Goal: Task Accomplishment & Management: Complete application form

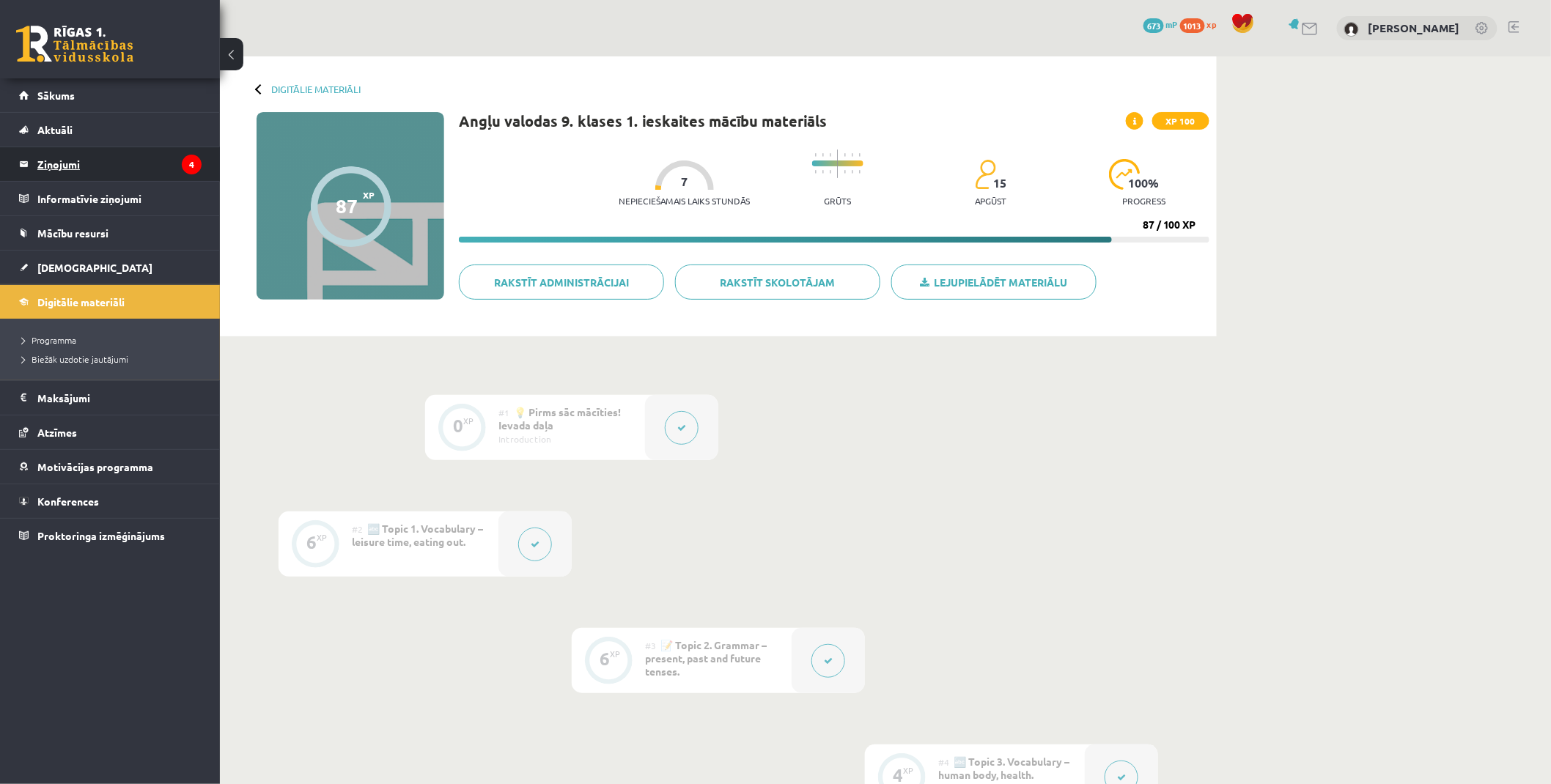
click at [76, 169] on legend "Ziņojumi 4" at bounding box center [119, 164] width 164 height 33
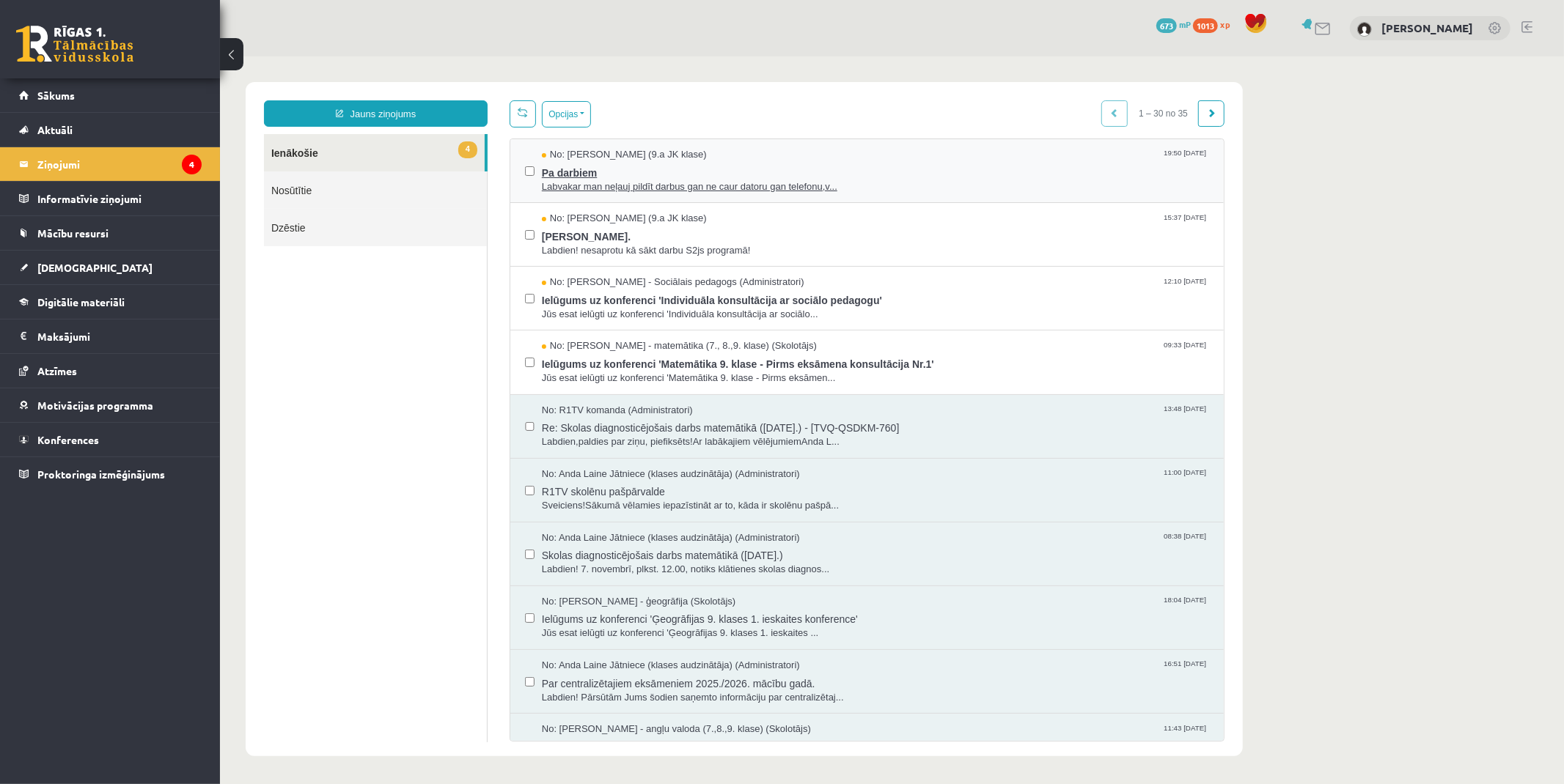
click at [566, 180] on span "Labvakar man neļauj pildīt darbus gan ne caur datoru gan telefonu,v..." at bounding box center [875, 187] width 668 height 14
click at [597, 232] on span "Jana Anna Kārkliņa." at bounding box center [875, 234] width 668 height 18
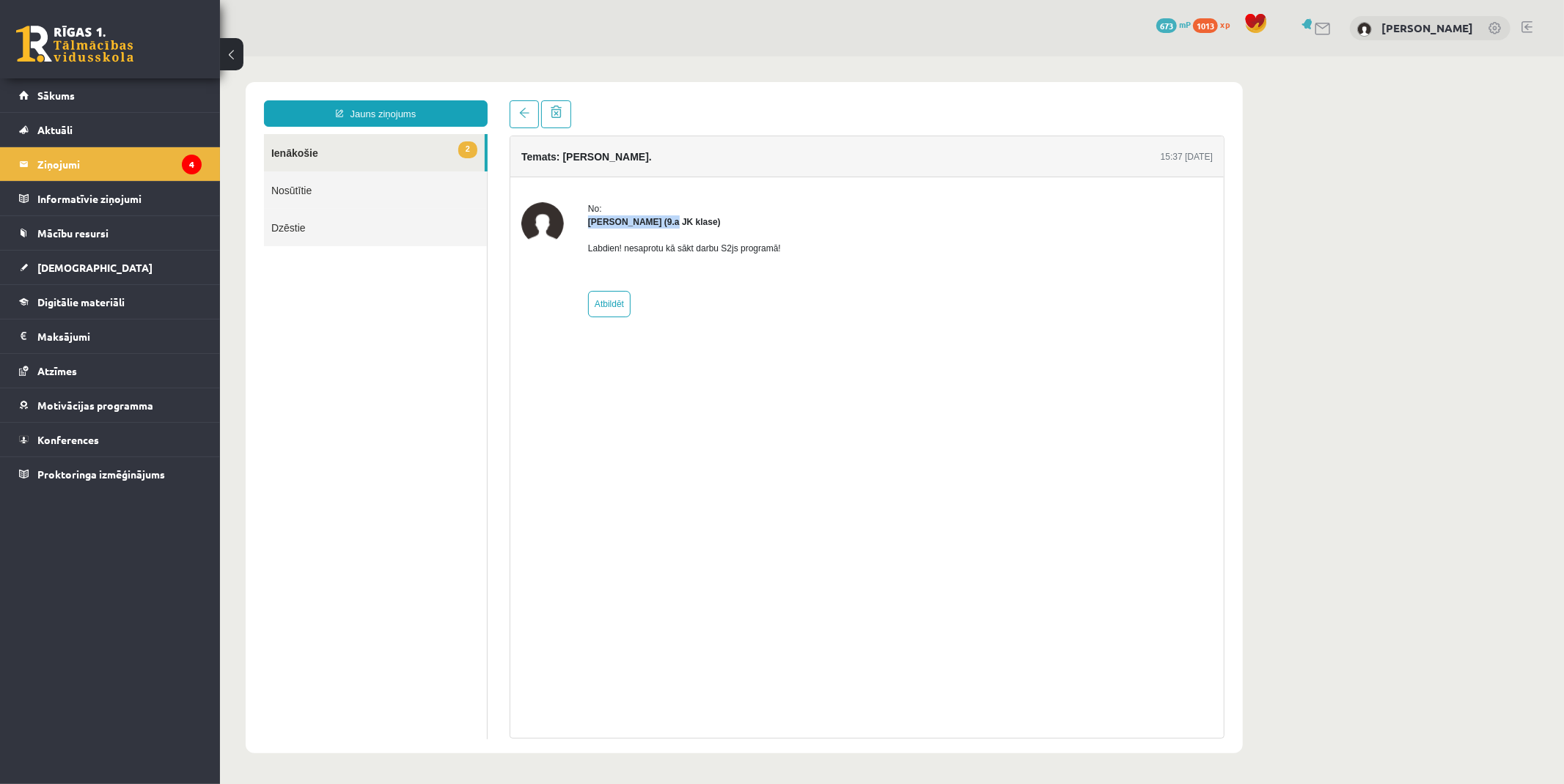
drag, startPoint x: 587, startPoint y: 221, endPoint x: 665, endPoint y: 224, distance: 78.1
click at [665, 224] on strong "Jana Anna Kārkliņa (9.a JK klase)" at bounding box center [653, 222] width 132 height 11
copy strong "Jana Anna Kārkliņa"
click at [752, 310] on div "No: Jana Anna Kārkliņa (9.a JK klase) Labdien! nesaprotu kā sākt darbu S2js pro…" at bounding box center [683, 259] width 193 height 115
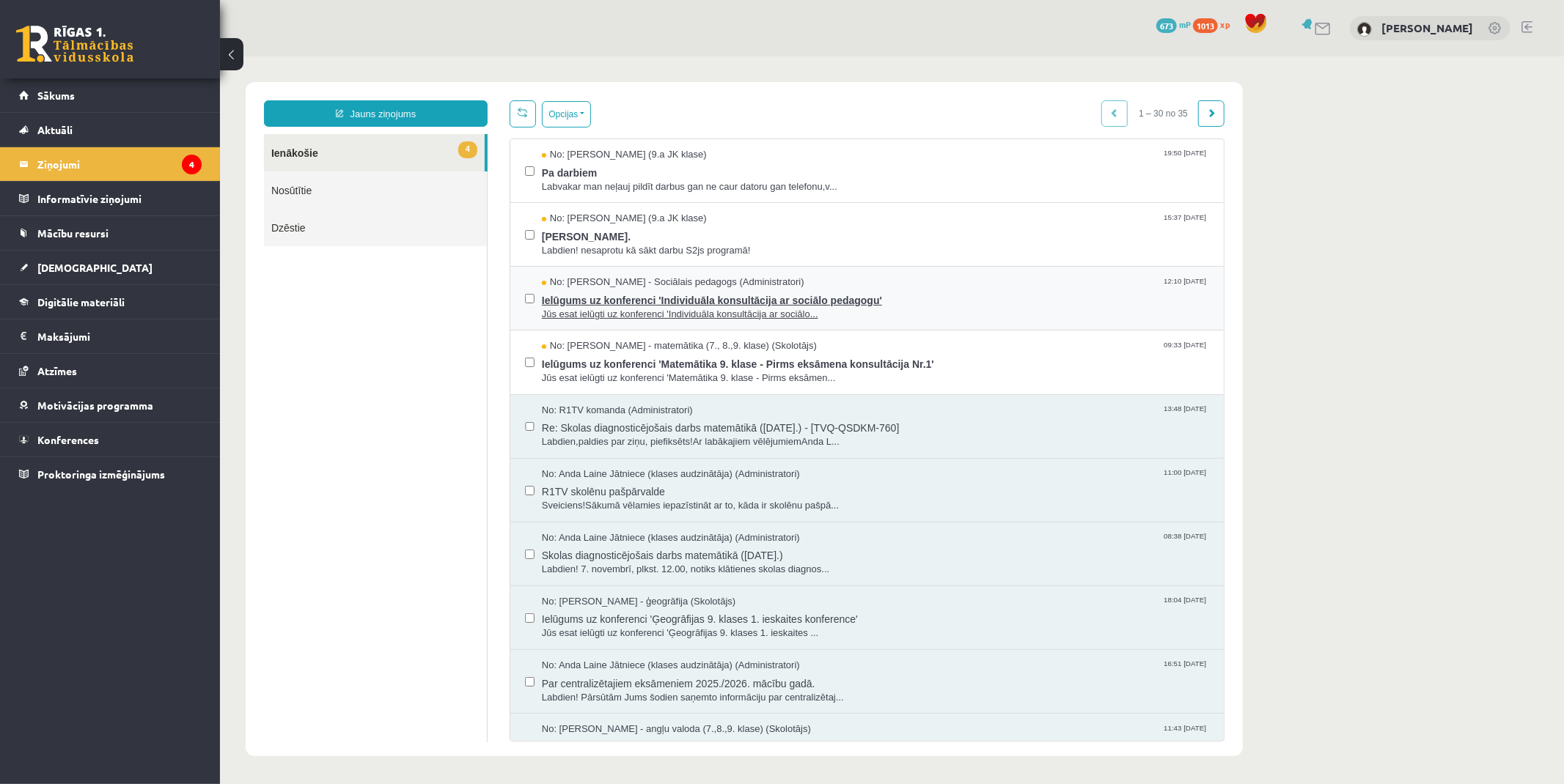
click at [623, 297] on span "Ielūgums uz konferenci 'Individuāla konsultācija ar sociālo pedagogu'" at bounding box center [875, 297] width 668 height 18
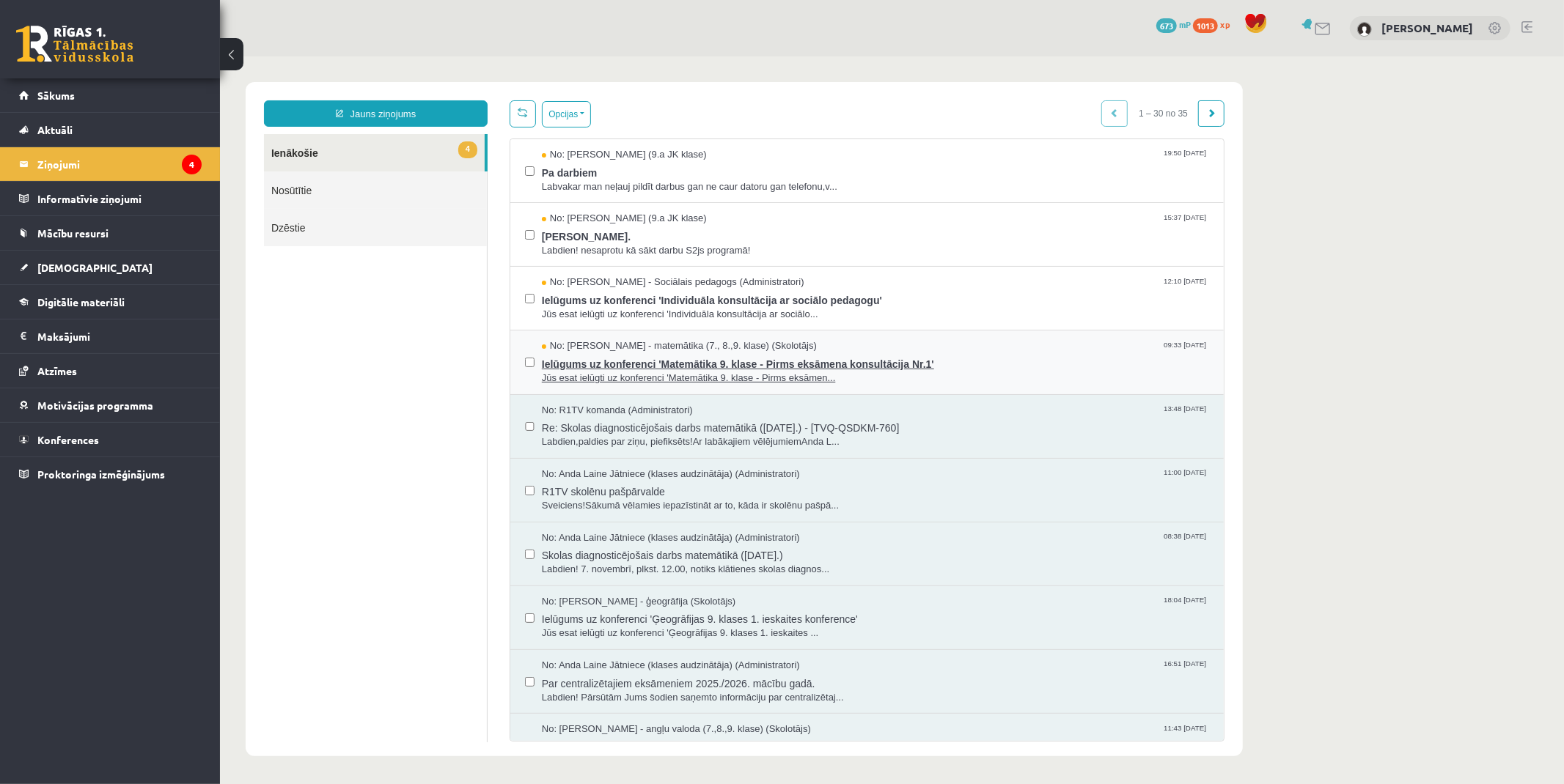
click at [627, 353] on span "Ielūgums uz konferenci 'Matemātika 9. klase - Pirms eksāmena konsultācija Nr.1'" at bounding box center [875, 361] width 668 height 18
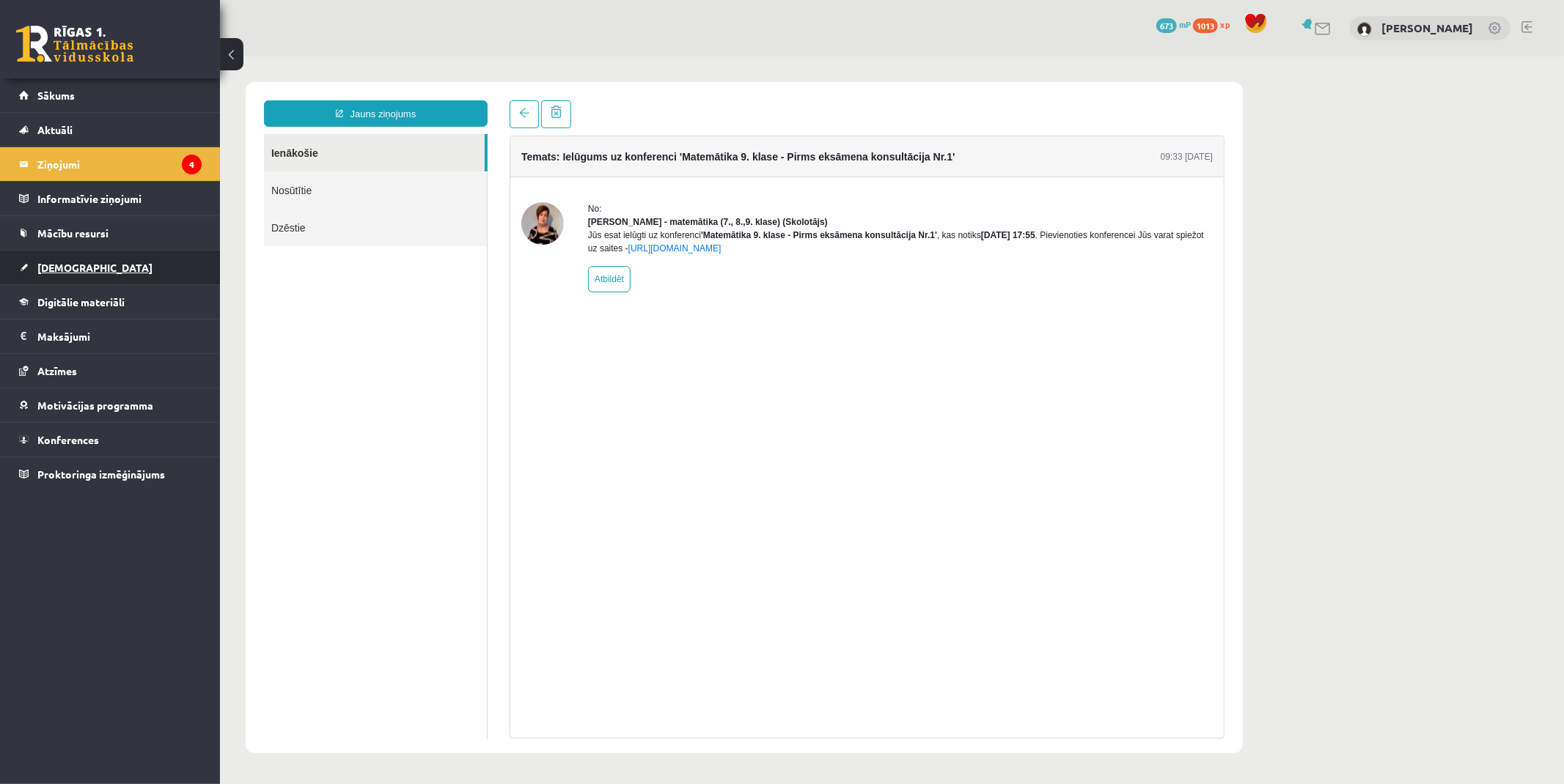
click at [72, 265] on span "[DEMOGRAPHIC_DATA]" at bounding box center [95, 267] width 115 height 13
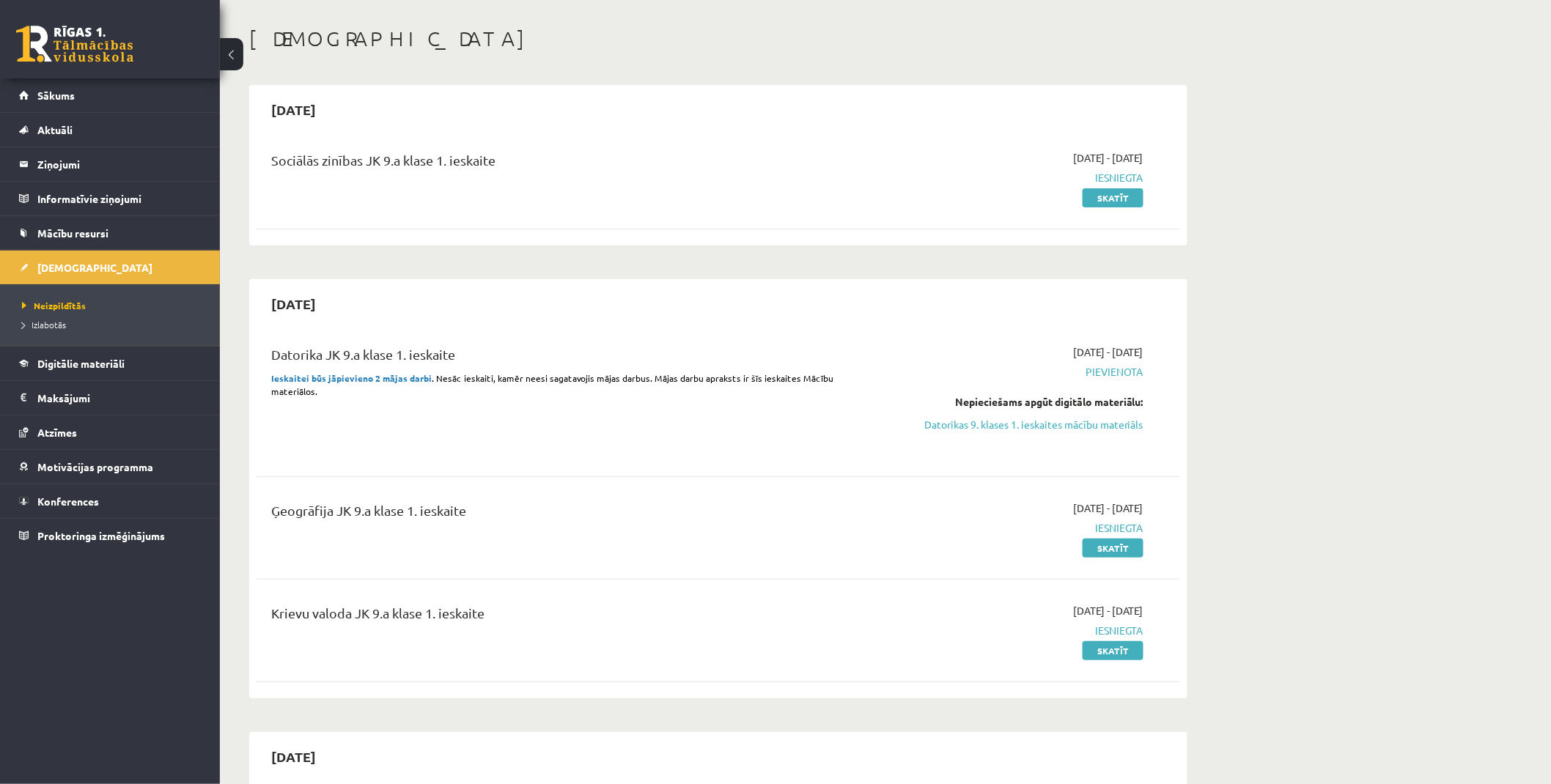
scroll to position [163, 0]
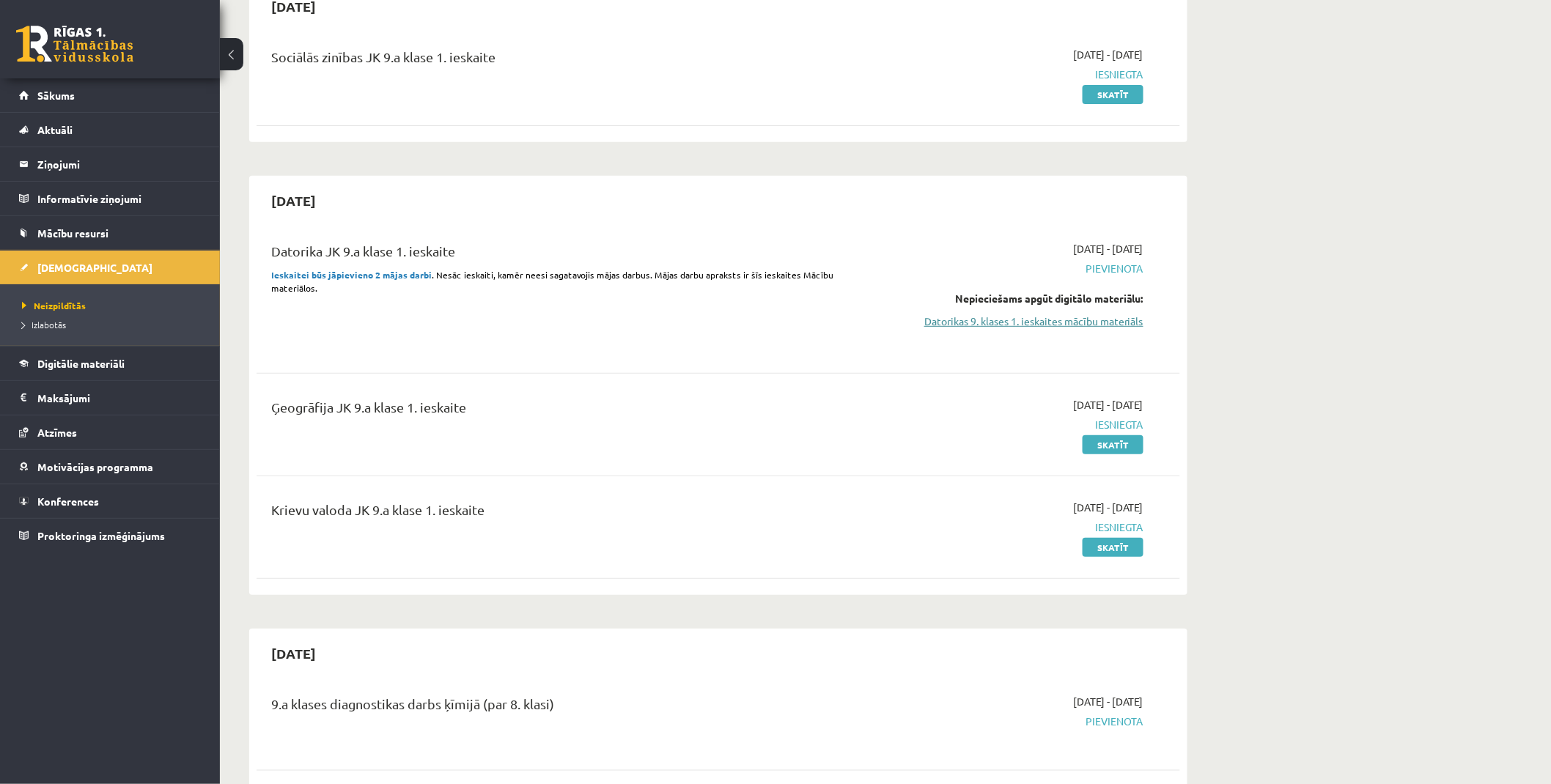
click at [1016, 318] on link "Datorikas 9. klases 1. ieskaites mācību materiāls" at bounding box center [1005, 322] width 276 height 16
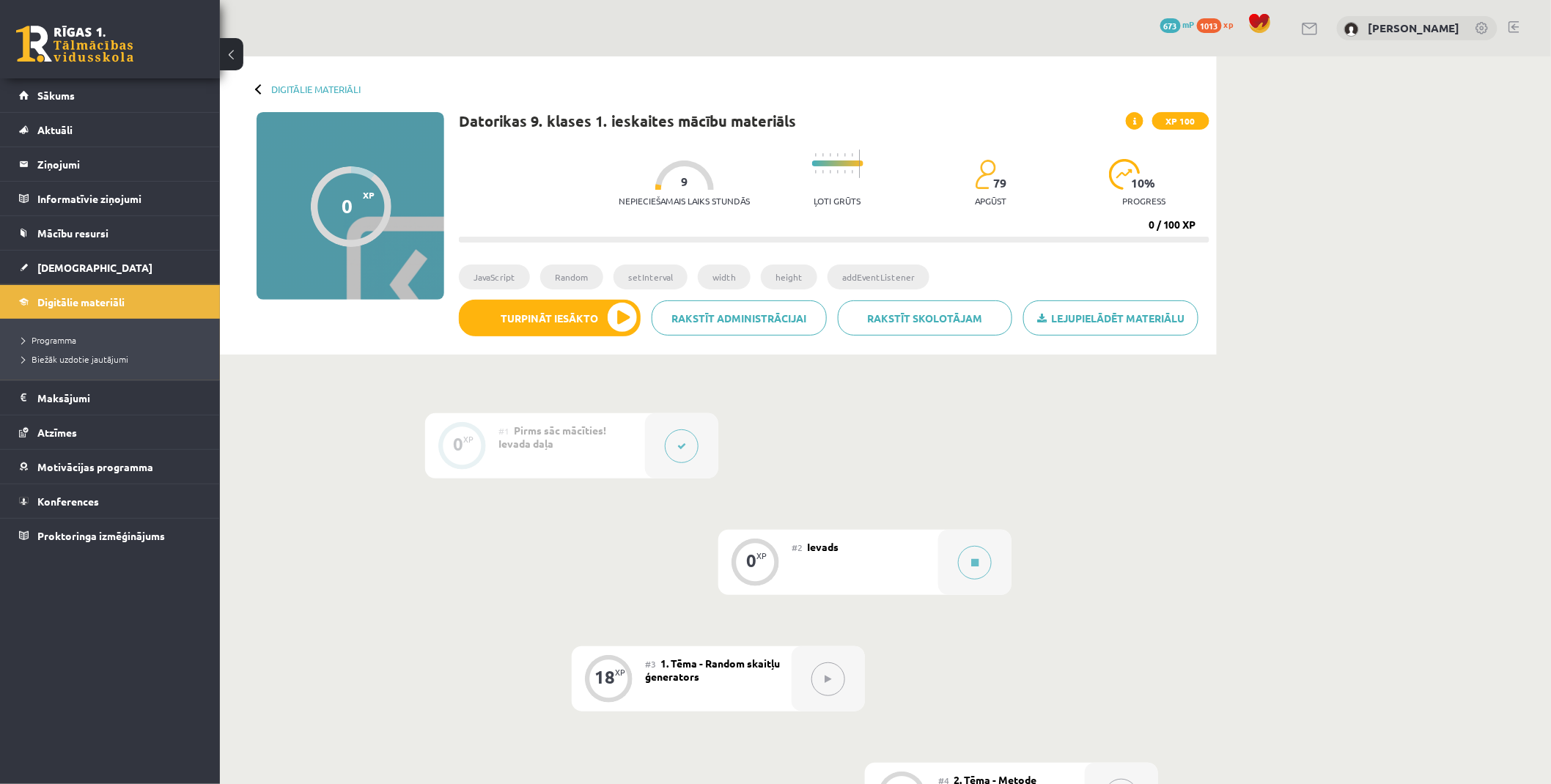
click at [686, 440] on button at bounding box center [682, 446] width 33 height 33
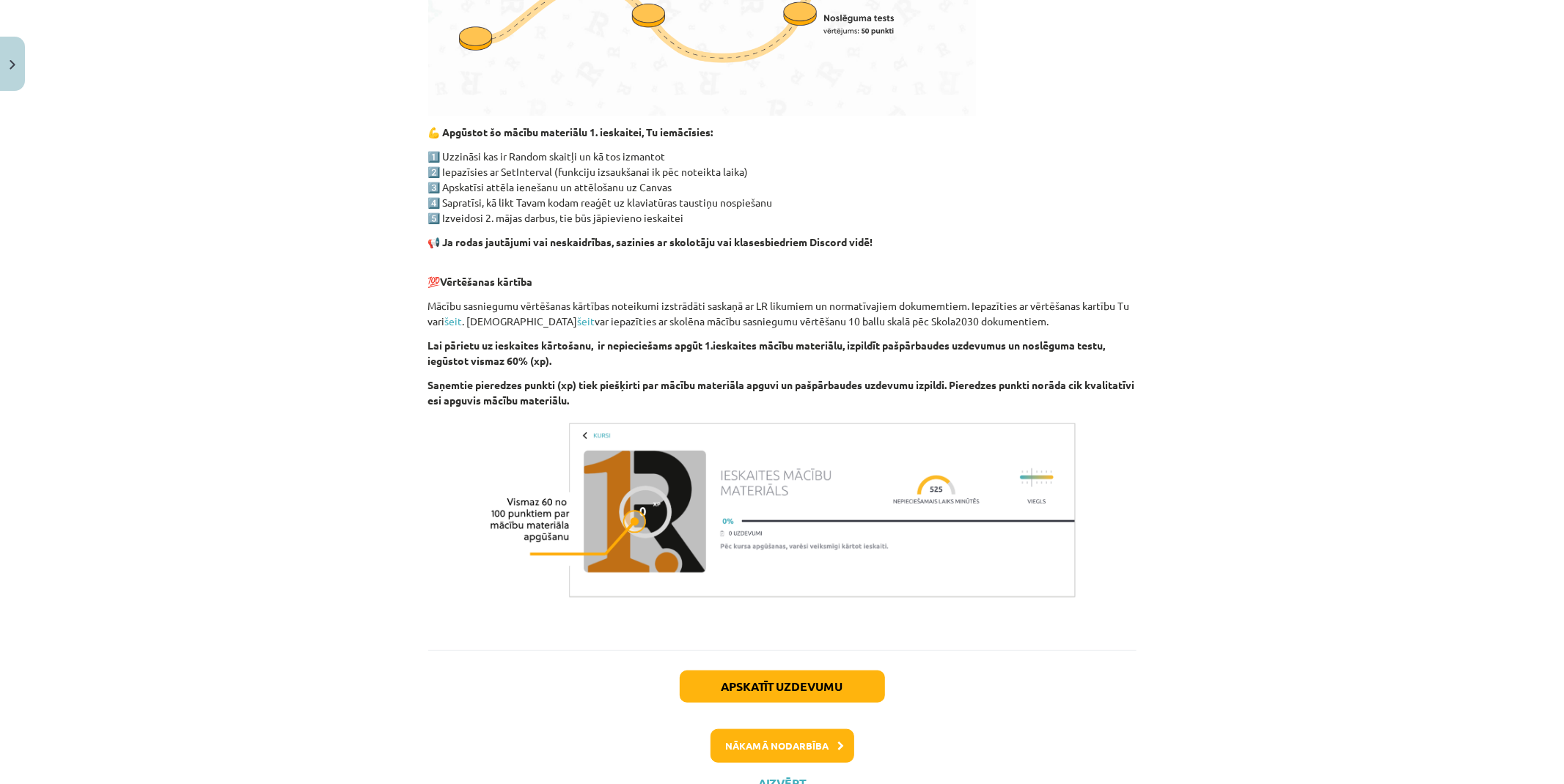
scroll to position [731, 0]
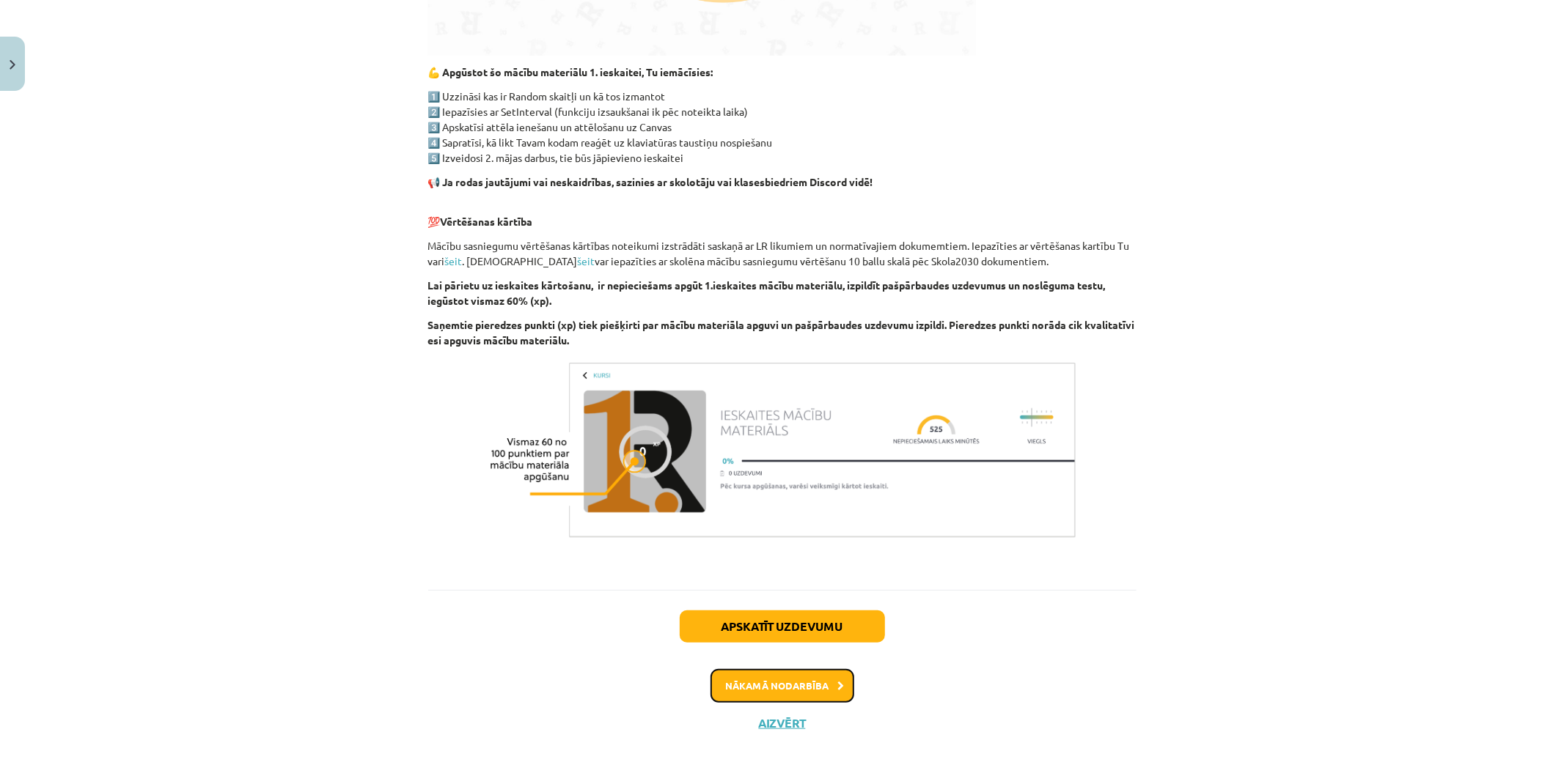
click at [796, 681] on button "Nākamā nodarbība" at bounding box center [782, 686] width 144 height 33
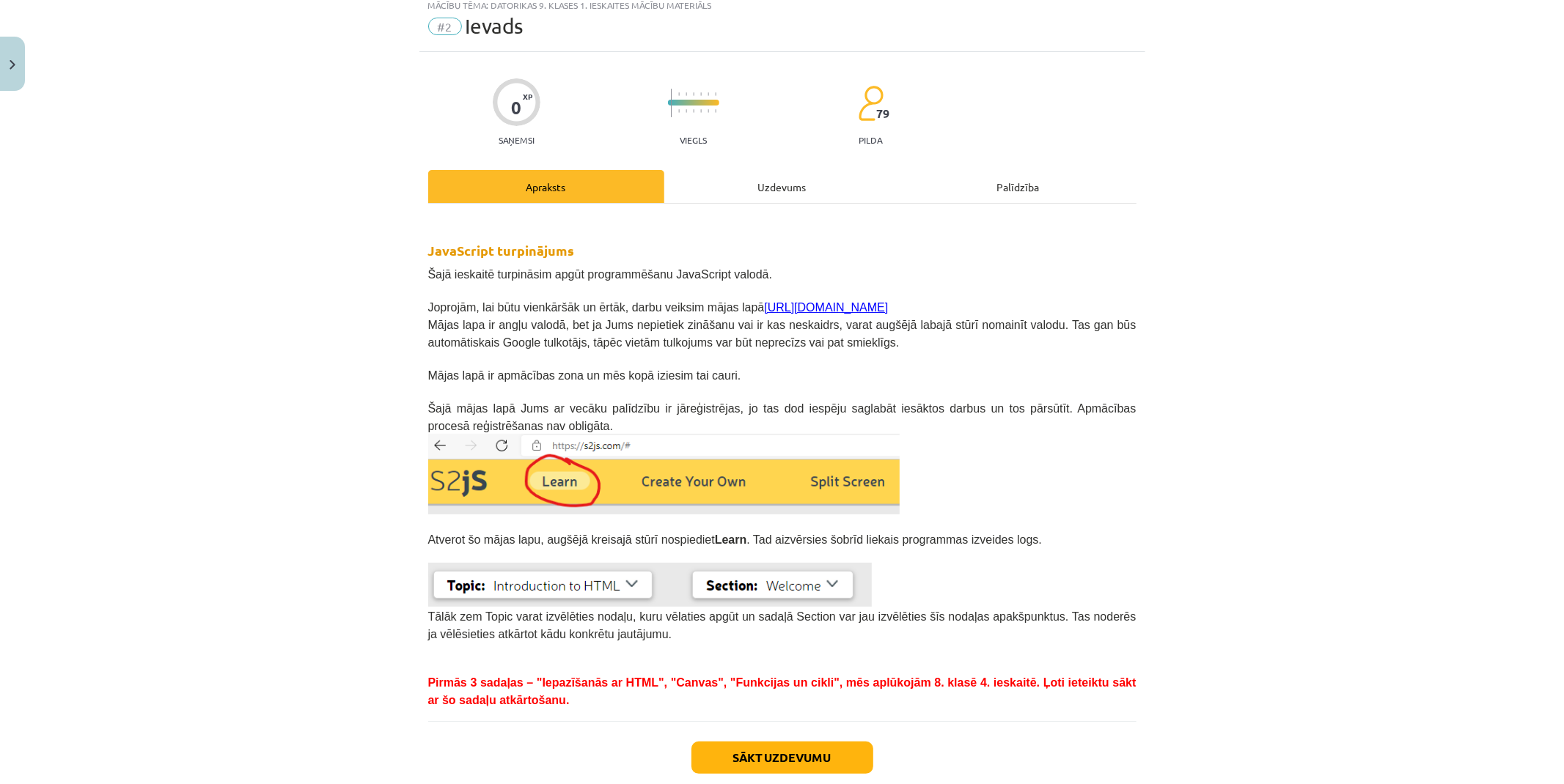
scroll to position [37, 0]
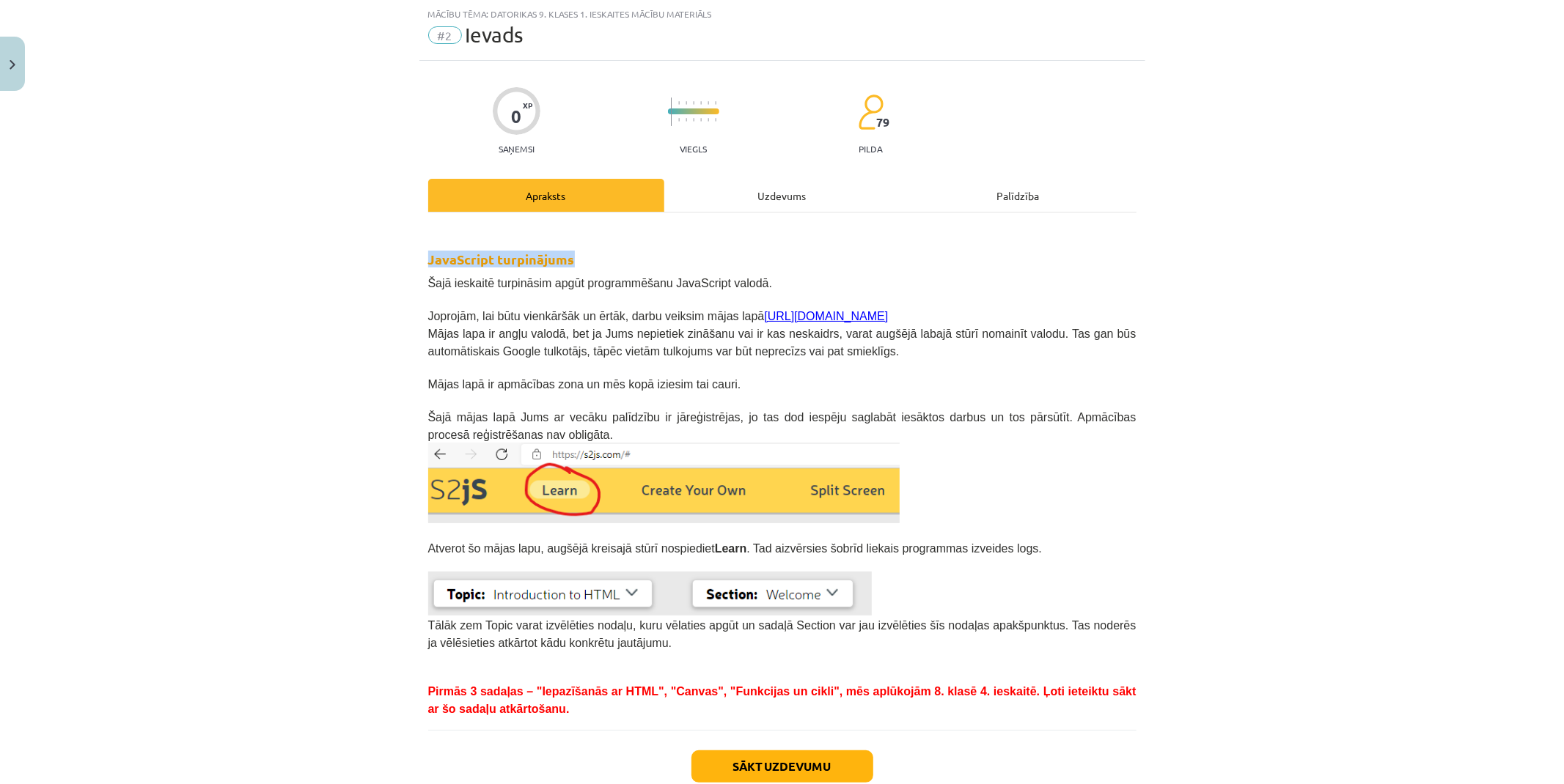
drag, startPoint x: 431, startPoint y: 255, endPoint x: 577, endPoint y: 253, distance: 146.0
click at [575, 253] on div "Mācību tēma: Datorikas 9. klases 1. ieskaites mācību materiāls #2 Ievads 0 XP S…" at bounding box center [782, 392] width 1564 height 784
click at [722, 257] on h2 "JavaScript turpinājums" at bounding box center [782, 246] width 708 height 43
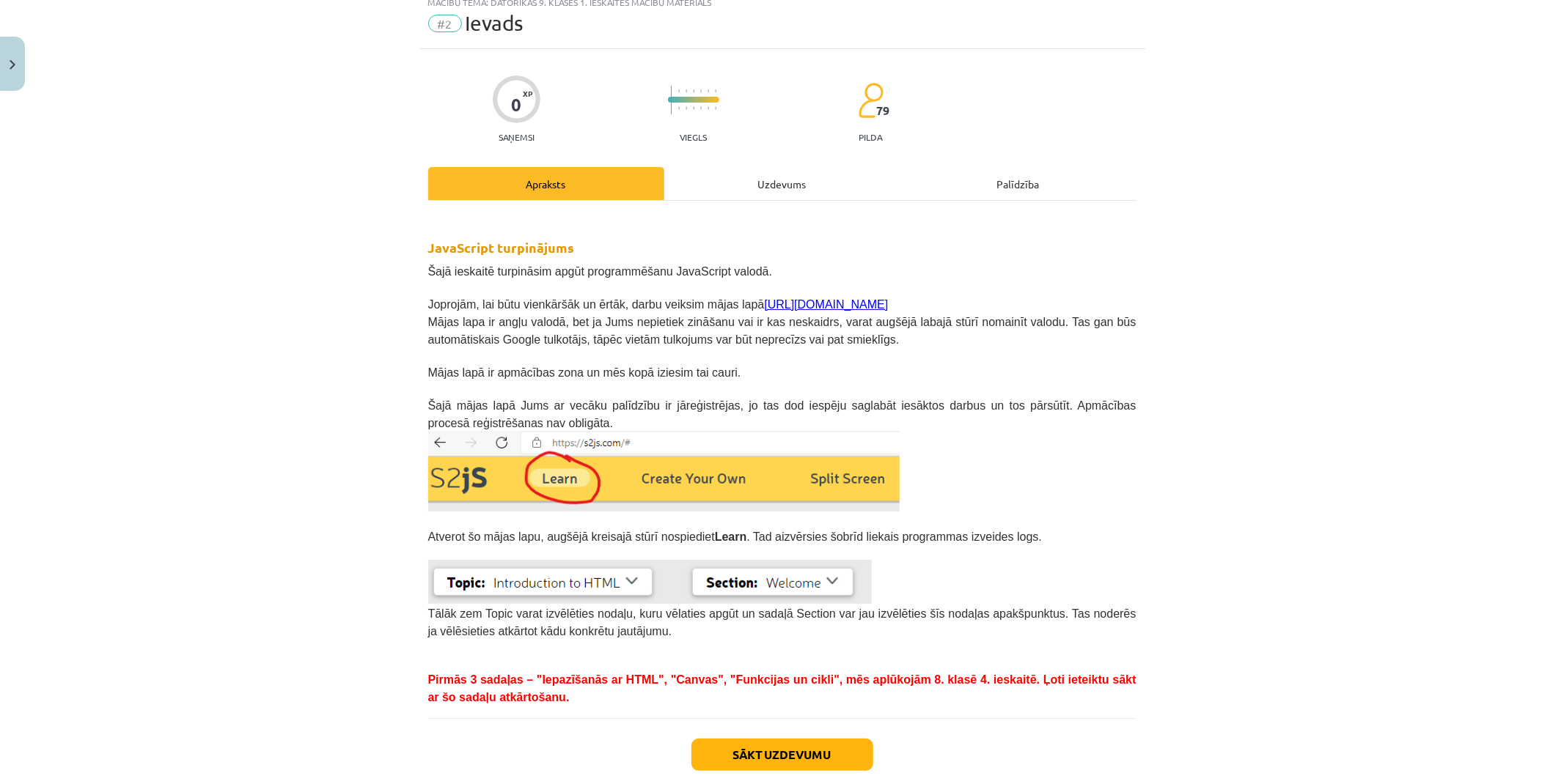
scroll to position [130, 0]
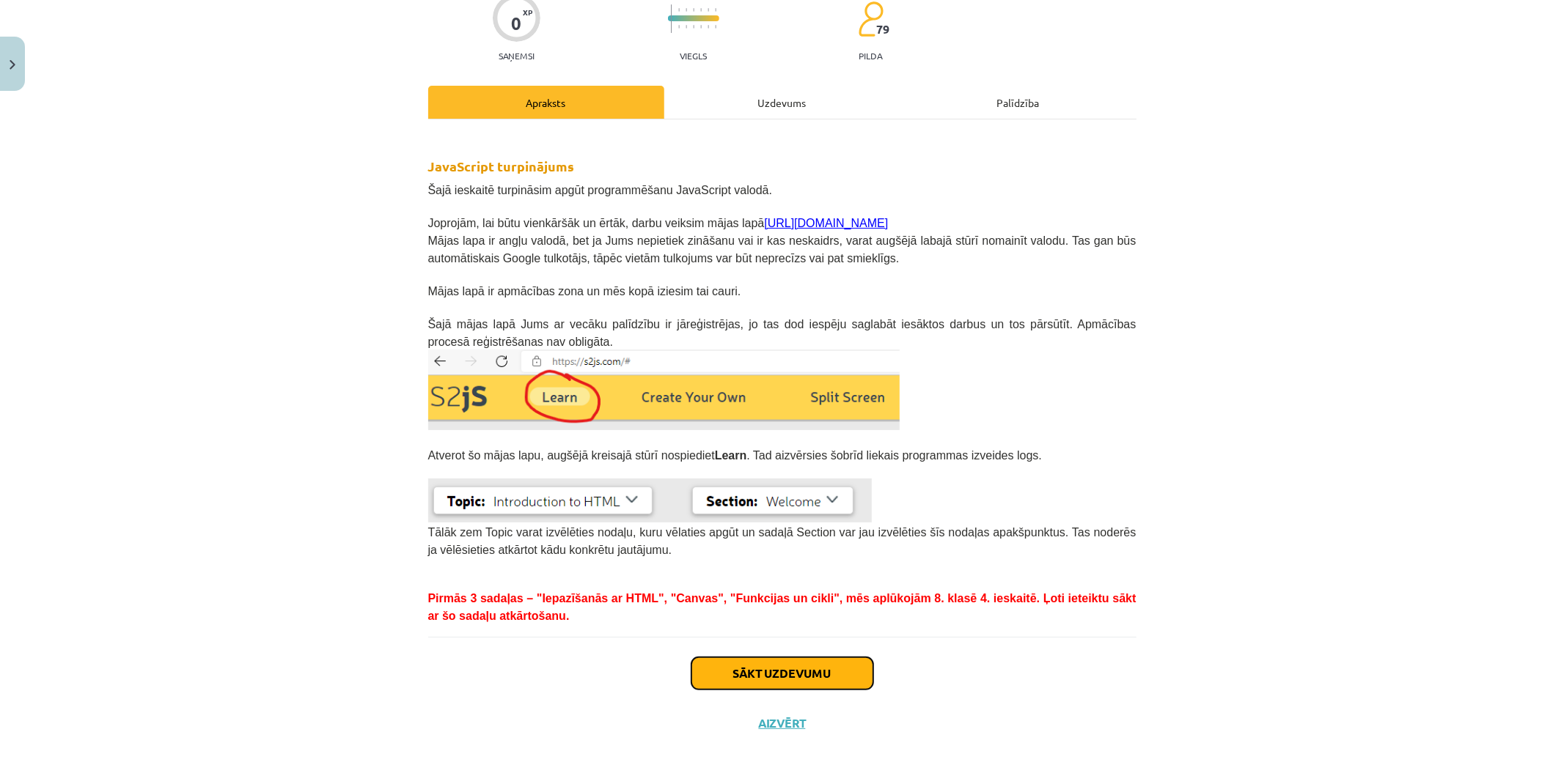
click at [801, 659] on button "Sākt uzdevumu" at bounding box center [782, 674] width 182 height 32
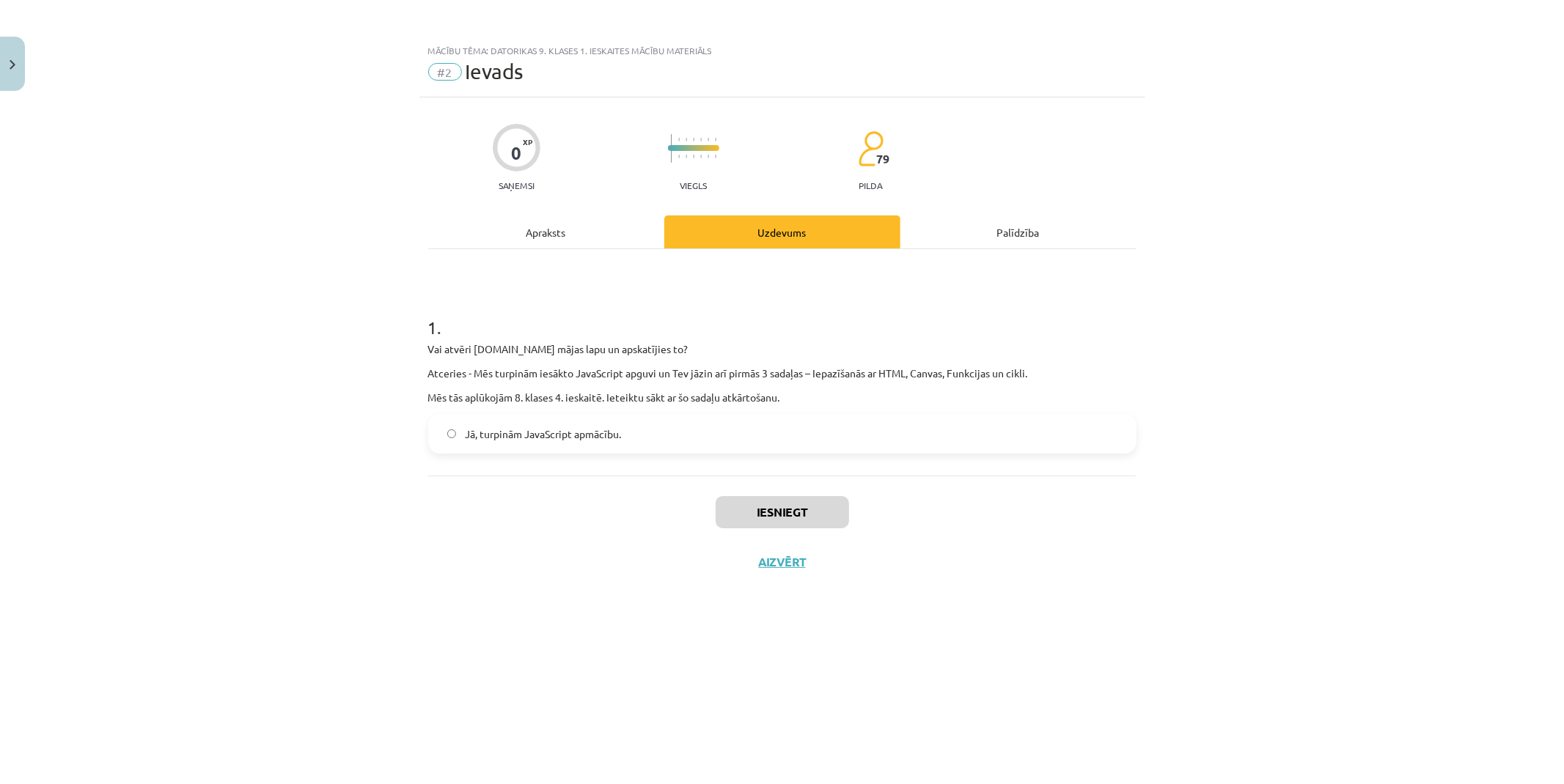
click at [439, 422] on label "Jā, turpinām JavaScript apmācību." at bounding box center [782, 434] width 705 height 37
click at [503, 425] on label "Jā, turpinām JavaScript apmācību." at bounding box center [782, 434] width 705 height 37
click at [895, 374] on p "Atceries - Mēs turpinām iesākto JavaScript apguvi un Tev jāzin arī pirmās 3 sad…" at bounding box center [782, 374] width 708 height 16
copy p "HTML"
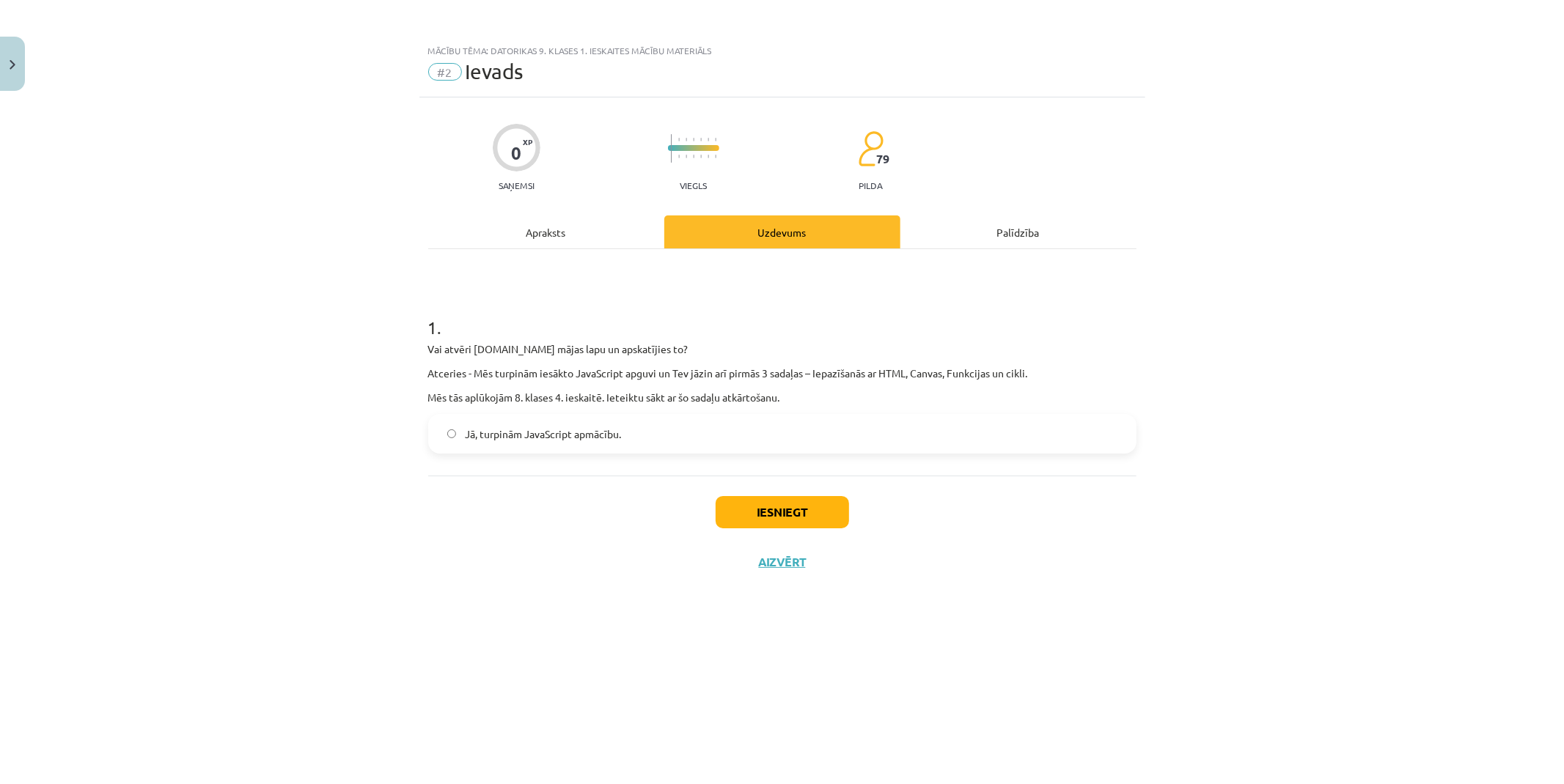
click at [929, 367] on p "Atceries - Mēs turpinām iesākto JavaScript apguvi un Tev jāzin arī pirmās 3 sad…" at bounding box center [782, 374] width 708 height 16
click at [1006, 339] on div "1 . Vai atvēri s2js.com mājas lapu un apskatījies to? Atceries - Mēs turpinām i…" at bounding box center [782, 373] width 708 height 162
click at [975, 375] on p "Atceries - Mēs turpinām iesākto JavaScript apguvi un Tev jāzin arī pirmās 3 sad…" at bounding box center [782, 374] width 708 height 16
drag, startPoint x: 803, startPoint y: 503, endPoint x: 841, endPoint y: 513, distance: 39.3
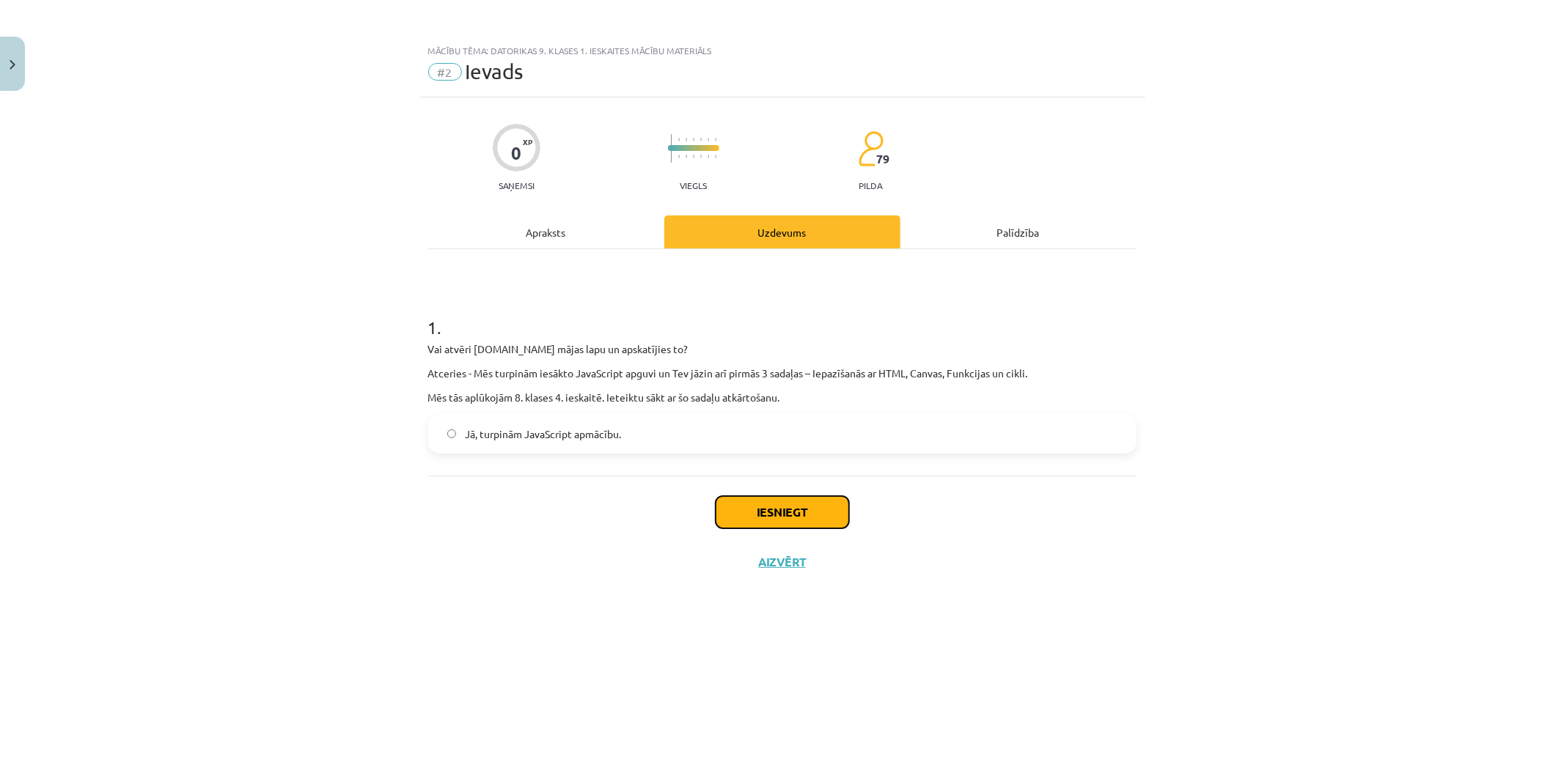
click at [801, 507] on button "Iesniegt" at bounding box center [782, 512] width 133 height 32
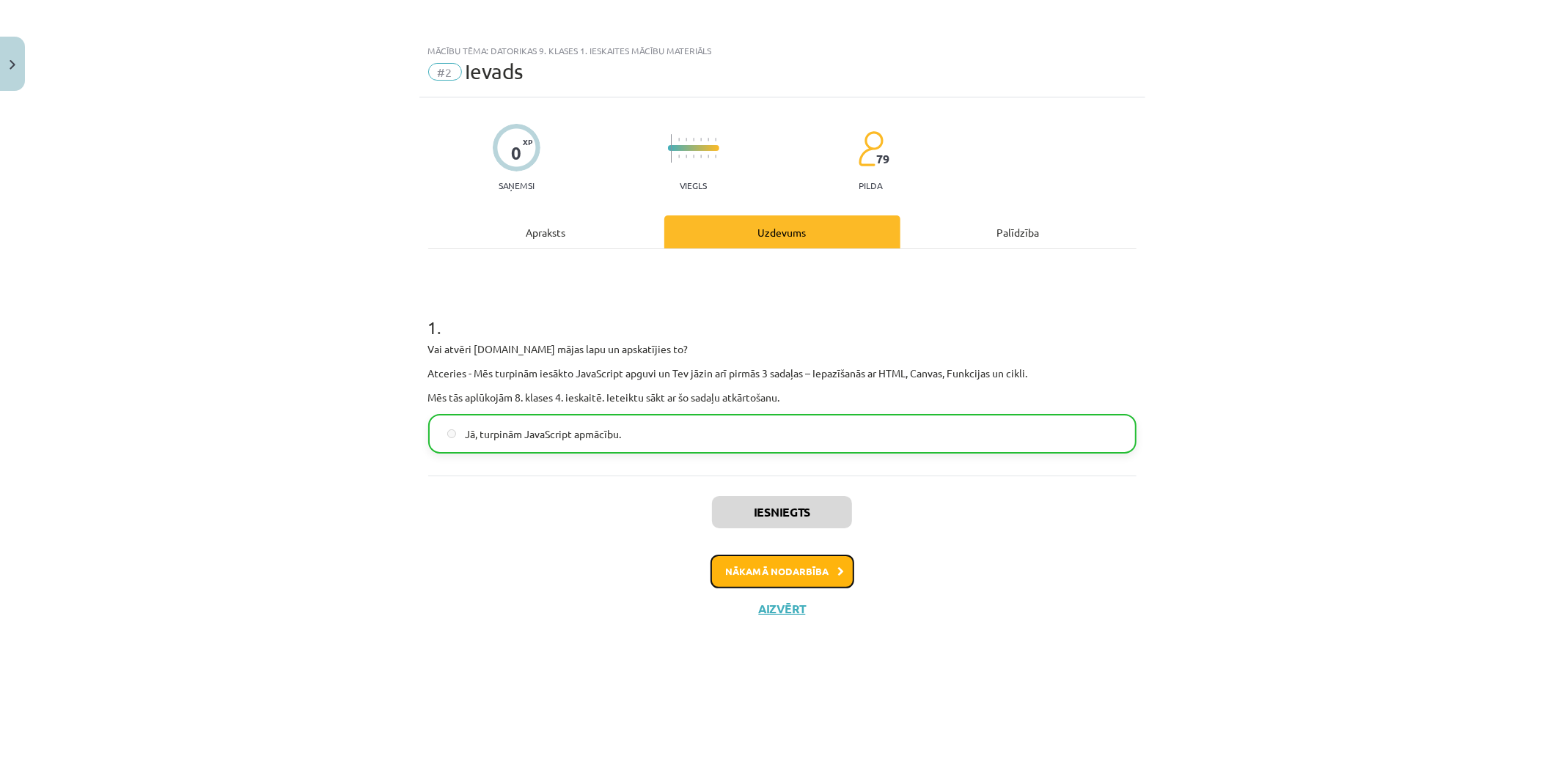
click at [826, 563] on button "Nākamā nodarbība" at bounding box center [782, 572] width 144 height 33
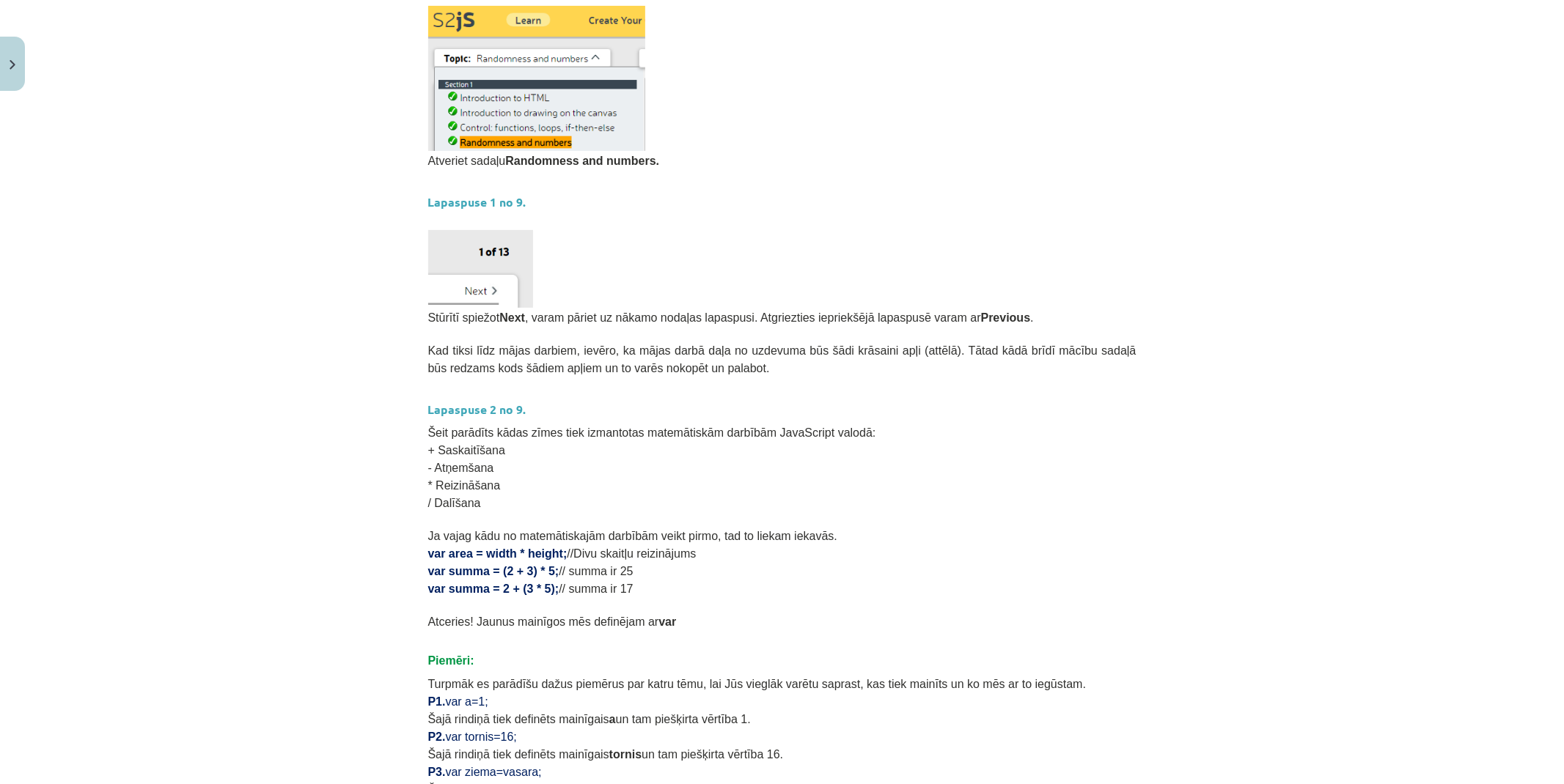
scroll to position [240, 0]
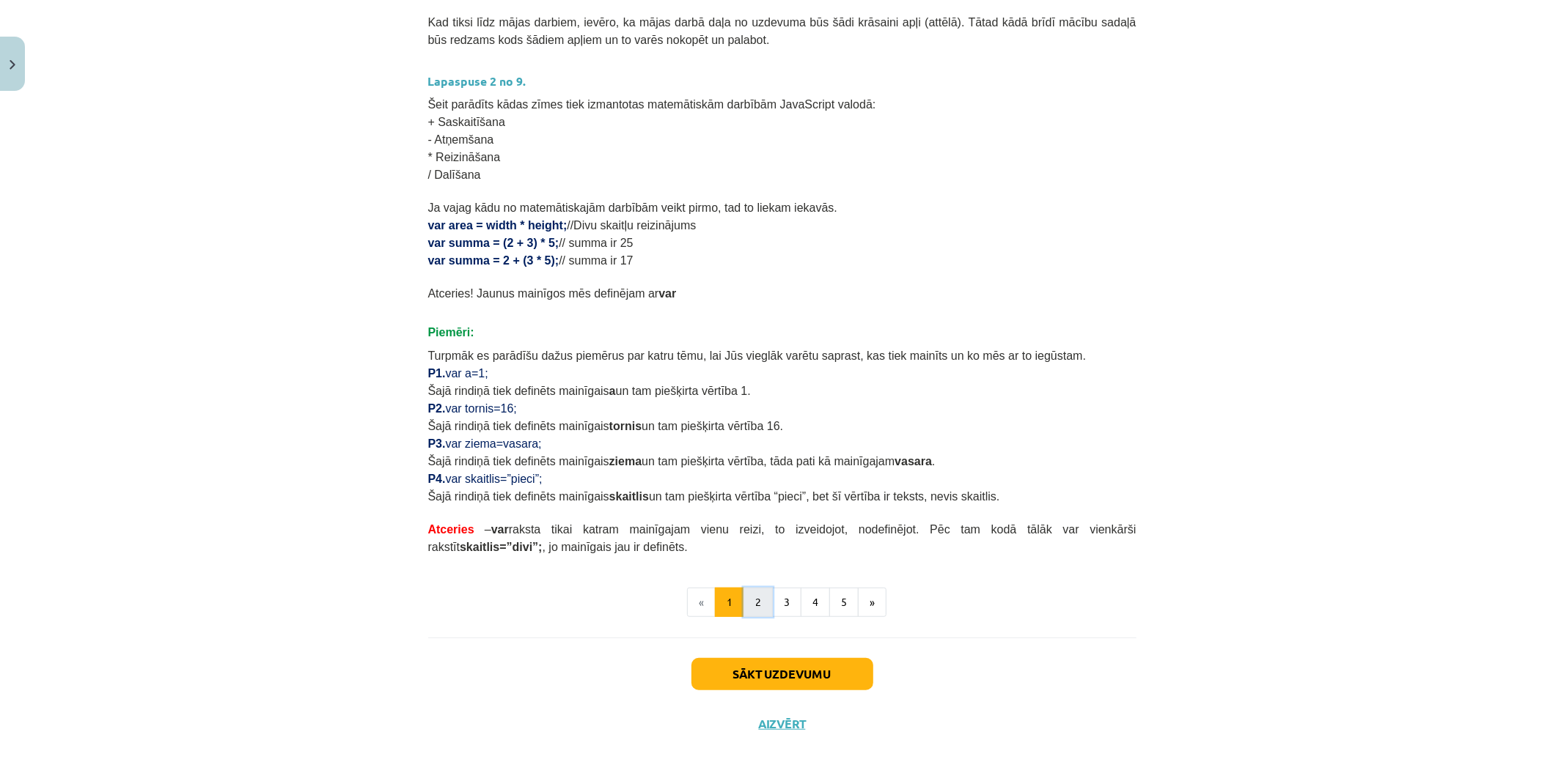
click at [753, 604] on button "2" at bounding box center [757, 602] width 29 height 29
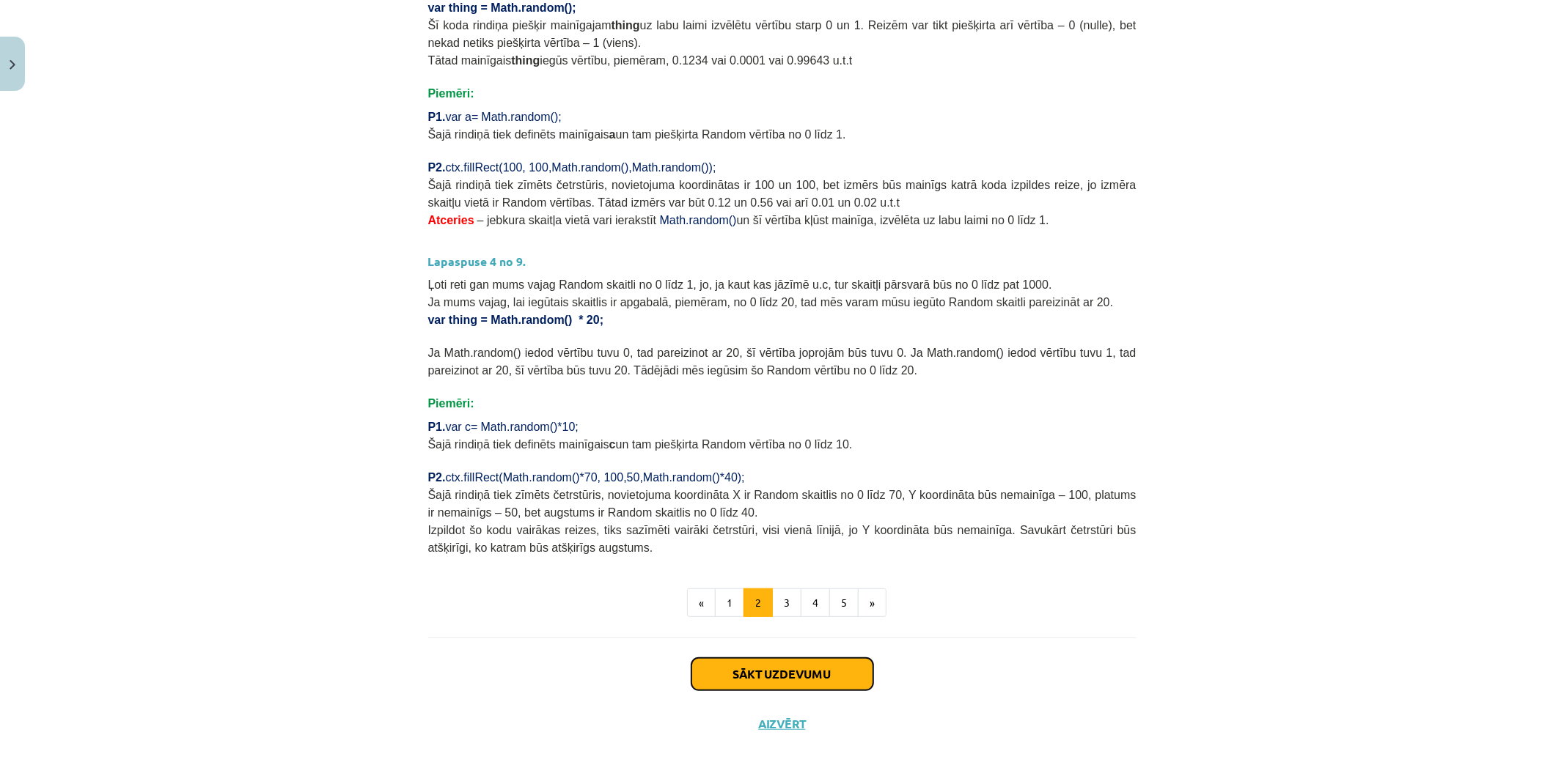
click at [789, 686] on button "Sākt uzdevumu" at bounding box center [782, 674] width 182 height 32
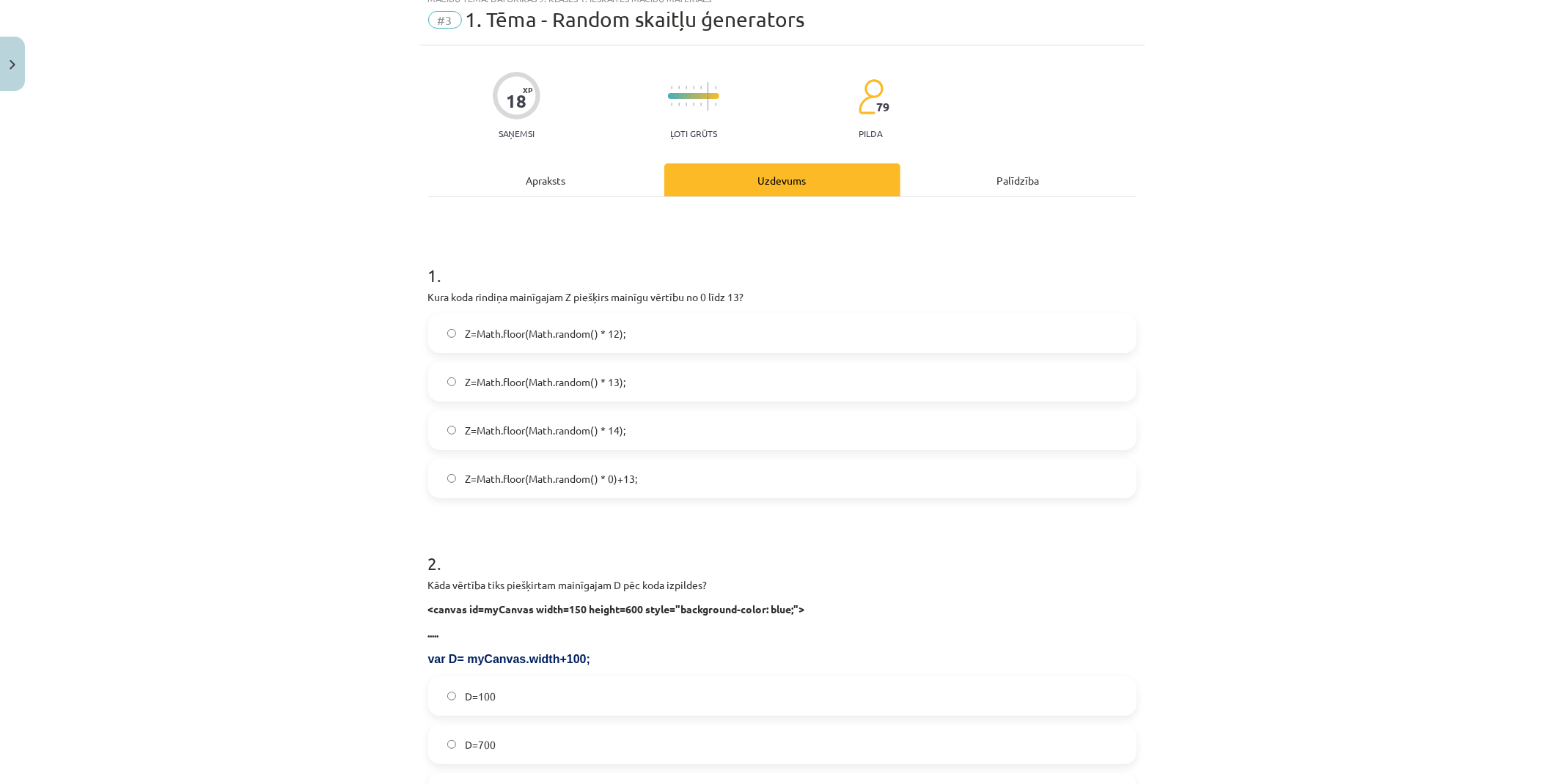
scroll to position [37, 0]
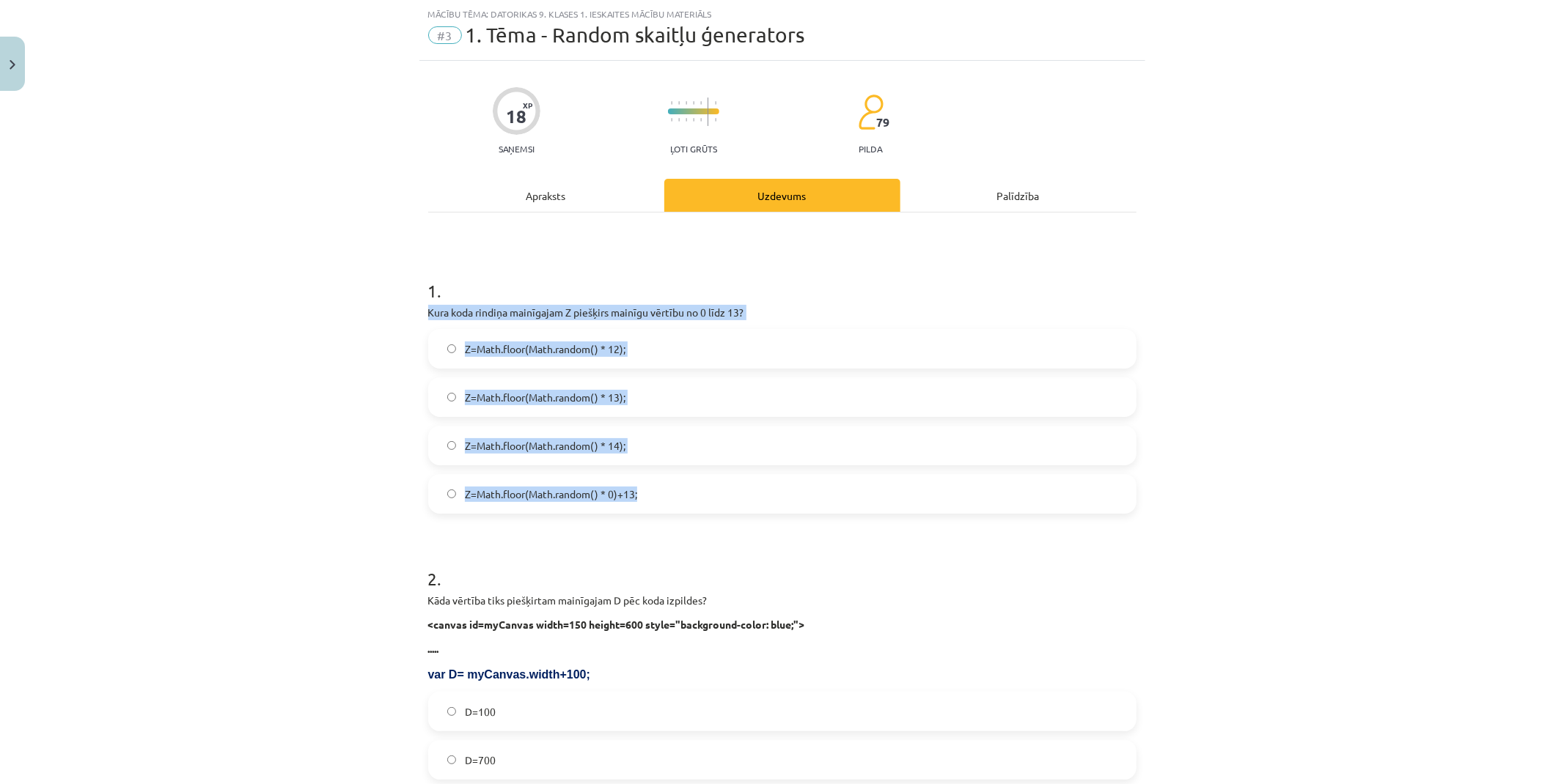
drag, startPoint x: 419, startPoint y: 305, endPoint x: 789, endPoint y: 509, distance: 422.5
copy div "Kura koda rindiņa mainīgajam Z piešķirs mainīgu vērtību no 0 līdz 13? Z=Math.fl…"
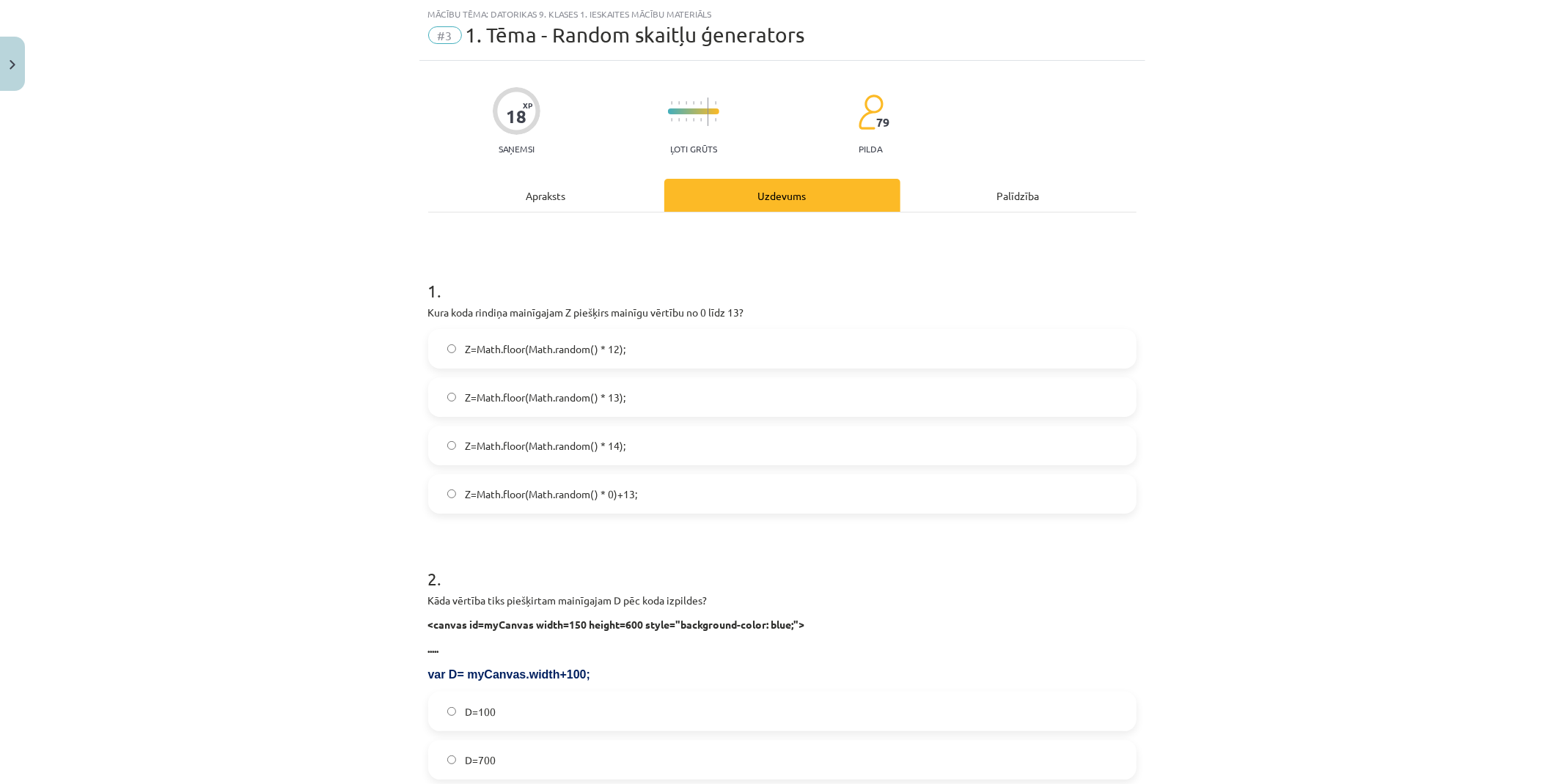
click at [943, 301] on h1 "1 ." at bounding box center [782, 278] width 708 height 46
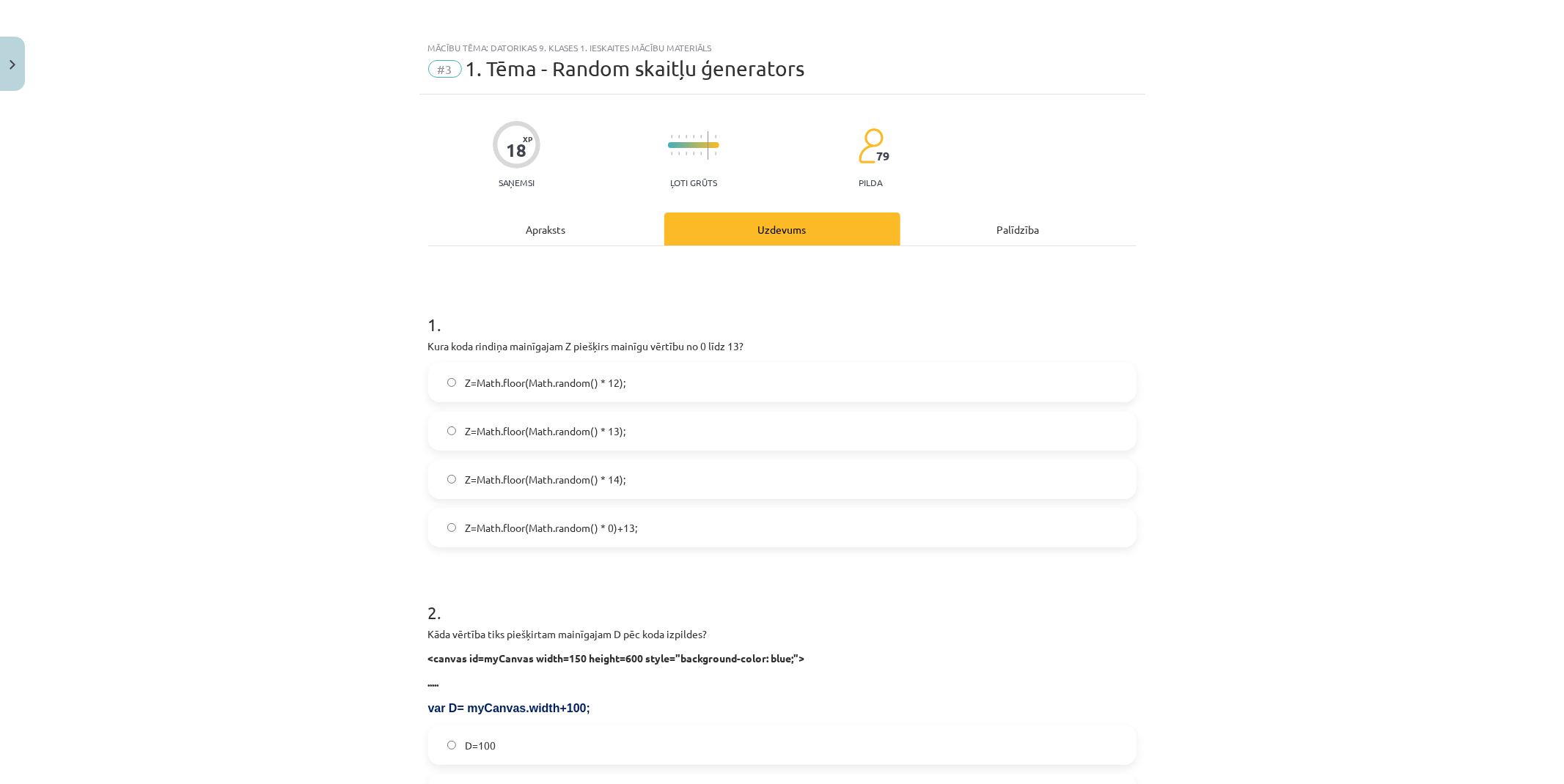
scroll to position [0, 0]
click at [640, 474] on label "Z=Math.floor(Math.random() * 14);" at bounding box center [782, 482] width 705 height 37
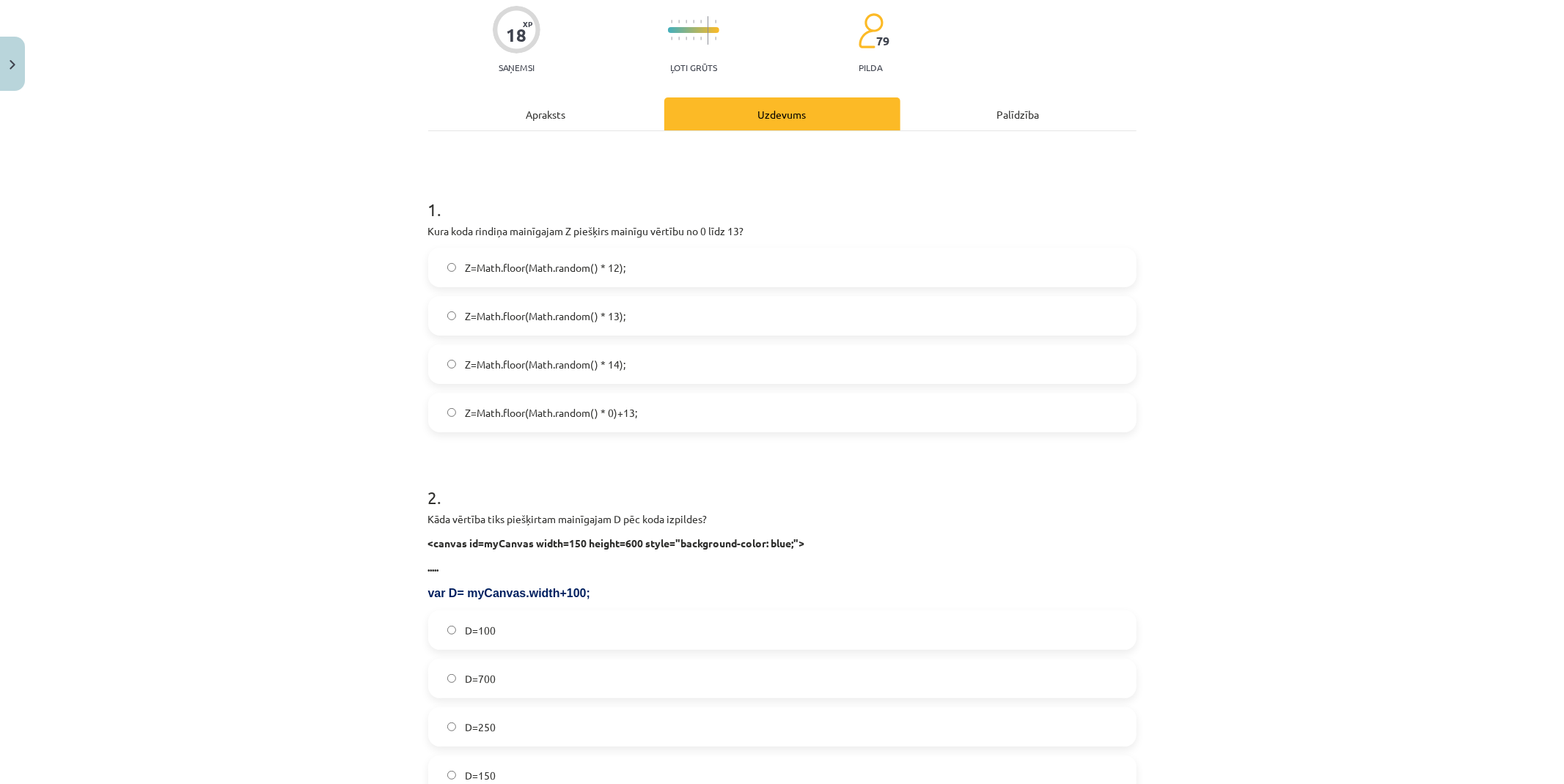
scroll to position [244, 0]
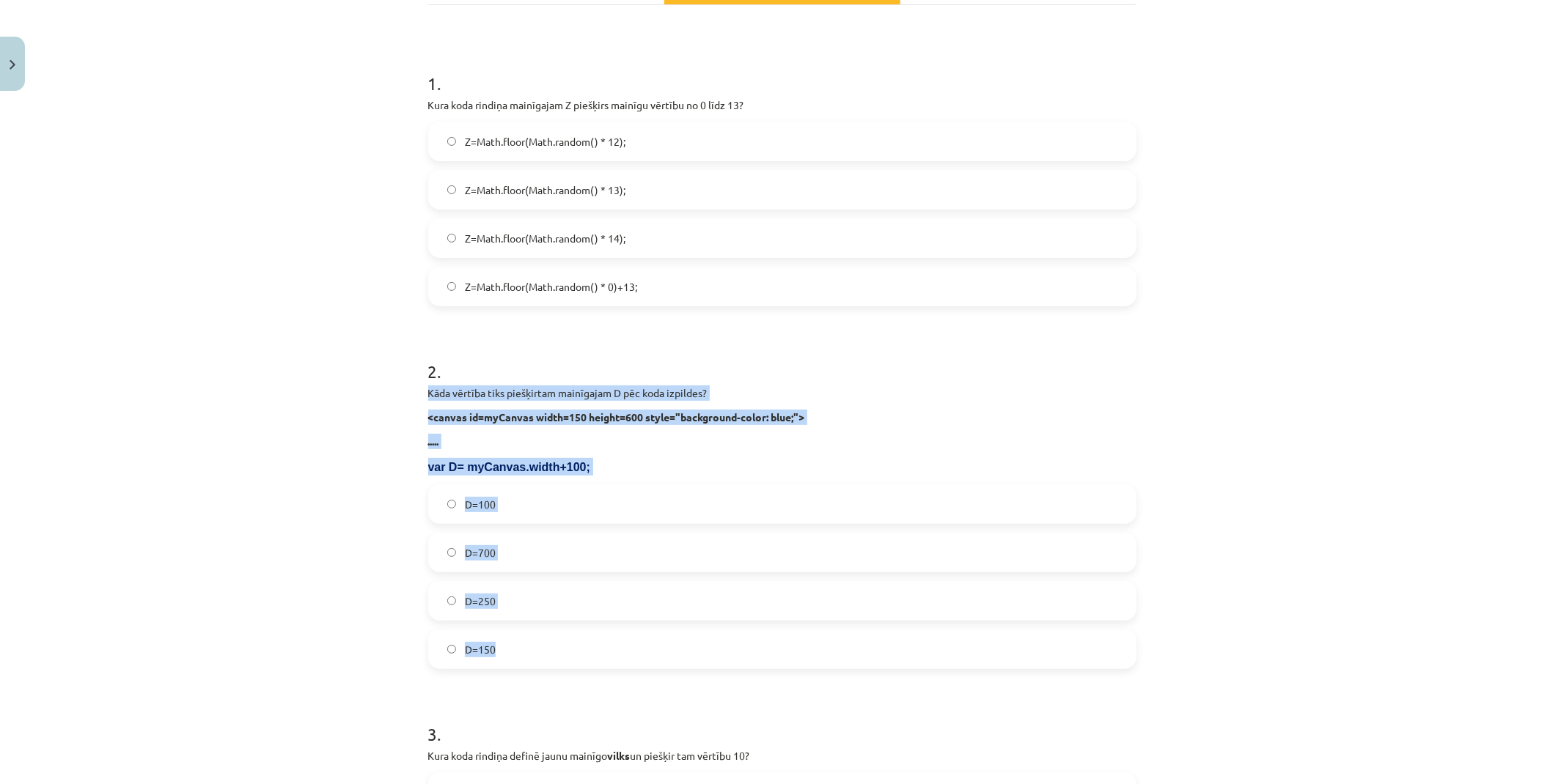
drag, startPoint x: 418, startPoint y: 389, endPoint x: 852, endPoint y: 642, distance: 502.4
copy div "Kāda vērtība tiks piešķirtam mainīgajam D pēc koda izpildes? <canvas id=myCanva…"
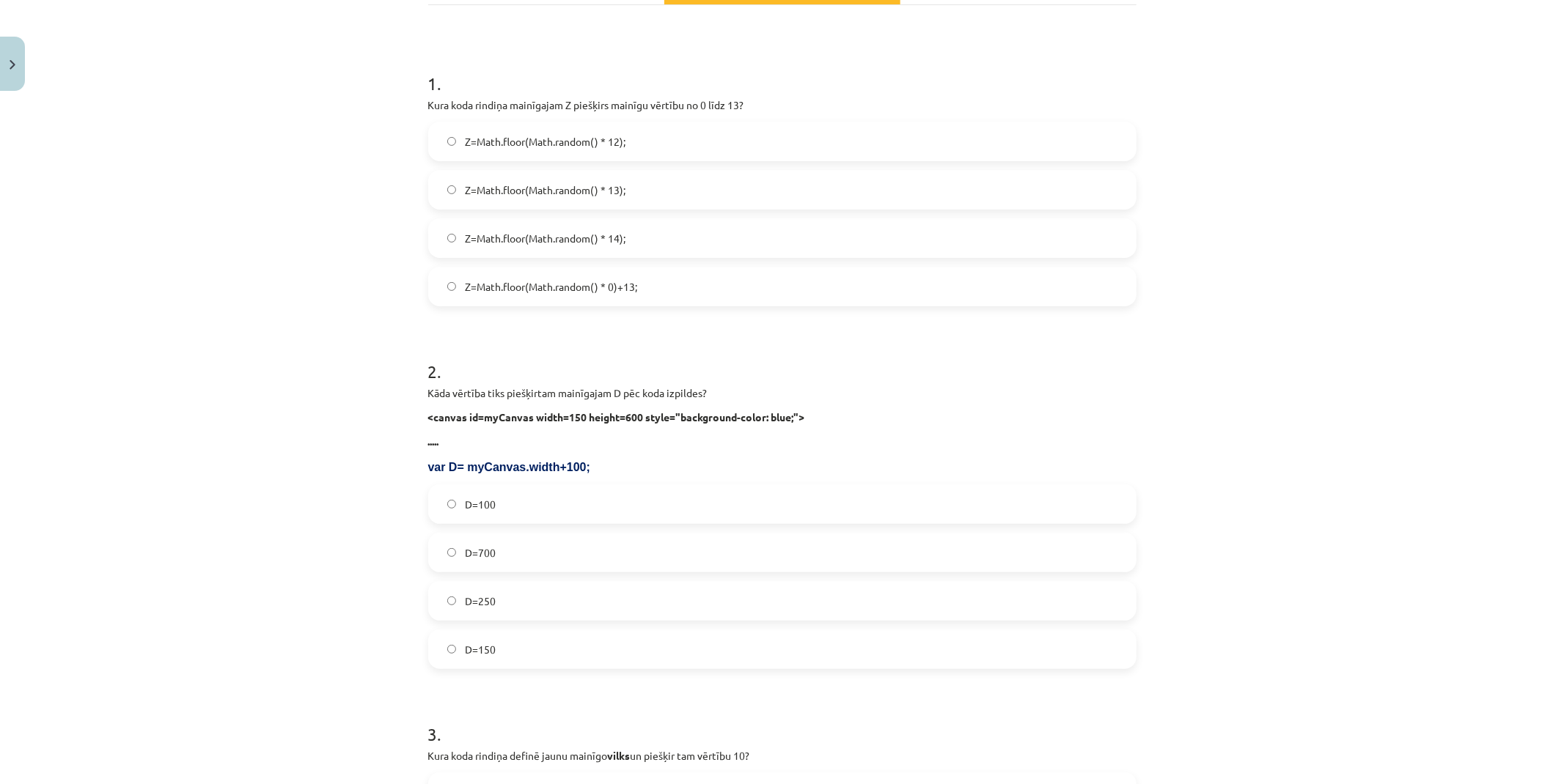
click at [337, 349] on div "Mācību tēma: Datorikas 9. klases 1. ieskaites mācību materiāls #3 1. Tēma - Ran…" at bounding box center [782, 392] width 1564 height 784
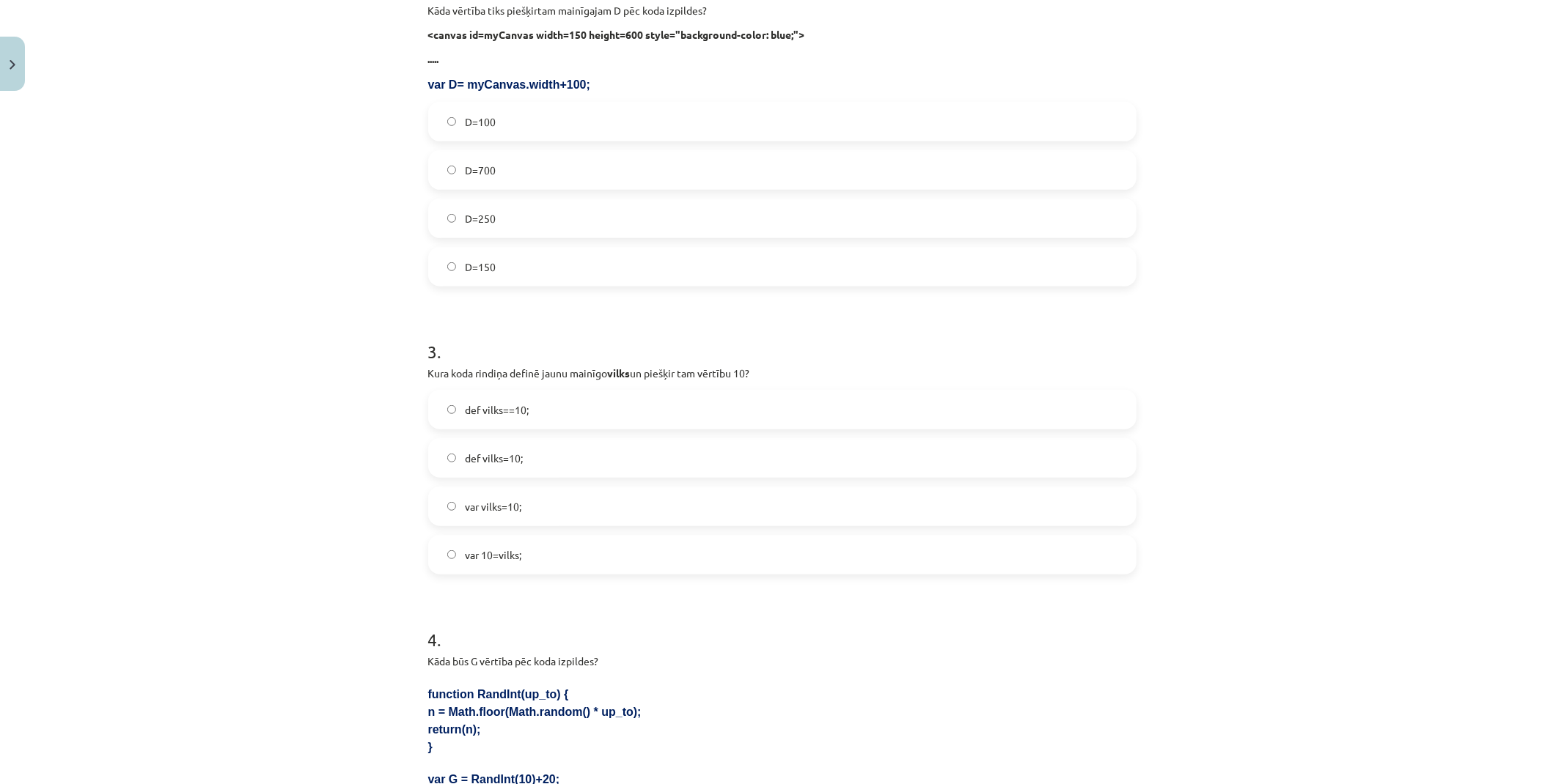
scroll to position [0, 0]
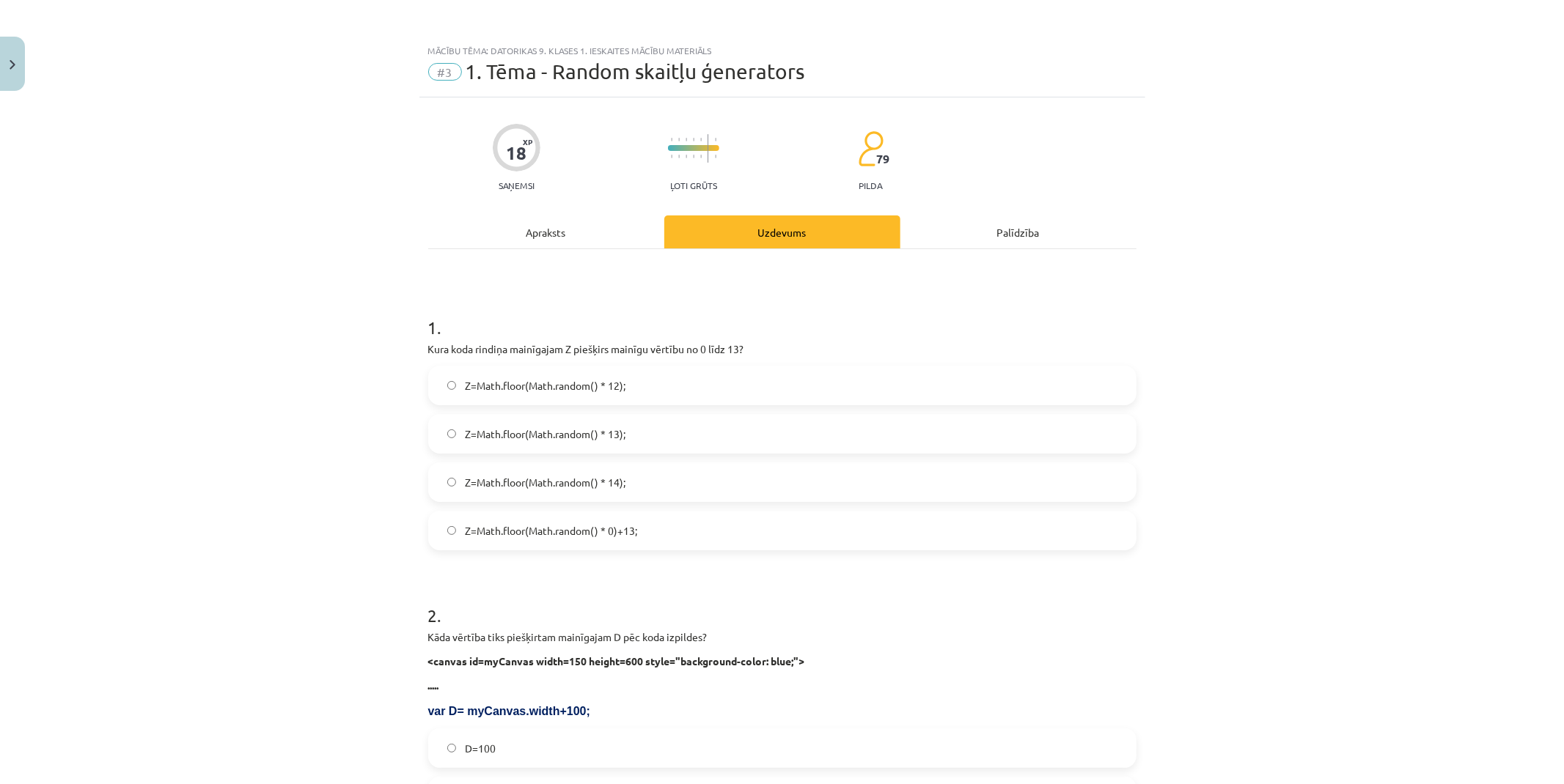
drag, startPoint x: 340, startPoint y: 277, endPoint x: 311, endPoint y: 74, distance: 205.1
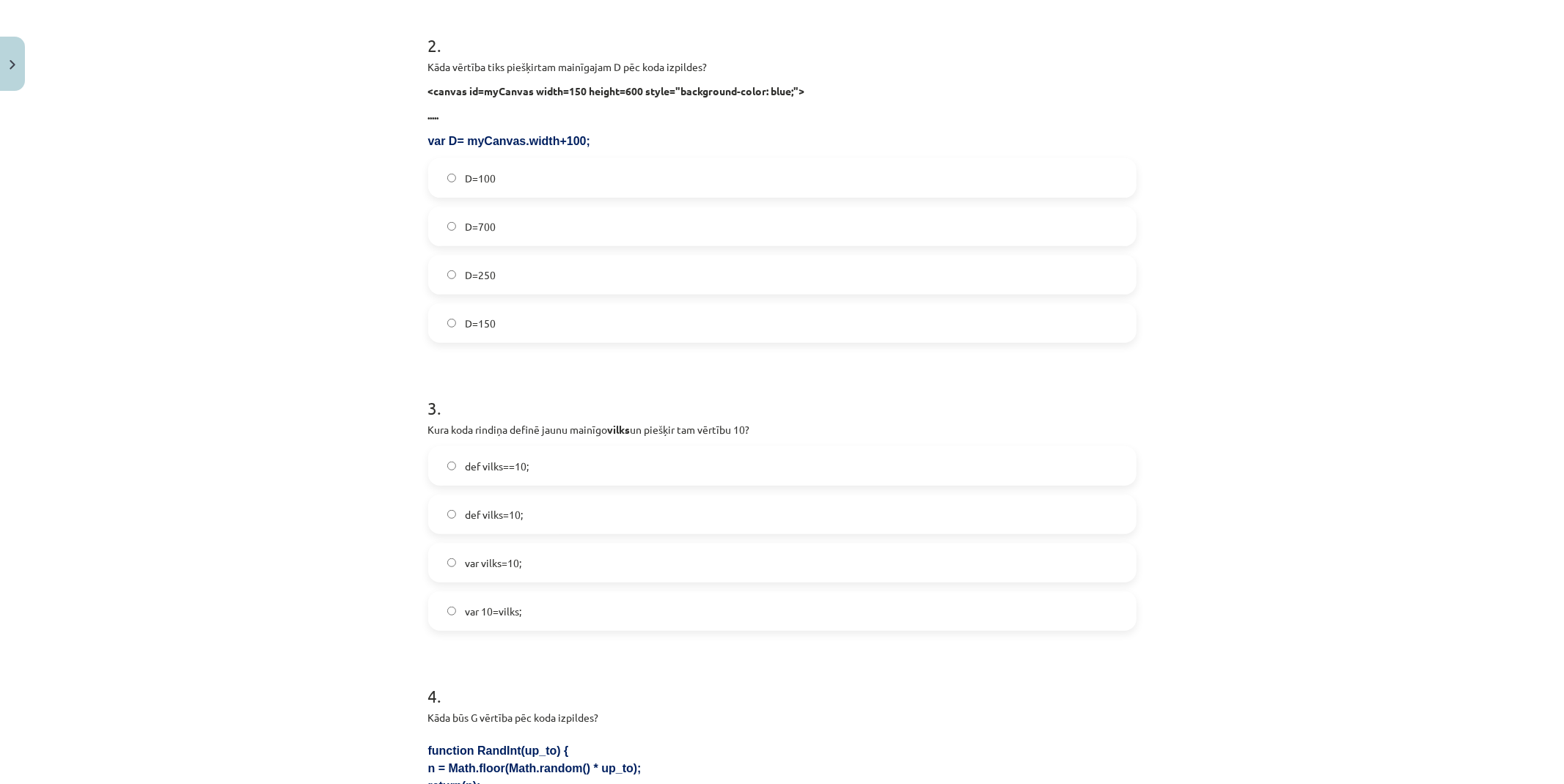
scroll to position [1300, 0]
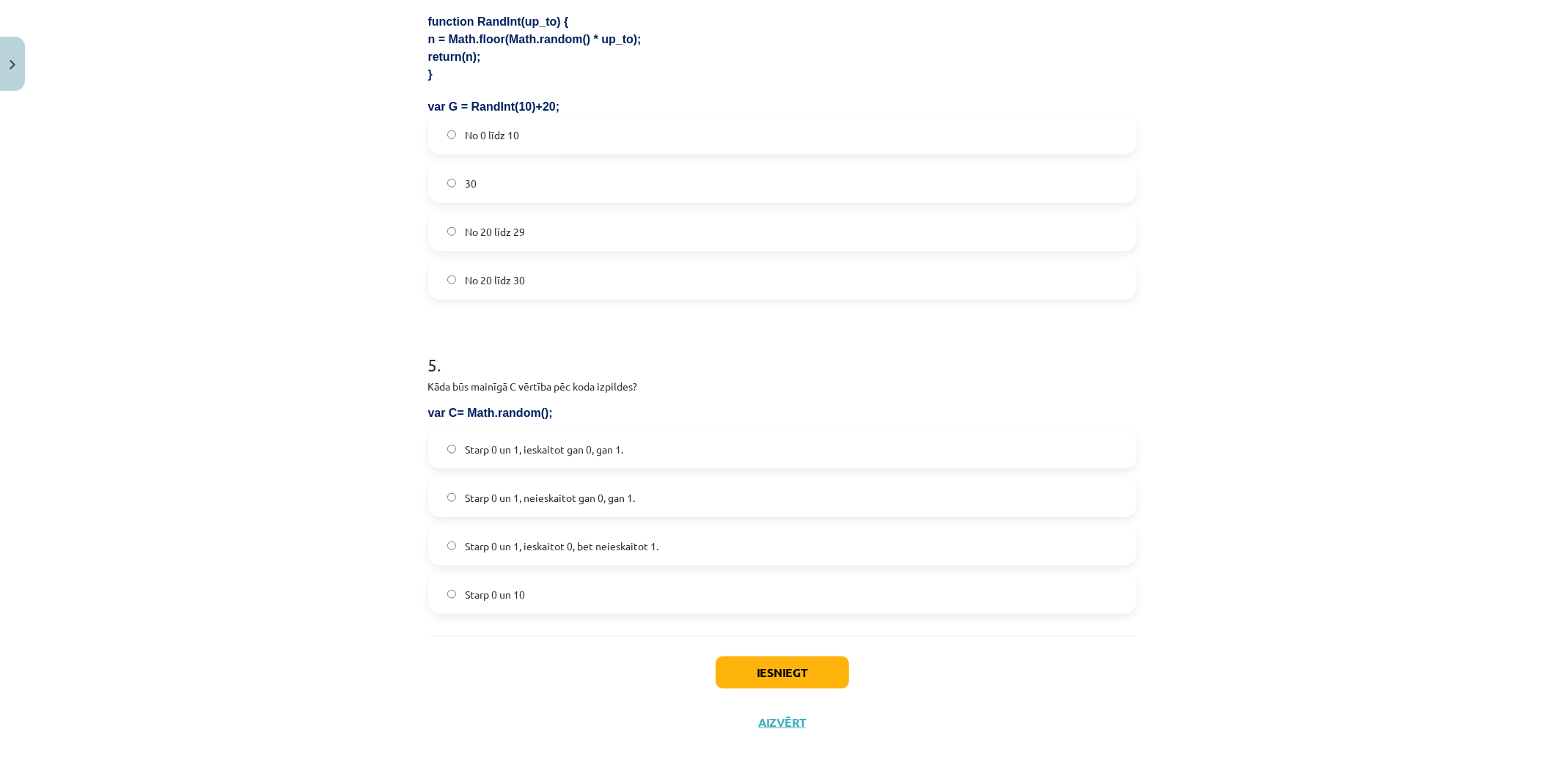
drag, startPoint x: 346, startPoint y: 222, endPoint x: 332, endPoint y: 495, distance: 273.4
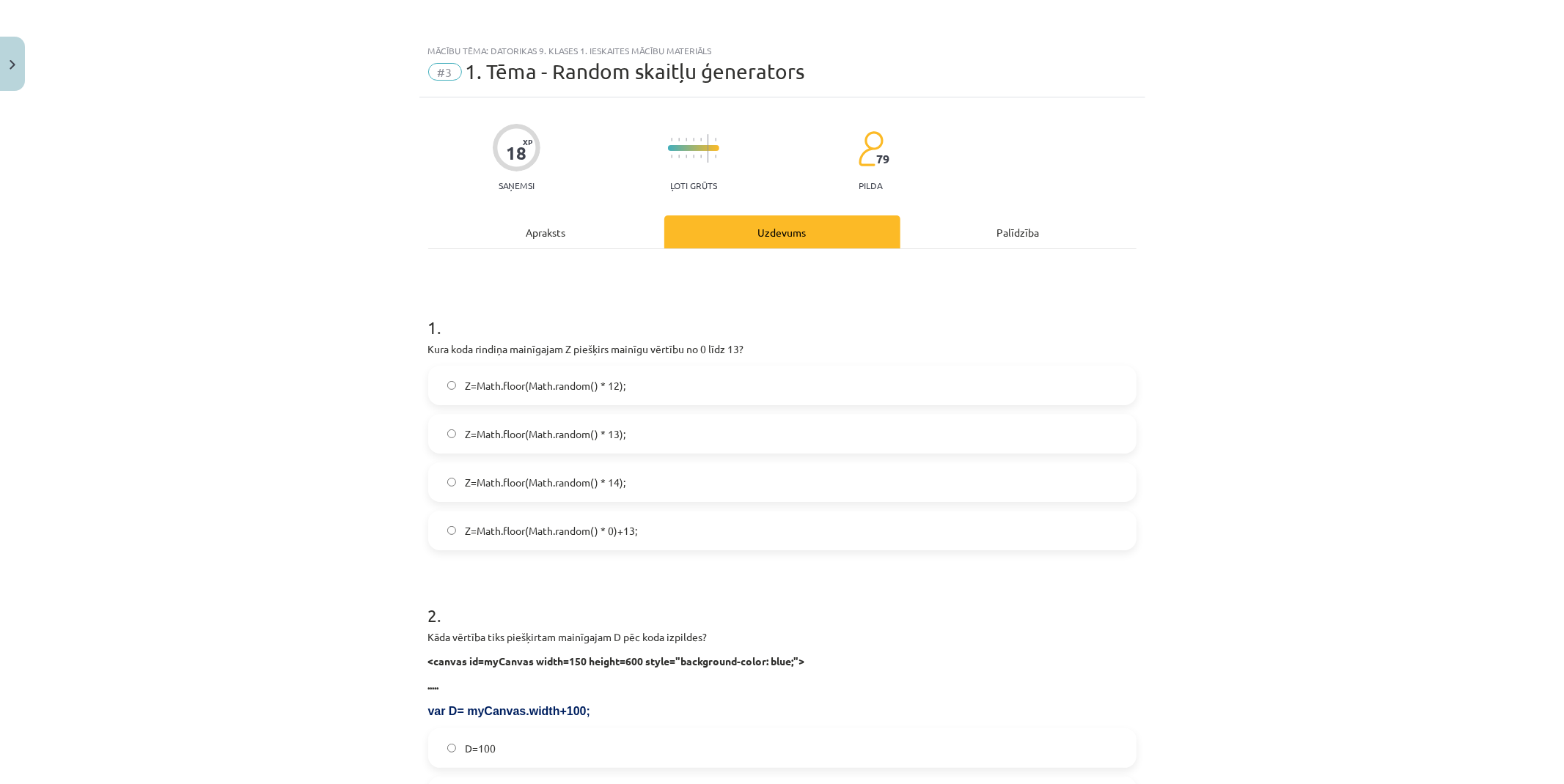
drag, startPoint x: 332, startPoint y: 496, endPoint x: 341, endPoint y: 209, distance: 287.1
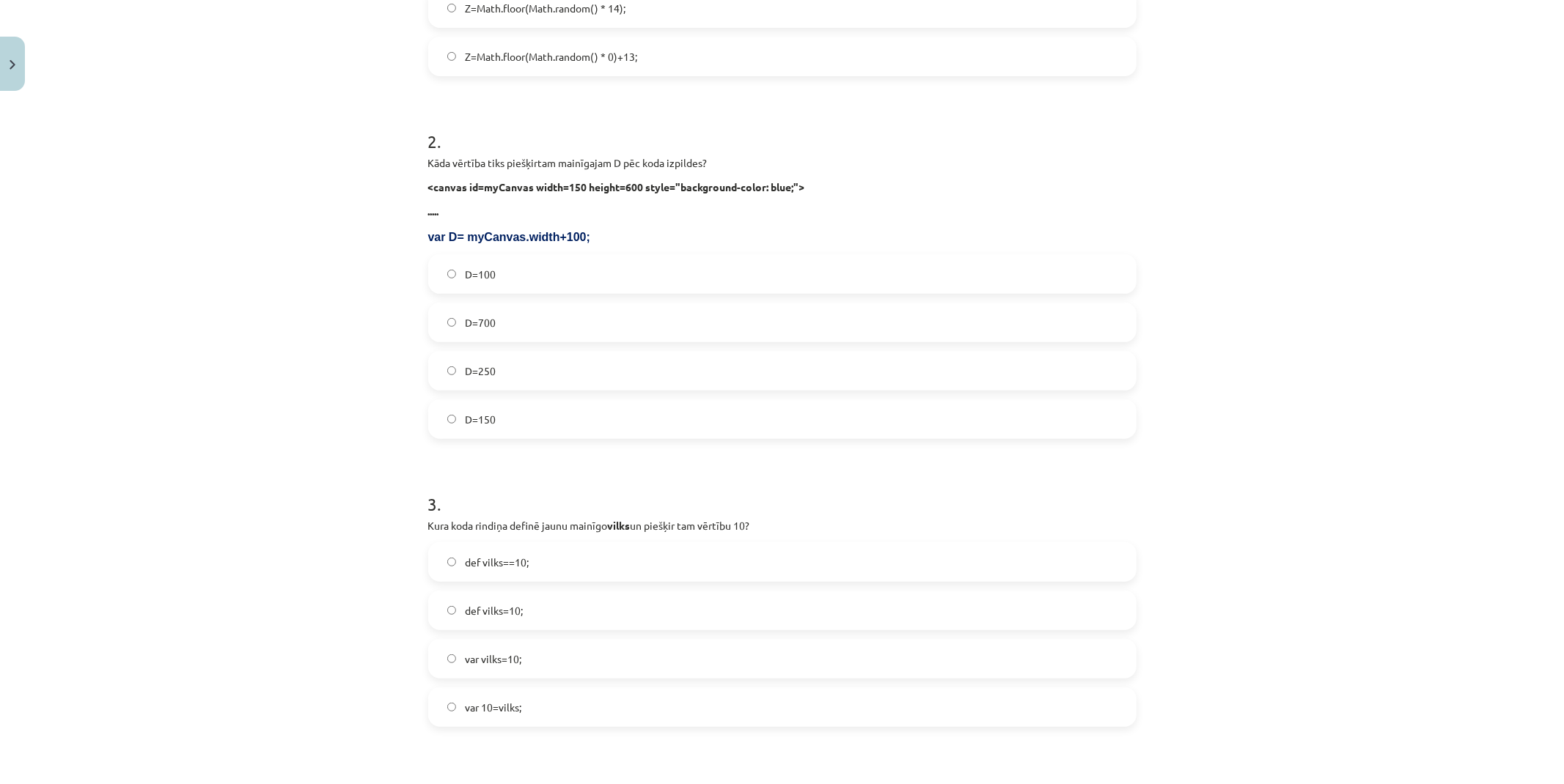
scroll to position [488, 0]
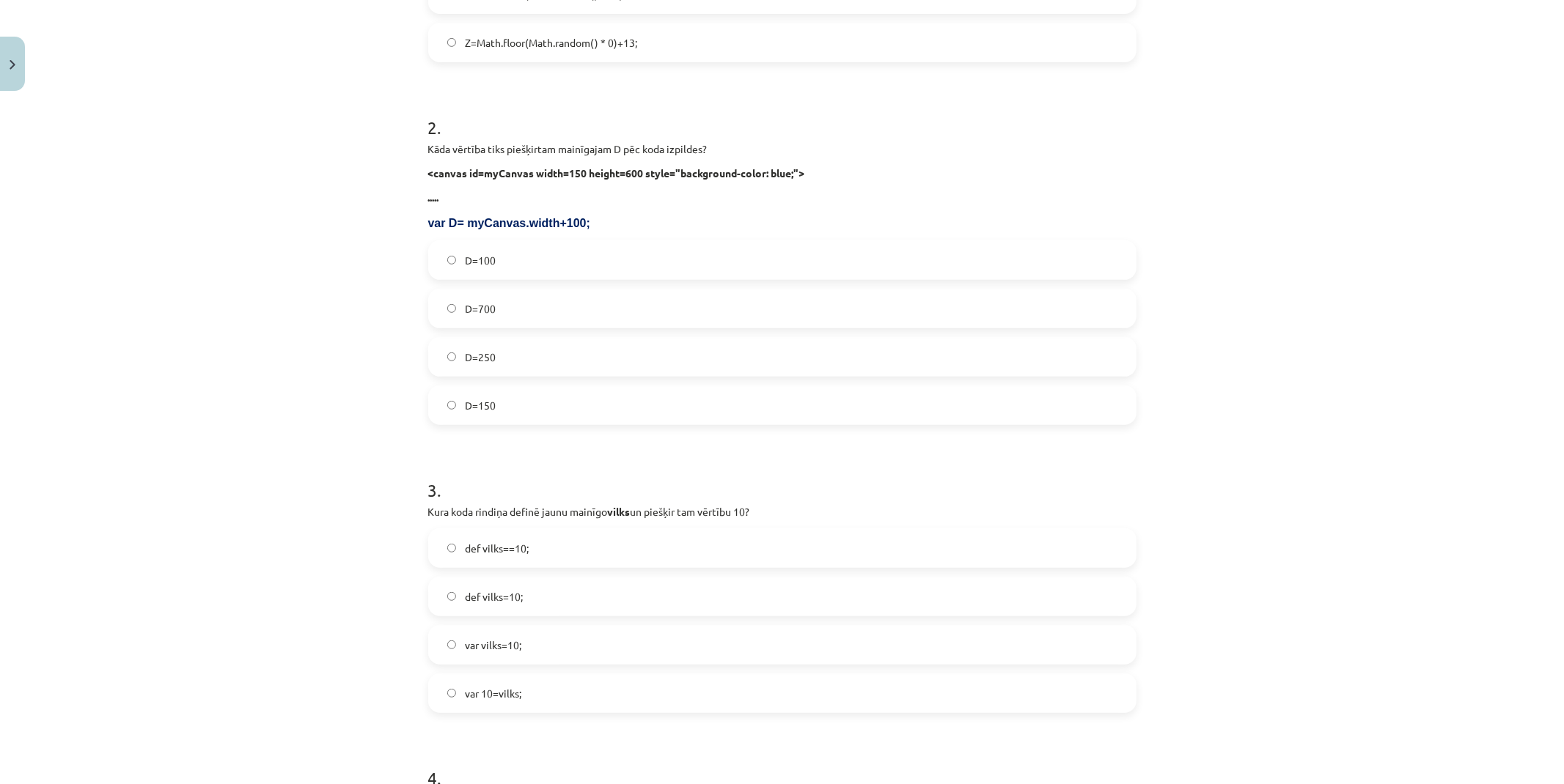
click at [496, 353] on label "D=250" at bounding box center [782, 357] width 705 height 37
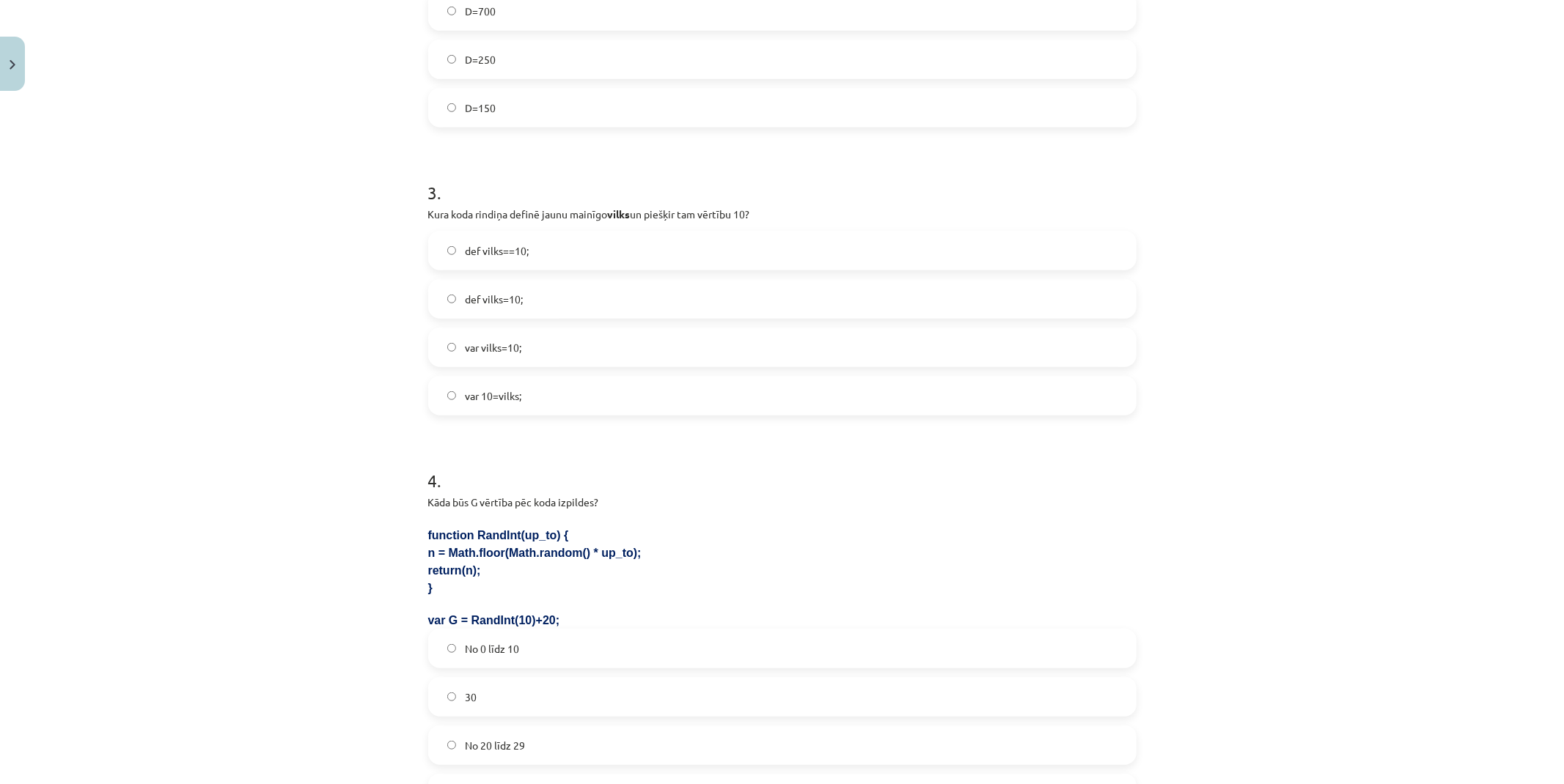
scroll to position [815, 0]
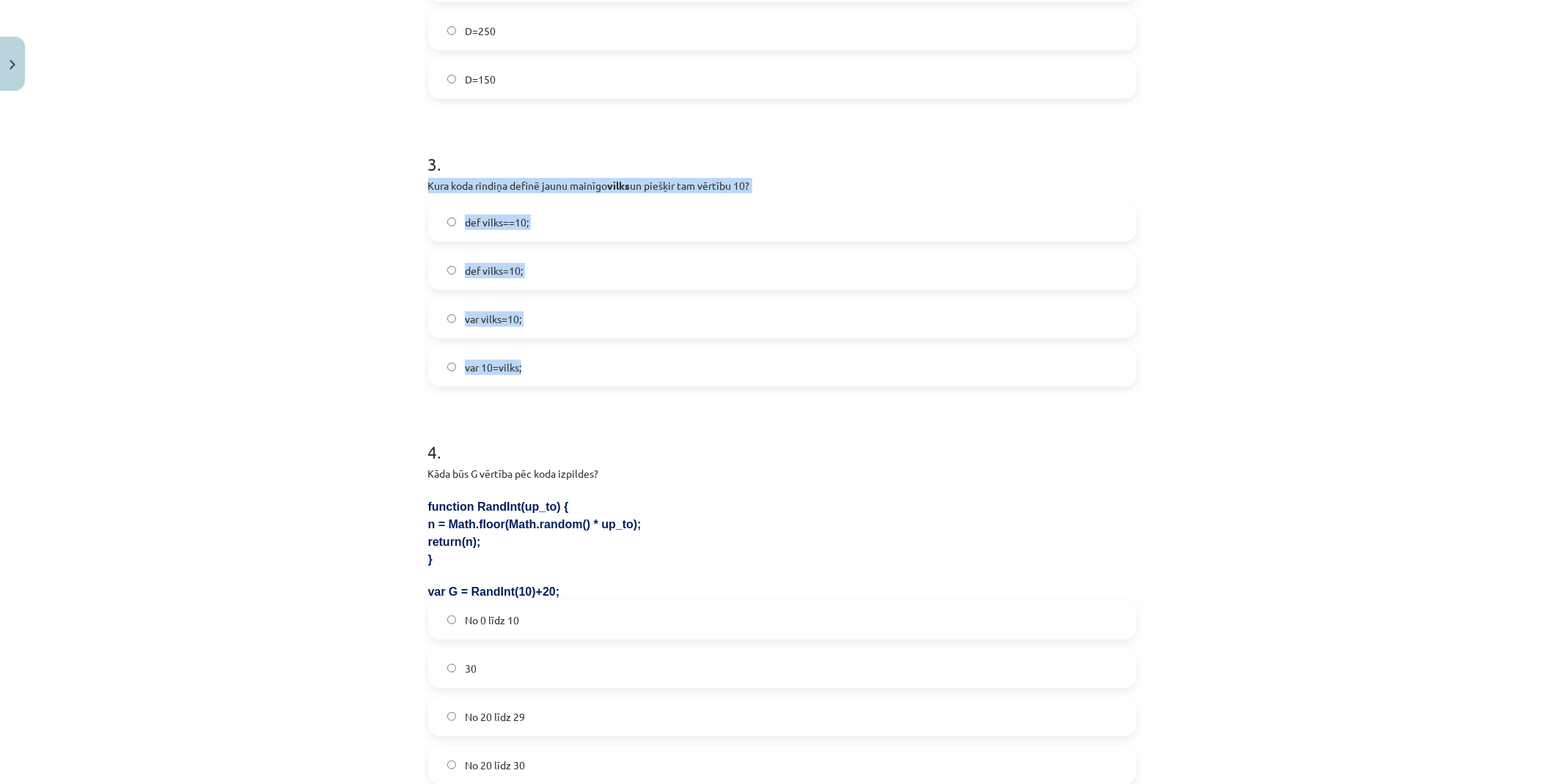
drag, startPoint x: 449, startPoint y: 181, endPoint x: 785, endPoint y: 355, distance: 378.4
click at [788, 354] on div "18 XP Saņemsi Ļoti grūts 79 pilda Apraksts Uzdevums Palīdzība 1 . Kura koda rin…" at bounding box center [782, 258] width 725 height 1949
copy div "Kura koda rindiņa definē jaunu mainīgo vilks un piešķir tam vērtību 10? def vil…"
click at [313, 203] on div "Mācību tēma: Datorikas 9. klases 1. ieskaites mācību materiāls #3 1. Tēma - Ran…" at bounding box center [782, 392] width 1564 height 784
click at [532, 317] on label "var vilks=10;" at bounding box center [782, 319] width 705 height 37
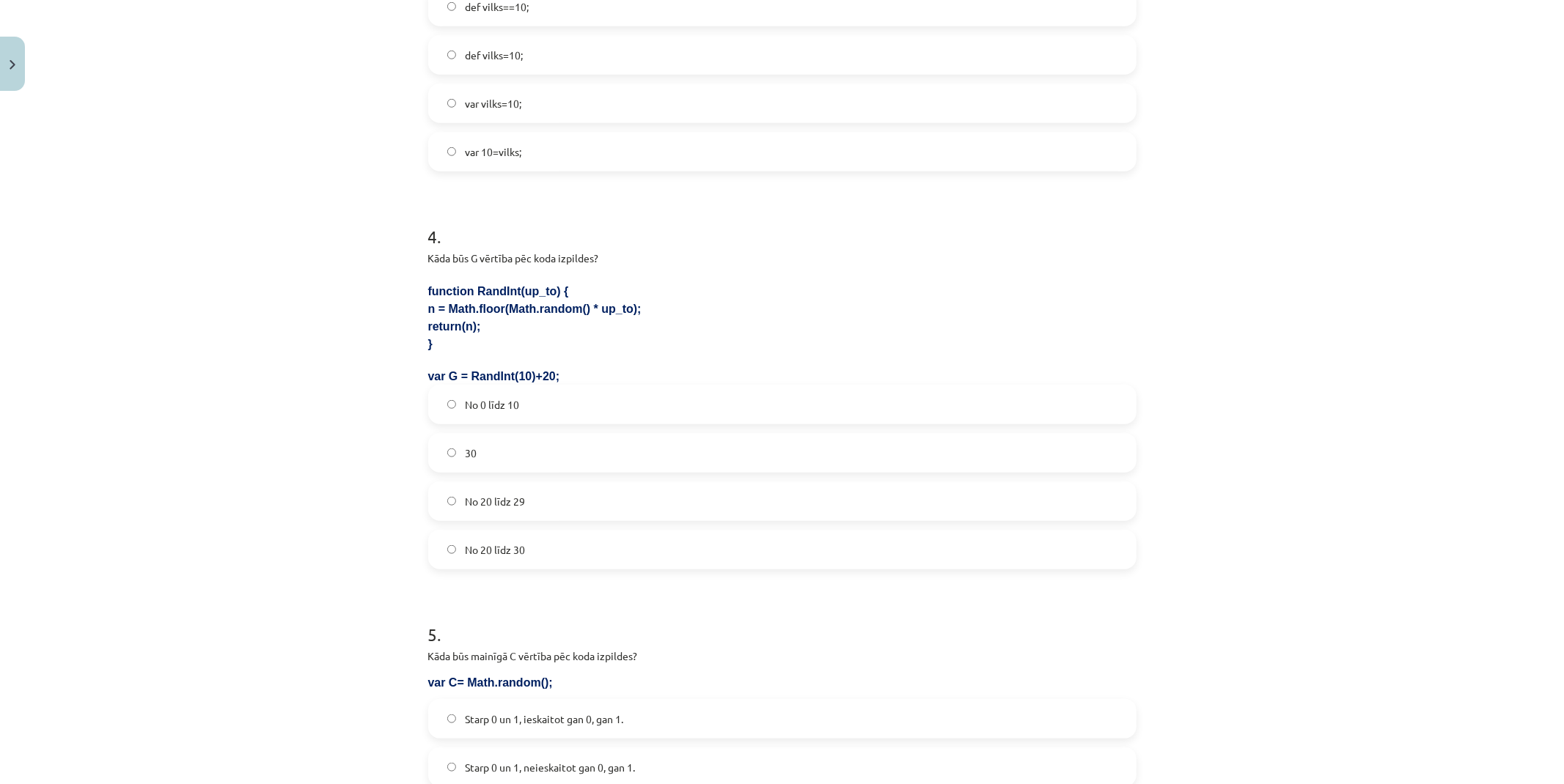
scroll to position [1058, 0]
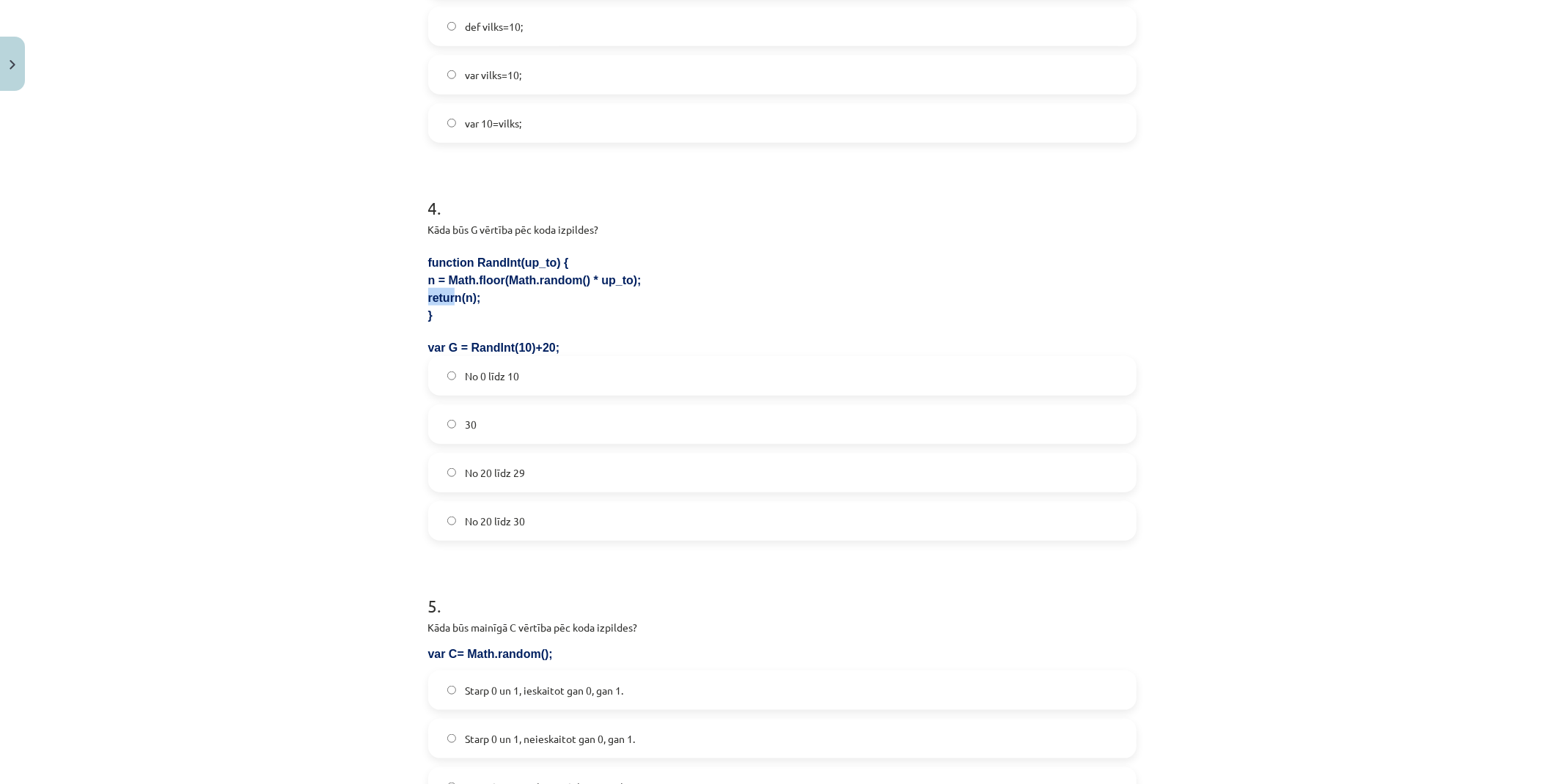
drag, startPoint x: 416, startPoint y: 304, endPoint x: 437, endPoint y: 302, distance: 21.1
click at [437, 302] on div "18 XP Saņemsi Ļoti grūts 79 pilda Apraksts Uzdevums Palīdzība 1 . Kura koda rin…" at bounding box center [782, 13] width 725 height 1949
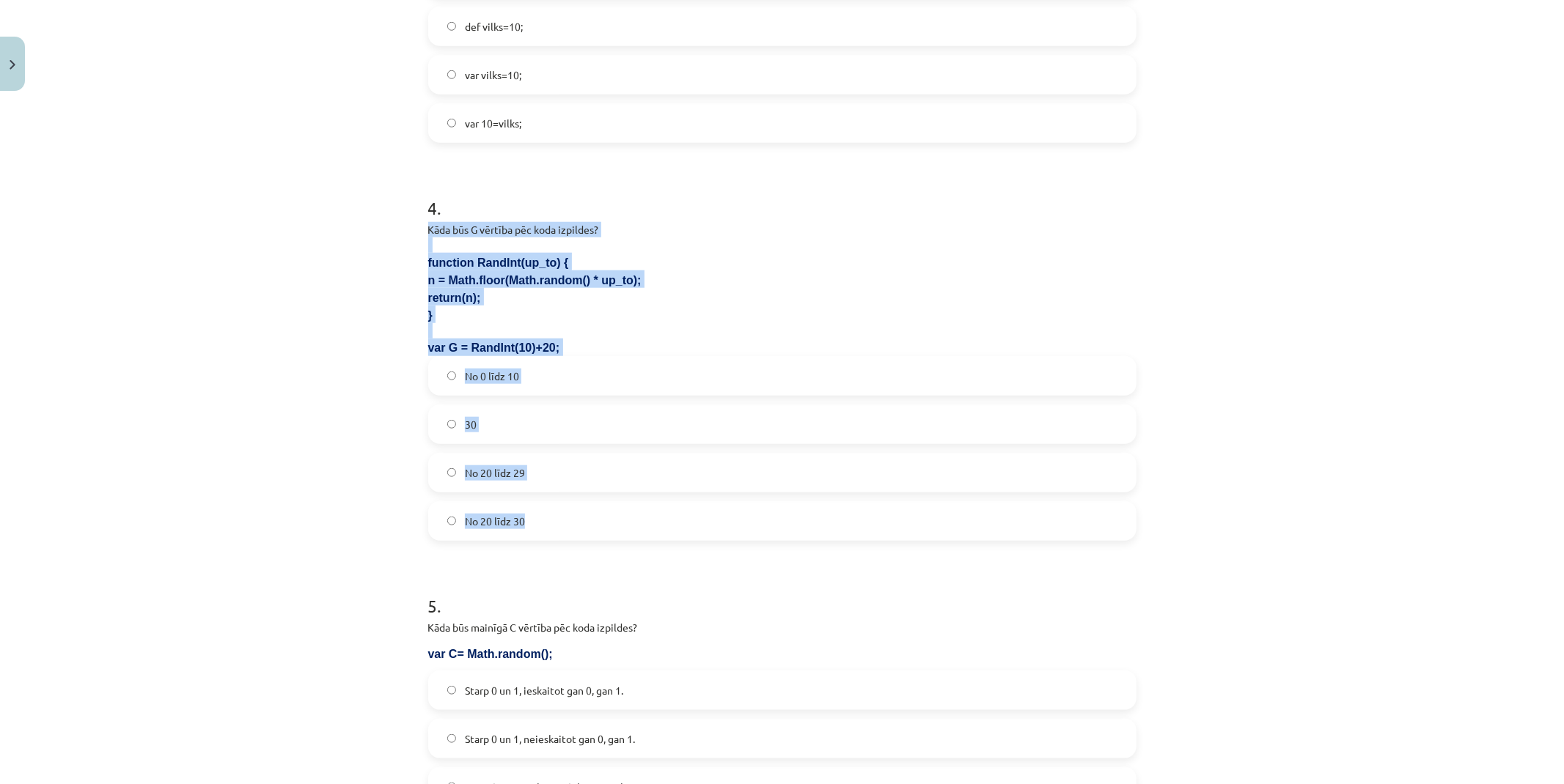
drag, startPoint x: 421, startPoint y: 232, endPoint x: 666, endPoint y: 509, distance: 369.8
click at [666, 509] on div "4 . Kāda būs G vērtība pēc koda izpildes? function RandInt(up_to) { n = Math.fl…" at bounding box center [782, 356] width 708 height 368
copy div "Kāda būs G vērtība pēc koda izpildes? function RandInt(up_to) { n = Math.floor(…"
click at [396, 218] on div "Mācību tēma: Datorikas 9. klases 1. ieskaites mācību materiāls #3 1. Tēma - Ran…" at bounding box center [782, 392] width 1564 height 784
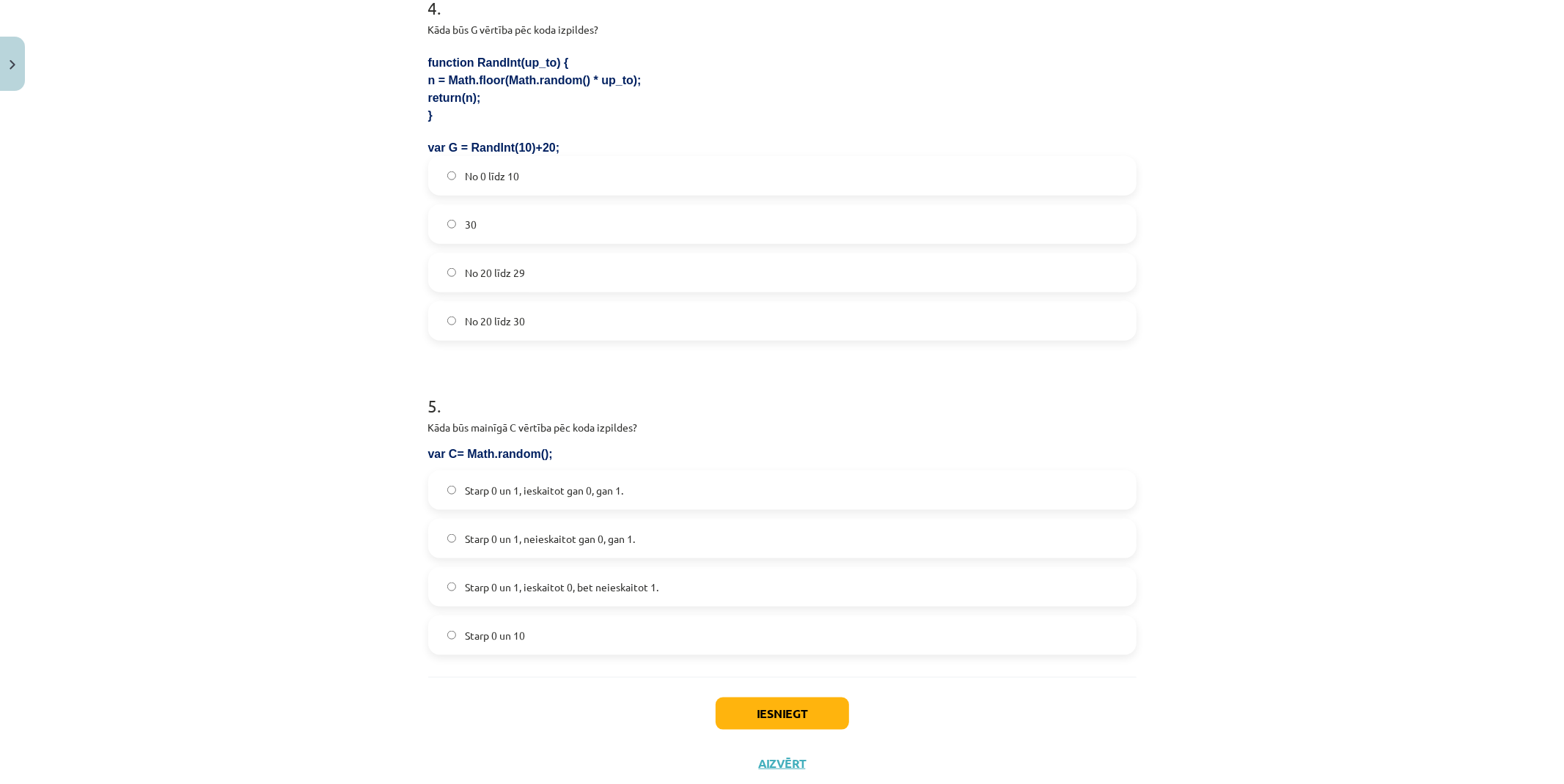
scroll to position [1218, 0]
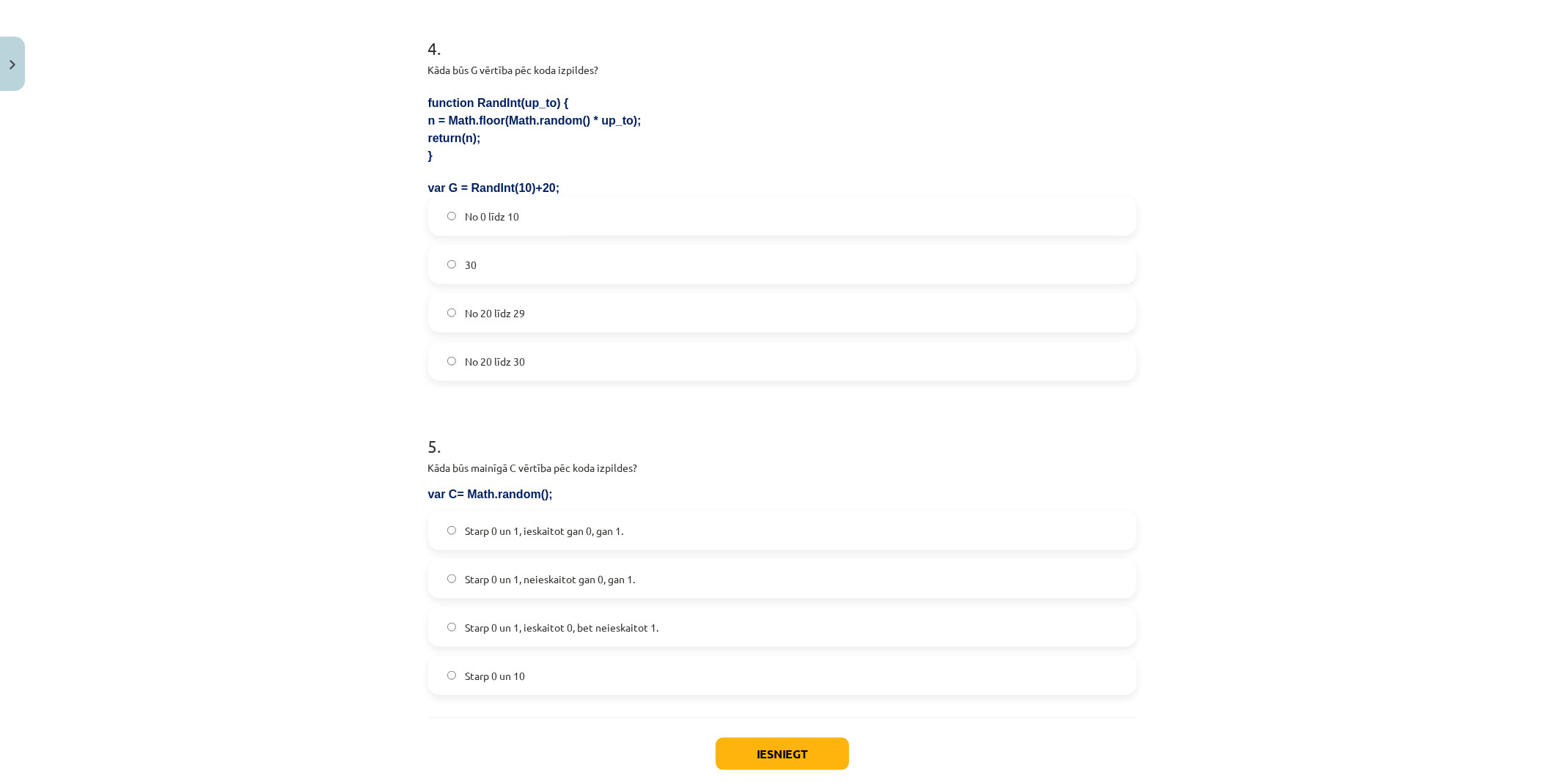
drag, startPoint x: 335, startPoint y: 74, endPoint x: 252, endPoint y: 92, distance: 84.9
drag, startPoint x: 252, startPoint y: 92, endPoint x: 206, endPoint y: 96, distance: 46.2
click at [206, 96] on div "Mācību tēma: Datorikas 9. klases 1. ieskaites mācību materiāls #3 1. Tēma - Ran…" at bounding box center [782, 392] width 1564 height 784
click at [523, 357] on label "No 20 līdz 30" at bounding box center [782, 361] width 705 height 37
click at [537, 309] on label "No 20 līdz 29" at bounding box center [782, 313] width 705 height 37
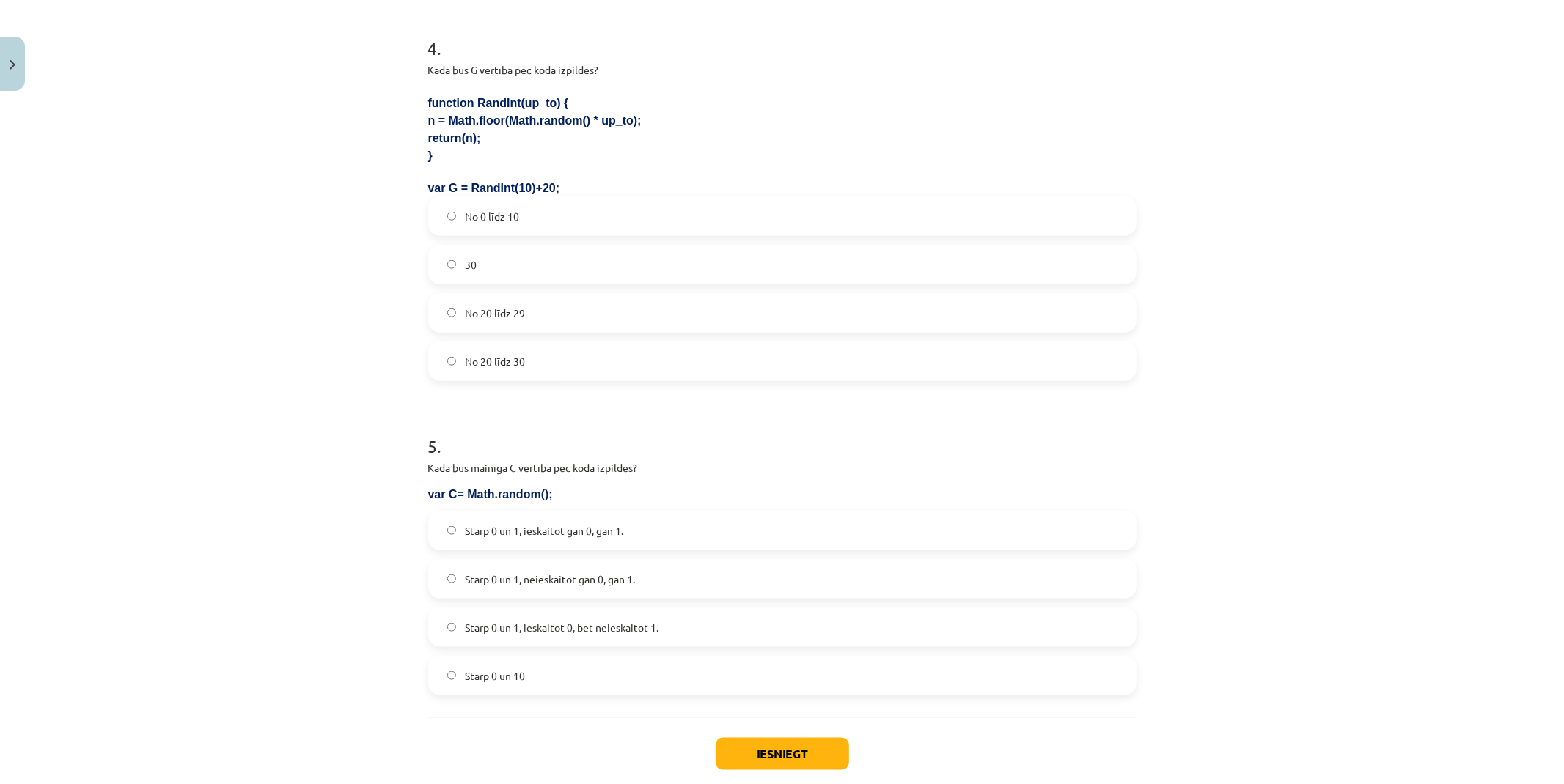
scroll to position [1300, 0]
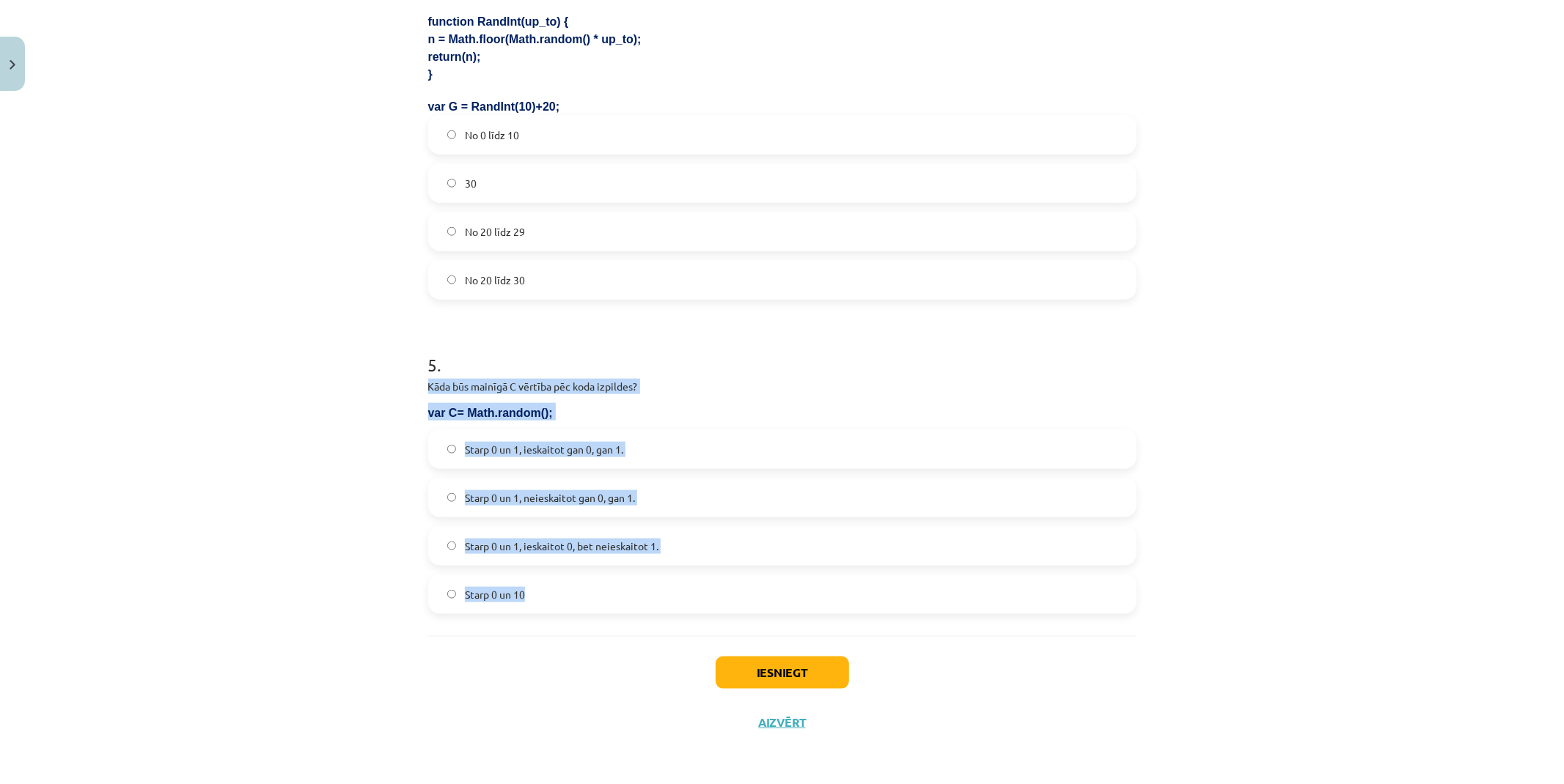
drag, startPoint x: 422, startPoint y: 388, endPoint x: 649, endPoint y: 594, distance: 306.5
click at [649, 594] on div "5 . Kāda būs mainīgā C vērtība pēc koda izpildes? var C= Math.random(); Starp 0…" at bounding box center [782, 471] width 708 height 285
copy div "Kāda būs mainīgā C vērtība pēc koda izpildes? var C= Math.random(); Starp 0 un …"
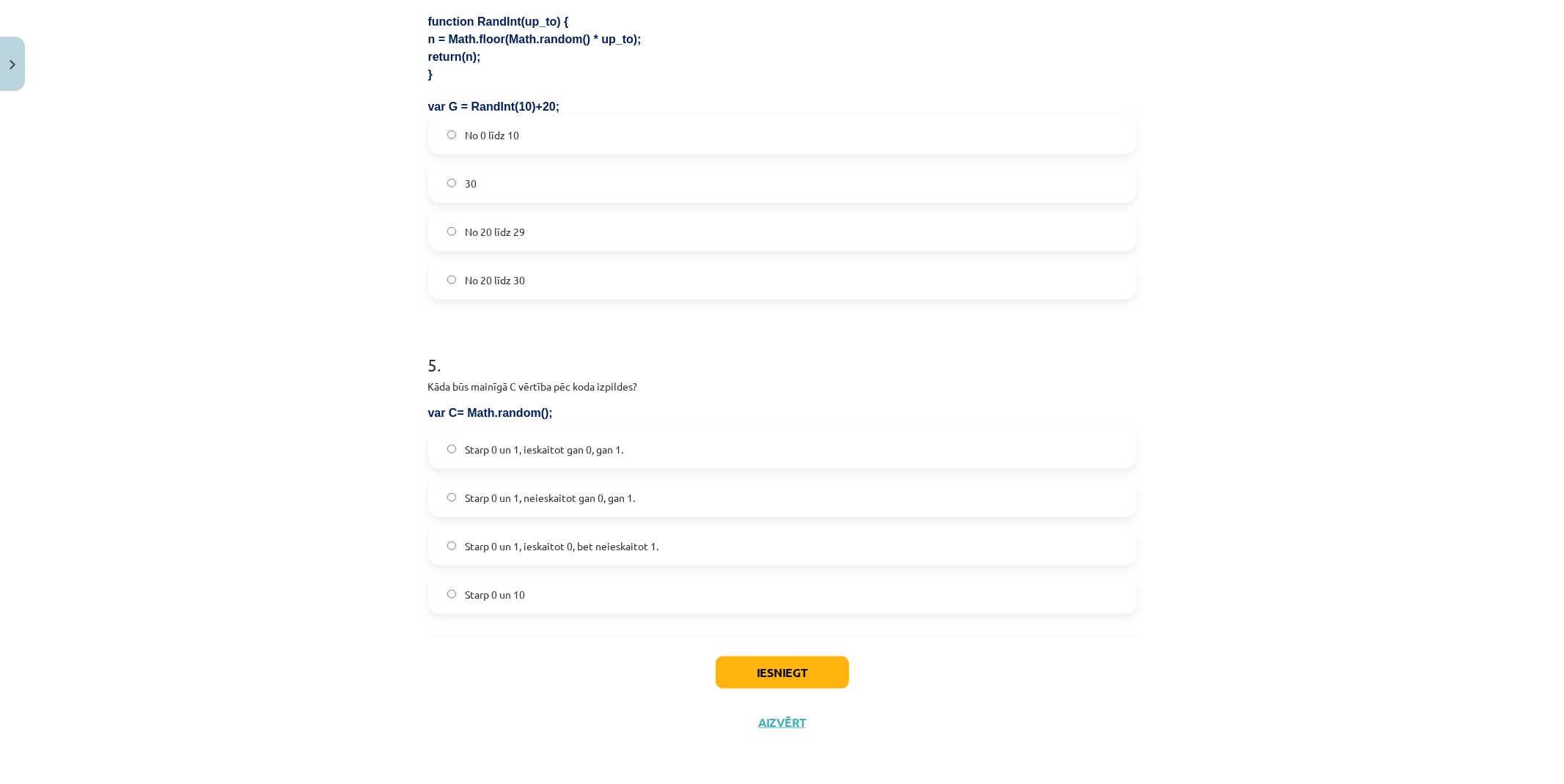
click at [371, 304] on div "Mācību tēma: Datorikas 9. klases 1. ieskaites mācību materiāls #3 1. Tēma - Ran…" at bounding box center [782, 392] width 1564 height 784
click at [591, 460] on label "Starp 0 un 1, ieskaitot gan 0, gan 1." at bounding box center [782, 449] width 705 height 37
click at [650, 551] on span "Starp 0 un 1, ieskaitot 0, bet neieskaitot 1." at bounding box center [561, 546] width 194 height 16
click at [807, 661] on button "Iesniegt" at bounding box center [782, 673] width 133 height 32
click at [1220, 84] on div "Mācību tēma: Datorikas 9. klases 1. ieskaites mācību materiāls #3 1. Tēma - Ran…" at bounding box center [782, 392] width 1564 height 784
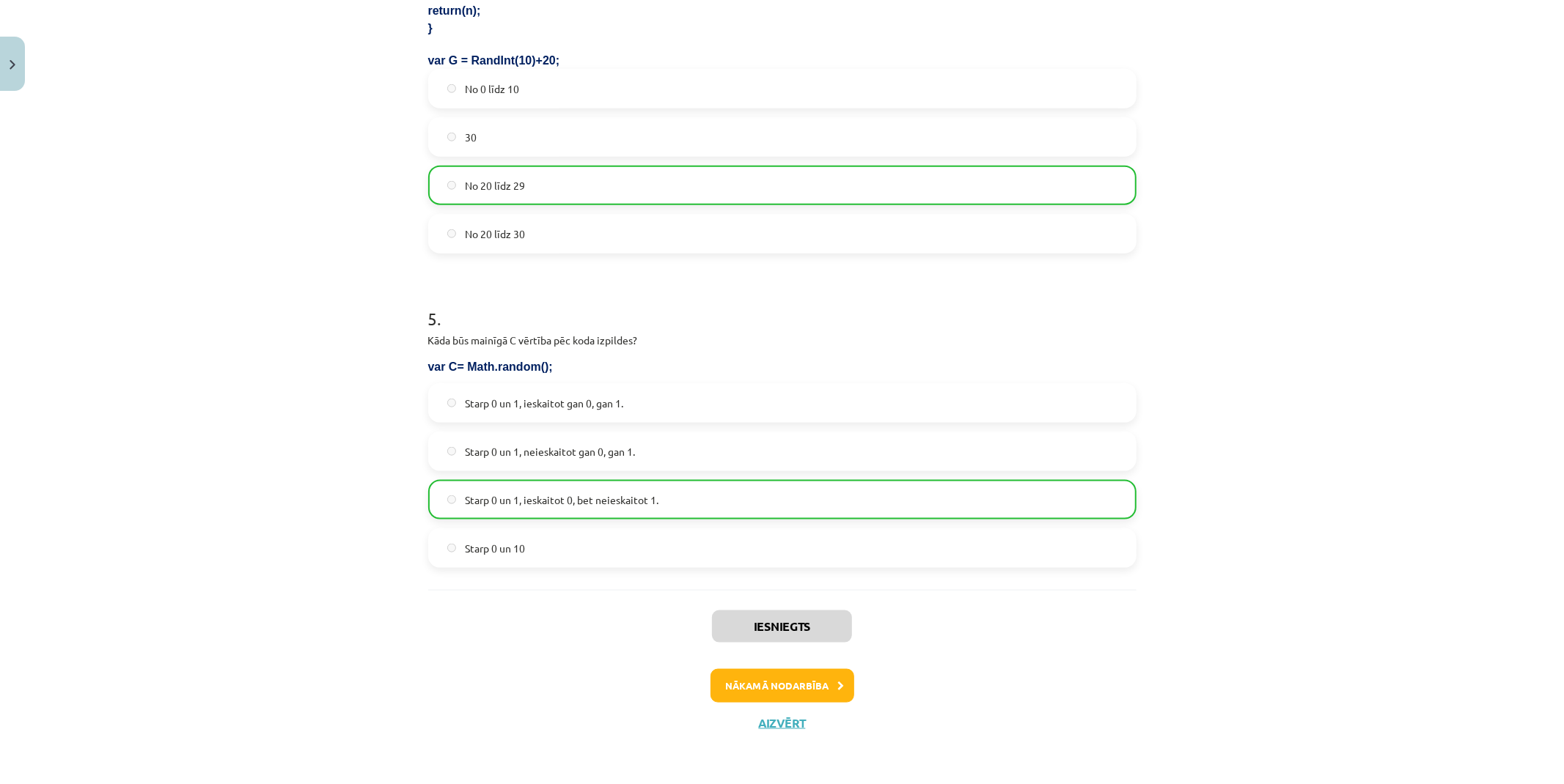
drag, startPoint x: 357, startPoint y: 324, endPoint x: 636, endPoint y: 691, distance: 461.0
click at [753, 695] on button "Nākamā nodarbība" at bounding box center [782, 686] width 144 height 33
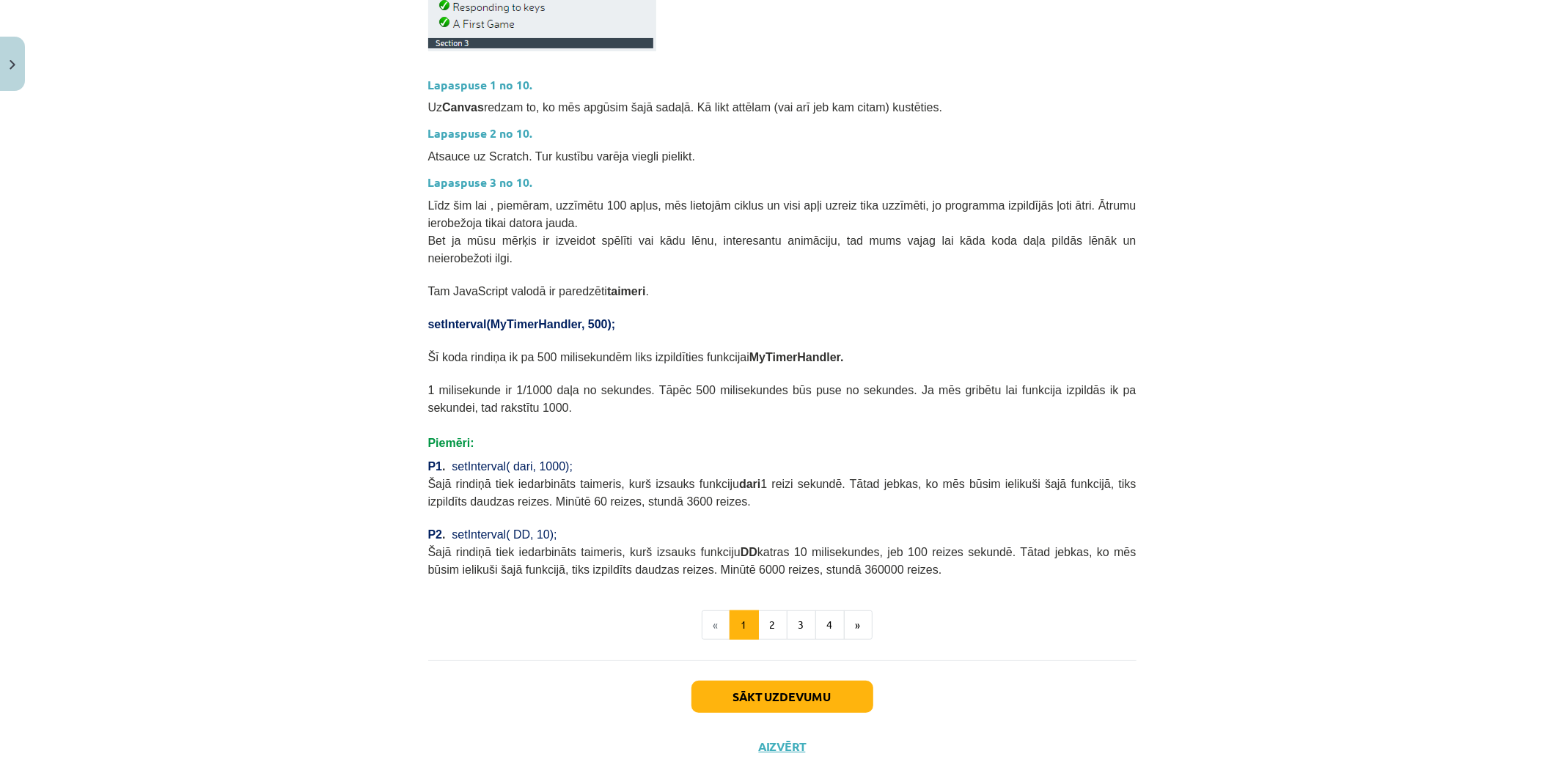
drag, startPoint x: 311, startPoint y: 467, endPoint x: 306, endPoint y: 486, distance: 19.6
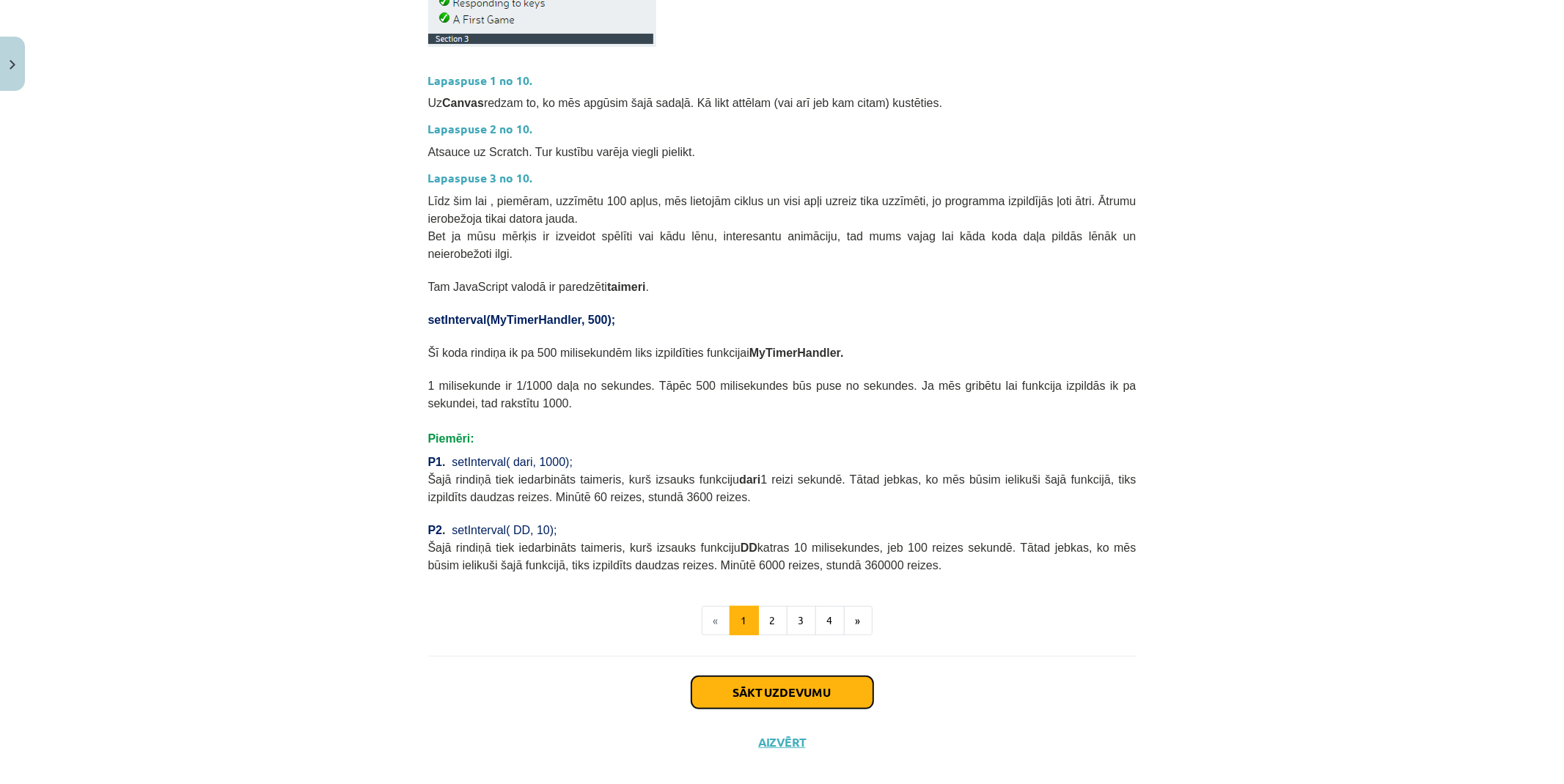
click at [733, 676] on button "Sākt uzdevumu" at bounding box center [782, 692] width 182 height 32
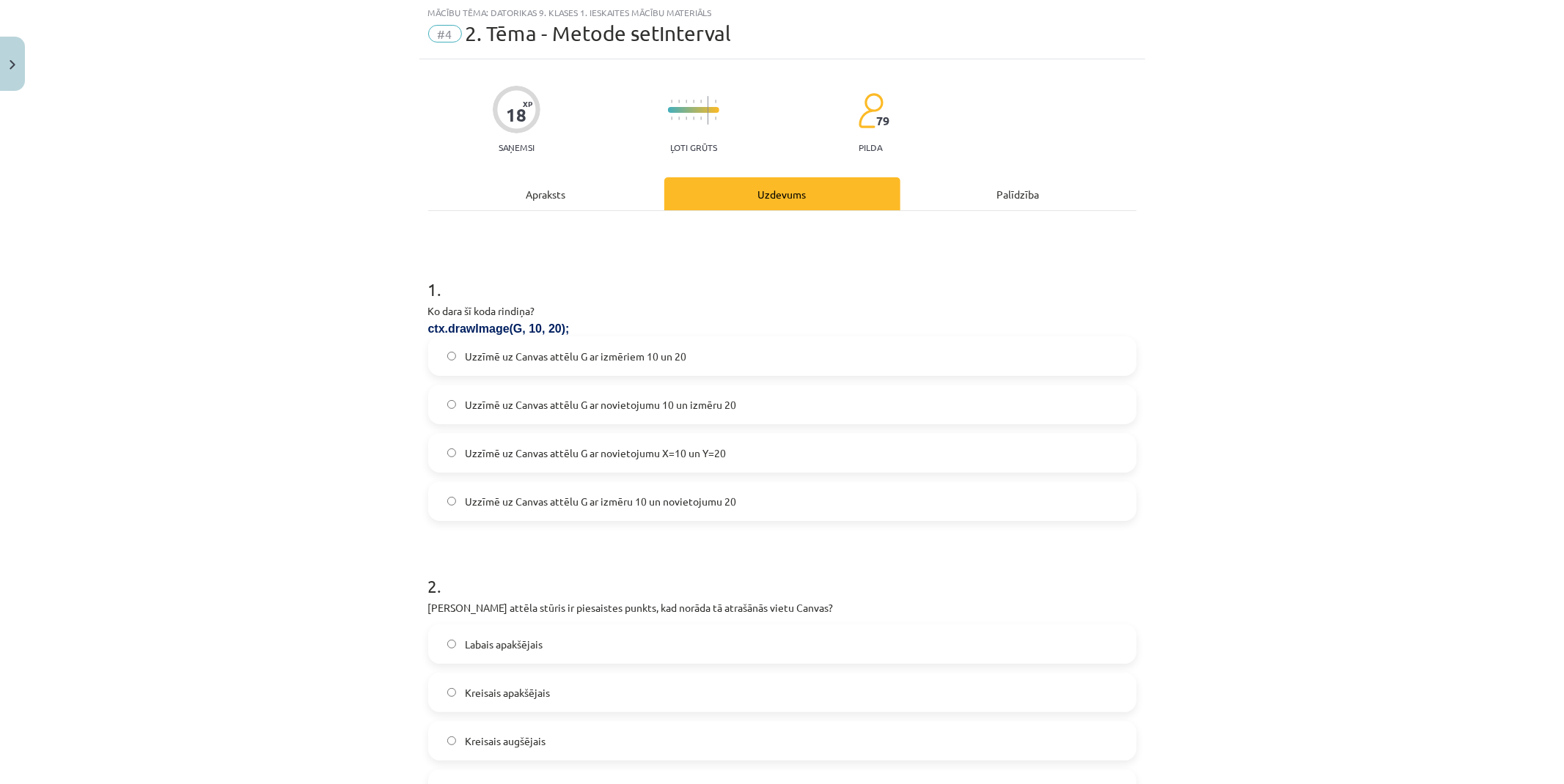
scroll to position [37, 0]
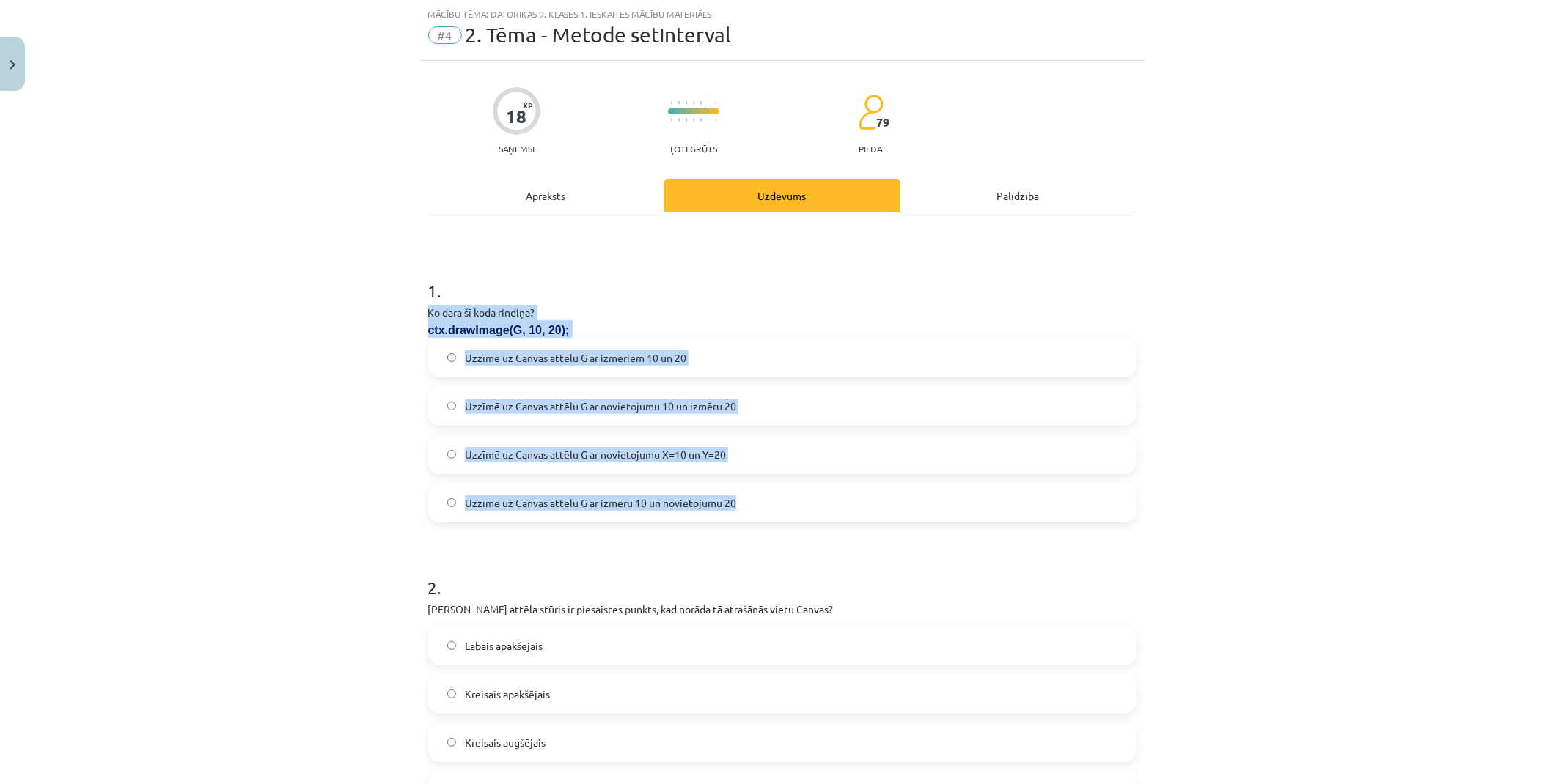
drag, startPoint x: 418, startPoint y: 306, endPoint x: 866, endPoint y: 487, distance: 483.2
copy div "Ko dara šī koda rindiņa? ctx.drawImage(G, 10, 20); Uzzīmē uz Canvas attēlu G ar…"
click at [346, 358] on div "Mācību tēma: Datorikas 9. klases 1. ieskaites mācību materiāls #4 2. Tēma - Met…" at bounding box center [782, 392] width 1564 height 784
click at [358, 381] on div "Mācību tēma: Datorikas 9. klases 1. ieskaites mācību materiāls #4 2. Tēma - Met…" at bounding box center [782, 392] width 1564 height 784
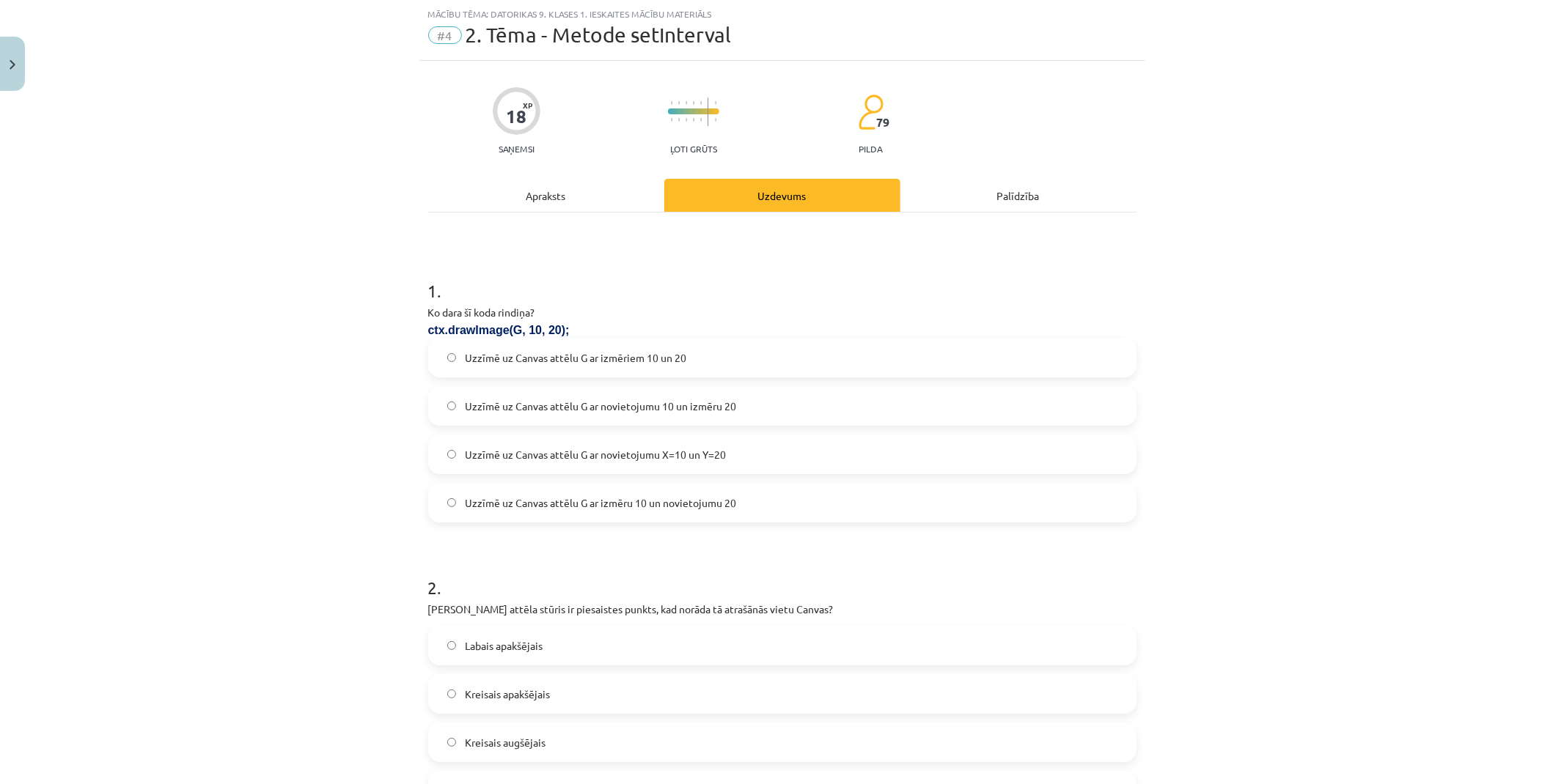
click at [669, 453] on span "Uzzīmē uz Canvas attēlu G ar novietojumu X=10 un Y=20" at bounding box center [596, 455] width 261 height 16
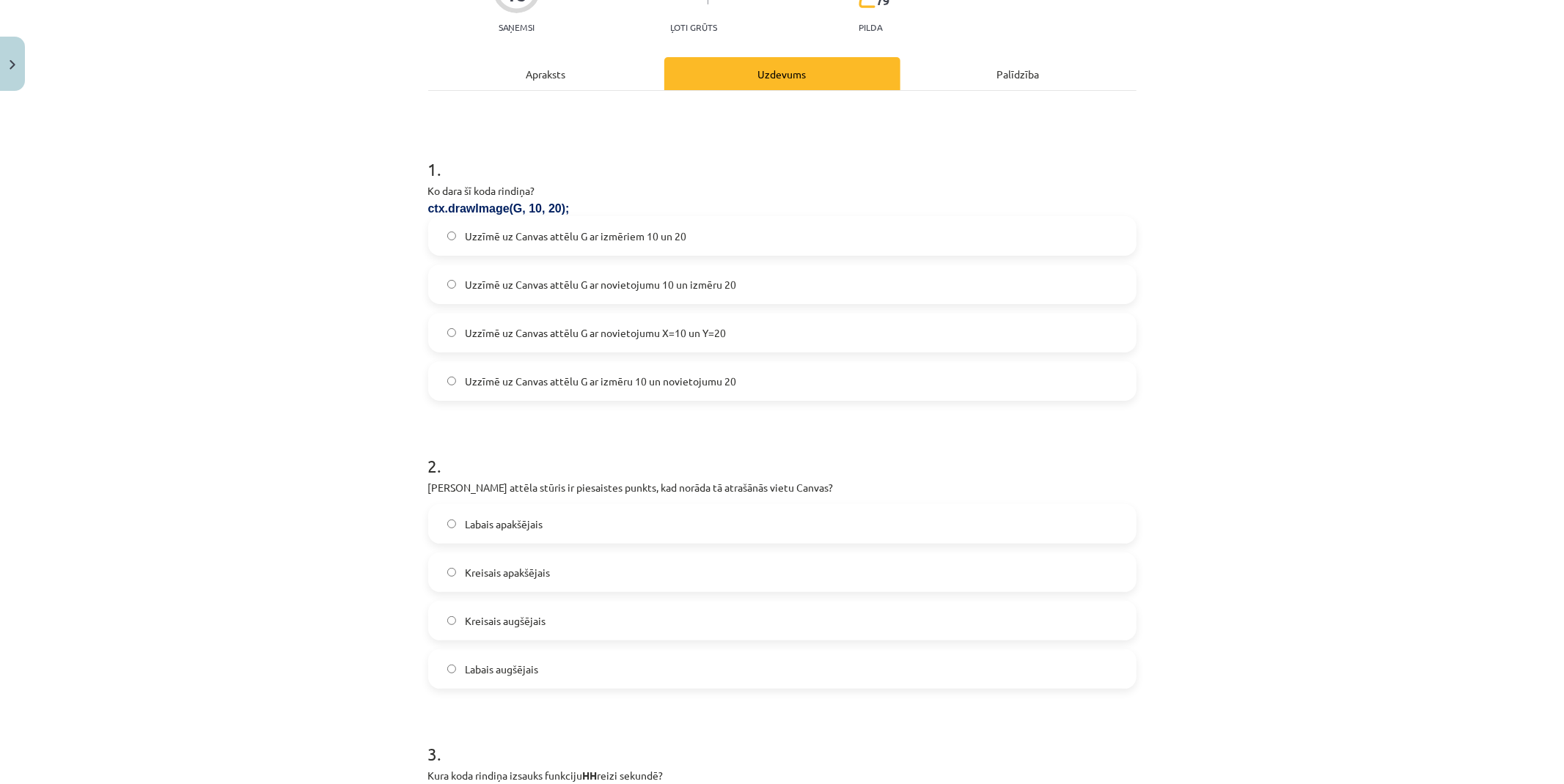
scroll to position [444, 0]
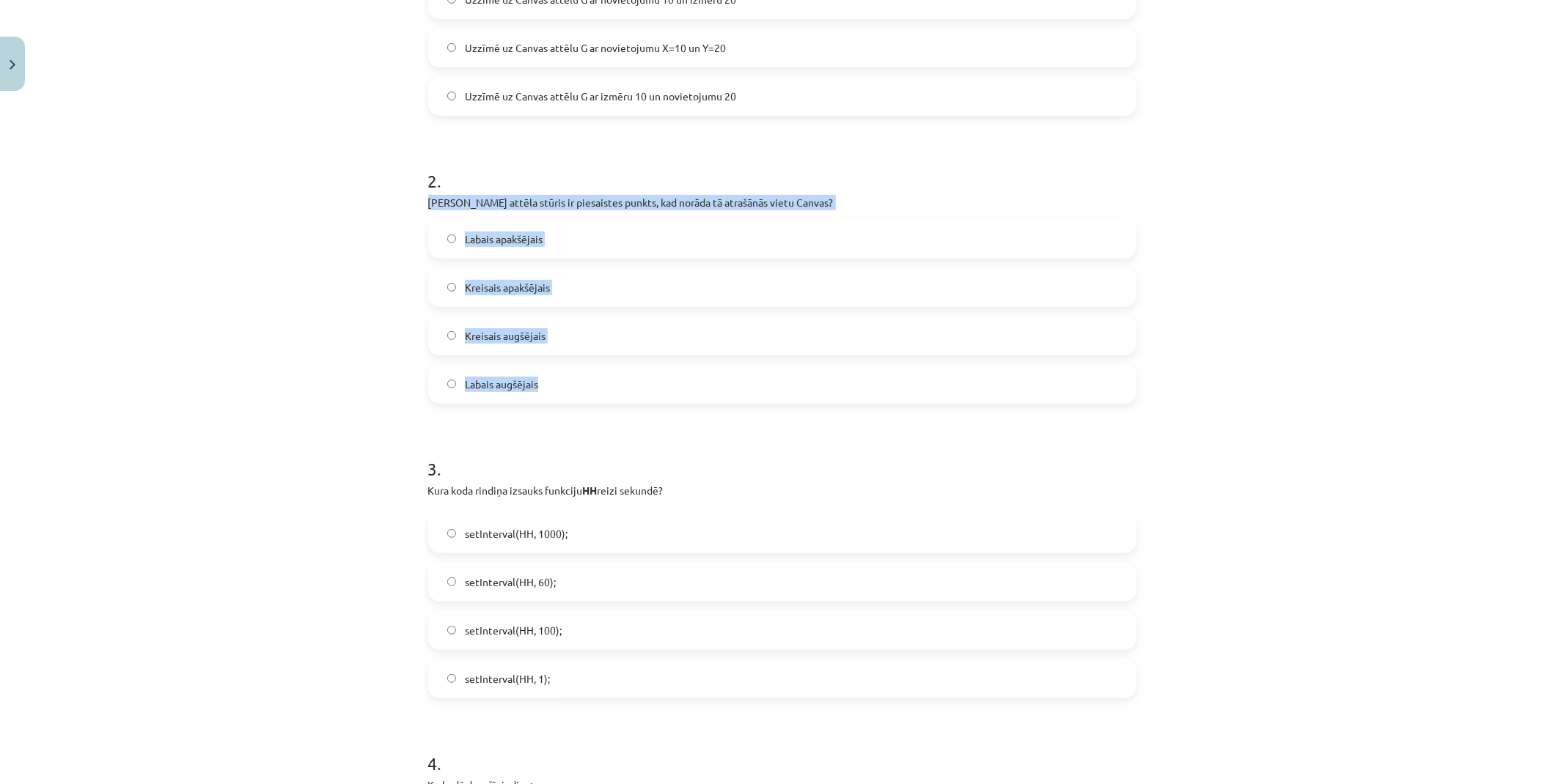
drag, startPoint x: 420, startPoint y: 198, endPoint x: 826, endPoint y: 390, distance: 449.1
click at [826, 390] on div "18 XP Saņemsi Ļoti grūts 79 pilda Apraksts Uzdevums Palīdzība 1 . Ko dara šī ko…" at bounding box center [782, 562] width 725 height 1815
copy div "Kurš attēla stūris ir piesaistes punkts, kad norāda tā atrašānās vietu Canvas? …"
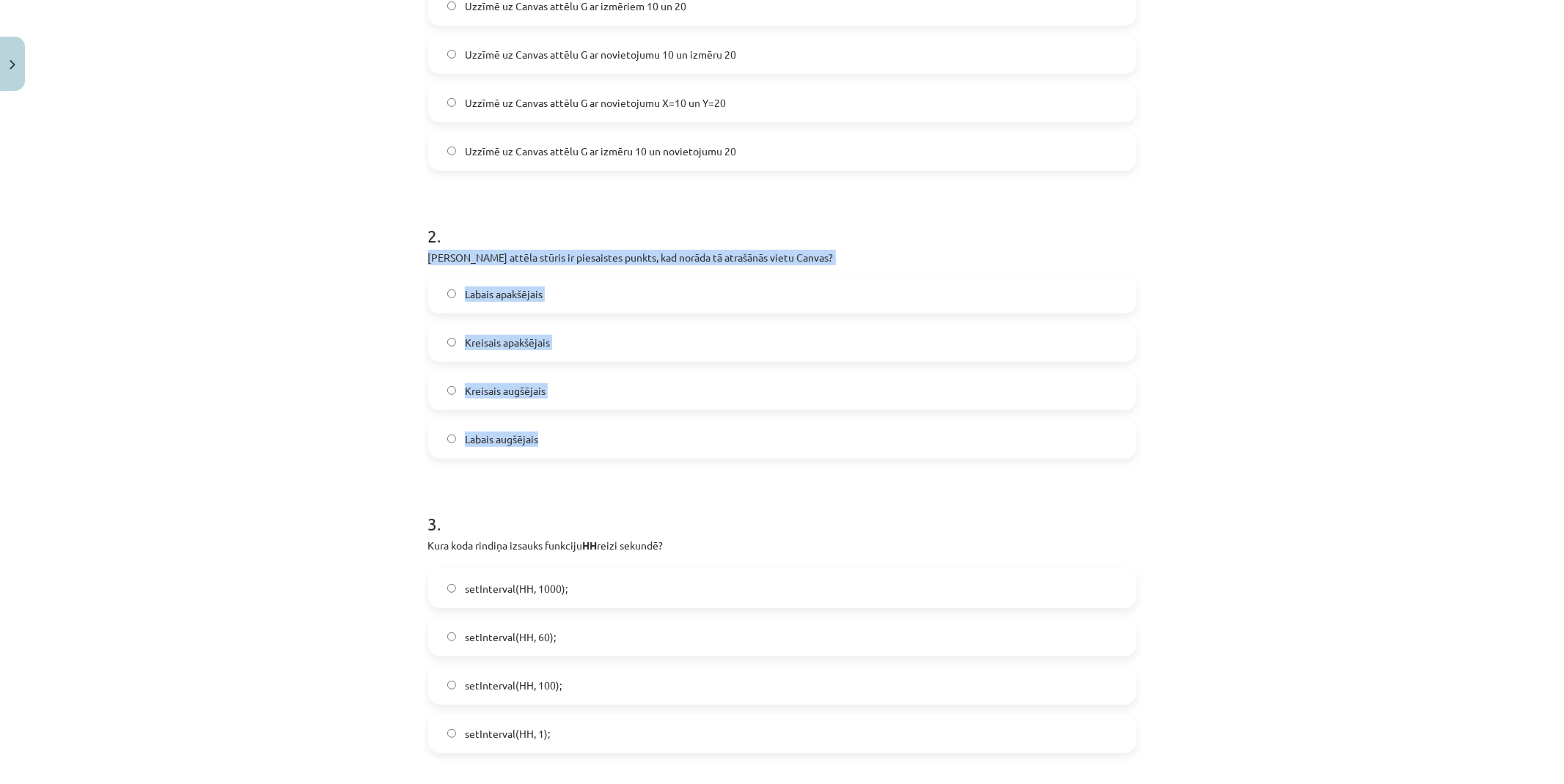
scroll to position [362, 0]
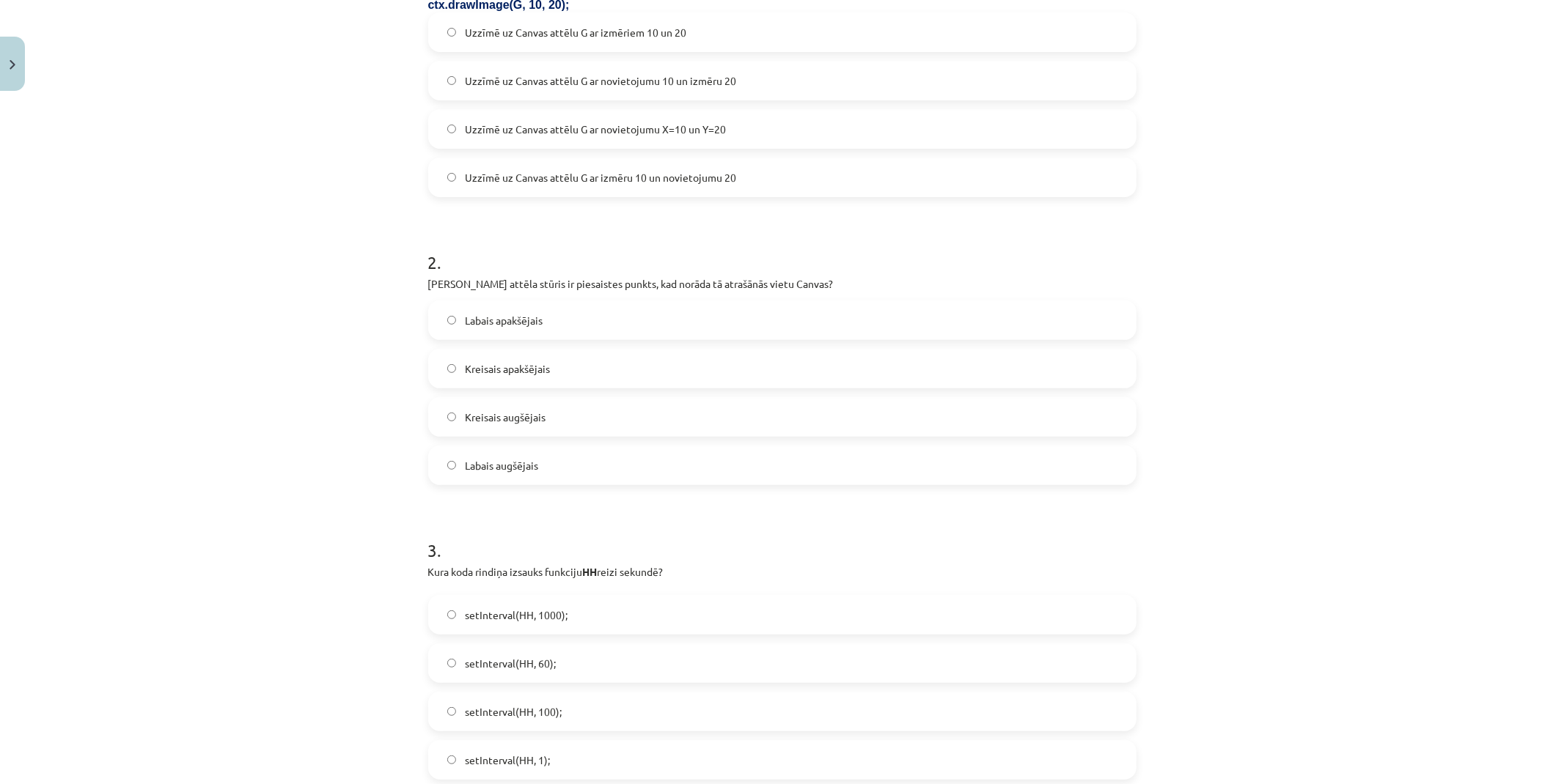
click at [348, 225] on div "Mācību tēma: Datorikas 9. klases 1. ieskaites mācību materiāls #4 2. Tēma - Met…" at bounding box center [782, 392] width 1564 height 784
click at [513, 364] on span "Kreisais apakšējais" at bounding box center [507, 369] width 85 height 16
click at [520, 403] on label "Kreisais augšējais" at bounding box center [782, 417] width 705 height 37
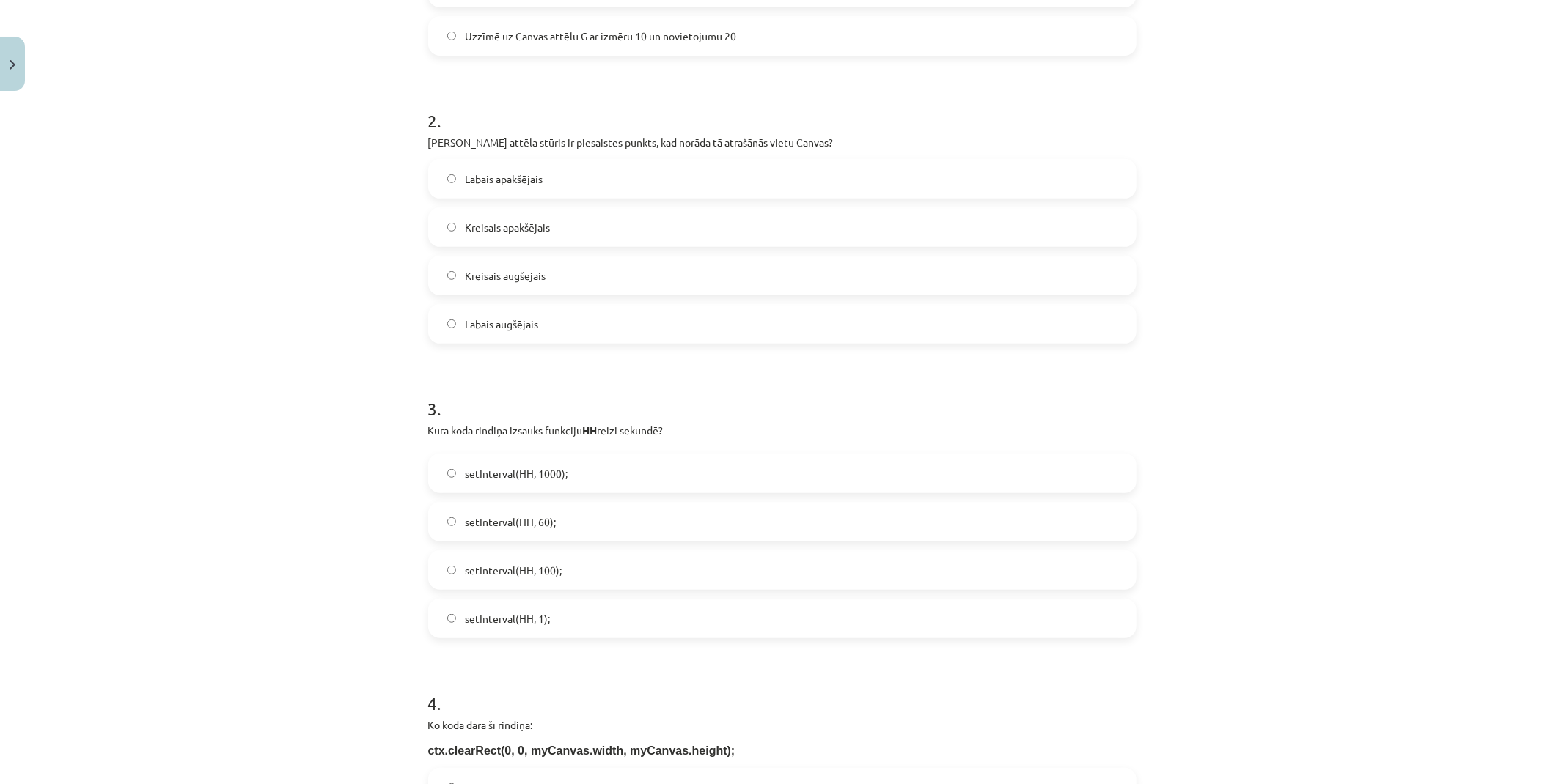
scroll to position [688, 0]
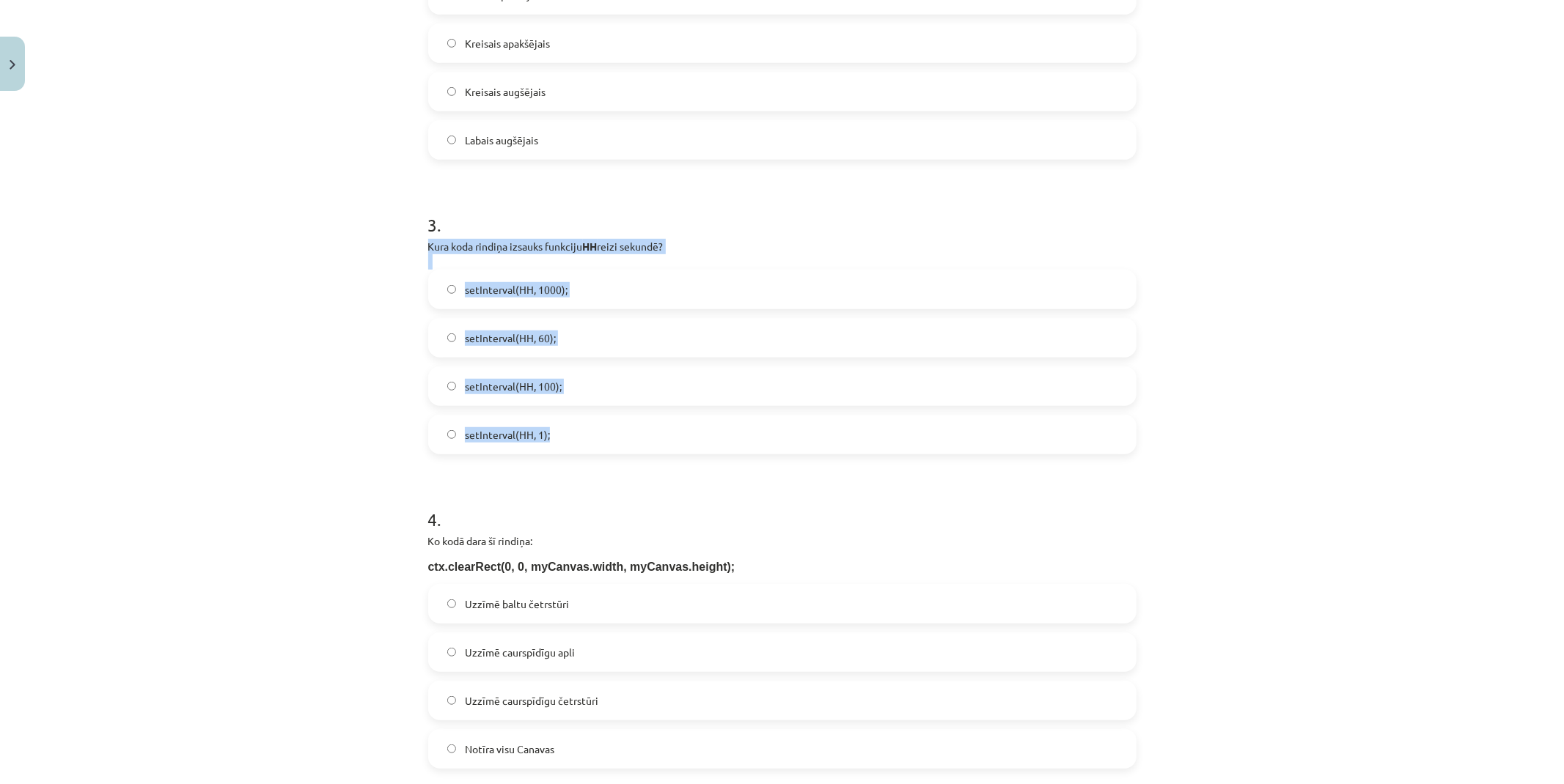
drag, startPoint x: 454, startPoint y: 250, endPoint x: 707, endPoint y: 428, distance: 309.3
click at [707, 428] on div "18 XP Saņemsi Ļoti grūts 79 pilda Apraksts Uzdevums Palīdzība 1 . Ko dara šī ko…" at bounding box center [782, 317] width 725 height 1815
copy div "Kura koda rindiņa izsauks funkciju HH reizi sekundē? setInterval(HH, 1000); set…"
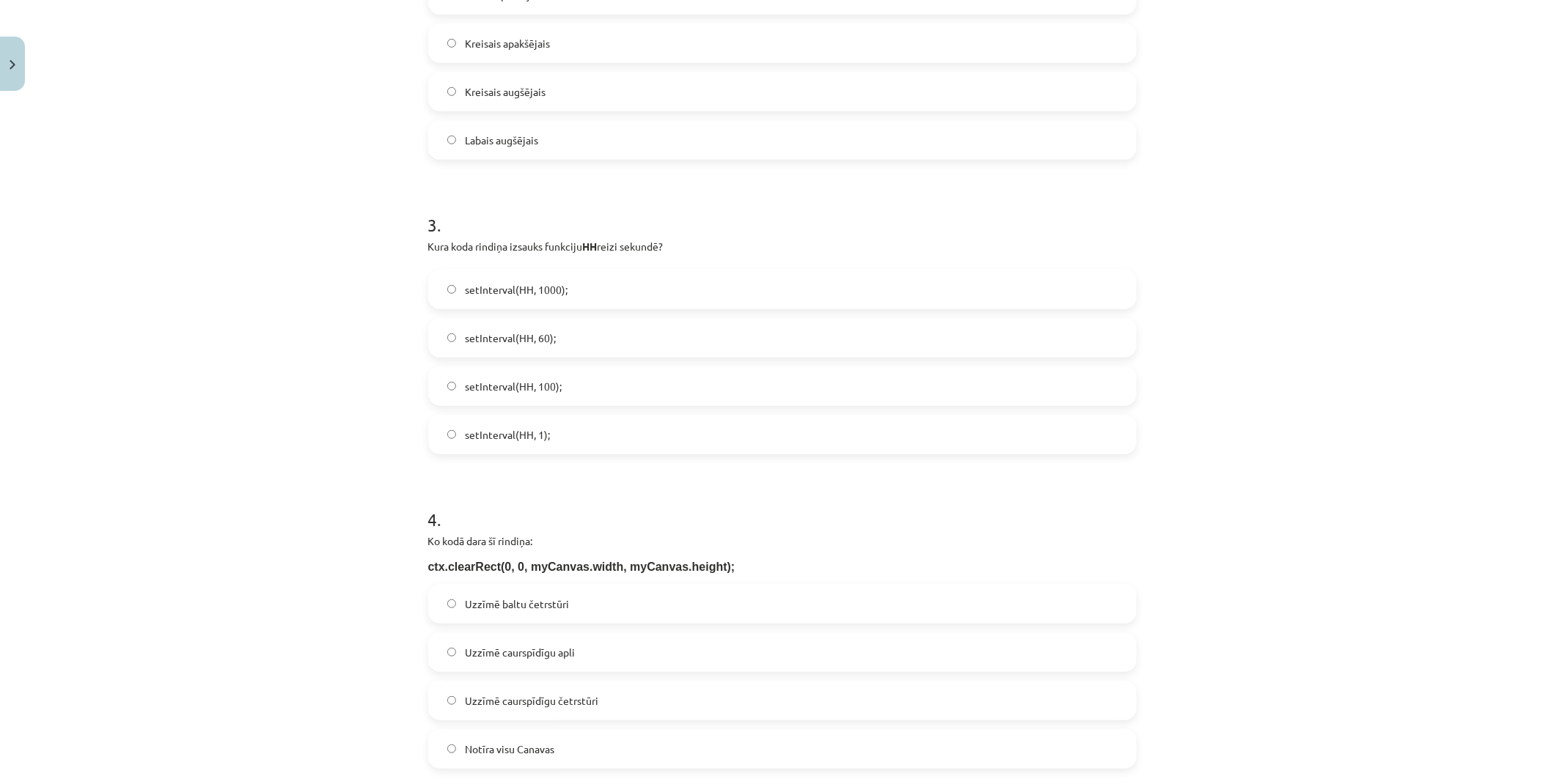
click at [319, 225] on div "Mācību tēma: Datorikas 9. klases 1. ieskaites mācību materiāls #4 2. Tēma - Met…" at bounding box center [782, 392] width 1564 height 784
click at [553, 280] on label "setInterval(HH, 1000);" at bounding box center [782, 289] width 705 height 37
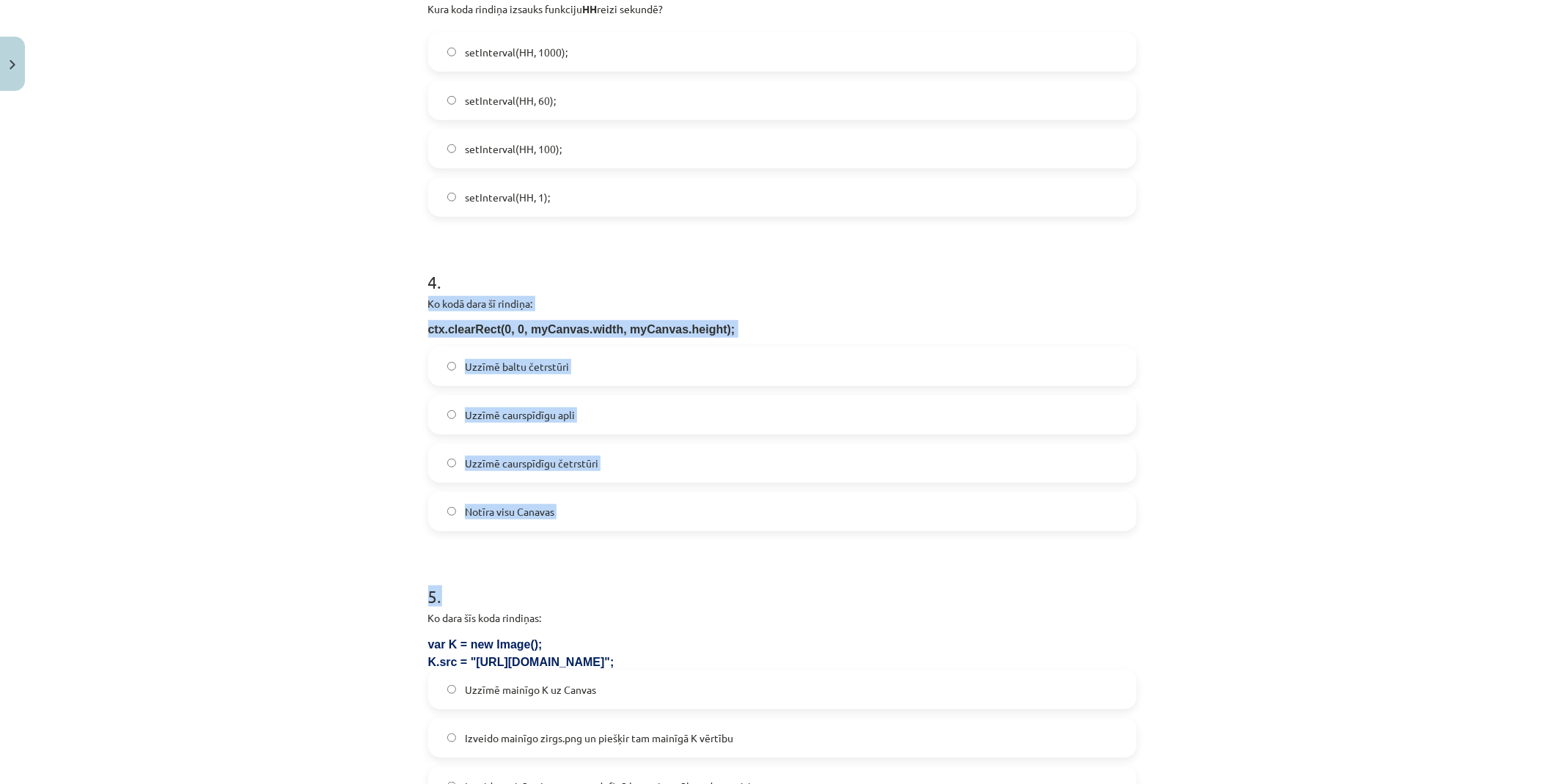
scroll to position [932, 0]
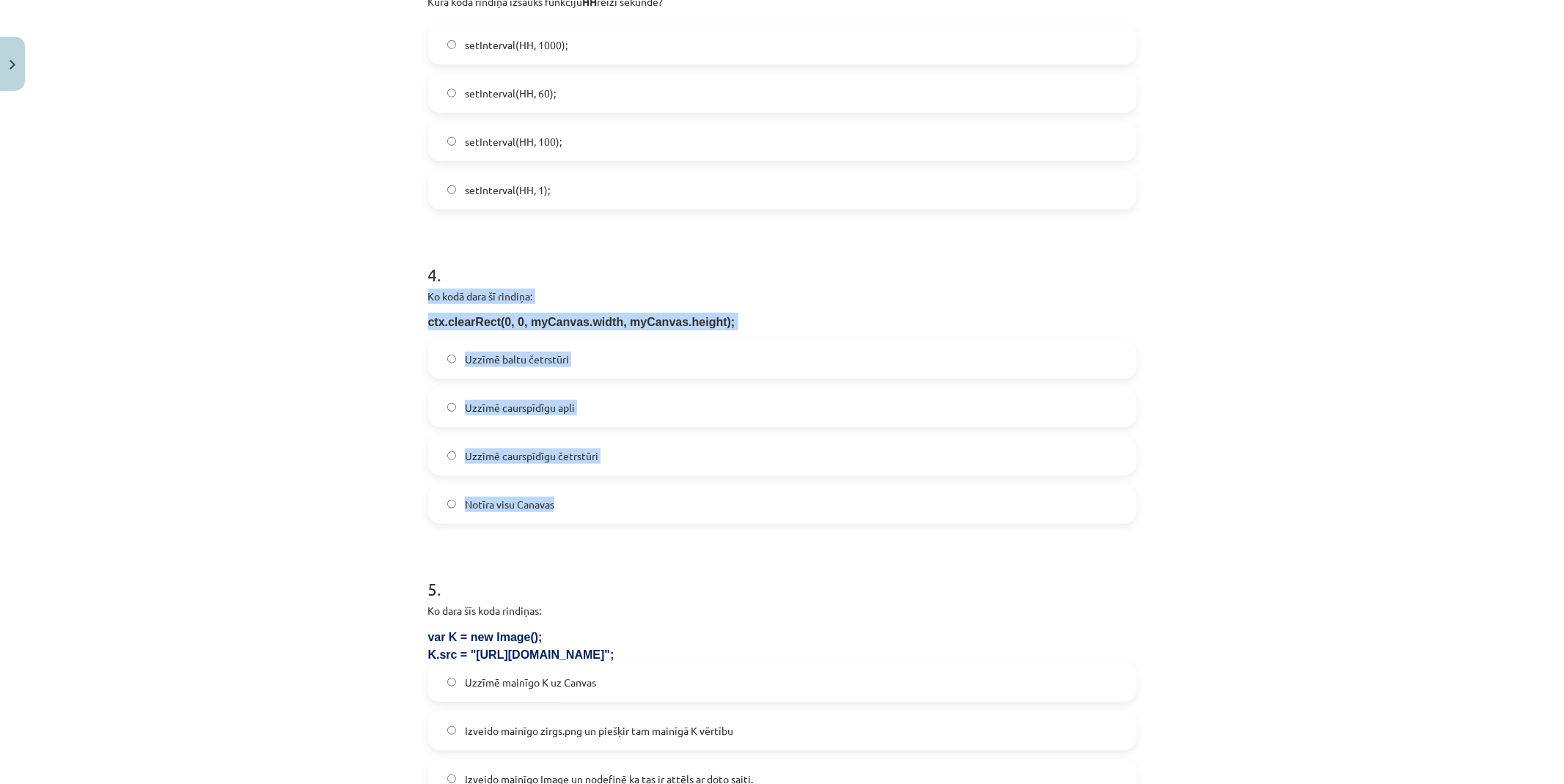
drag, startPoint x: 411, startPoint y: 458, endPoint x: 738, endPoint y: 500, distance: 329.7
click at [743, 502] on div "Mācību tēma: Datorikas 9. klases 1. ieskaites mācību materiāls #4 2. Tēma - Met…" at bounding box center [782, 392] width 1564 height 784
copy div "Ko kodā dara šī rindiņa: ctx.clearRect(0, 0, myCanvas.width, myCanvas.height); …"
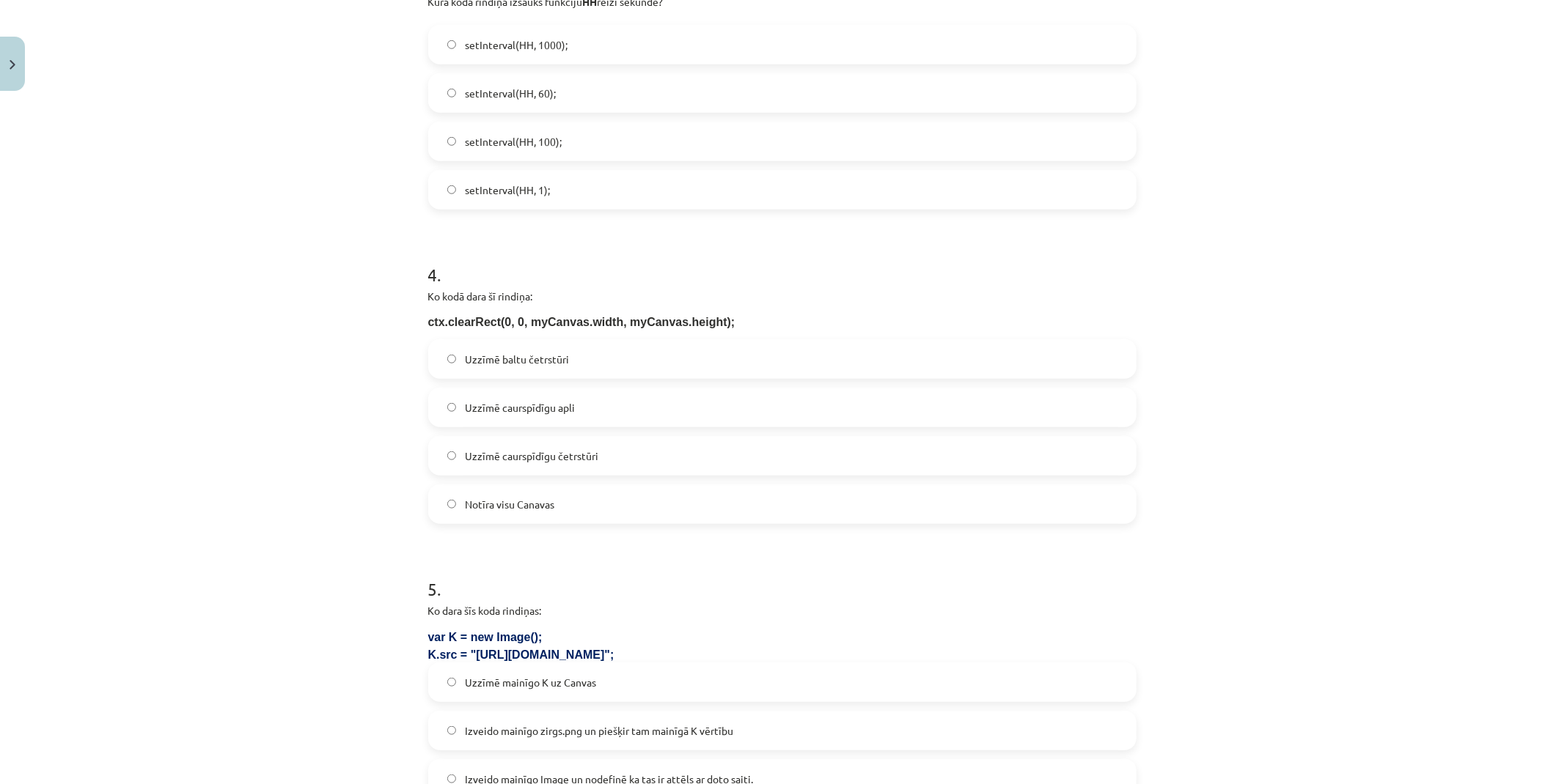
click at [374, 235] on div "Mācību tēma: Datorikas 9. klases 1. ieskaites mācību materiāls #4 2. Tēma - Met…" at bounding box center [782, 392] width 1564 height 784
click at [539, 495] on label "Notīra visu Canavas" at bounding box center [782, 504] width 705 height 37
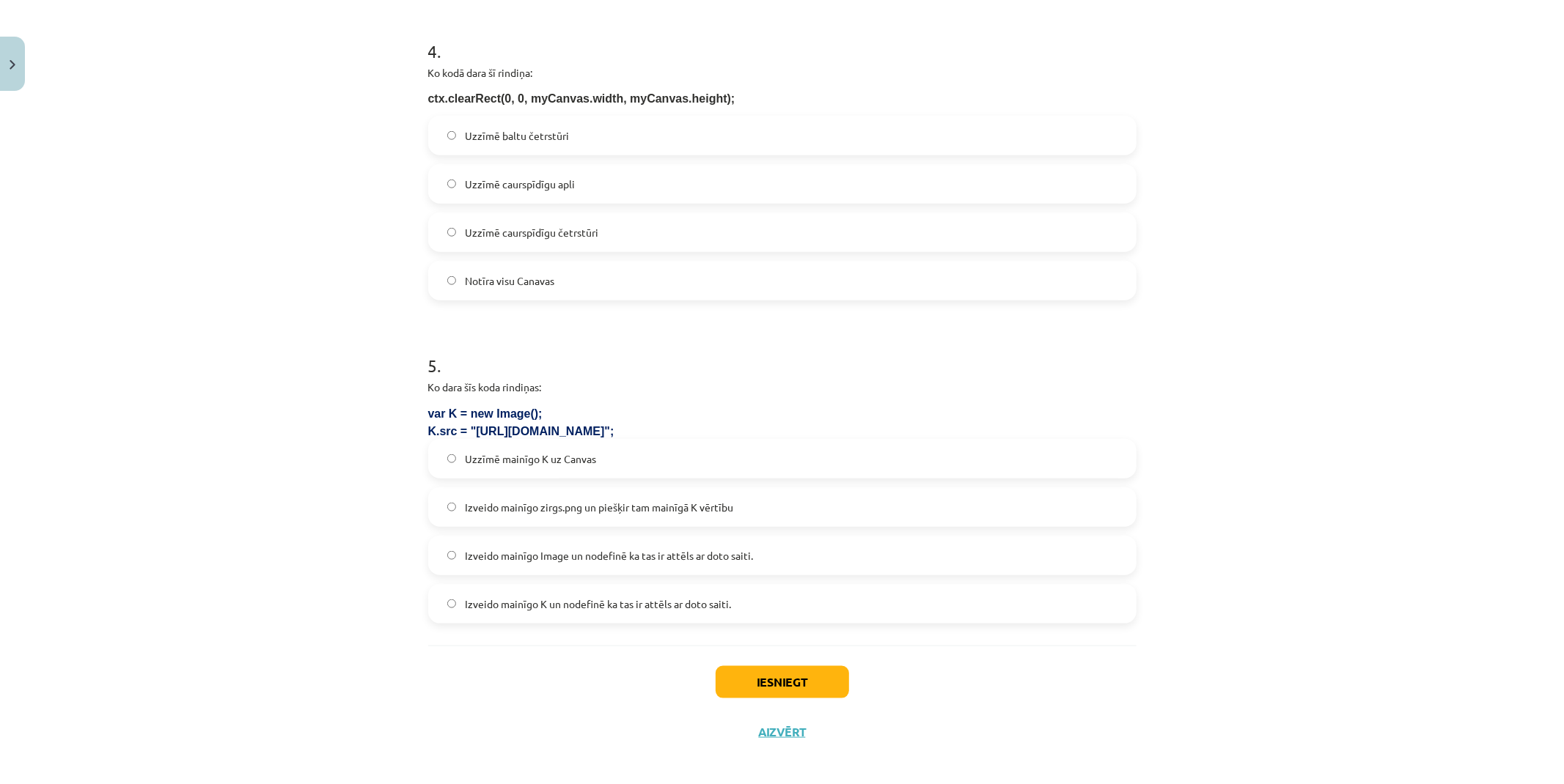
scroll to position [1165, 0]
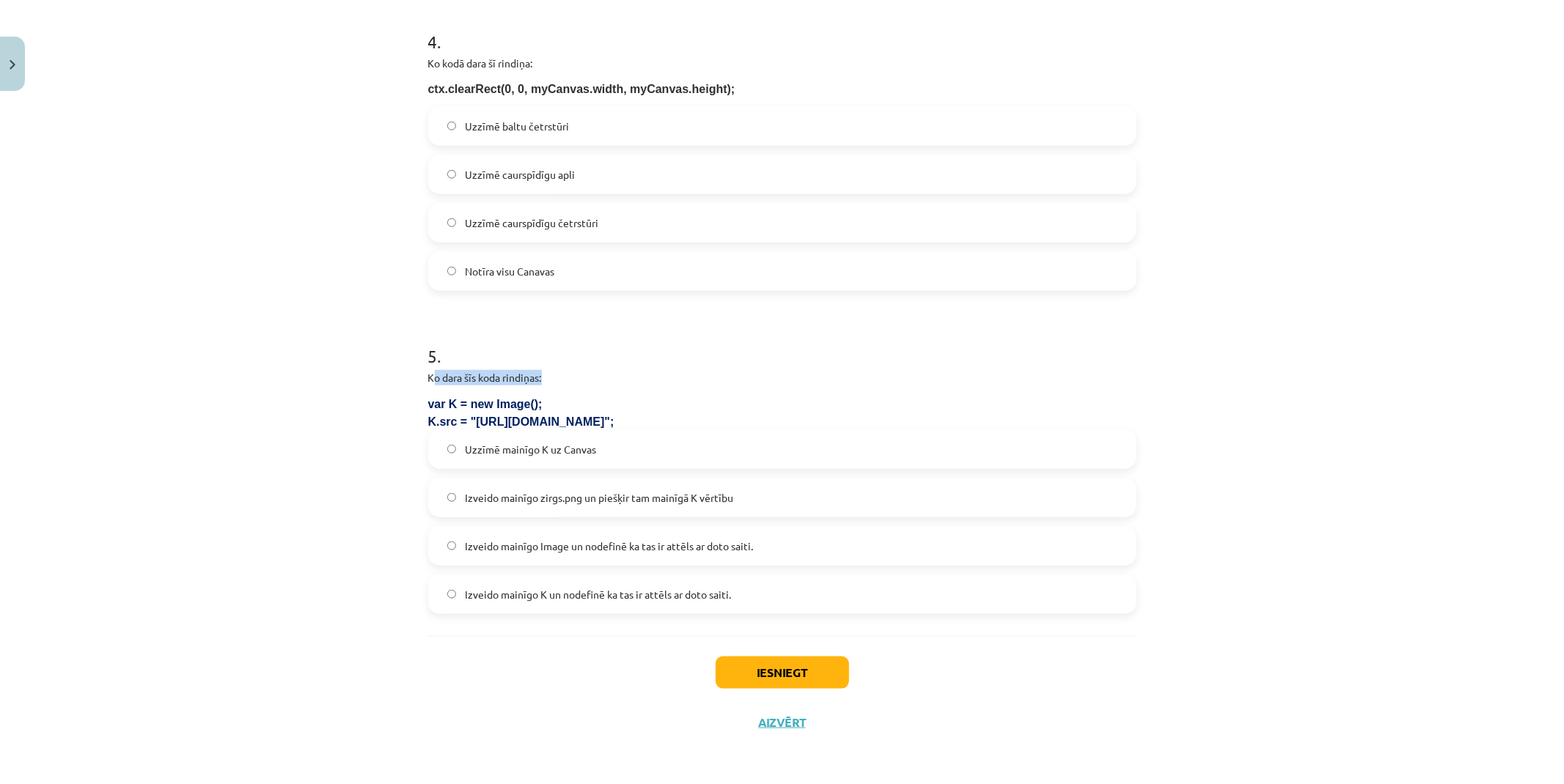
drag, startPoint x: 489, startPoint y: 376, endPoint x: 587, endPoint y: 376, distance: 98.0
click at [589, 376] on p "Ko dara šīs koda rindiņas:" at bounding box center [782, 378] width 708 height 16
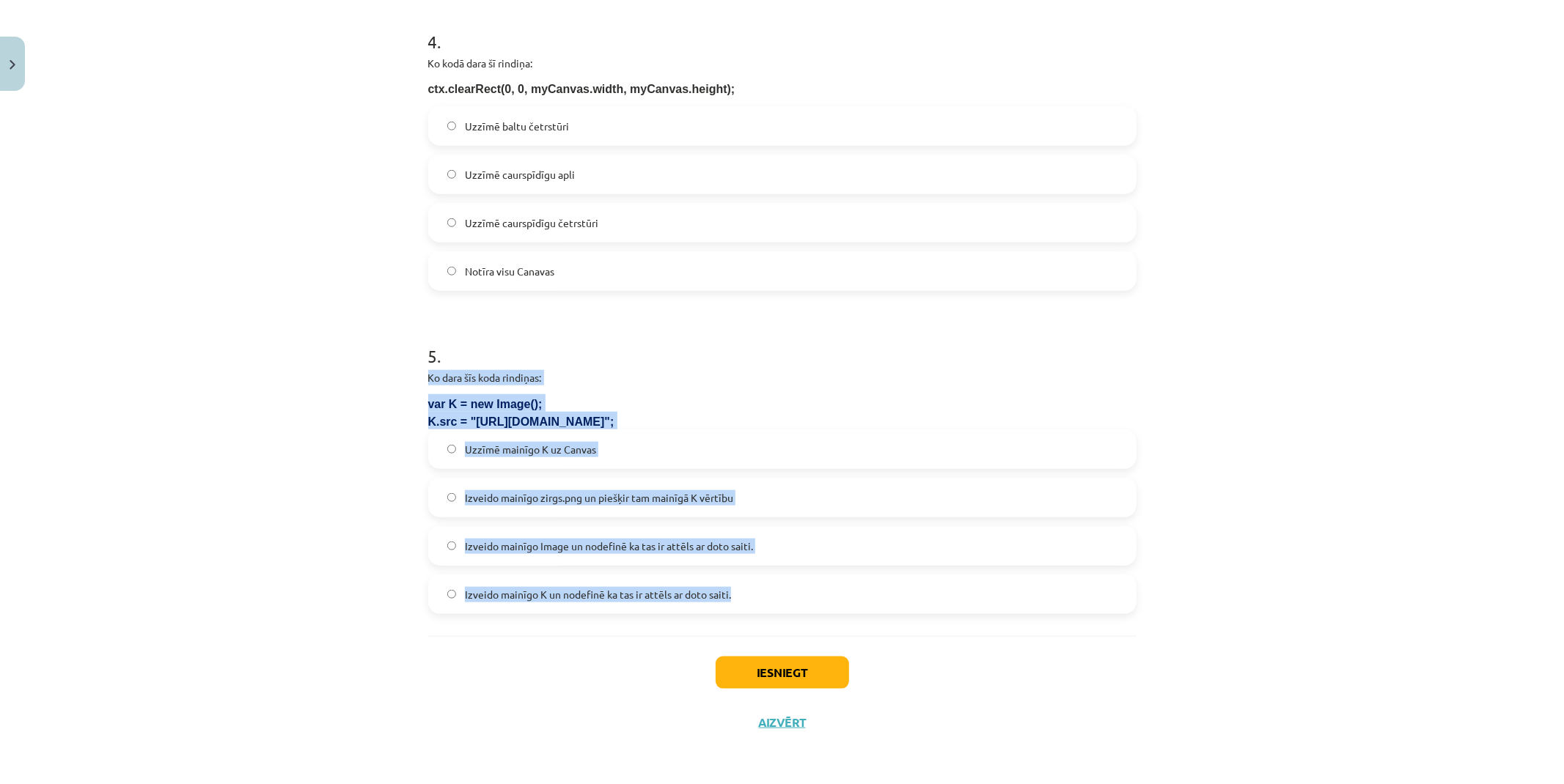
drag, startPoint x: 417, startPoint y: 375, endPoint x: 745, endPoint y: 590, distance: 392.2
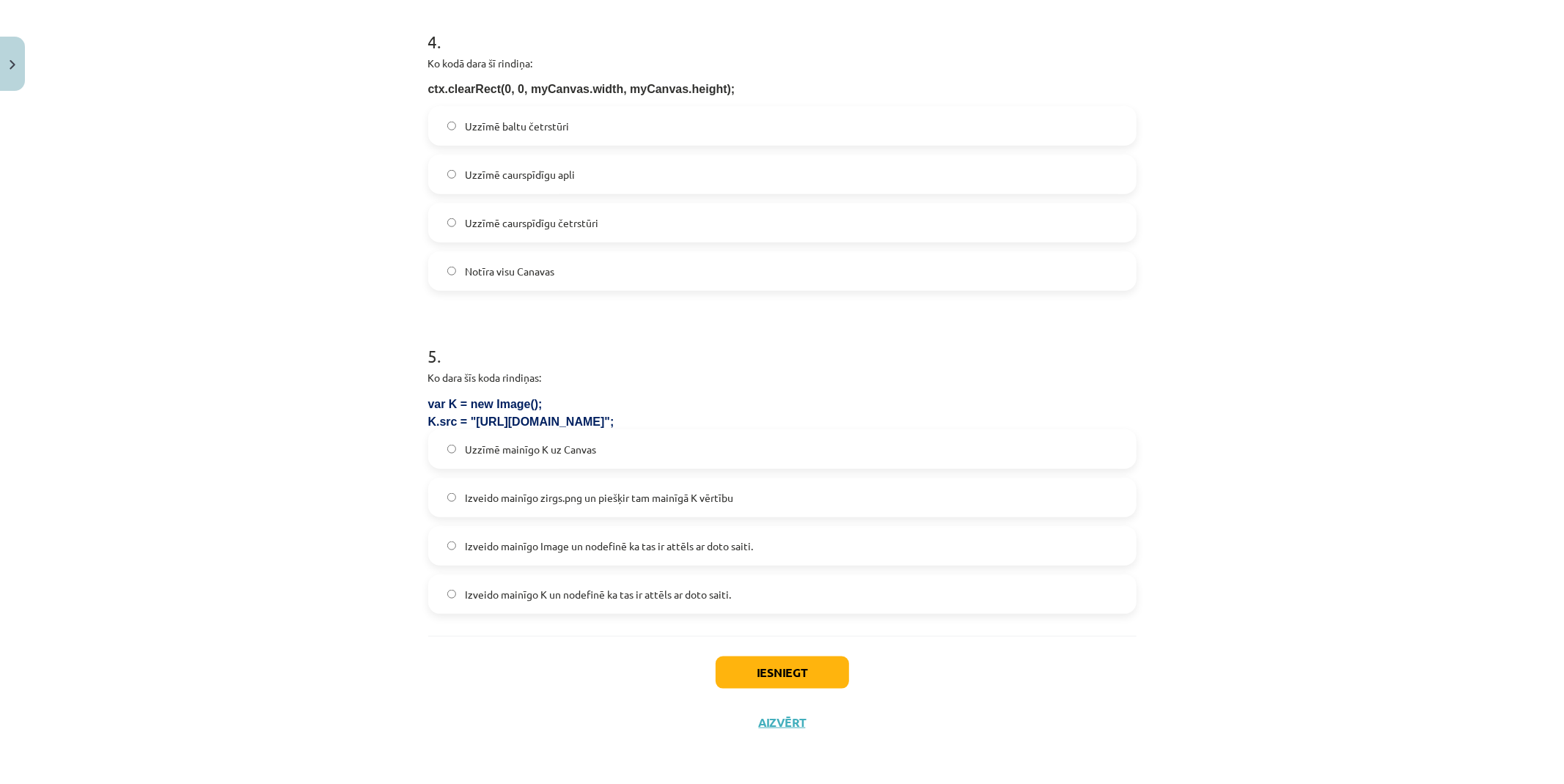
click at [386, 289] on div "Mācību tēma: Datorikas 9. klases 1. ieskaites mācību materiāls #4 2. Tēma - Met…" at bounding box center [782, 392] width 1564 height 784
click at [568, 442] on span "Uzzīmē mainīgo K uz Canvas" at bounding box center [531, 450] width 132 height 16
click at [592, 592] on span "Izveido mainīgo K un nodefinē ka tas ir attēls ar doto saiti." at bounding box center [597, 595] width 266 height 16
click at [815, 673] on button "Iesniegt" at bounding box center [782, 673] width 133 height 32
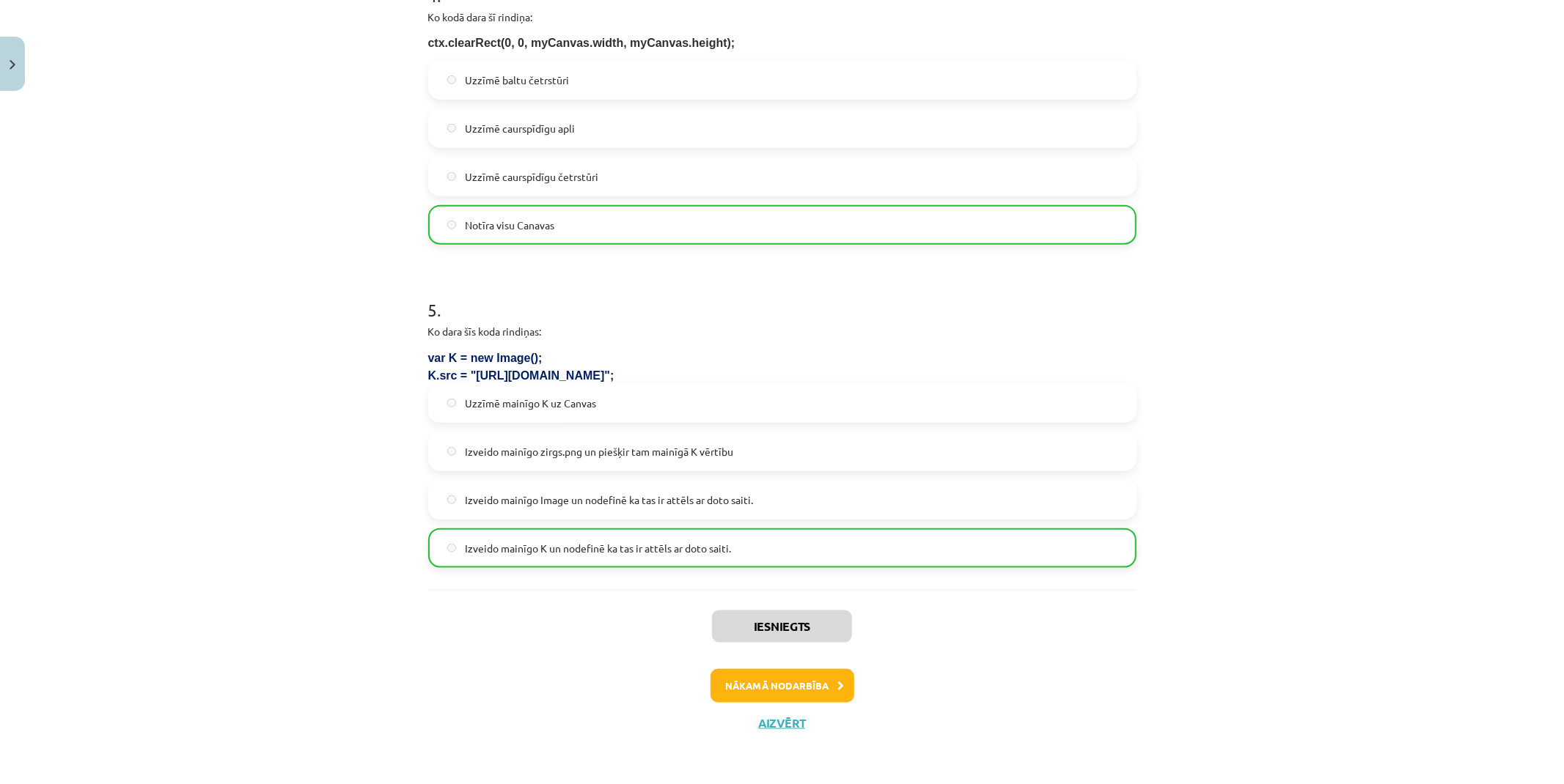
drag, startPoint x: 1162, startPoint y: 513, endPoint x: 1148, endPoint y: 738, distance: 225.4
click at [733, 688] on button "Nākamā nodarbība" at bounding box center [782, 686] width 144 height 33
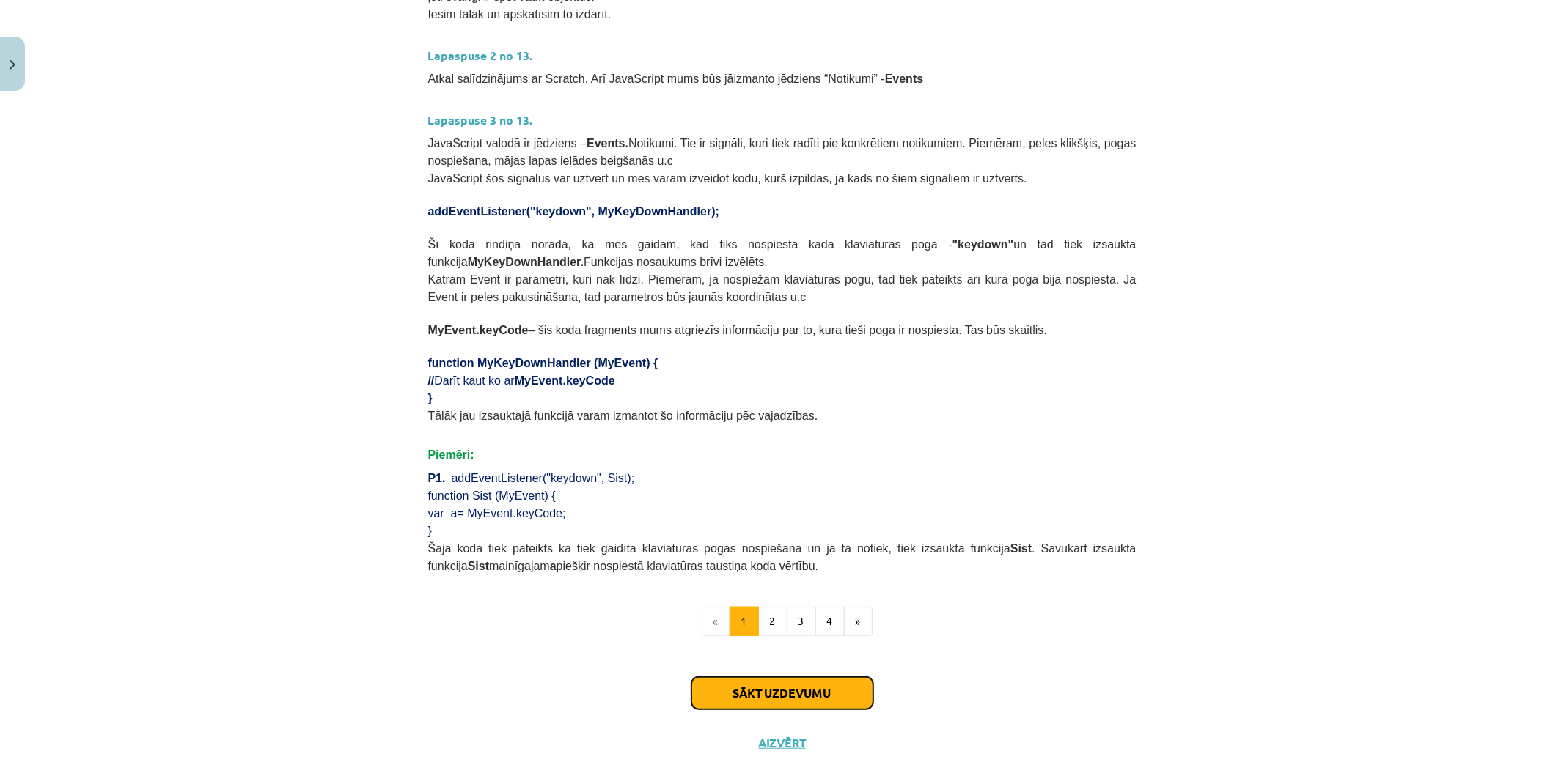
click at [751, 677] on button "Sākt uzdevumu" at bounding box center [782, 693] width 182 height 32
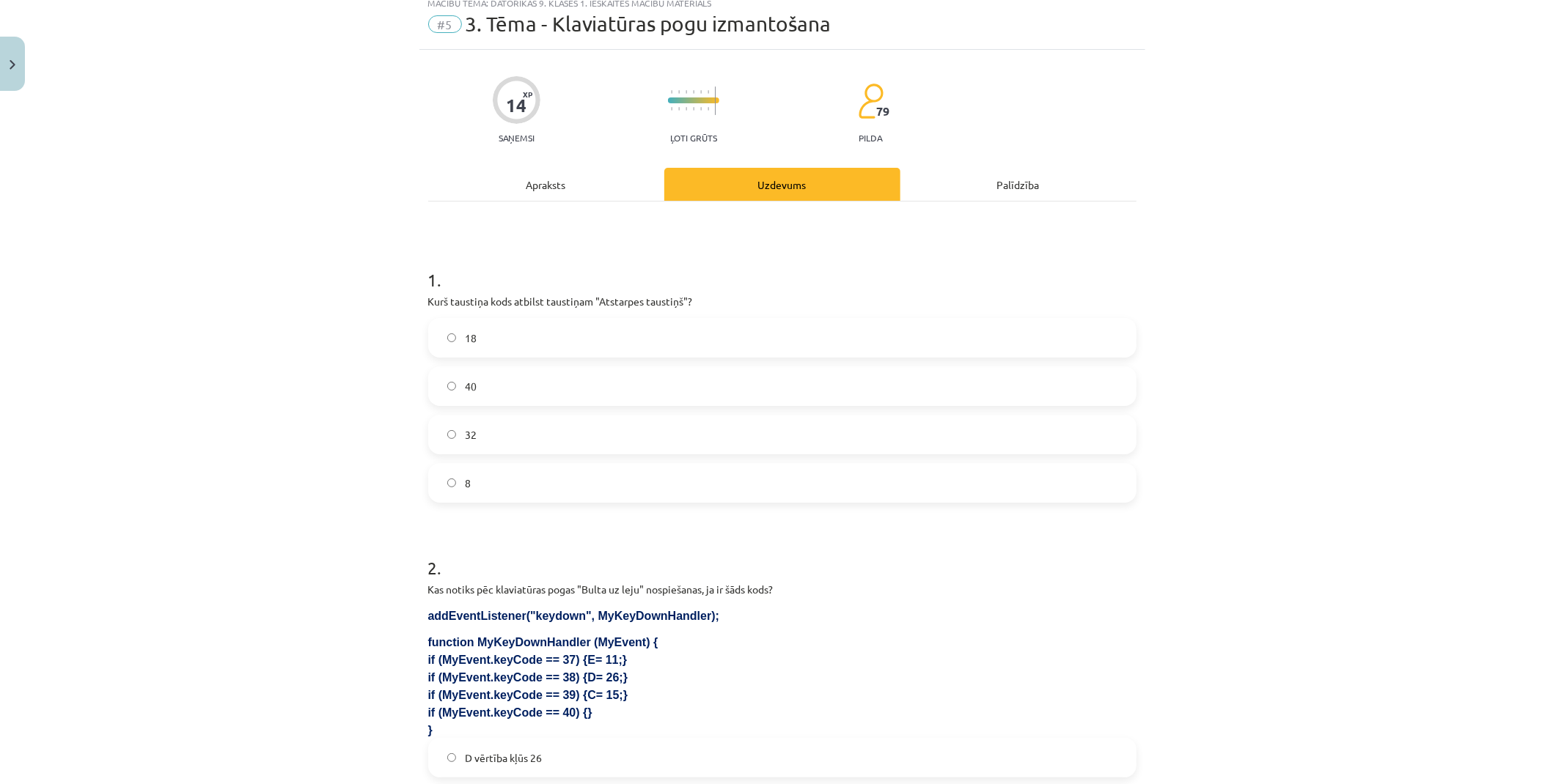
scroll to position [37, 0]
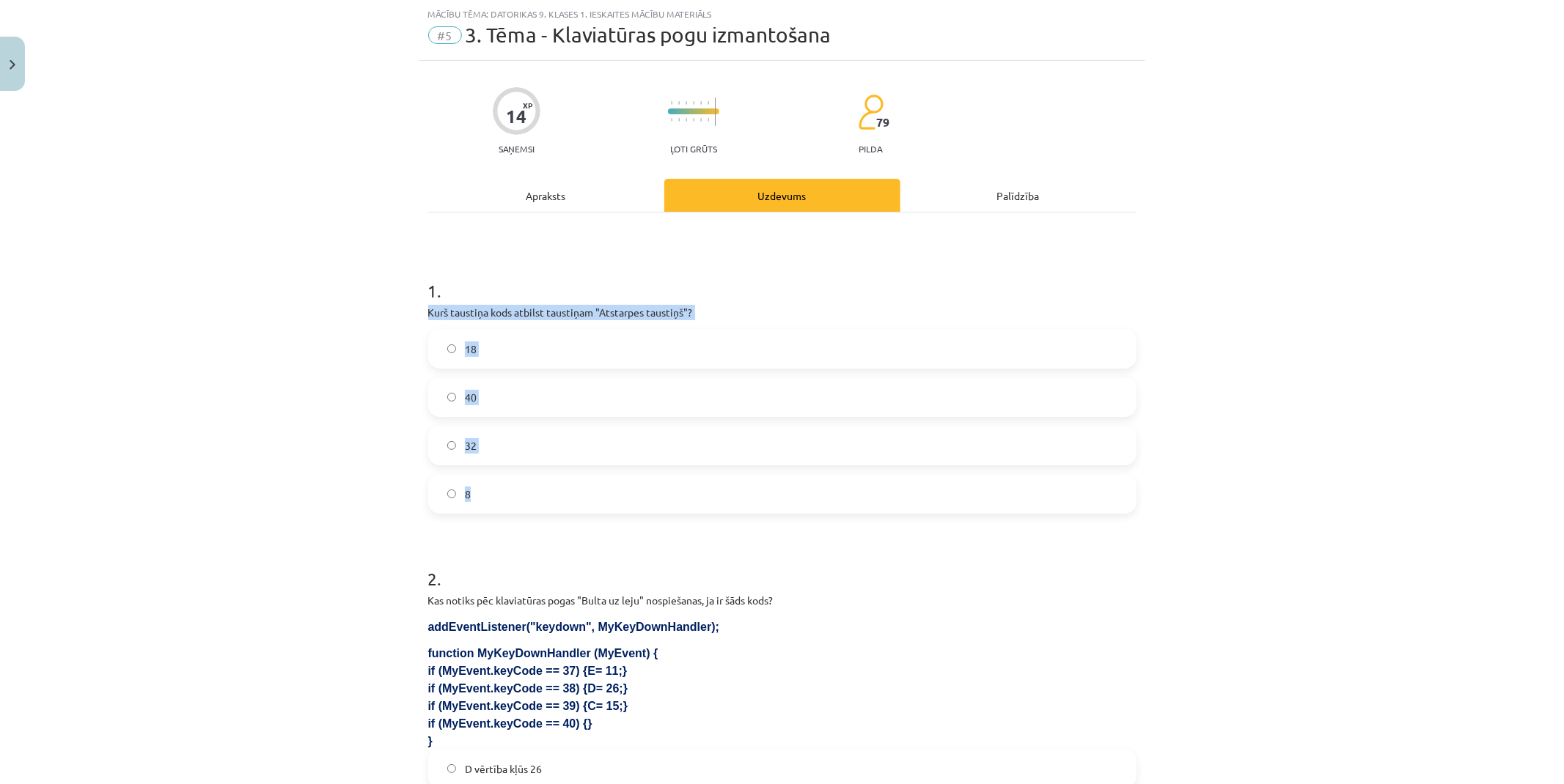
drag, startPoint x: 423, startPoint y: 313, endPoint x: 746, endPoint y: 495, distance: 370.7
click at [746, 495] on div "1 . Kurš taustiņa kods atbilst taustiņam "Atstarpes taustiņš"? 18 40 32 8" at bounding box center [782, 384] width 708 height 259
click at [402, 292] on div "Mācību tēma: Datorikas 9. klases 1. ieskaites mācību materiāls #5 3. Tēma - Kla…" at bounding box center [782, 392] width 1564 height 784
click at [493, 438] on label "32" at bounding box center [782, 445] width 705 height 37
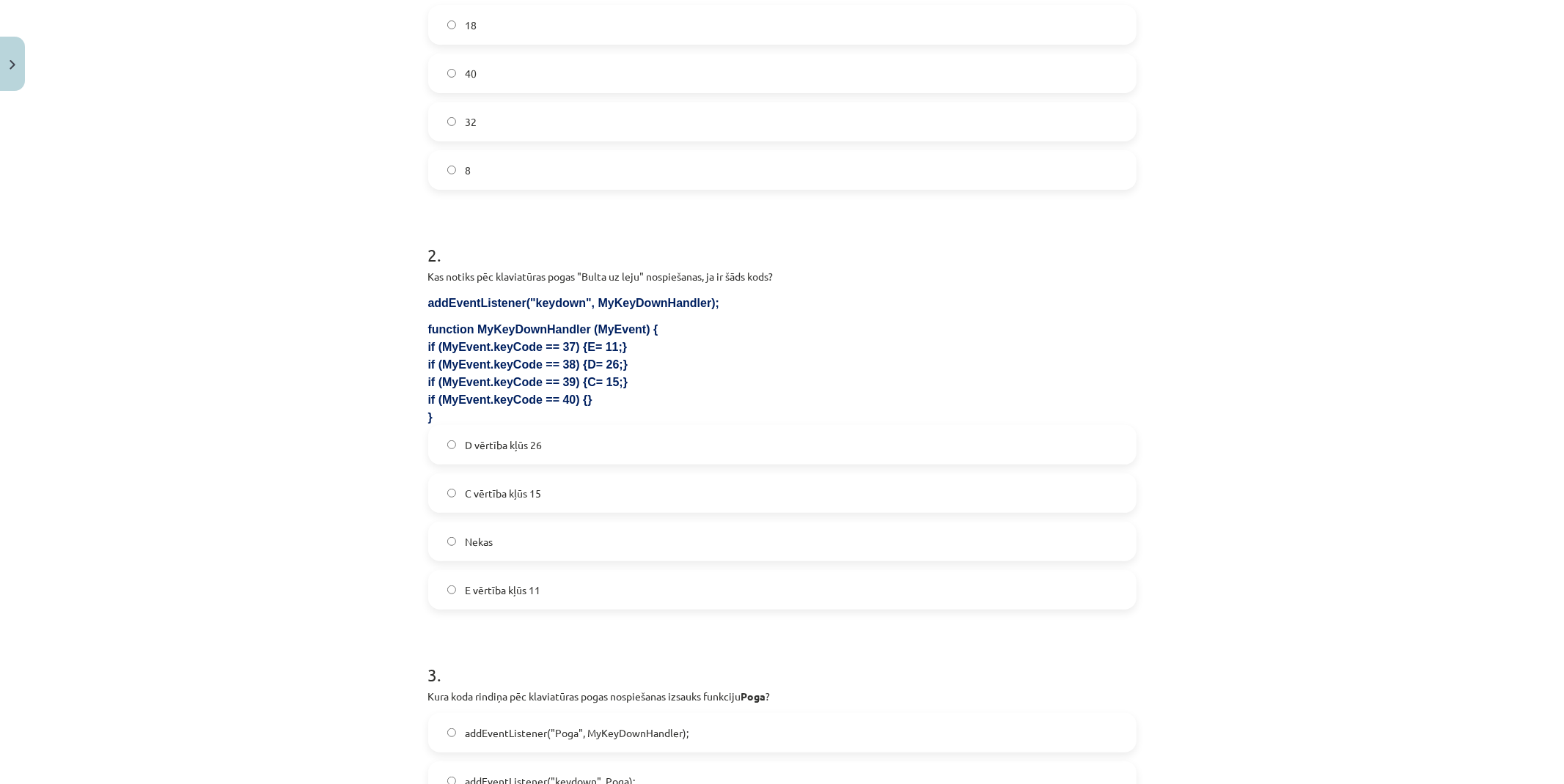
scroll to position [362, 0]
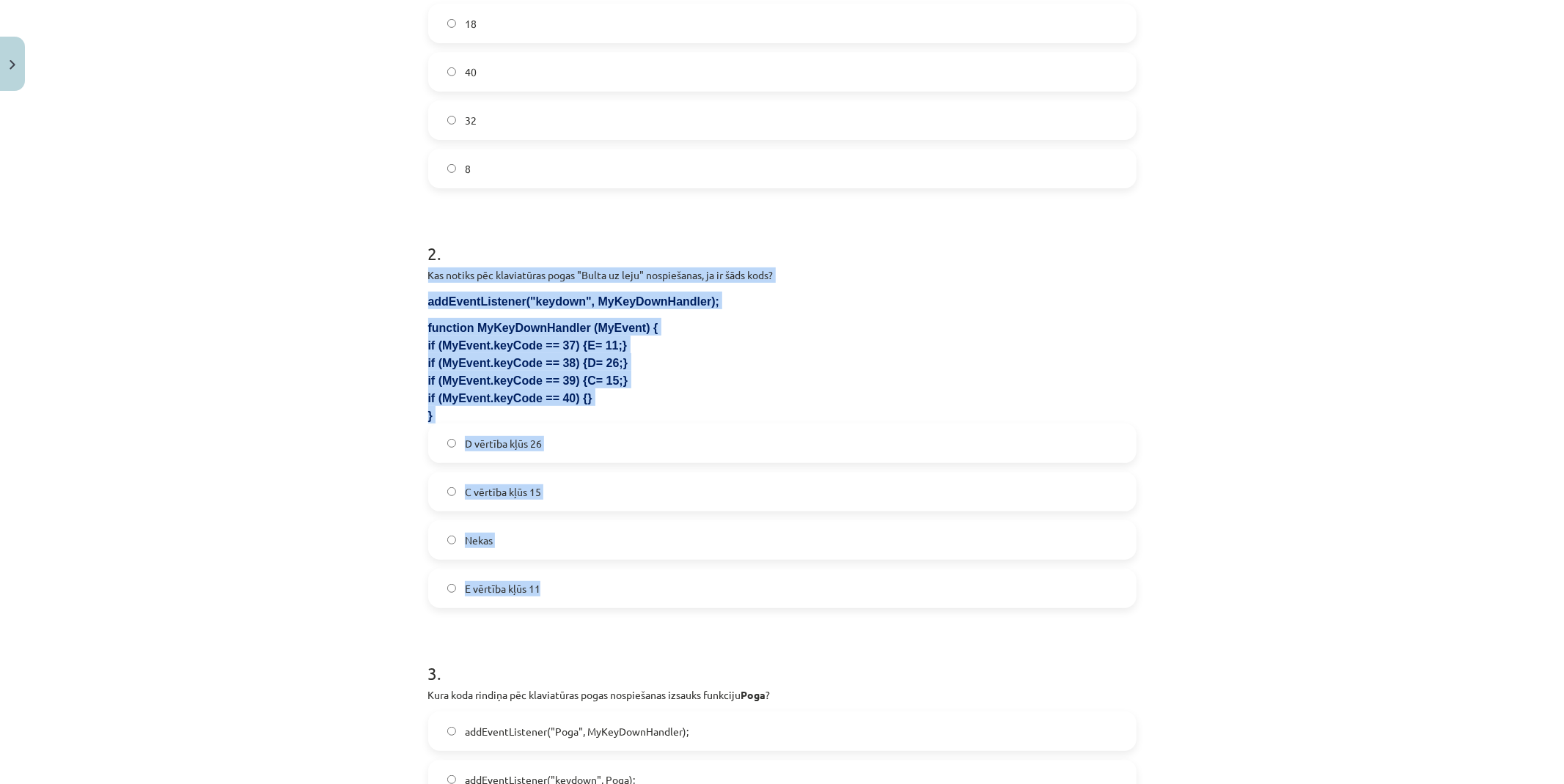
drag, startPoint x: 413, startPoint y: 267, endPoint x: 818, endPoint y: 580, distance: 511.9
click at [818, 580] on div "14 XP Saņemsi Ļoti grūts 79 pilda Apraksts Uzdevums Palīdzība 1 . Kurš taustiņa…" at bounding box center [782, 540] width 725 height 1611
click at [225, 350] on div "Mācību tēma: Datorikas 9. klases 1. ieskaites mācību materiāls #5 3. Tēma - Kla…" at bounding box center [782, 392] width 1564 height 784
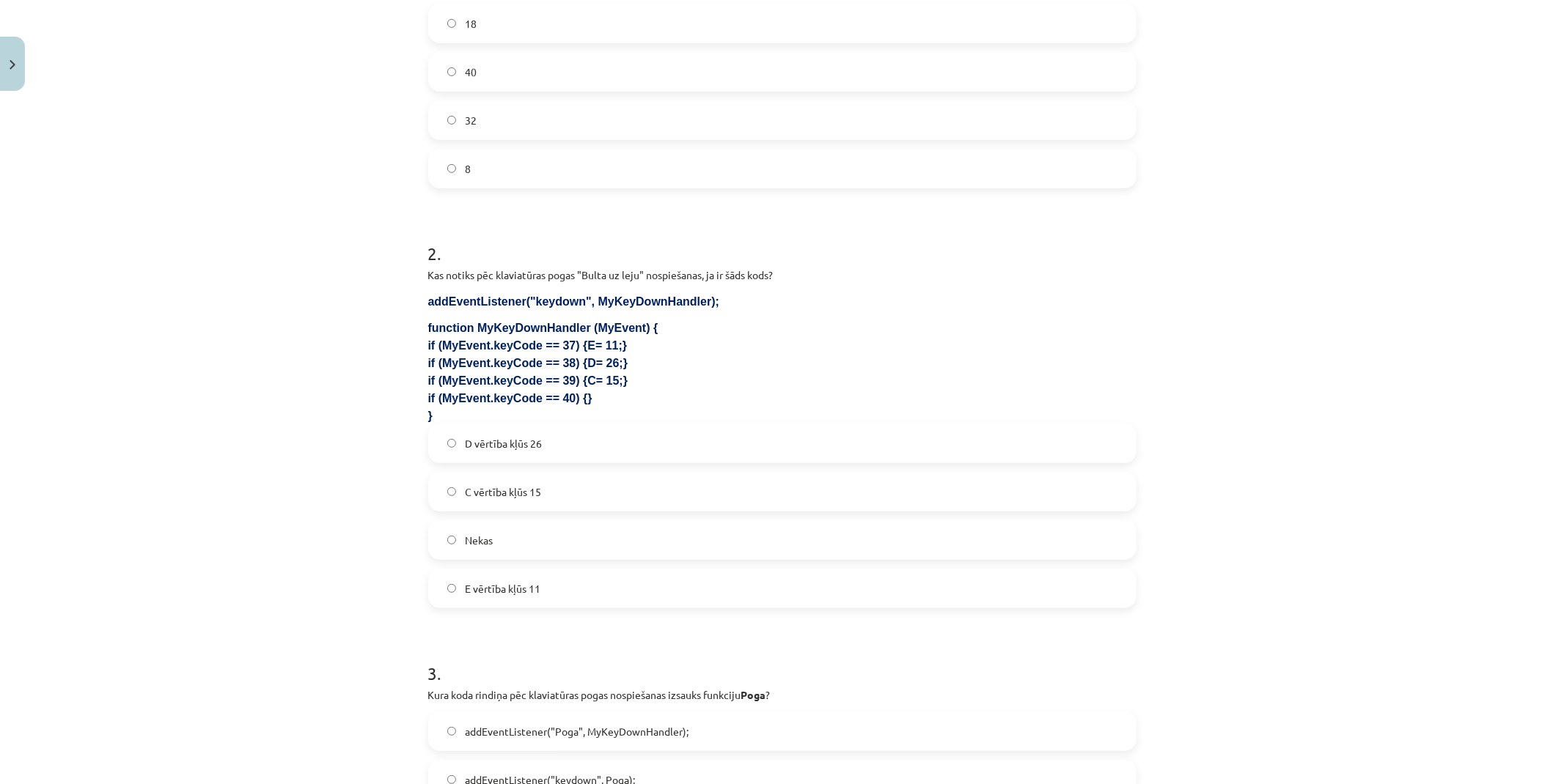
click at [225, 346] on div "Mācību tēma: Datorikas 9. klases 1. ieskaites mācību materiāls #5 3. Tēma - Kla…" at bounding box center [782, 392] width 1564 height 784
click at [485, 544] on span "Nekas" at bounding box center [479, 541] width 28 height 16
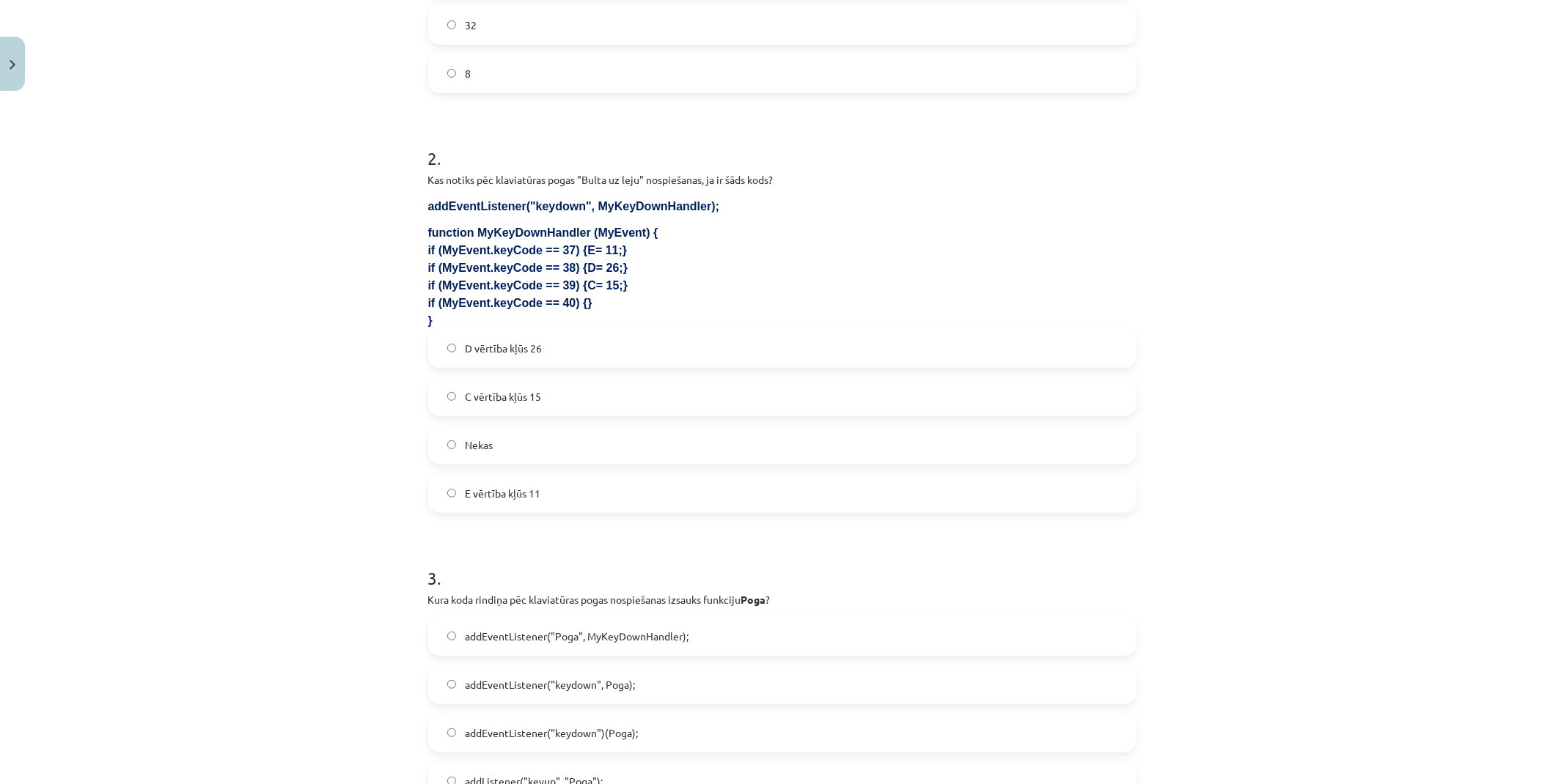
scroll to position [606, 0]
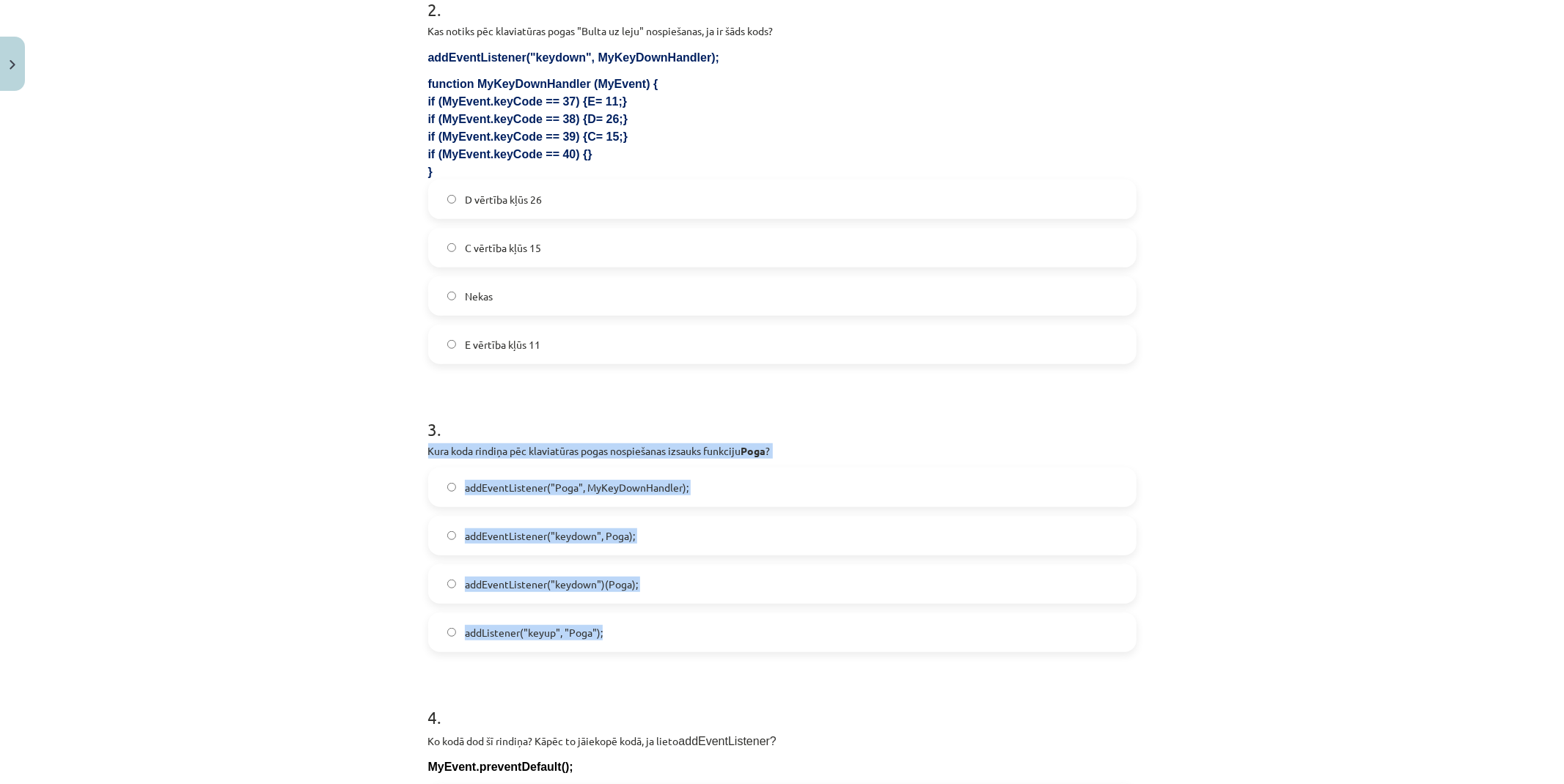
drag, startPoint x: 419, startPoint y: 448, endPoint x: 814, endPoint y: 622, distance: 431.6
click at [814, 622] on div "14 XP Saņemsi Ļoti grūts 79 pilda Apraksts Uzdevums Palīdzība 1 . Kurš taustiņa…" at bounding box center [782, 296] width 725 height 1611
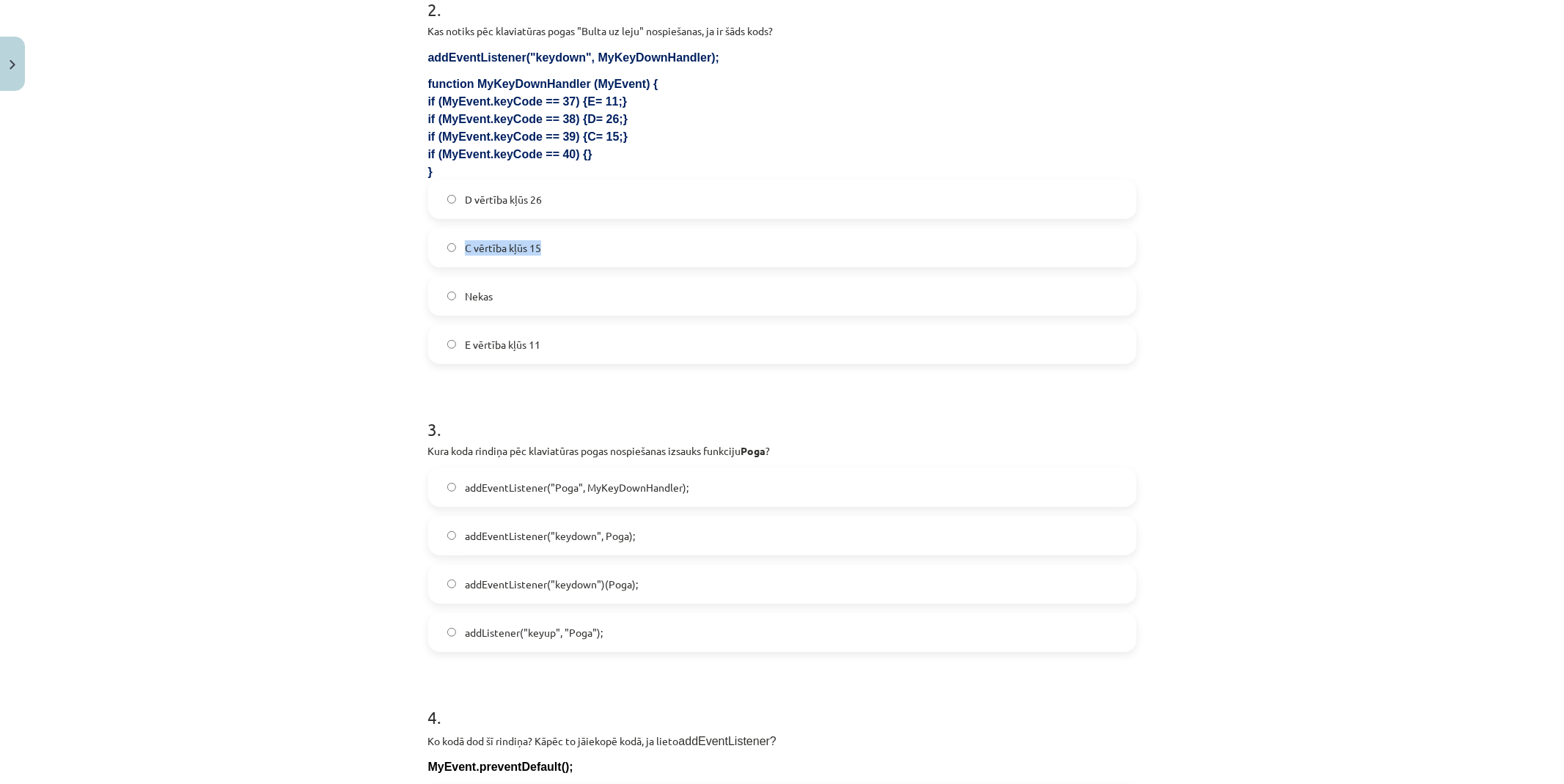
click at [328, 267] on div "Mācību tēma: Datorikas 9. klases 1. ieskaites mācību materiāls #5 3. Tēma - Kla…" at bounding box center [782, 392] width 1564 height 784
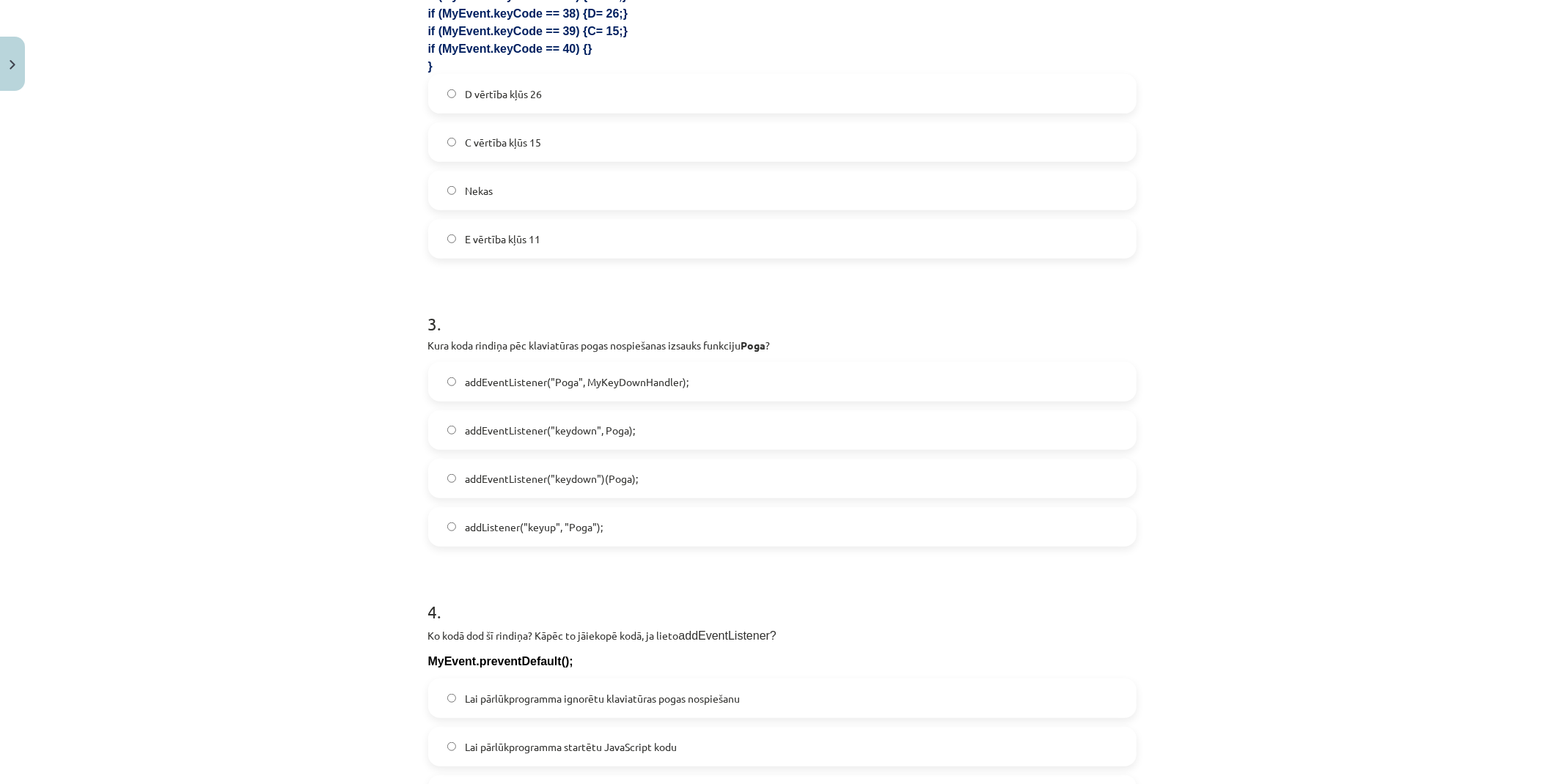
scroll to position [851, 0]
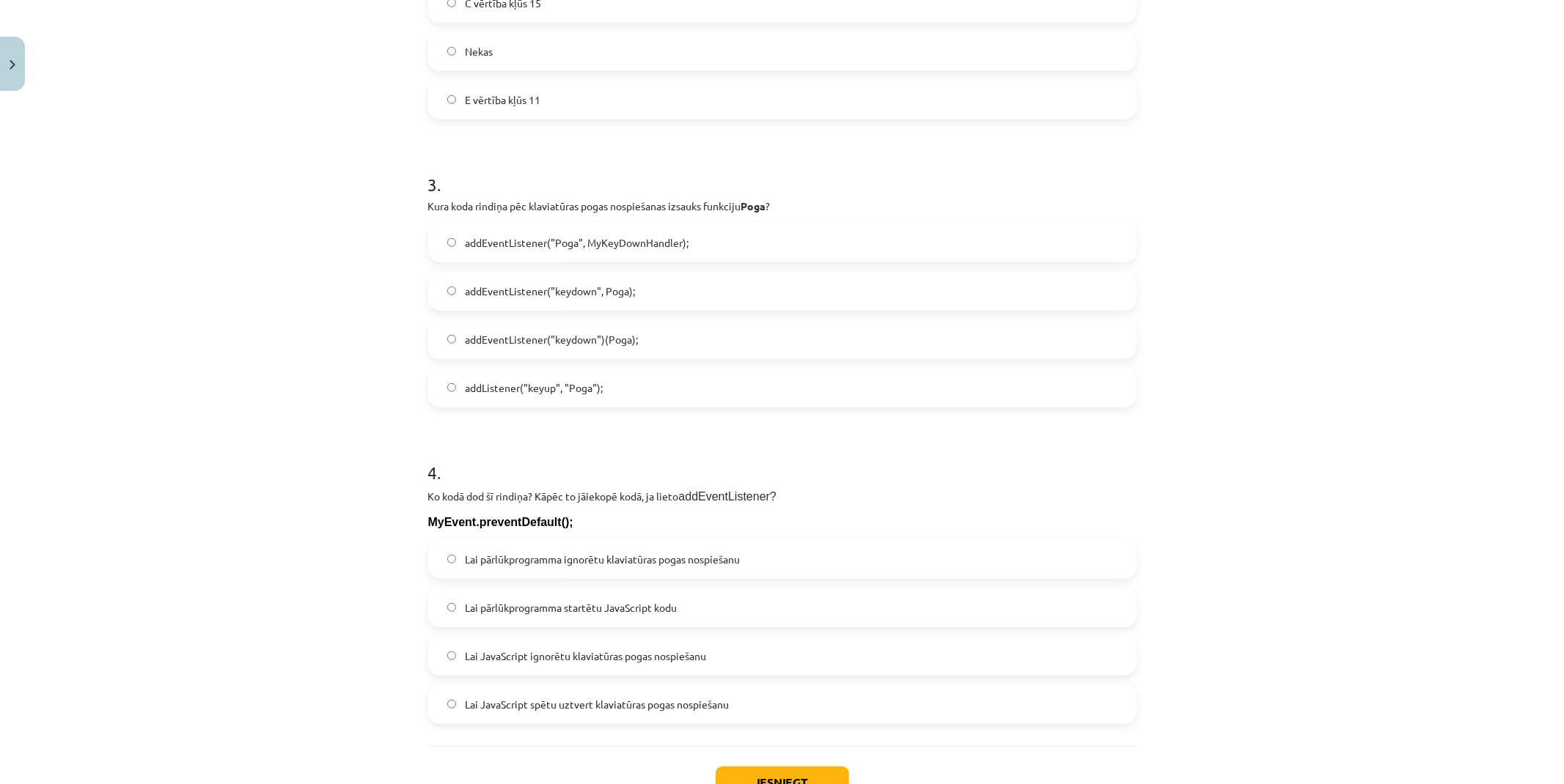
click at [554, 295] on span "addEventListener("keydown", Poga);" at bounding box center [550, 291] width 170 height 16
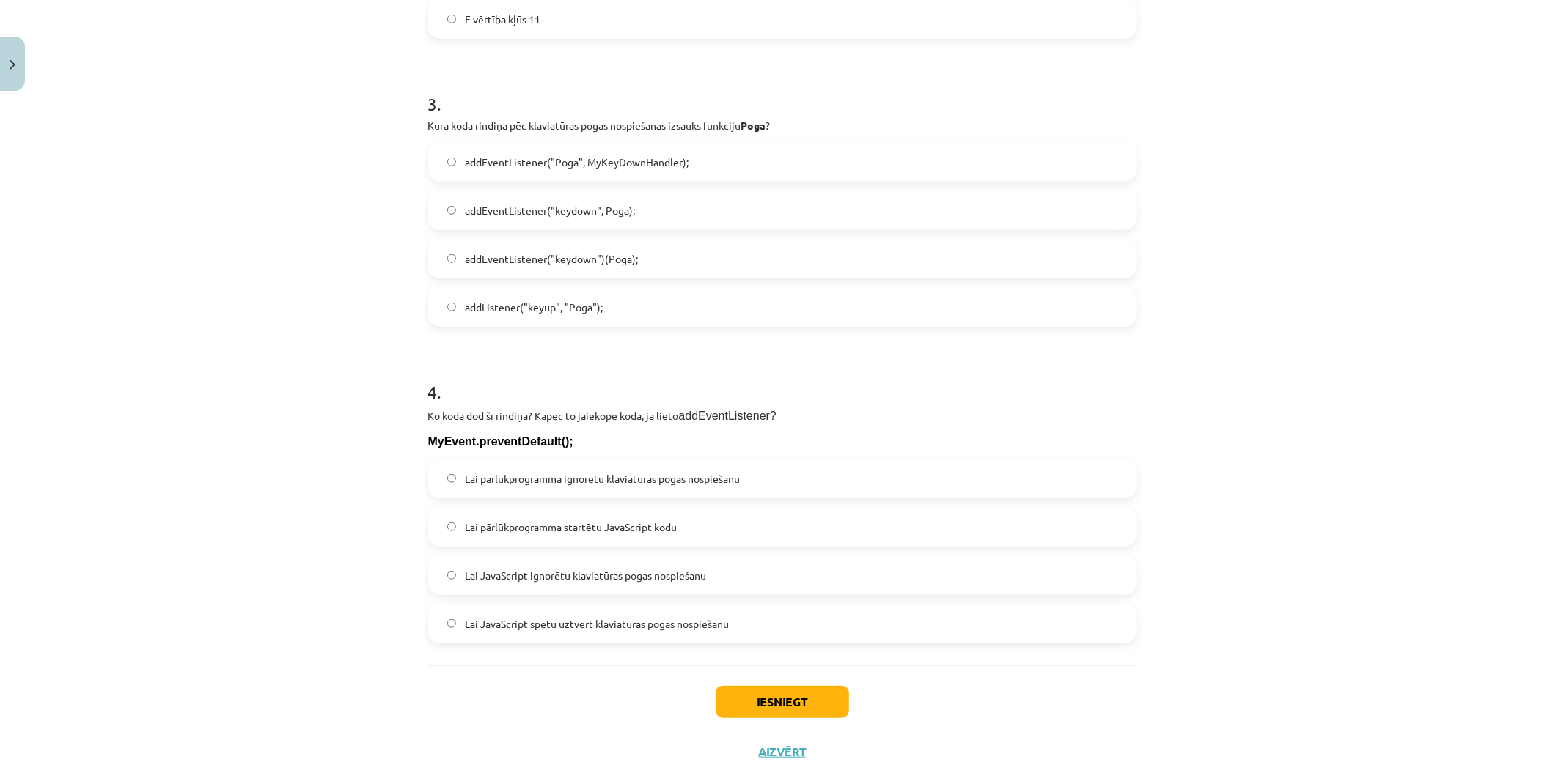
scroll to position [932, 0]
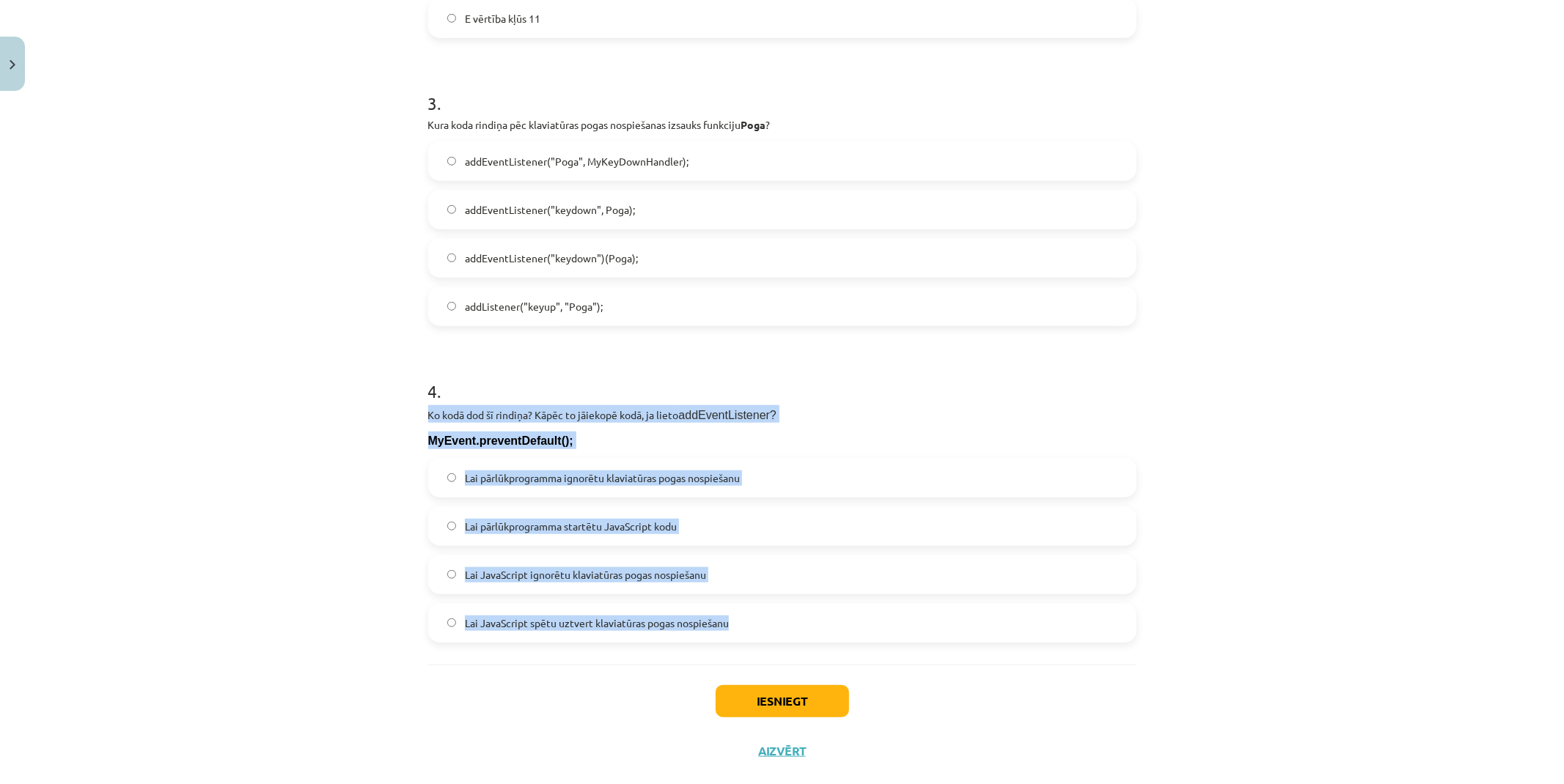
drag, startPoint x: 413, startPoint y: 410, endPoint x: 832, endPoint y: 614, distance: 466.0
click at [832, 614] on div "Mācību tēma: Datorikas 9. klases 1. ieskaites mācību materiāls #5 3. Tēma - Kla…" at bounding box center [782, 392] width 1564 height 784
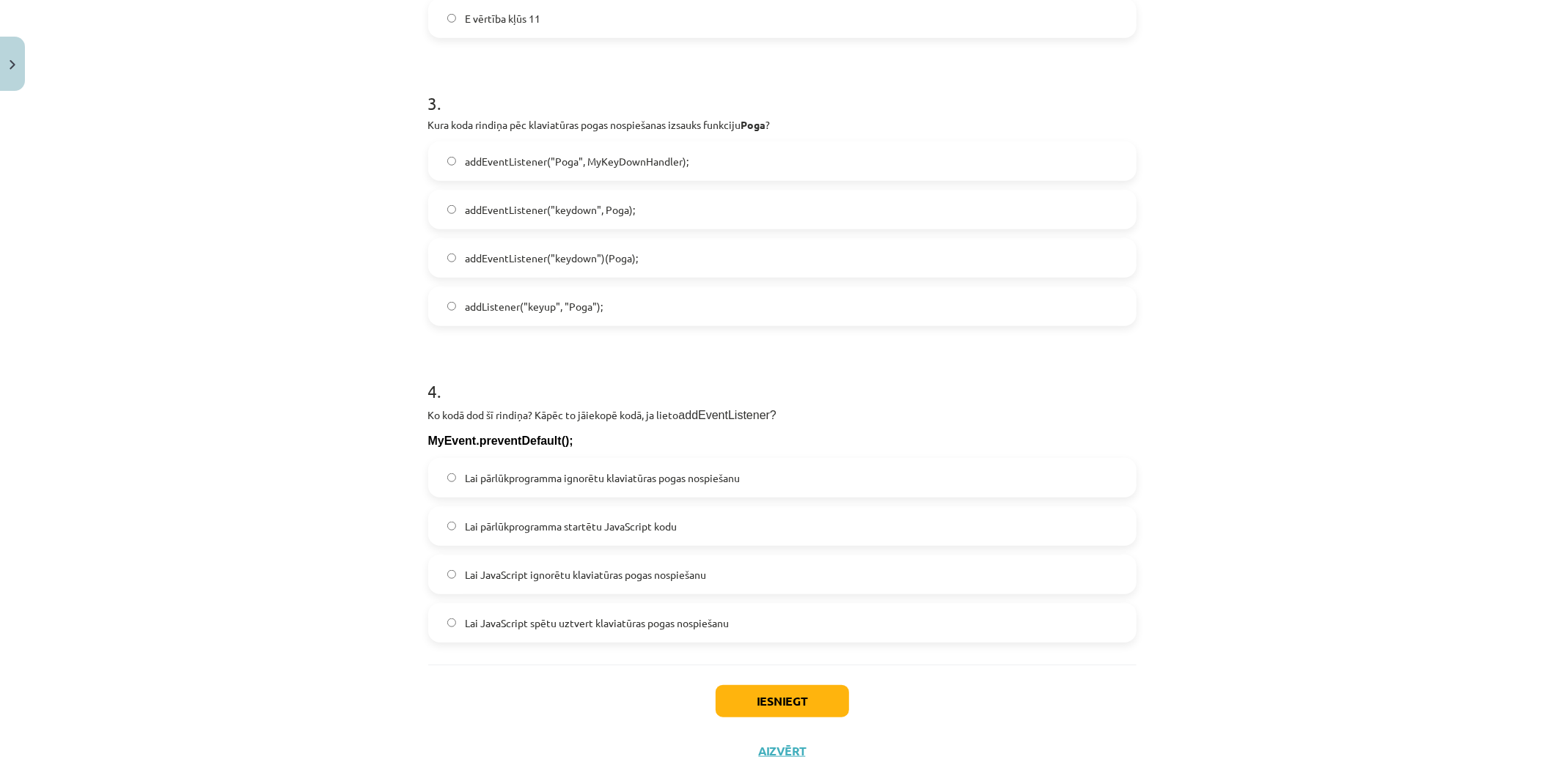
click at [272, 203] on div "Mācību tēma: Datorikas 9. klases 1. ieskaites mācību materiāls #5 3. Tēma - Kla…" at bounding box center [782, 392] width 1564 height 784
click at [566, 463] on label "Lai pārlūkprogramma ignorētu klaviatūras pogas nospiešanu" at bounding box center [782, 478] width 705 height 37
click at [782, 695] on button "Iesniegt" at bounding box center [782, 701] width 133 height 32
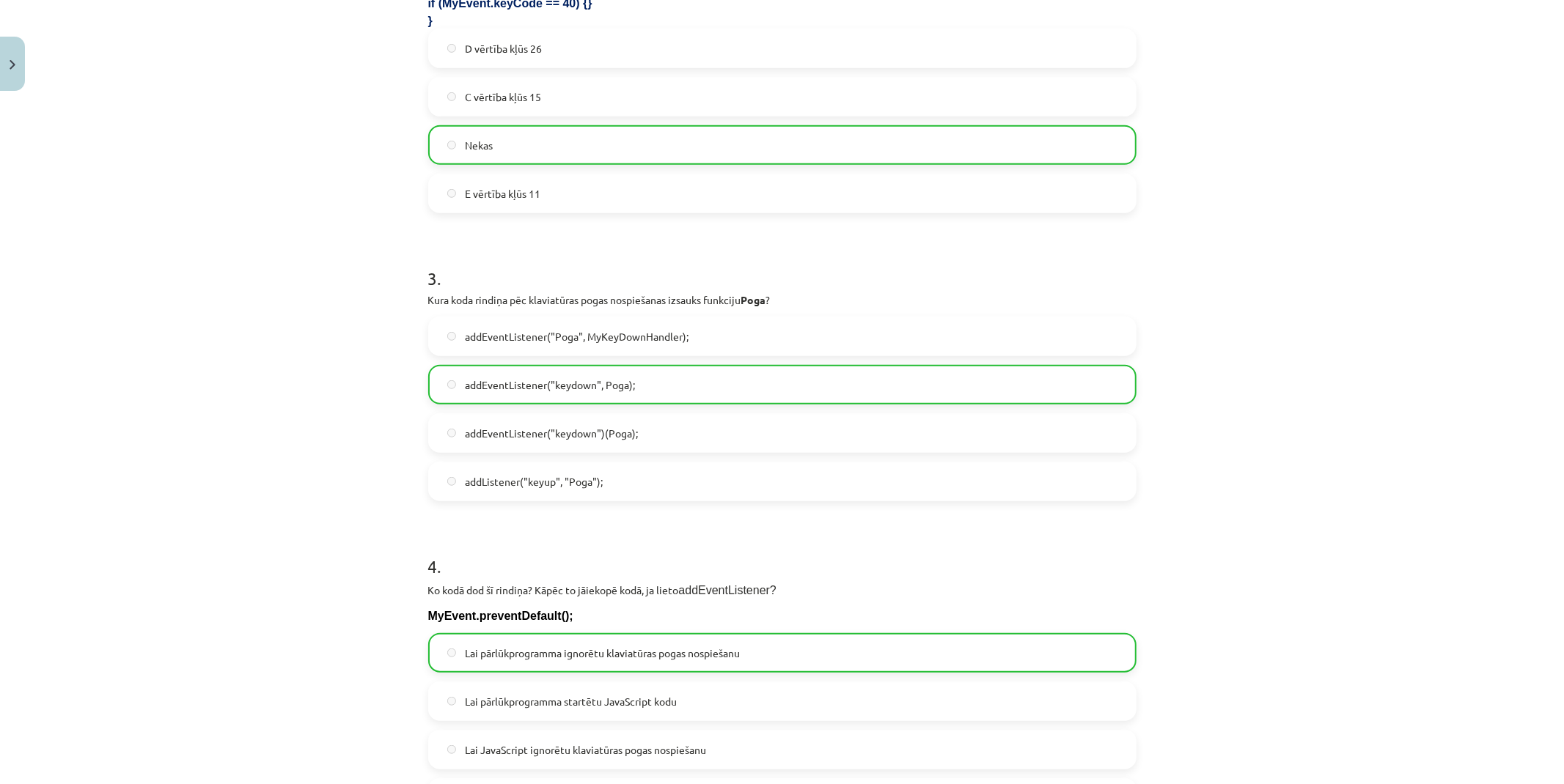
scroll to position [82, 0]
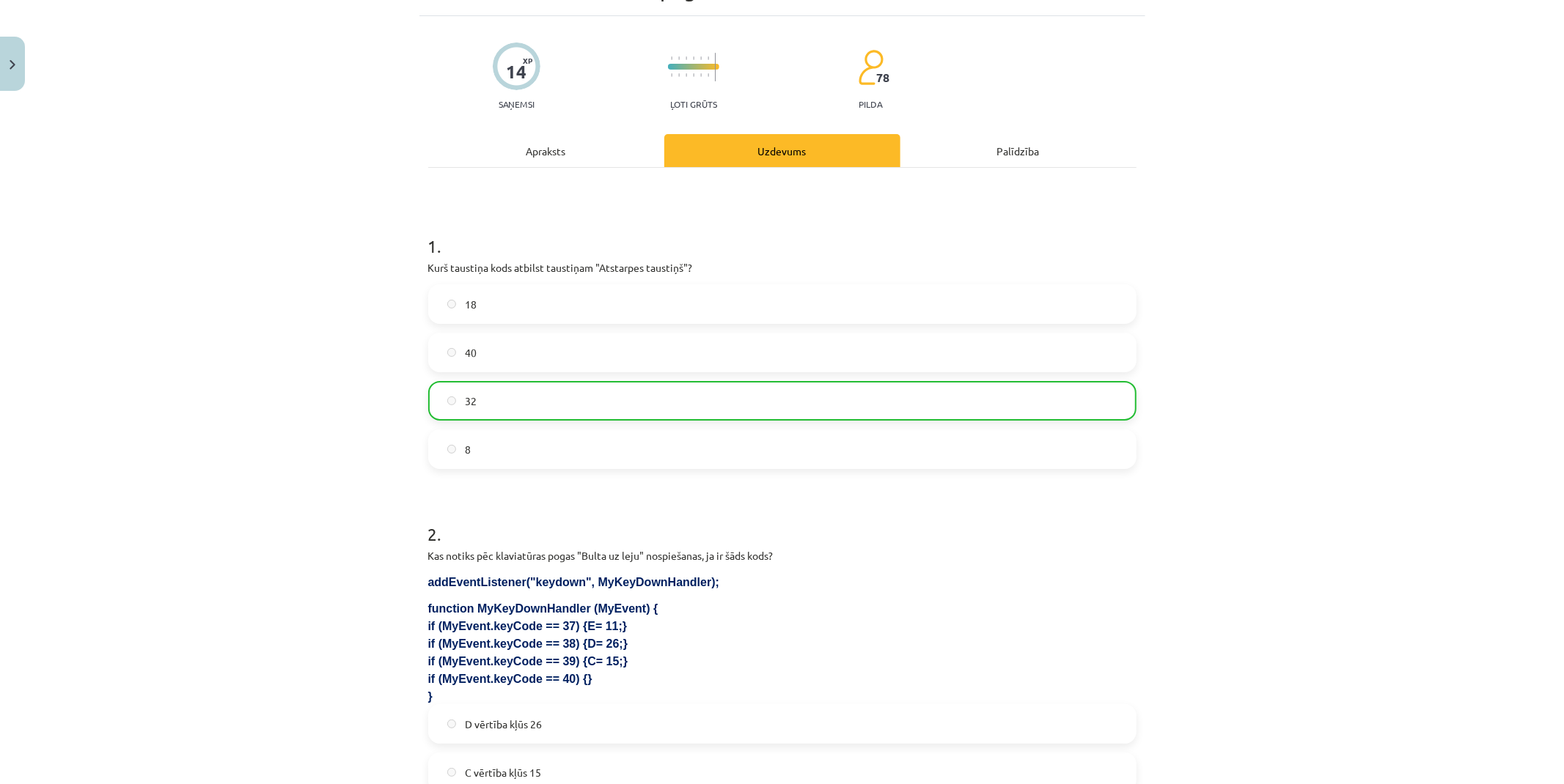
drag, startPoint x: 304, startPoint y: 381, endPoint x: 312, endPoint y: 208, distance: 173.2
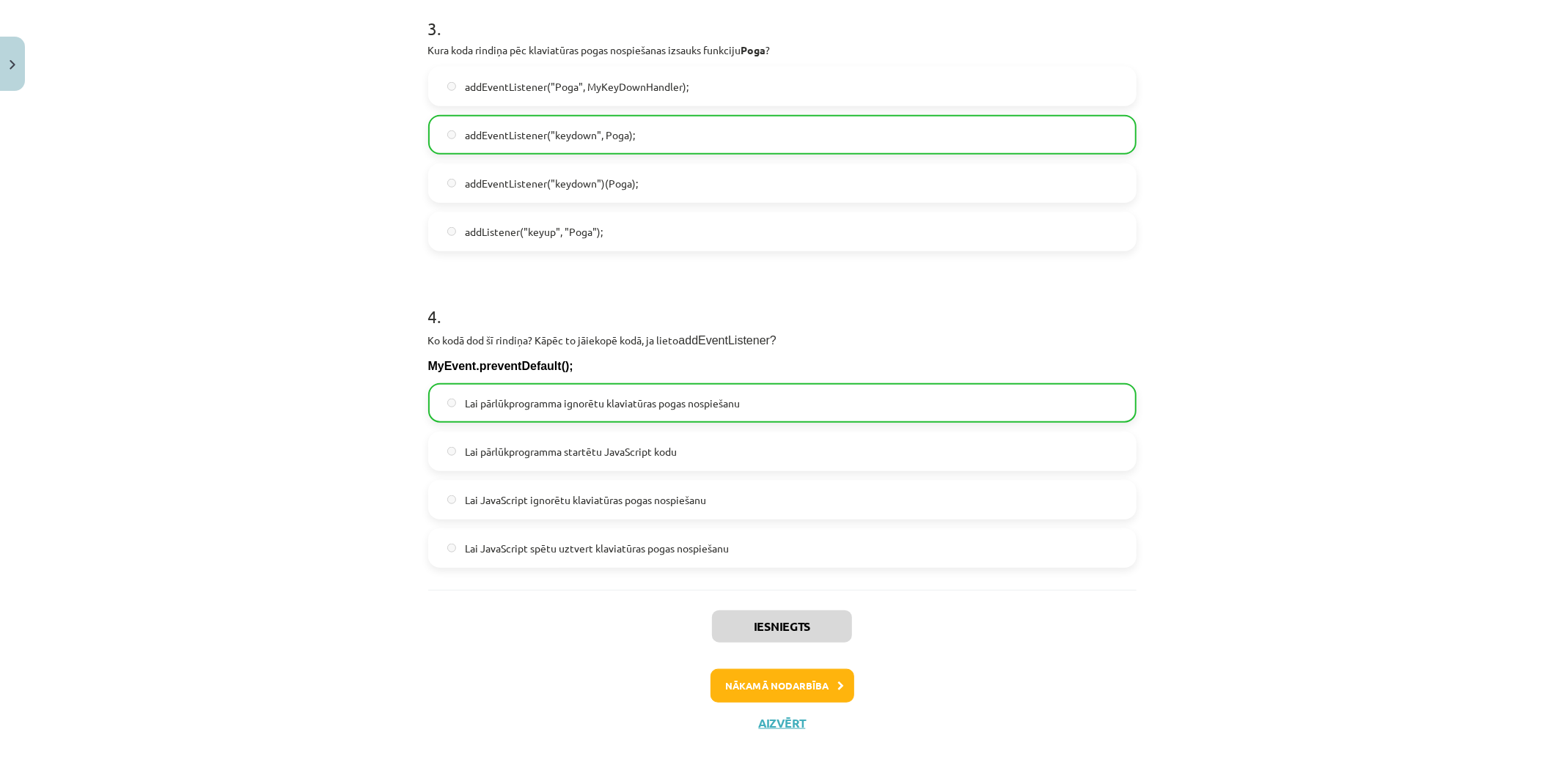
drag, startPoint x: 311, startPoint y: 246, endPoint x: 338, endPoint y: 538, distance: 293.2
click at [790, 681] on button "Nākamā nodarbība" at bounding box center [782, 686] width 144 height 33
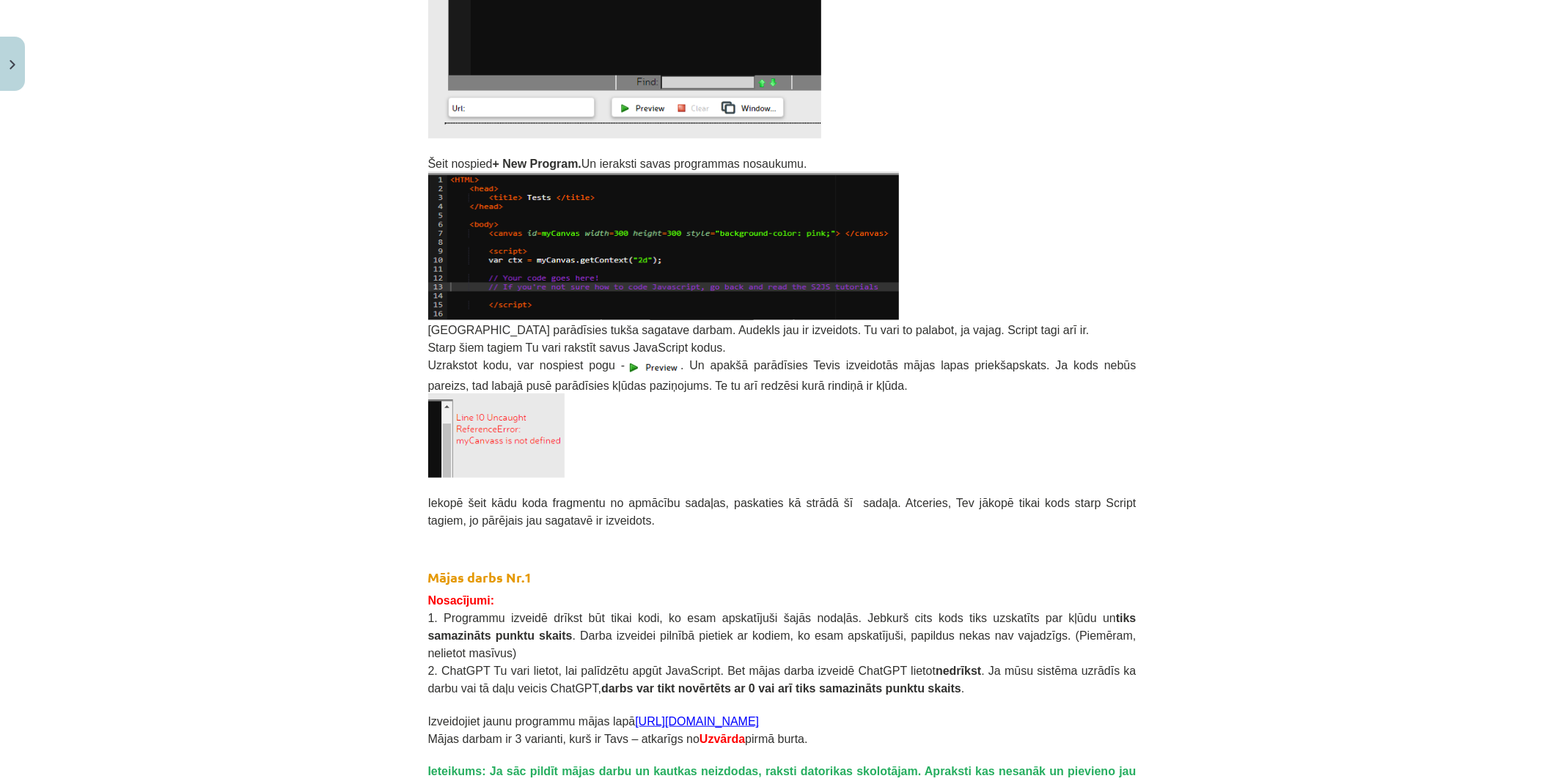
drag, startPoint x: 287, startPoint y: 467, endPoint x: 287, endPoint y: 503, distance: 36.0
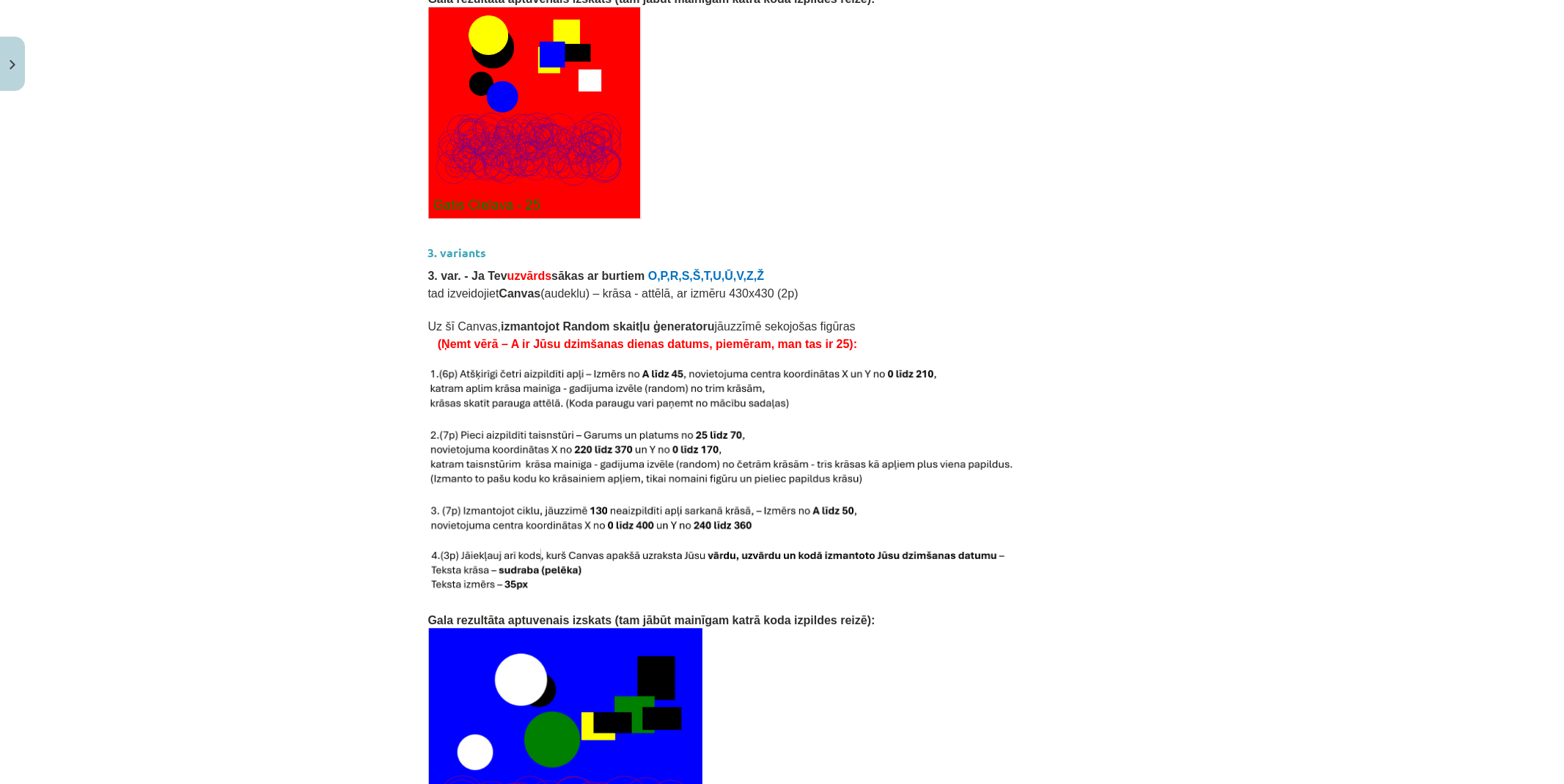
scroll to position [2876, 0]
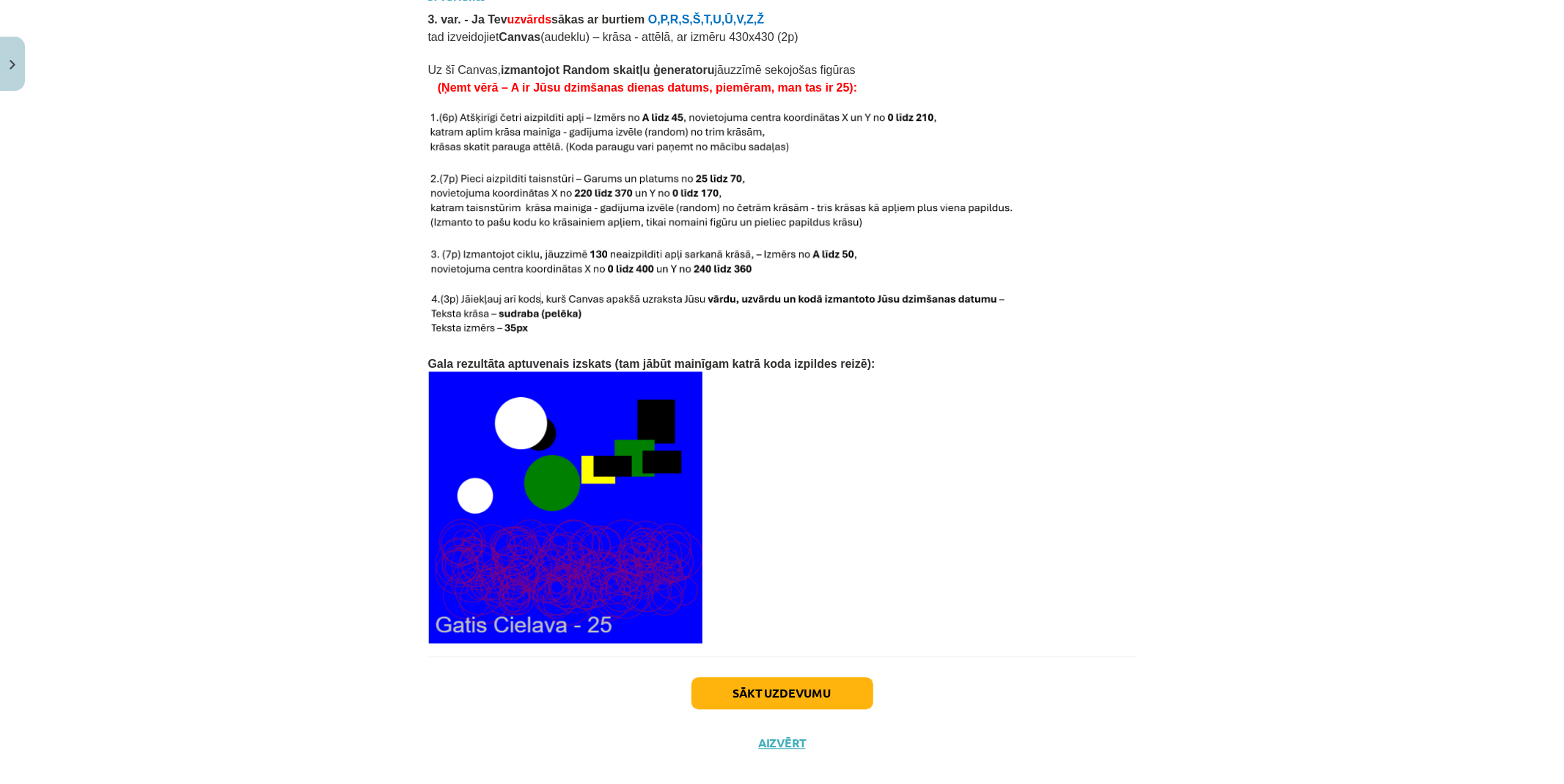
drag, startPoint x: 389, startPoint y: 369, endPoint x: 382, endPoint y: 538, distance: 169.1
click at [796, 677] on button "Sākt uzdevumu" at bounding box center [782, 693] width 182 height 32
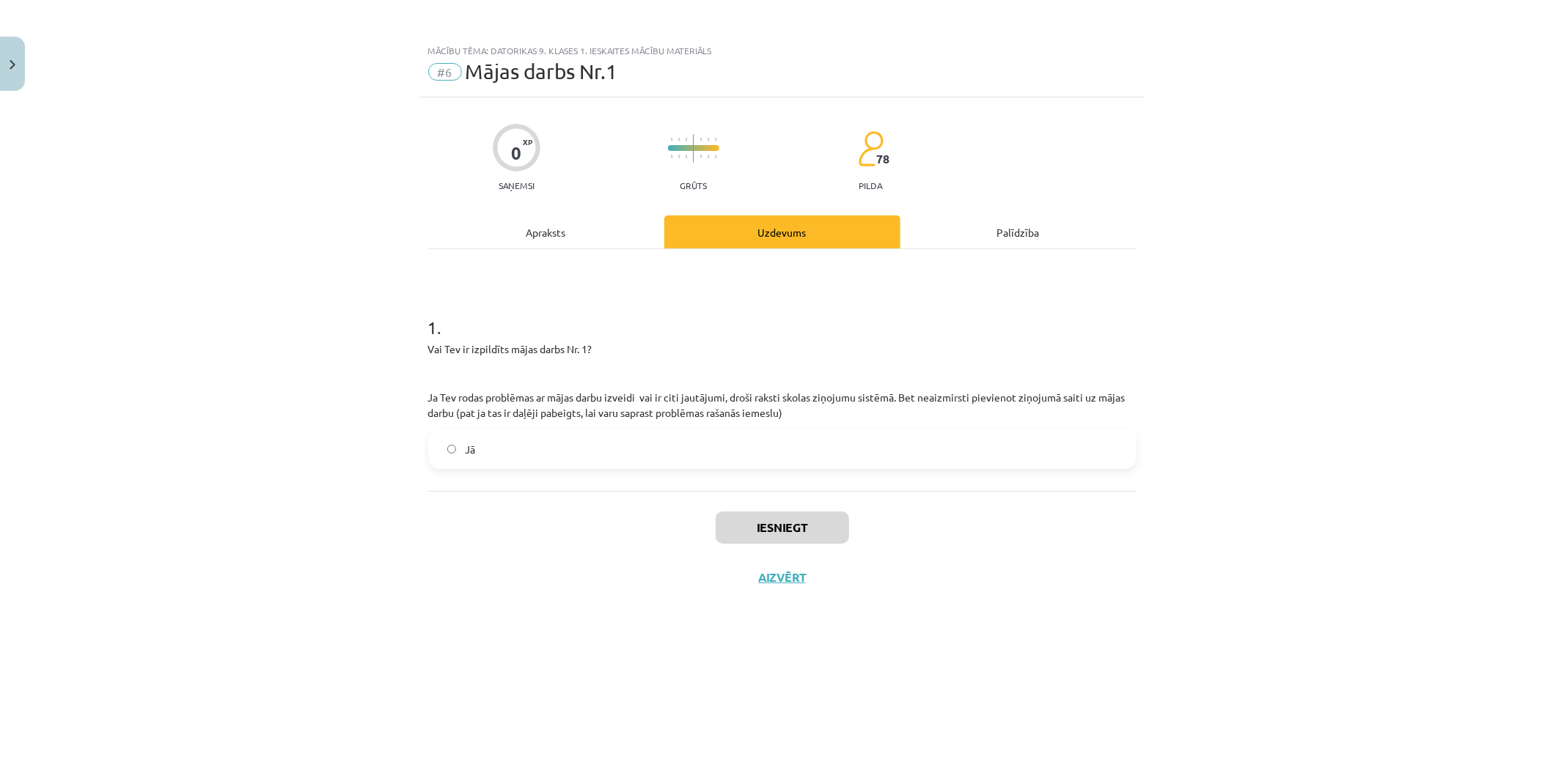
click at [478, 426] on div "1 . Vai Tev ir izpildīts mājas darbs Nr. 1? Ja Tev rodas problēmas ar mājas dar…" at bounding box center [782, 381] width 708 height 177
click at [480, 448] on label "Jā" at bounding box center [782, 449] width 705 height 37
click at [752, 503] on div "Iesniegt Aizvērt" at bounding box center [782, 542] width 708 height 103
click at [800, 516] on button "Iesniegt" at bounding box center [782, 527] width 133 height 32
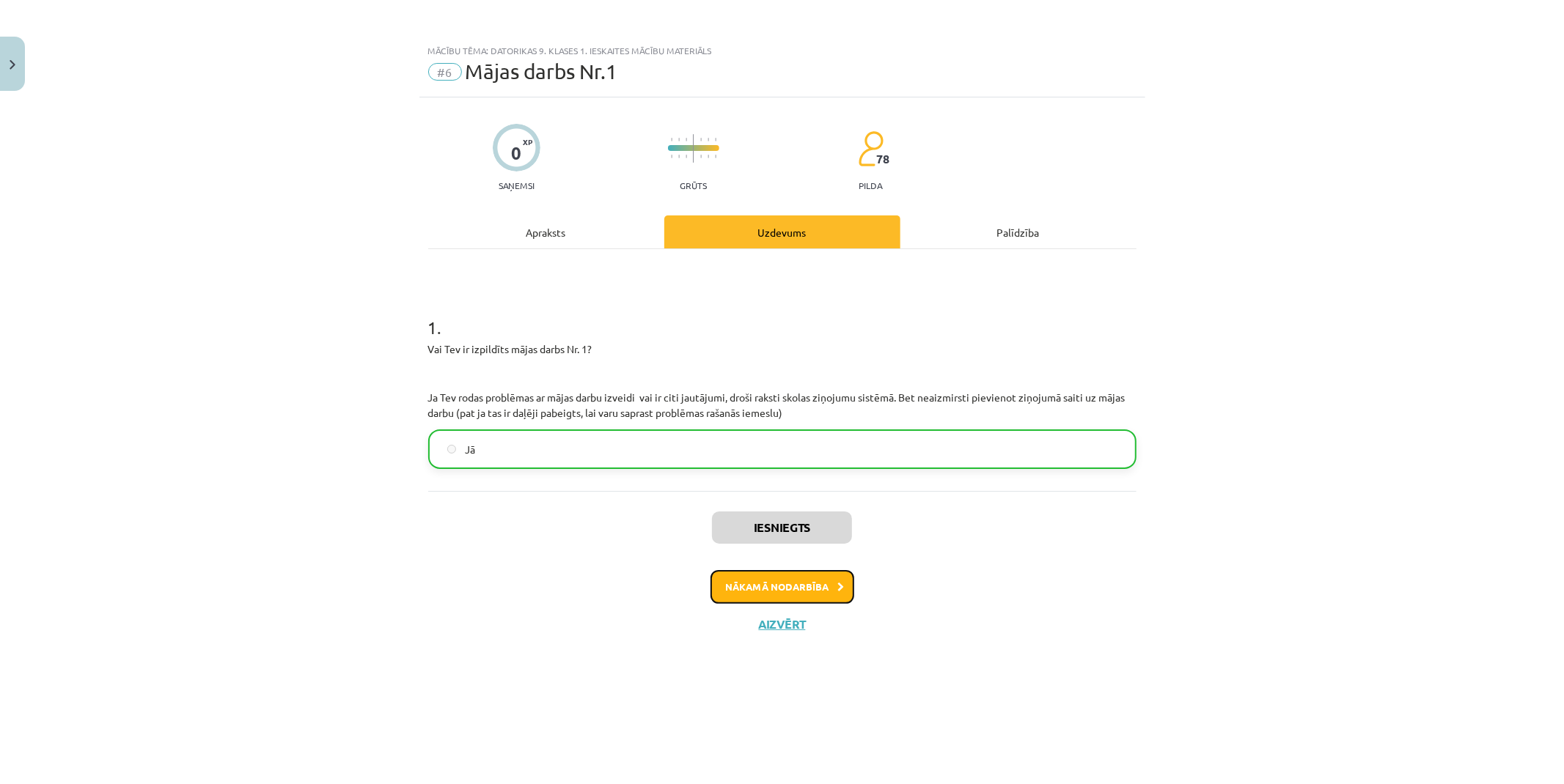
click at [811, 577] on button "Nākamā nodarbība" at bounding box center [782, 587] width 144 height 33
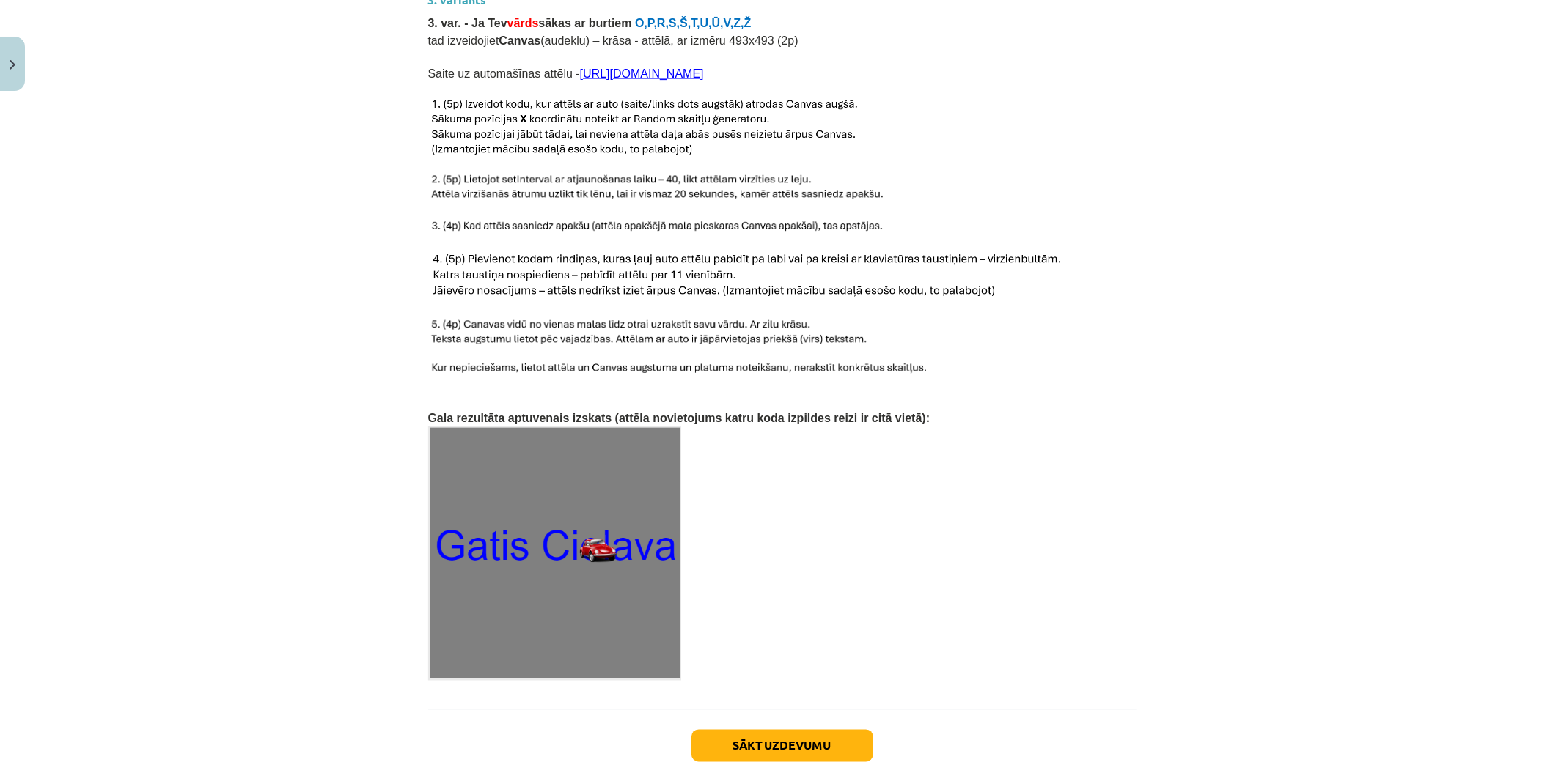
scroll to position [2057, 0]
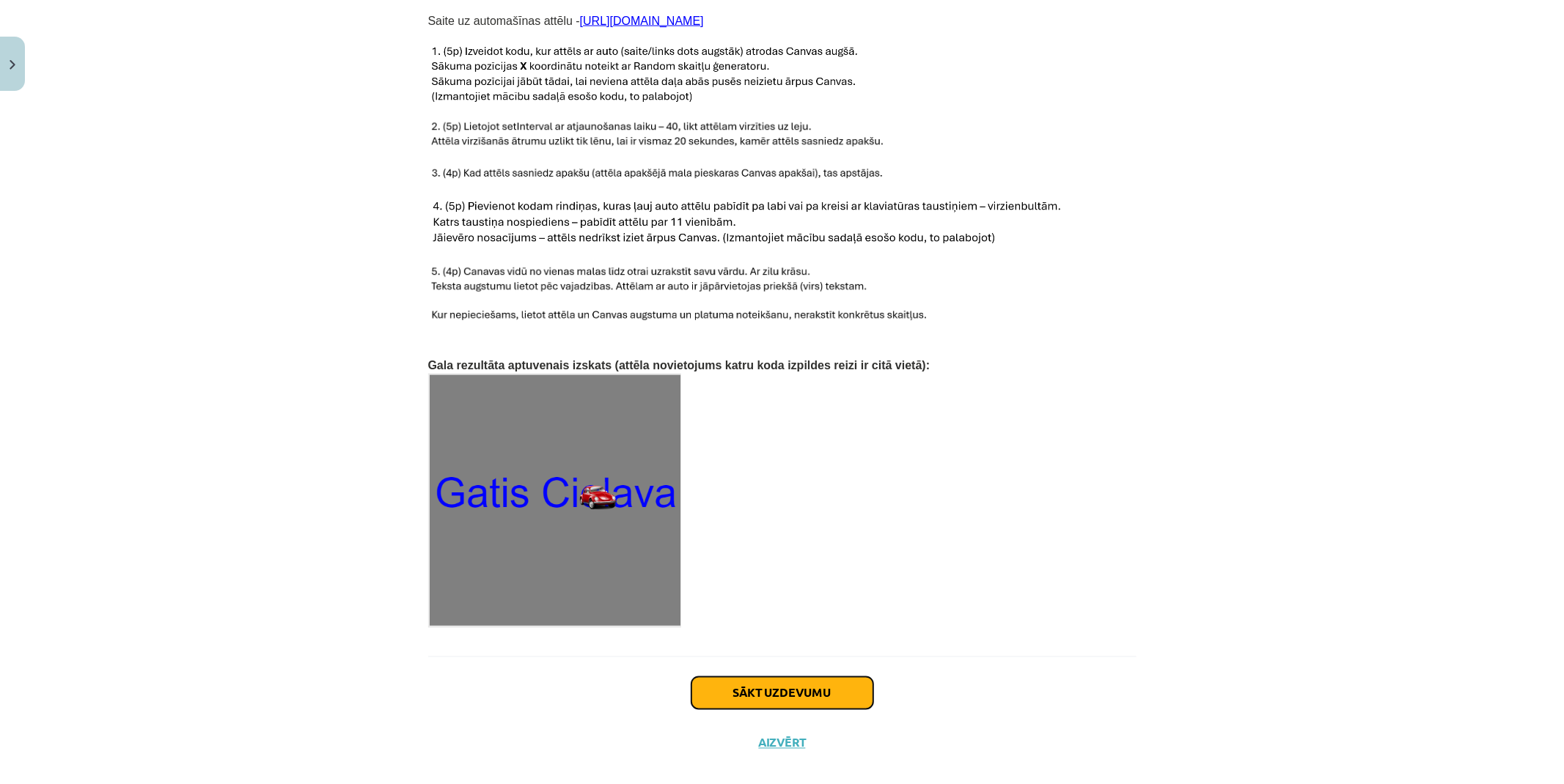
click at [775, 677] on button "Sākt uzdevumu" at bounding box center [782, 693] width 182 height 32
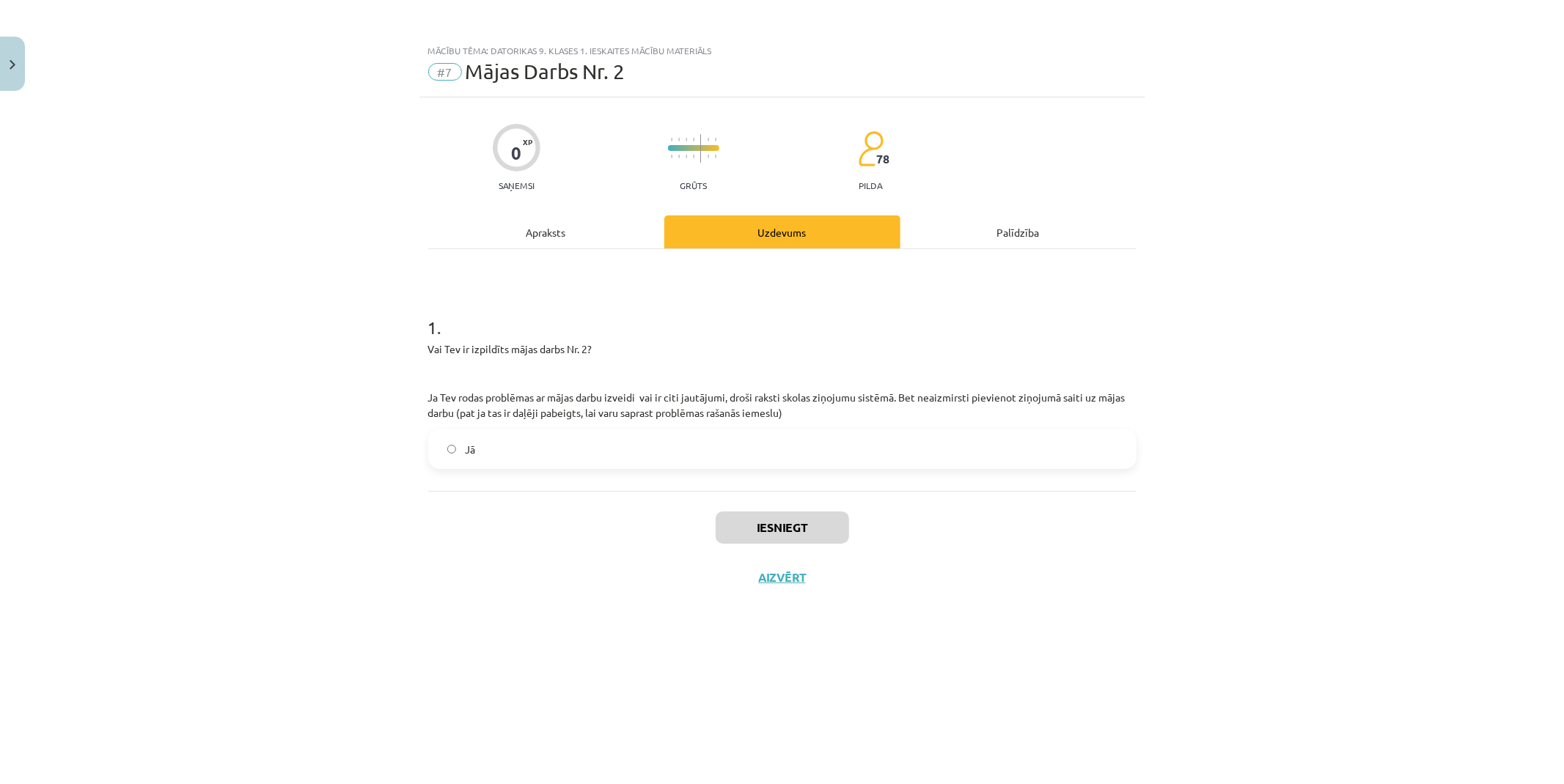
scroll to position [0, 0]
click at [477, 438] on label "Jā" at bounding box center [782, 449] width 705 height 37
click at [770, 516] on button "Iesniegt" at bounding box center [782, 527] width 133 height 32
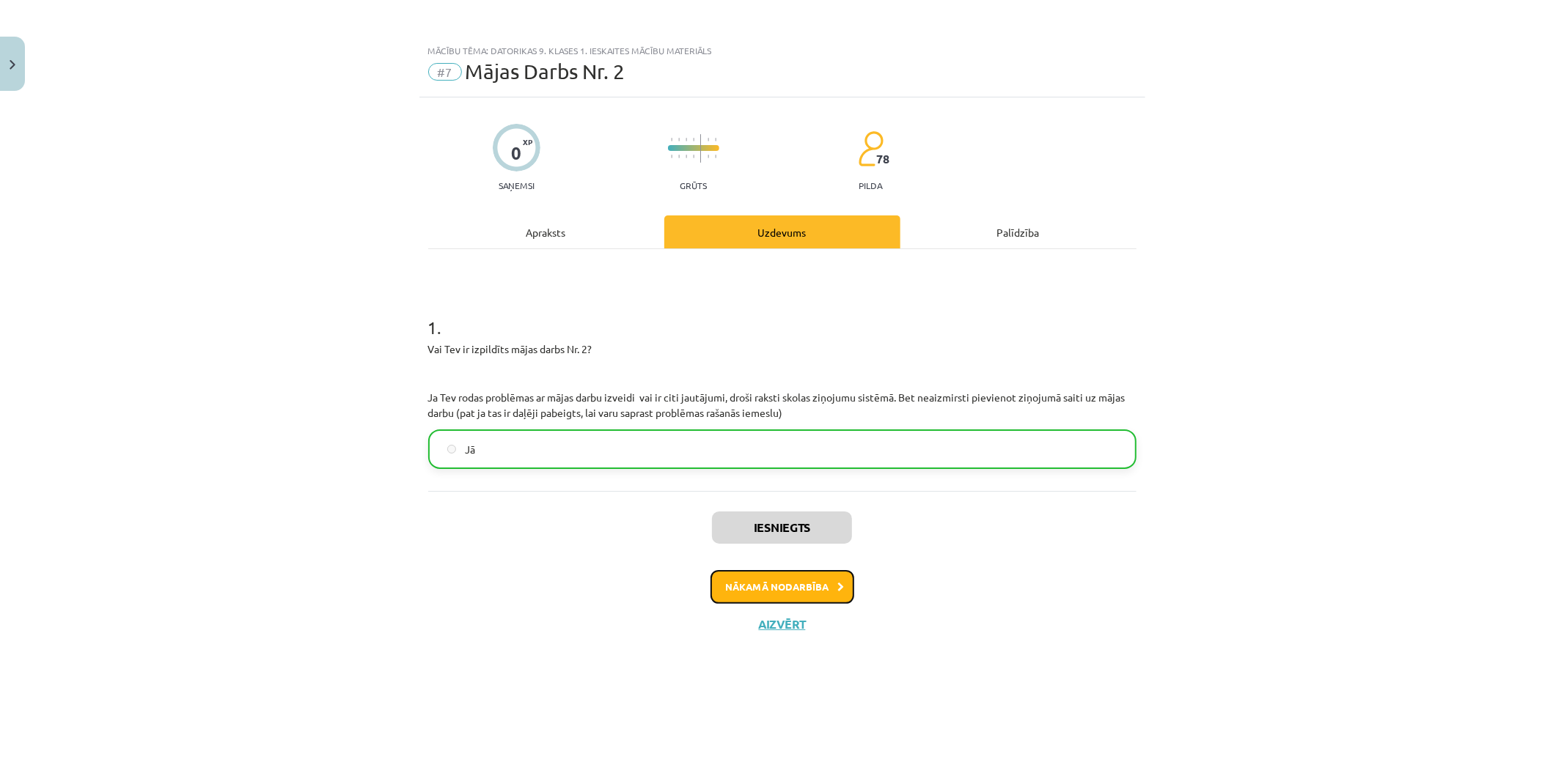
click at [770, 591] on button "Nākamā nodarbība" at bounding box center [782, 587] width 144 height 33
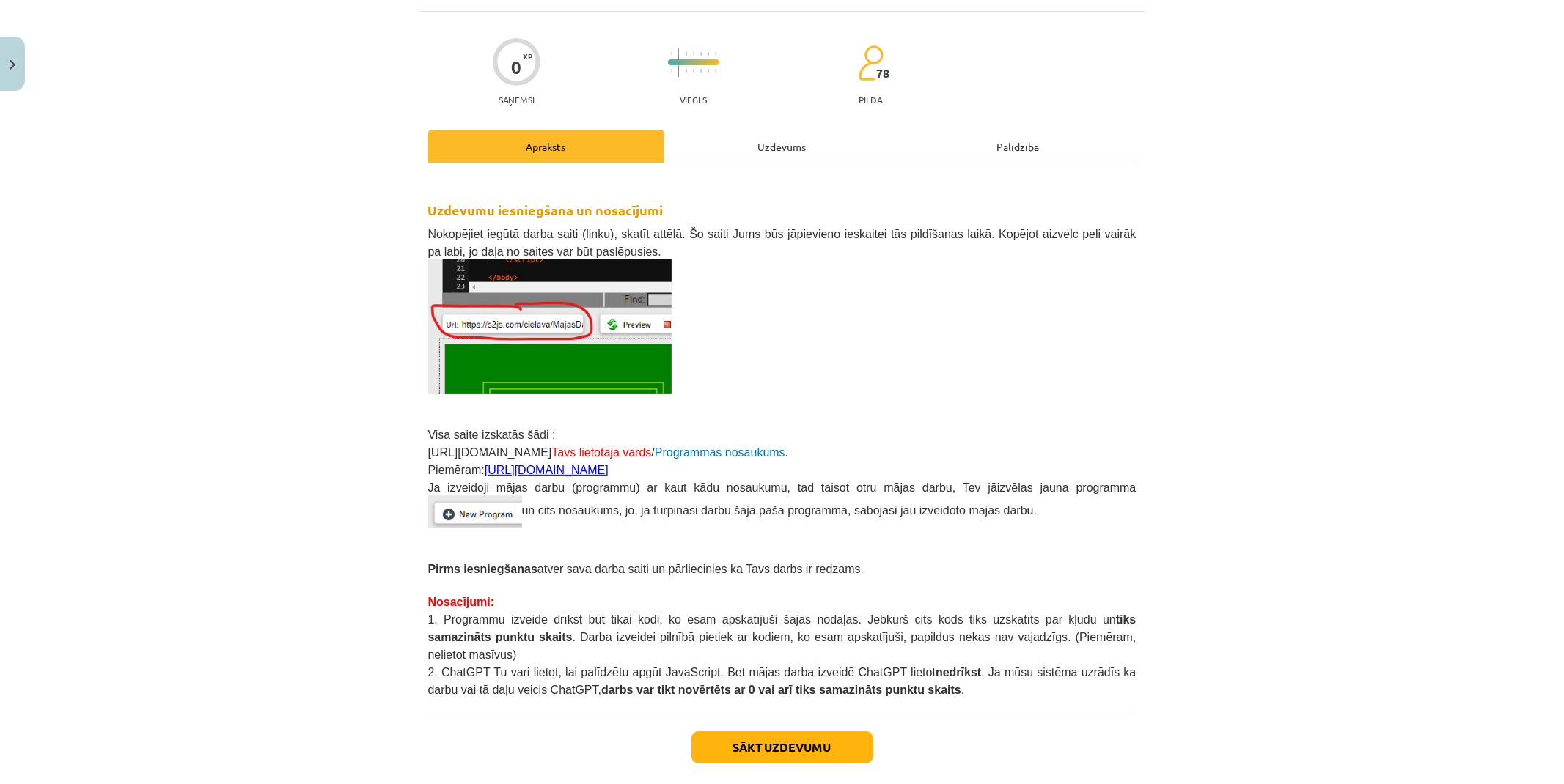
scroll to position [142, 0]
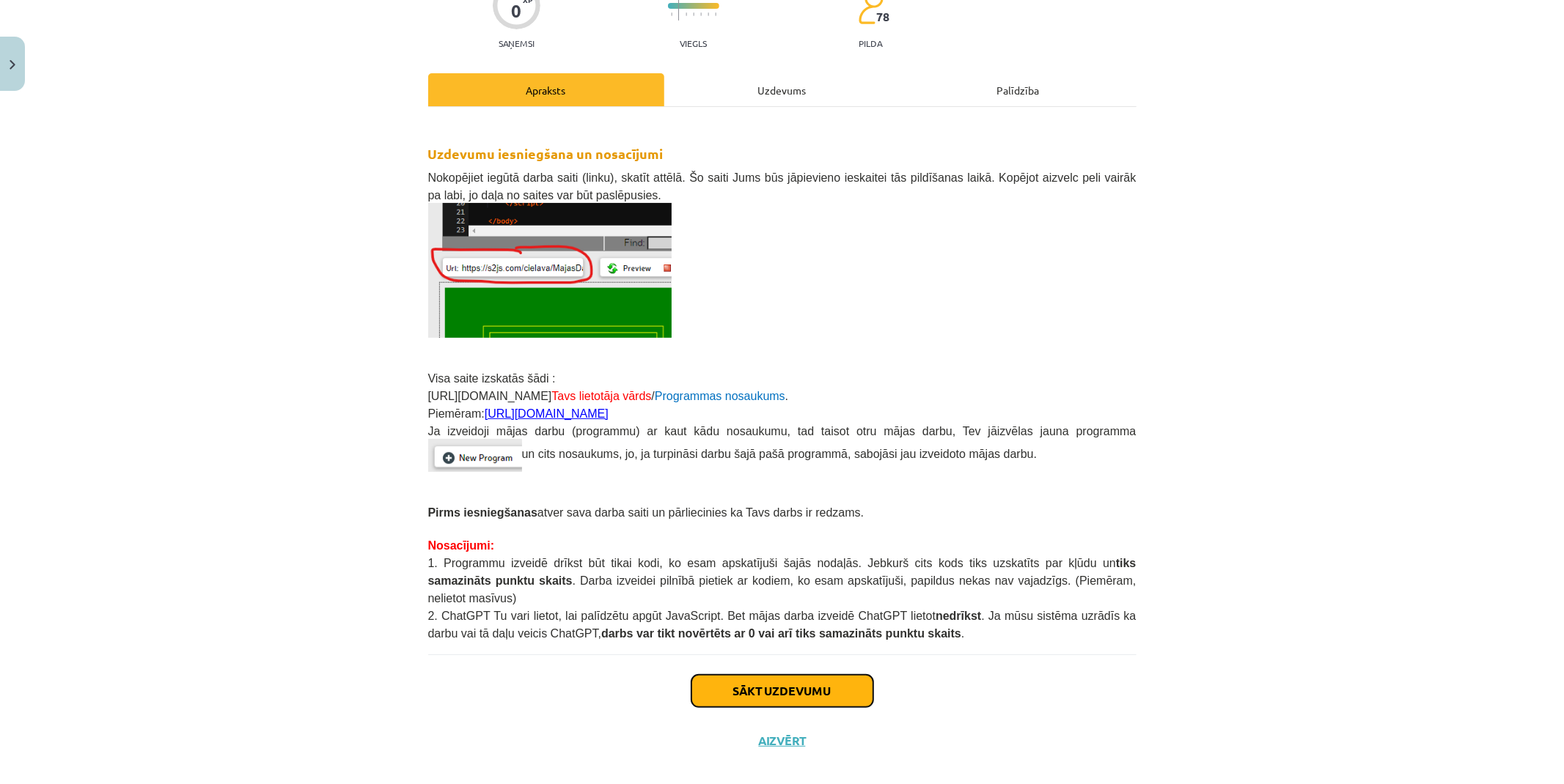
click at [788, 675] on button "Sākt uzdevumu" at bounding box center [782, 691] width 182 height 32
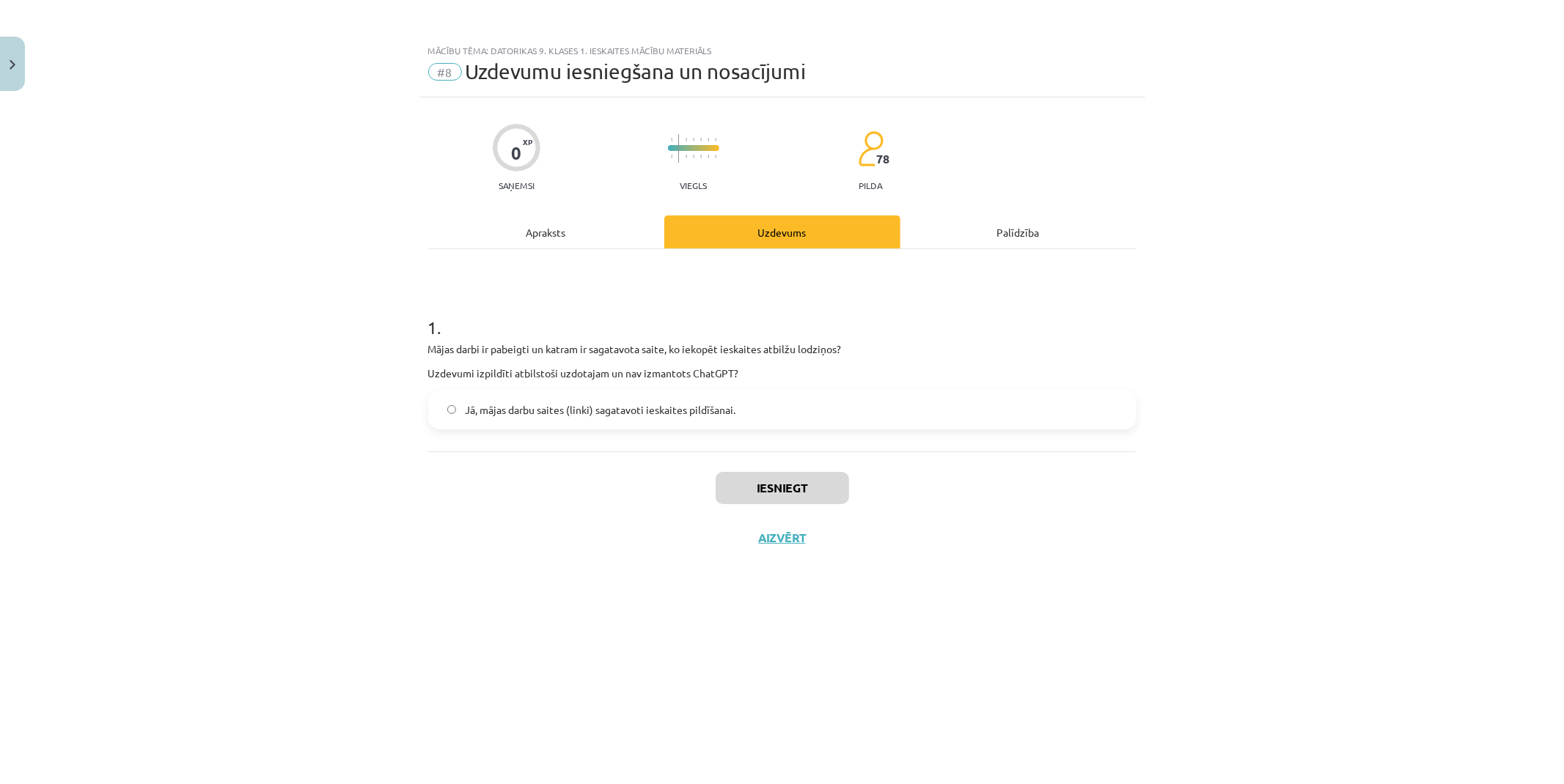
click at [555, 426] on label "Jā, mājas darbu saites (linki) sagatavoti ieskaites pildīšanai." at bounding box center [782, 410] width 705 height 37
click at [733, 484] on button "Iesniegt" at bounding box center [782, 488] width 133 height 32
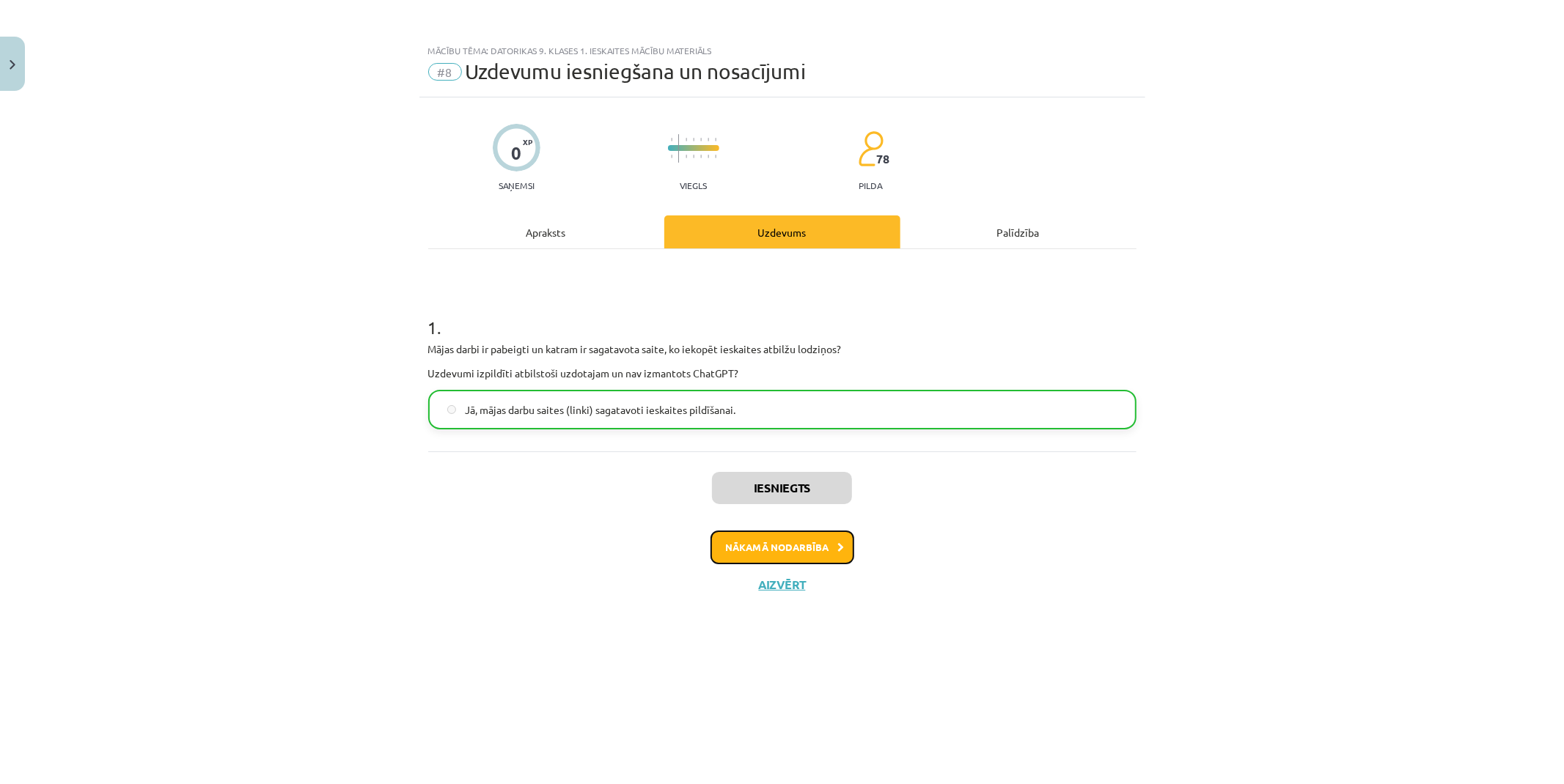
click at [752, 532] on button "Nākamā nodarbība" at bounding box center [782, 547] width 144 height 33
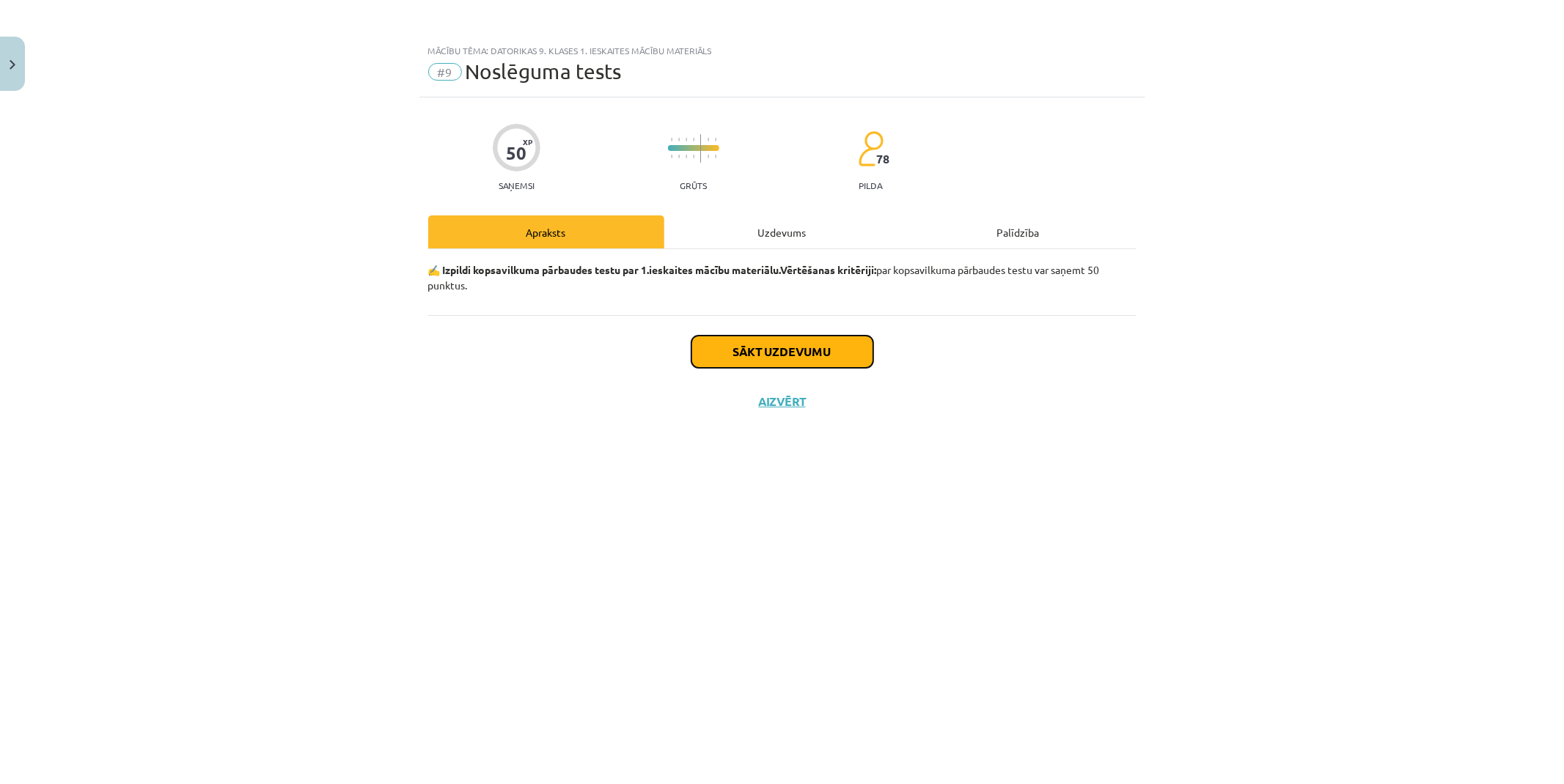
click at [734, 353] on button "Sākt uzdevumu" at bounding box center [782, 352] width 182 height 32
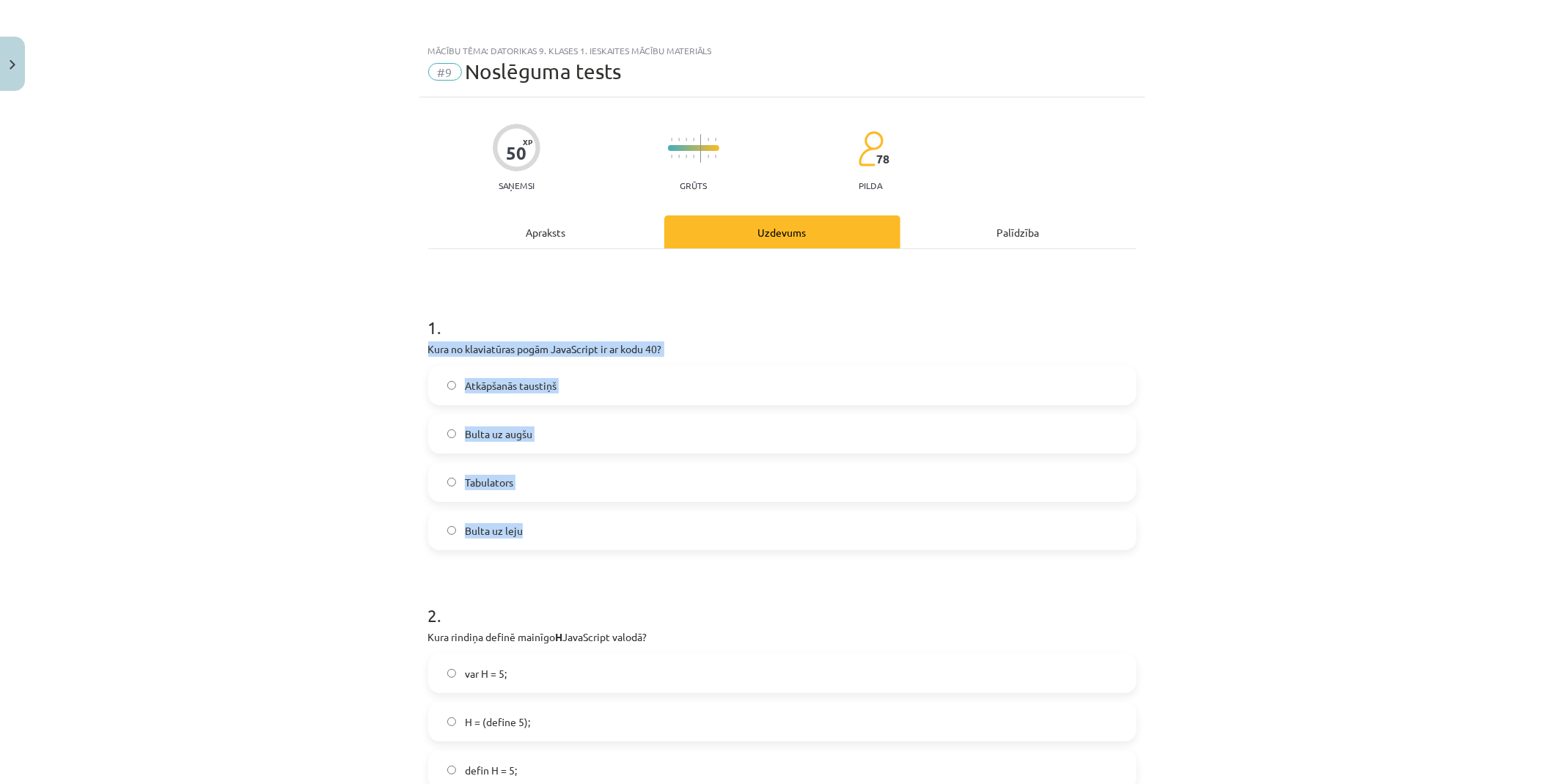
drag, startPoint x: 419, startPoint y: 346, endPoint x: 721, endPoint y: 533, distance: 355.2
click at [721, 533] on div "Mācību tēma: Datorikas 9. klases 1. ieskaites mācību materiāls #9 Noslēguma tes…" at bounding box center [782, 392] width 1564 height 784
click at [230, 390] on div "Mācību tēma: Datorikas 9. klases 1. ieskaites mācību materiāls #9 Noslēguma tes…" at bounding box center [782, 392] width 1564 height 784
click at [502, 429] on span "Bulta uz augšu" at bounding box center [498, 434] width 68 height 16
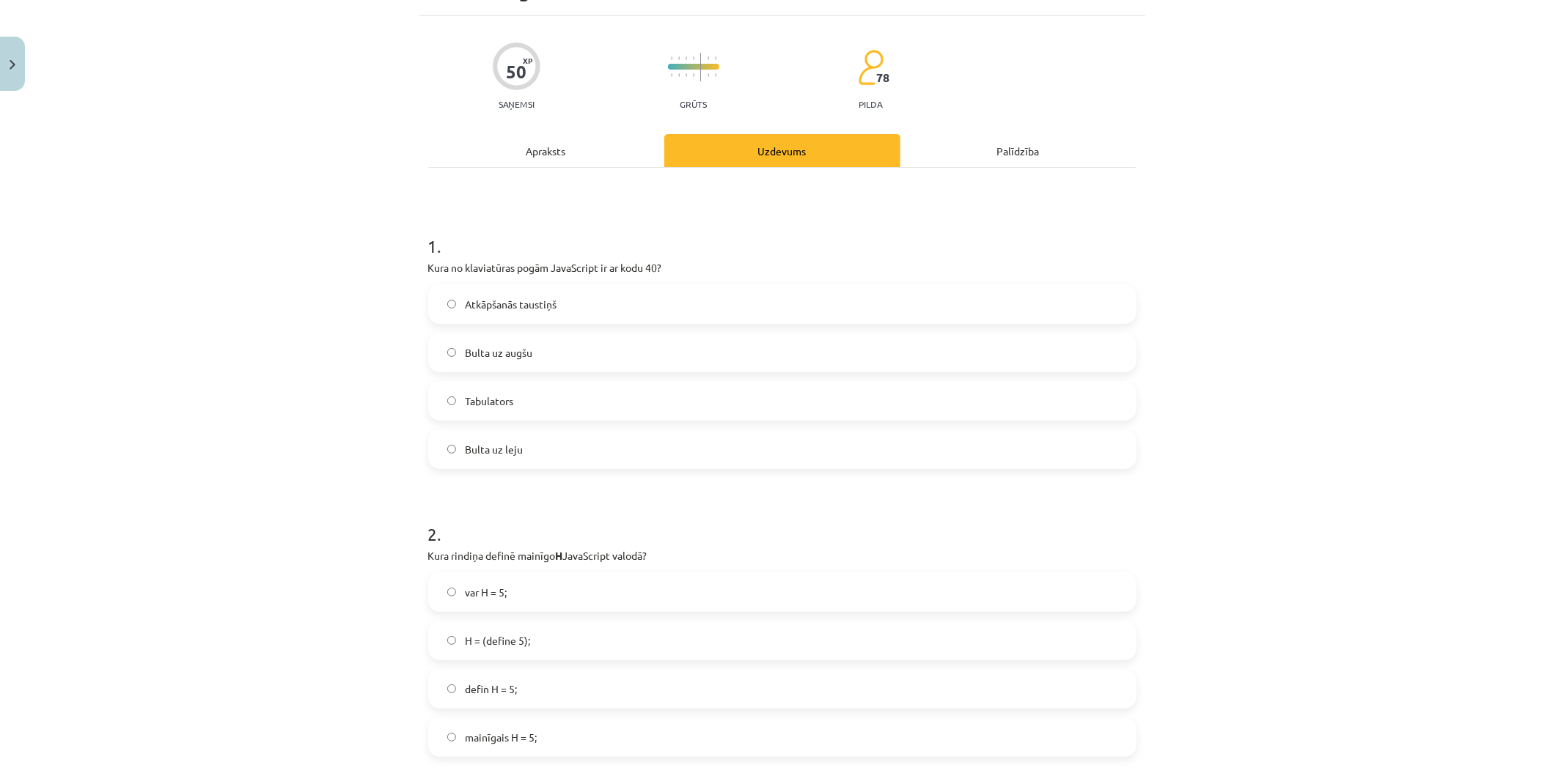
click at [530, 449] on label "Bulta uz leju" at bounding box center [782, 449] width 705 height 37
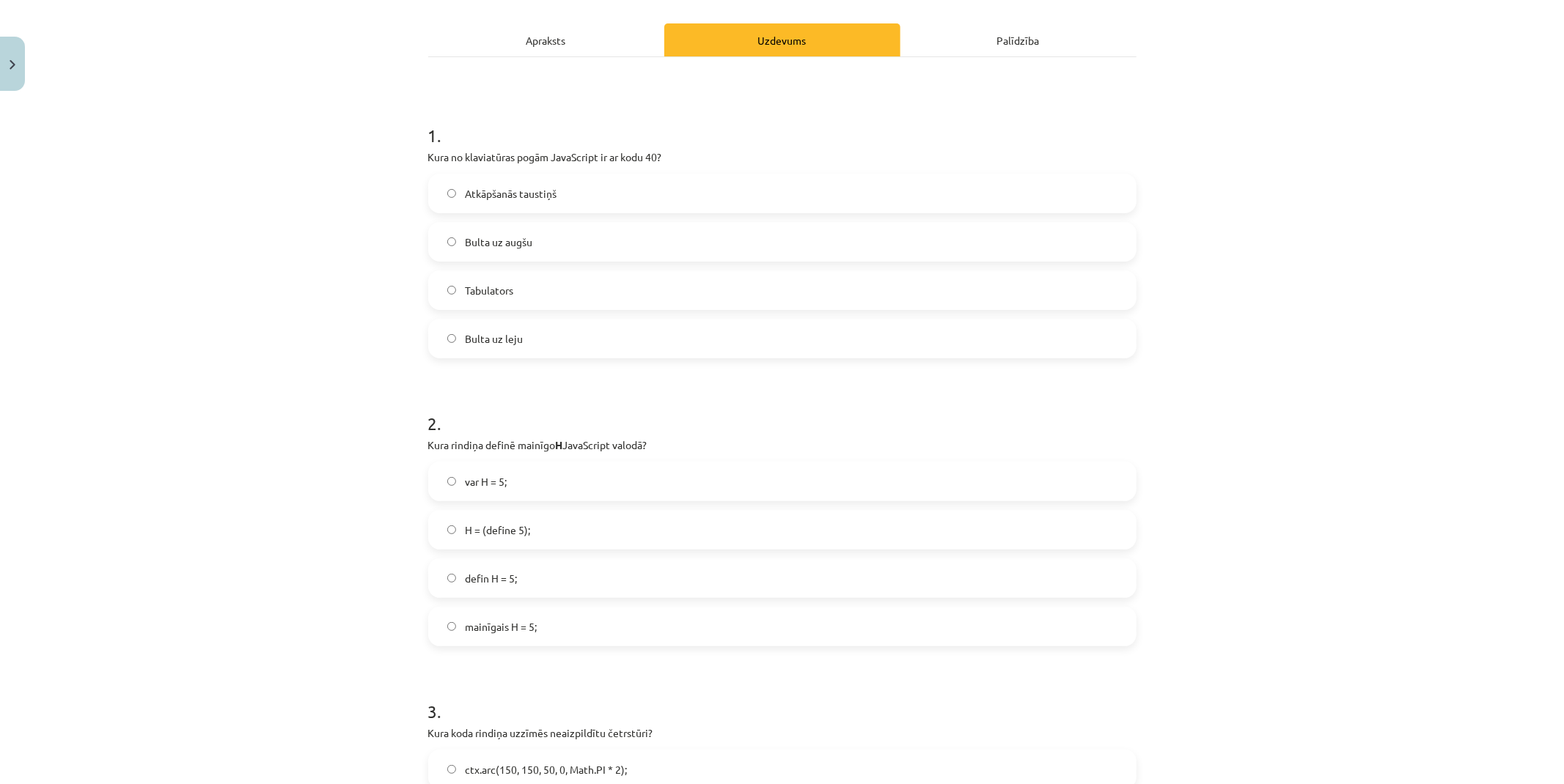
scroll to position [244, 0]
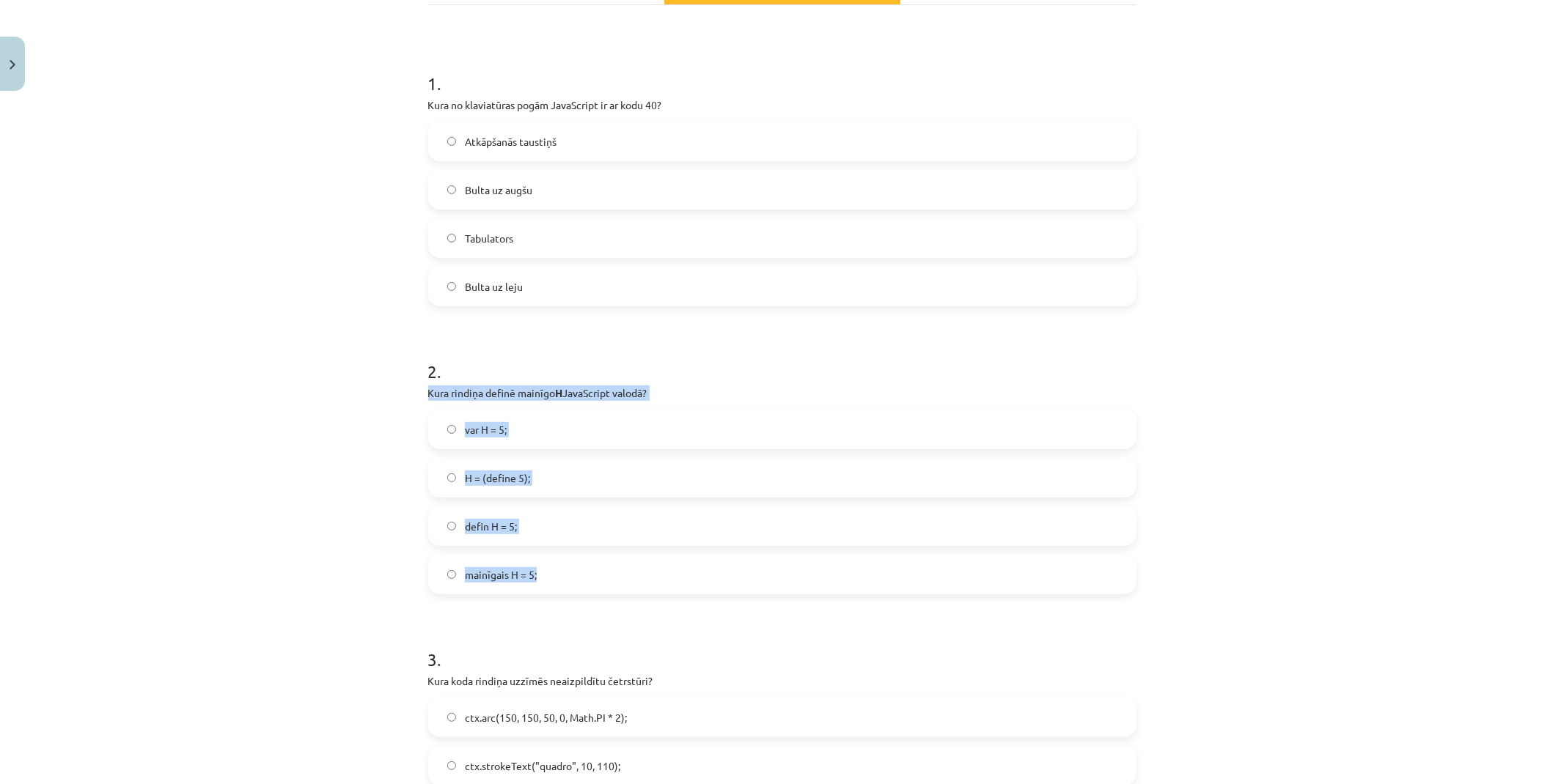
drag, startPoint x: 420, startPoint y: 385, endPoint x: 657, endPoint y: 567, distance: 298.8
click at [355, 296] on div "Mācību tēma: Datorikas 9. klases 1. ieskaites mācību materiāls #9 Noslēguma tes…" at bounding box center [782, 392] width 1564 height 784
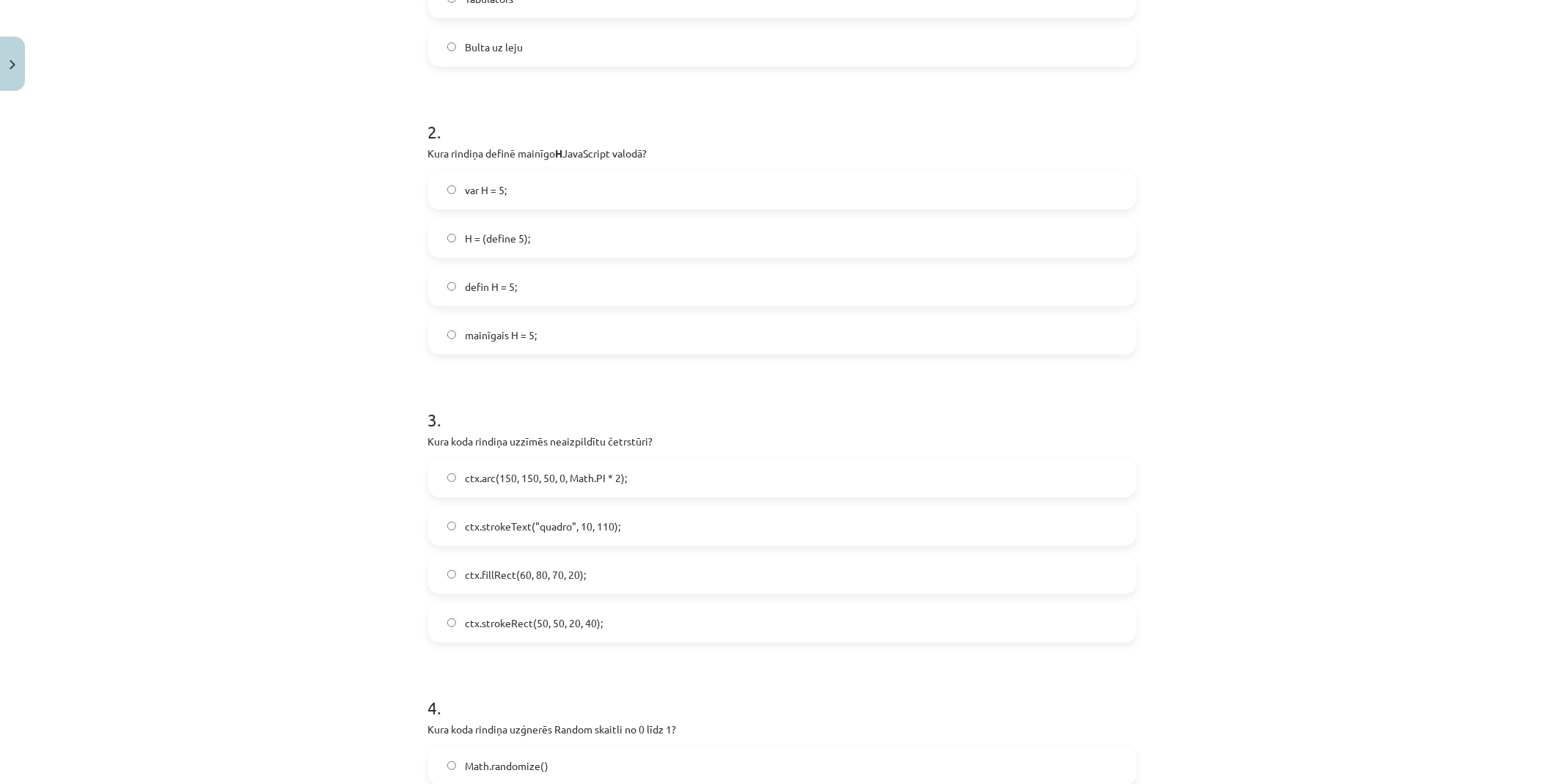
scroll to position [488, 0]
click at [516, 174] on label "var H = 5;" at bounding box center [782, 186] width 705 height 37
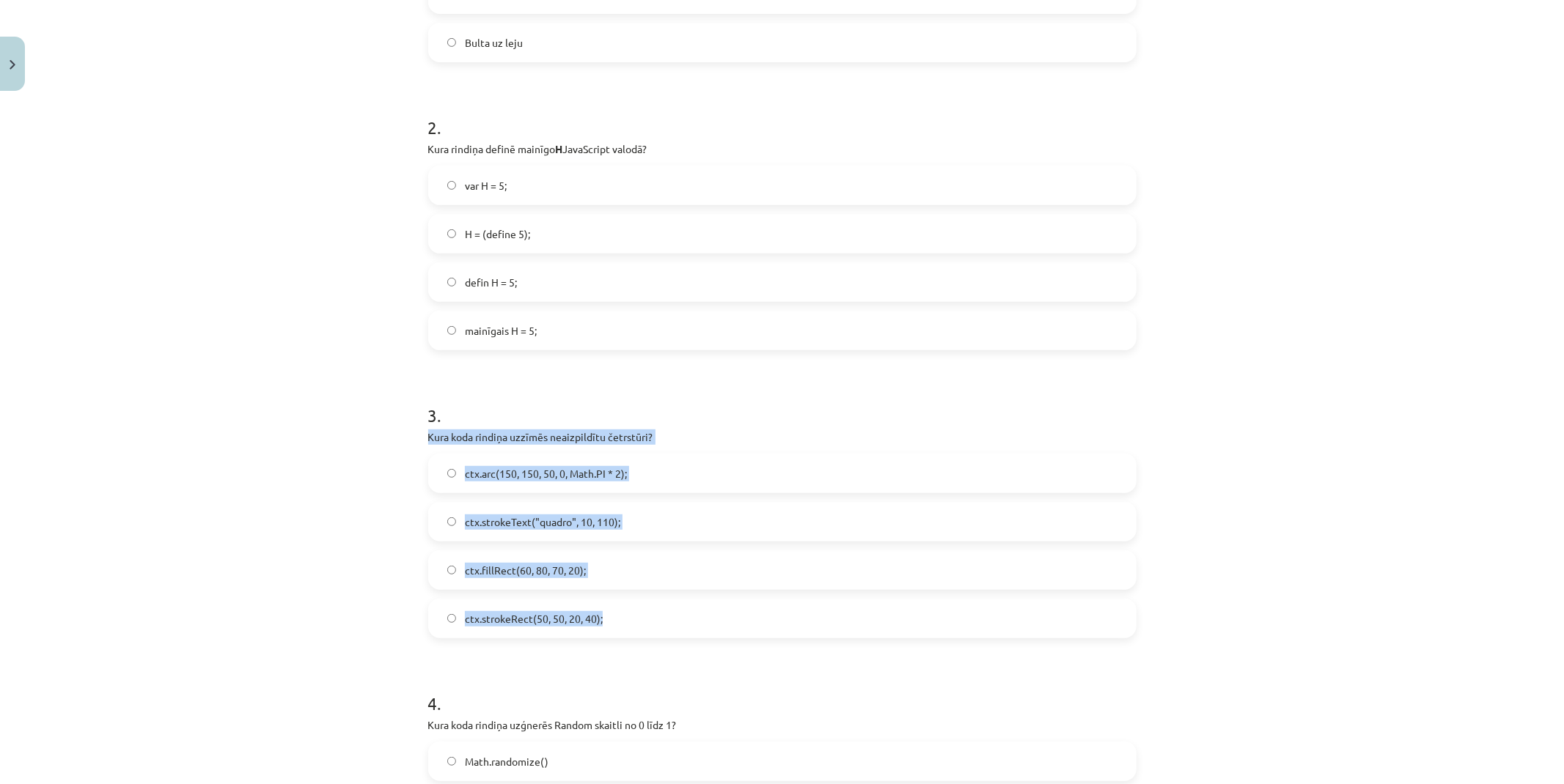
drag, startPoint x: 425, startPoint y: 432, endPoint x: 691, endPoint y: 599, distance: 314.1
click at [691, 599] on div "Mācību tēma: Datorikas 9. klases 1. ieskaites mācību materiāls #9 Noslēguma tes…" at bounding box center [782, 392] width 1564 height 784
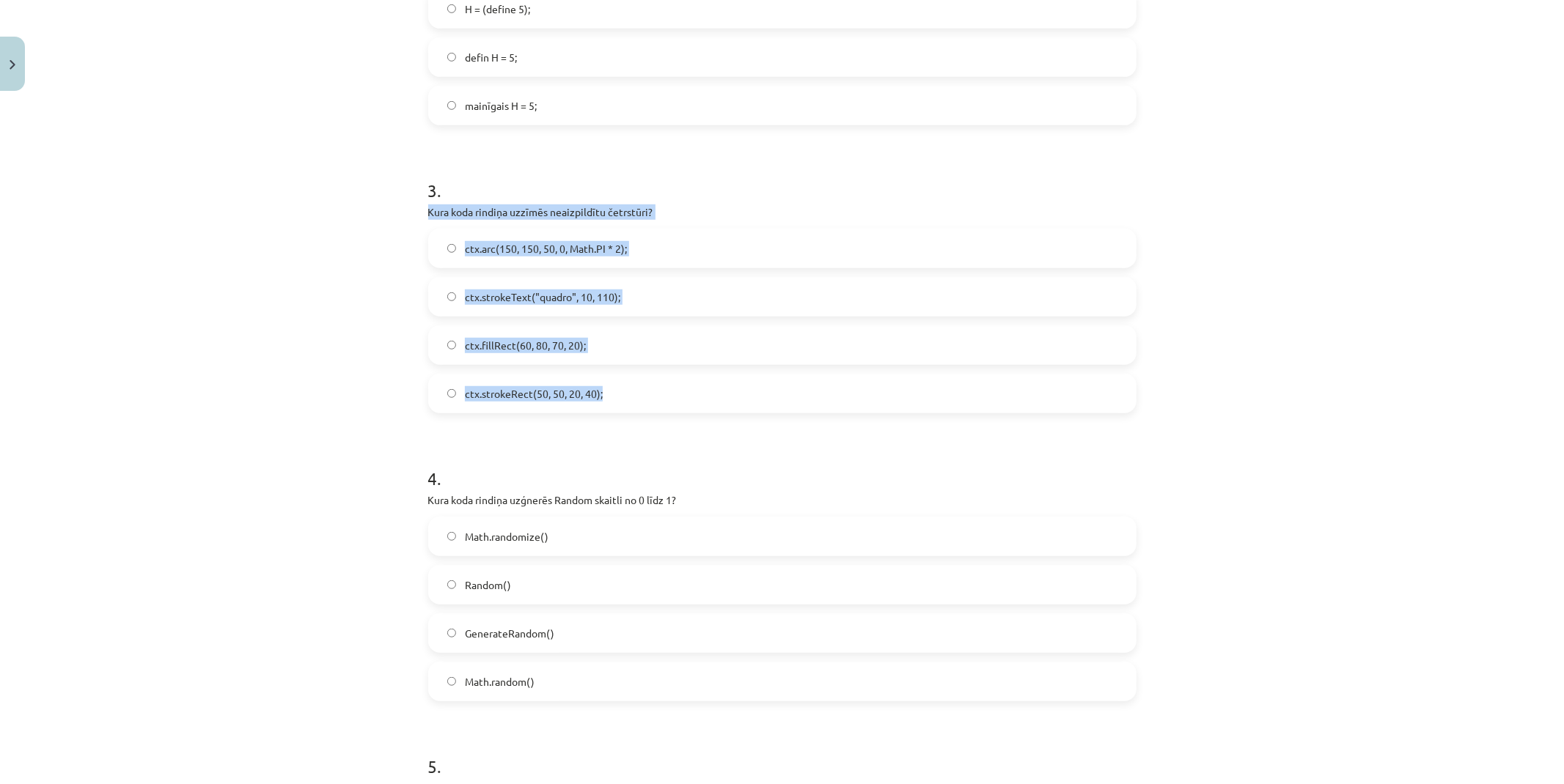
click at [324, 342] on div "Mācību tēma: Datorikas 9. klases 1. ieskaites mācību materiāls #9 Noslēguma tes…" at bounding box center [782, 392] width 1564 height 784
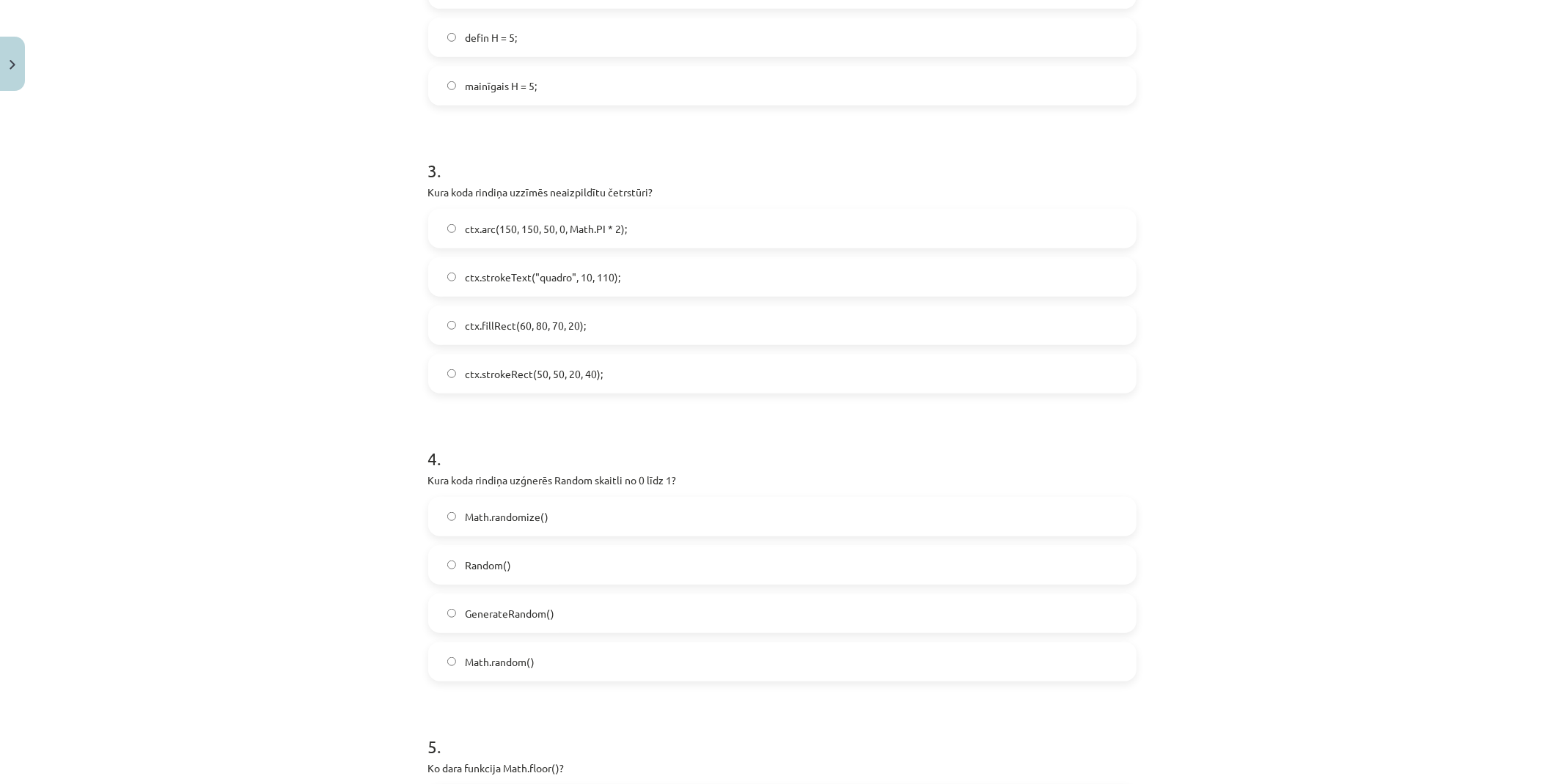
scroll to position [977, 0]
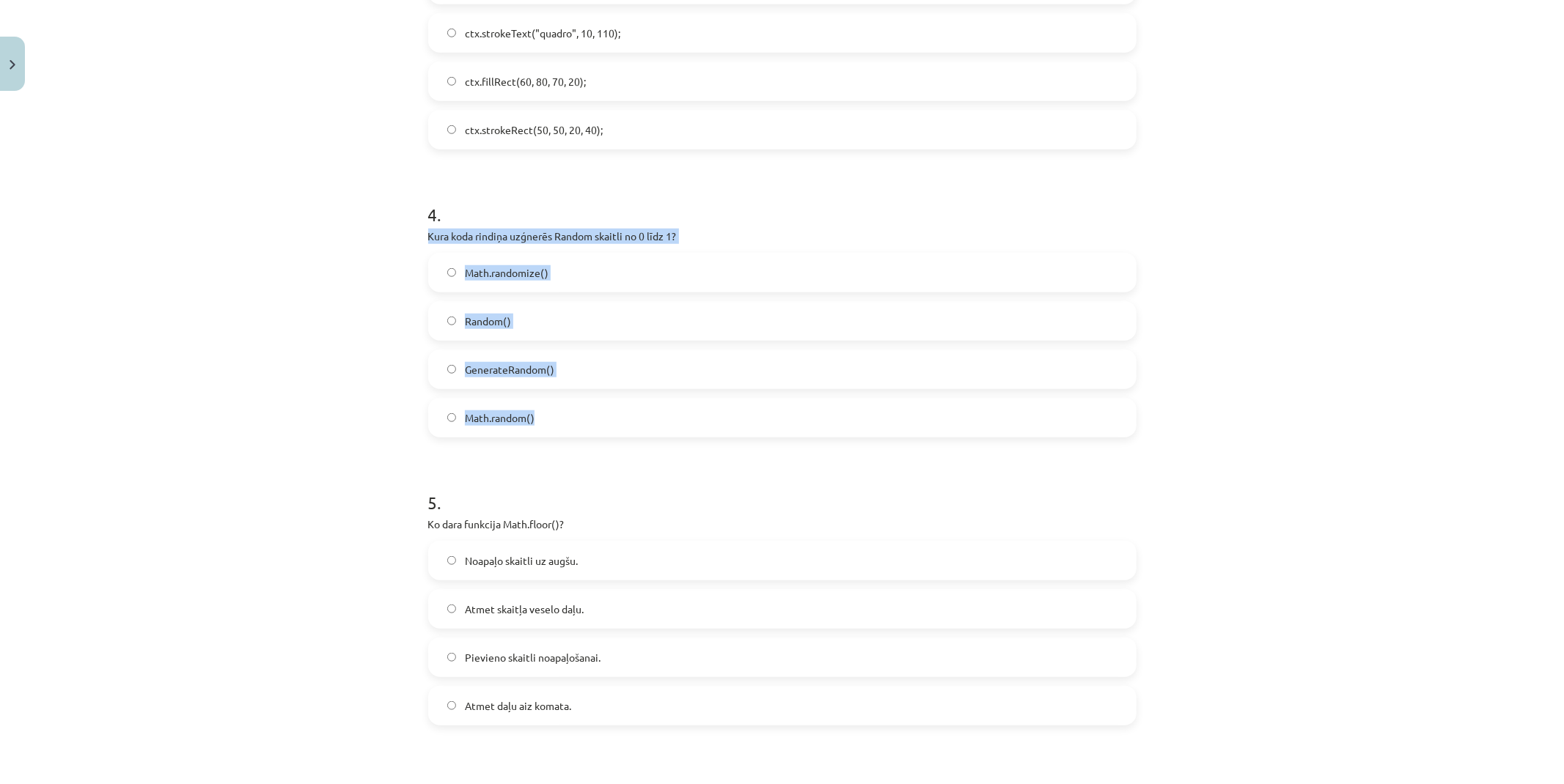
drag, startPoint x: 419, startPoint y: 239, endPoint x: 694, endPoint y: 417, distance: 327.6
click at [694, 417] on div "50 XP Saņemsi Grūts 78 pilda Apraksts Uzdevums Palīdzība 1 . Kura no klaviatūra…" at bounding box center [782, 741] width 725 height 3242
click at [354, 296] on div "Mācību tēma: Datorikas 9. klases 1. ieskaites mācību materiāls #9 Noslēguma tes…" at bounding box center [782, 392] width 1564 height 784
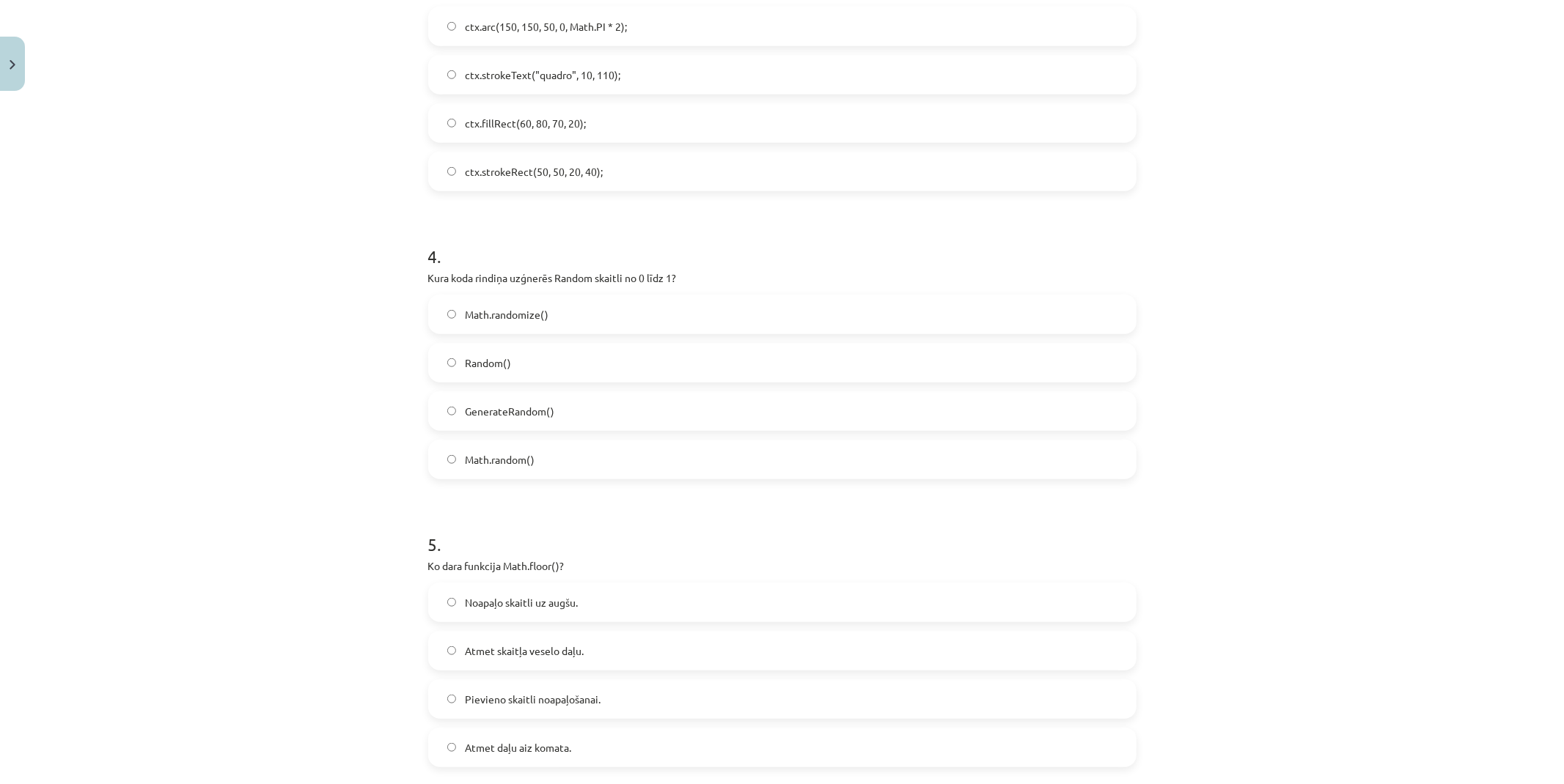
scroll to position [895, 0]
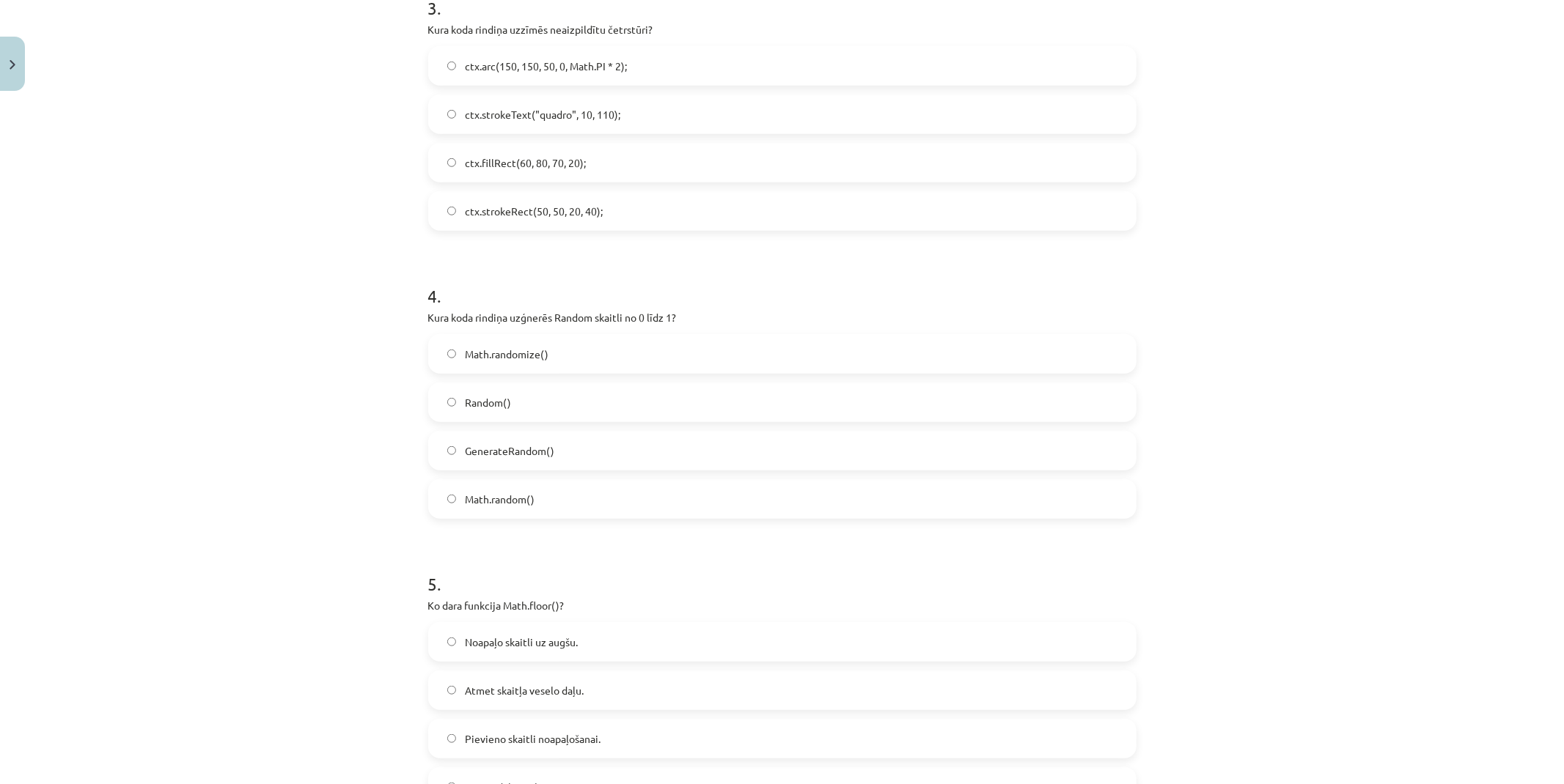
click at [541, 221] on label "ctx.strokeRect(50, 50, 20, 40);" at bounding box center [782, 211] width 705 height 37
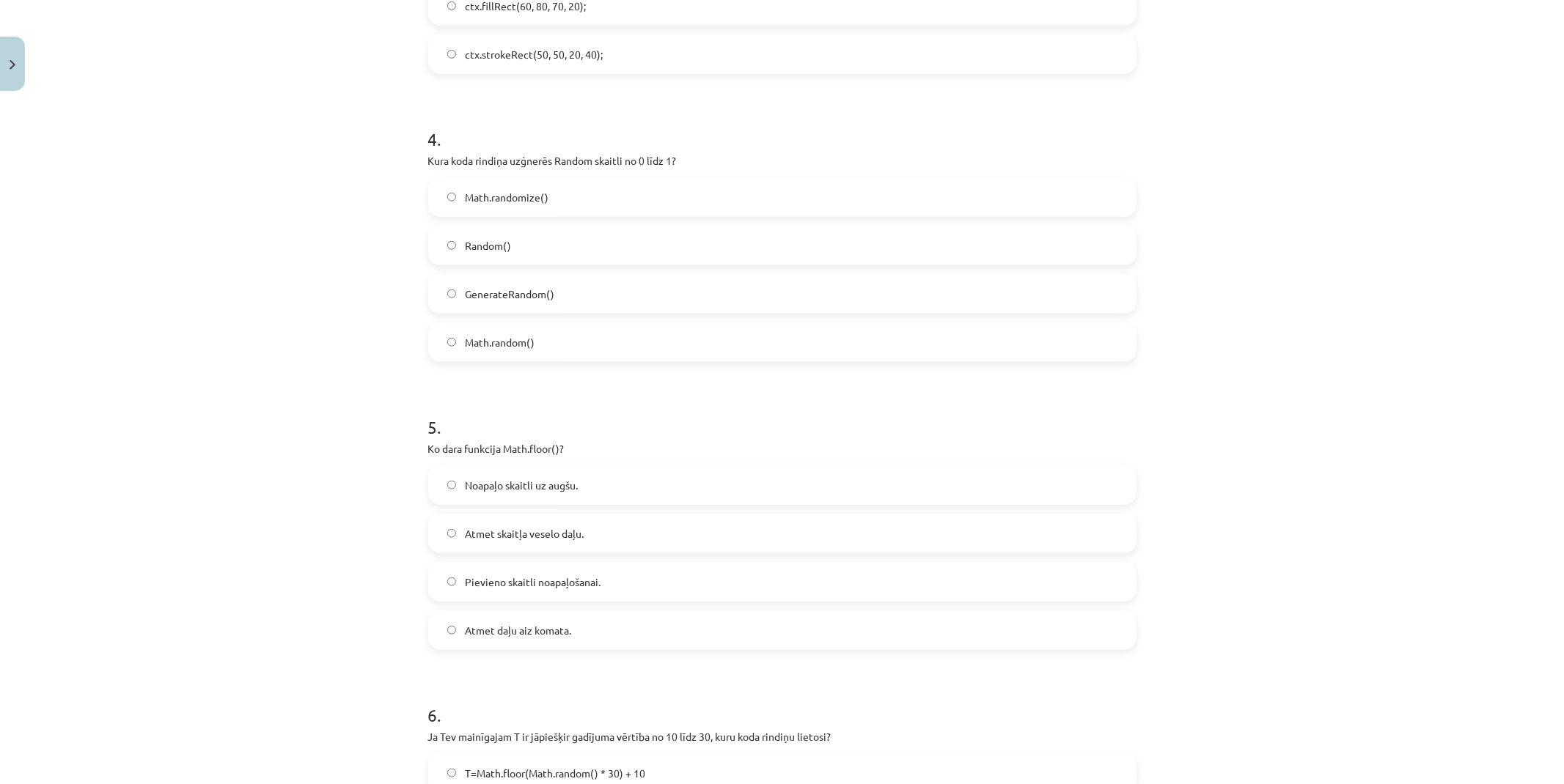
scroll to position [1058, 0]
click at [525, 195] on span "Math.randomize()" at bounding box center [506, 192] width 83 height 16
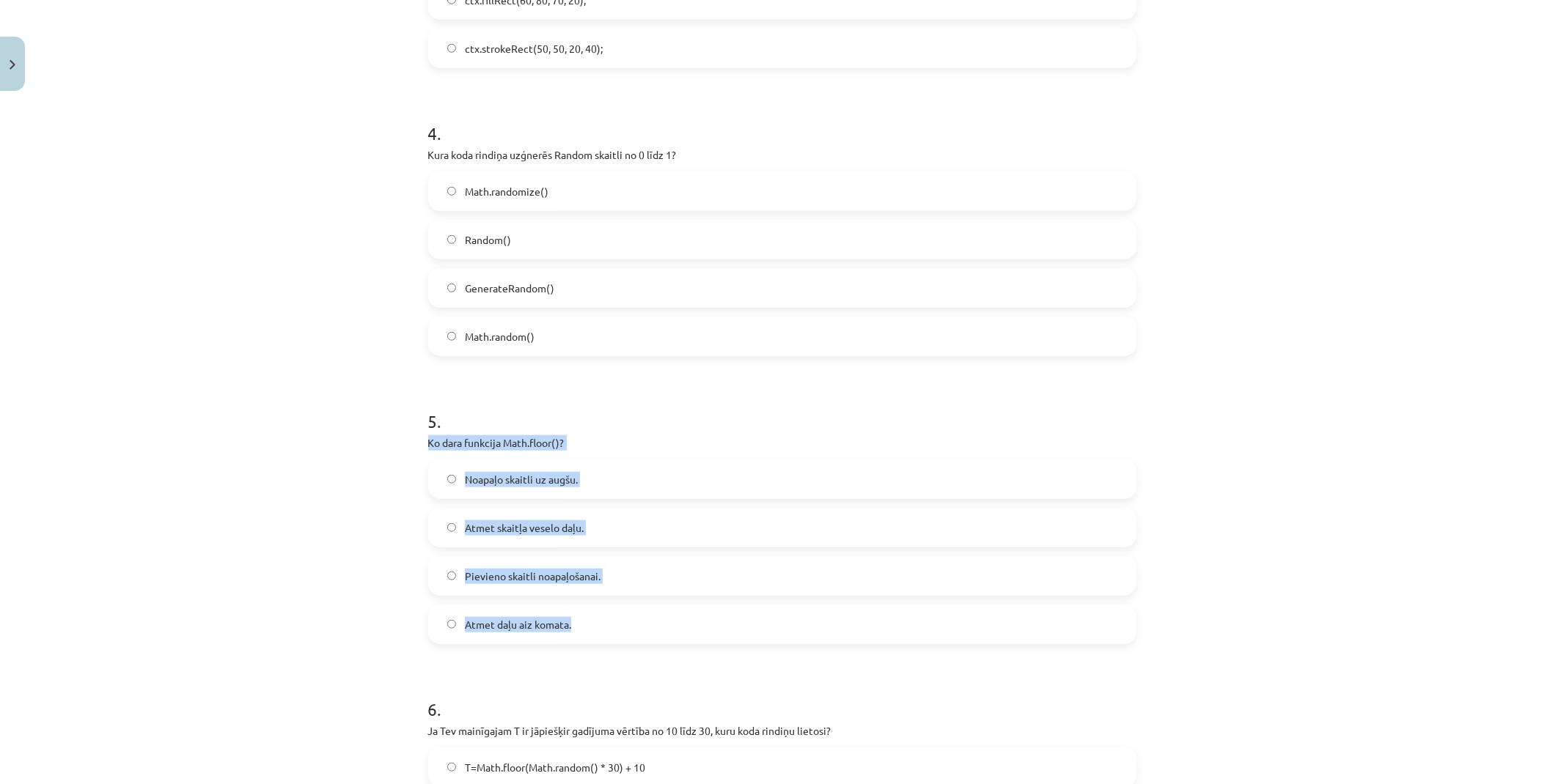
drag, startPoint x: 417, startPoint y: 444, endPoint x: 612, endPoint y: 612, distance: 257.4
click at [612, 612] on div "50 XP Saņemsi Grūts 78 pilda Apraksts Uzdevums Palīdzība 1 . Kura no klaviatūra…" at bounding box center [782, 659] width 725 height 3242
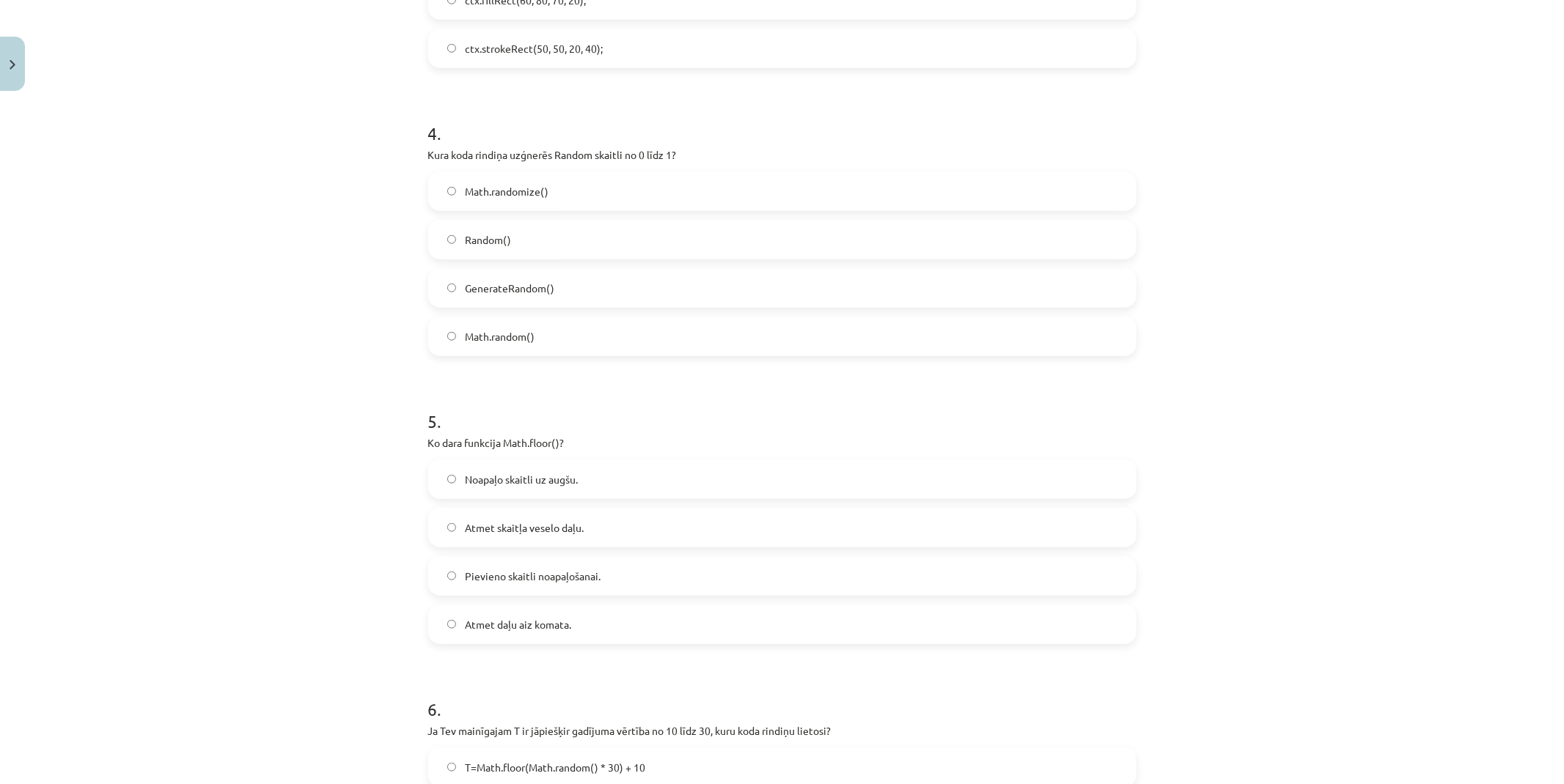
click at [346, 255] on div "Mācību tēma: Datorikas 9. klases 1. ieskaites mācību materiāls #9 Noslēguma tes…" at bounding box center [782, 392] width 1564 height 784
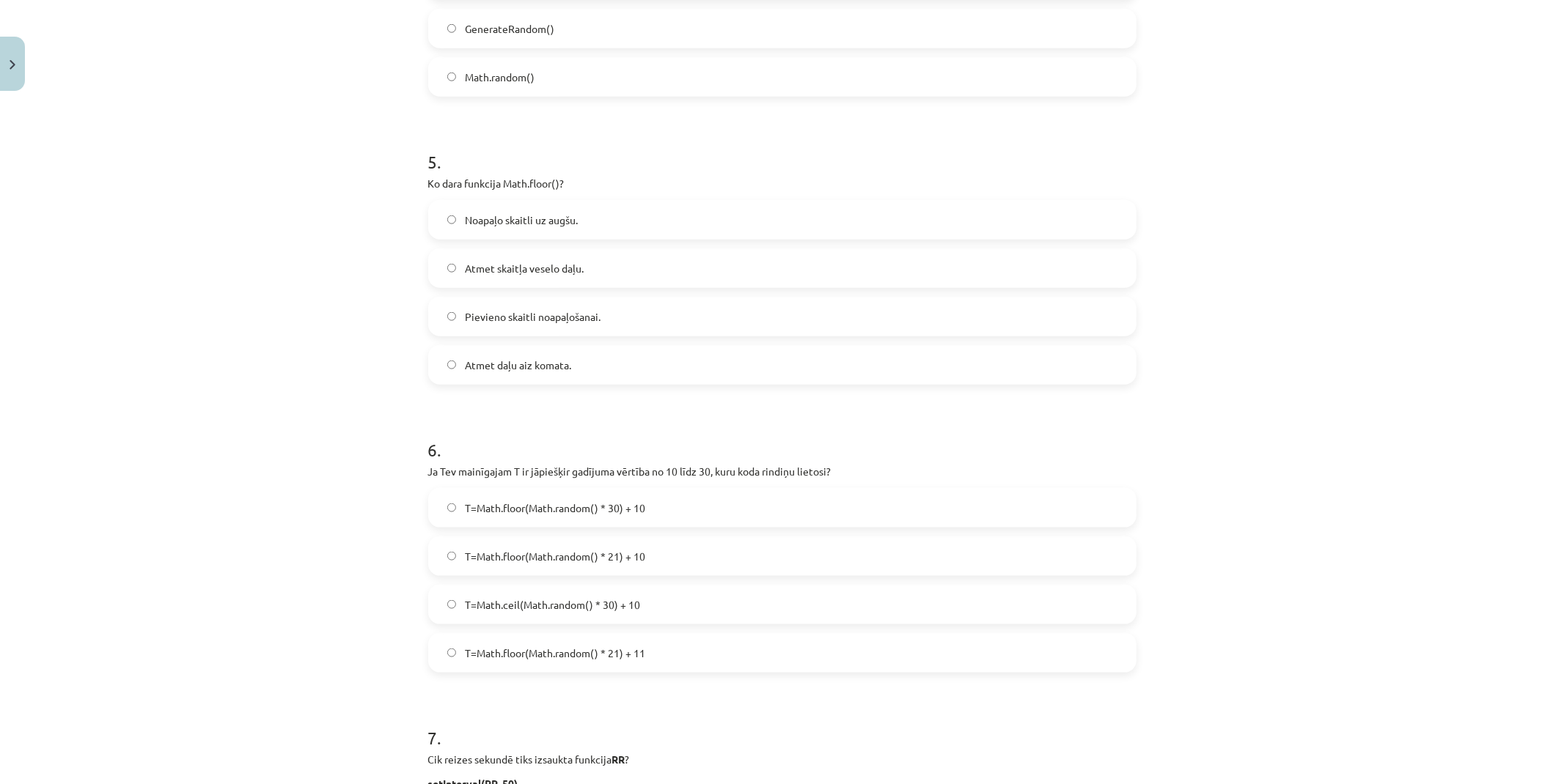
scroll to position [1384, 0]
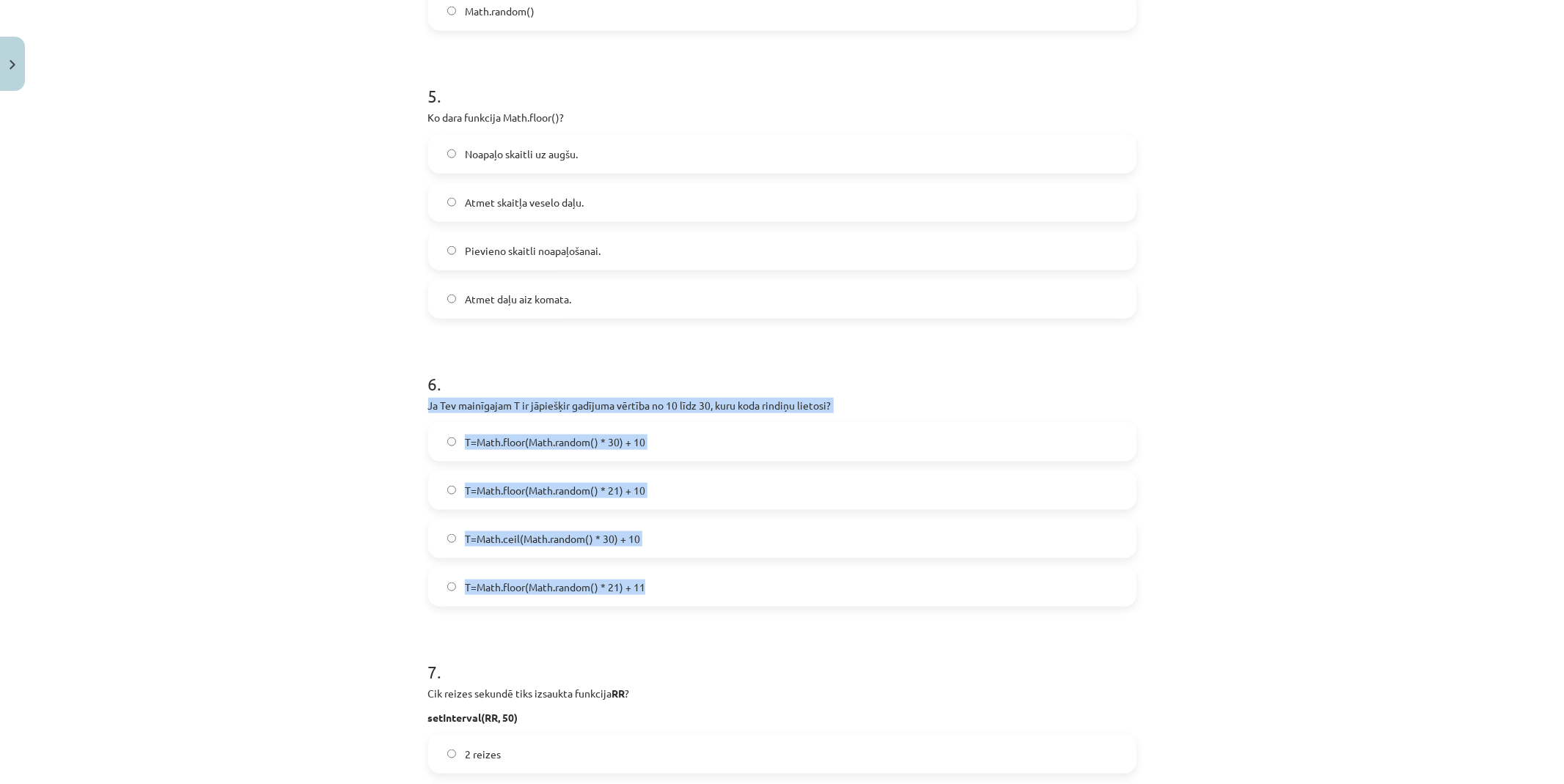
drag, startPoint x: 411, startPoint y: 410, endPoint x: 876, endPoint y: 582, distance: 495.8
click at [876, 582] on div "Mācību tēma: Datorikas 9. klases 1. ieskaites mācību materiāls #9 Noslēguma tes…" at bounding box center [782, 392] width 1564 height 784
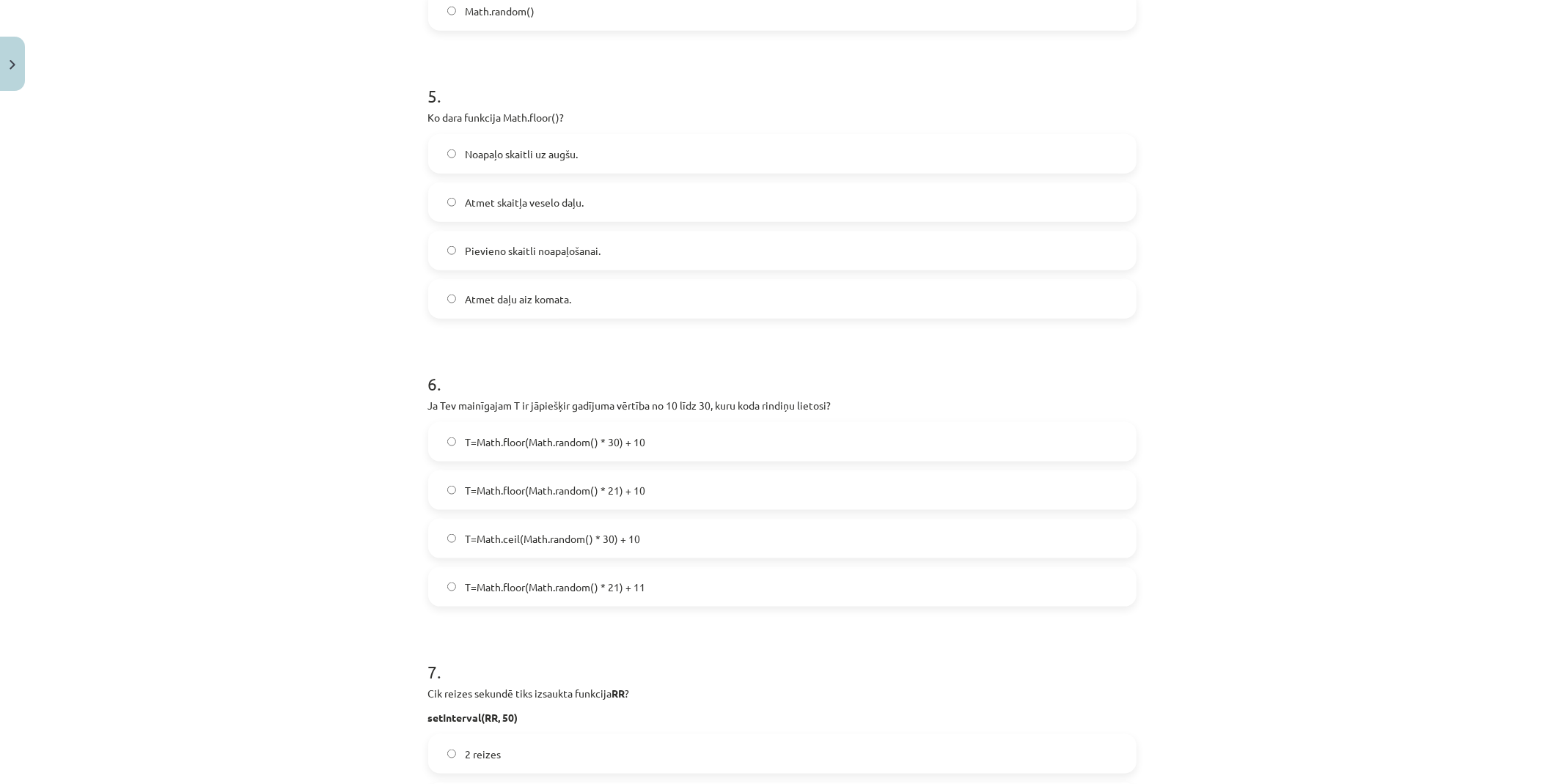
click at [343, 348] on div "Mācību tēma: Datorikas 9. klases 1. ieskaites mācību materiāls #9 Noslēguma tes…" at bounding box center [782, 392] width 1564 height 784
click at [480, 298] on span "Atmet daļu aiz komata." at bounding box center [518, 300] width 106 height 16
click at [668, 486] on label "T=Math.floor(Math.random() * 21) + 10" at bounding box center [782, 490] width 705 height 37
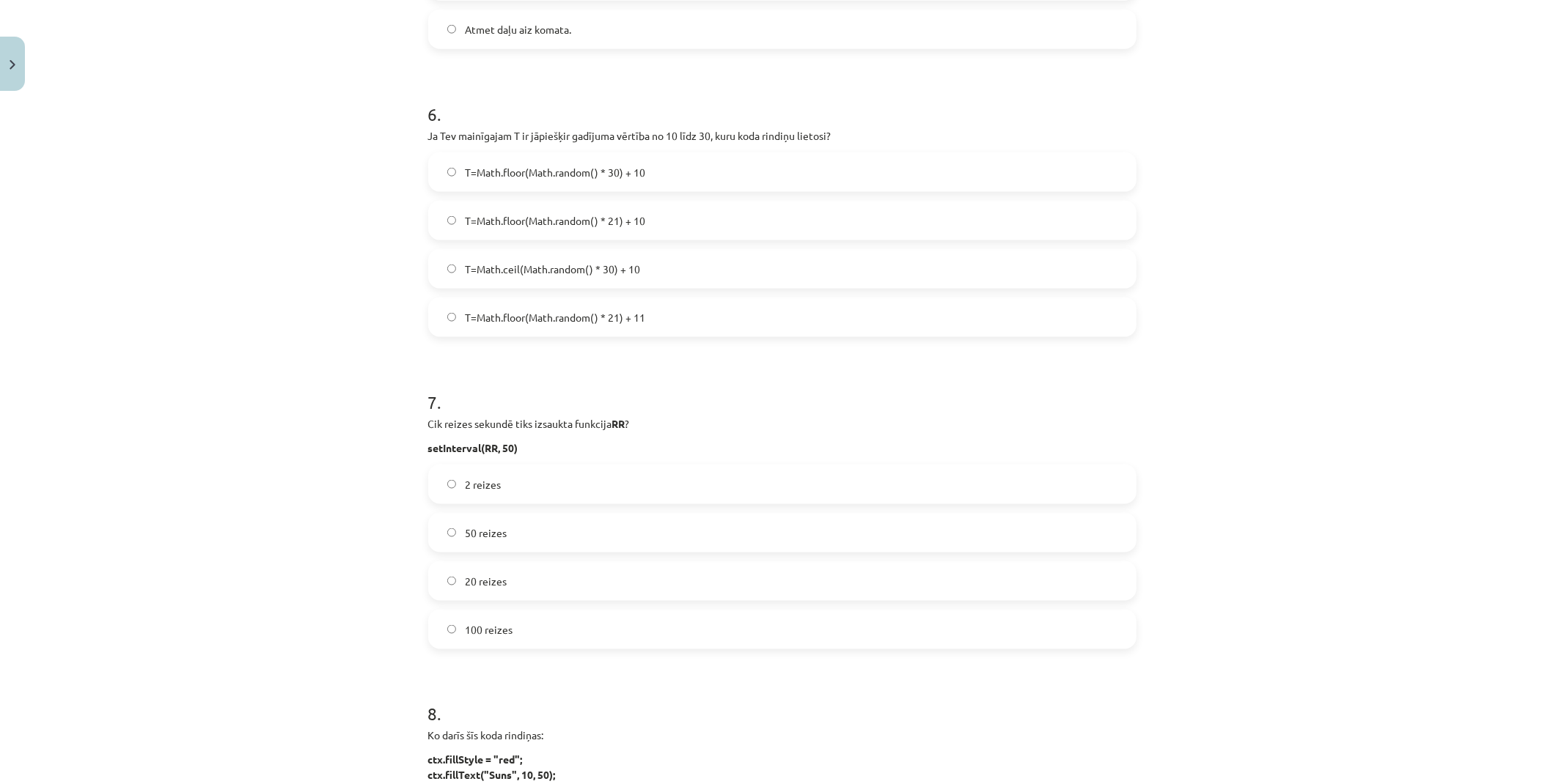
scroll to position [1710, 0]
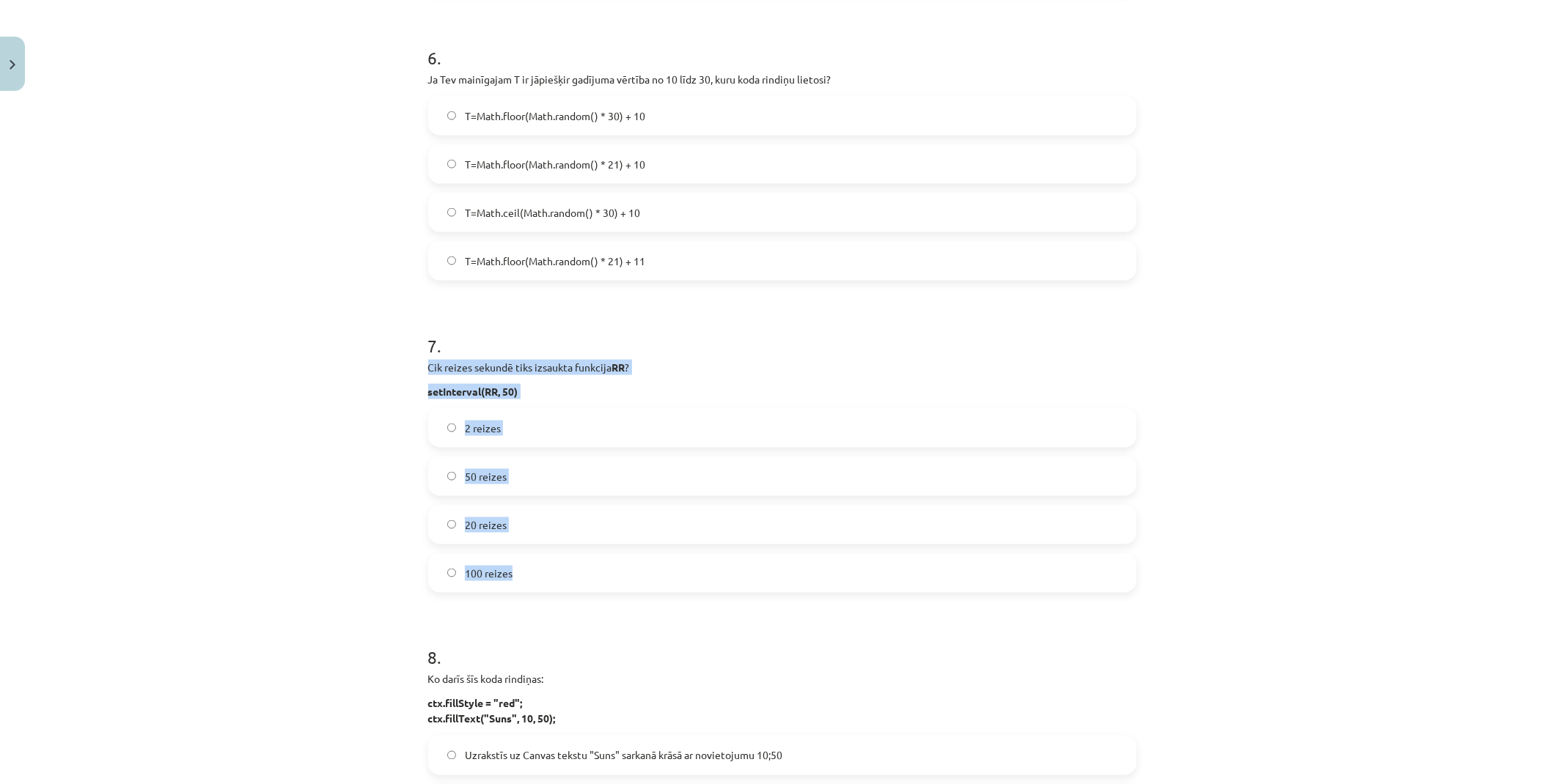
drag, startPoint x: 418, startPoint y: 364, endPoint x: 672, endPoint y: 565, distance: 323.9
click at [672, 565] on div "50 XP Saņemsi Grūts 78 pilda Apraksts Uzdevums Palīdzība 1 . Kura no klaviatūra…" at bounding box center [782, 8] width 725 height 3242
click at [360, 480] on div "Mācību tēma: Datorikas 9. klases 1. ieskaites mācību materiāls #9 Noslēguma tes…" at bounding box center [782, 392] width 1564 height 784
click at [476, 525] on span "20 reizes" at bounding box center [486, 525] width 42 height 16
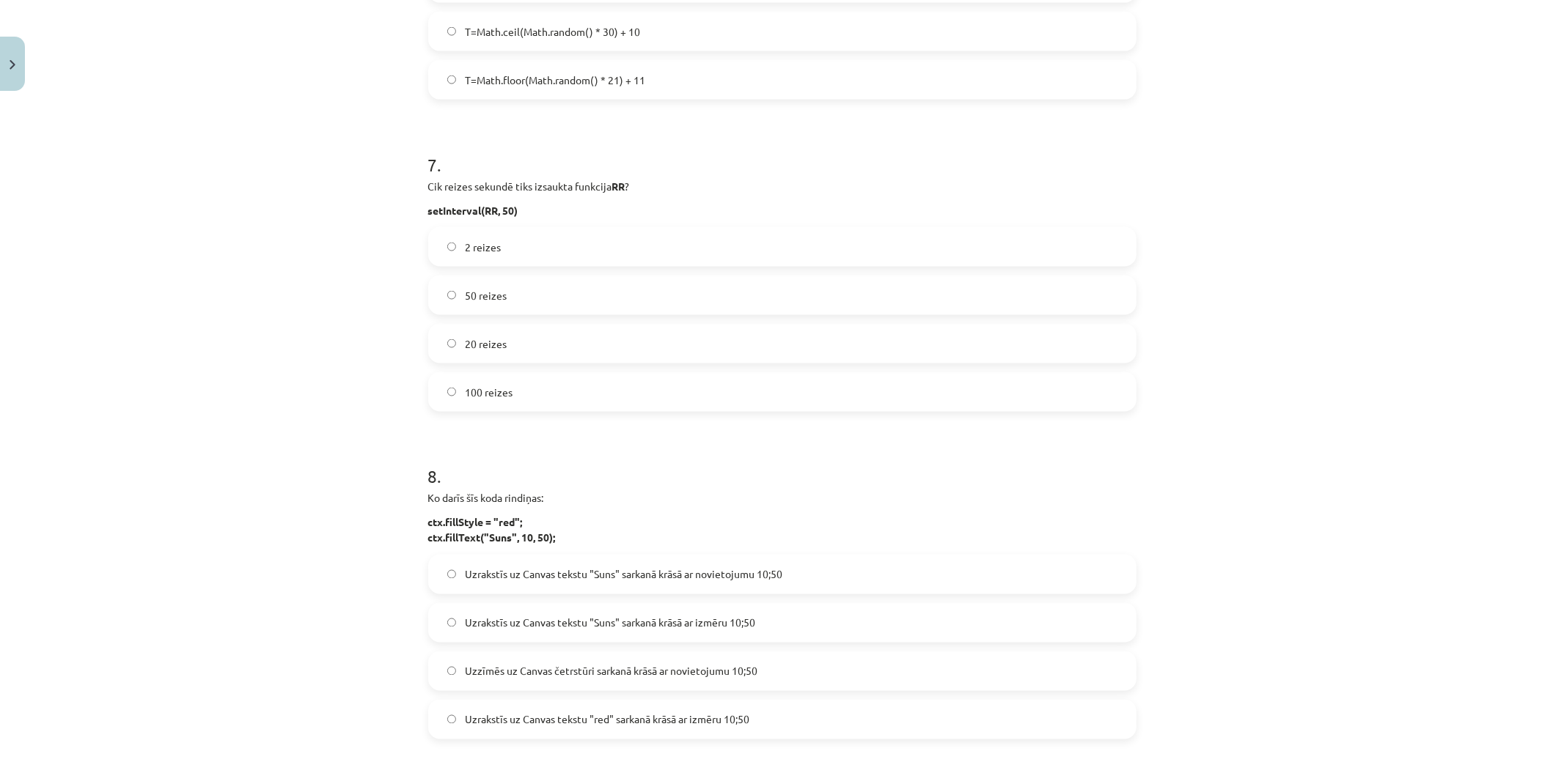
scroll to position [2035, 0]
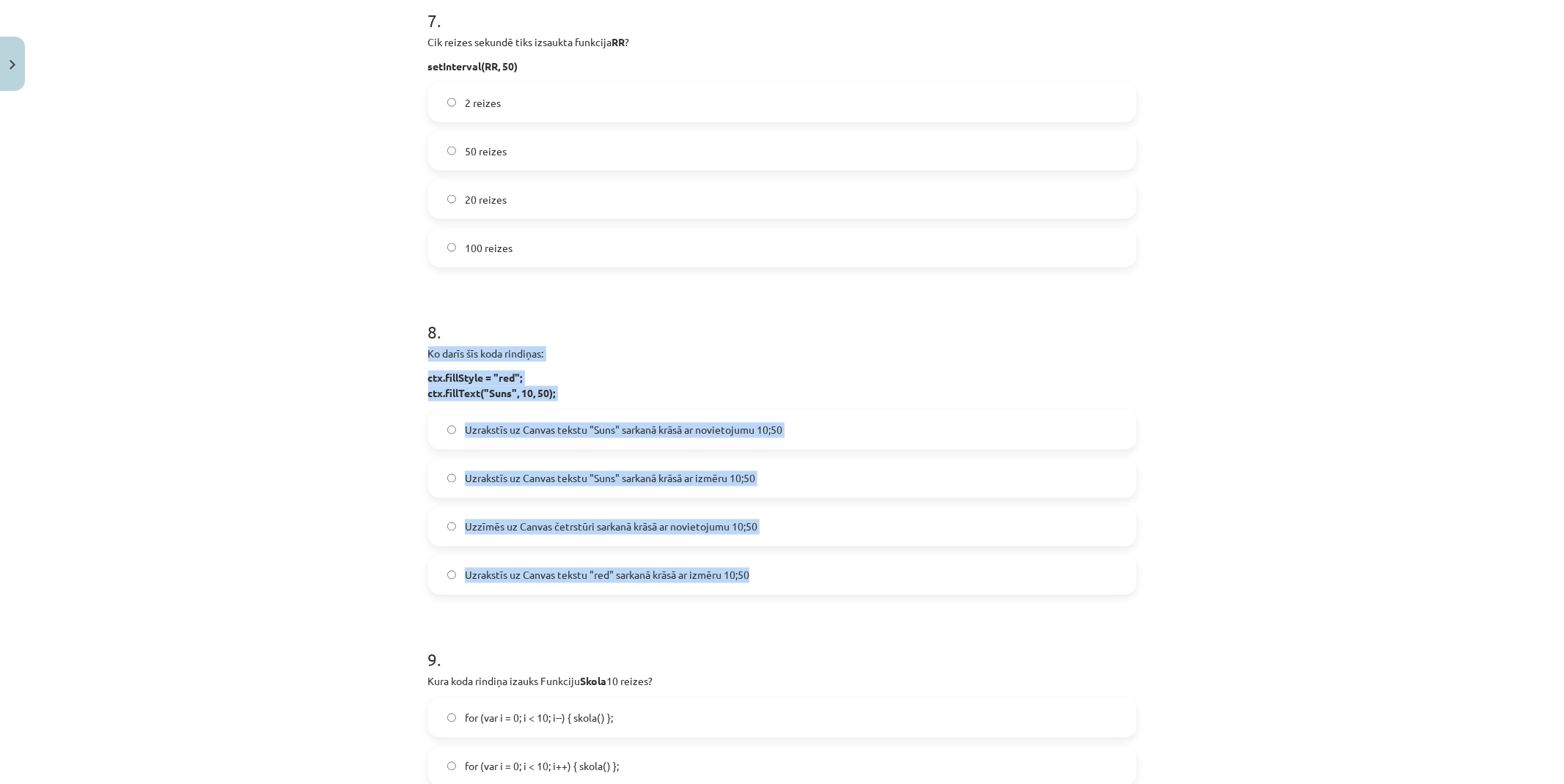
drag, startPoint x: 417, startPoint y: 352, endPoint x: 768, endPoint y: 588, distance: 423.0
click at [496, 430] on span "Uzrakstīs uz Canvas tekstu "Suns" sarkanā krāsā ar novietojumu 10;50" at bounding box center [624, 431] width 318 height 16
click at [341, 419] on div "Mācību tēma: Datorikas 9. klases 1. ieskaites mācību materiāls #9 Noslēguma tes…" at bounding box center [782, 392] width 1564 height 784
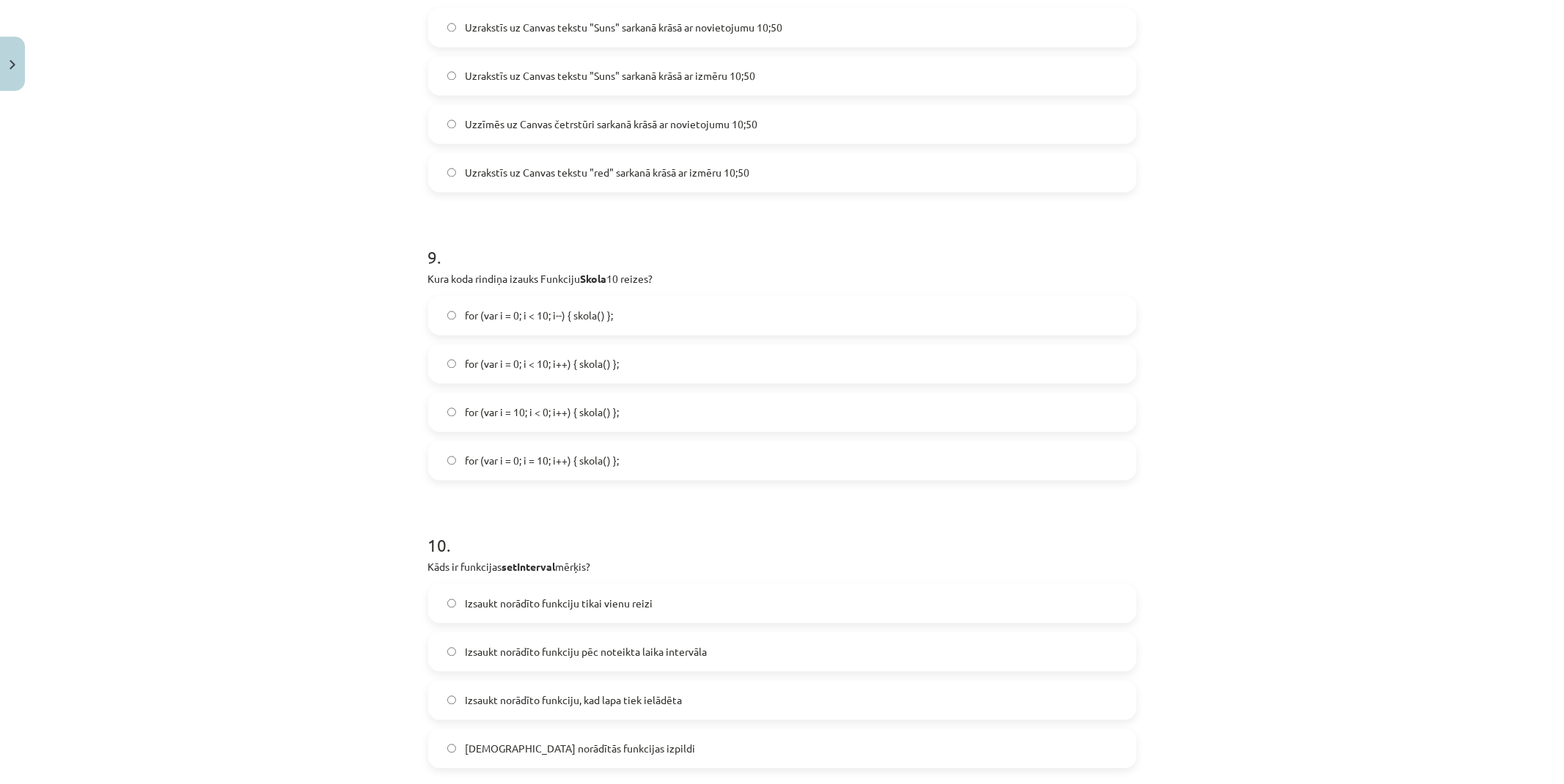
scroll to position [2443, 0]
drag, startPoint x: 360, startPoint y: 386, endPoint x: 364, endPoint y: 395, distance: 9.8
click at [360, 385] on div "Mācību tēma: Datorikas 9. klases 1. ieskaites mācību materiāls #9 Noslēguma tes…" at bounding box center [782, 392] width 1564 height 784
drag, startPoint x: 416, startPoint y: 274, endPoint x: 447, endPoint y: 274, distance: 31.0
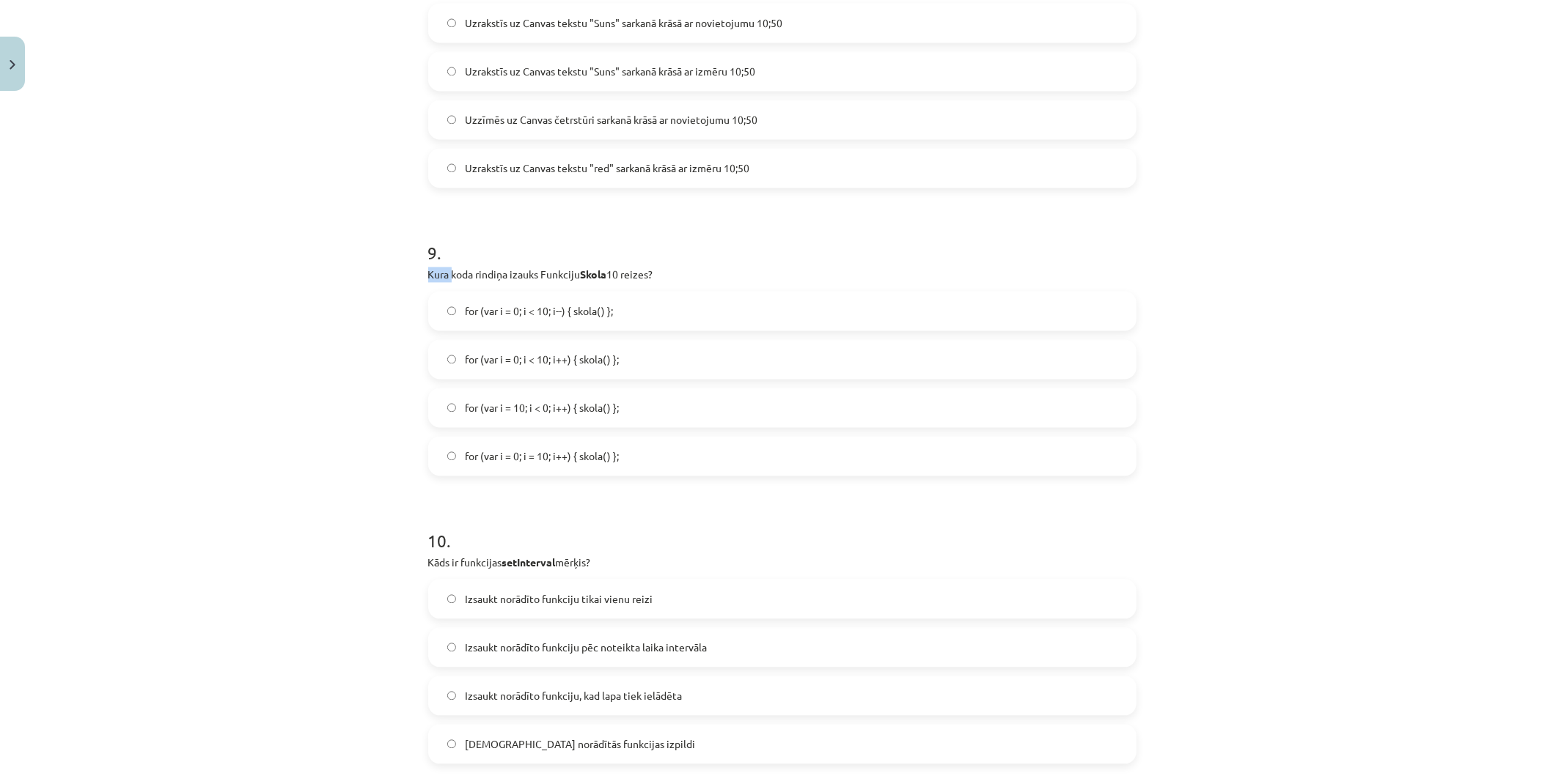
click at [387, 270] on div "Mācību tēma: Datorikas 9. klases 1. ieskaites mācību materiāls #9 Noslēguma tes…" at bounding box center [782, 392] width 1564 height 784
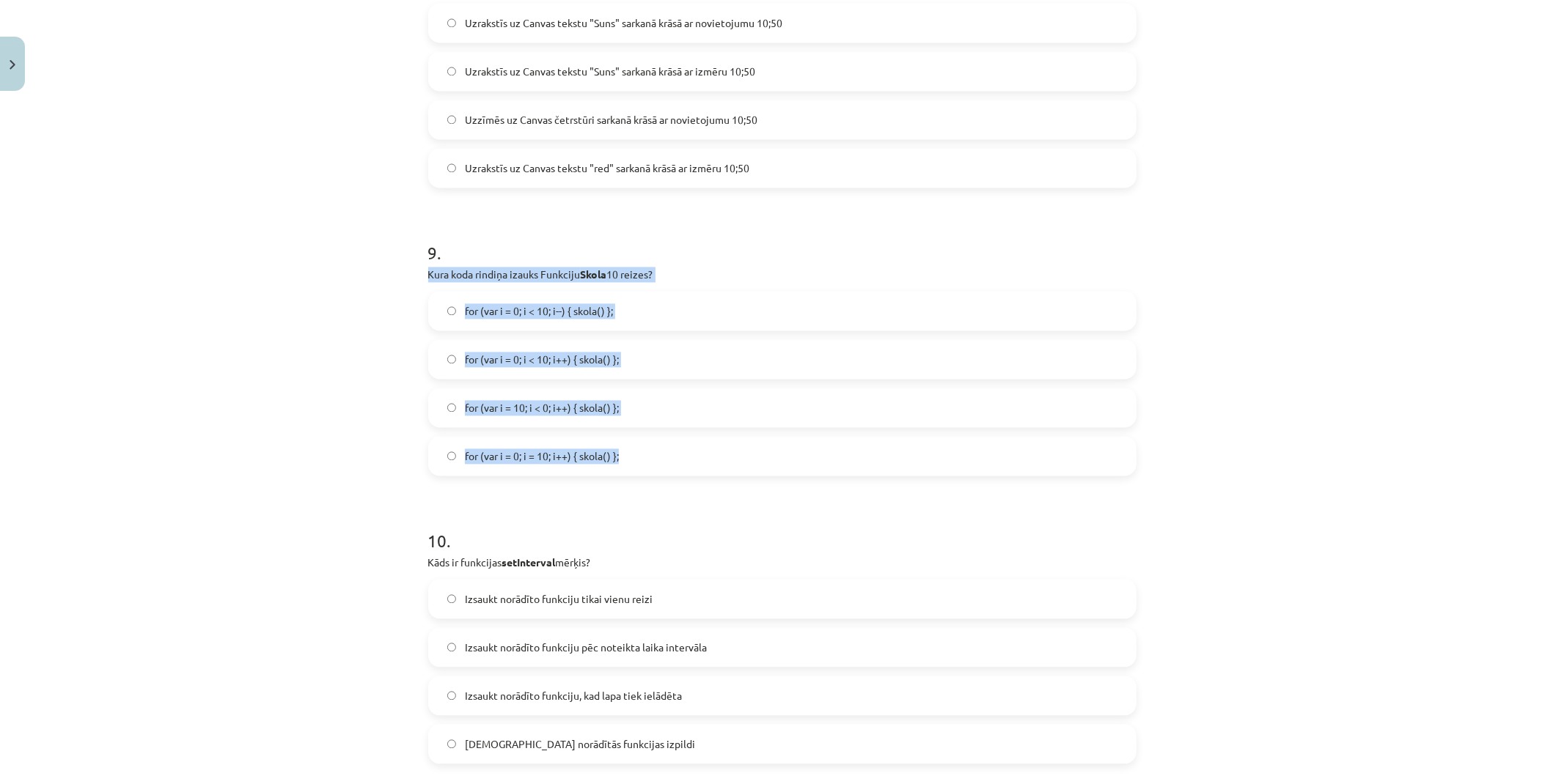
drag, startPoint x: 418, startPoint y: 274, endPoint x: 725, endPoint y: 474, distance: 366.4
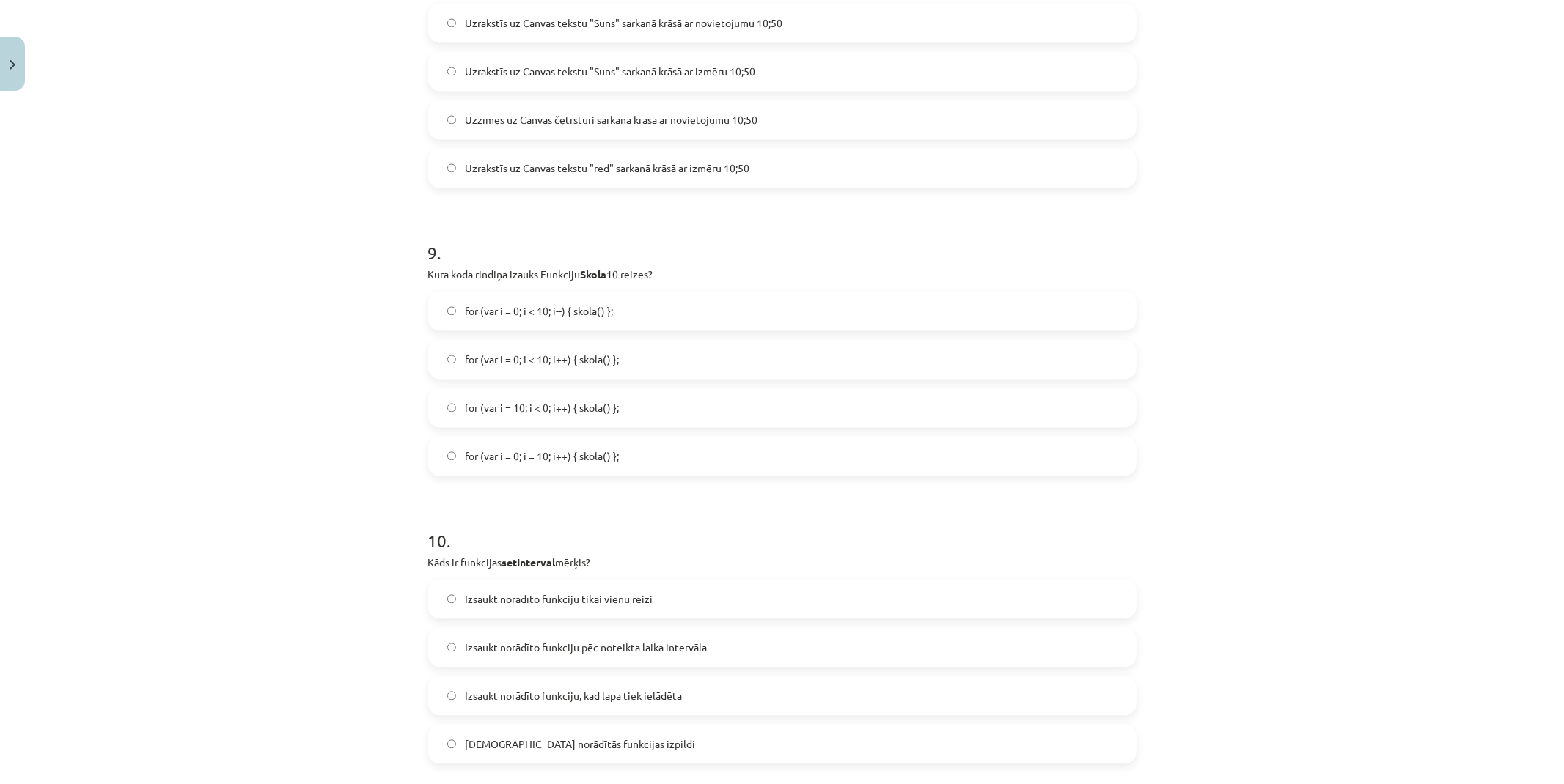
click at [357, 217] on div "Mācību tēma: Datorikas 9. klases 1. ieskaites mācību materiāls #9 Noslēguma tes…" at bounding box center [782, 392] width 1564 height 784
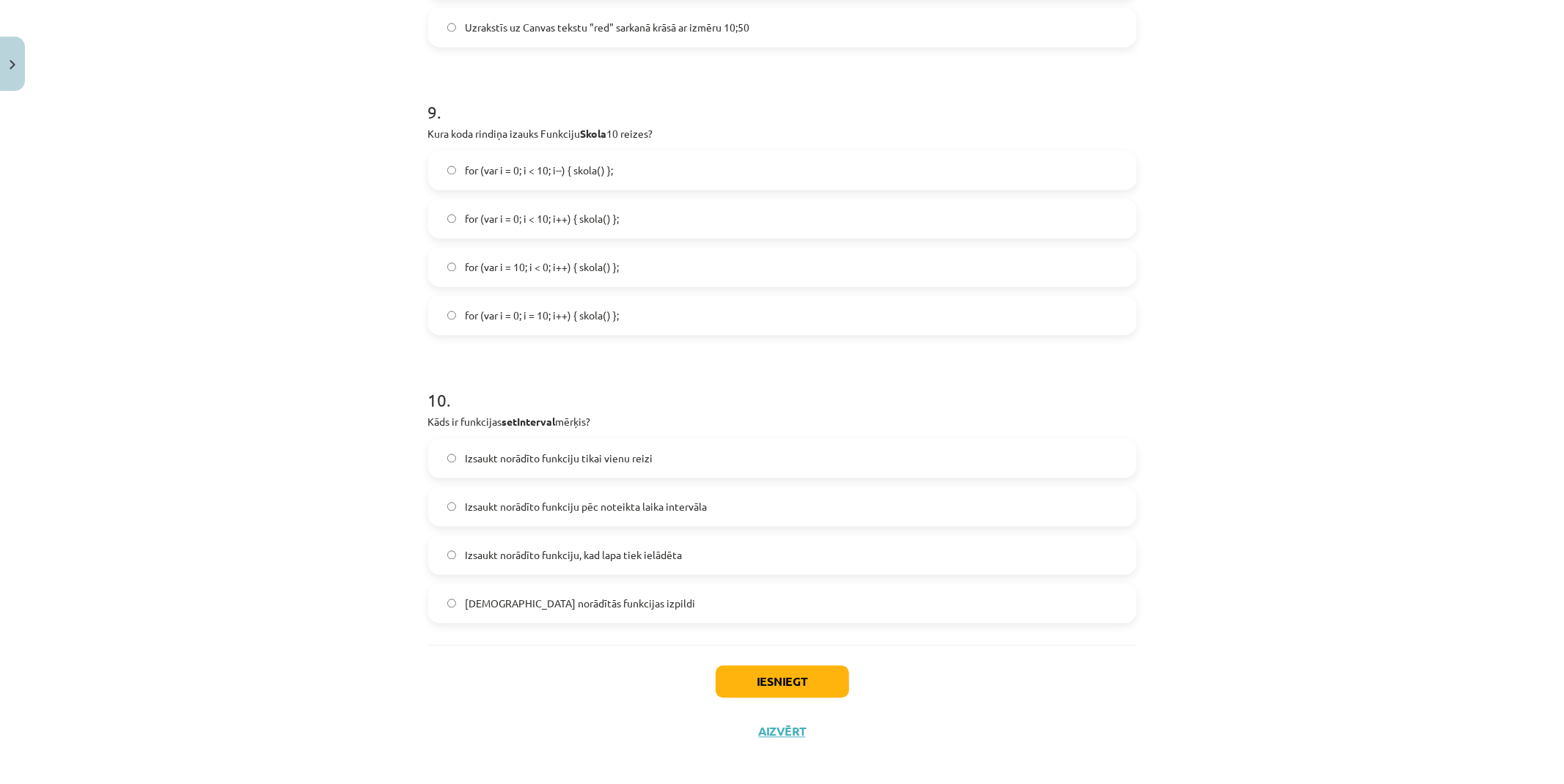
scroll to position [2591, 0]
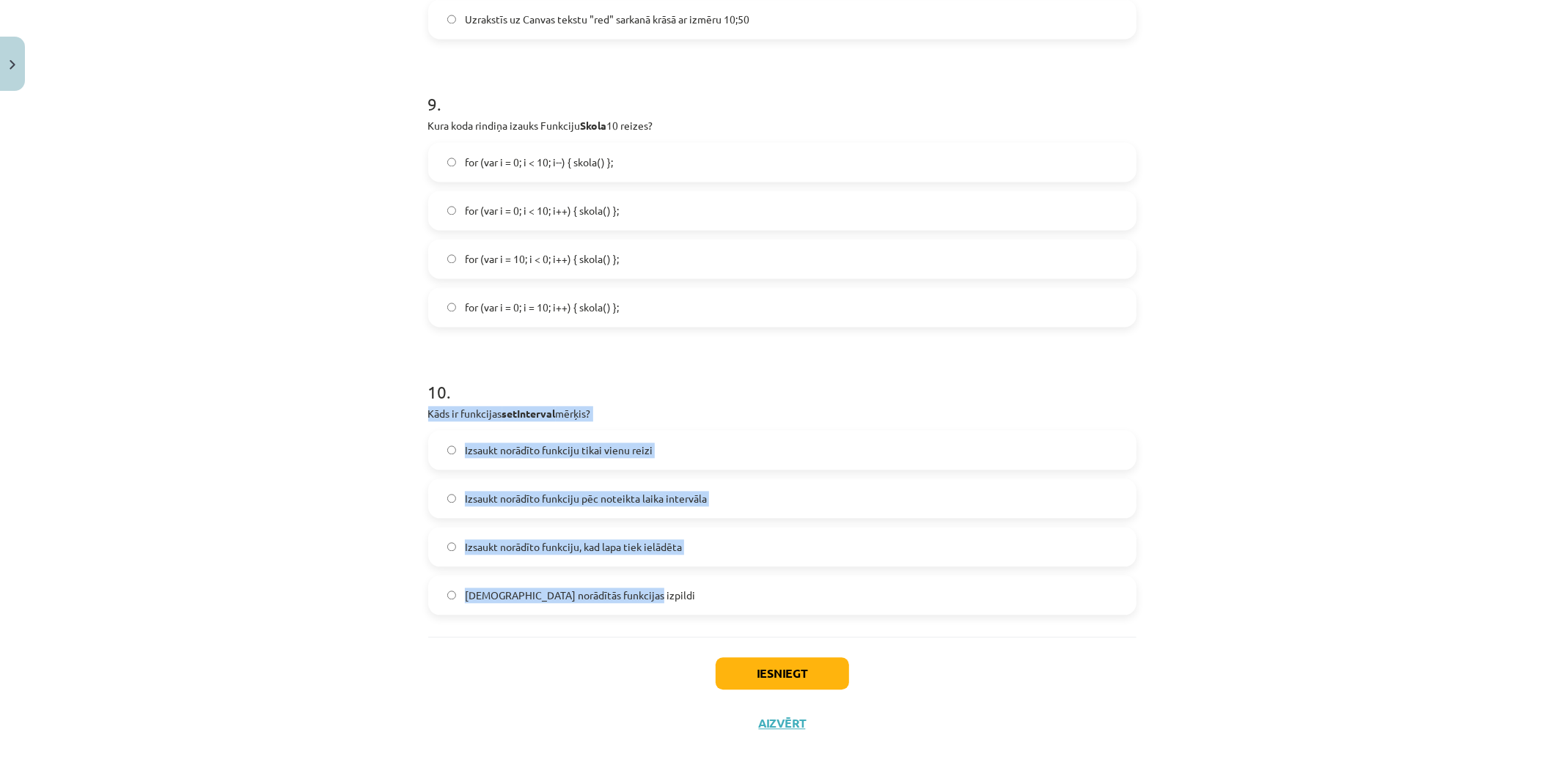
drag, startPoint x: 411, startPoint y: 413, endPoint x: 684, endPoint y: 587, distance: 323.7
click at [685, 585] on div "Mācību tēma: Datorikas 9. klases 1. ieskaites mācību materiāls #9 Noslēguma tes…" at bounding box center [782, 392] width 1564 height 784
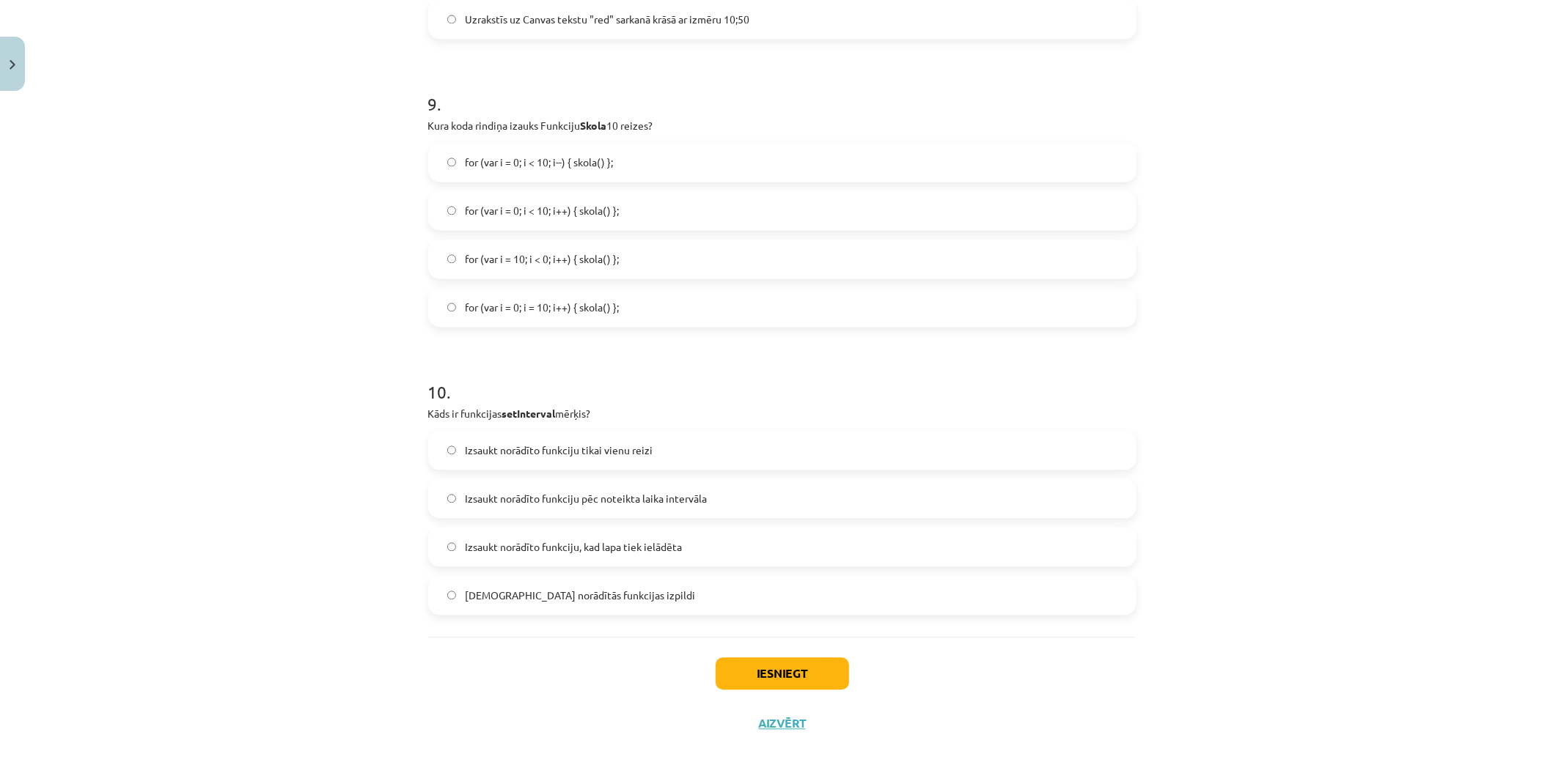
click at [339, 283] on div "Mācību tēma: Datorikas 9. klases 1. ieskaites mācību materiāls #9 Noslēguma tes…" at bounding box center [782, 392] width 1564 height 784
click at [514, 215] on span "for (var i = 0; i < 10; i++) { skola() };" at bounding box center [542, 211] width 154 height 16
click at [583, 447] on span "Izsaukt norādīto funkciju tikai vienu reizi" at bounding box center [559, 451] width 188 height 16
click at [653, 492] on span "Izsaukt norādīto funkciju pēc noteikta laika intervāla" at bounding box center [586, 499] width 242 height 16
click at [748, 666] on button "Iesniegt" at bounding box center [782, 674] width 133 height 32
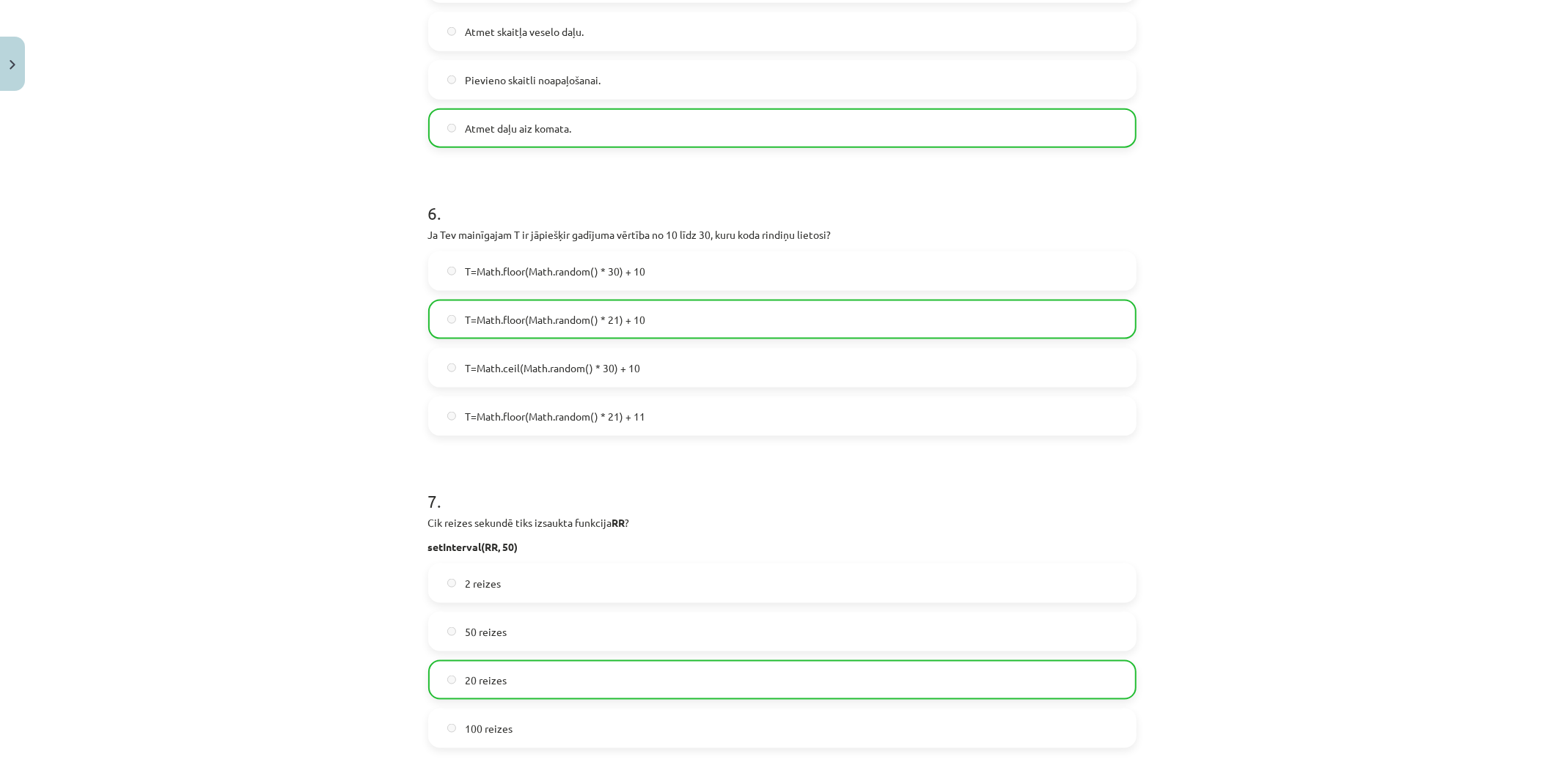
scroll to position [2639, 0]
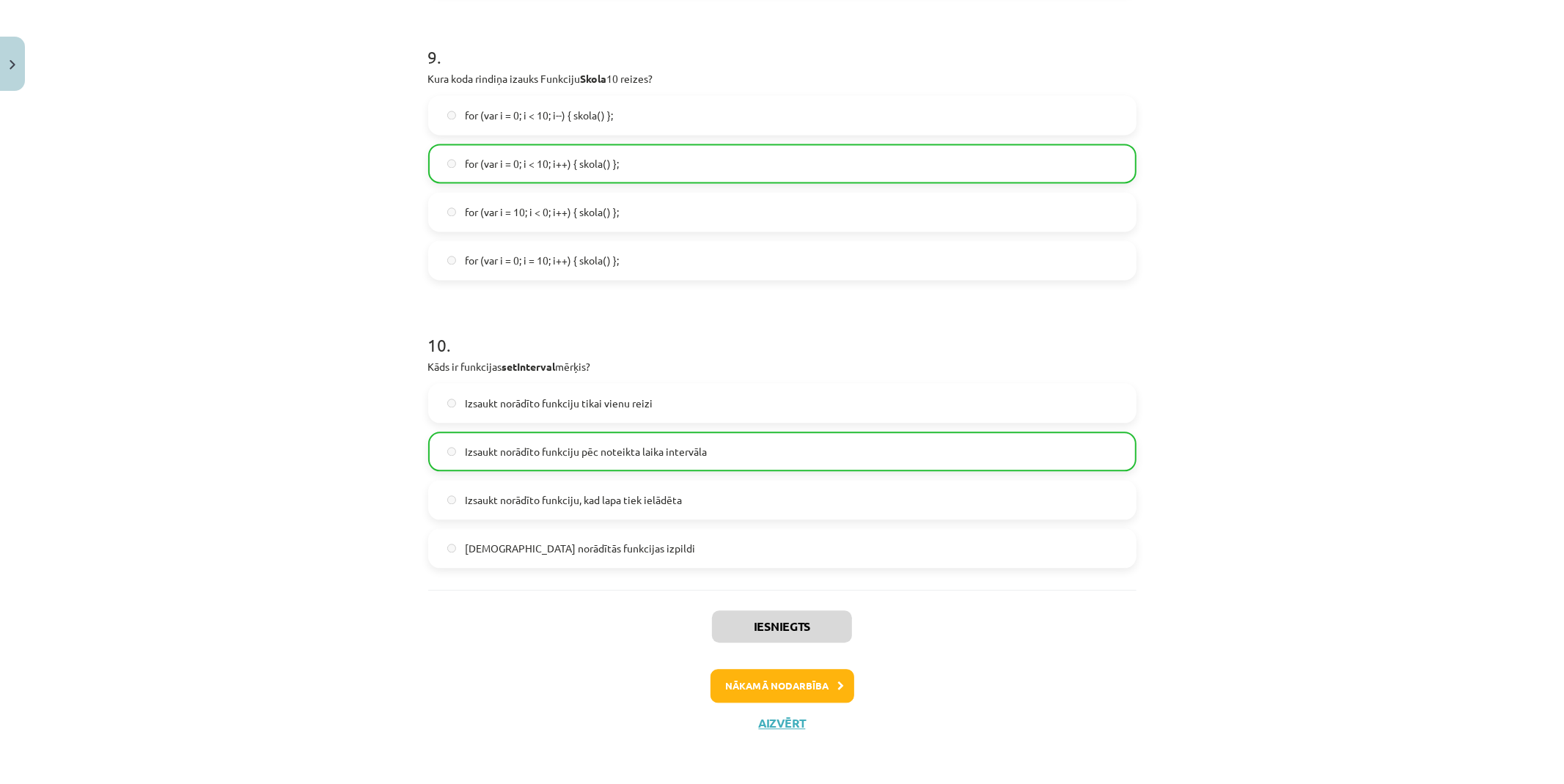
drag, startPoint x: 274, startPoint y: 341, endPoint x: 252, endPoint y: 596, distance: 255.9
click at [721, 673] on button "Nākamā nodarbība" at bounding box center [782, 686] width 144 height 33
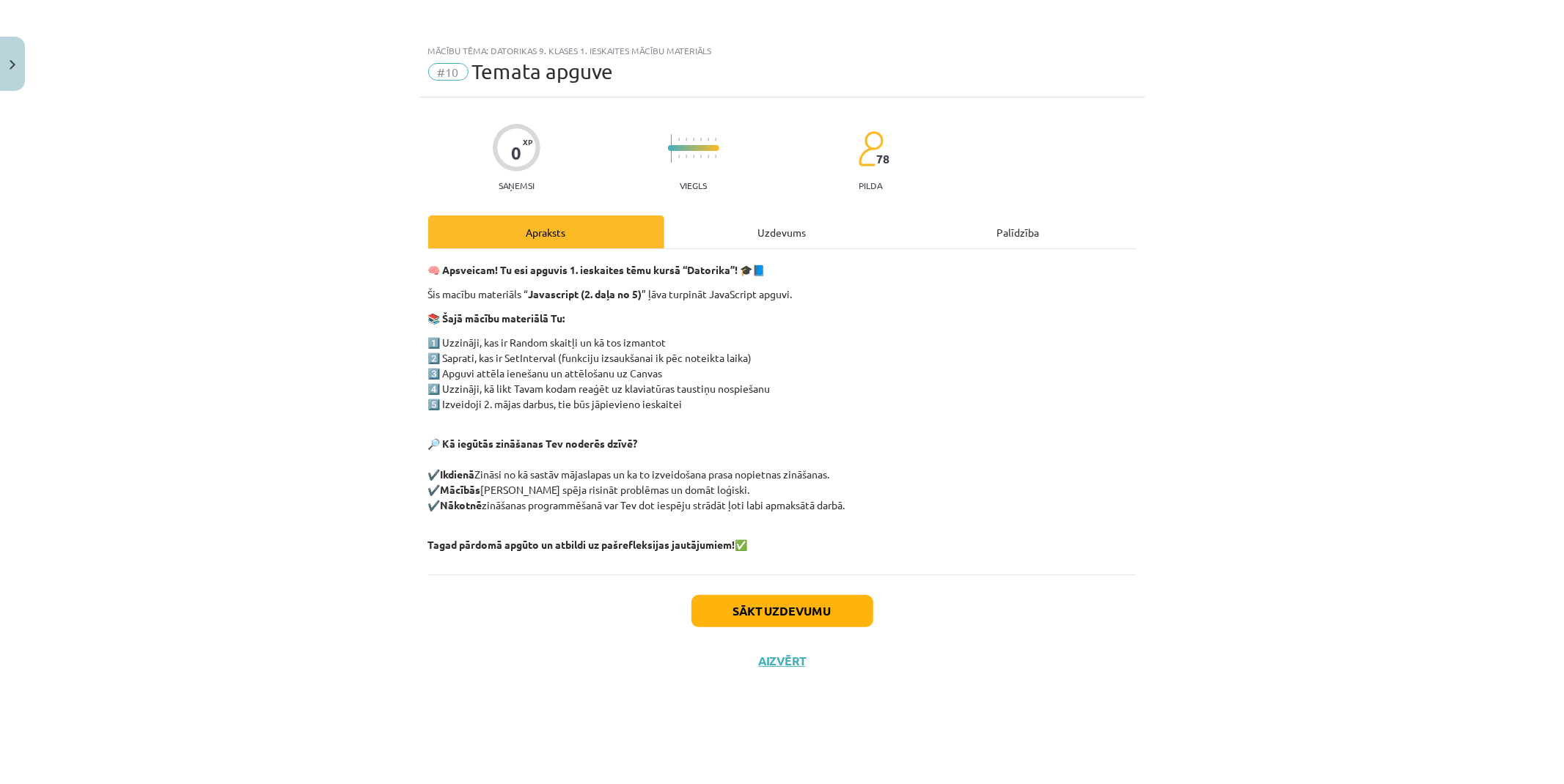
scroll to position [0, 0]
click at [702, 604] on button "Sākt uzdevumu" at bounding box center [782, 611] width 182 height 32
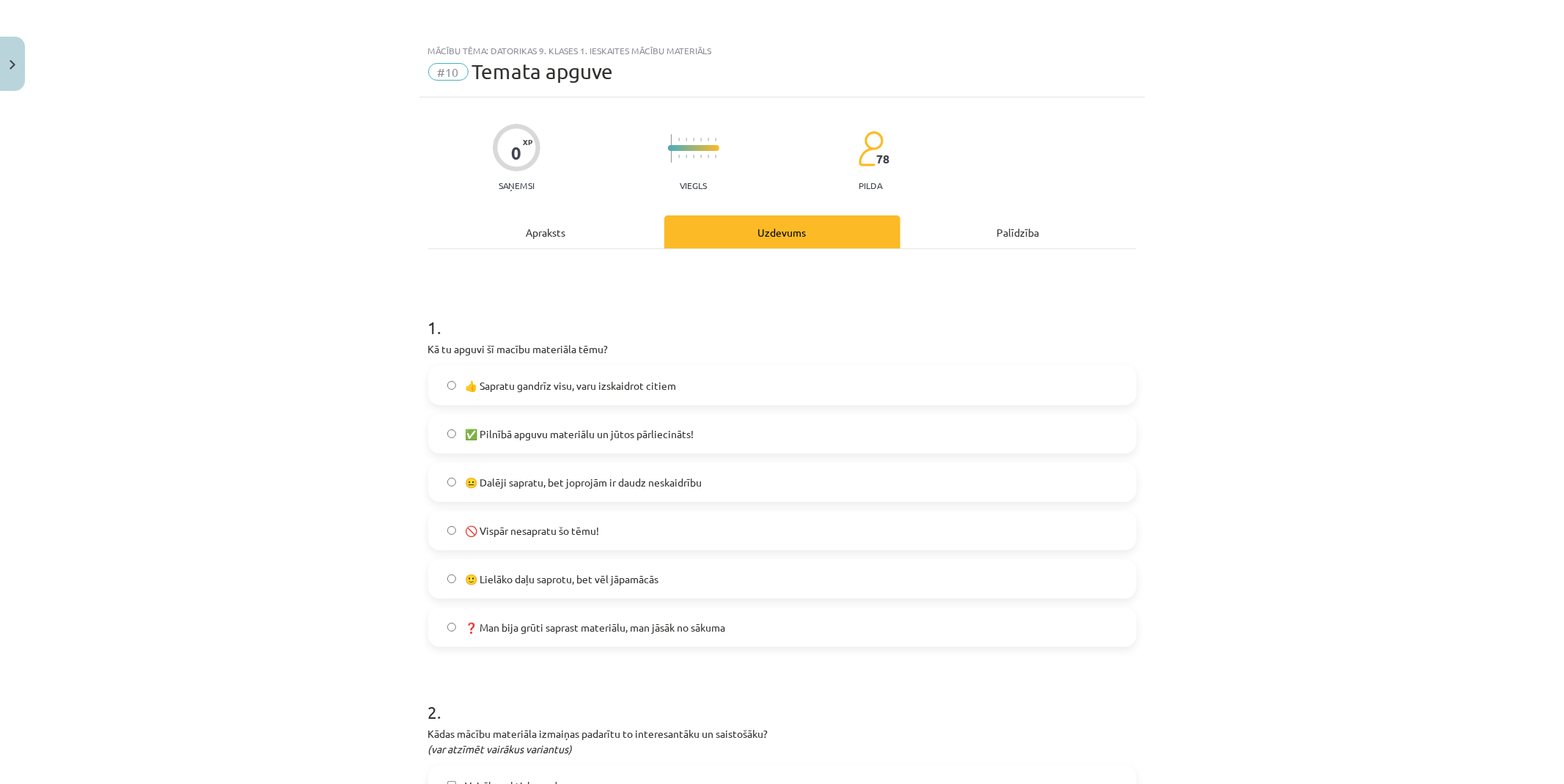
click at [556, 434] on span "✅ Pilnībā apguvu materiālu un jūtos pārliecināts!" at bounding box center [579, 434] width 229 height 16
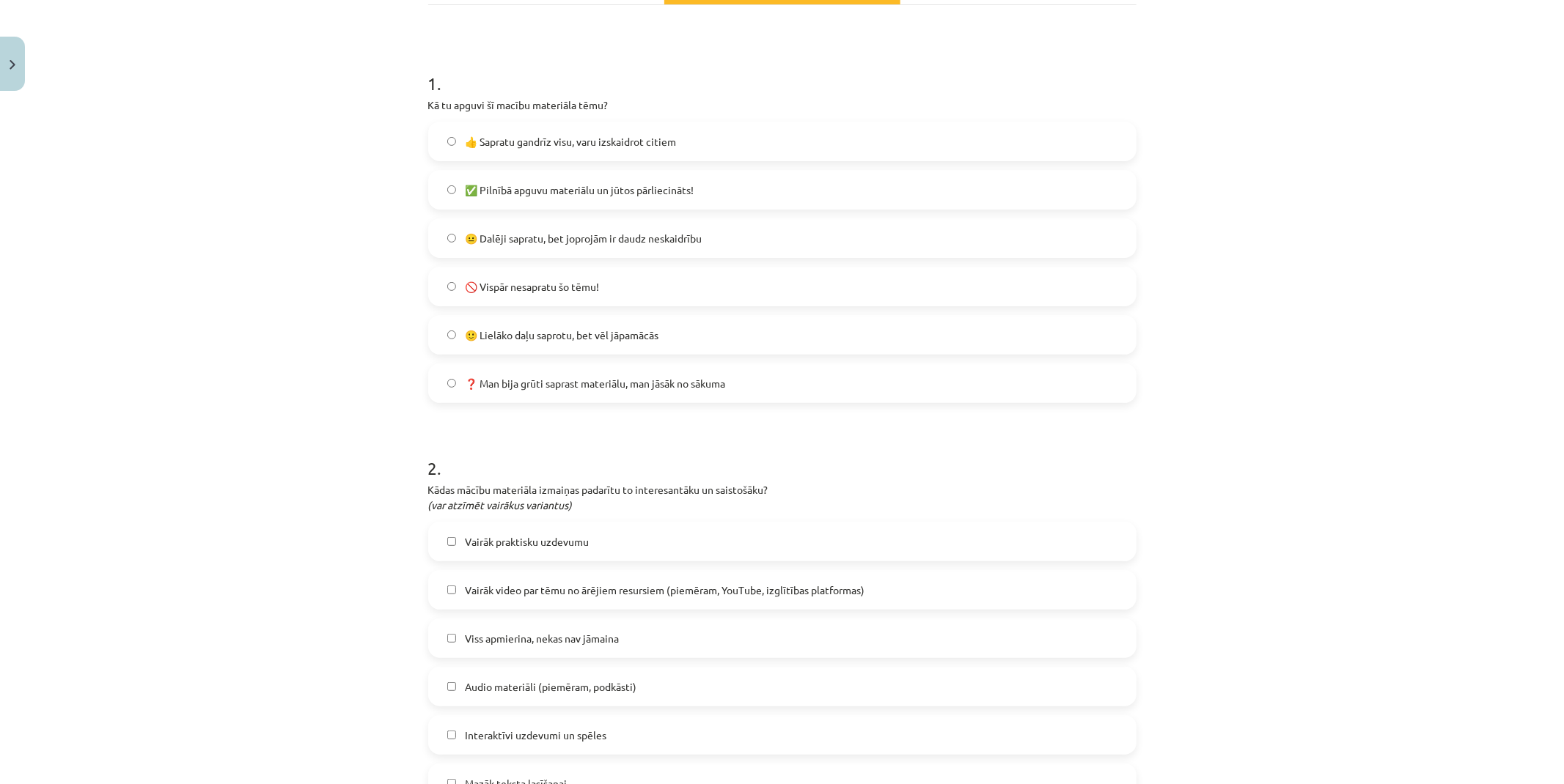
click at [524, 231] on span "😐 Dalēji sapratu, bet joprojām ir daudz neskaidrību" at bounding box center [583, 239] width 237 height 16
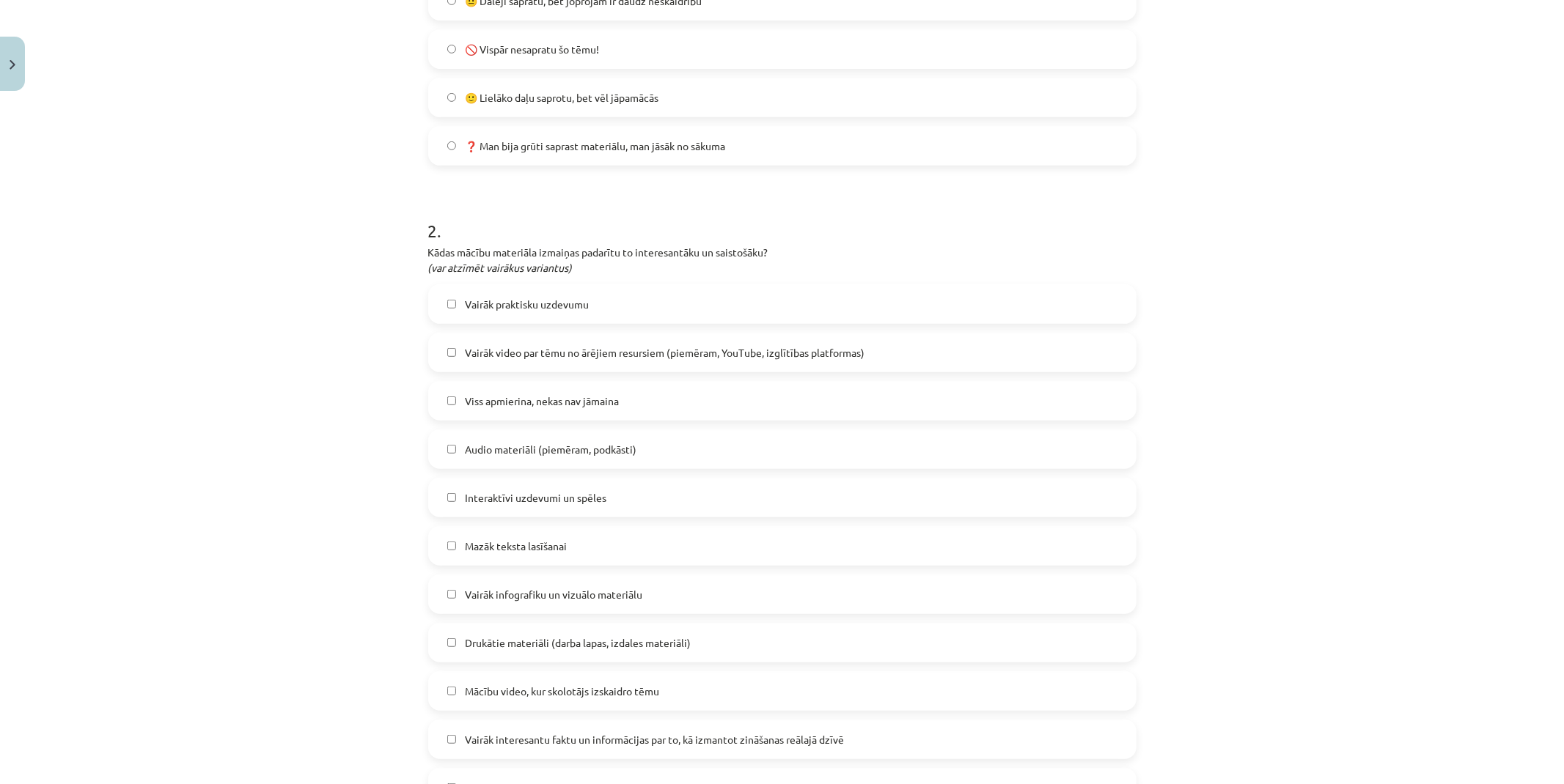
scroll to position [488, 0]
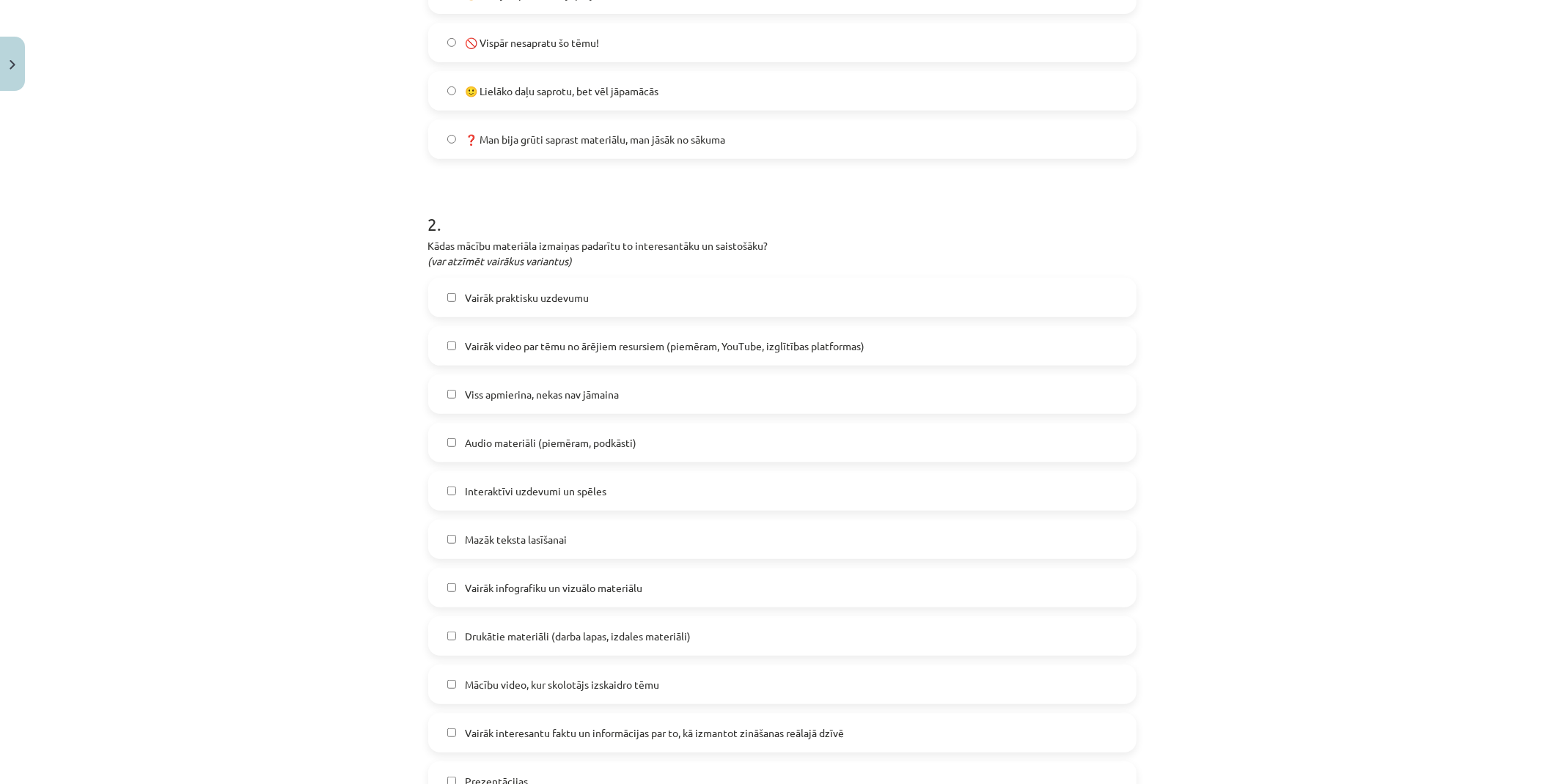
click at [495, 396] on span "Viss apmierina, nekas nav jāmaina" at bounding box center [542, 395] width 154 height 16
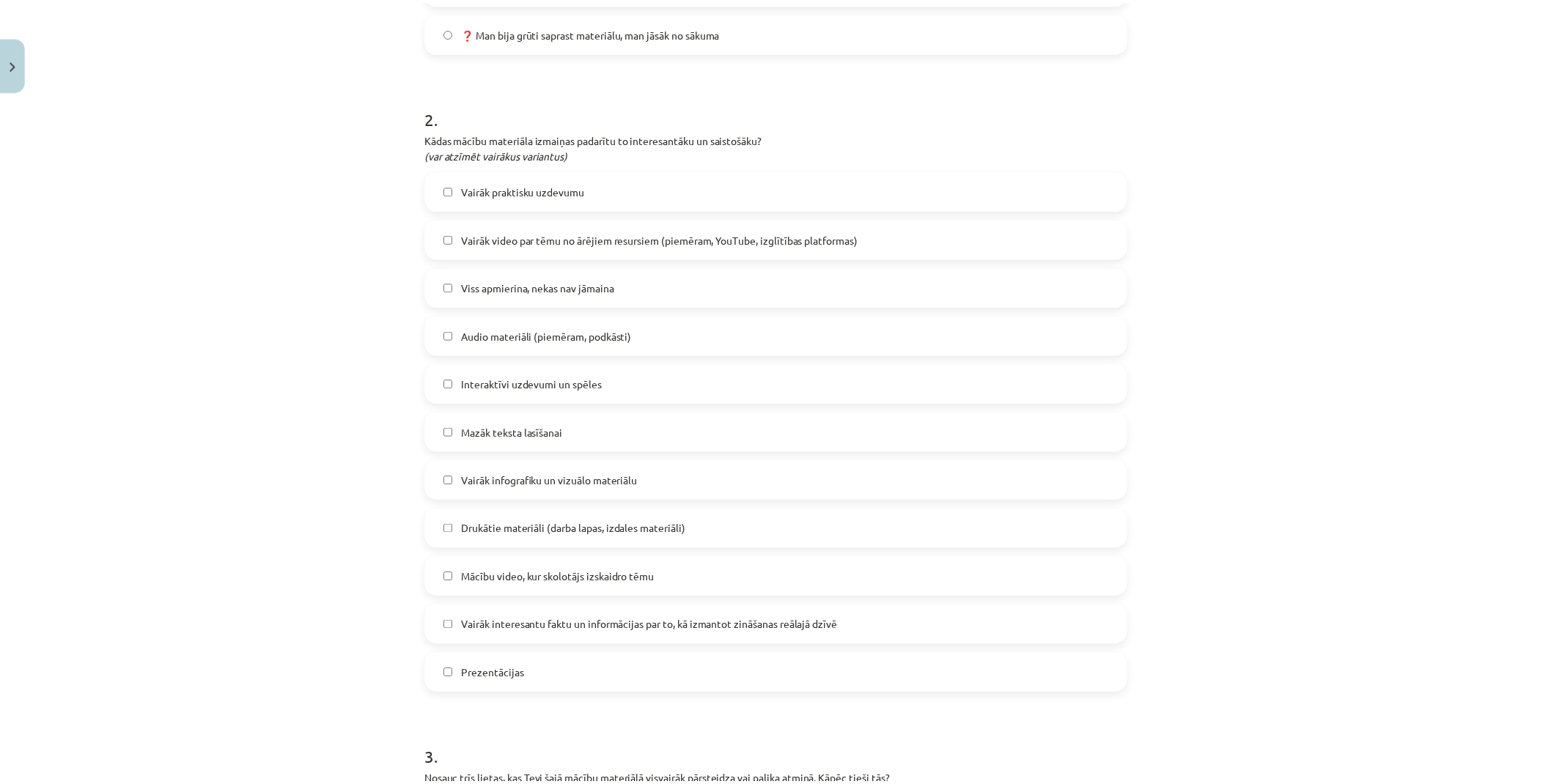
scroll to position [800, 0]
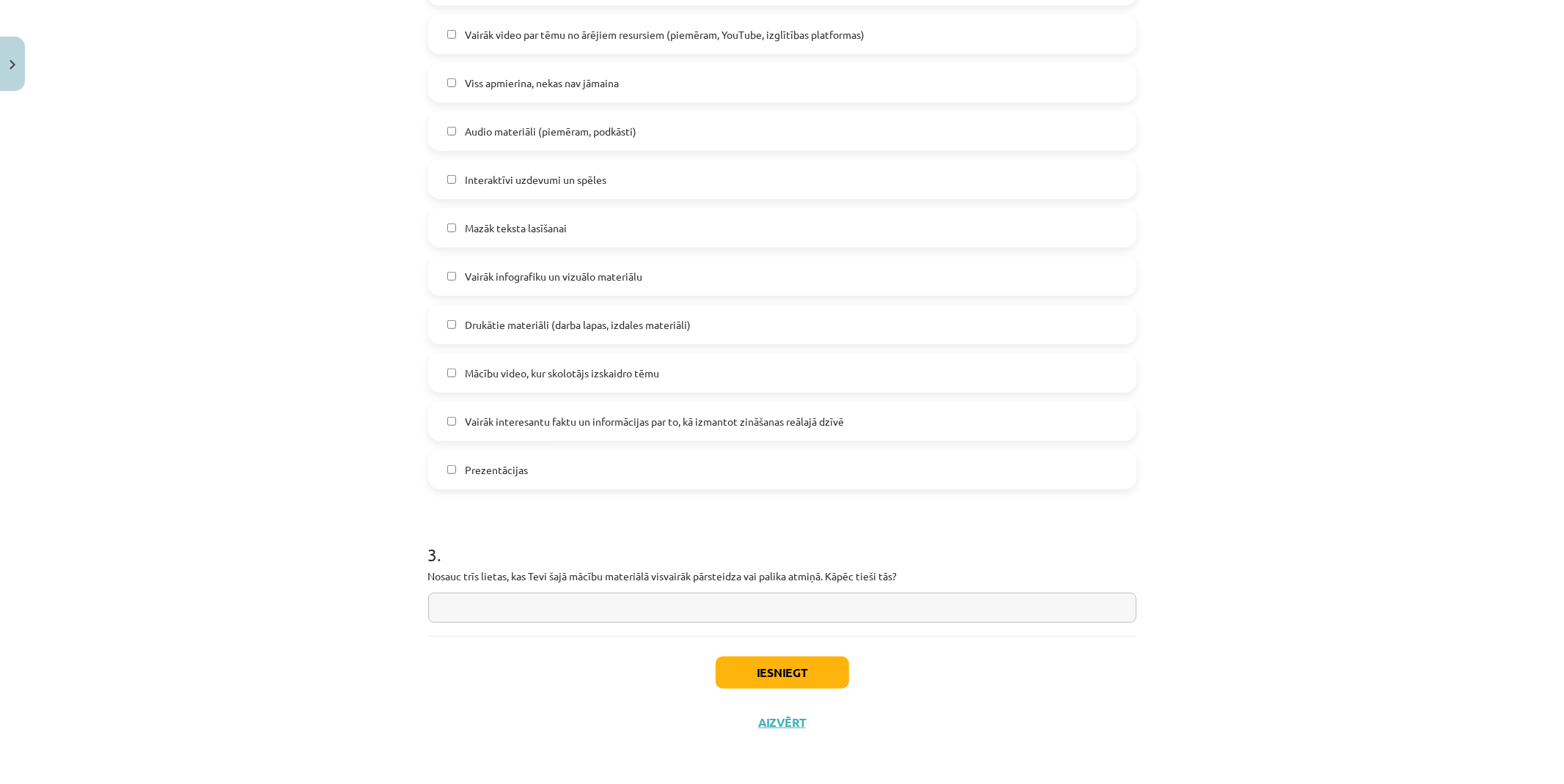
click at [787, 599] on input "text" at bounding box center [782, 608] width 708 height 30
type input "**********"
click at [531, 672] on div "Iesniegt Aizvērt" at bounding box center [782, 687] width 708 height 103
click at [719, 666] on button "Iesniegt" at bounding box center [782, 673] width 133 height 32
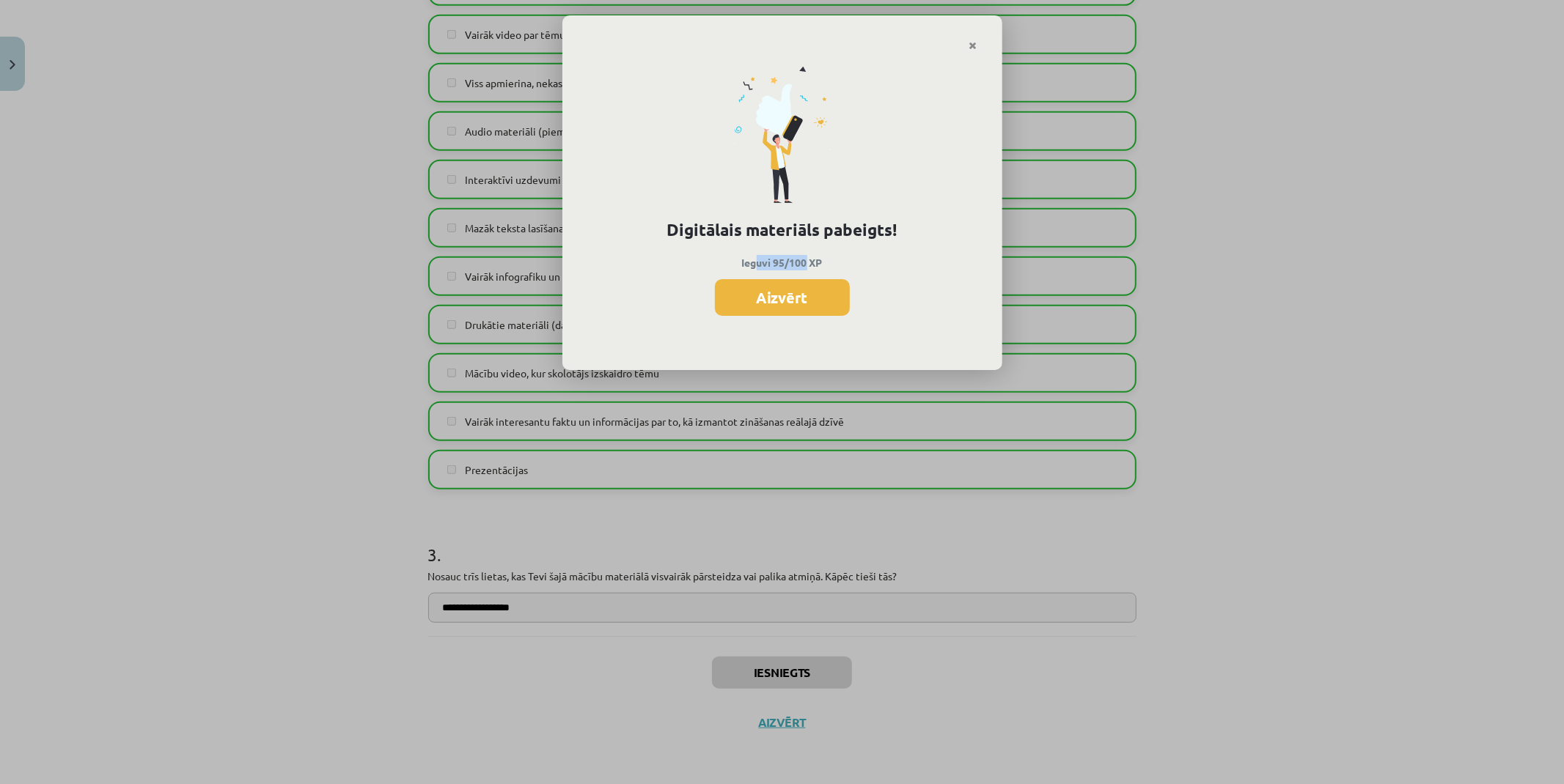
drag, startPoint x: 753, startPoint y: 254, endPoint x: 809, endPoint y: 265, distance: 57.1
click at [809, 265] on p "Ieguvi 95/100 XP" at bounding box center [782, 263] width 390 height 16
click at [873, 266] on p "Ieguvi 95/100 XP" at bounding box center [782, 263] width 390 height 16
click at [815, 294] on button "Aizvērt" at bounding box center [782, 297] width 135 height 37
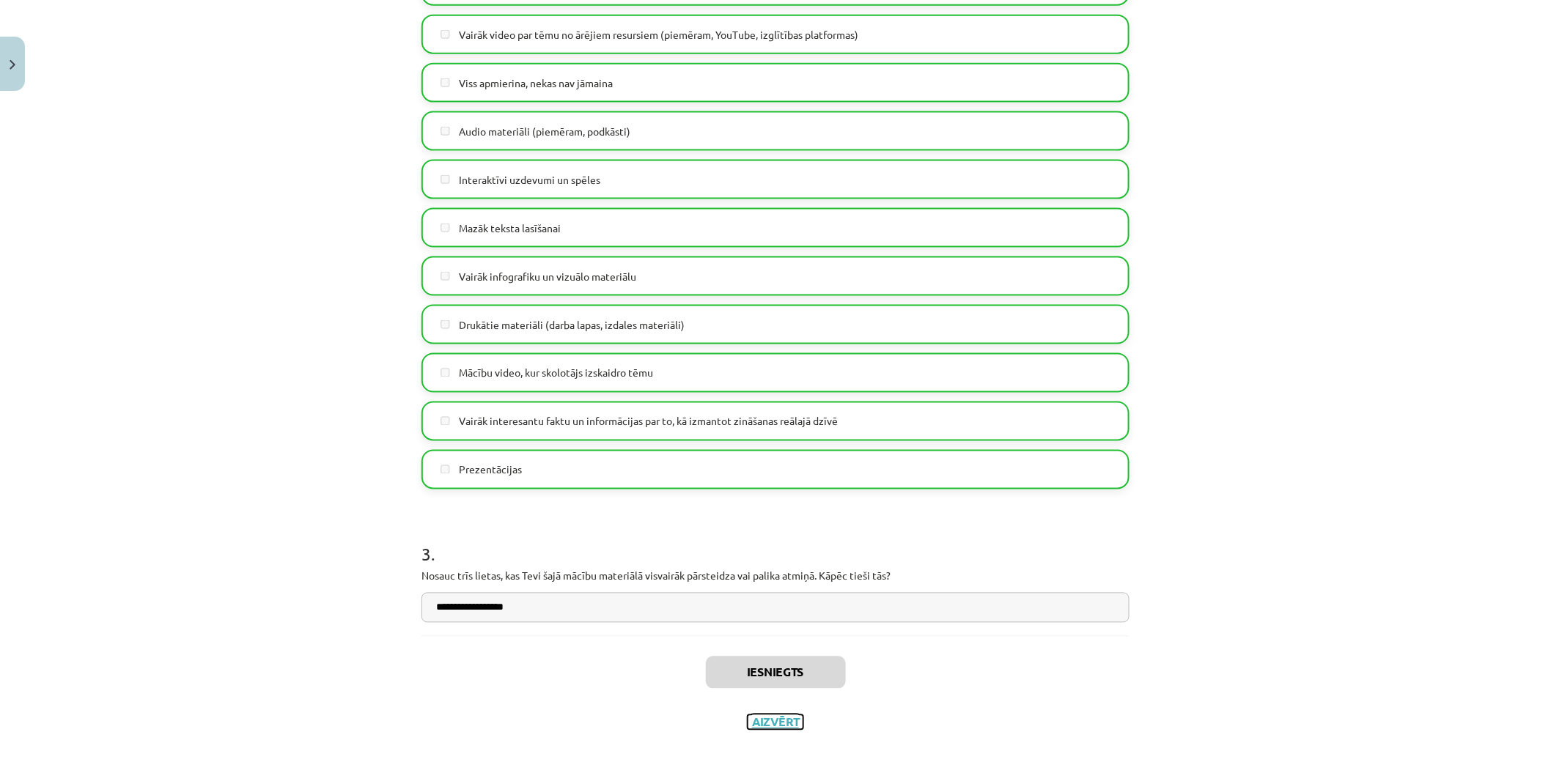
click at [792, 716] on button "Aizvērt" at bounding box center [776, 723] width 56 height 15
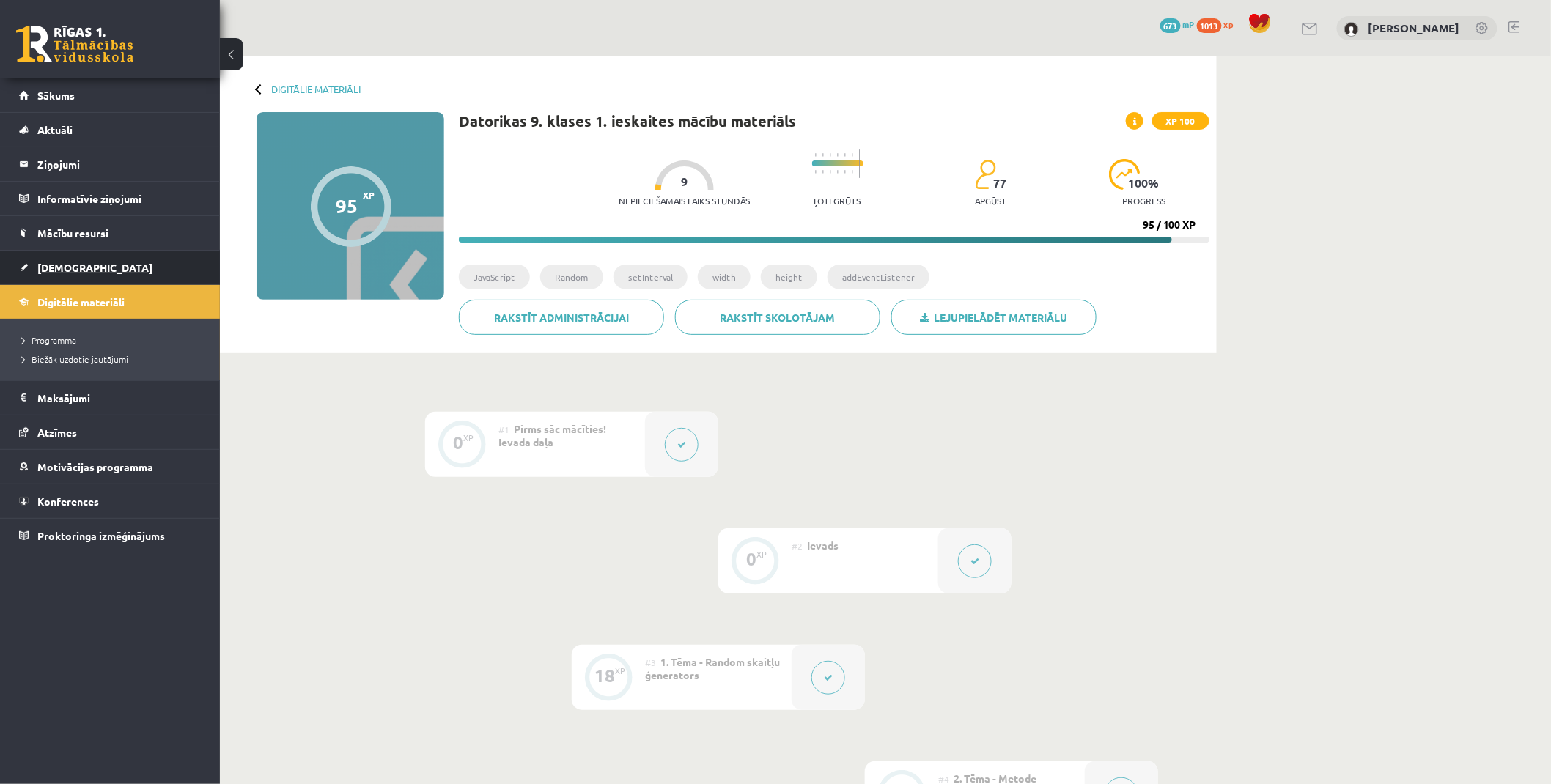
click at [77, 270] on span "[DEMOGRAPHIC_DATA]" at bounding box center [95, 267] width 115 height 13
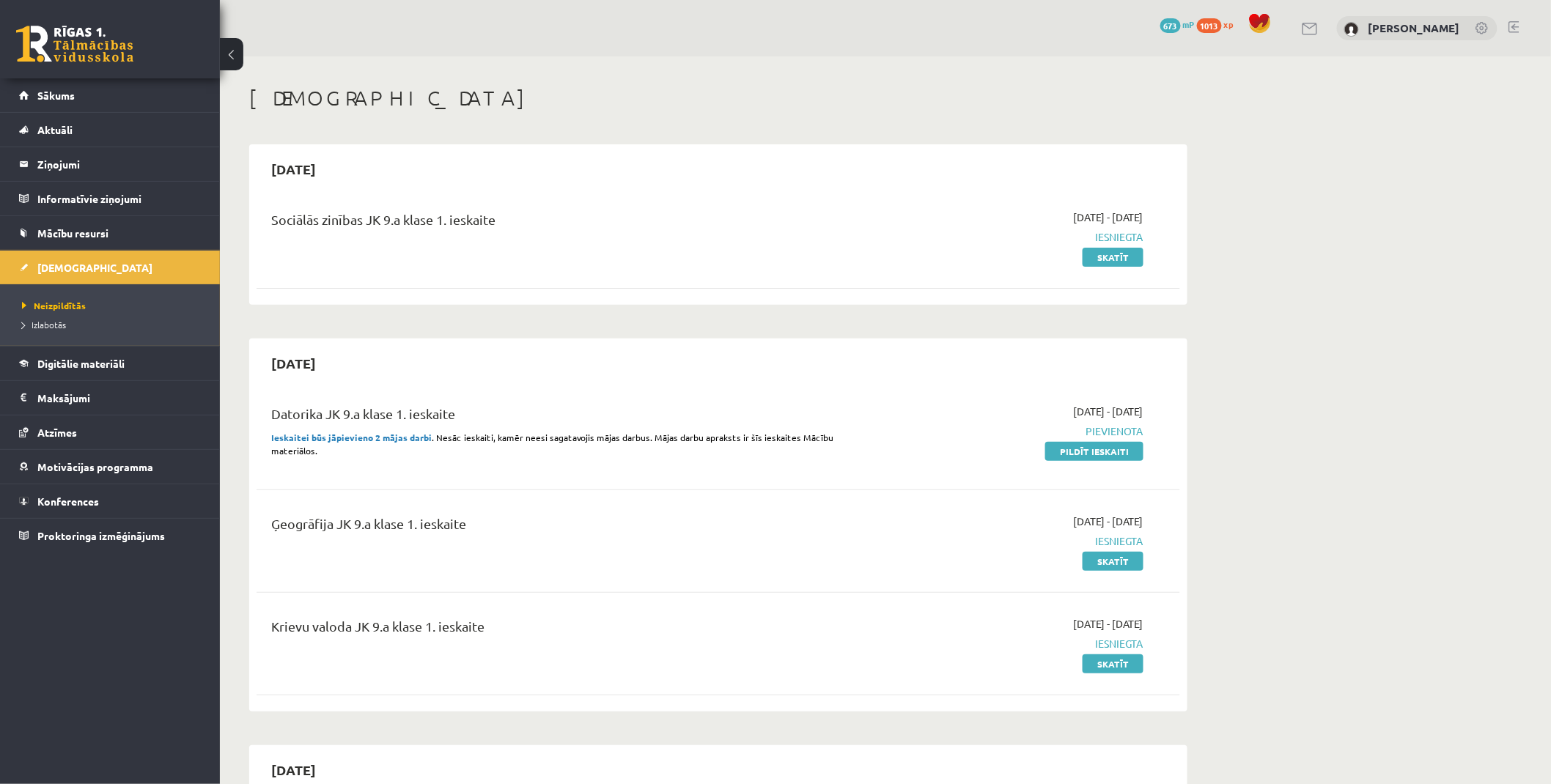
scroll to position [82, 0]
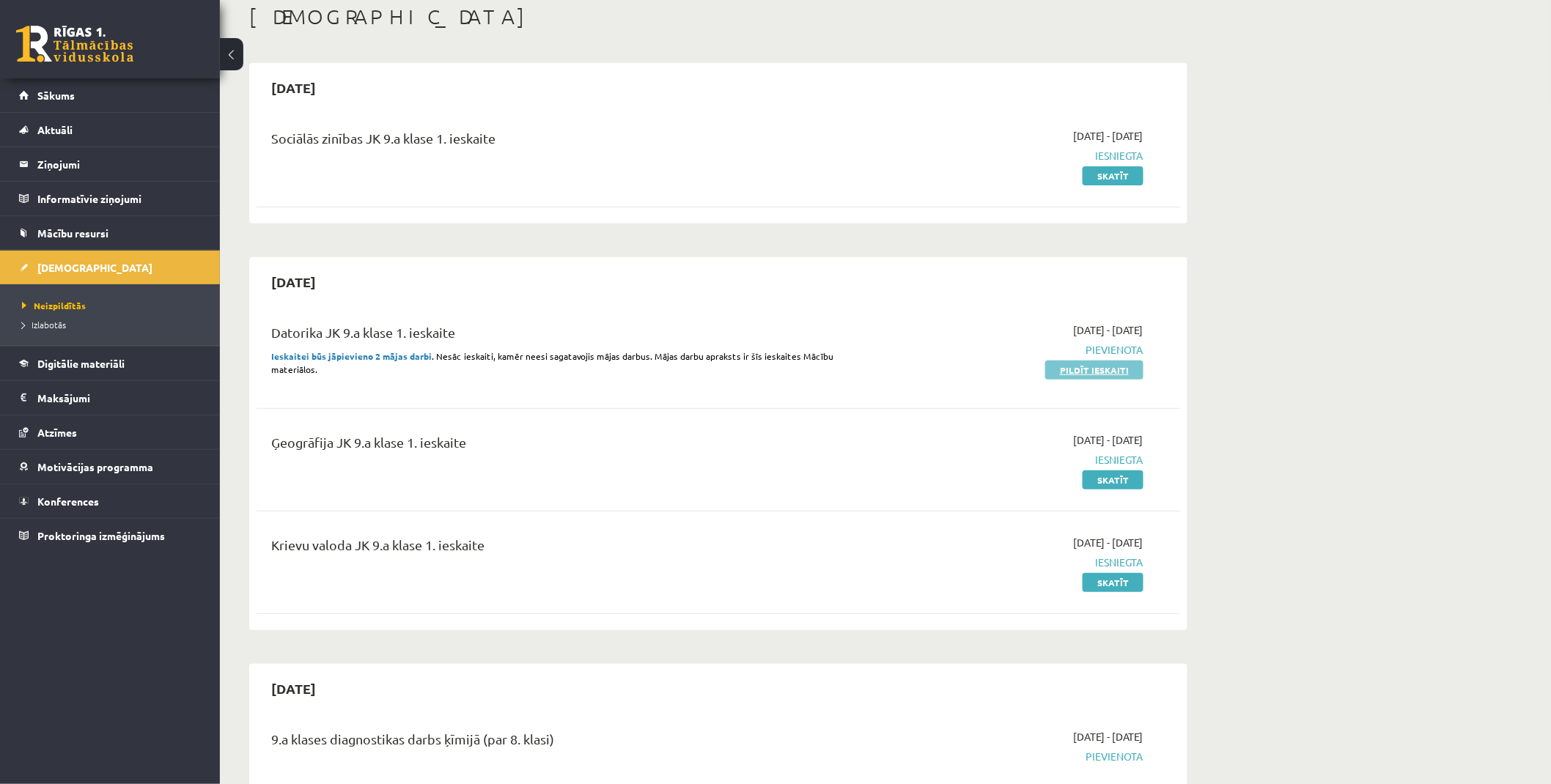
click at [1110, 370] on link "Pildīt ieskaiti" at bounding box center [1095, 370] width 98 height 19
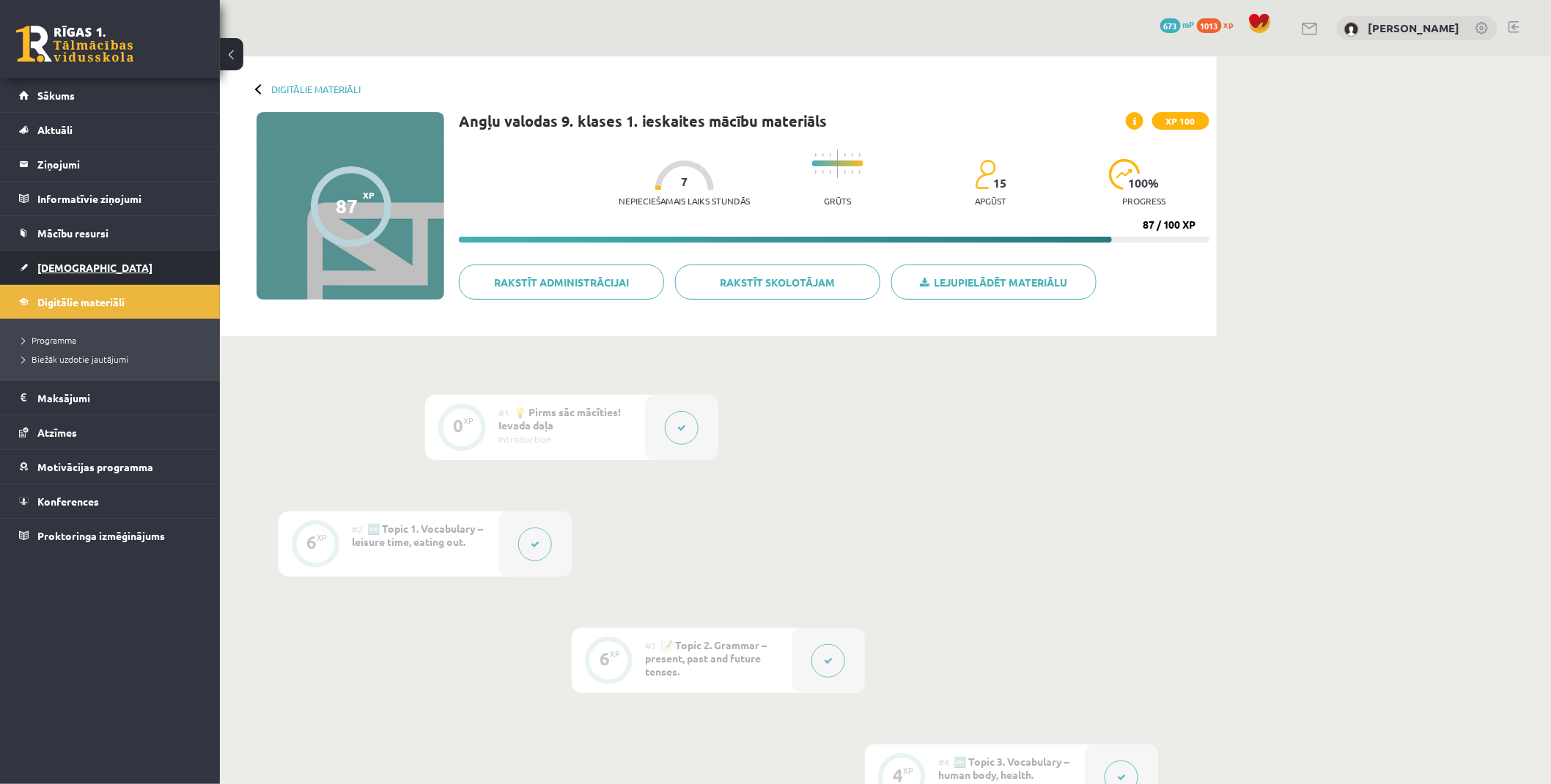
click at [59, 265] on span "[DEMOGRAPHIC_DATA]" at bounding box center [95, 267] width 115 height 13
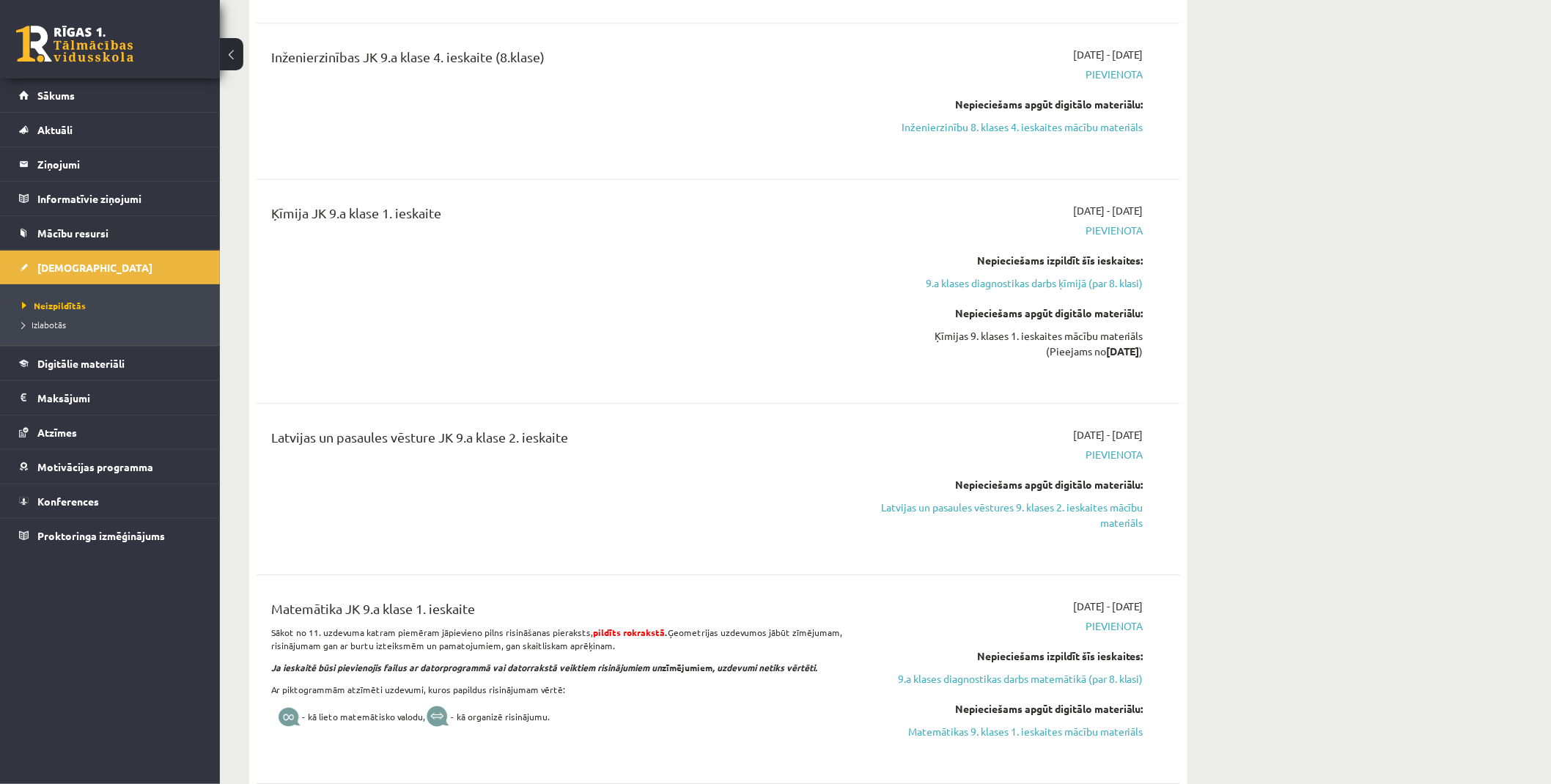
scroll to position [1629, 0]
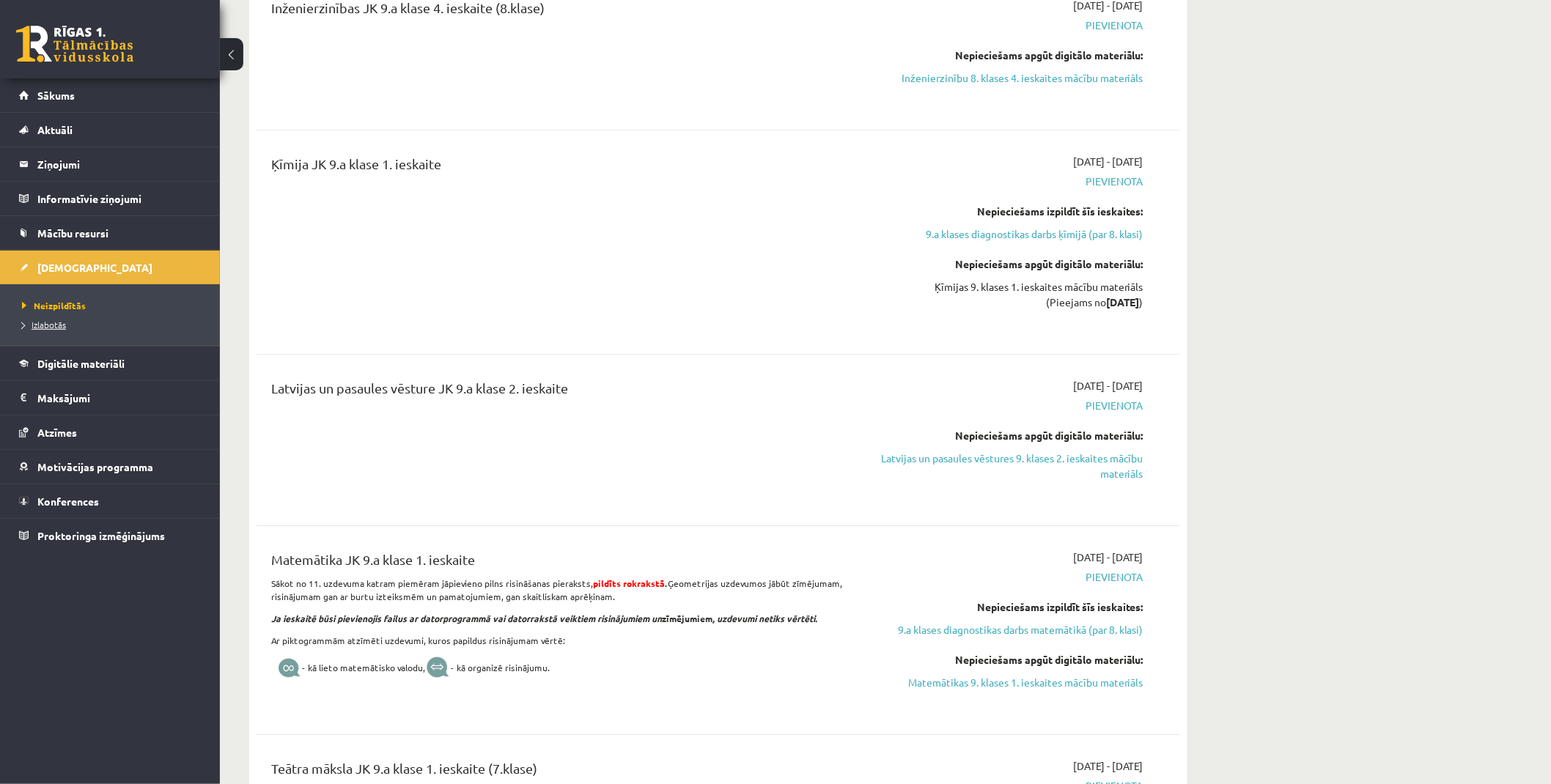
click at [44, 325] on span "Izlabotās" at bounding box center [44, 324] width 44 height 11
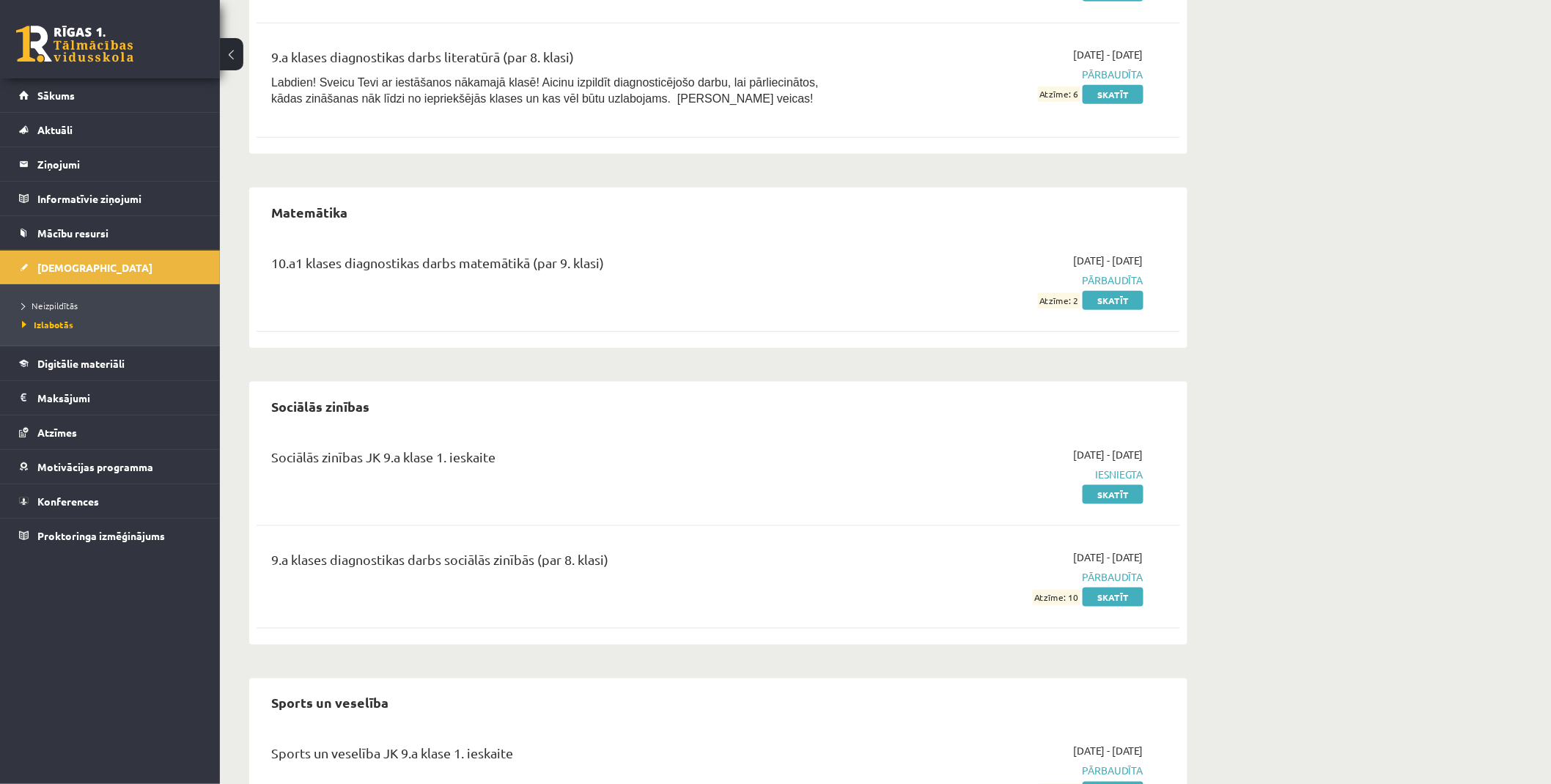
scroll to position [2849, 0]
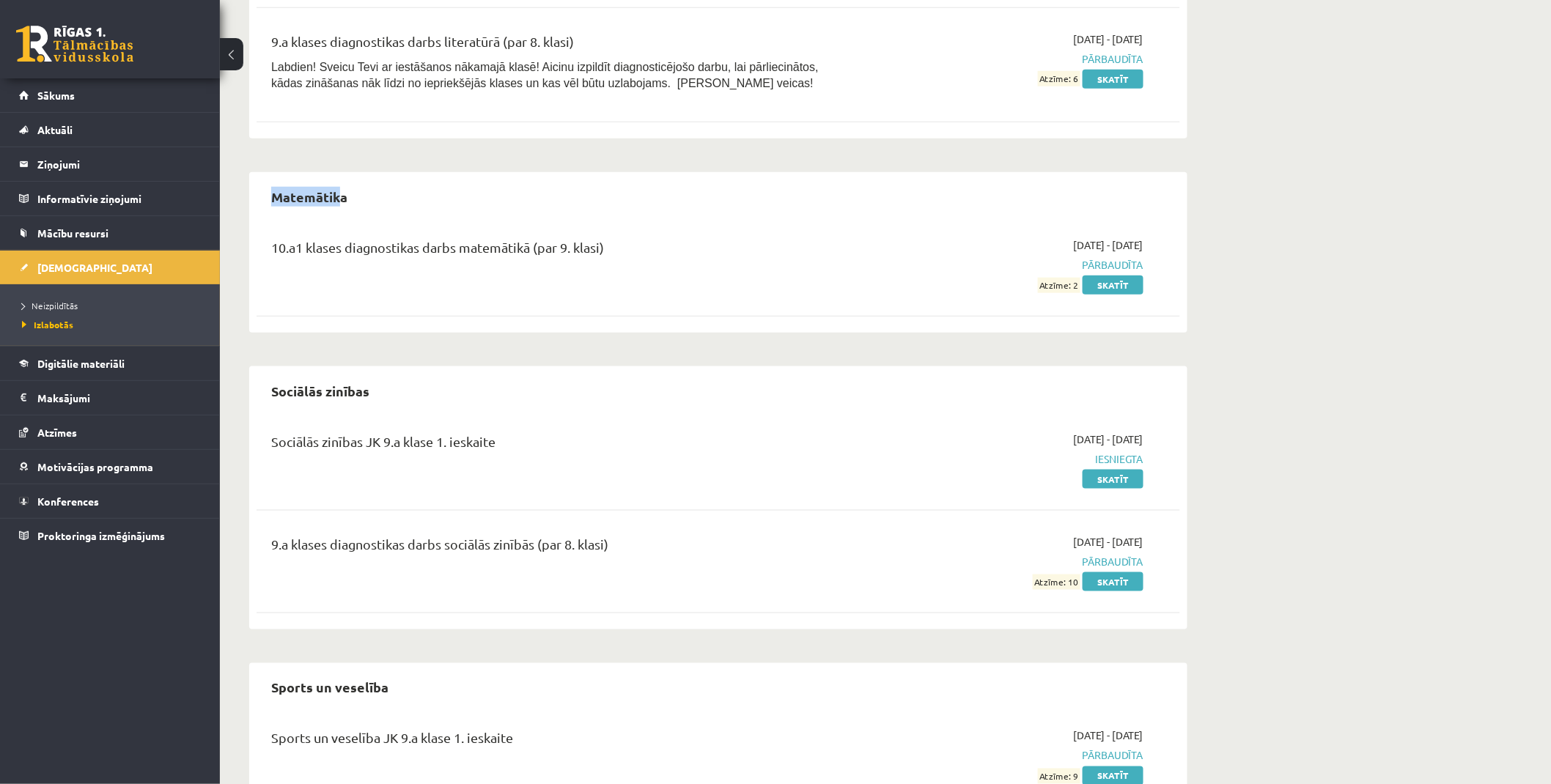
drag, startPoint x: 266, startPoint y: 201, endPoint x: 378, endPoint y: 194, distance: 112.2
click at [374, 193] on div "Matemātika" at bounding box center [718, 196] width 924 height 34
click at [435, 217] on div "Matemātika 10.a1 klases diagnostikas darbs matemātikā (par 9. klasi) [DATE] - […" at bounding box center [718, 252] width 939 height 160
drag, startPoint x: 341, startPoint y: 243, endPoint x: 748, endPoint y: 240, distance: 407.0
click at [661, 240] on div "10.a1 klases diagnostikas darbs matemātikā (par 9. klasi)" at bounding box center [558, 251] width 574 height 27
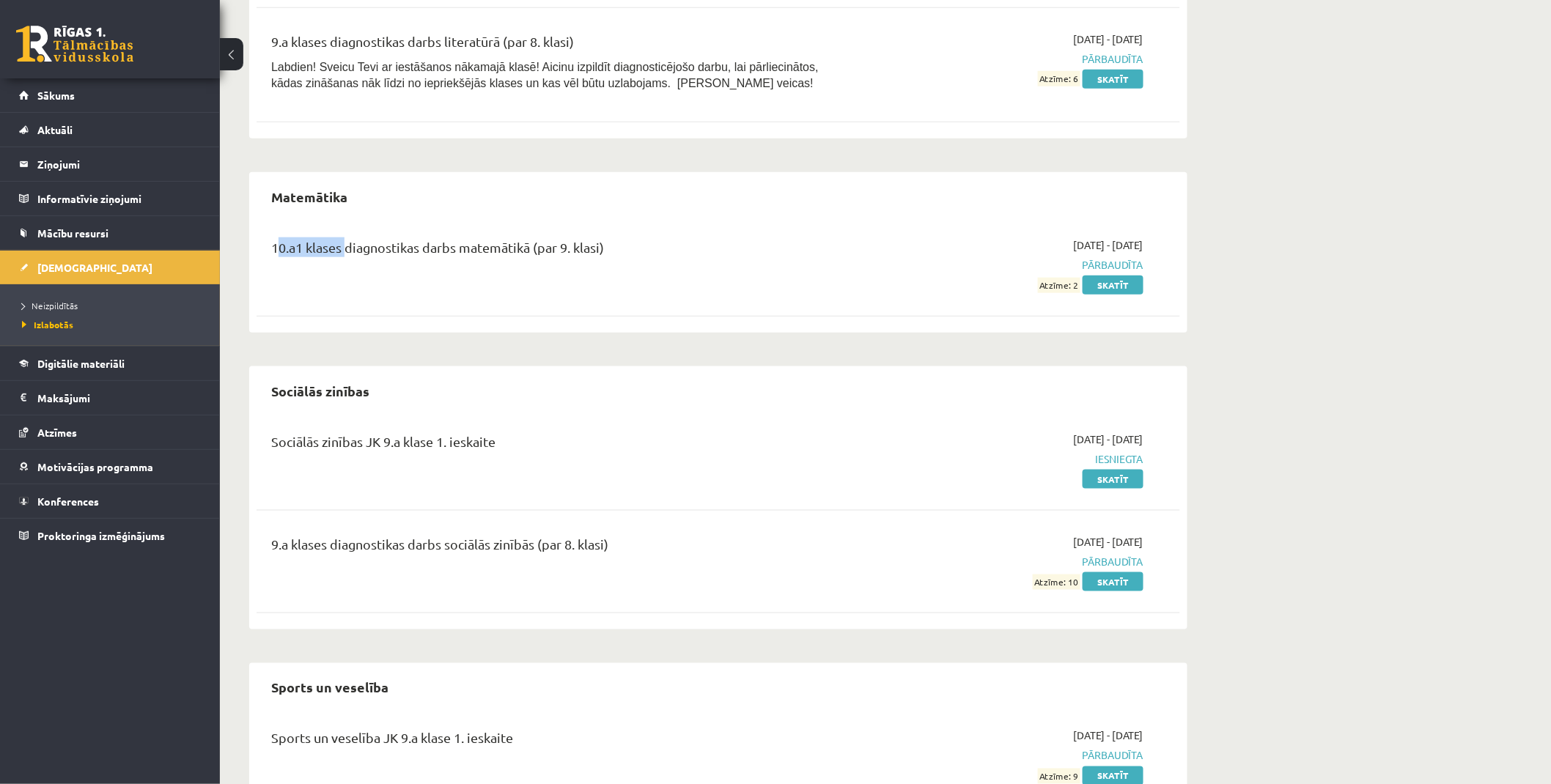
drag, startPoint x: 1026, startPoint y: 284, endPoint x: 1007, endPoint y: 287, distance: 19.2
click at [1076, 283] on div "[DATE] - [DATE] Pārbaudīta Atzīme: 2 Skatīt" at bounding box center [1005, 265] width 298 height 55
click at [968, 288] on div "[DATE] - [DATE] Pārbaudīta Atzīme: 2 Skatīt" at bounding box center [1005, 265] width 298 height 55
drag, startPoint x: 270, startPoint y: 196, endPoint x: 326, endPoint y: 188, distance: 56.6
click at [279, 183] on h2 "Matemātika" at bounding box center [310, 196] width 105 height 34
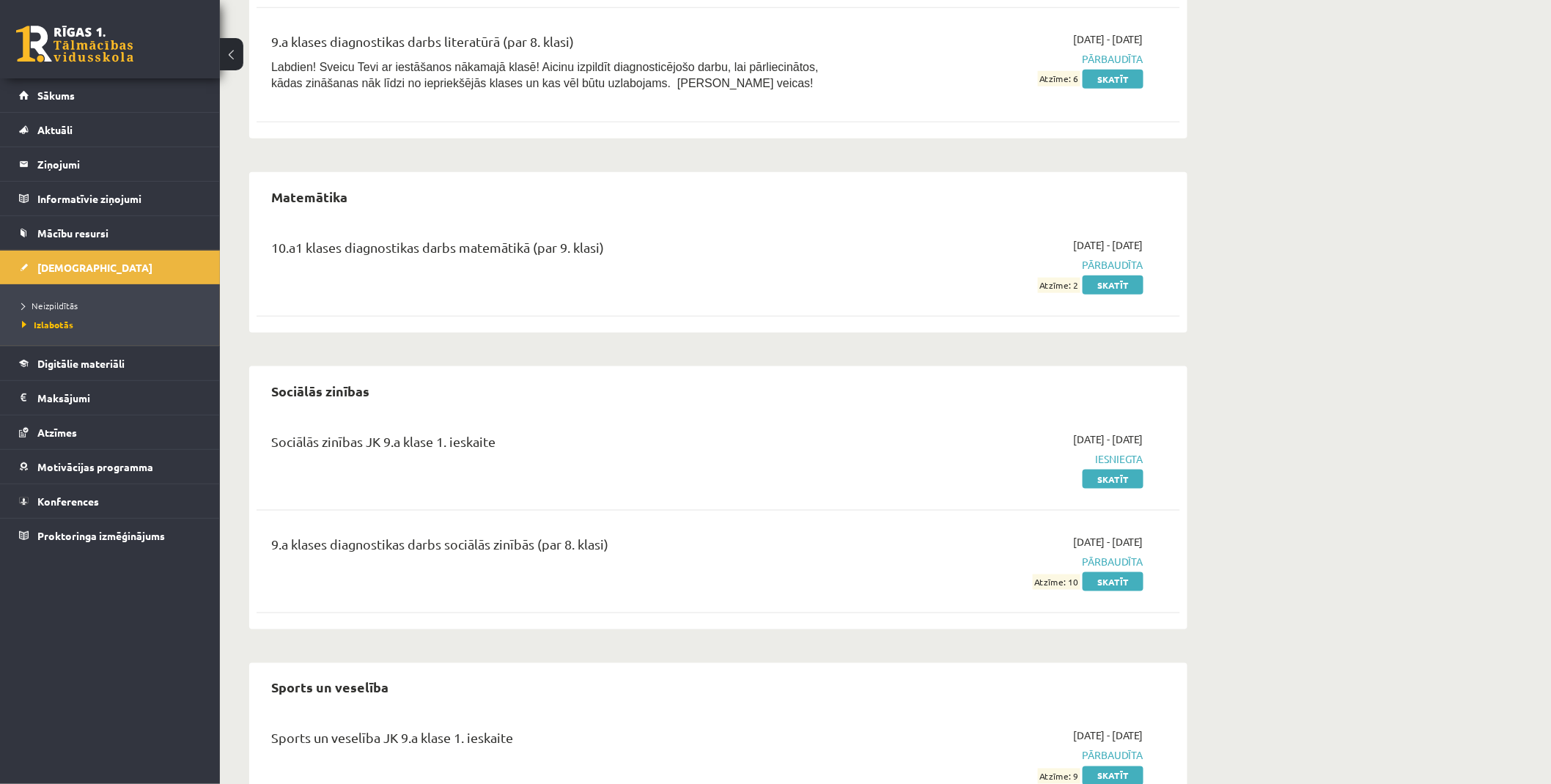
click at [448, 193] on div "Matemātika" at bounding box center [718, 196] width 924 height 34
click at [57, 302] on span "Neizpildītās" at bounding box center [50, 305] width 56 height 11
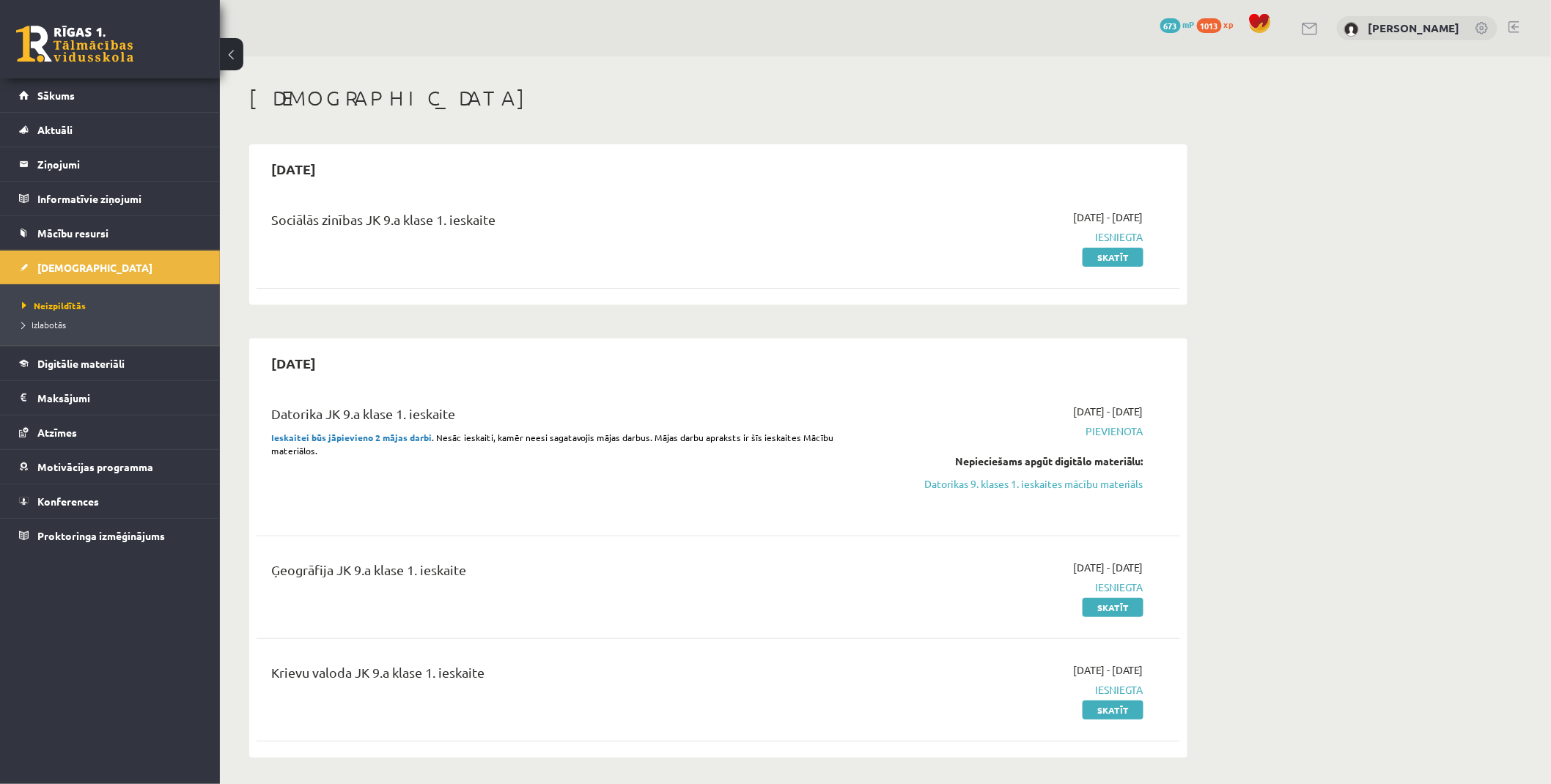
drag, startPoint x: 632, startPoint y: 433, endPoint x: 641, endPoint y: 239, distance: 194.2
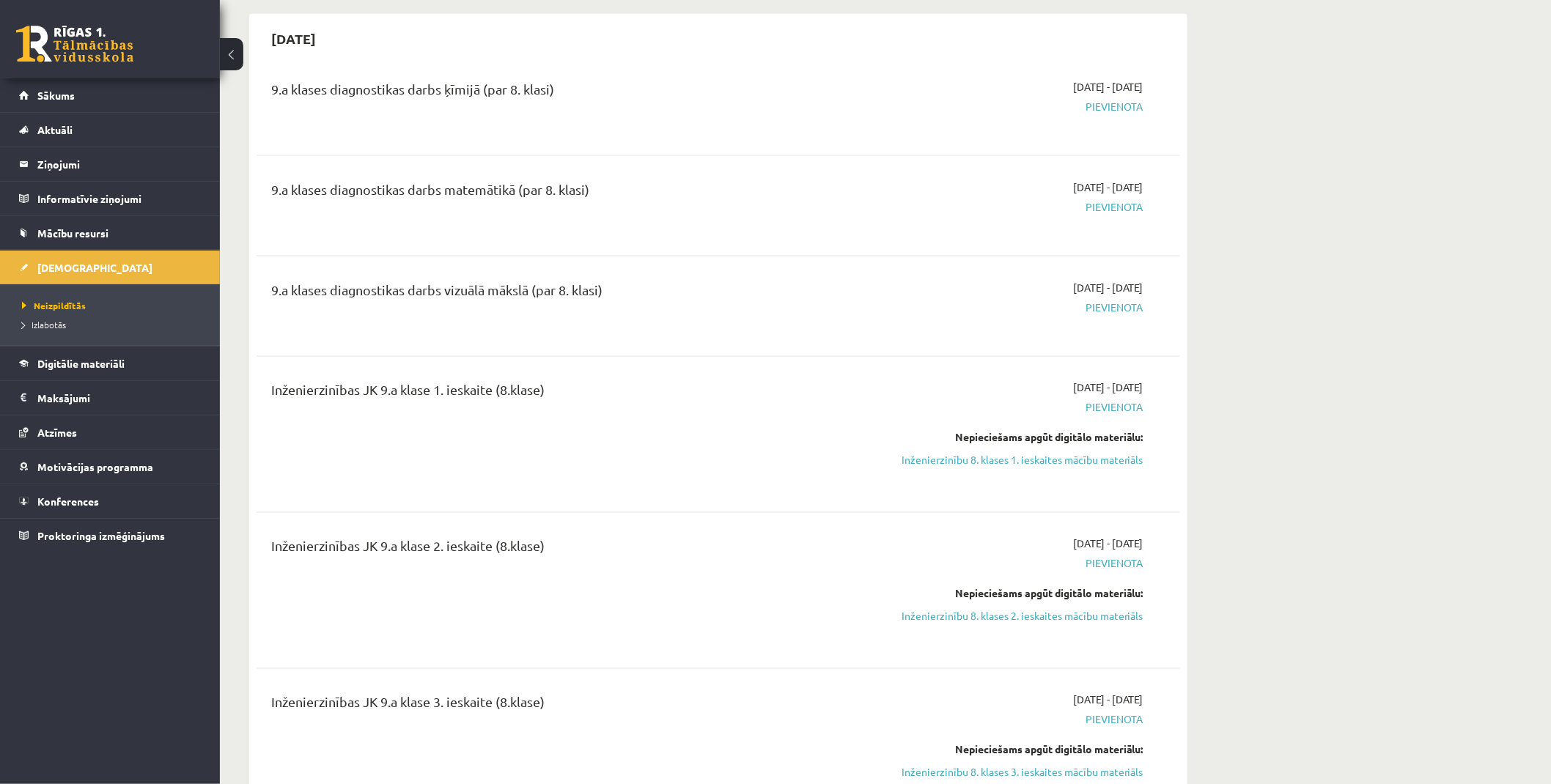
scroll to position [815, 0]
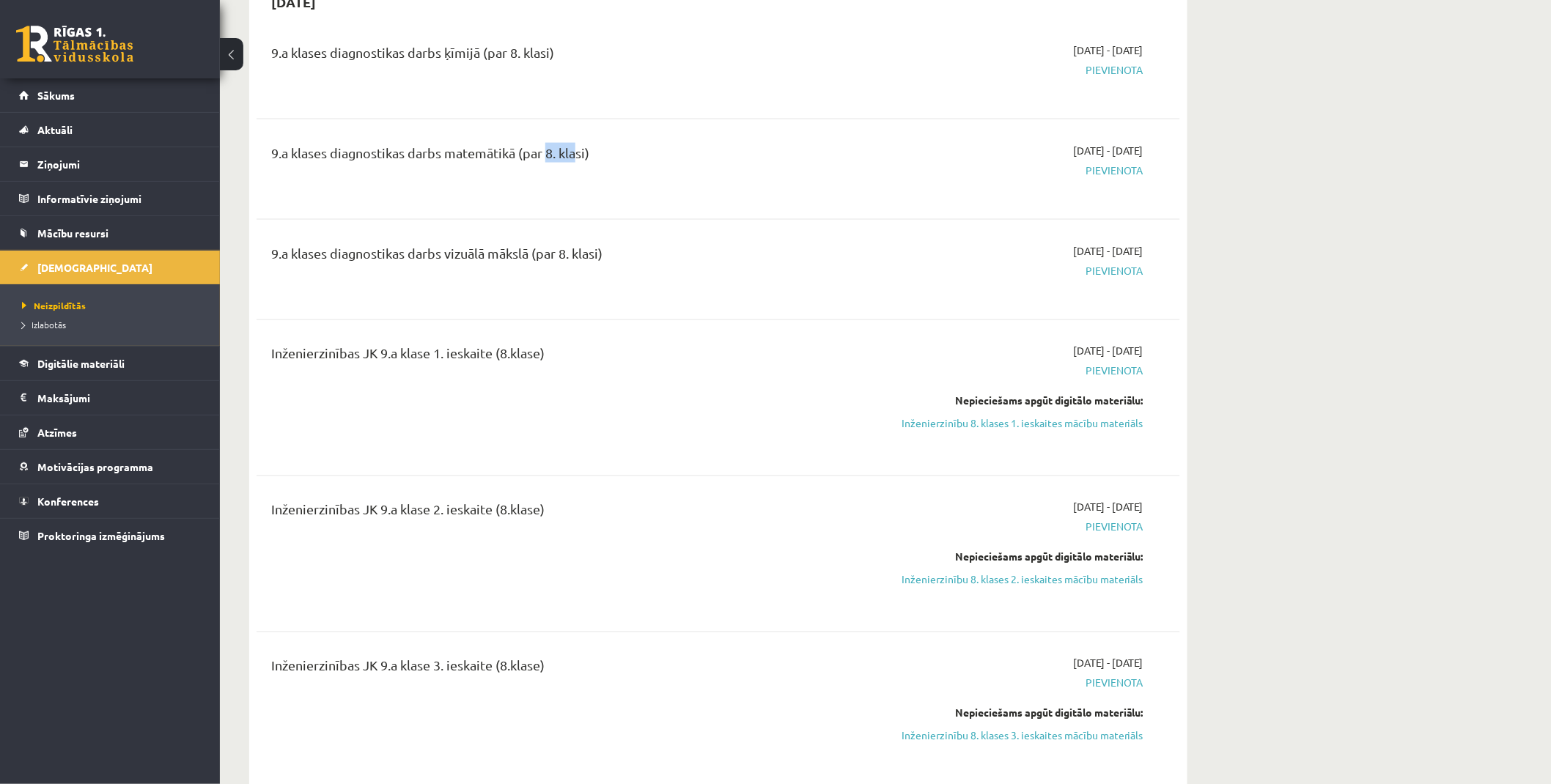
drag, startPoint x: 561, startPoint y: 150, endPoint x: 617, endPoint y: 176, distance: 61.7
click at [594, 154] on div "9.a klases diagnostikas darbs matemātikā (par 8. klasi)" at bounding box center [558, 156] width 574 height 27
click at [620, 180] on div "9.a klases diagnostikas darbs matemātikā (par 8. klasi)" at bounding box center [558, 169] width 596 height 53
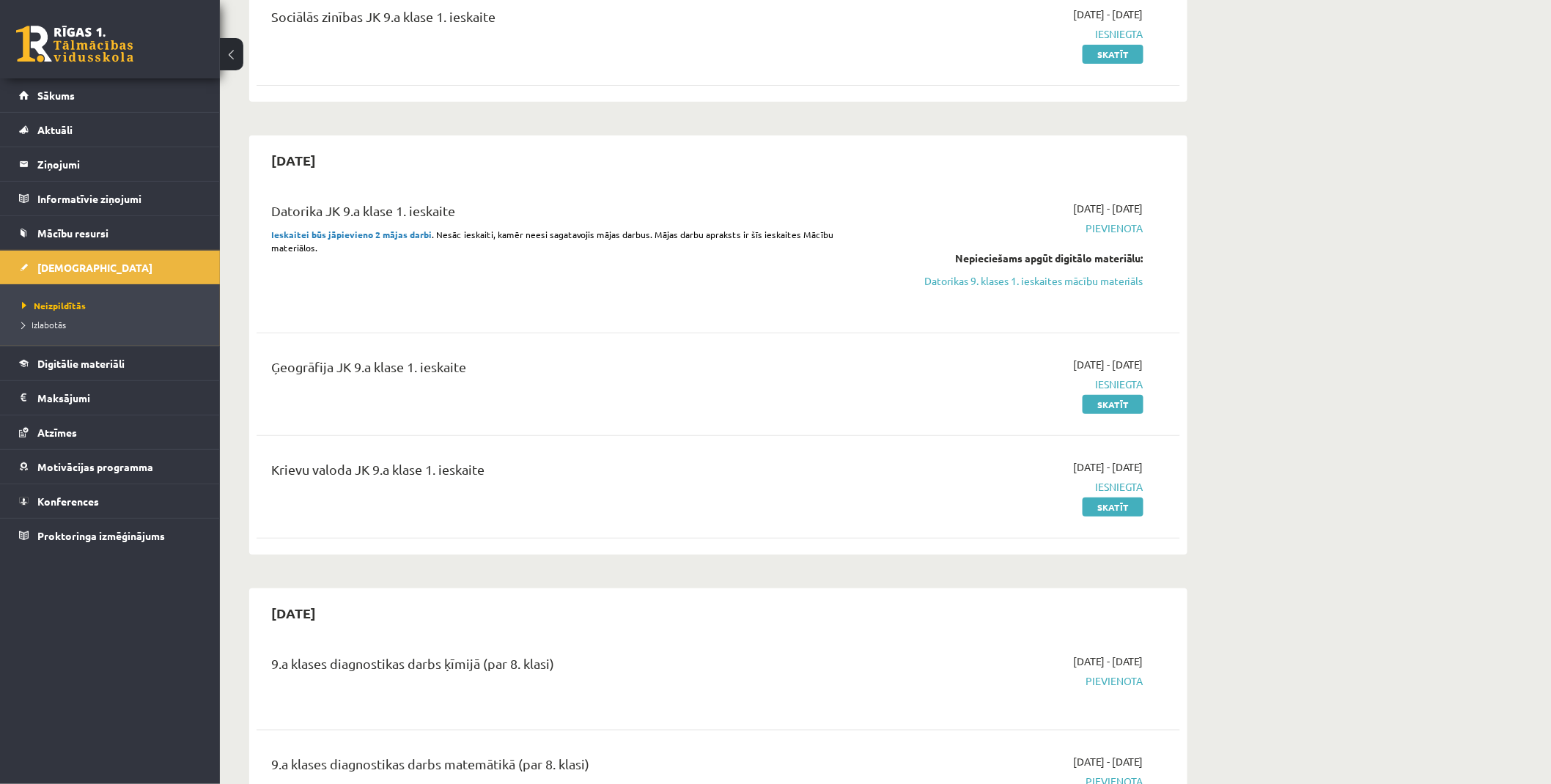
scroll to position [163, 0]
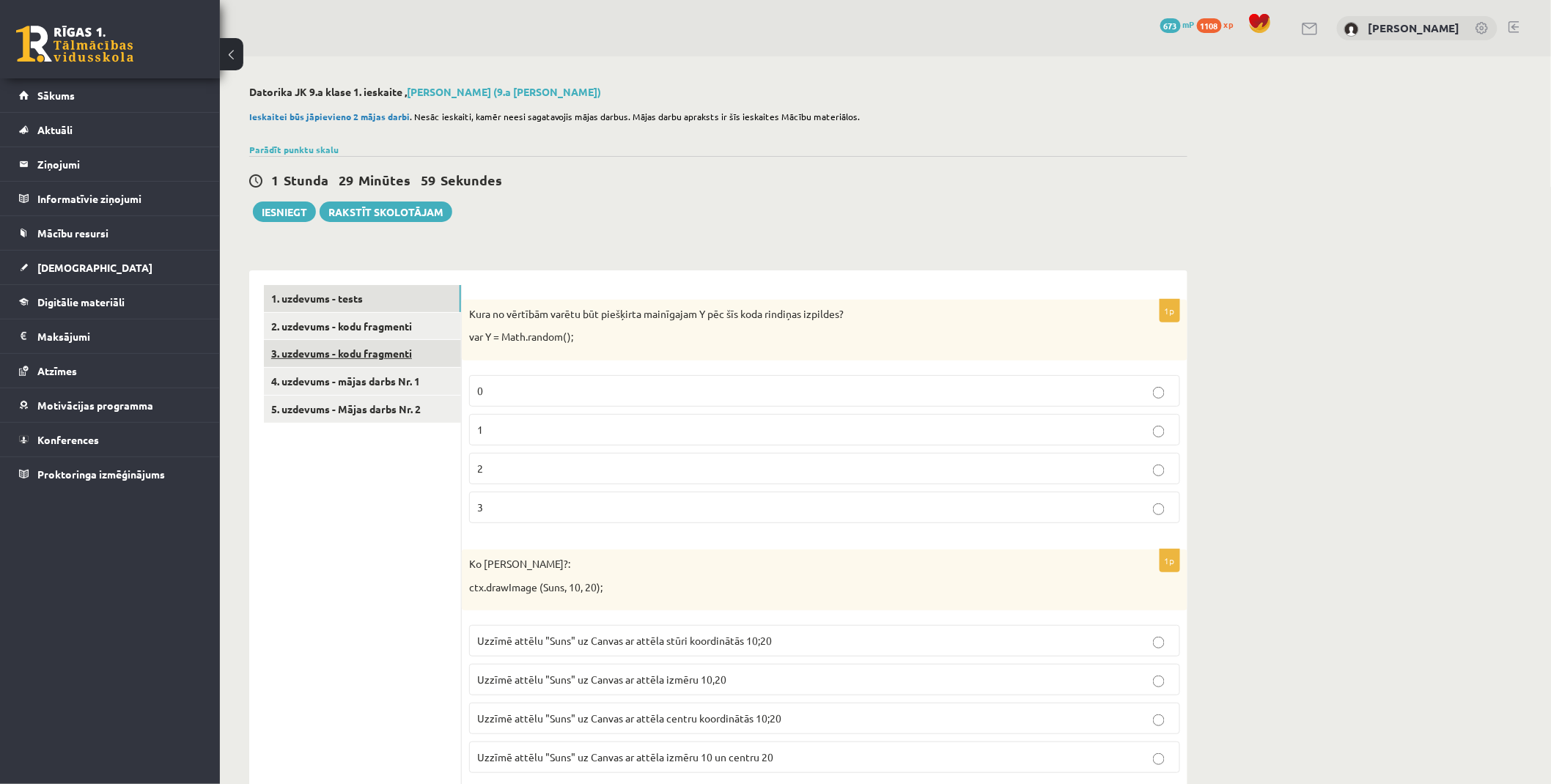
drag, startPoint x: 374, startPoint y: 346, endPoint x: 355, endPoint y: 353, distance: 20.2
click at [336, 409] on link "5. uzdevums - Mājas darbs Nr. 2" at bounding box center [362, 409] width 197 height 27
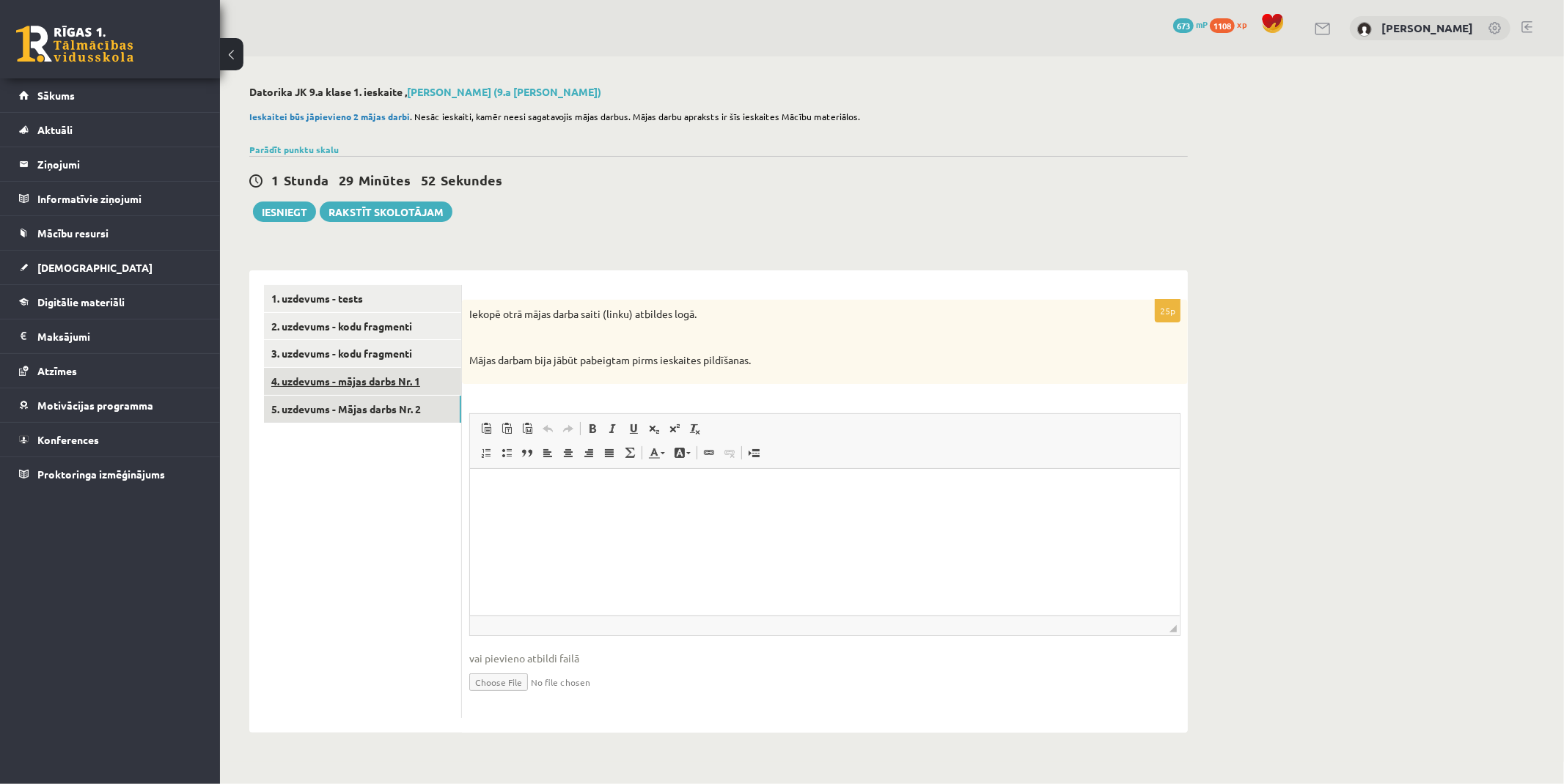
click at [421, 384] on link "4. uzdevums - mājas darbs Nr. 1" at bounding box center [362, 381] width 197 height 27
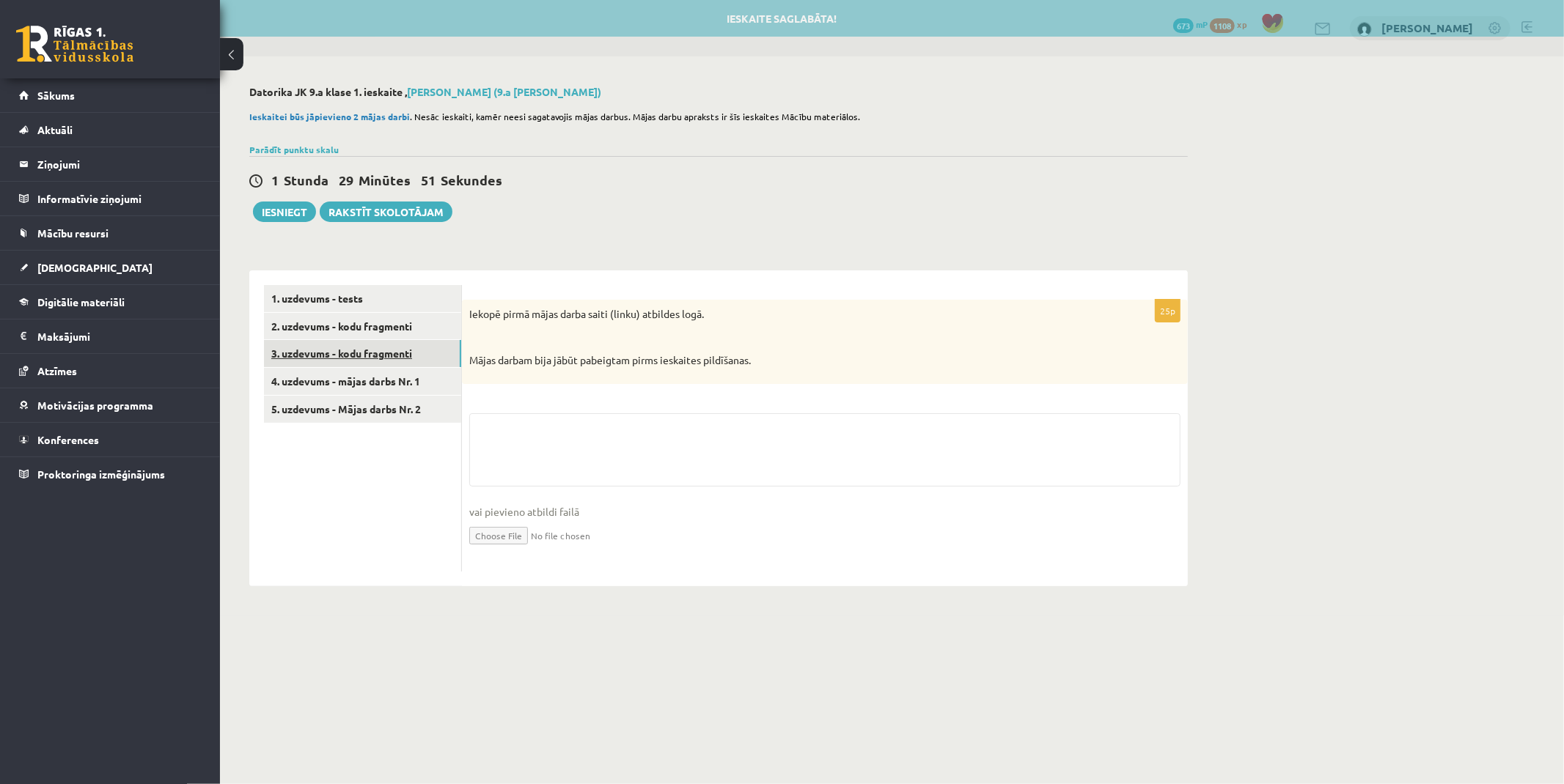
click at [397, 361] on link "3. uzdevums - kodu fragmenti" at bounding box center [362, 353] width 197 height 27
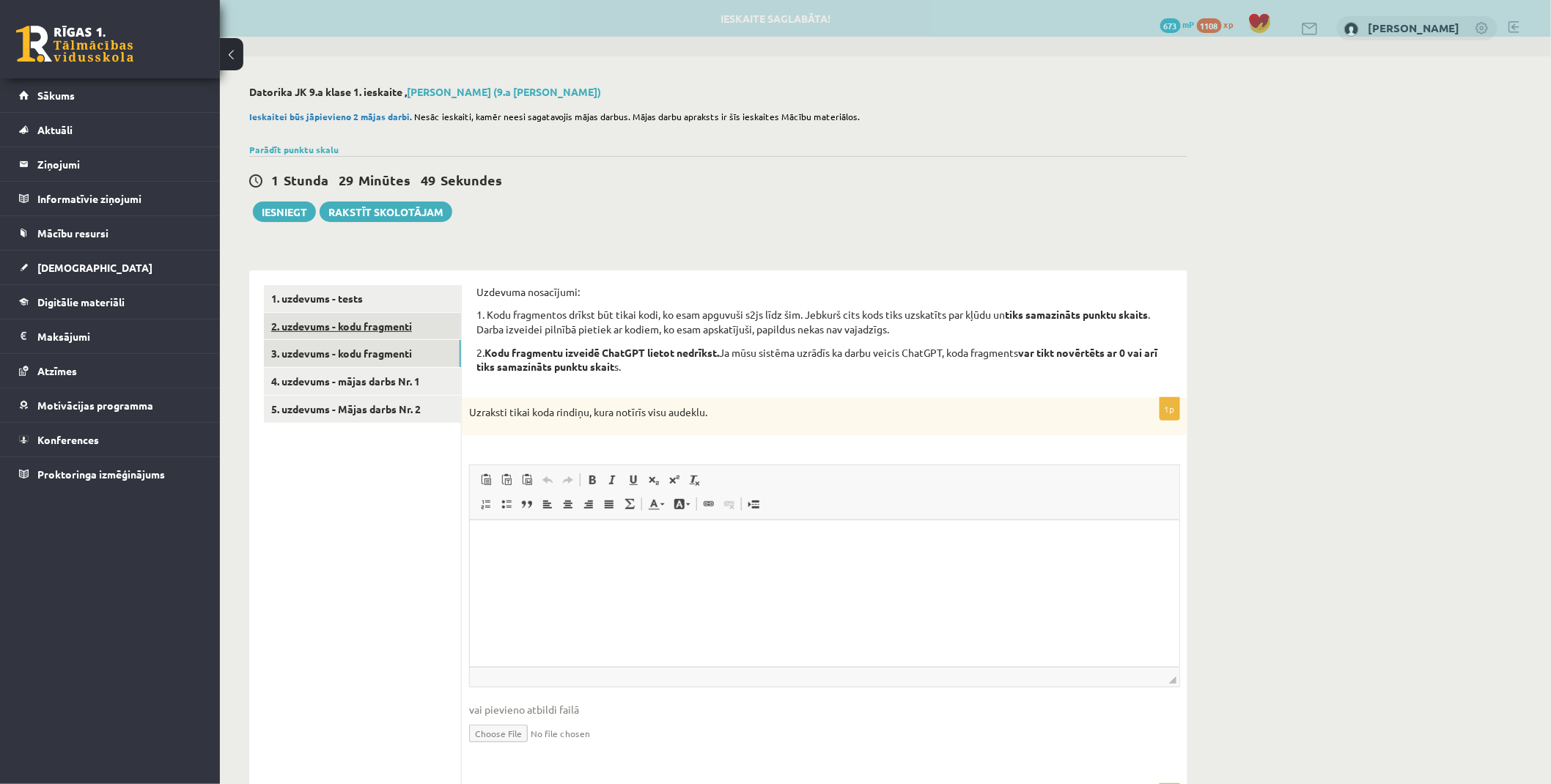
click at [391, 338] on link "2. uzdevums - kodu fragmenti" at bounding box center [362, 326] width 197 height 27
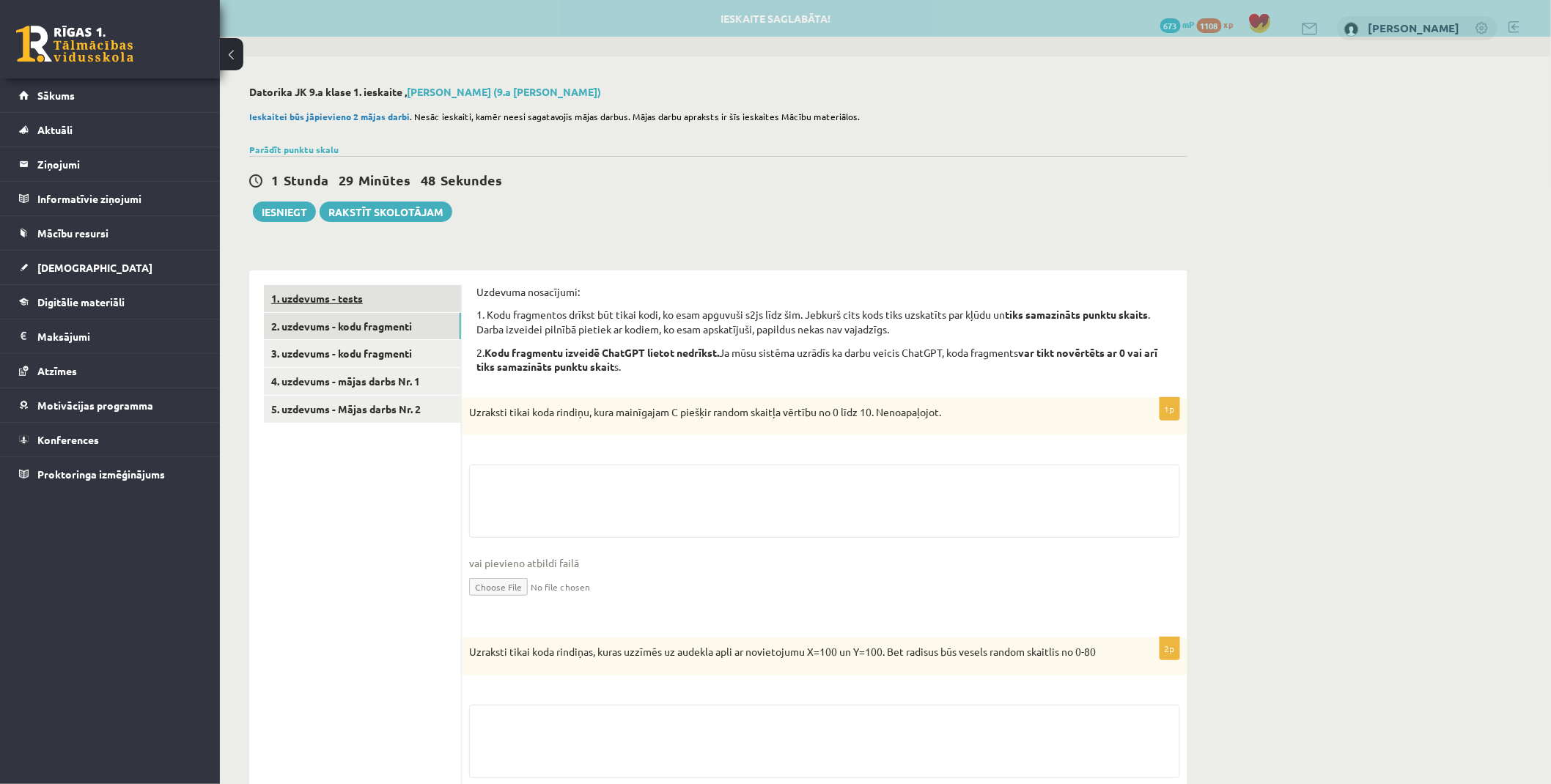
click at [378, 301] on link "1. uzdevums - tests" at bounding box center [362, 298] width 197 height 27
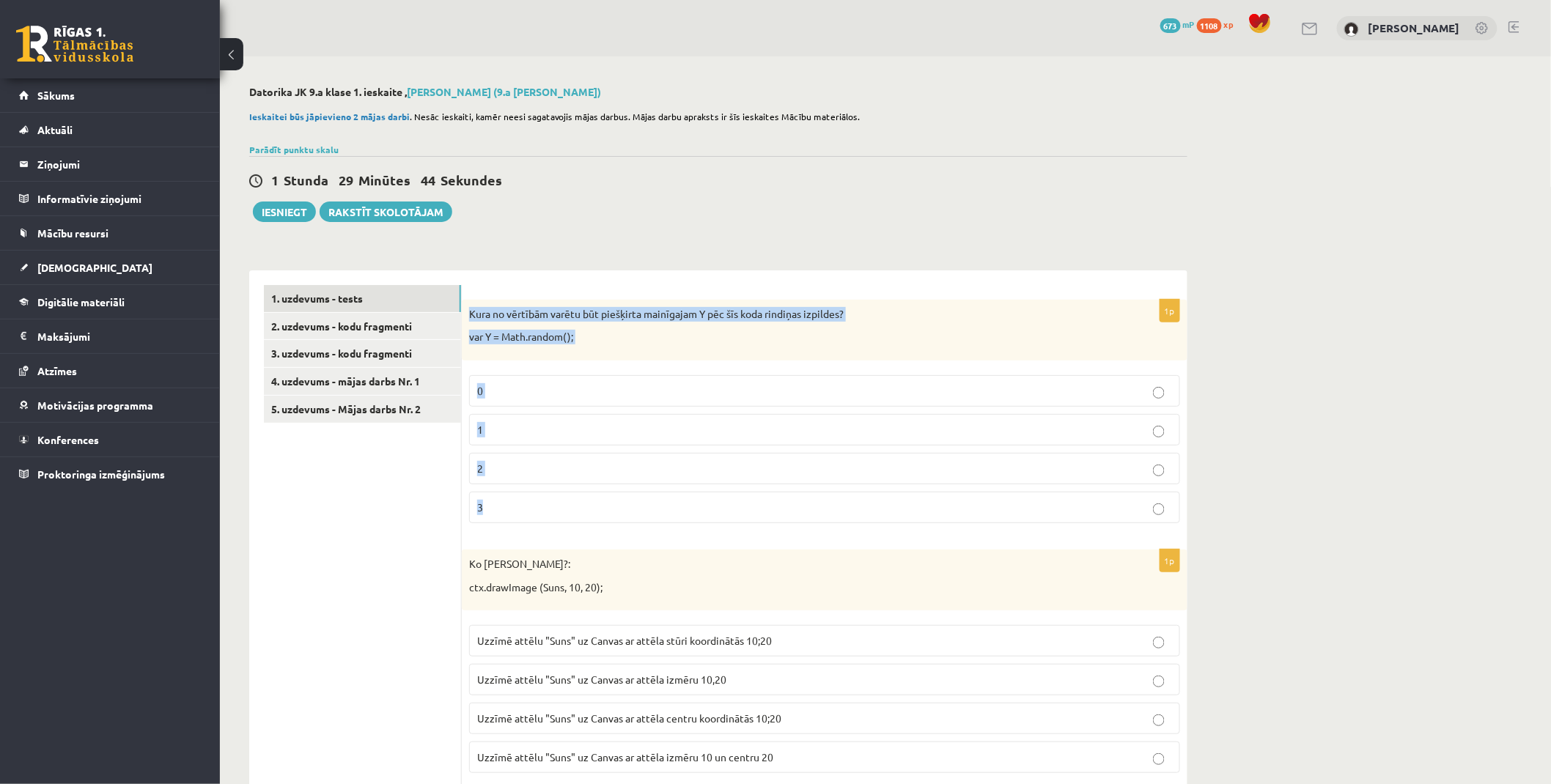
drag, startPoint x: 470, startPoint y: 310, endPoint x: 868, endPoint y: 514, distance: 447.2
click at [869, 513] on div "1p Kura no vērtībām varētu būt piešķirta mainīgajam Y pēc šīs koda rindiņas izp…" at bounding box center [825, 417] width 725 height 235
copy div "Kura no vērtībām varētu būt piešķirta mainīgajam Y pēc šīs koda rindiņas izpild…"
click at [533, 390] on p "0" at bounding box center [825, 391] width 695 height 16
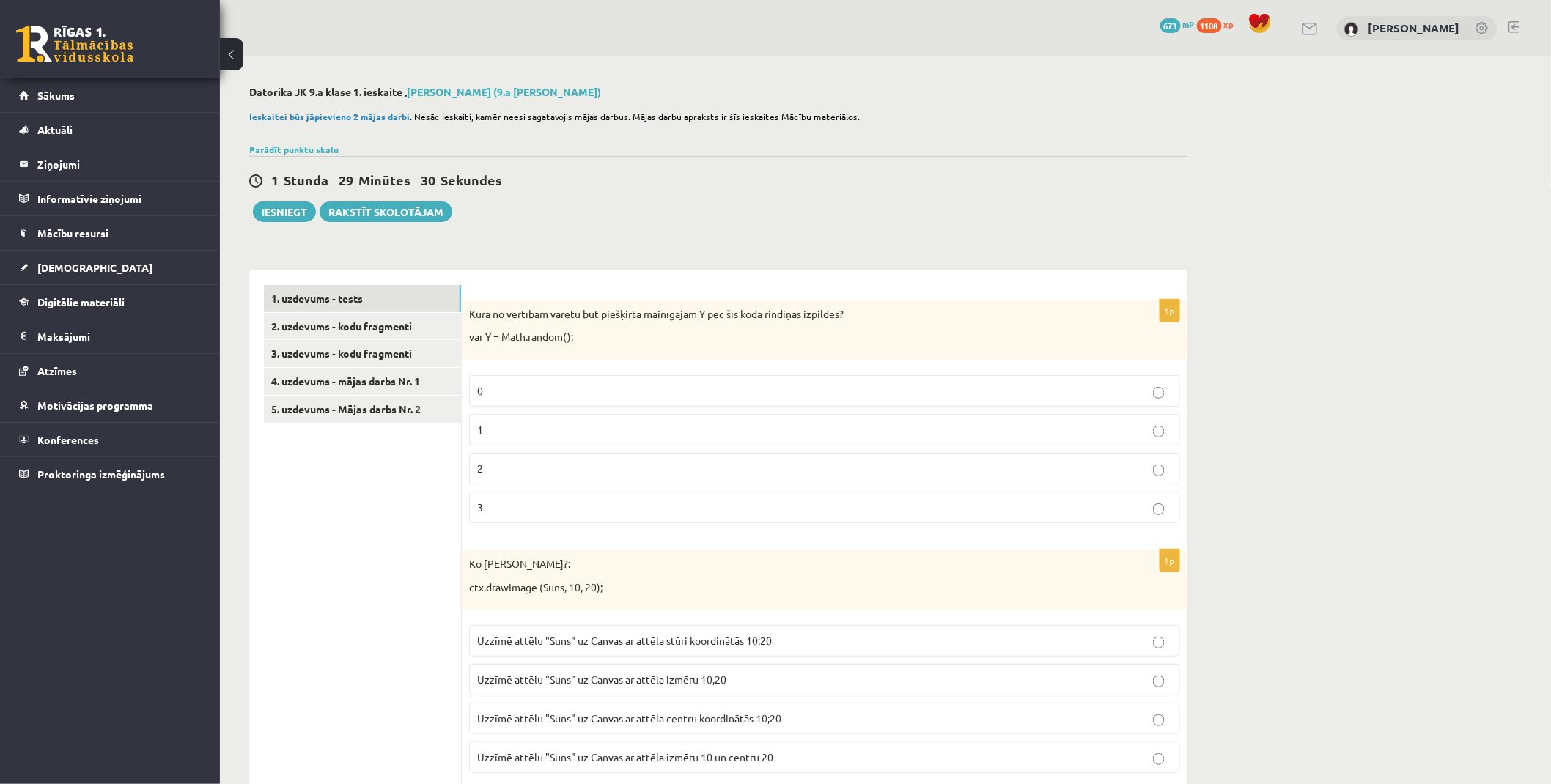
scroll to position [82, 0]
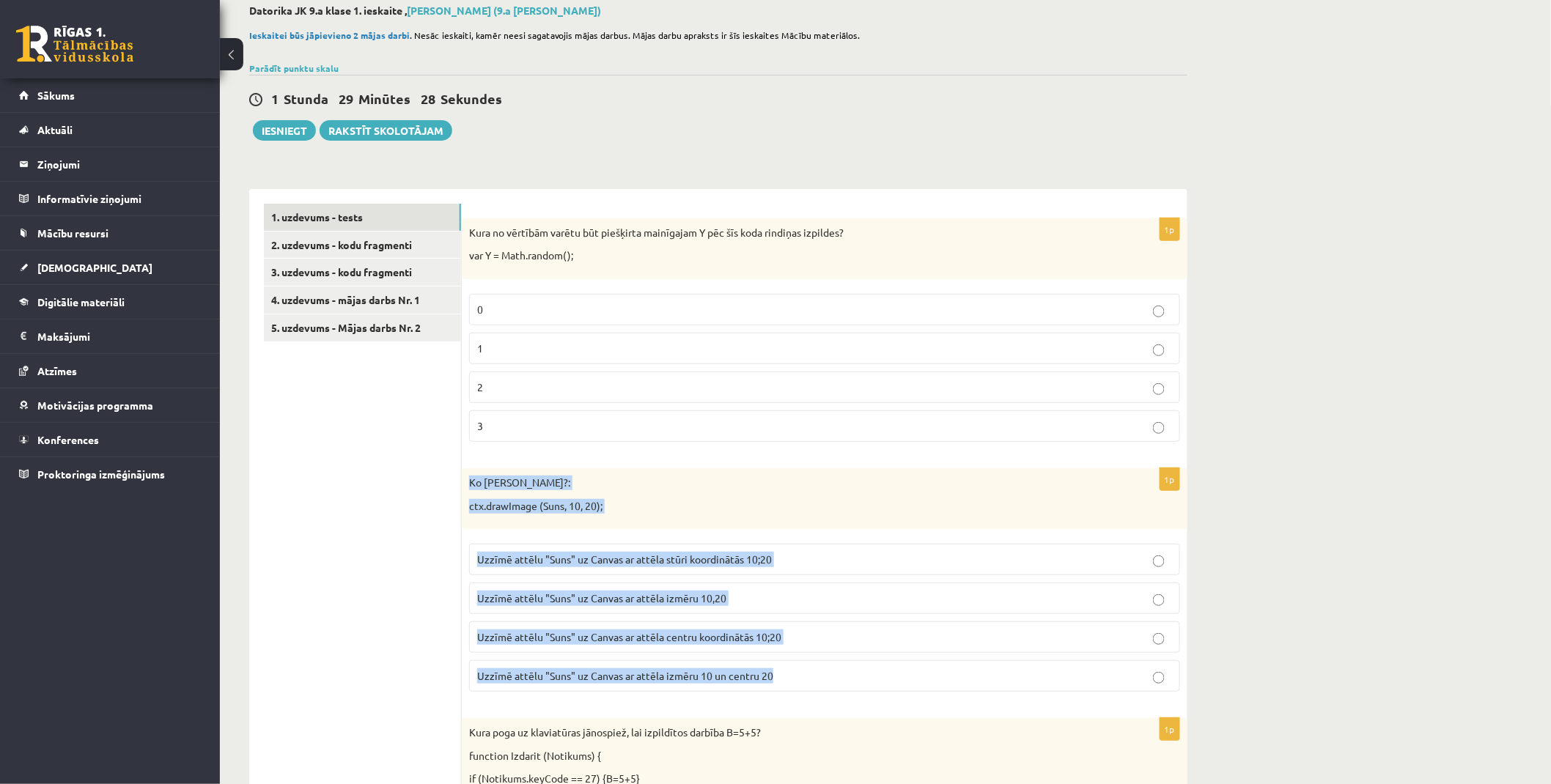
drag, startPoint x: 467, startPoint y: 482, endPoint x: 797, endPoint y: 663, distance: 376.4
click at [797, 663] on div "1p Ko dara koda rindiņa?: ctx.drawImage (Suns, 10, 20); Uzzīmē attēlu "Suns" uz…" at bounding box center [825, 586] width 725 height 235
copy div "Ko dara koda rindiņa?: ctx.drawImage (Suns, 10, 20); Uzzīmē attēlu "Suns" uz Ca…"
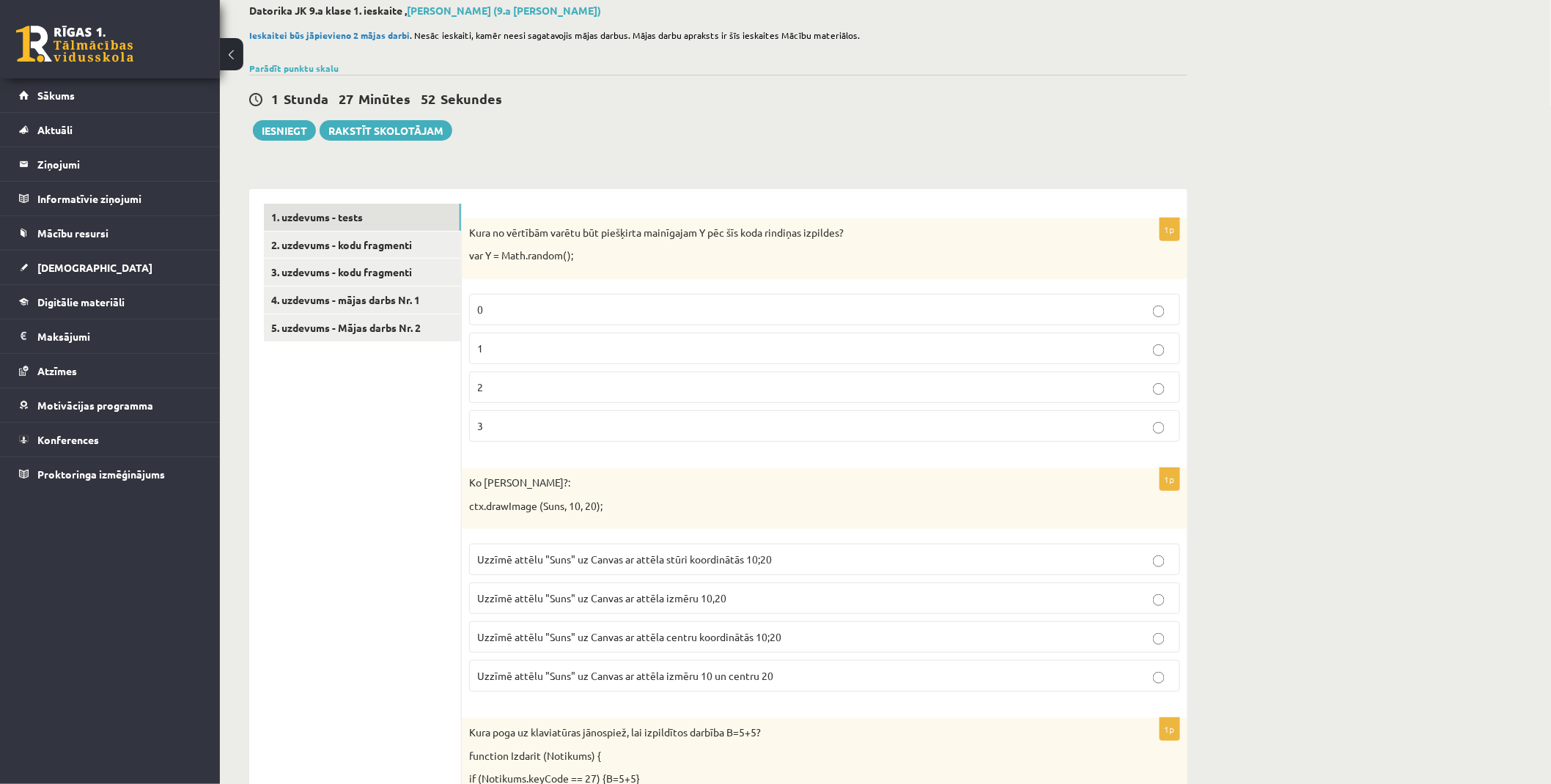
click at [795, 554] on p "Uzzīmē attēlu "Suns" uz Canvas ar attēla stūri koordinātās 10;20" at bounding box center [825, 559] width 695 height 16
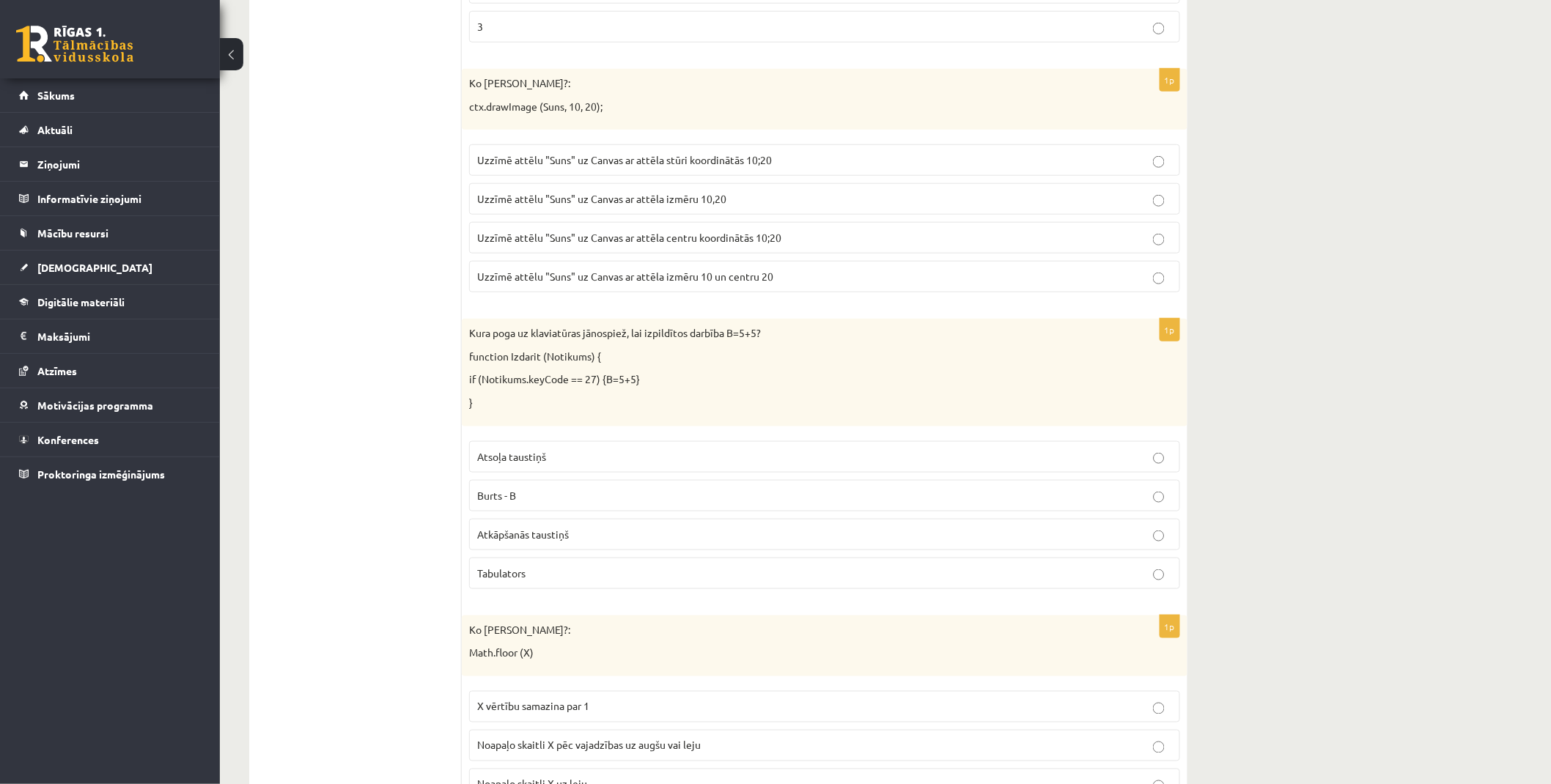
scroll to position [488, 0]
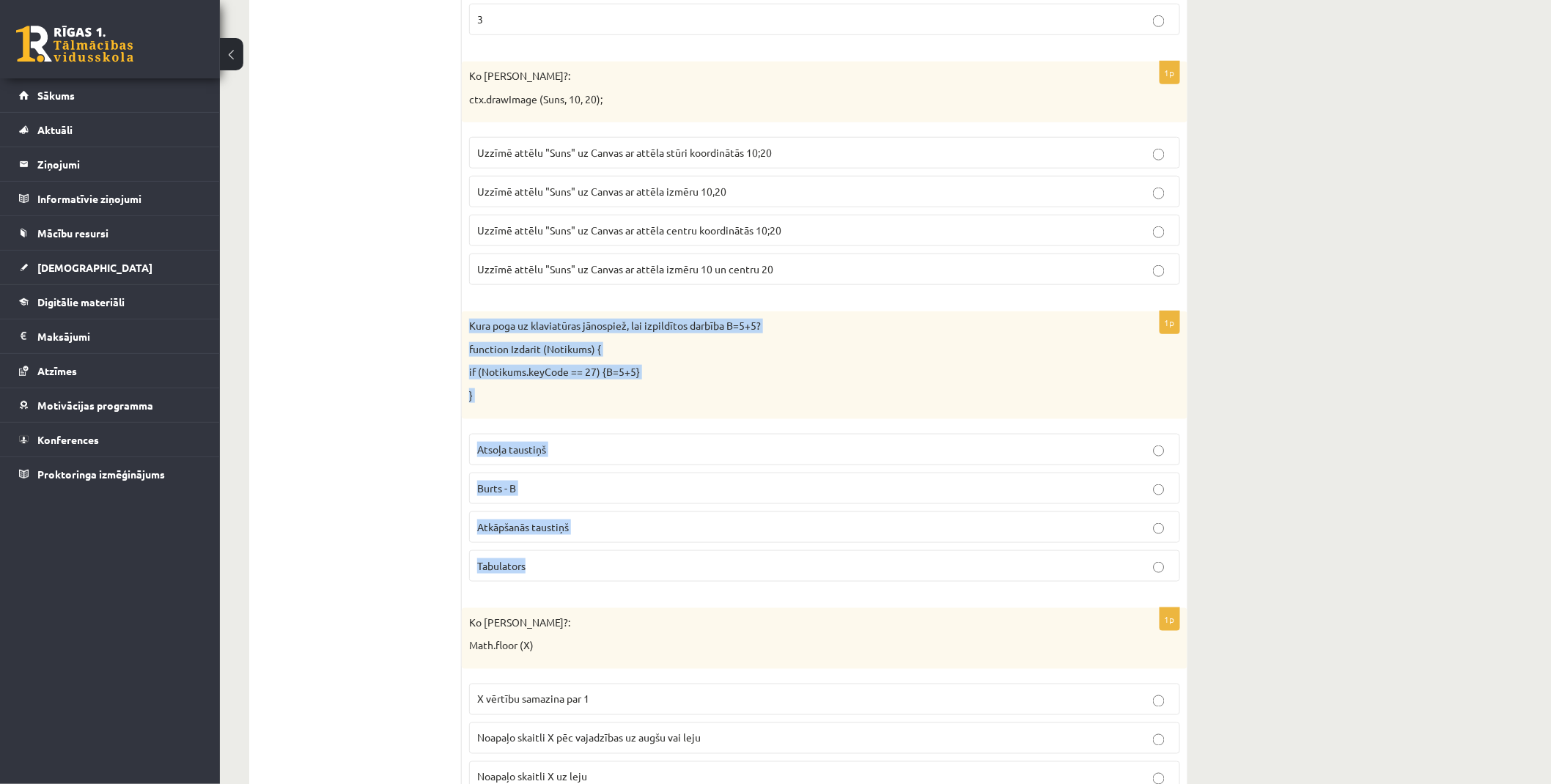
drag, startPoint x: 467, startPoint y: 324, endPoint x: 706, endPoint y: 552, distance: 330.3
click at [706, 552] on div "1p Kura poga uz klaviatūras jānospiež, lai izpildītos darbība B=5+5? function I…" at bounding box center [825, 452] width 725 height 282
copy div "Kura poga uz klaviatūras jānospiež, lai izpildītos darbība B=5+5? function Izda…"
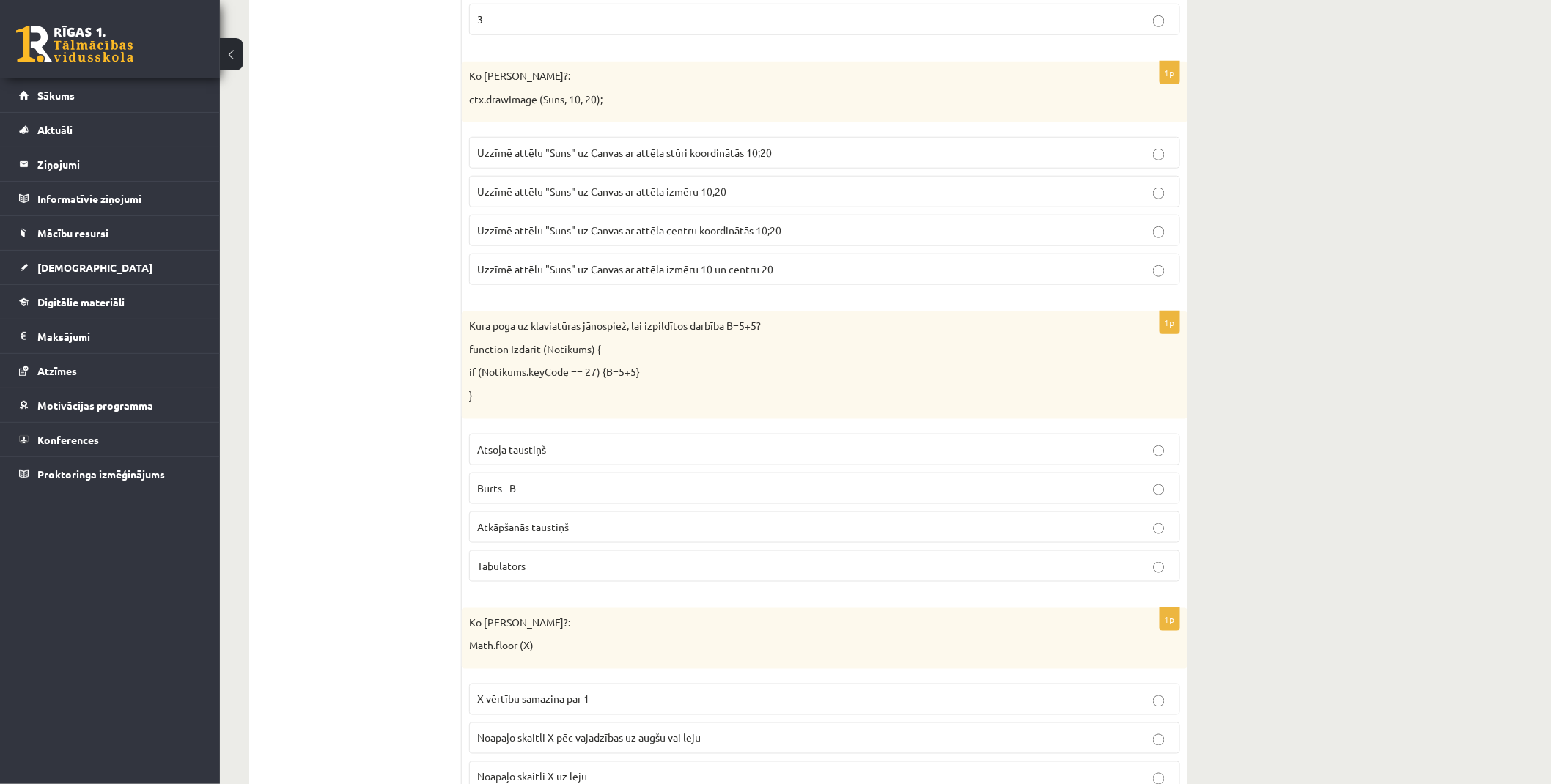
click at [350, 318] on ul "1. uzdevums - tests 2. uzdevums - kodu fragmenti 3. uzdevums - kodu fragmenti 4…" at bounding box center [363, 559] width 198 height 1524
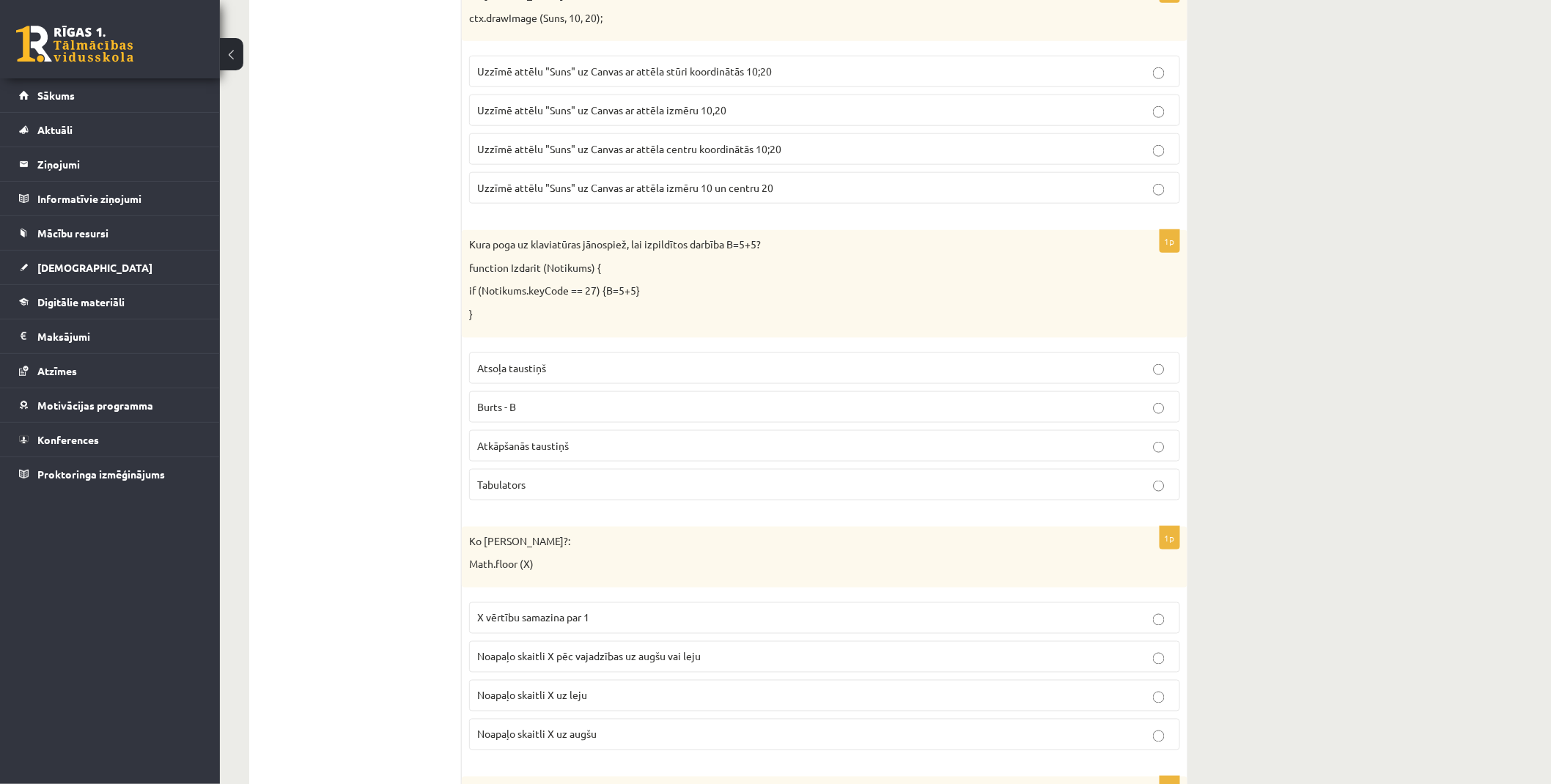
click at [565, 431] on fieldset "Atsoļa taustiņš Burts - B Atkāpšanās taustiņš Tabulators" at bounding box center [825, 425] width 711 height 160
click at [573, 452] on p "Atkāpšanās taustiņš" at bounding box center [825, 446] width 695 height 16
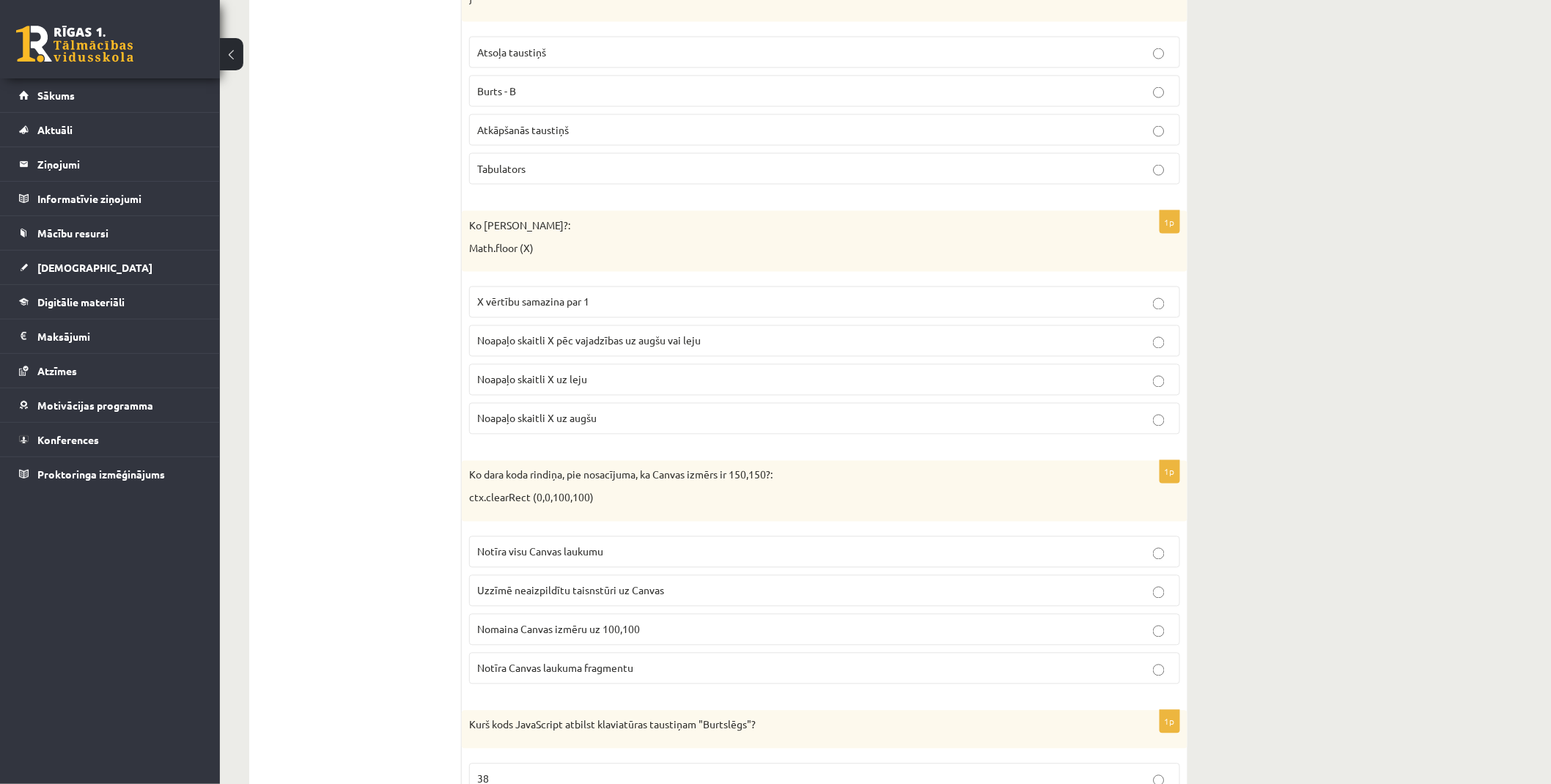
scroll to position [895, 0]
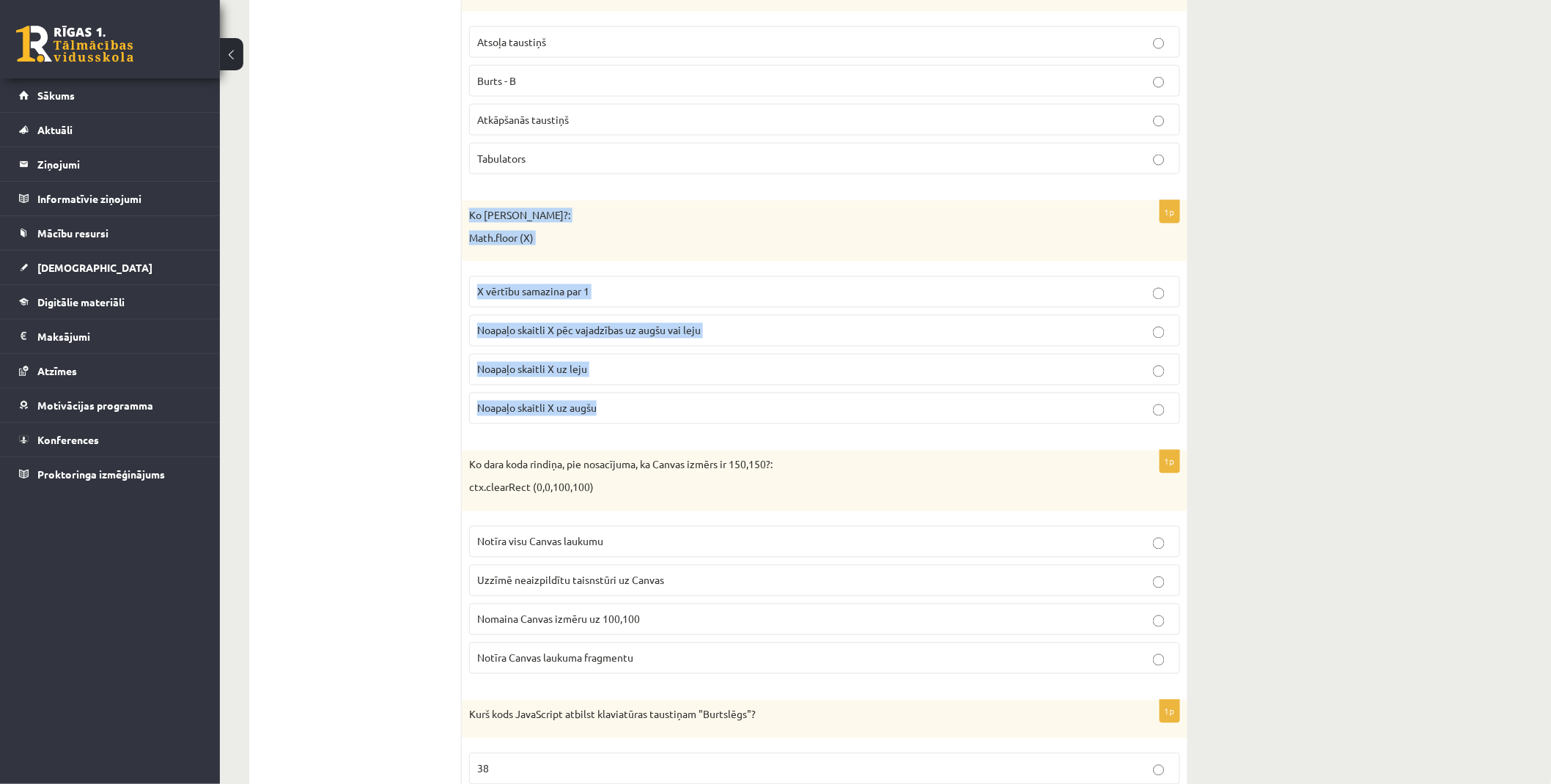
drag, startPoint x: 467, startPoint y: 215, endPoint x: 653, endPoint y: 405, distance: 265.9
click at [653, 405] on div "1p Ko dara koda rindiņa?: Math.floor (X) X vērtību samazina par 1 Noapaļo skait…" at bounding box center [825, 318] width 725 height 235
copy div "Ko dara koda rindiņa?: Math.floor (X) X vērtību samazina par 1 Noapaļo skaitli …"
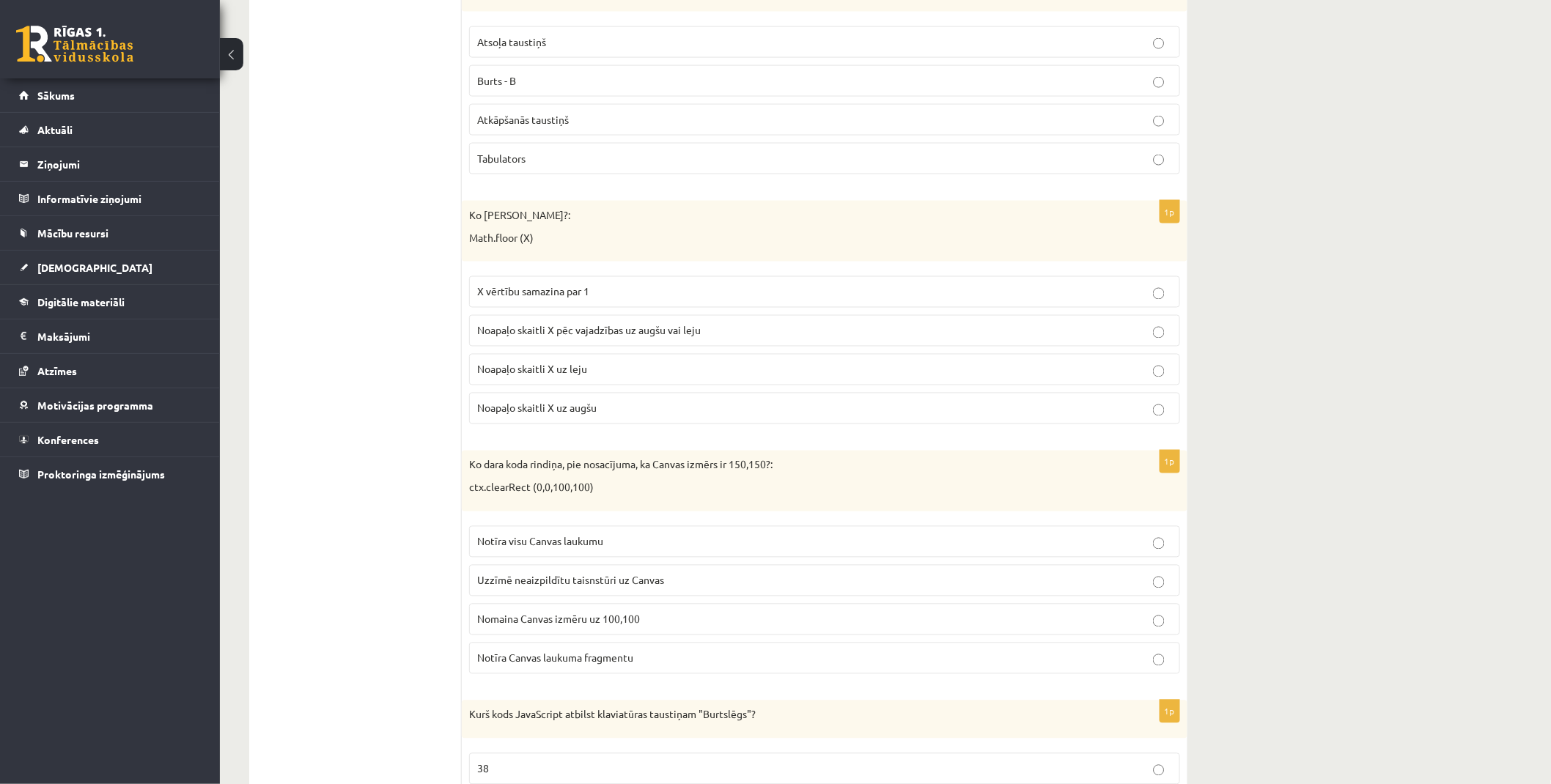
click at [357, 269] on ul "1. uzdevums - tests 2. uzdevums - kodu fragmenti 3. uzdevums - kodu fragmenti 4…" at bounding box center [363, 152] width 198 height 1524
click at [605, 381] on label "Noapaļo skaitli X uz leju" at bounding box center [825, 370] width 711 height 32
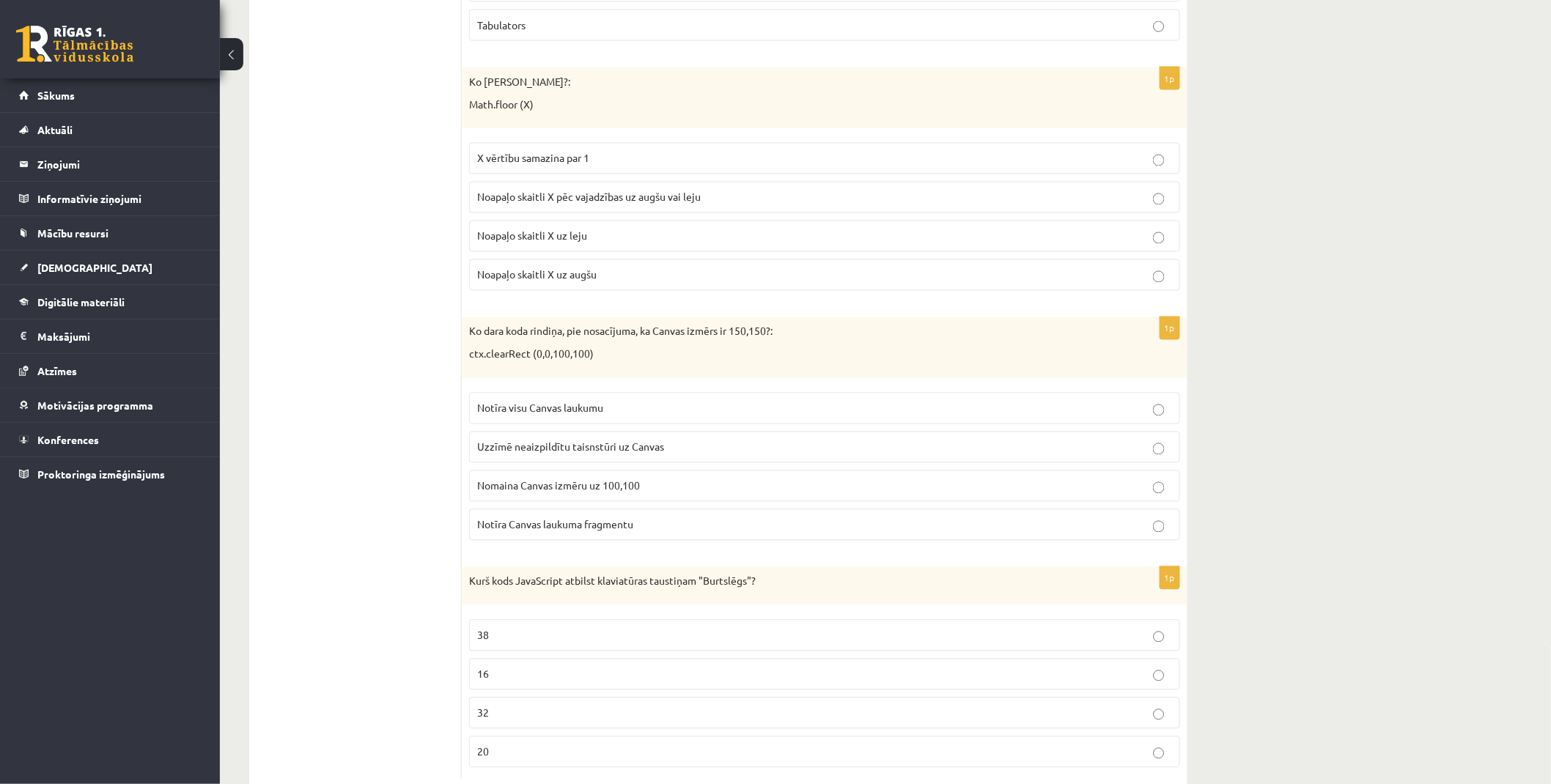
scroll to position [1058, 0]
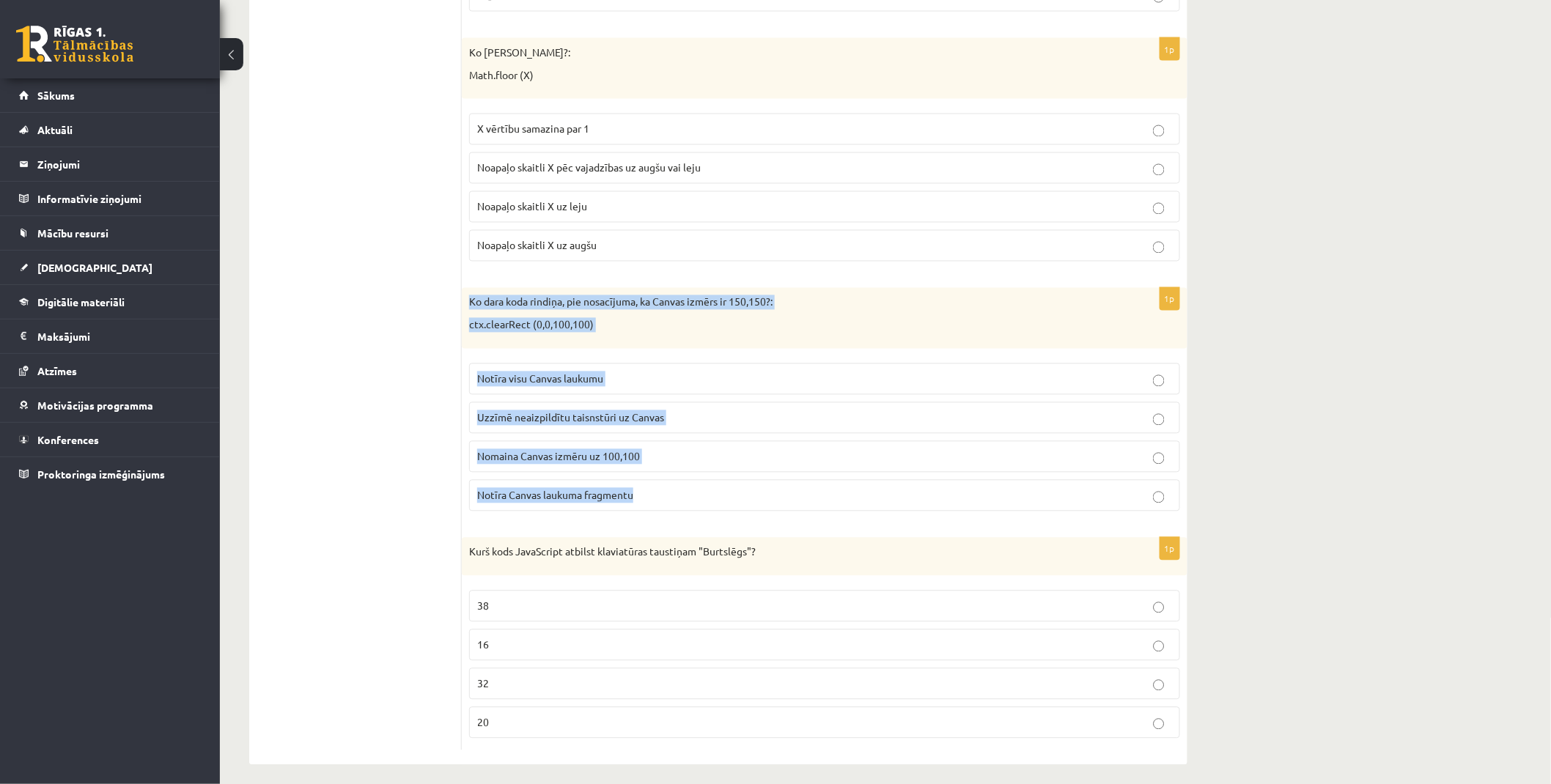
drag, startPoint x: 463, startPoint y: 296, endPoint x: 680, endPoint y: 489, distance: 290.4
click at [680, 489] on div "1p Ko dara koda rindiņa, pie nosacījuma, ka Canvas izmērs ir 150,150?: ctx.clea…" at bounding box center [825, 405] width 725 height 235
copy div "Ko dara koda rindiņa, pie nosacījuma, ka Canvas izmērs ir 150,150?: ctx.clearRe…"
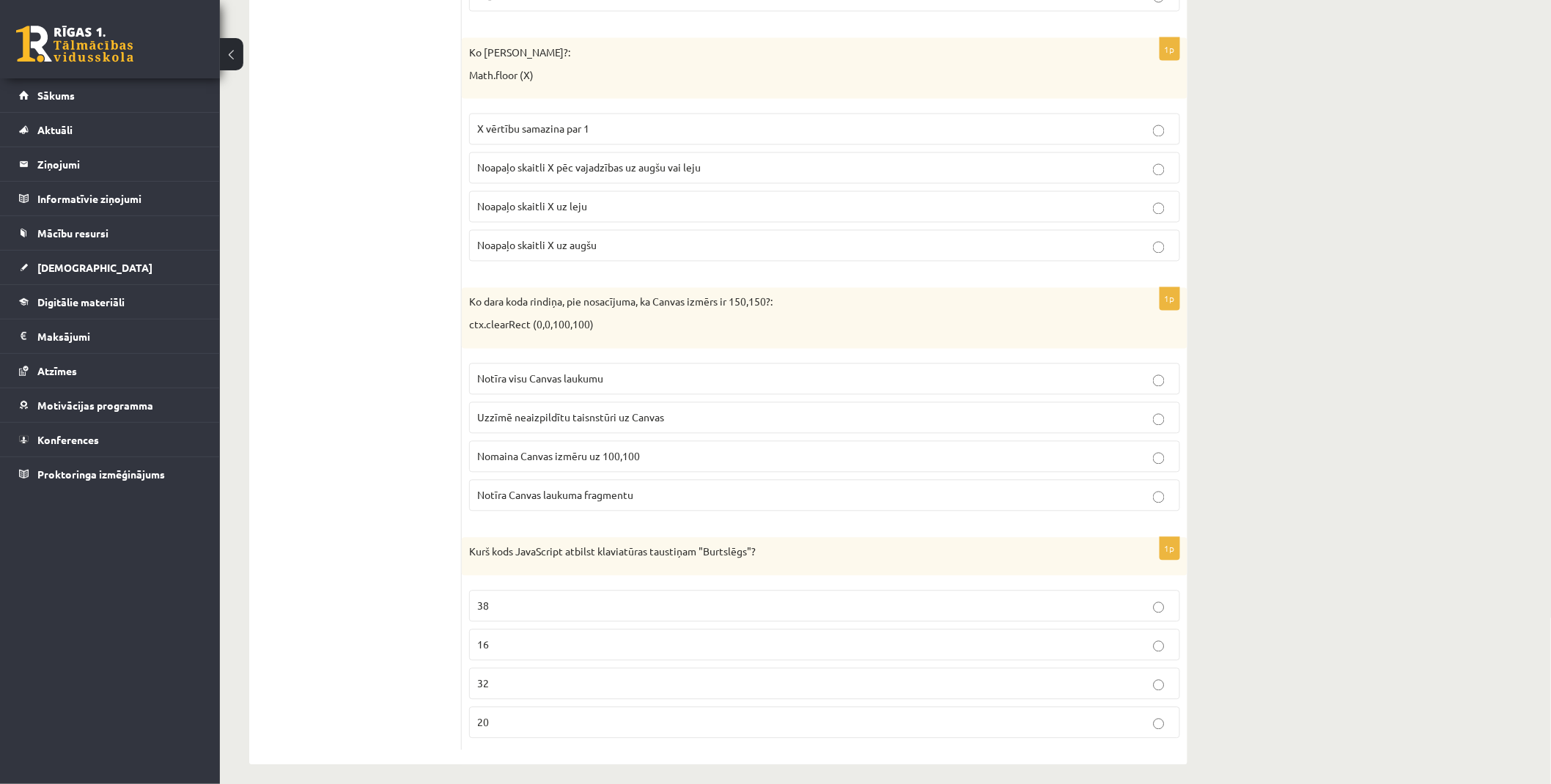
click at [532, 497] on span "Notīra Canvas laukuma fragmentu" at bounding box center [555, 495] width 156 height 13
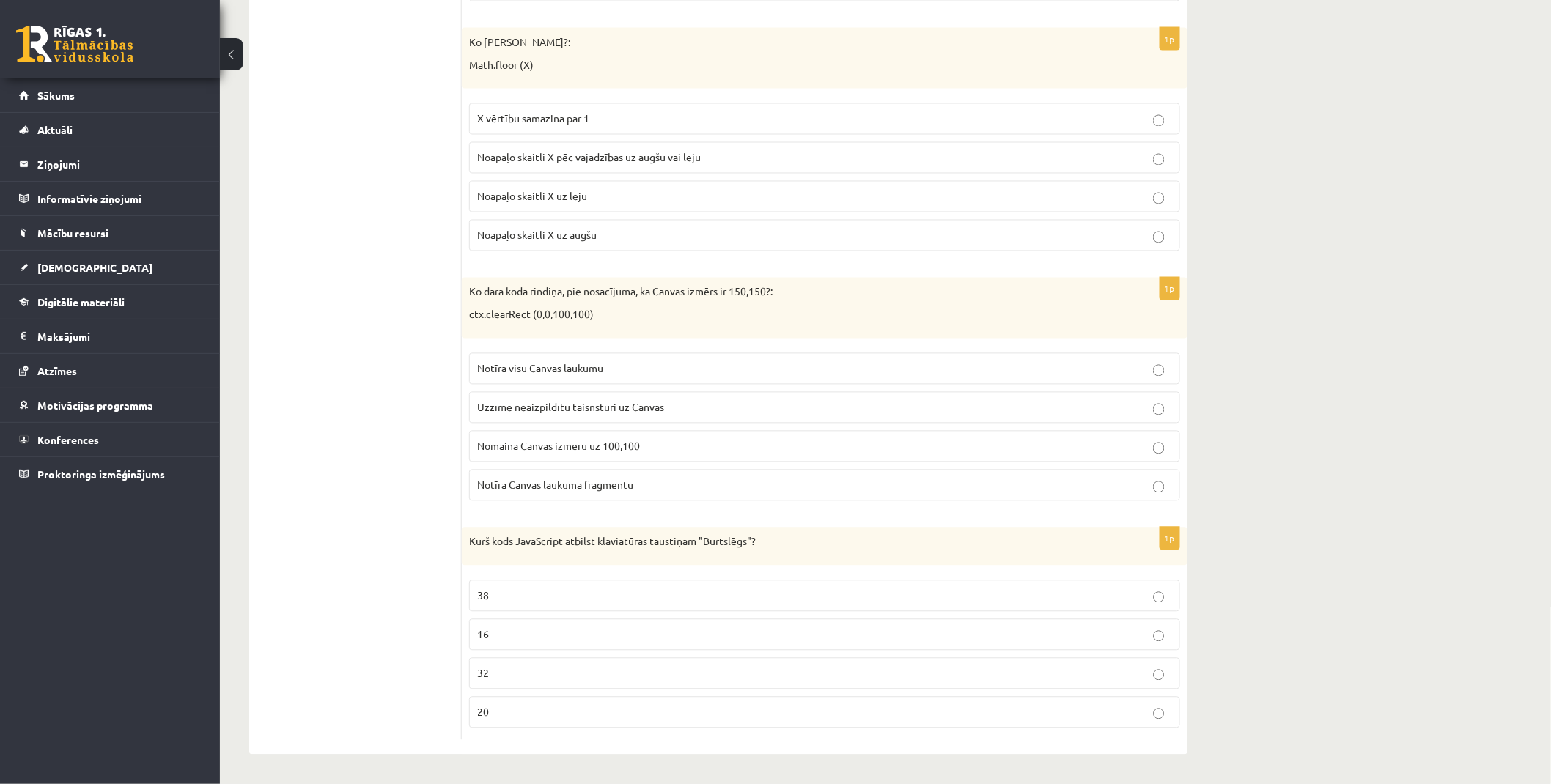
scroll to position [1073, 0]
drag, startPoint x: 475, startPoint y: 542, endPoint x: 789, endPoint y: 704, distance: 353.3
click at [789, 704] on div "1p Kurš kods JavaScript atbilst klaviatūras taustiņam "Burtslēgs"? 38 16 32 20" at bounding box center [825, 633] width 725 height 212
copy div "Kurš kods JavaScript atbilst klaviatūras taustiņam "Burtslēgs"? 38 16 32 20"
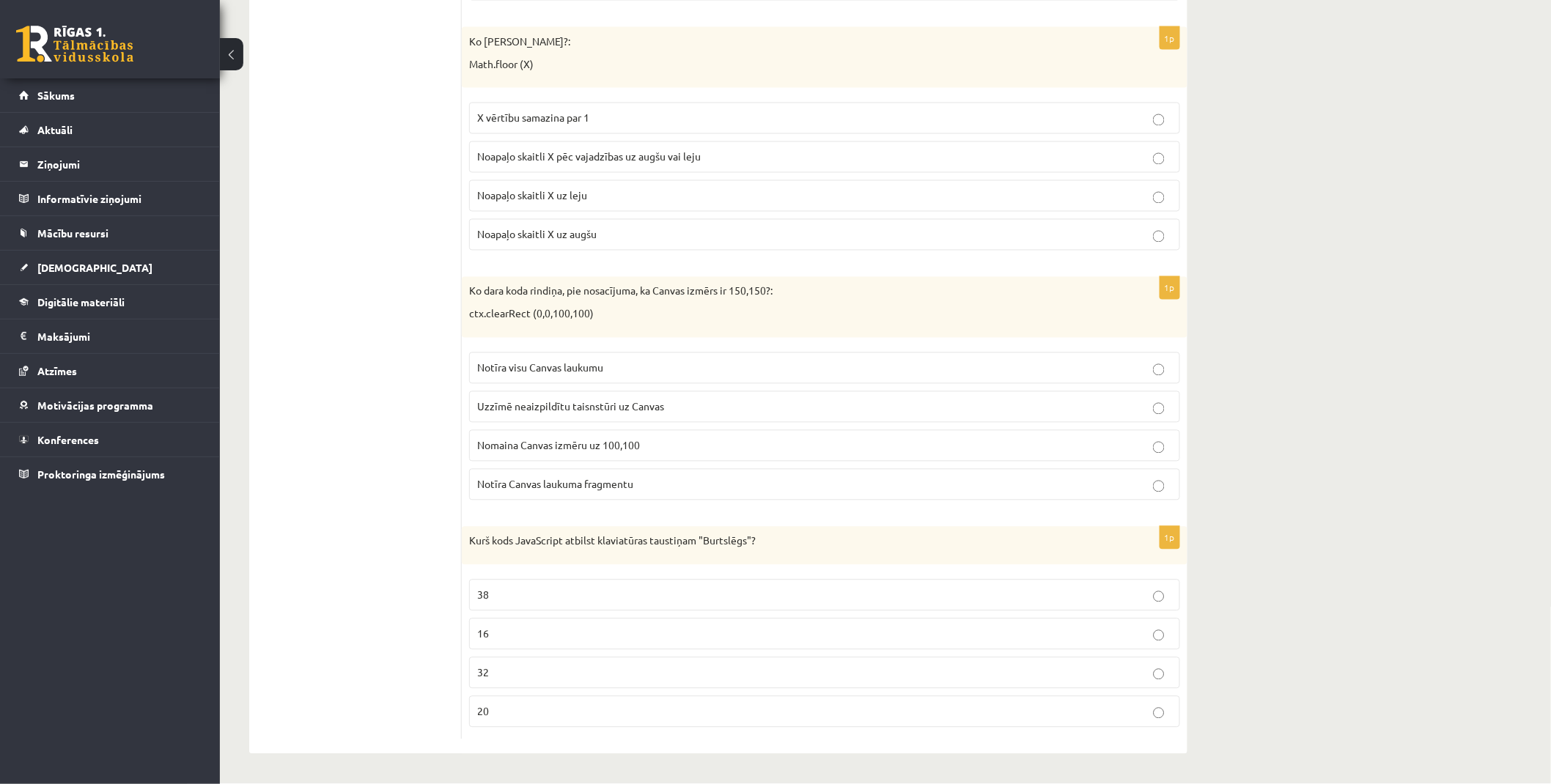
click at [519, 631] on p "16" at bounding box center [825, 635] width 695 height 16
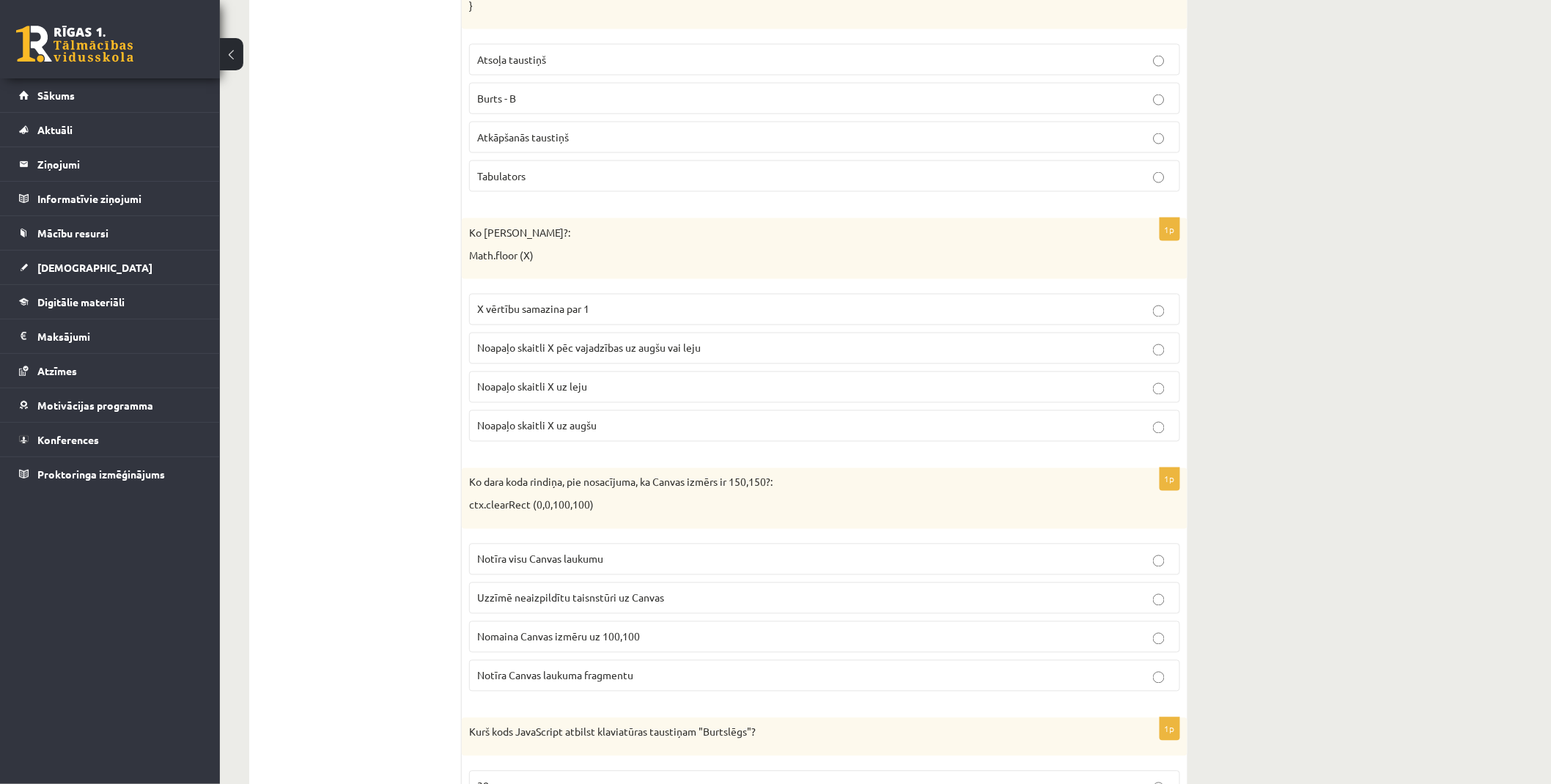
scroll to position [0, 0]
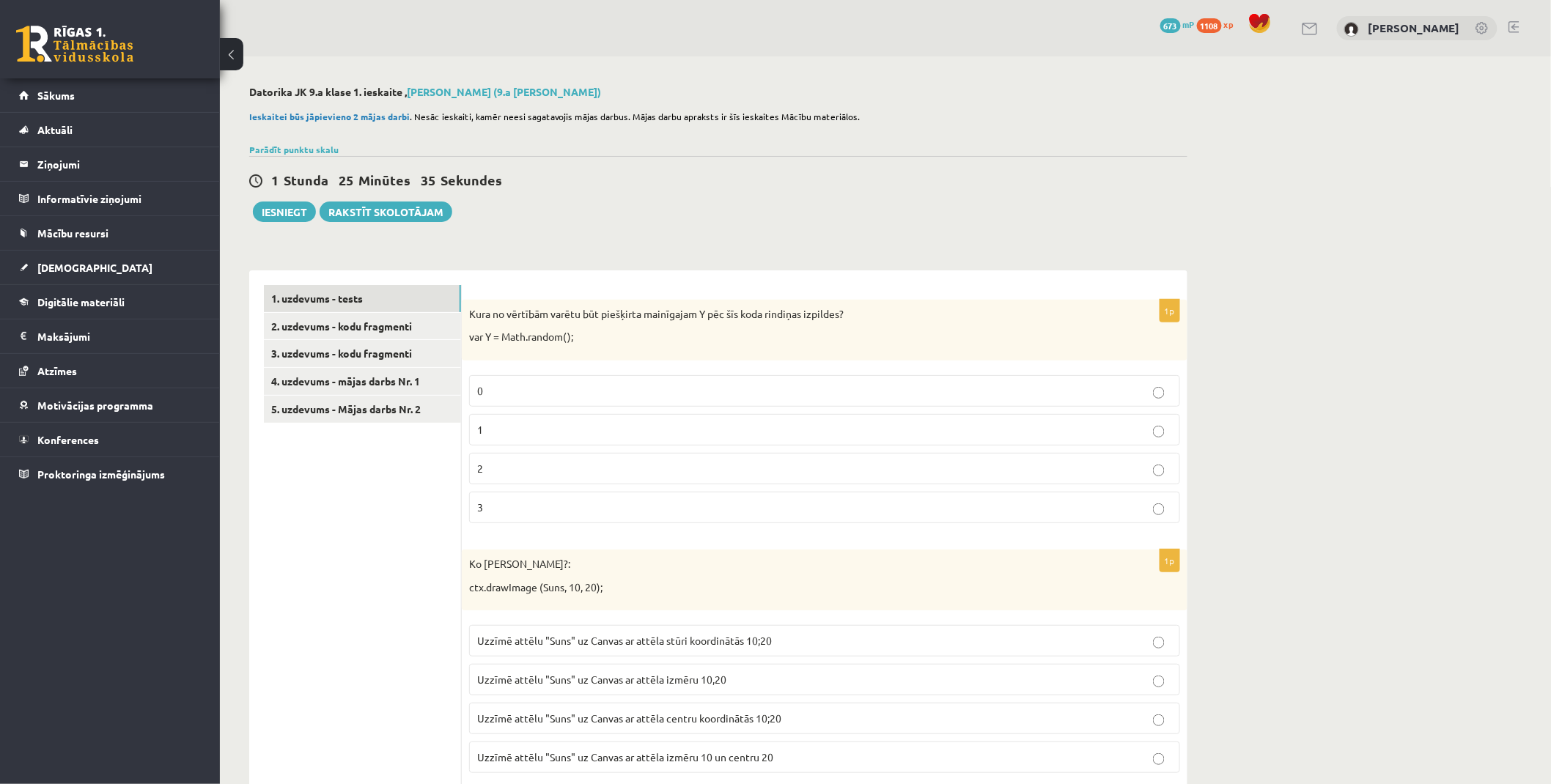
drag, startPoint x: 392, startPoint y: 431, endPoint x: 382, endPoint y: 233, distance: 198.3
click at [330, 327] on link "2. uzdevums - kodu fragmenti" at bounding box center [362, 326] width 197 height 27
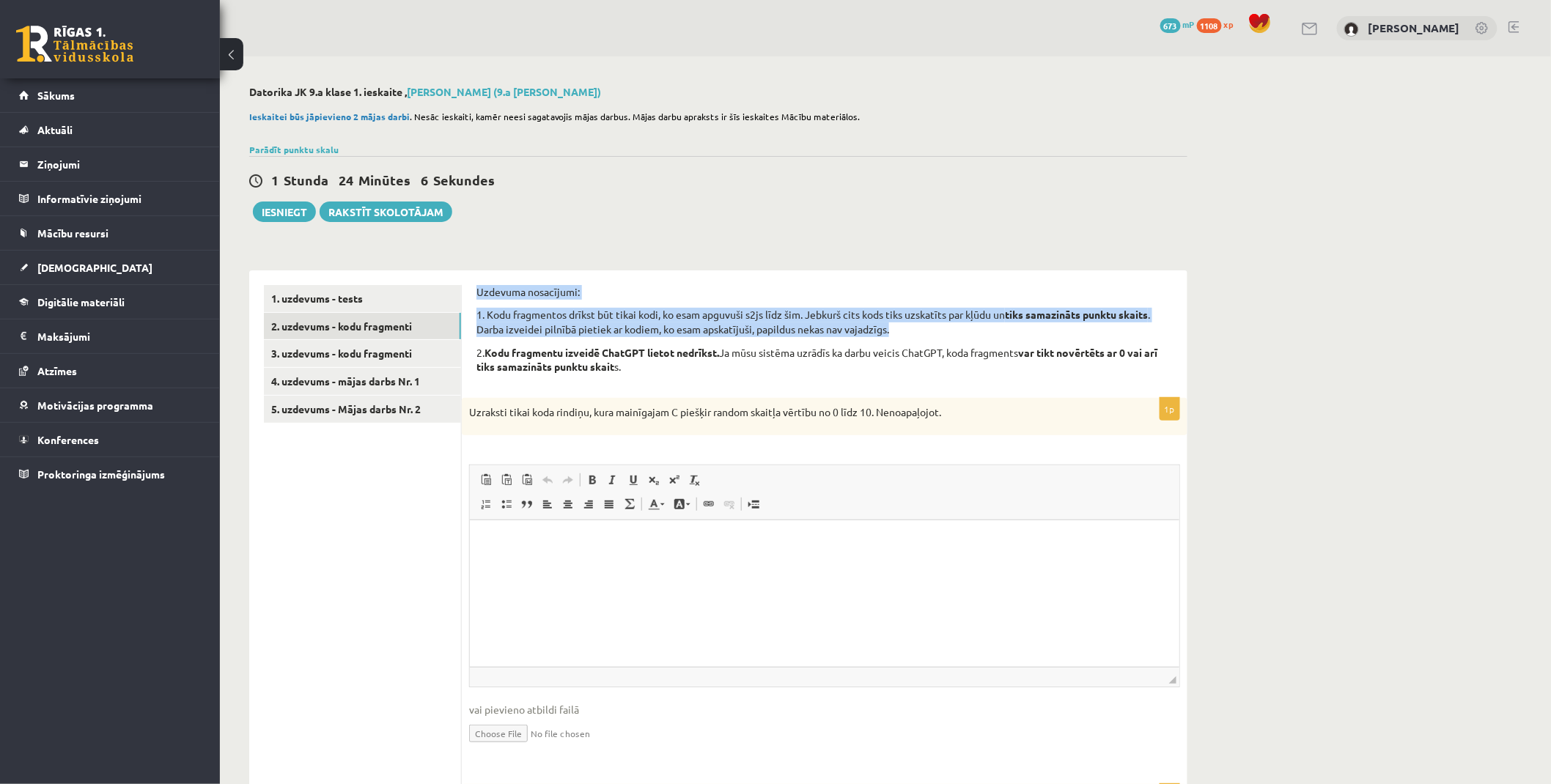
drag, startPoint x: 471, startPoint y: 288, endPoint x: 908, endPoint y: 327, distance: 438.7
copy div "Uzdevuma nosacījumi: 1. Kodu fragmentos drīkst būt tikai kodi, ko esam apguvuši…"
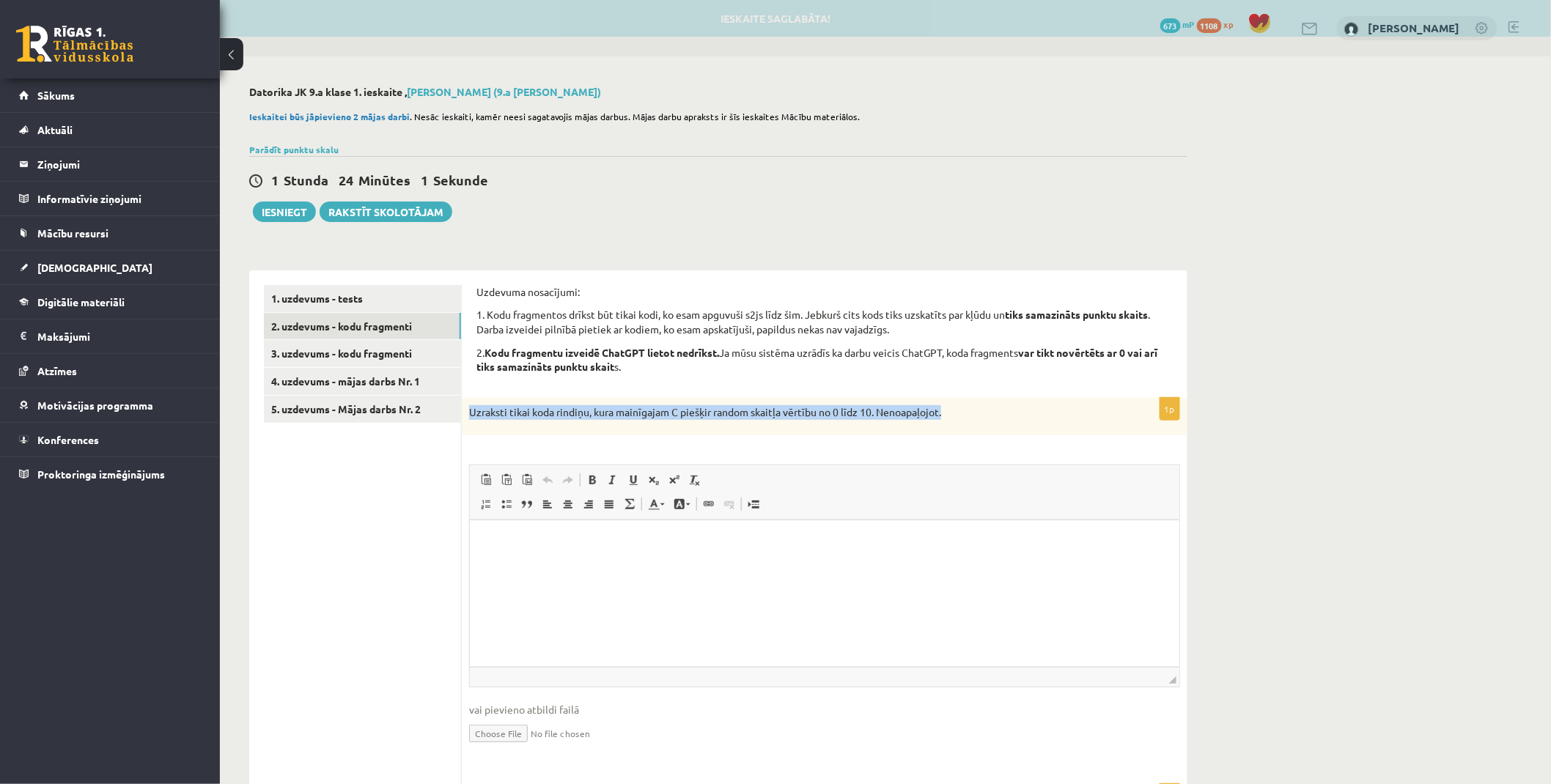
drag, startPoint x: 467, startPoint y: 412, endPoint x: 1018, endPoint y: 406, distance: 551.0
click at [1018, 406] on div "Uzraksti tikai koda rindiņu, kura mainīgajam C piešķir random skaitļa vērtību n…" at bounding box center [825, 417] width 725 height 38
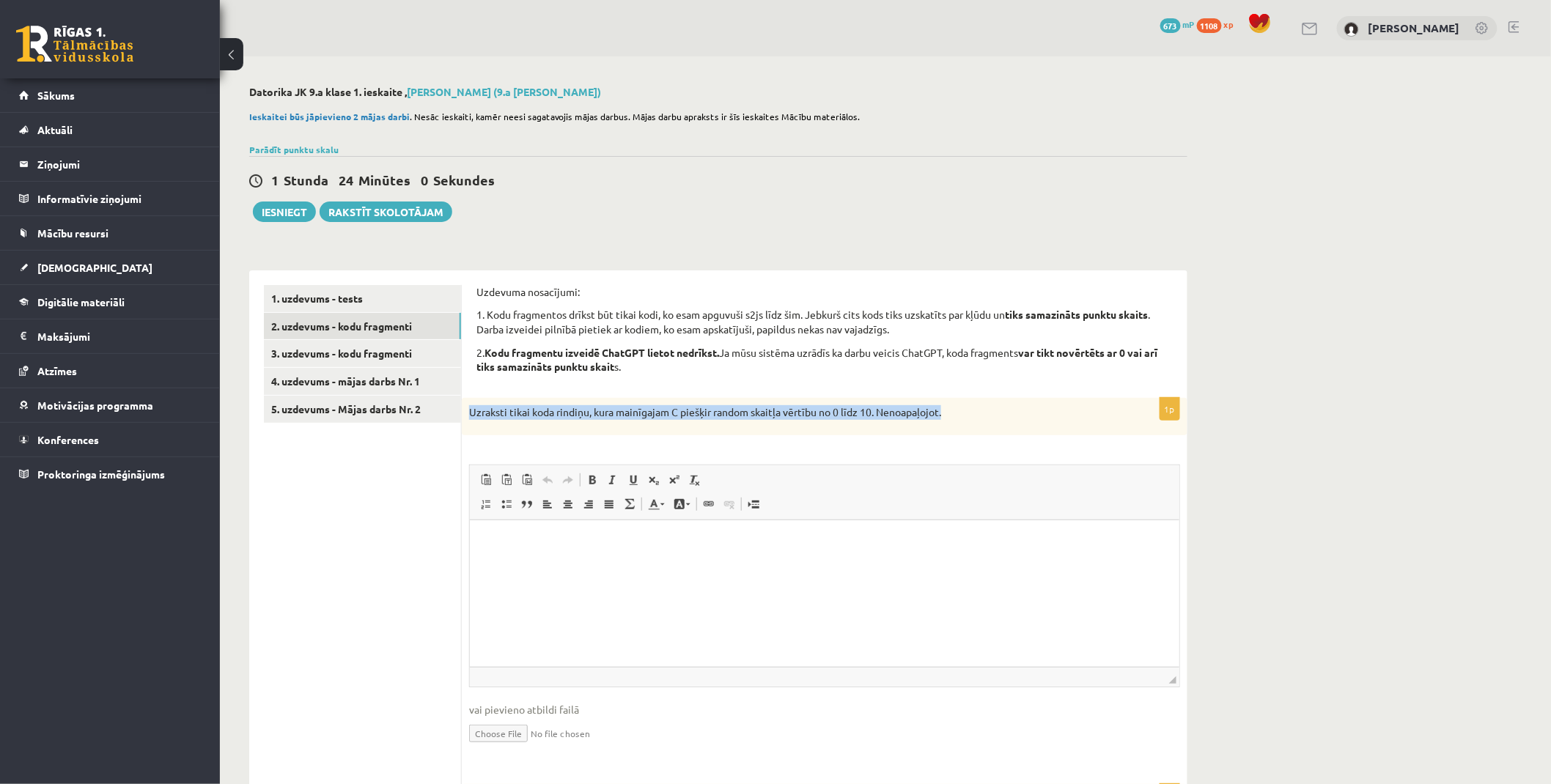
copy p "Uzraksti tikai koda rindiņu, kura mainīgajam C piešķir random skaitļa vērtību n…"
click at [681, 299] on div "Uzdevuma nosacījumi: 1. Kodu fragmentos drīkst būt tikai kodi, ko esam apguvuši…" at bounding box center [825, 334] width 697 height 98
click at [551, 537] on p "Editor, wiswyg-editor-user-answer-47433797541100" at bounding box center [825, 543] width 681 height 16
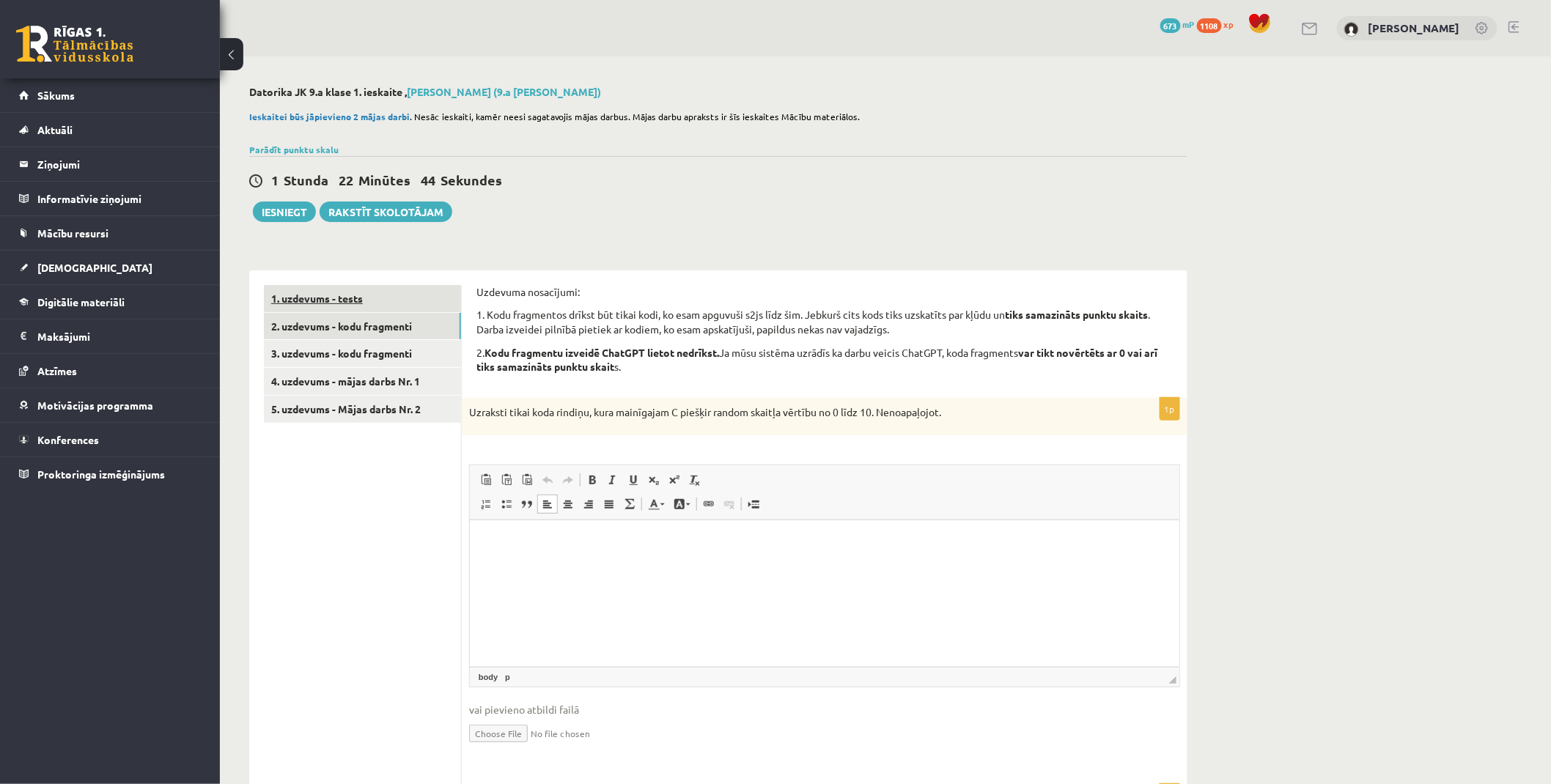
click at [368, 291] on link "1. uzdevums - tests" at bounding box center [362, 298] width 197 height 27
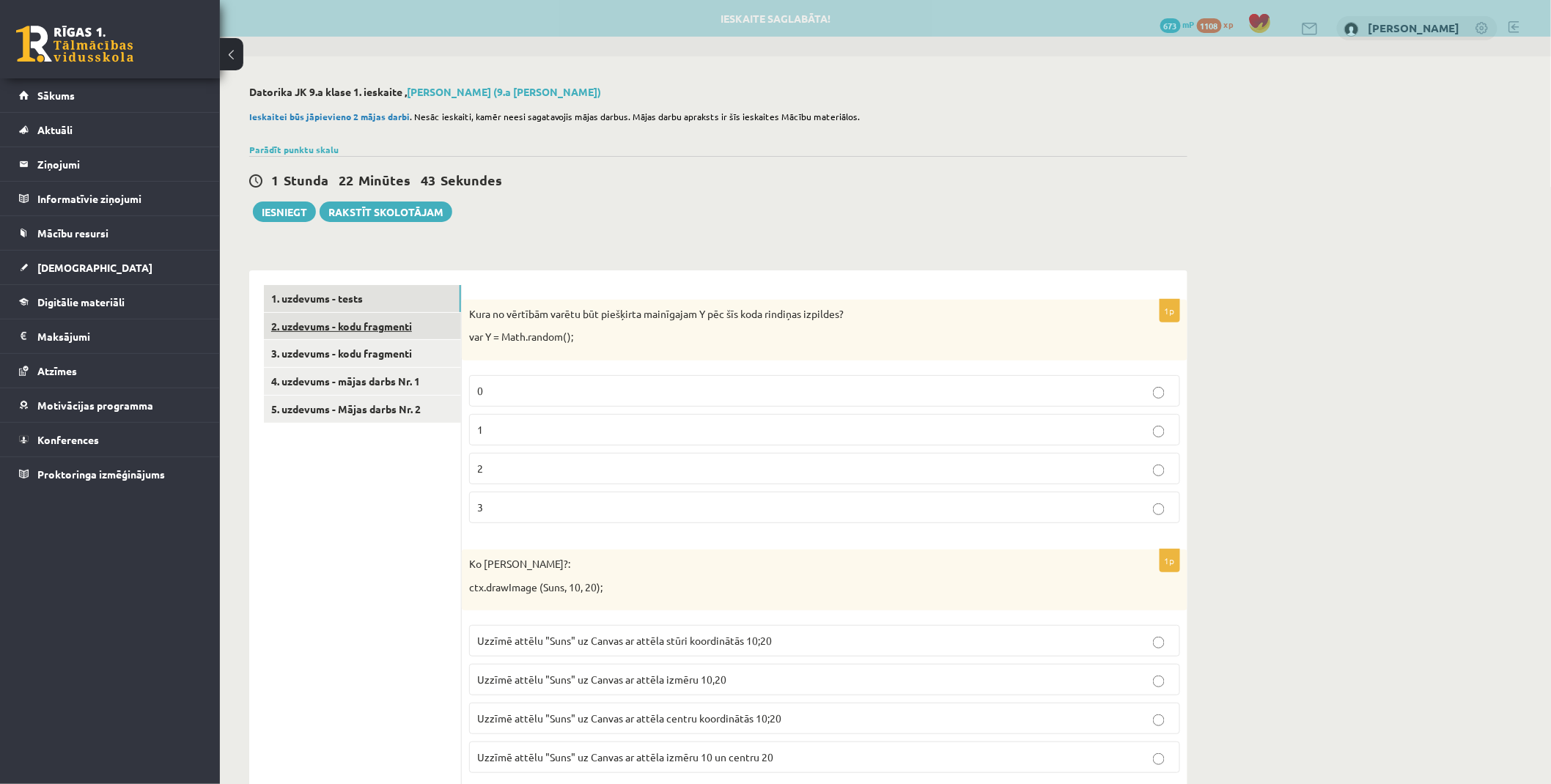
click at [334, 318] on link "2. uzdevums - kodu fragmenti" at bounding box center [362, 326] width 197 height 27
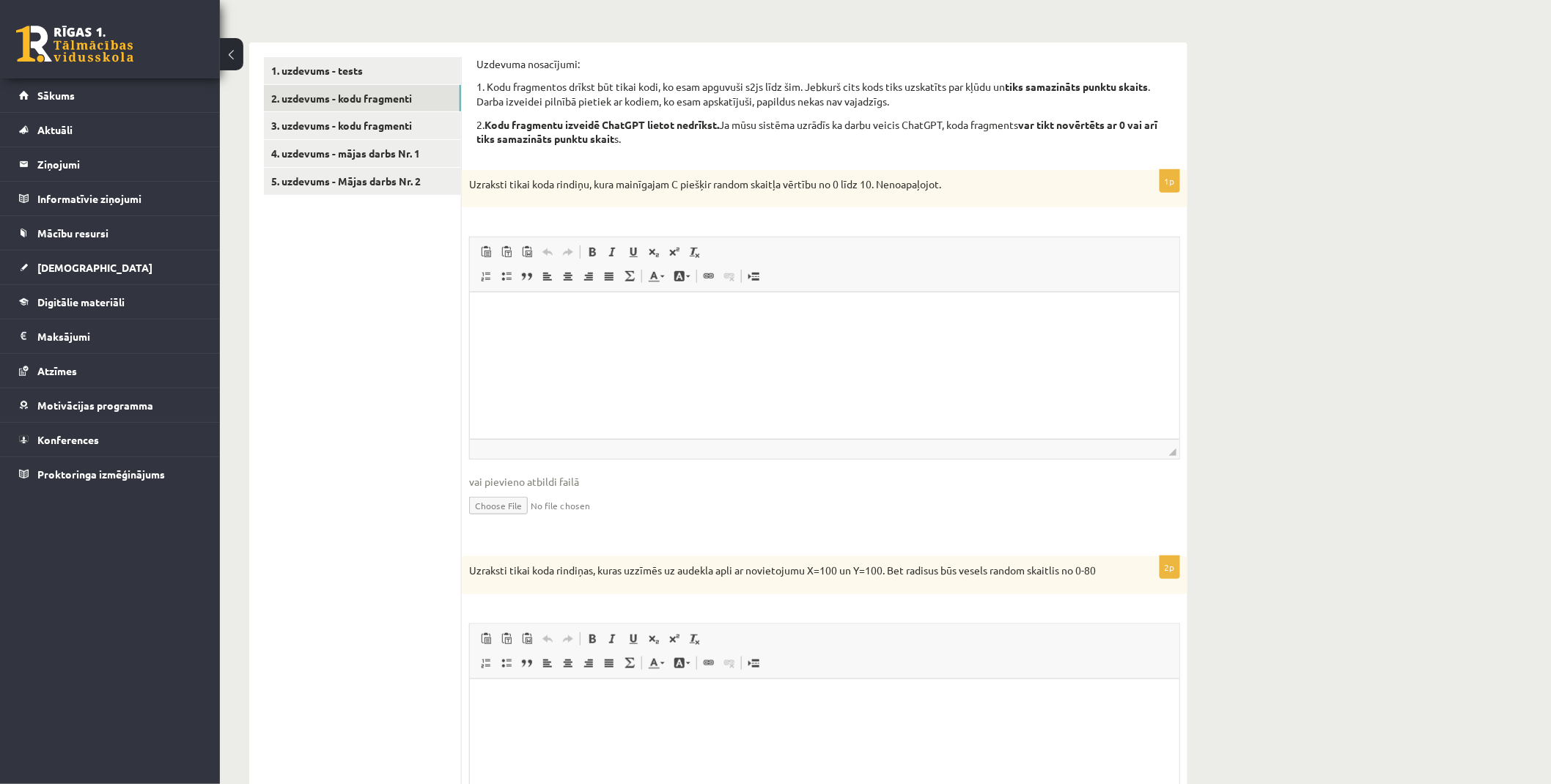
scroll to position [172, 0]
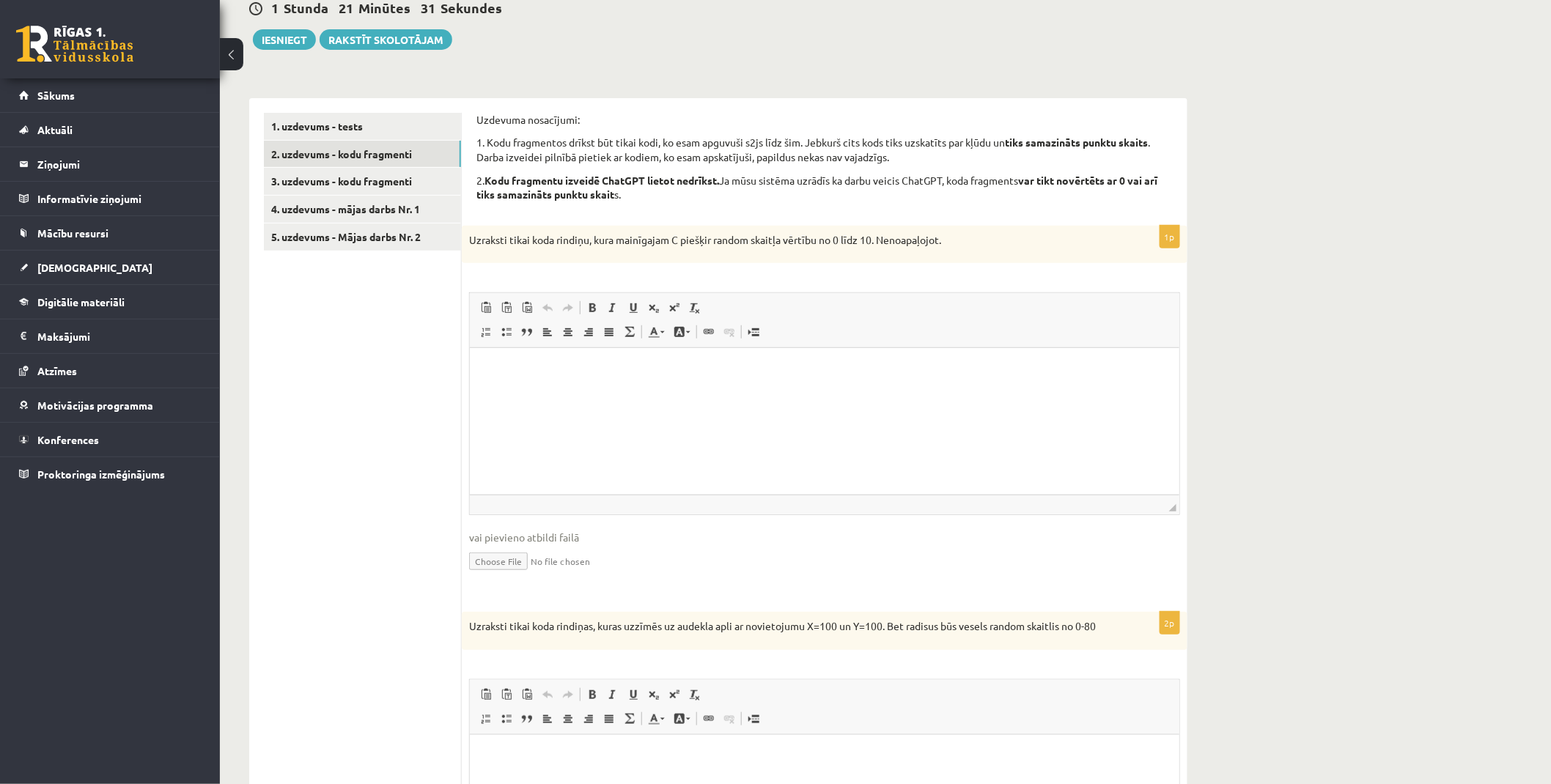
click at [559, 358] on html at bounding box center [824, 370] width 710 height 45
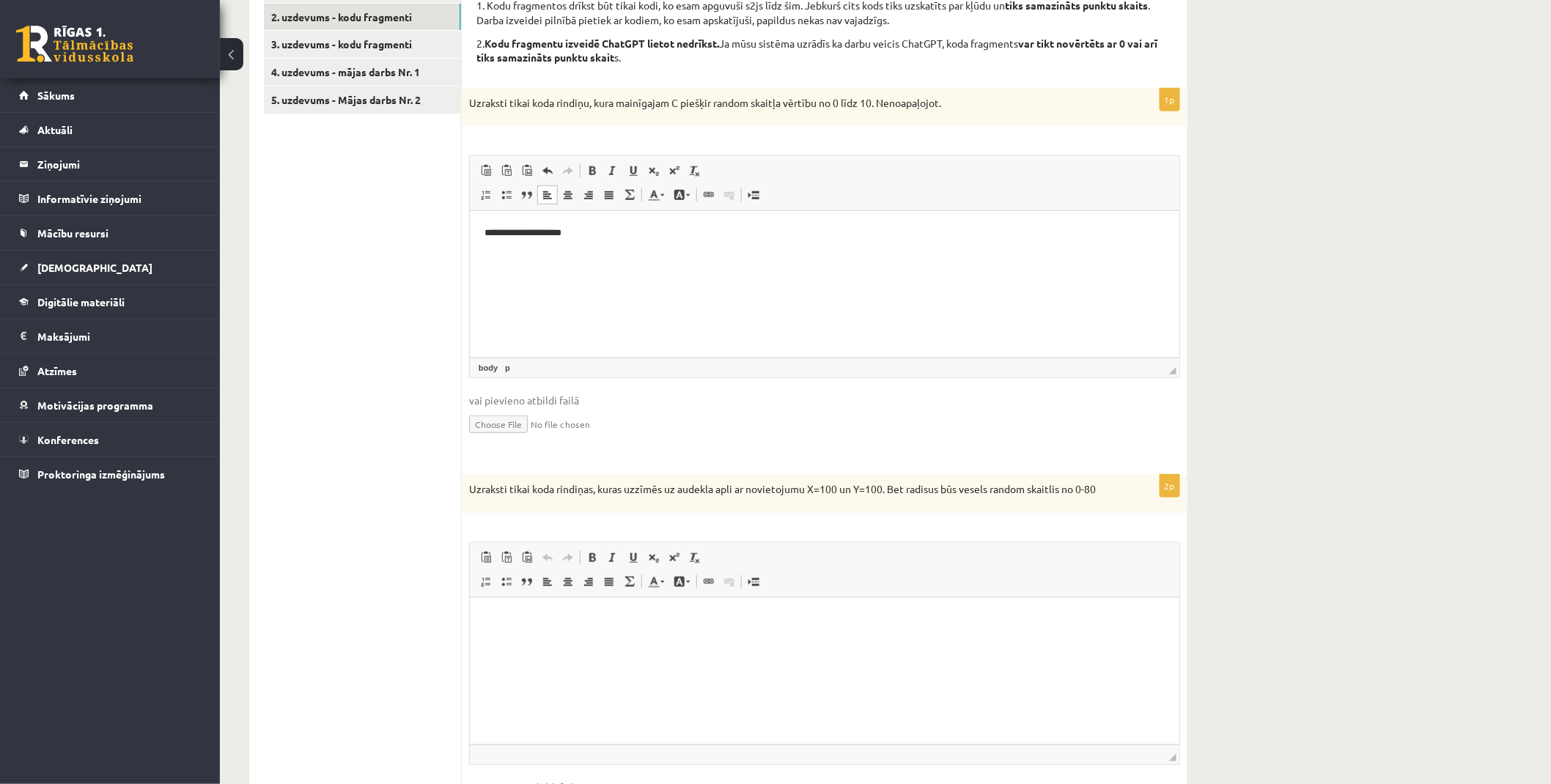
scroll to position [335, 0]
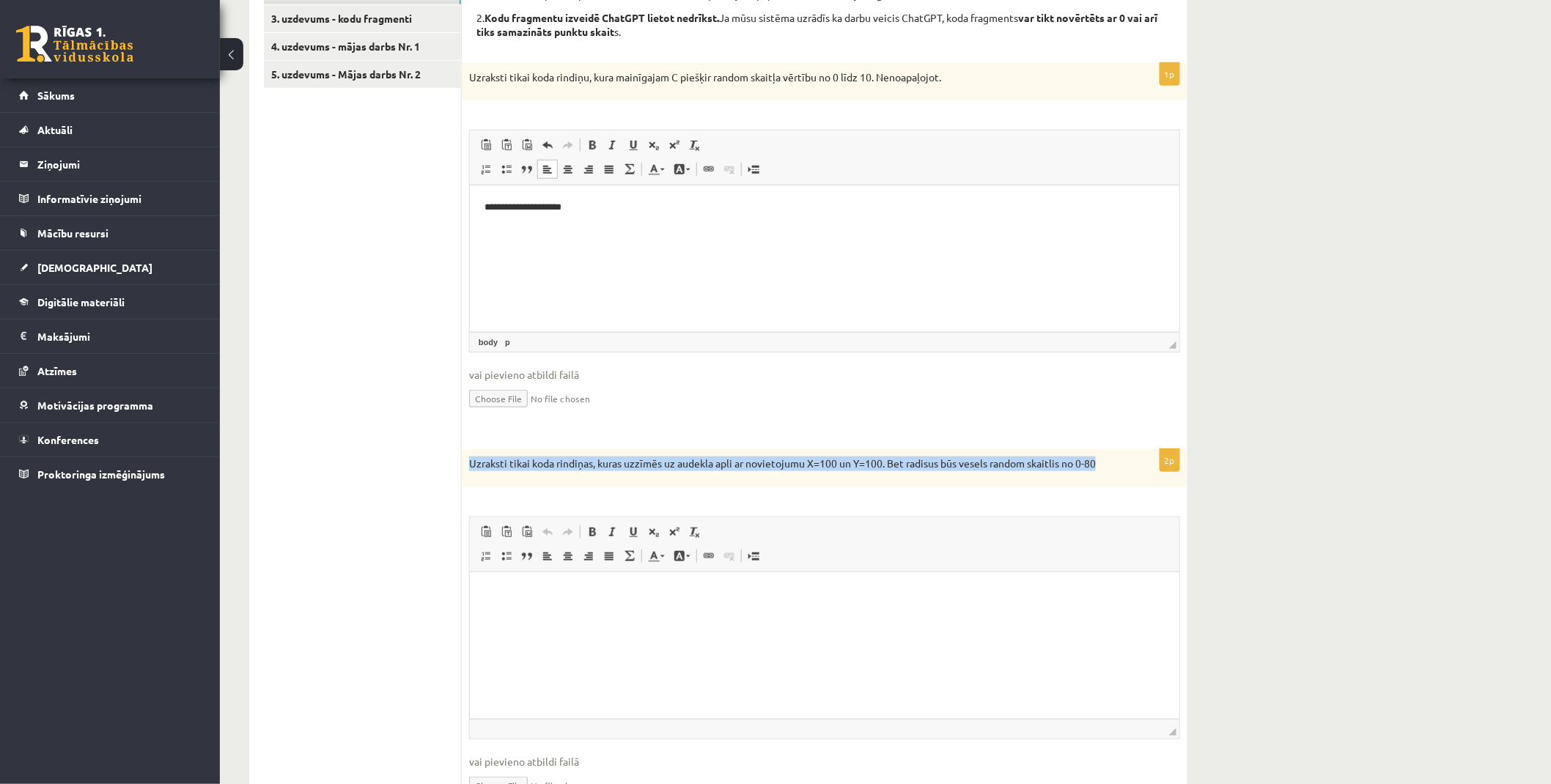
drag, startPoint x: 468, startPoint y: 457, endPoint x: 1109, endPoint y: 460, distance: 641.0
click at [1109, 460] on div "Uzraksti tikai koda rindiņas, kuras uzzīmēs uz audekla apli ar novietojumu X=10…" at bounding box center [825, 467] width 725 height 38
copy p "Uzraksti tikai koda rindiņas, kuras uzzīmēs uz audekla apli ar novietojumu X=10…"
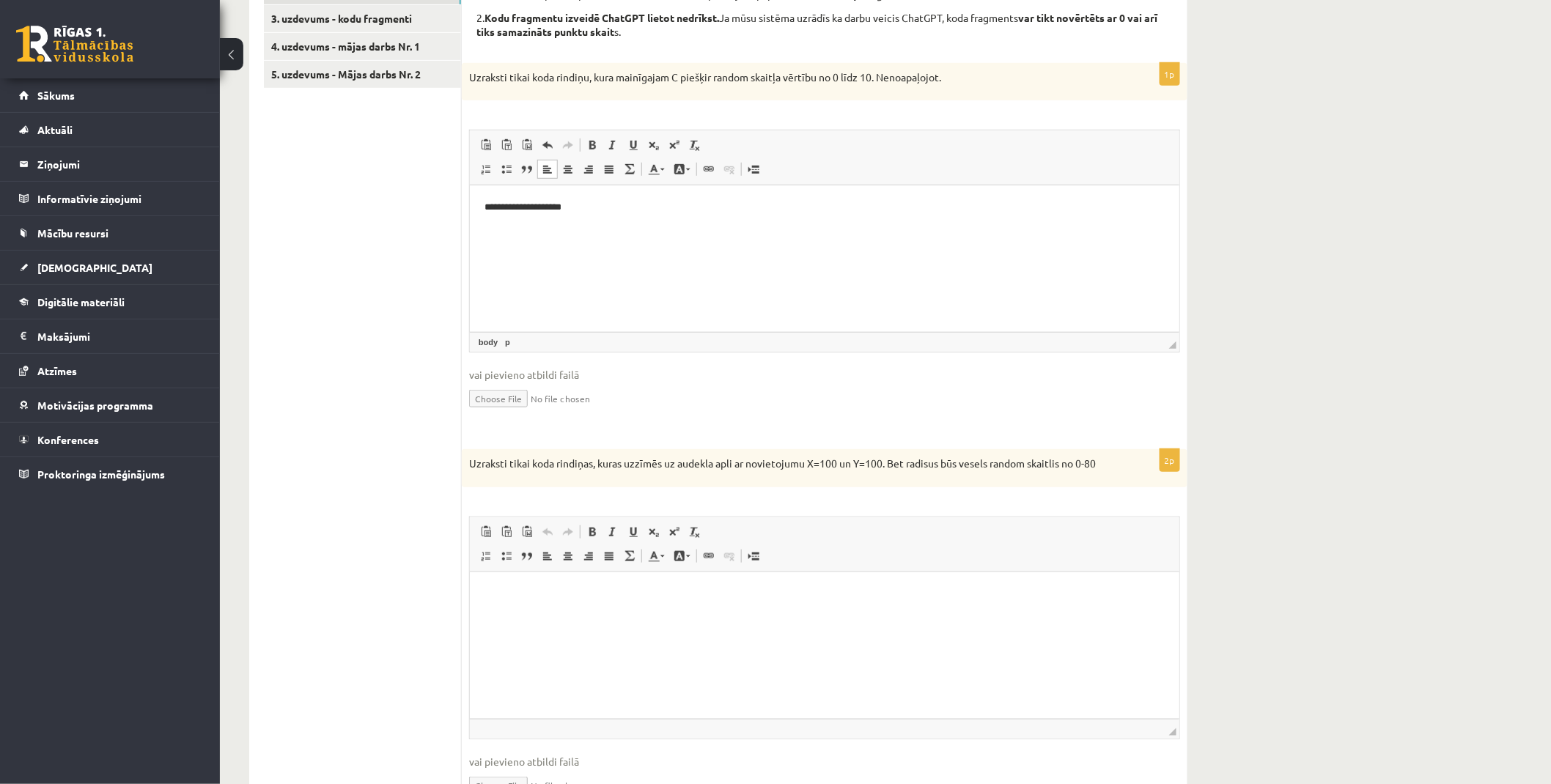
click at [613, 424] on fieldset "**********" at bounding box center [825, 278] width 711 height 297
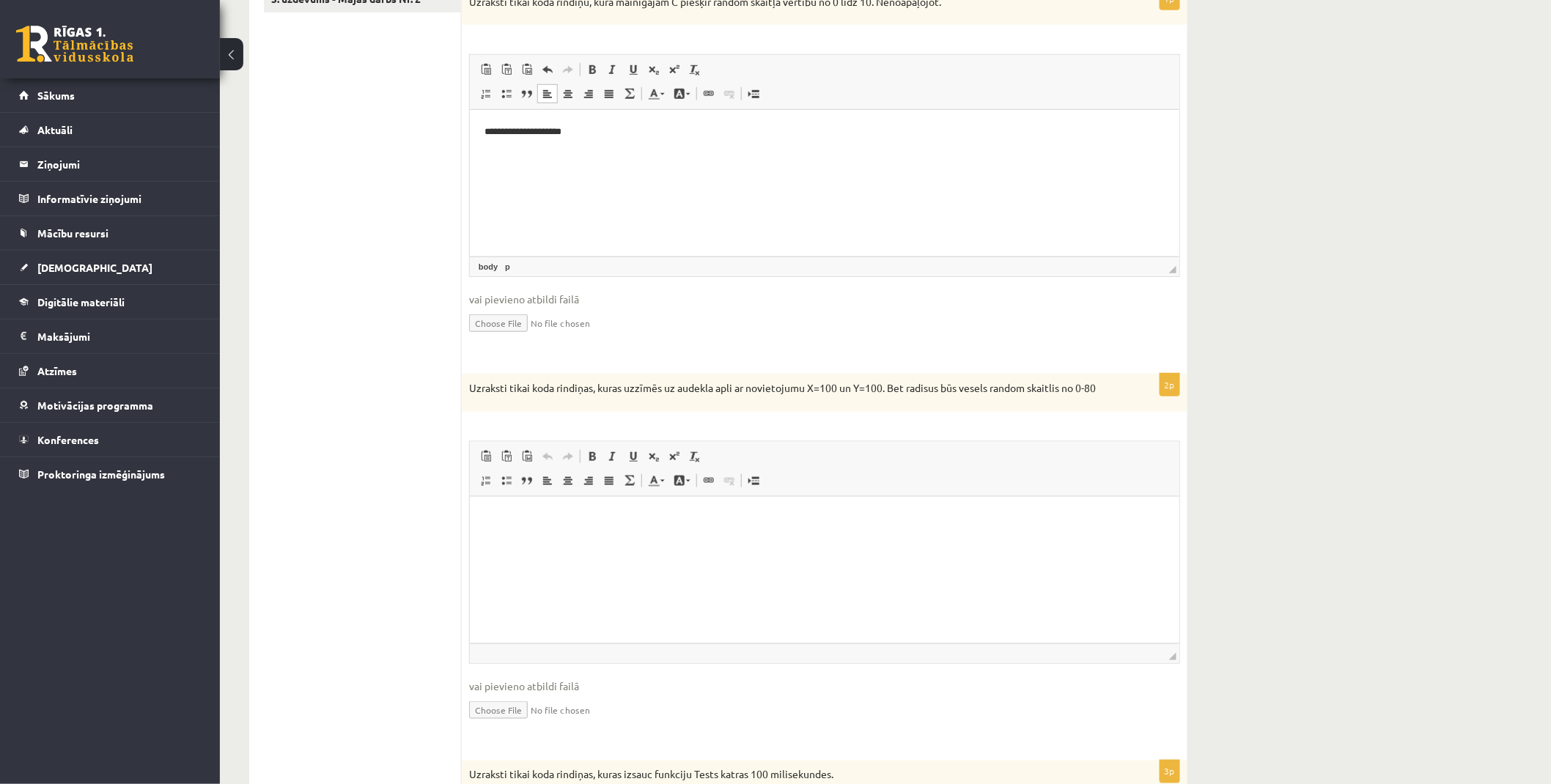
scroll to position [580, 0]
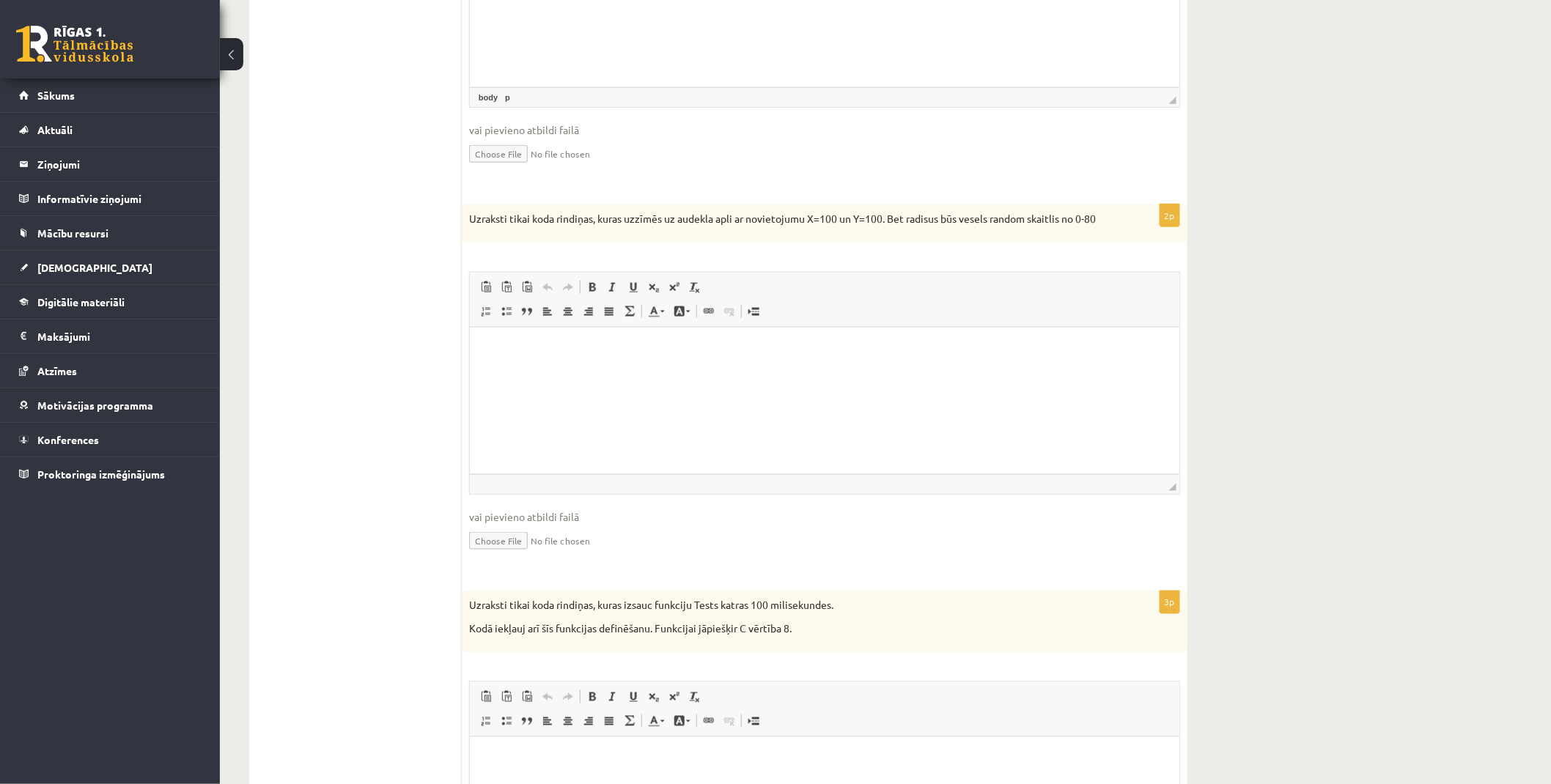
click at [530, 350] on p "Editor, wiswyg-editor-user-answer-47434063318480" at bounding box center [825, 349] width 681 height 16
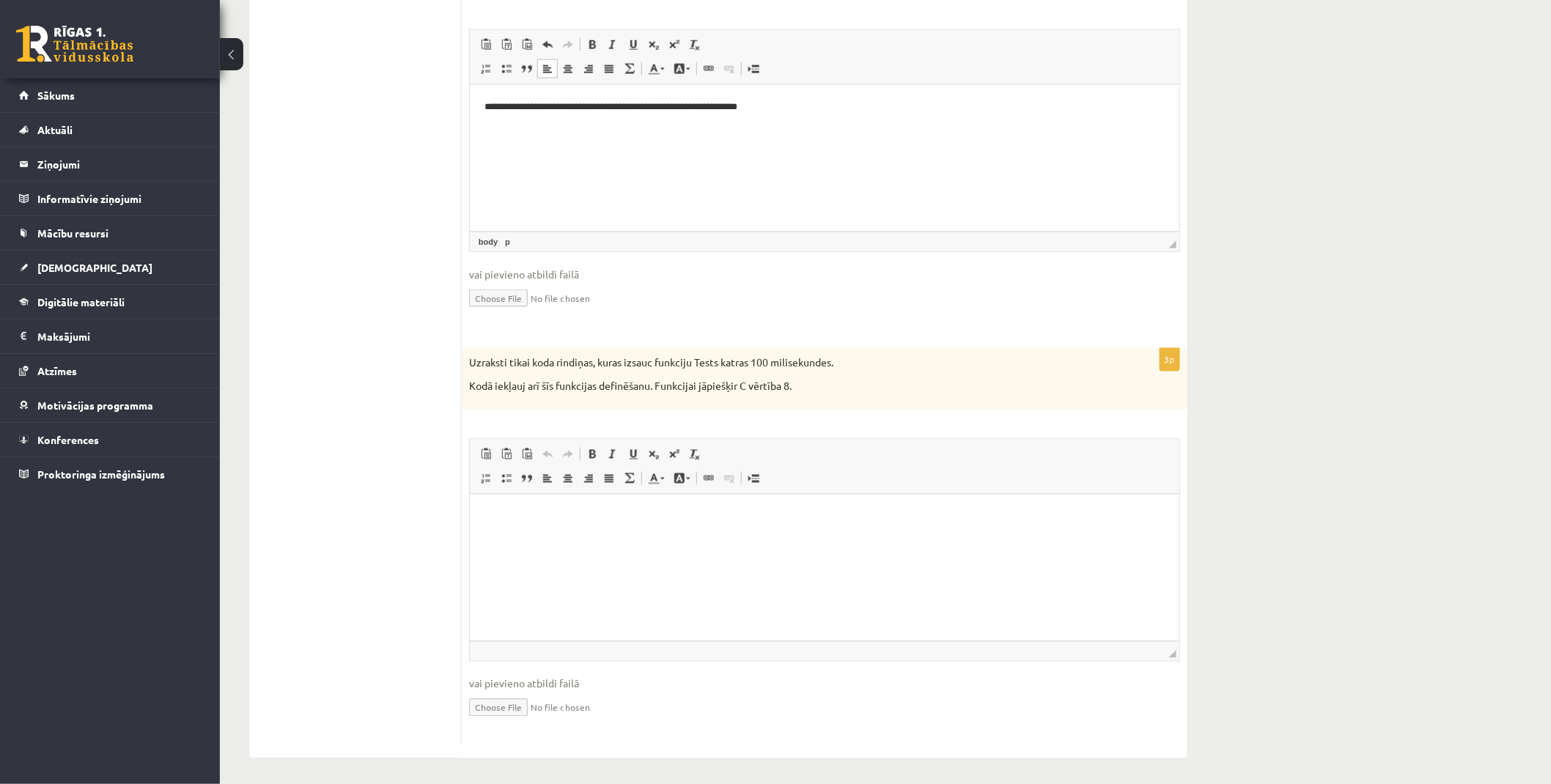
scroll to position [823, 0]
drag, startPoint x: 465, startPoint y: 358, endPoint x: 837, endPoint y: 386, distance: 373.1
click at [837, 386] on div "Uzraksti tikai koda rindiņas, kuras izsauc funkciju Tests katras 100 milisekund…" at bounding box center [825, 377] width 725 height 61
copy div "Uzraksti tikai koda rindiņas, kuras izsauc funkciju Tests katras 100 milisekund…"
click at [806, 393] on div "Uzraksti tikai koda rindiņas, kuras izsauc funkciju Tests katras 100 milisekund…" at bounding box center [825, 377] width 725 height 61
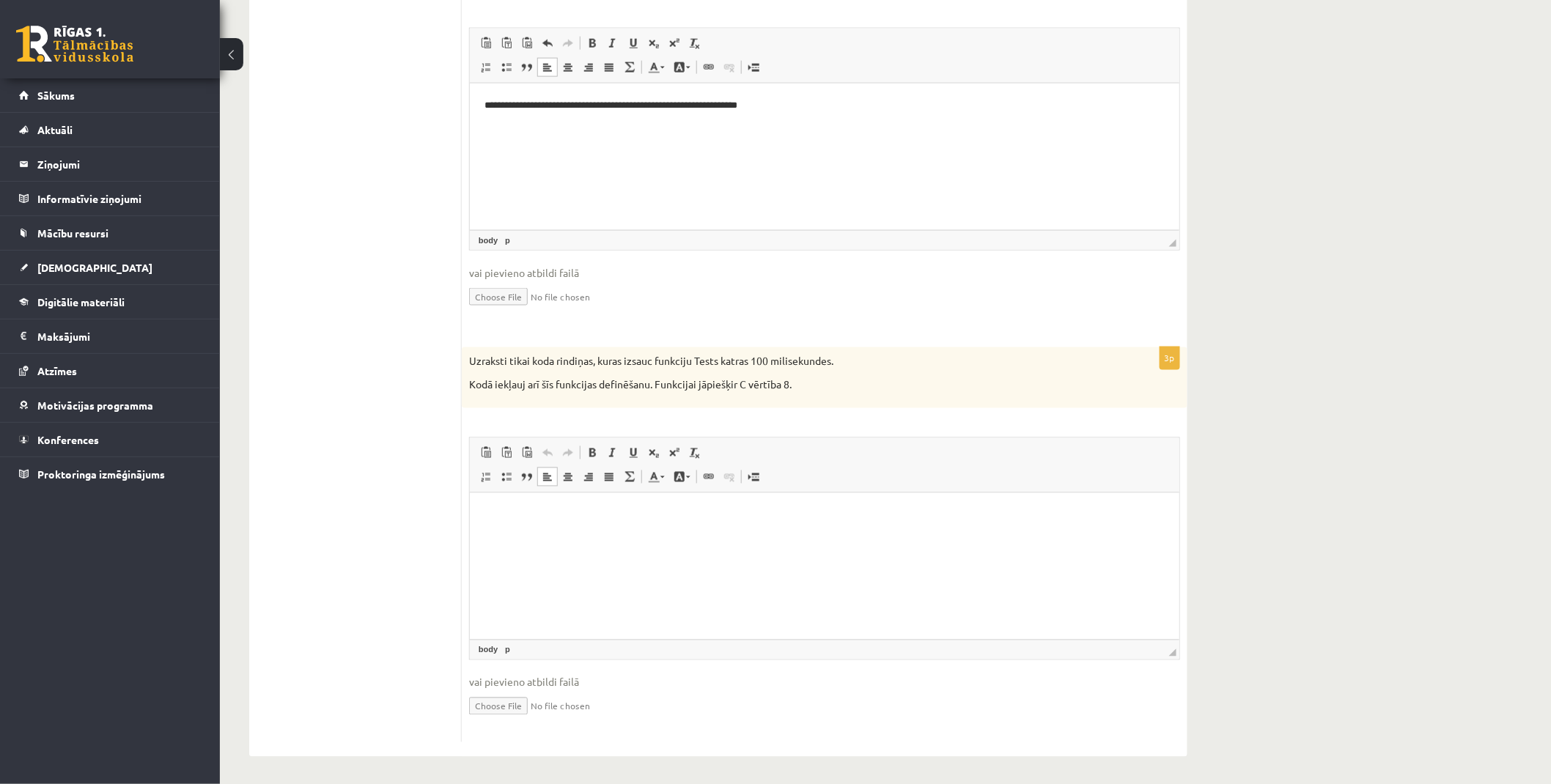
click at [538, 519] on p "Editor, wiswyg-editor-user-answer-47433916571860" at bounding box center [825, 515] width 681 height 16
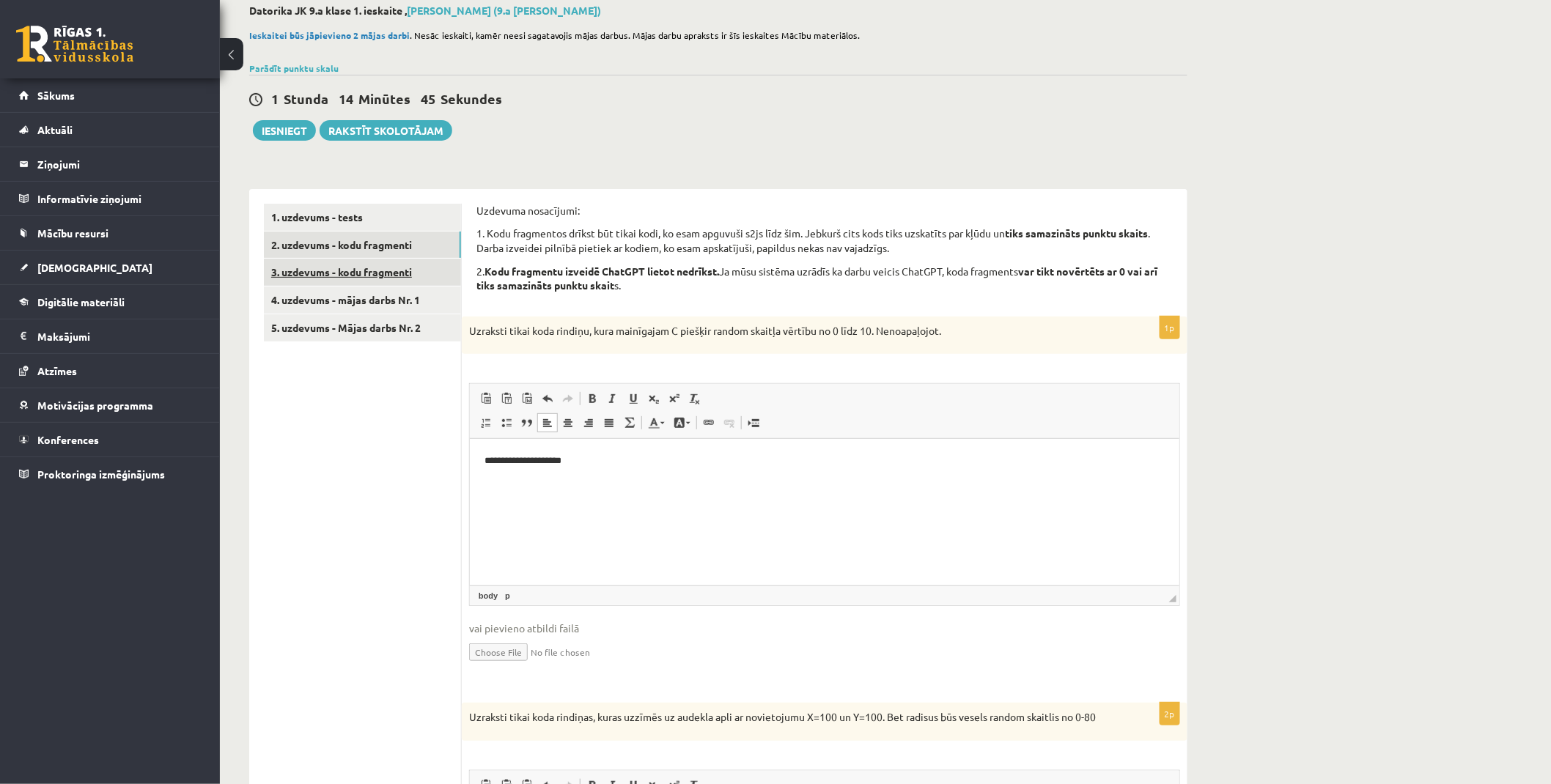
scroll to position [10, 0]
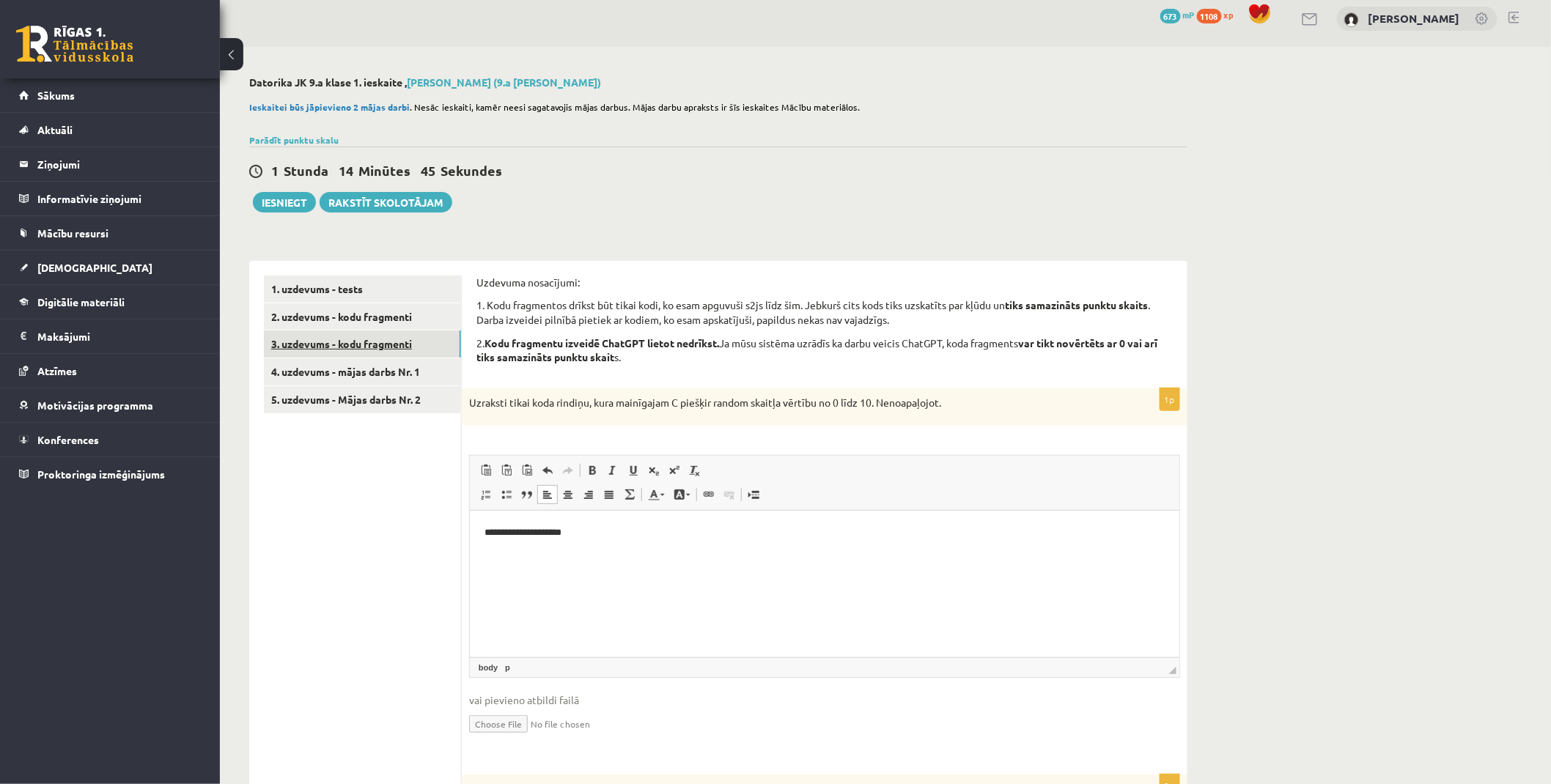
click at [356, 348] on link "3. uzdevums - kodu fragmenti" at bounding box center [362, 344] width 197 height 27
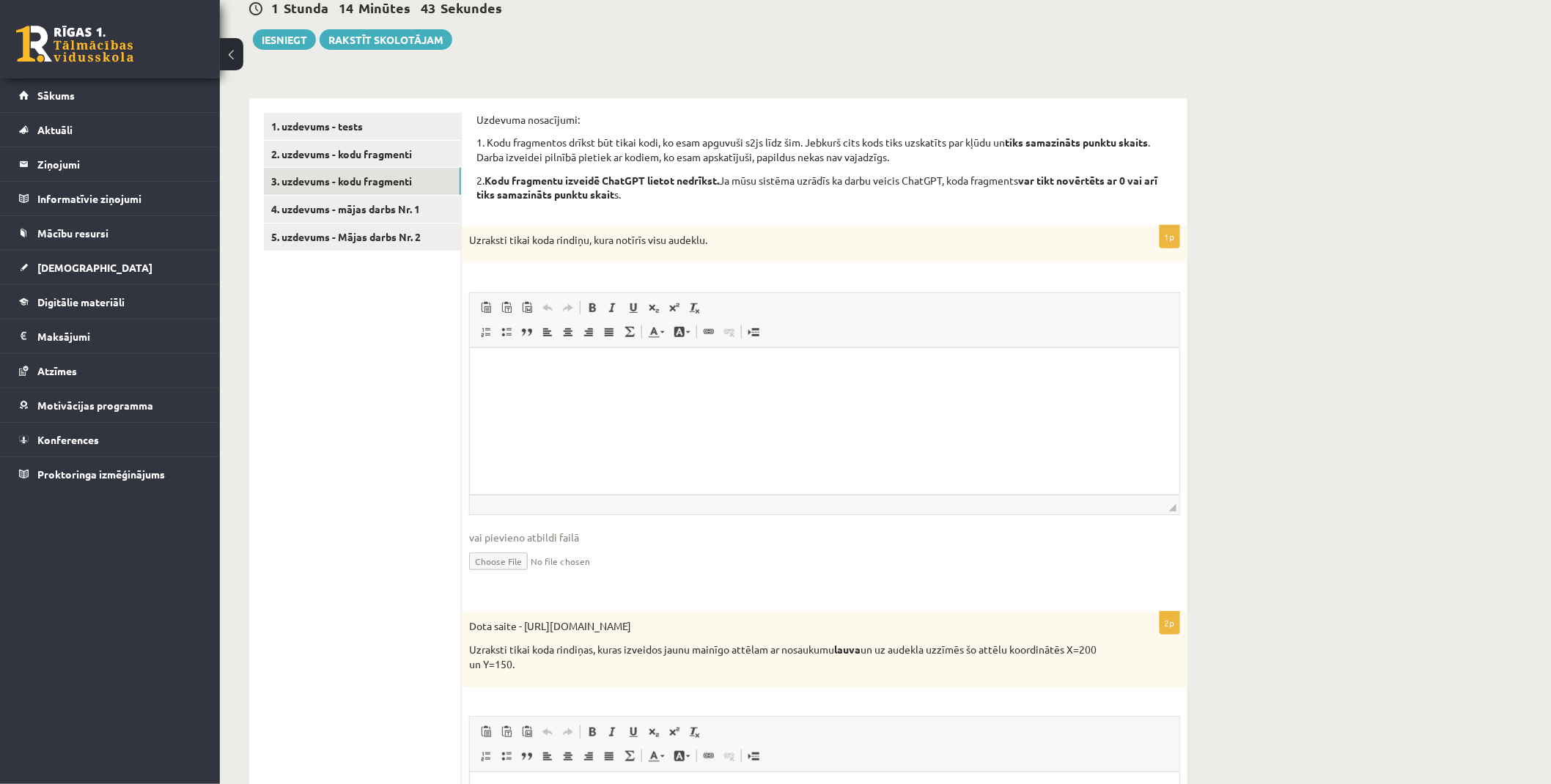
scroll to position [0, 0]
drag, startPoint x: 467, startPoint y: 236, endPoint x: 762, endPoint y: 243, distance: 295.1
click at [762, 243] on div "Uzraksti tikai koda rindiņu, kura notīrīs visu audeklu." at bounding box center [825, 244] width 725 height 38
click at [762, 243] on p "Uzraksti tikai koda rindiņu, kura notīrīs visu audeklu." at bounding box center [788, 240] width 638 height 15
click at [730, 372] on p "Editor, wiswyg-editor-user-answer-47433961383380" at bounding box center [825, 371] width 681 height 16
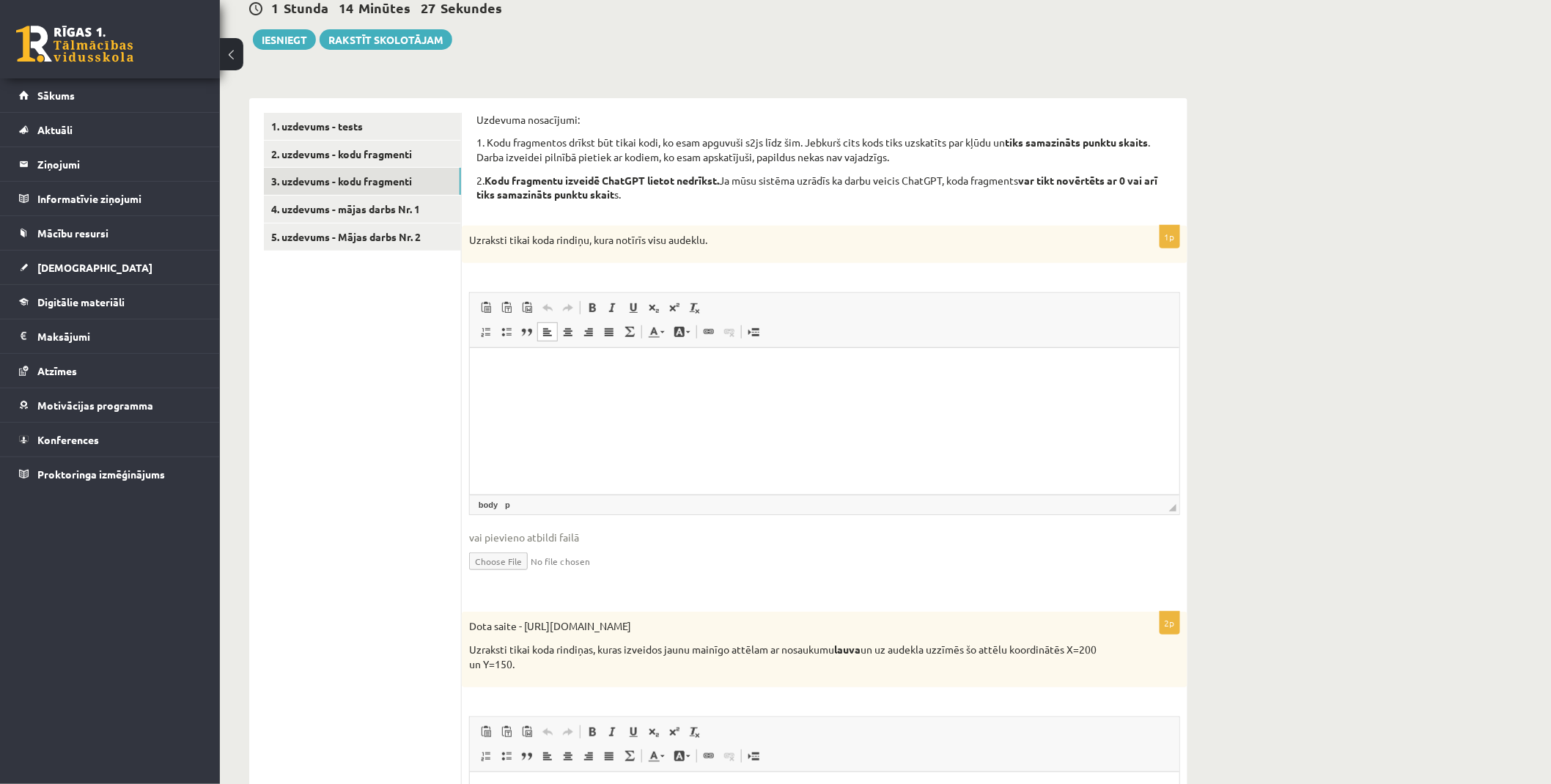
paste body "Editor, wiswyg-editor-user-answer-47433961383380"
click at [556, 367] on p "**********" at bounding box center [825, 371] width 681 height 16
click at [556, 371] on p "**********" at bounding box center [825, 371] width 681 height 16
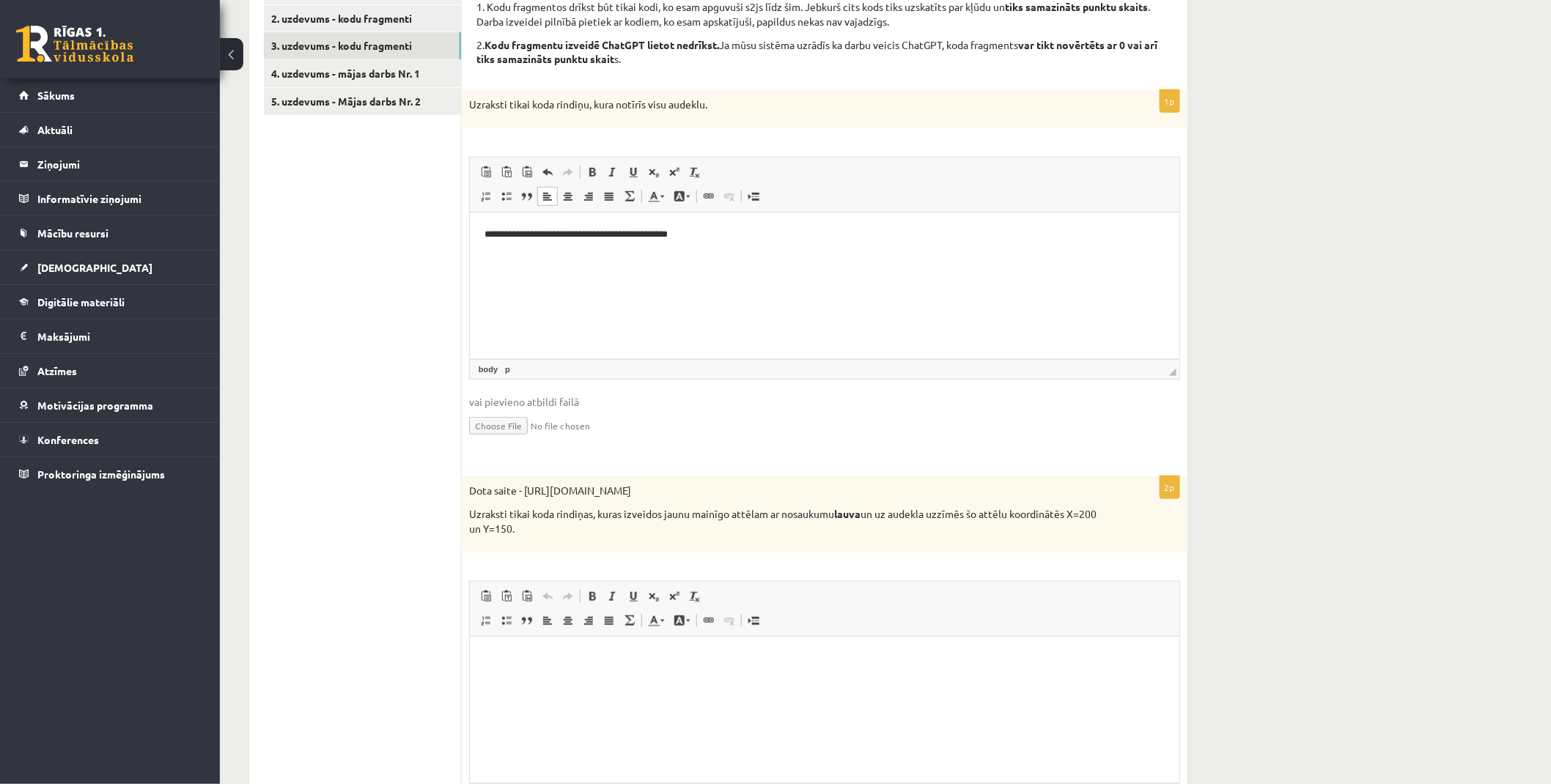
scroll to position [335, 0]
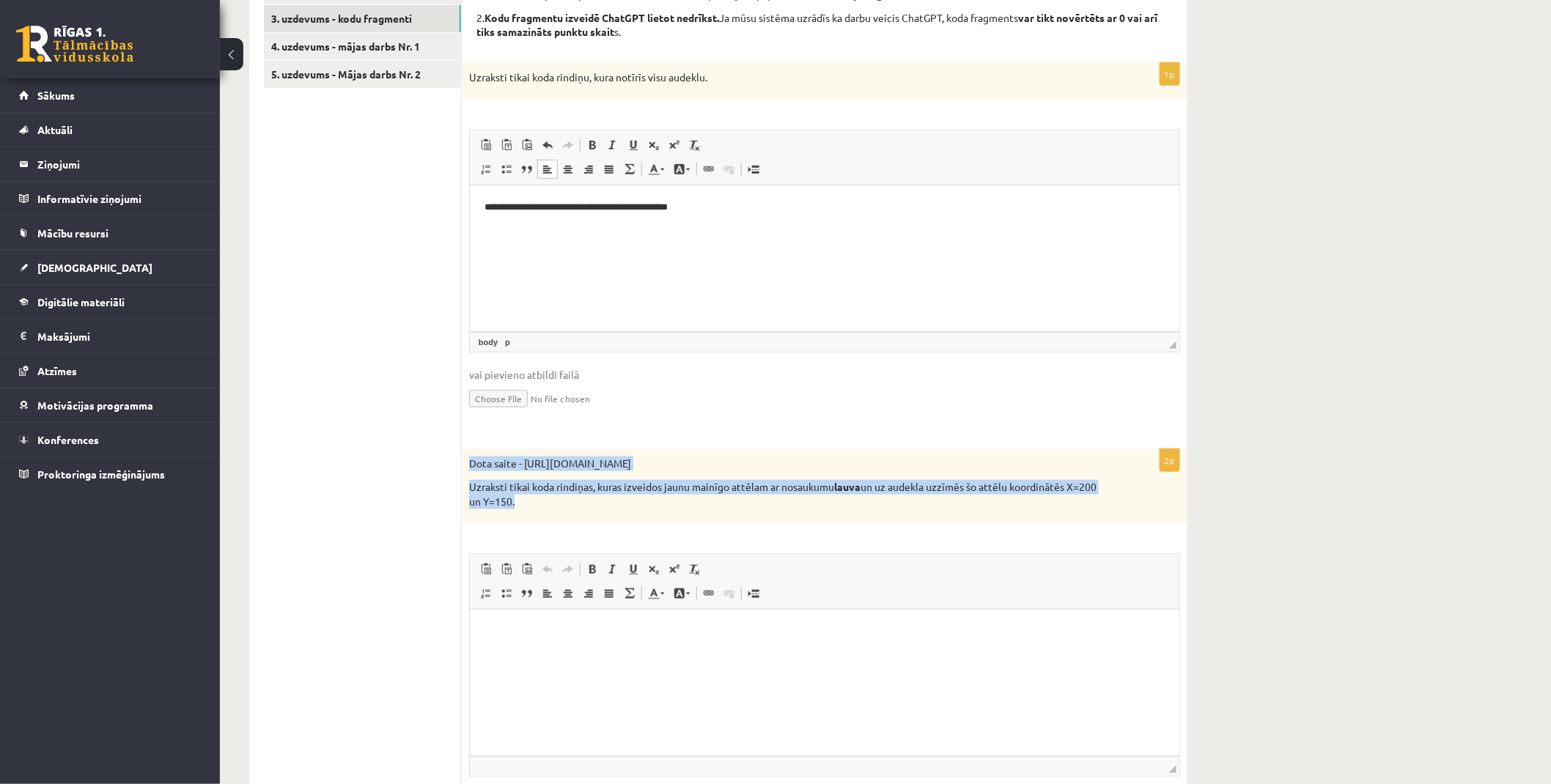
drag, startPoint x: 468, startPoint y: 460, endPoint x: 566, endPoint y: 501, distance: 106.2
click at [566, 501] on div "Dota saite - https://clipart4school.com/wp-content/uploads/2018/03/lion-color-p…" at bounding box center [825, 487] width 725 height 75
click at [561, 501] on p "Uzraksti tikai koda rindiņas, kuras izveidos jaunu mainīgo attēlam ar nosaukumu…" at bounding box center [788, 494] width 638 height 29
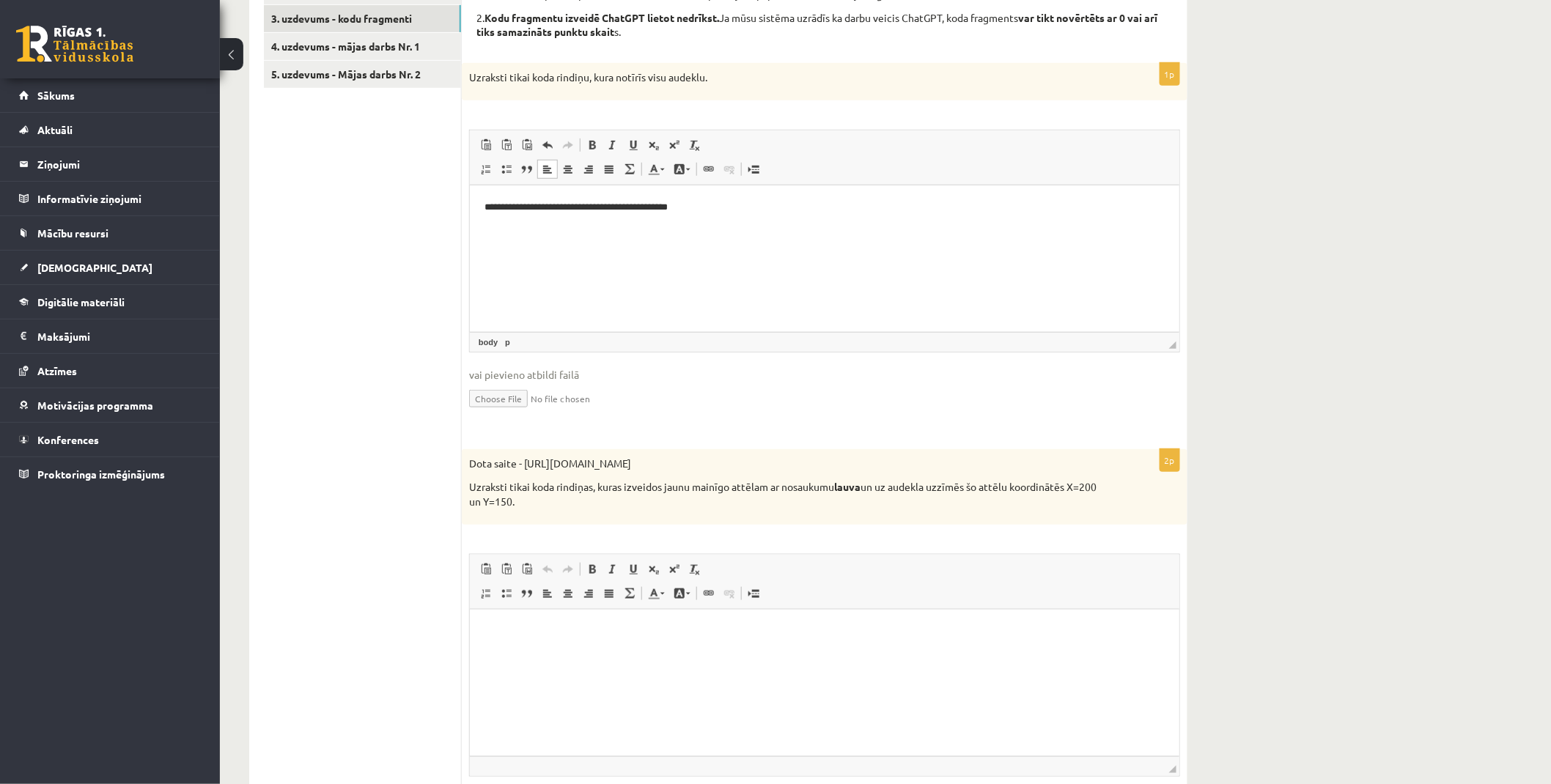
drag, startPoint x: 525, startPoint y: 460, endPoint x: 897, endPoint y: 459, distance: 372.0
click at [911, 460] on p "Dota saite - https://clipart4school.com/wp-content/uploads/2018/03/lion-color-p…" at bounding box center [788, 464] width 638 height 15
drag, startPoint x: 471, startPoint y: 460, endPoint x: 468, endPoint y: 471, distance: 11.4
click at [468, 471] on div "Dota saite - https://clipart4school.com/wp-content/uploads/2018/03/lion-color-p…" at bounding box center [825, 487] width 725 height 75
click at [421, 463] on ul "1. uzdevums - tests 2. uzdevums - kodu fragmenti 3. uzdevums - kodu fragmenti 4…" at bounding box center [363, 605] width 198 height 1310
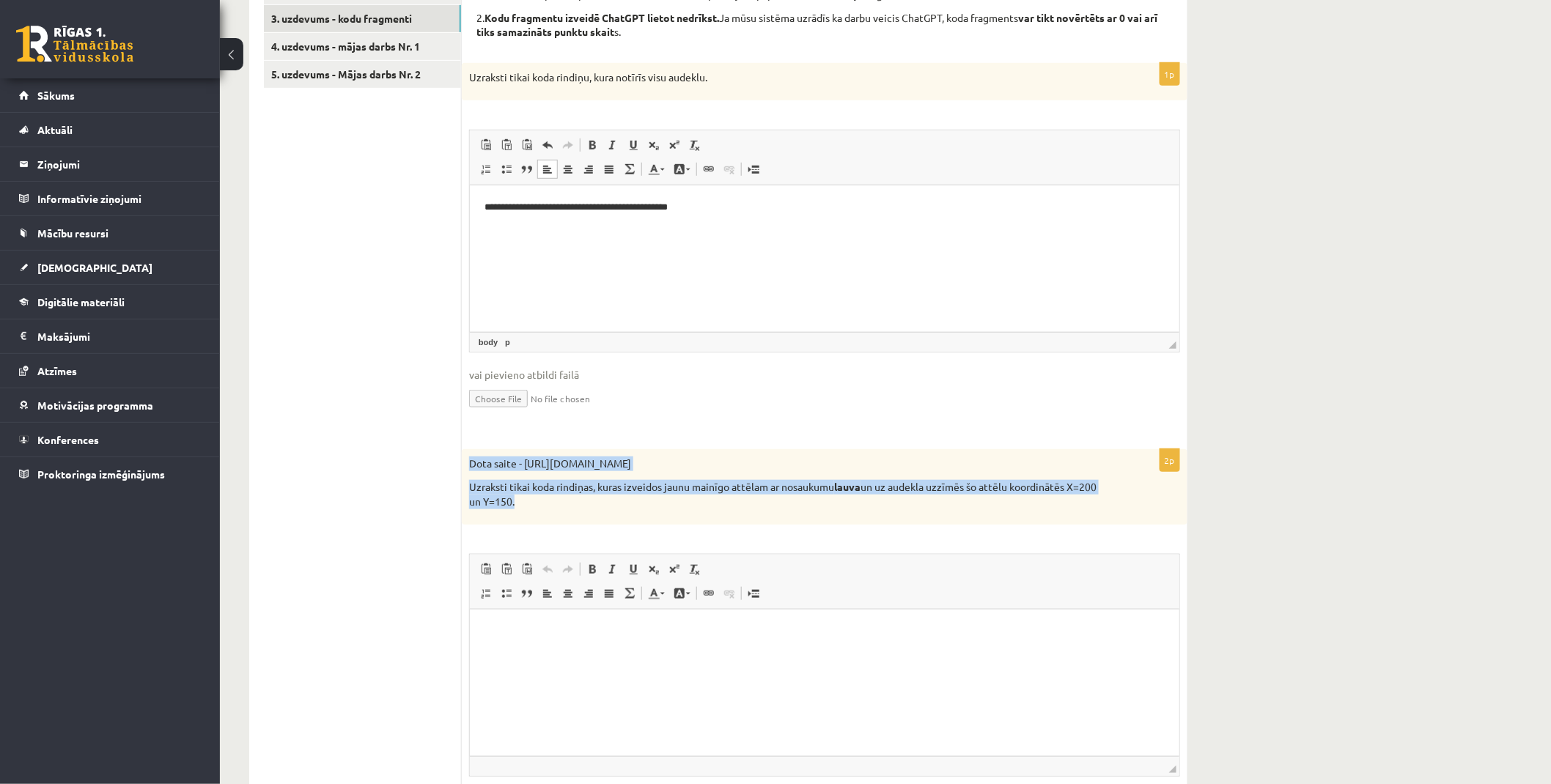
drag, startPoint x: 468, startPoint y: 460, endPoint x: 572, endPoint y: 501, distance: 111.8
click at [572, 501] on div "Dota saite - https://clipart4school.com/wp-content/uploads/2018/03/lion-color-p…" at bounding box center [825, 487] width 725 height 75
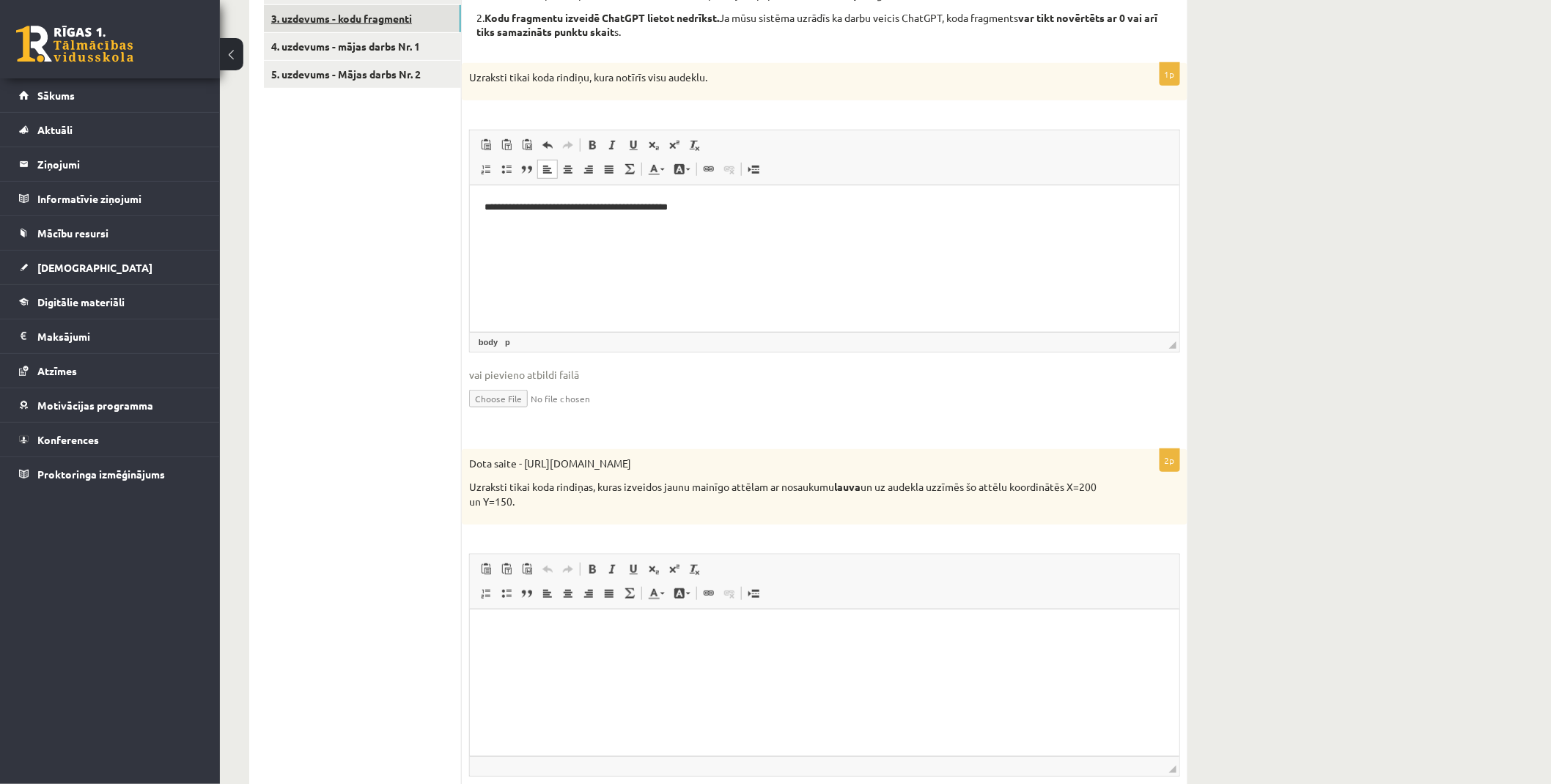
drag, startPoint x: 409, startPoint y: 296, endPoint x: 452, endPoint y: 25, distance: 274.4
click at [409, 297] on ul "1. uzdevums - tests 2. uzdevums - kodu fragmenti 3. uzdevums - kodu fragmenti 4…" at bounding box center [363, 605] width 198 height 1310
click at [456, 199] on ul "1. uzdevums - tests 2. uzdevums - kodu fragmenti 3. uzdevums - kodu fragmenti 4…" at bounding box center [363, 605] width 198 height 1310
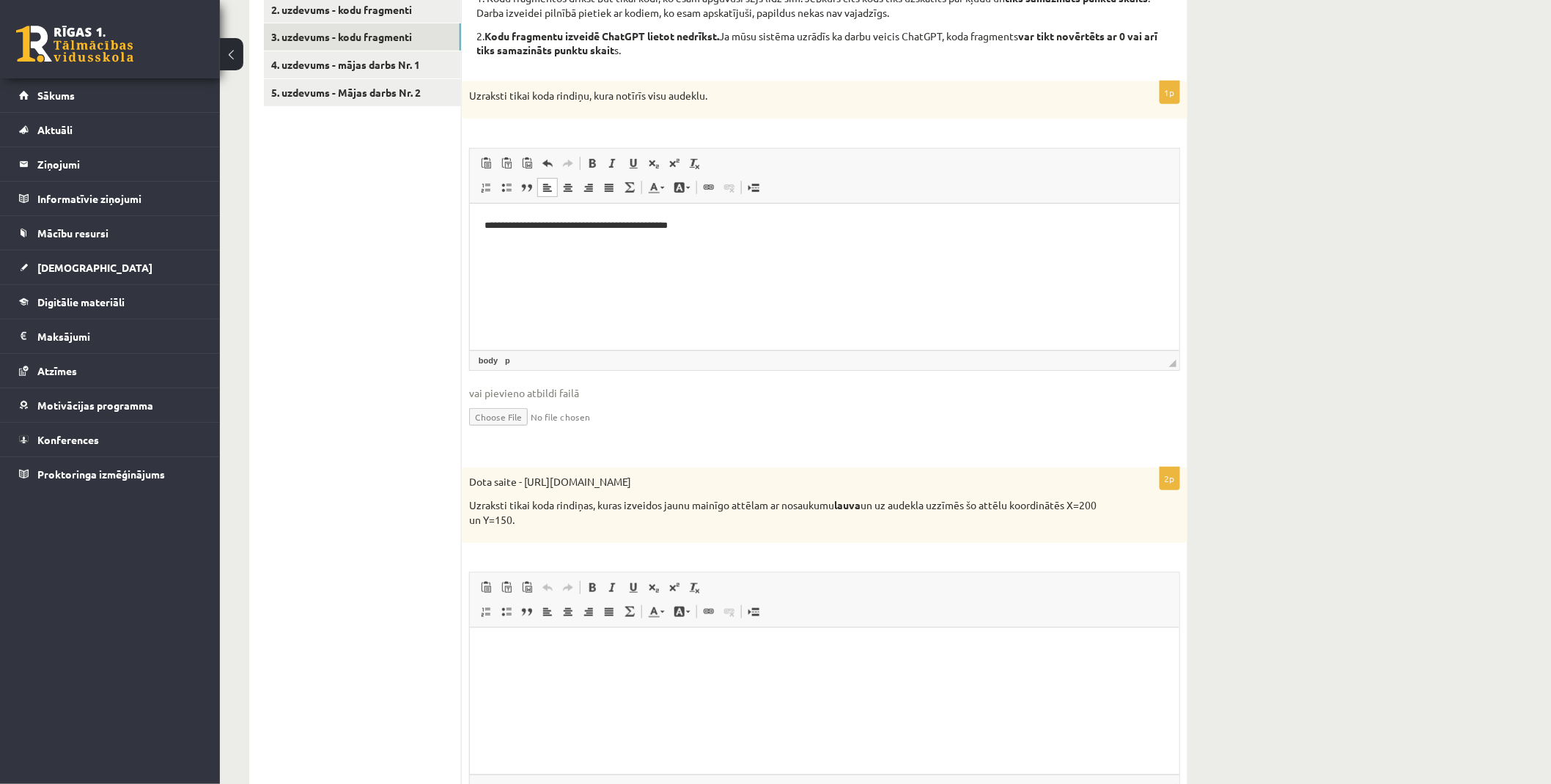
scroll to position [253, 0]
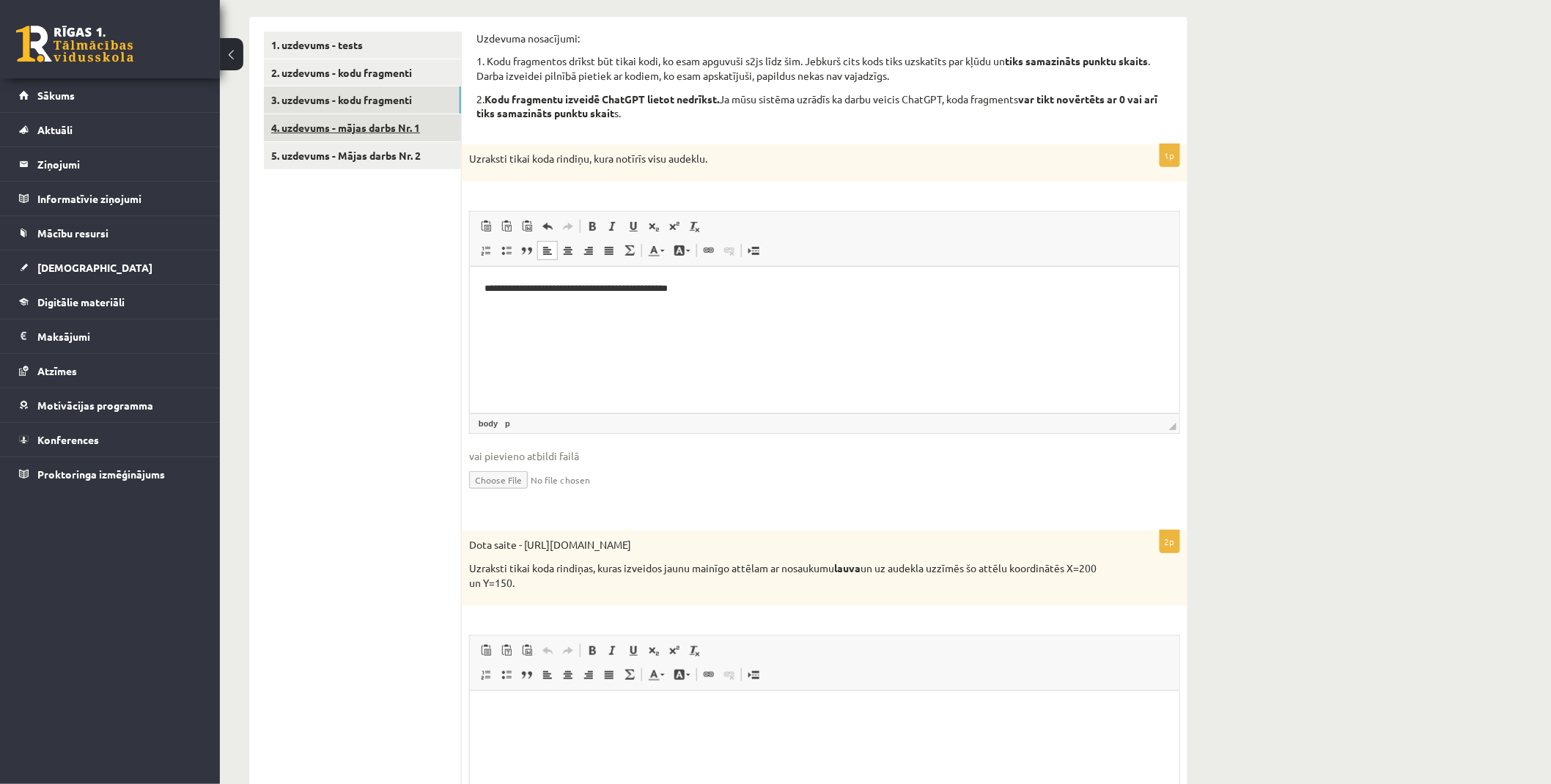
click at [365, 122] on link "4. uzdevums - mājas darbs Nr. 1" at bounding box center [362, 127] width 197 height 27
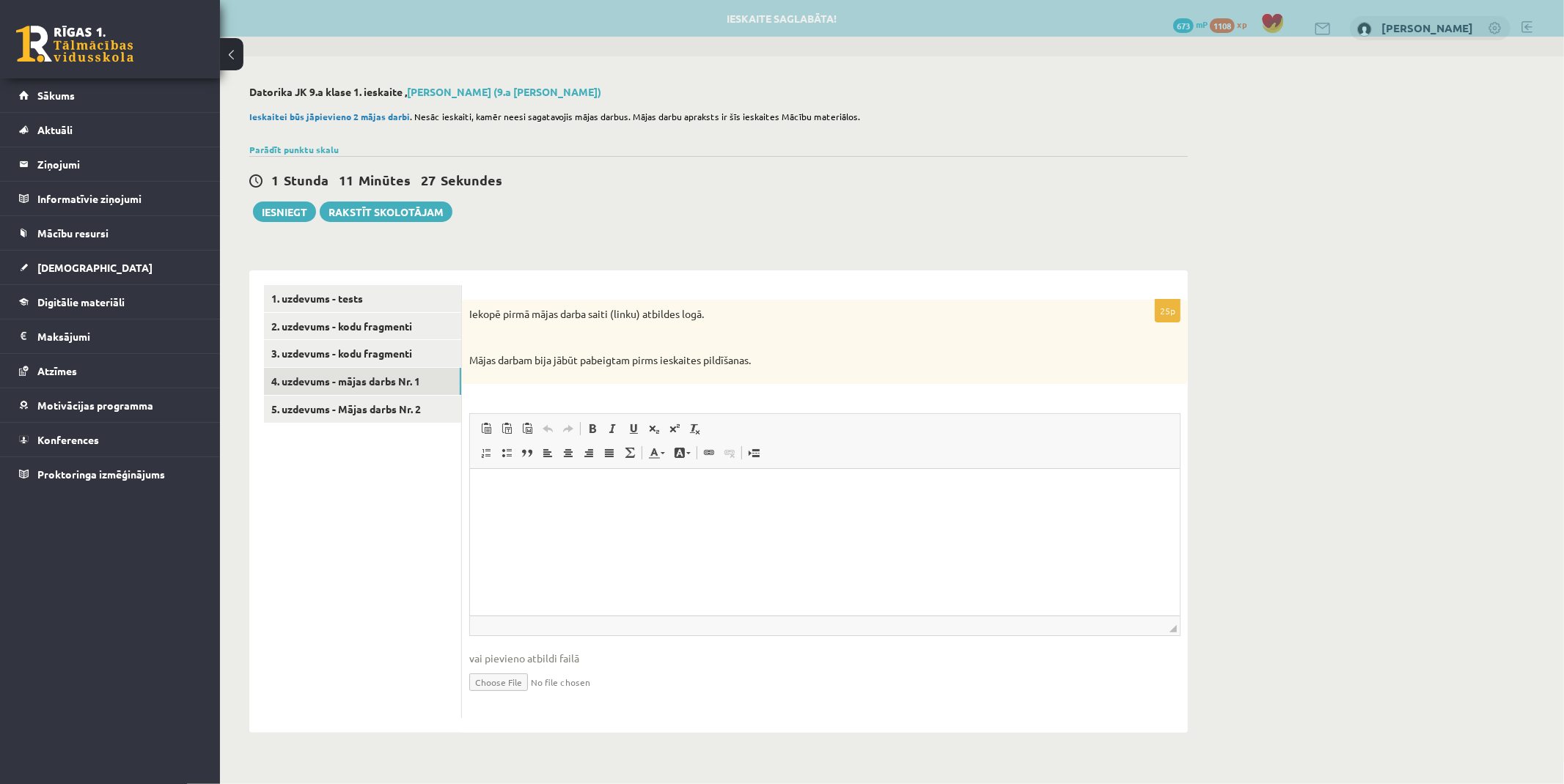
scroll to position [0, 0]
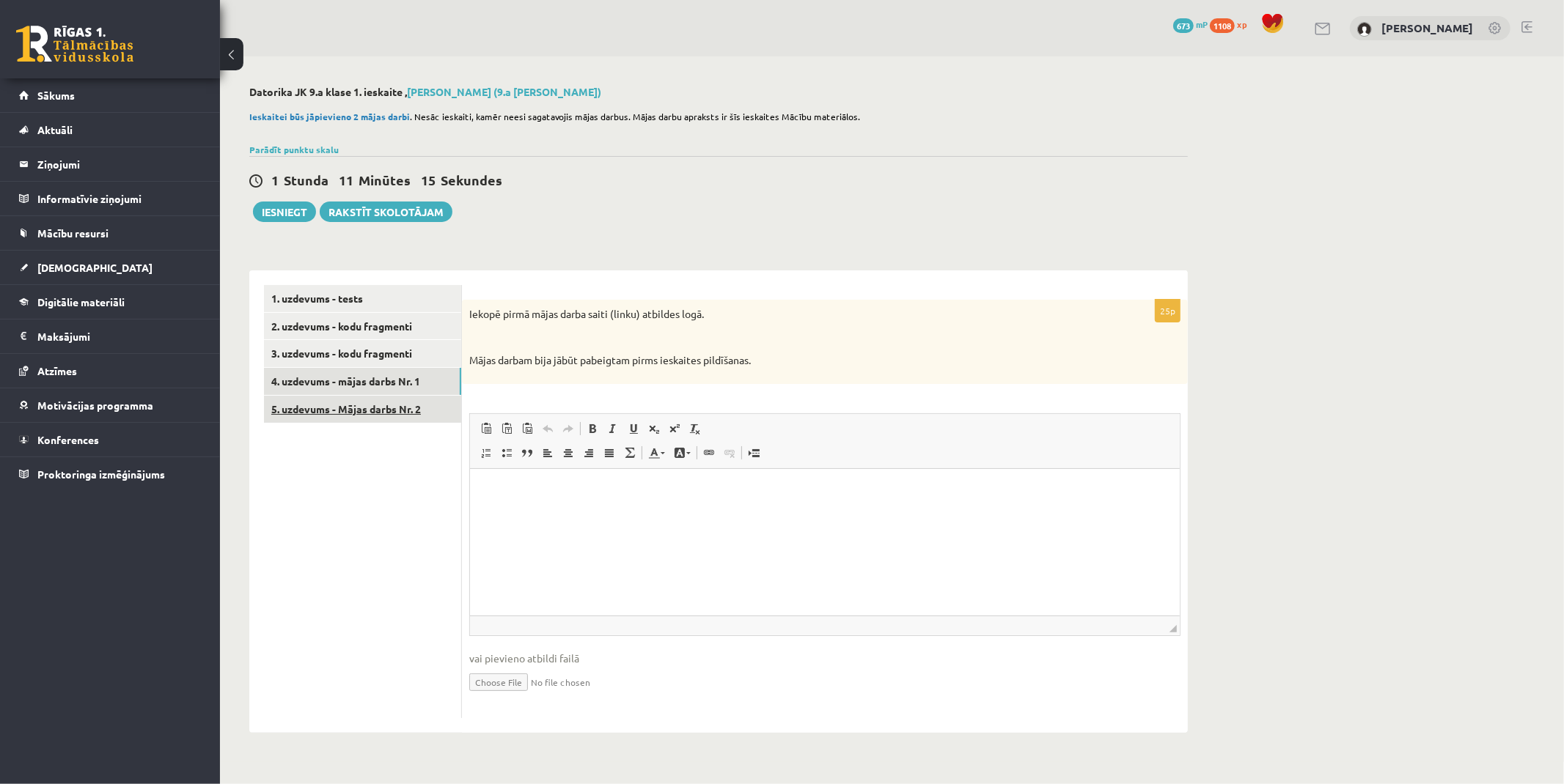
click at [398, 413] on link "5. uzdevums - Mājas darbs Nr. 2" at bounding box center [362, 409] width 197 height 27
click at [333, 356] on link "3. uzdevums - kodu fragmenti" at bounding box center [362, 353] width 197 height 27
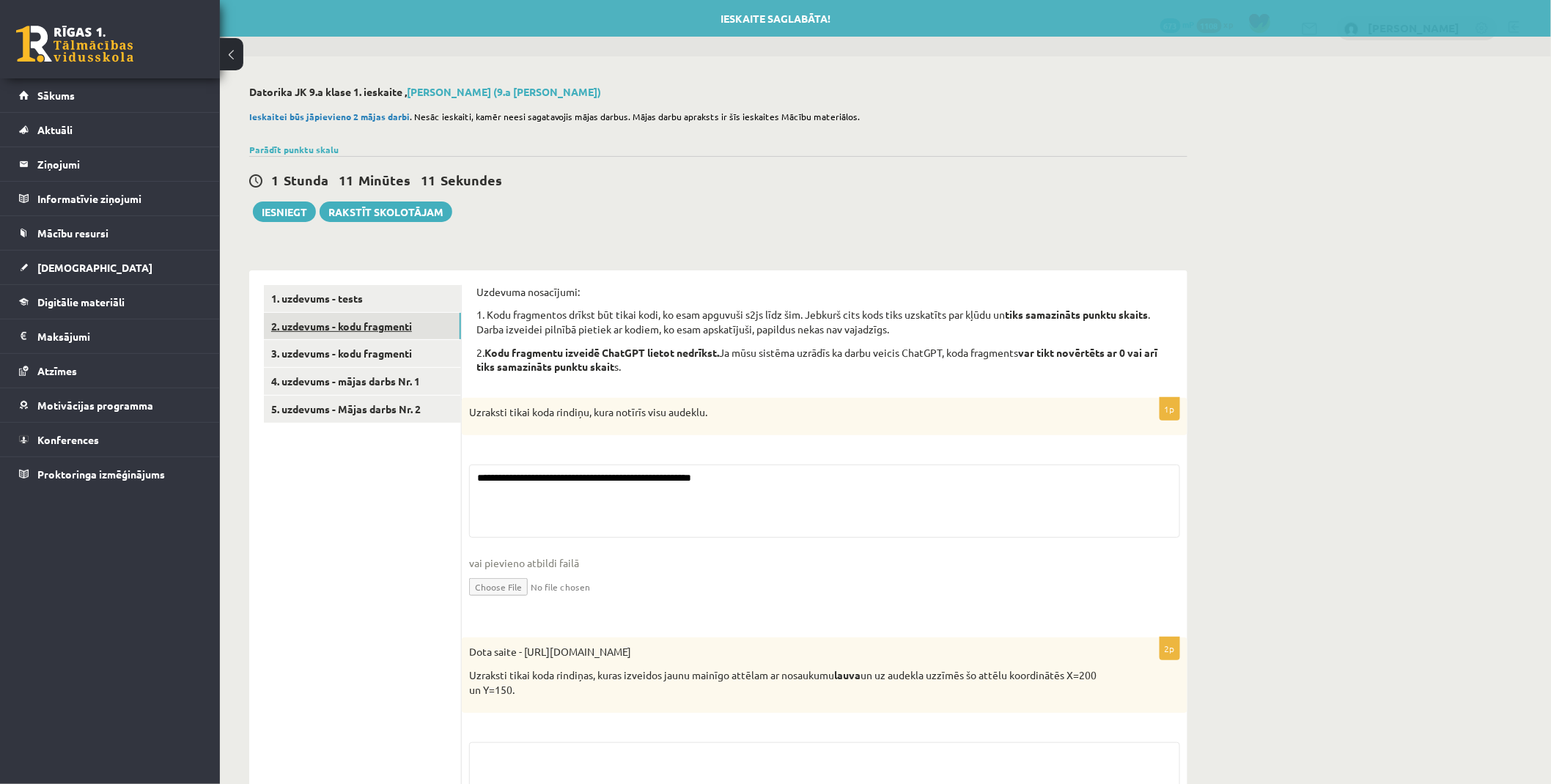
click at [349, 334] on link "2. uzdevums - kodu fragmenti" at bounding box center [362, 326] width 197 height 27
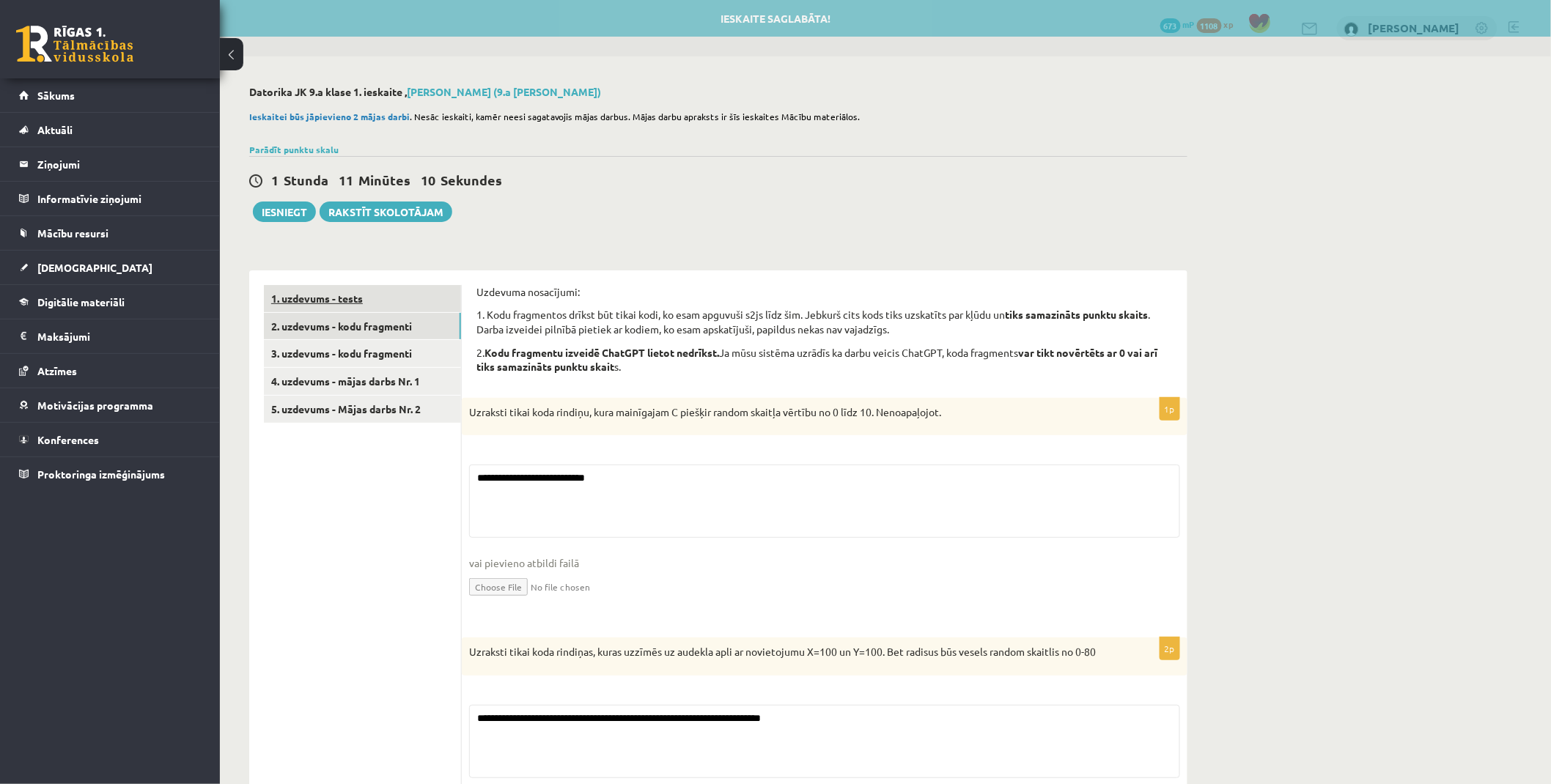
click at [349, 305] on link "1. uzdevums - tests" at bounding box center [362, 298] width 197 height 27
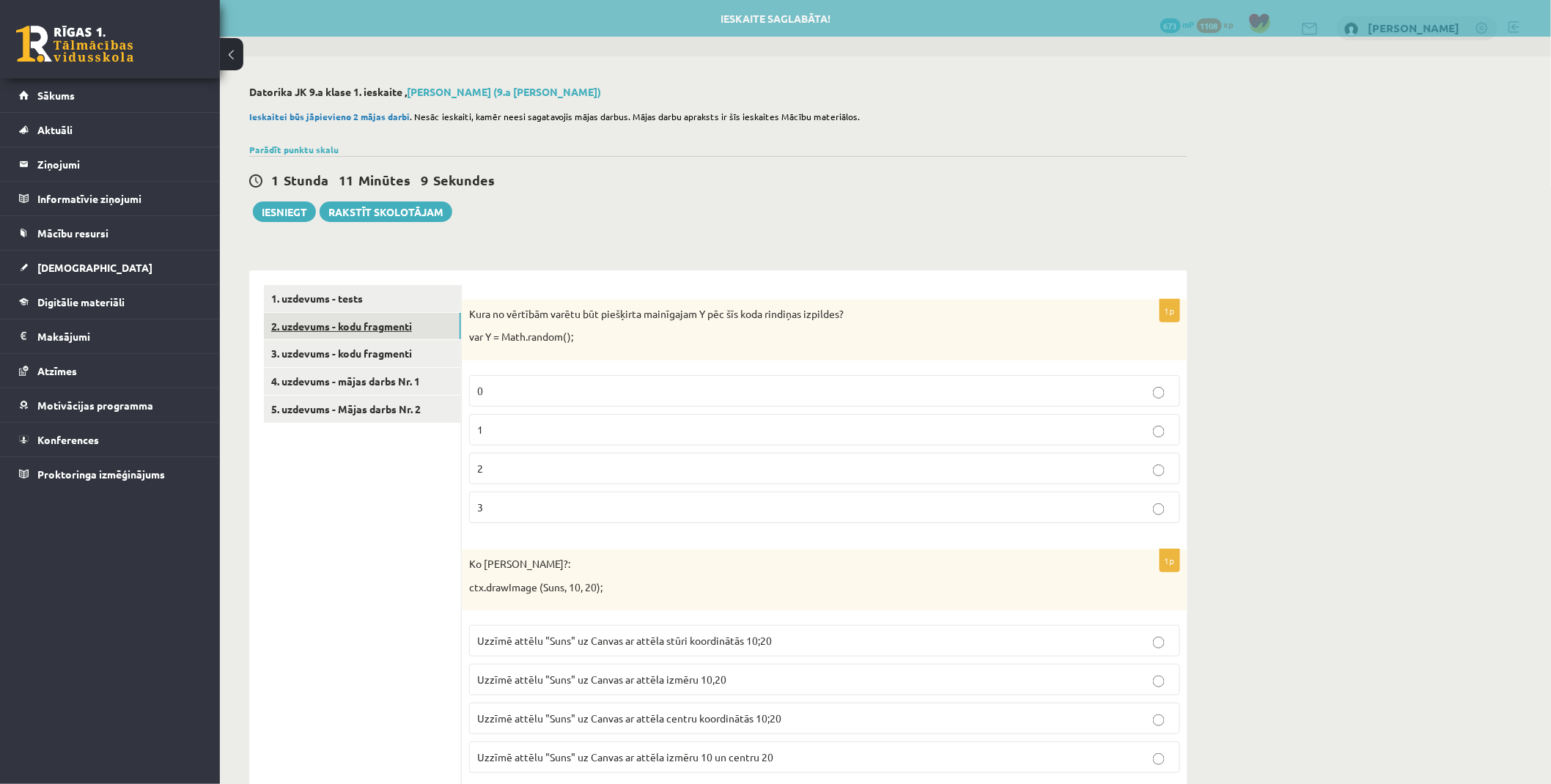
click at [349, 328] on link "2. uzdevums - kodu fragmenti" at bounding box center [362, 326] width 197 height 27
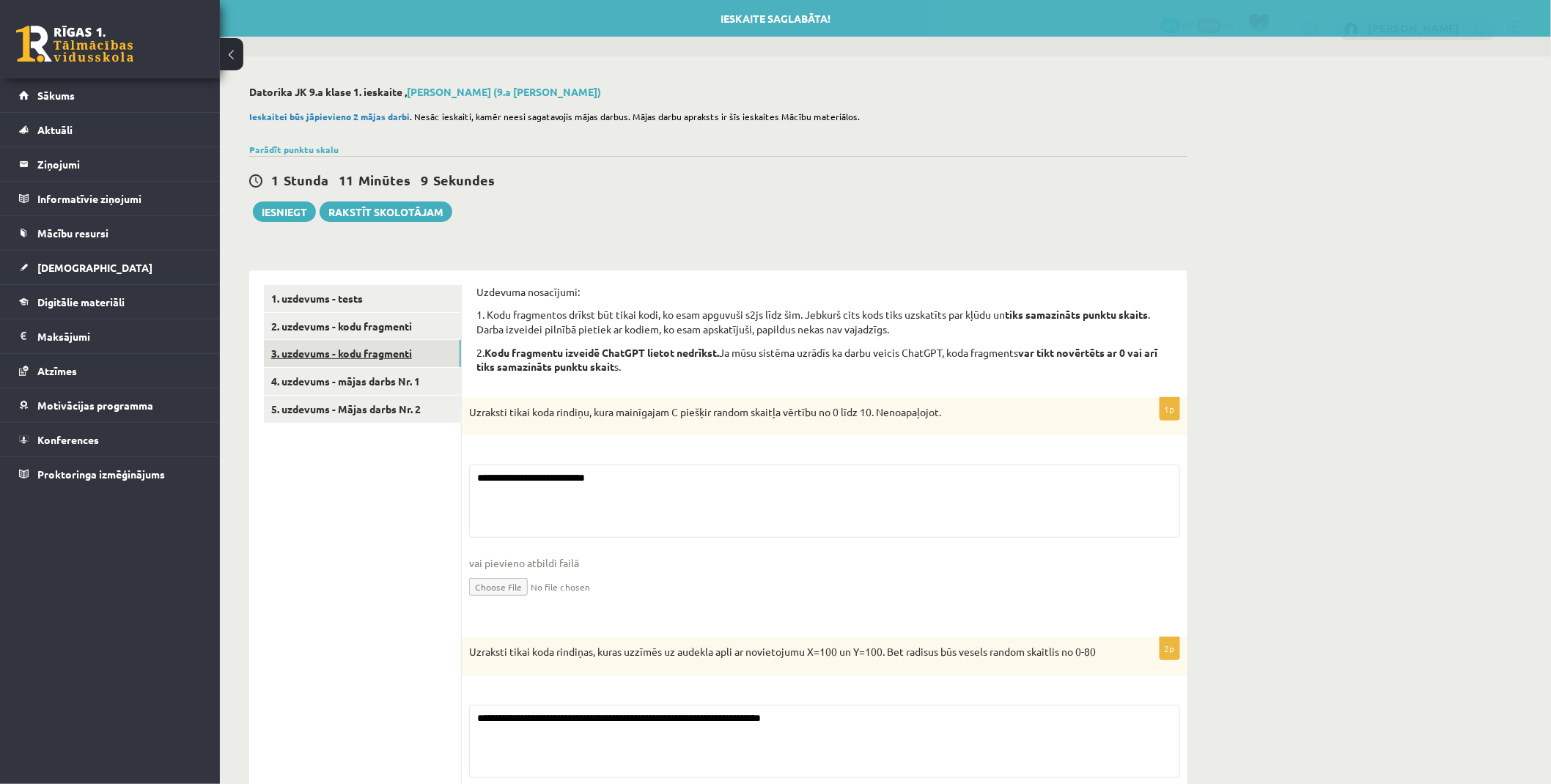
click at [350, 348] on link "3. uzdevums - kodu fragmenti" at bounding box center [362, 353] width 197 height 27
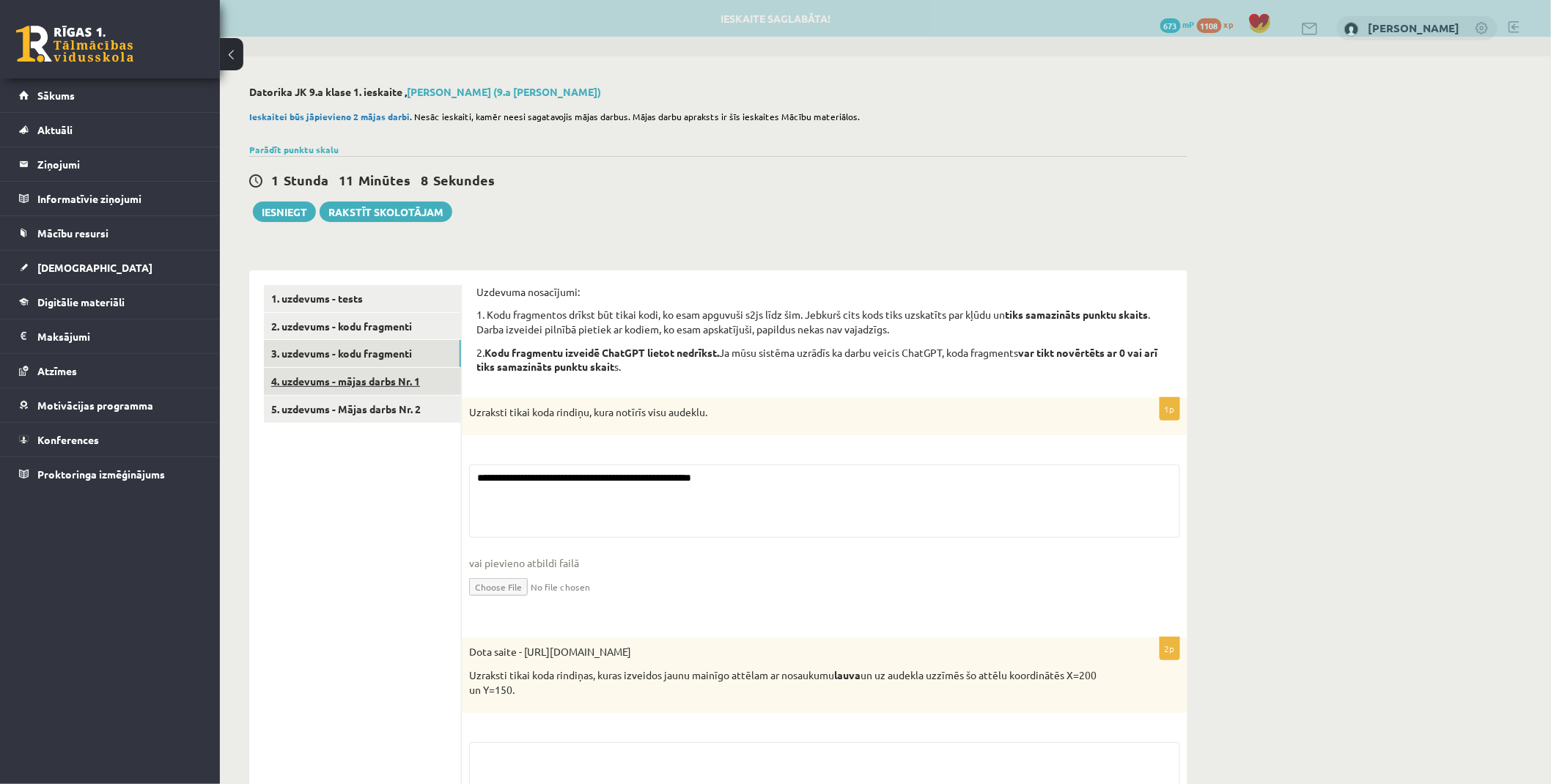
click at [352, 368] on link "4. uzdevums - mājas darbs Nr. 1" at bounding box center [362, 381] width 197 height 27
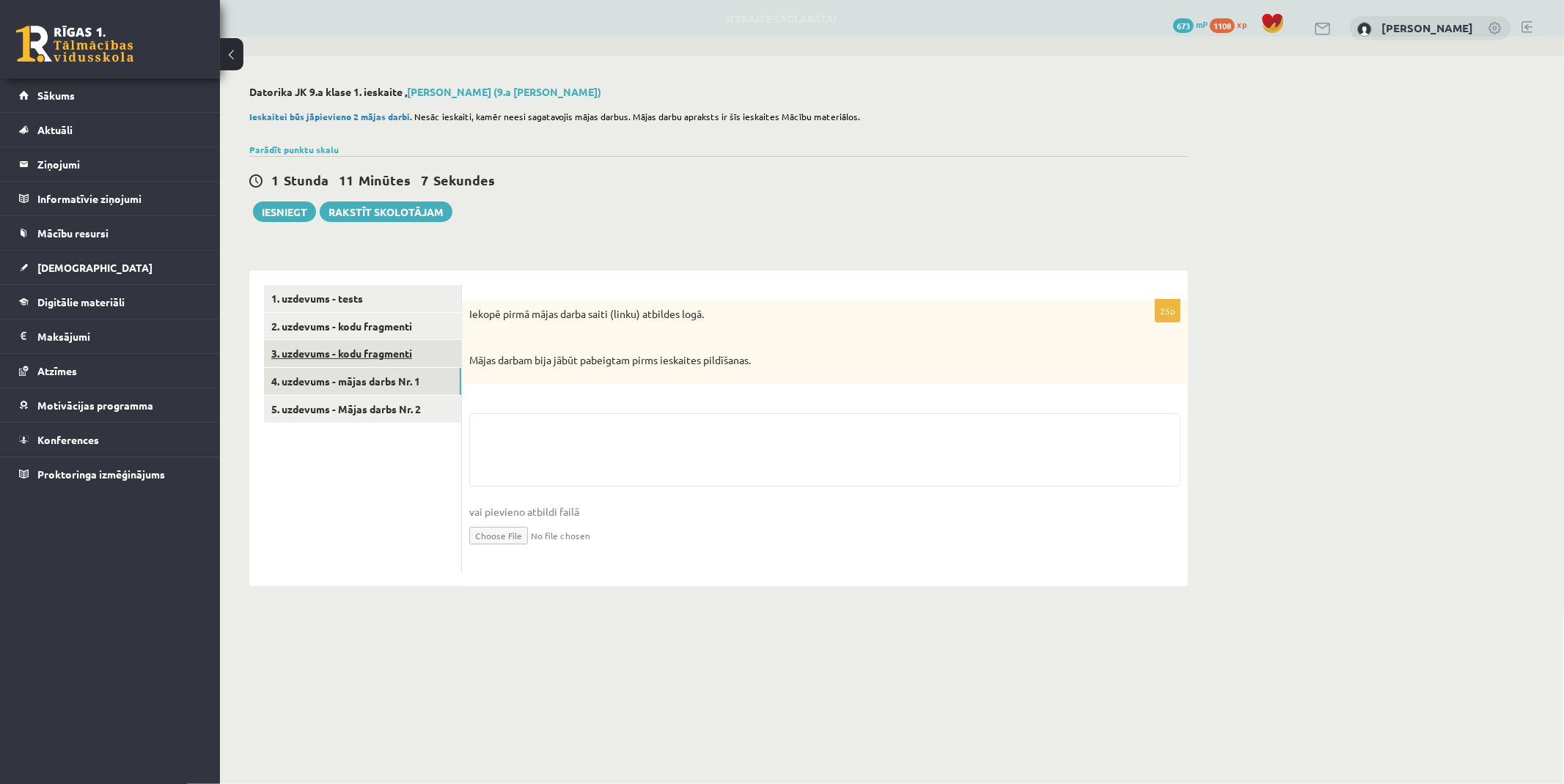
click at [353, 352] on link "3. uzdevums - kodu fragmenti" at bounding box center [362, 353] width 197 height 27
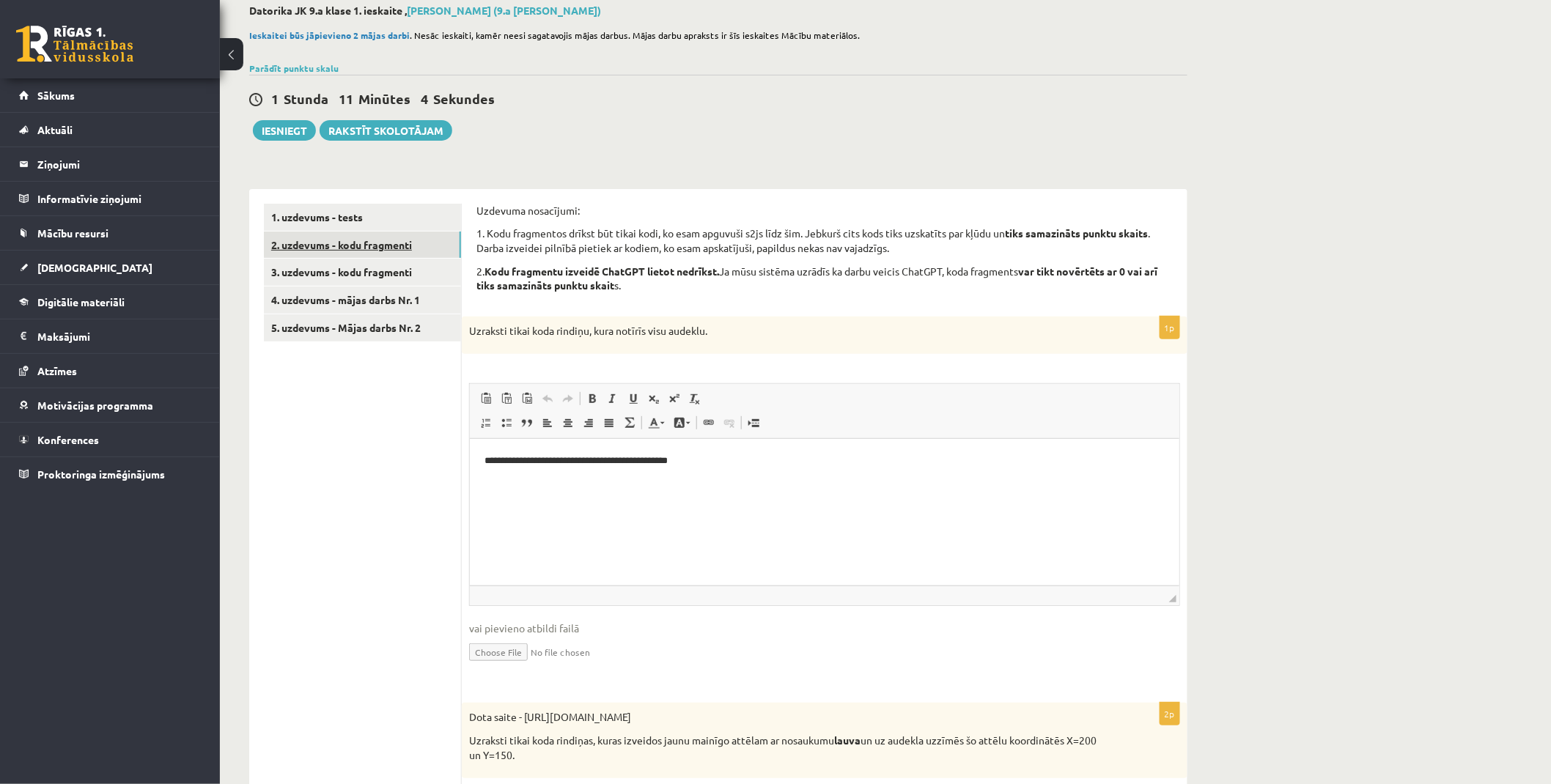
click at [365, 252] on link "2. uzdevums - kodu fragmenti" at bounding box center [362, 245] width 197 height 27
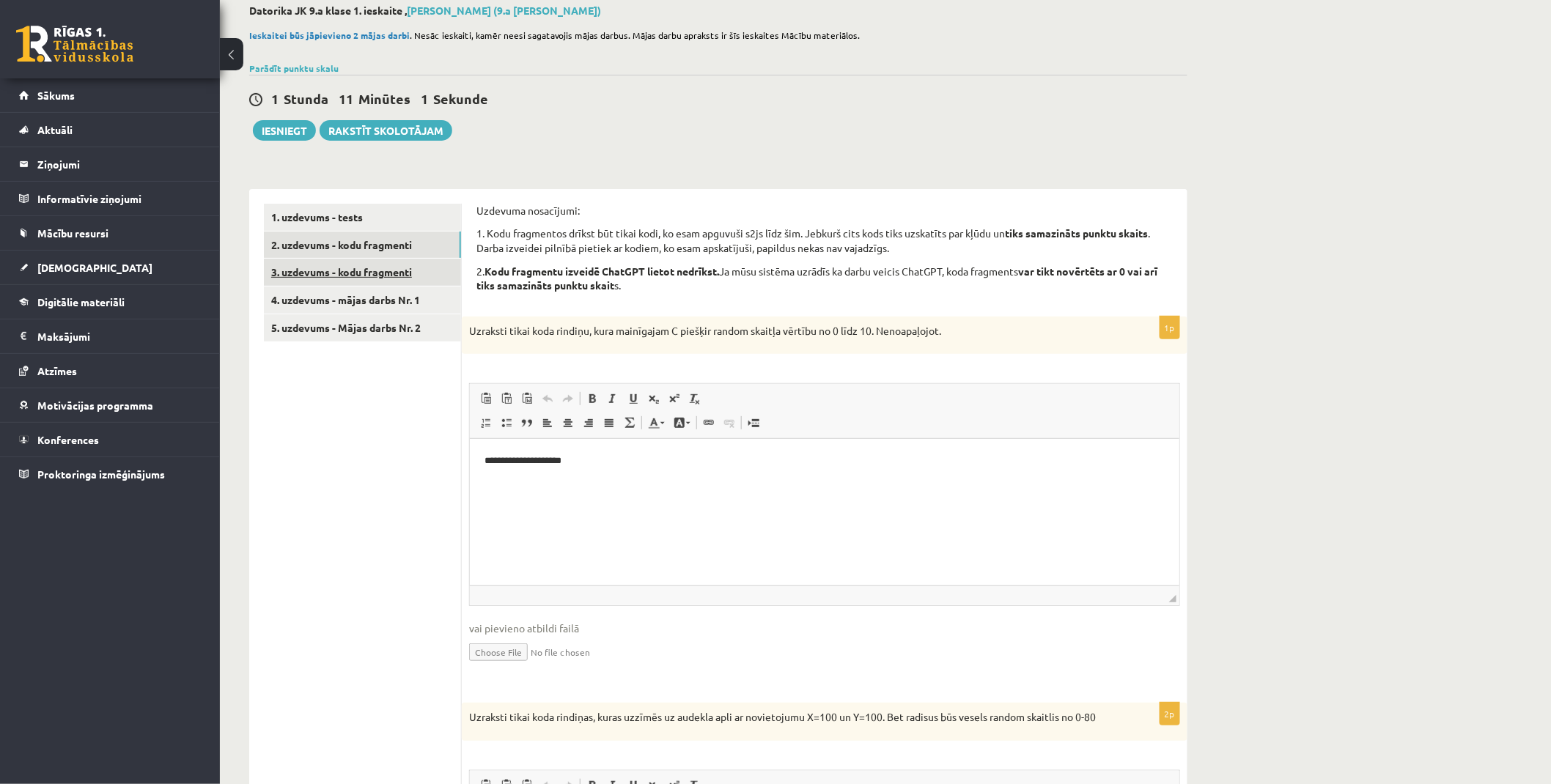
click at [369, 271] on link "3. uzdevums - kodu fragmenti" at bounding box center [362, 272] width 197 height 27
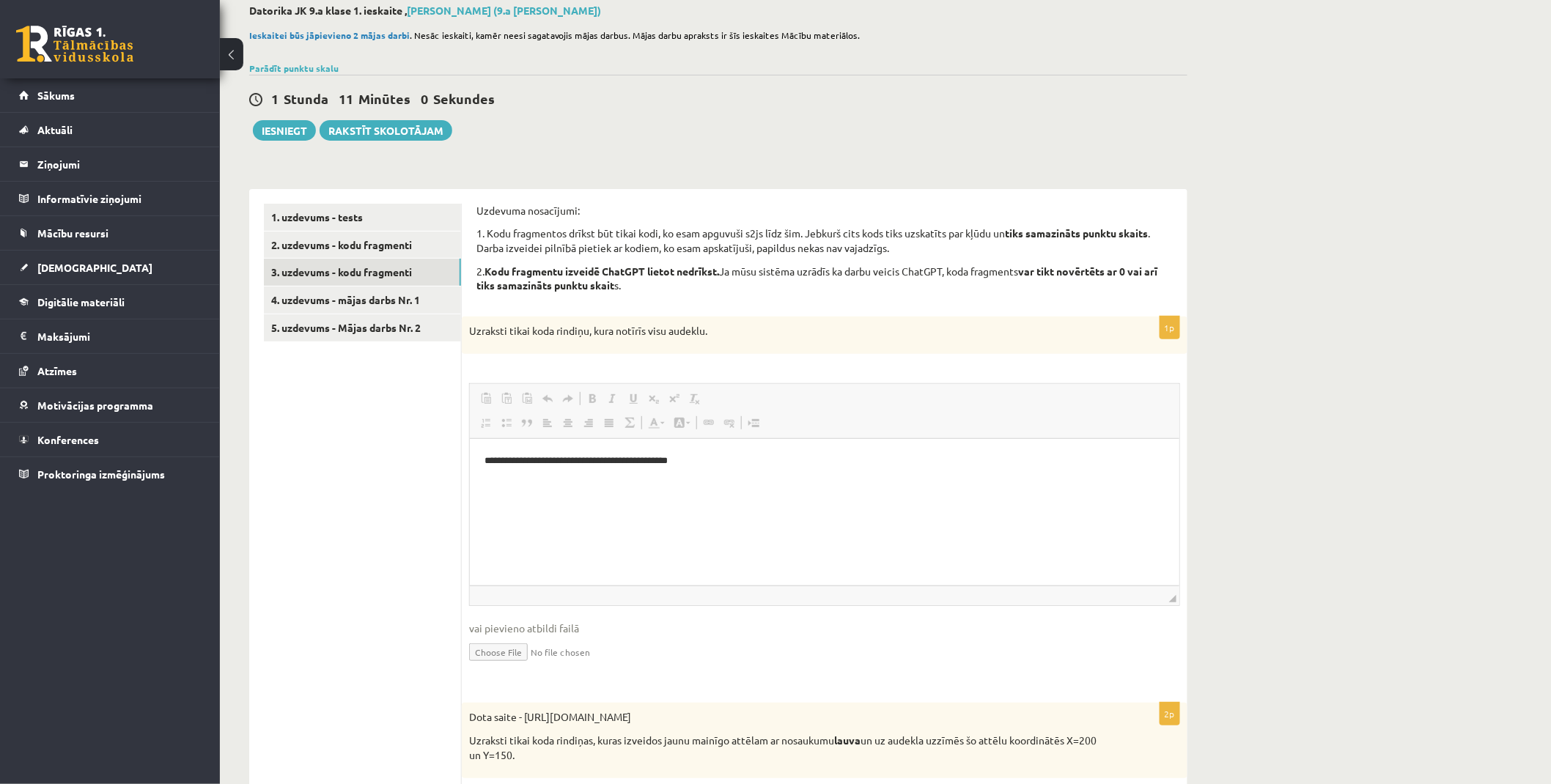
drag, startPoint x: 476, startPoint y: 399, endPoint x: 489, endPoint y: 400, distance: 13.0
click at [492, 402] on fieldset "**********" at bounding box center [825, 531] width 711 height 297
click at [360, 247] on link "2. uzdevums - kodu fragmenti" at bounding box center [362, 245] width 197 height 27
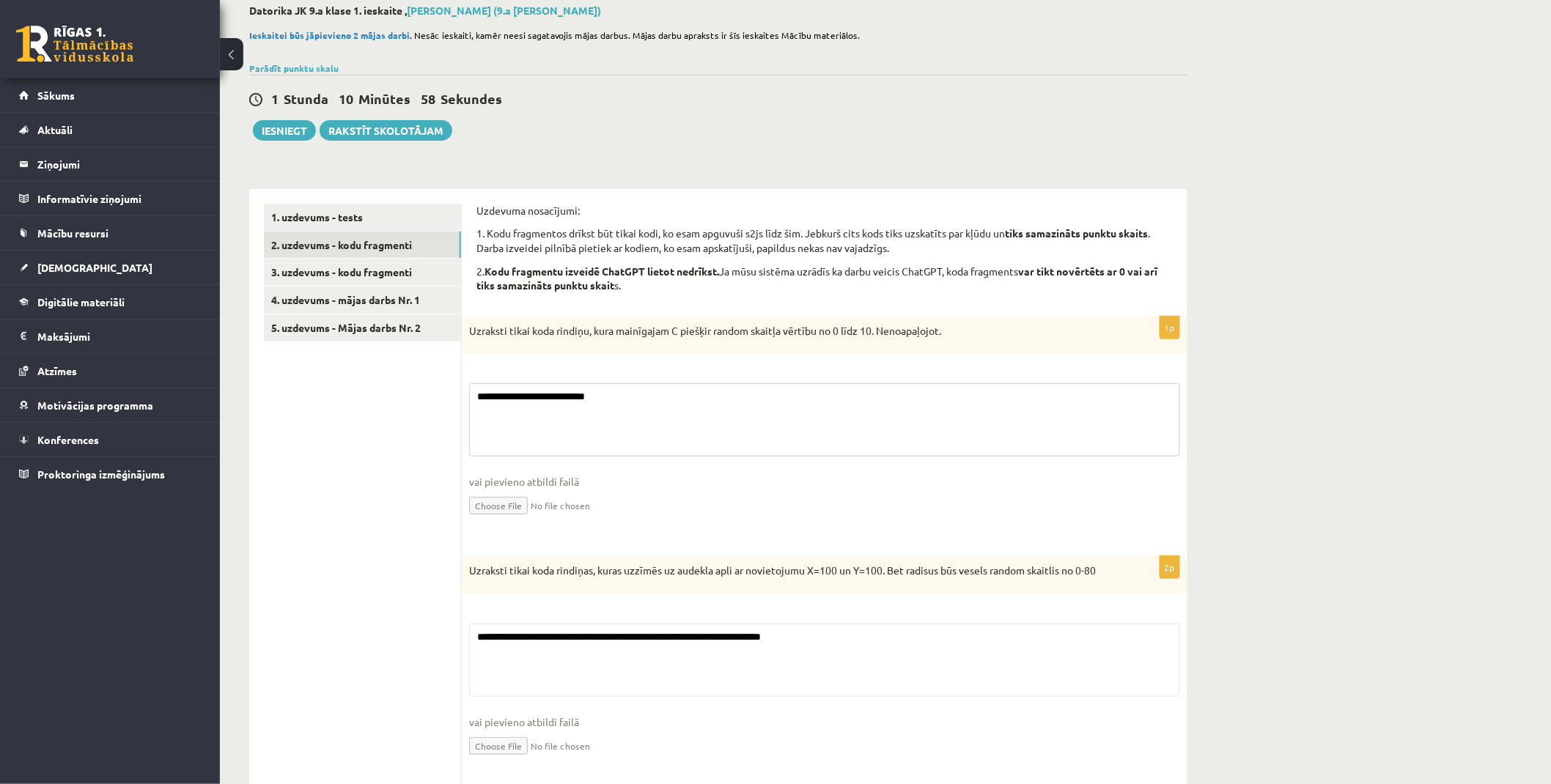
drag, startPoint x: 481, startPoint y: 400, endPoint x: 491, endPoint y: 404, distance: 10.8
click at [491, 403] on textarea "**********" at bounding box center [825, 420] width 711 height 74
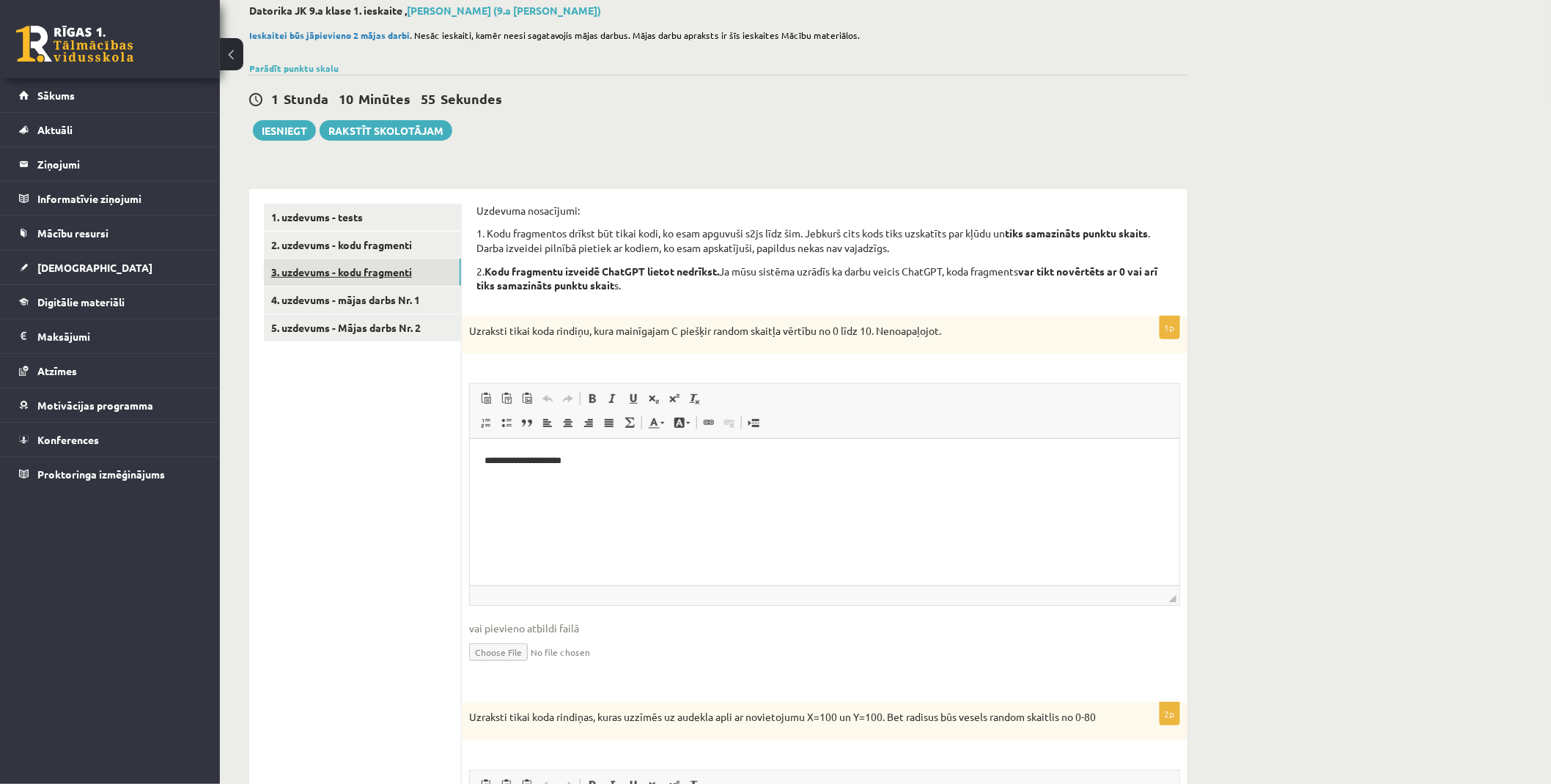
click at [353, 274] on link "3. uzdevums - kodu fragmenti" at bounding box center [362, 272] width 197 height 27
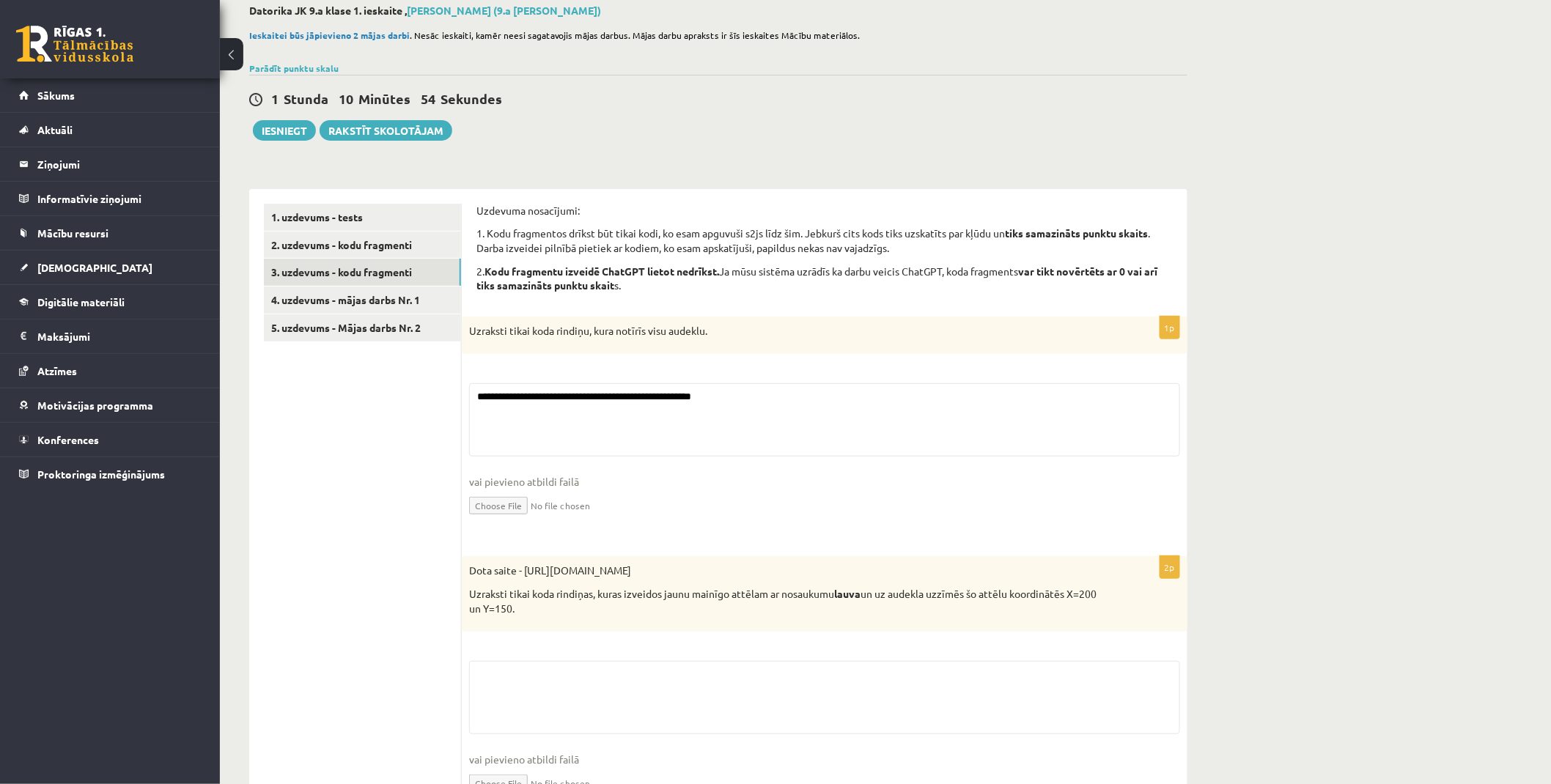
click at [489, 401] on fieldset "**********" at bounding box center [825, 459] width 711 height 151
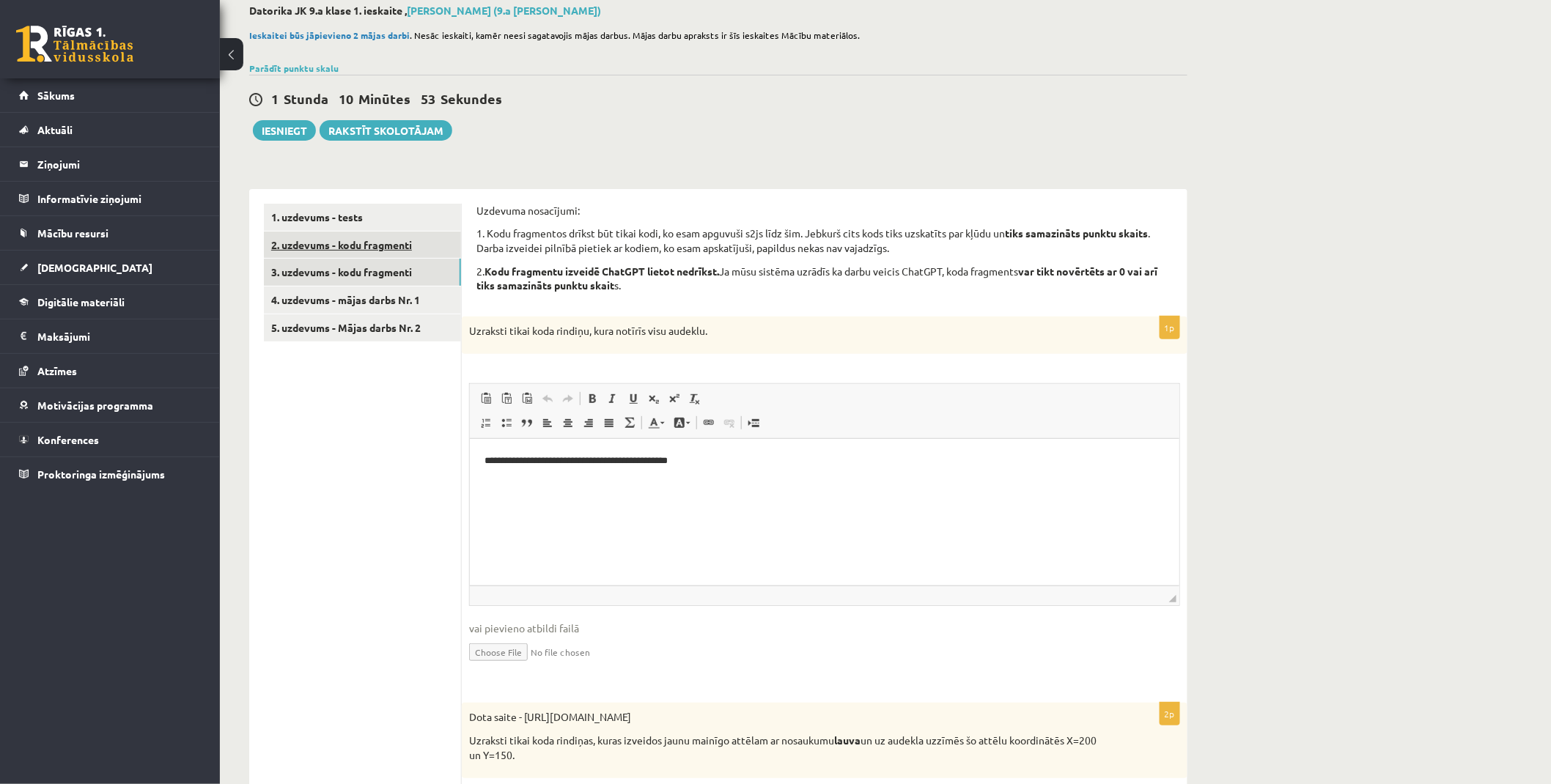
click at [371, 246] on link "2. uzdevums - kodu fragmenti" at bounding box center [362, 245] width 197 height 27
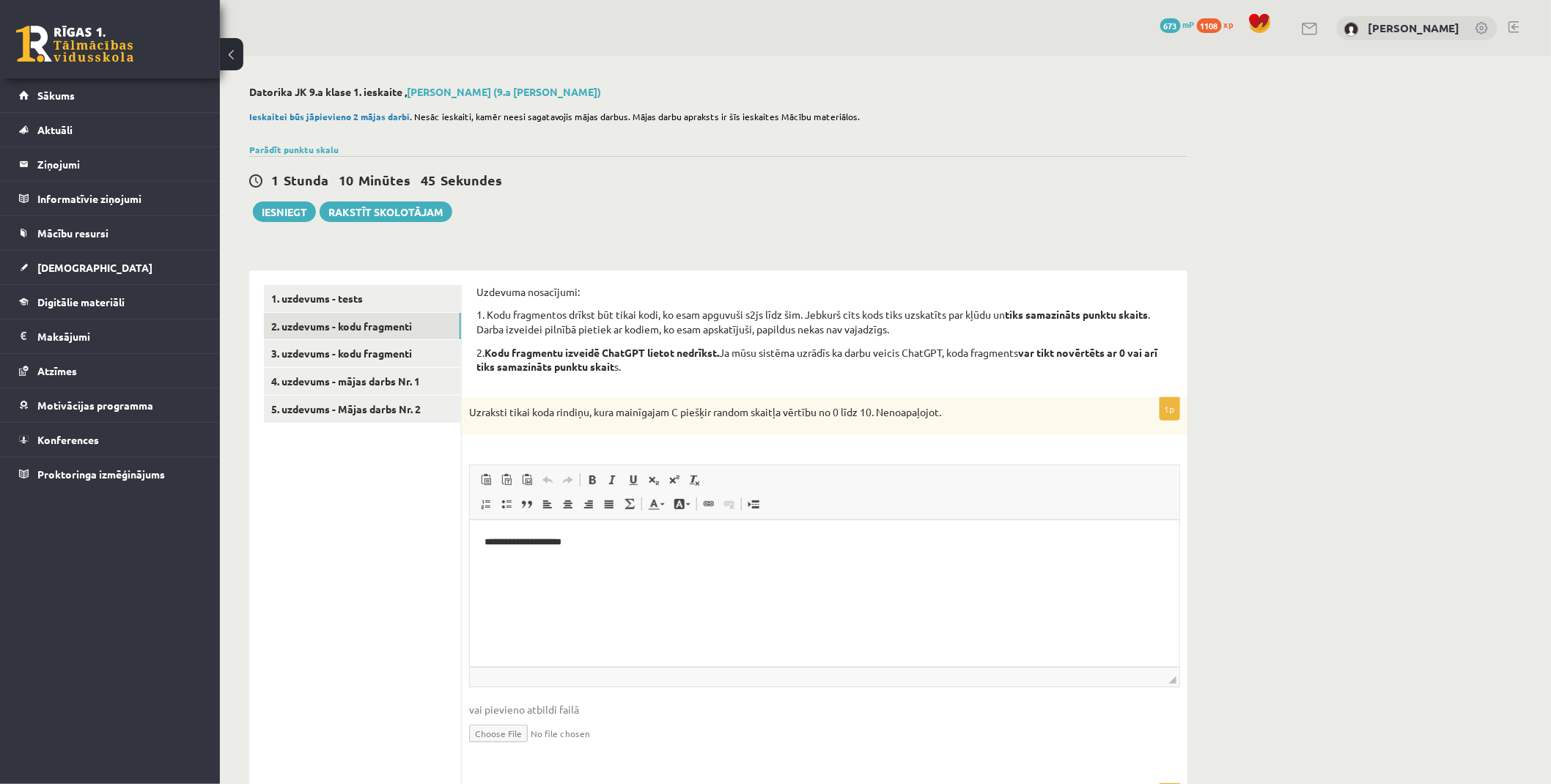
drag, startPoint x: 1185, startPoint y: 584, endPoint x: 680, endPoint y: 11, distance: 763.8
click at [384, 353] on link "3. uzdevums - kodu fragmenti" at bounding box center [362, 353] width 197 height 27
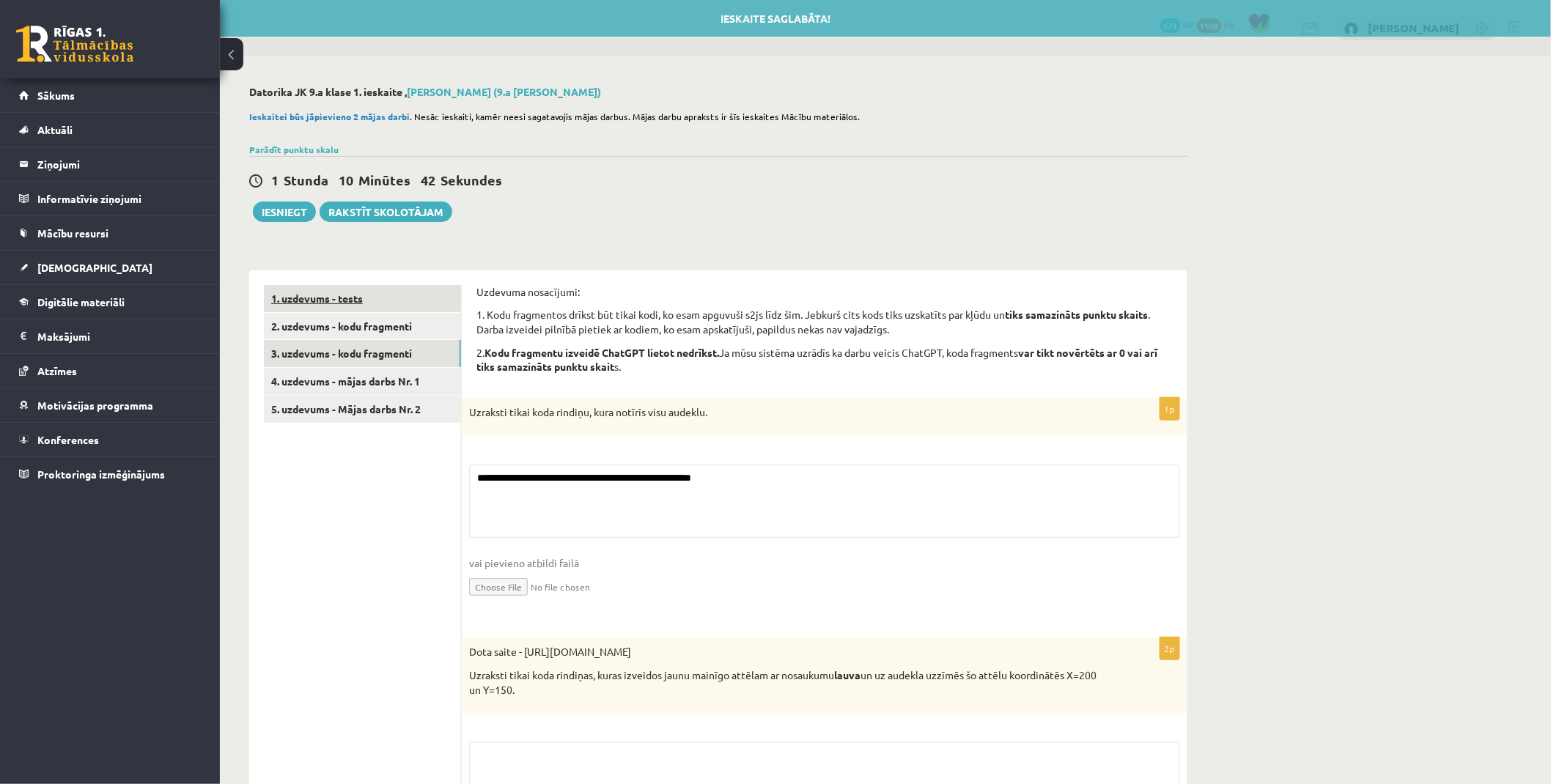
click at [373, 296] on link "1. uzdevums - tests" at bounding box center [362, 298] width 197 height 27
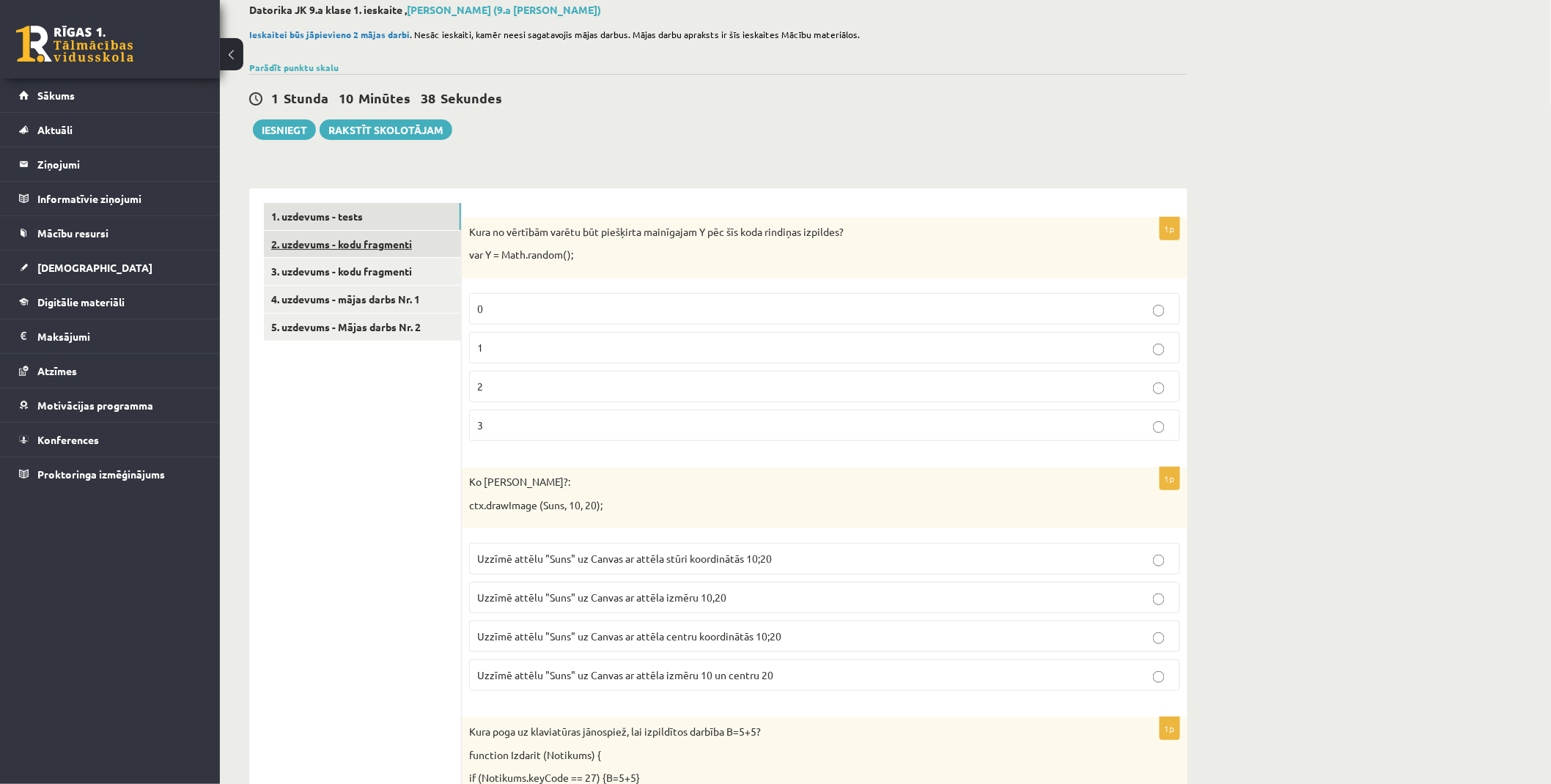
scroll to position [82, 0]
click at [390, 269] on link "3. uzdevums - kodu fragmenti" at bounding box center [362, 272] width 197 height 27
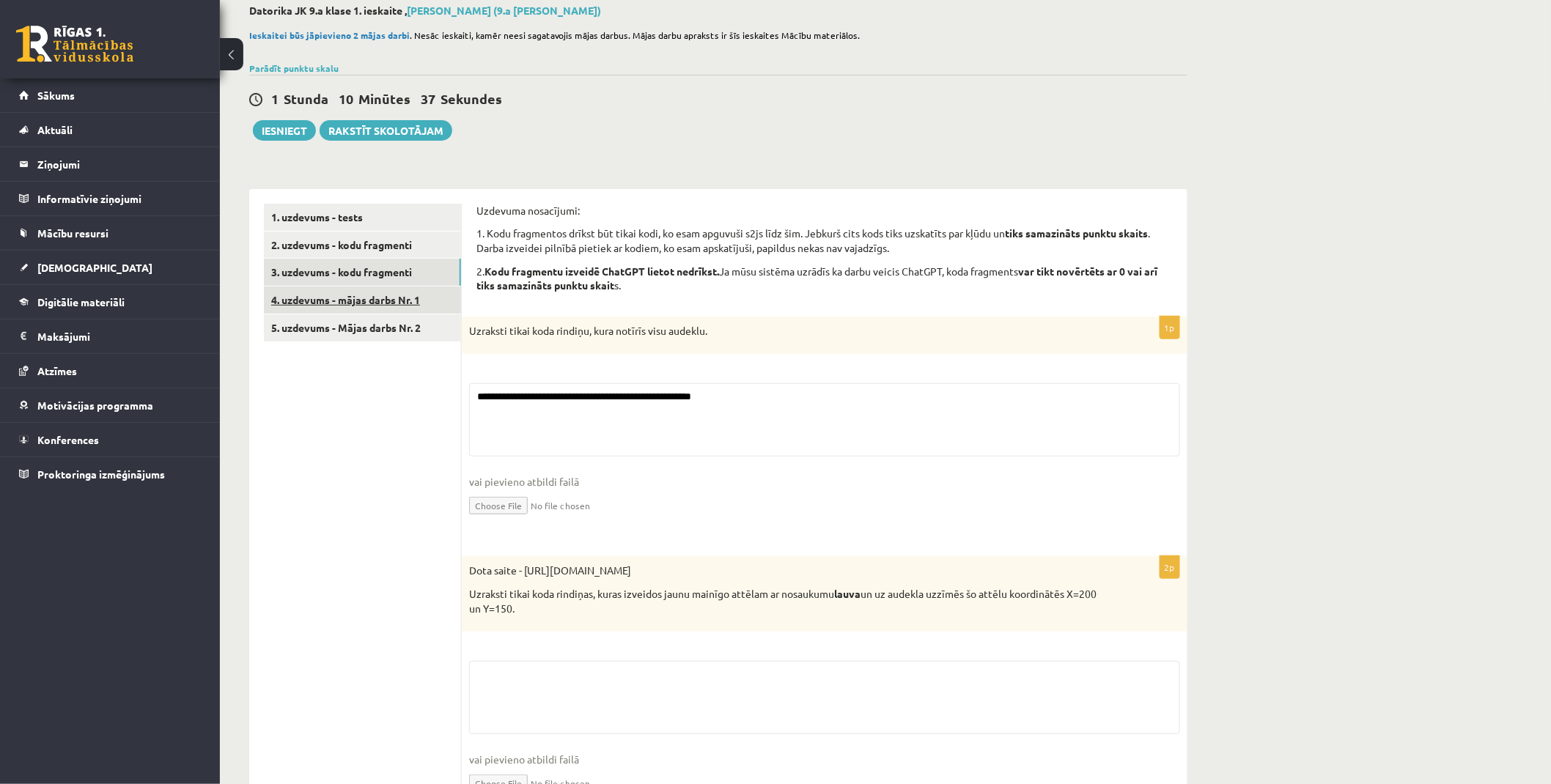
click at [384, 295] on link "4. uzdevums - mājas darbs Nr. 1" at bounding box center [362, 300] width 197 height 27
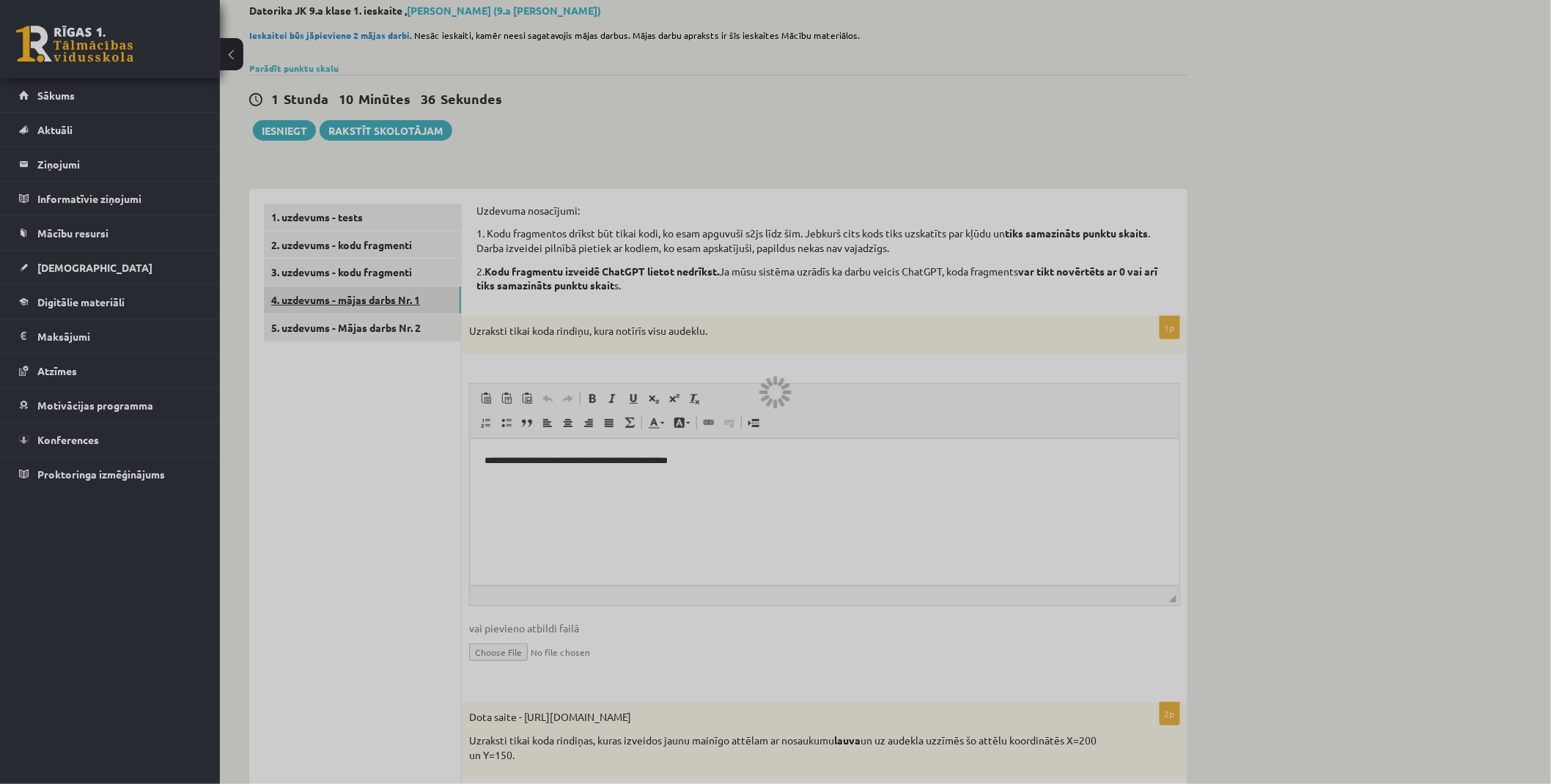
scroll to position [0, 0]
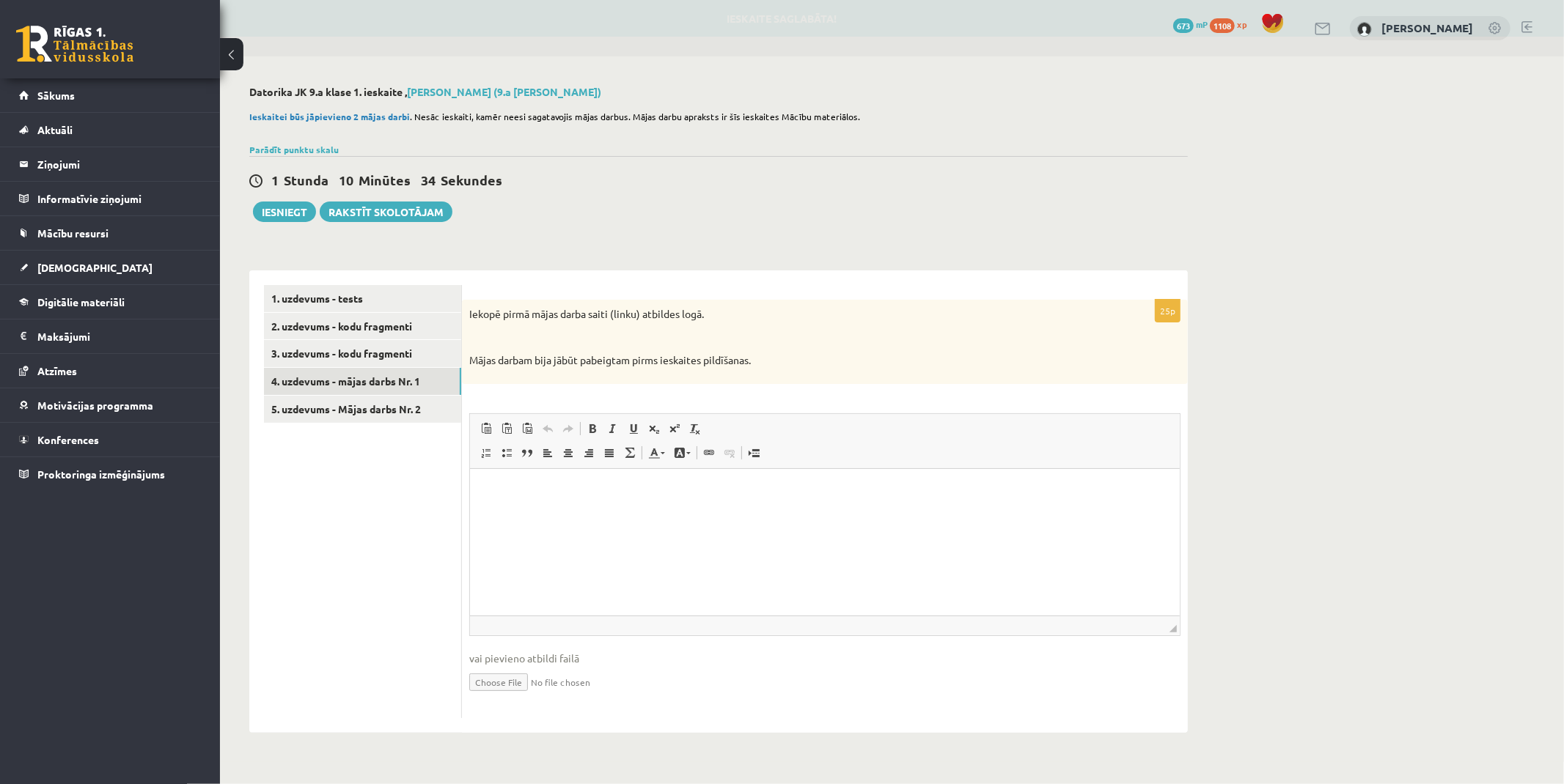
click at [280, 198] on div "1 Stunda 10 Minūtes 34 Sekundes Ieskaite saglabāta! Iesniegt Rakstīt skolotājam" at bounding box center [718, 189] width 939 height 66
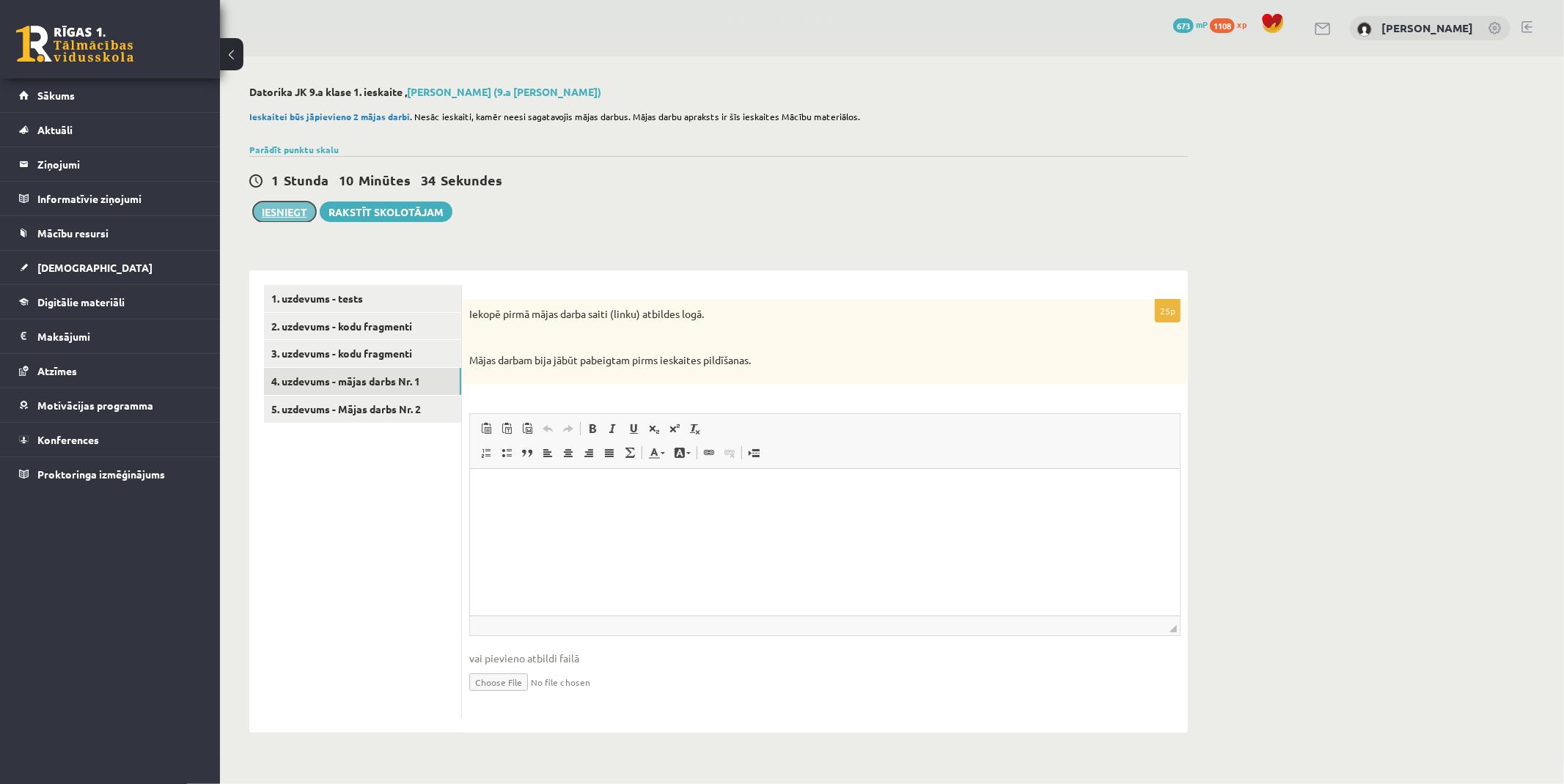
click at [282, 211] on button "Iesniegt" at bounding box center [284, 211] width 63 height 20
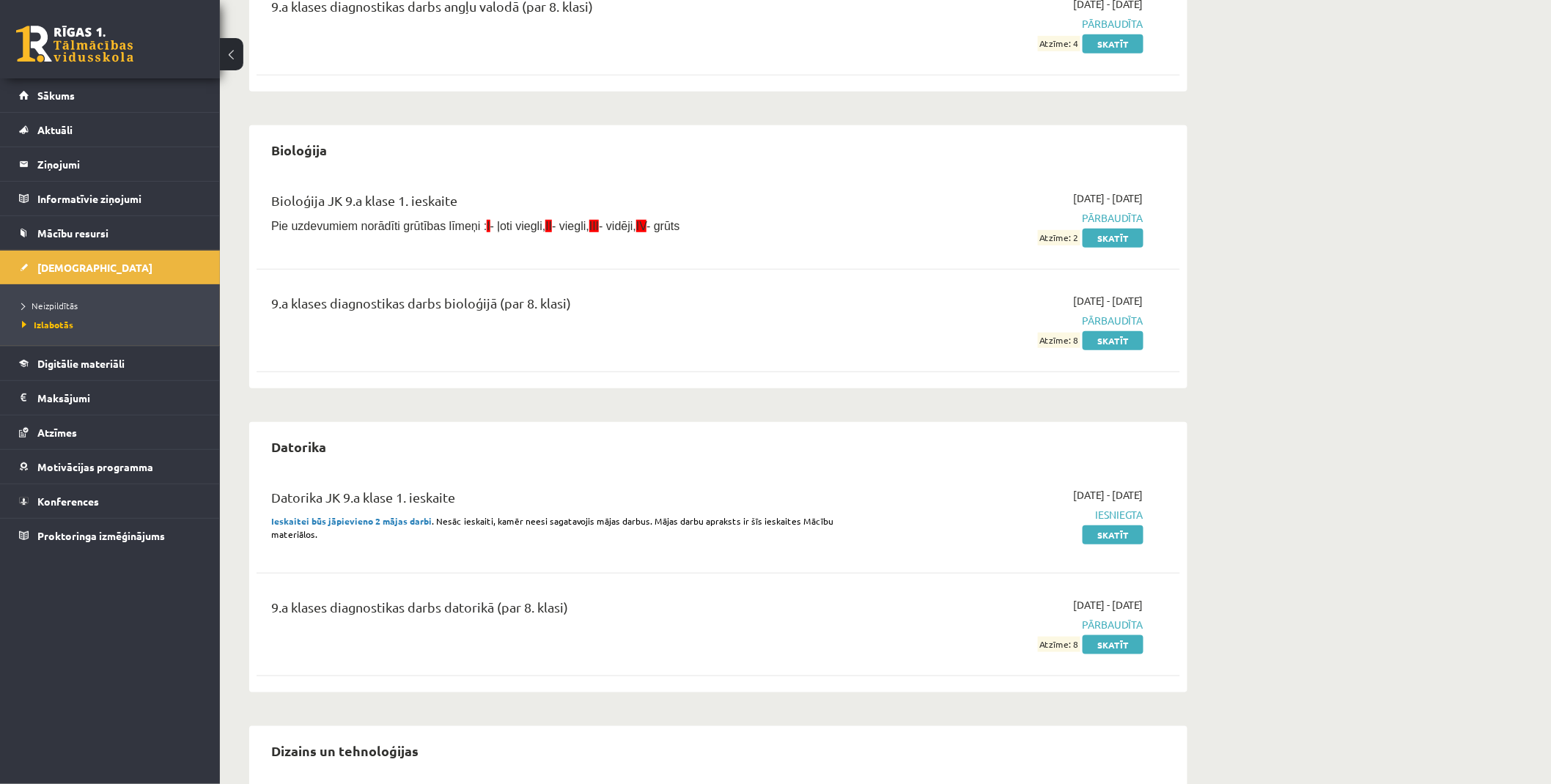
scroll to position [325, 0]
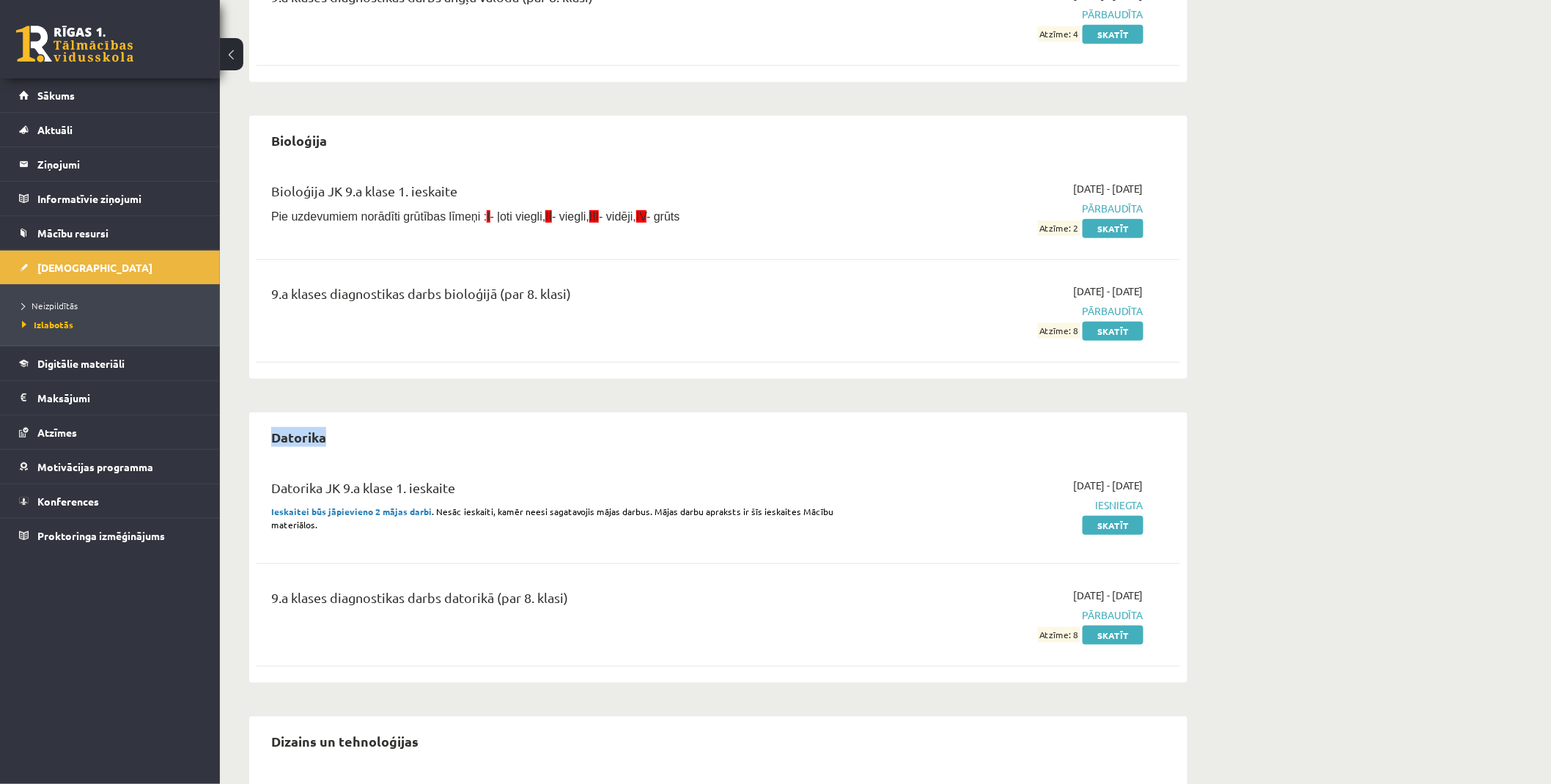
drag, startPoint x: 271, startPoint y: 434, endPoint x: 411, endPoint y: 435, distance: 140.0
click at [411, 435] on div "Datorika" at bounding box center [718, 437] width 924 height 34
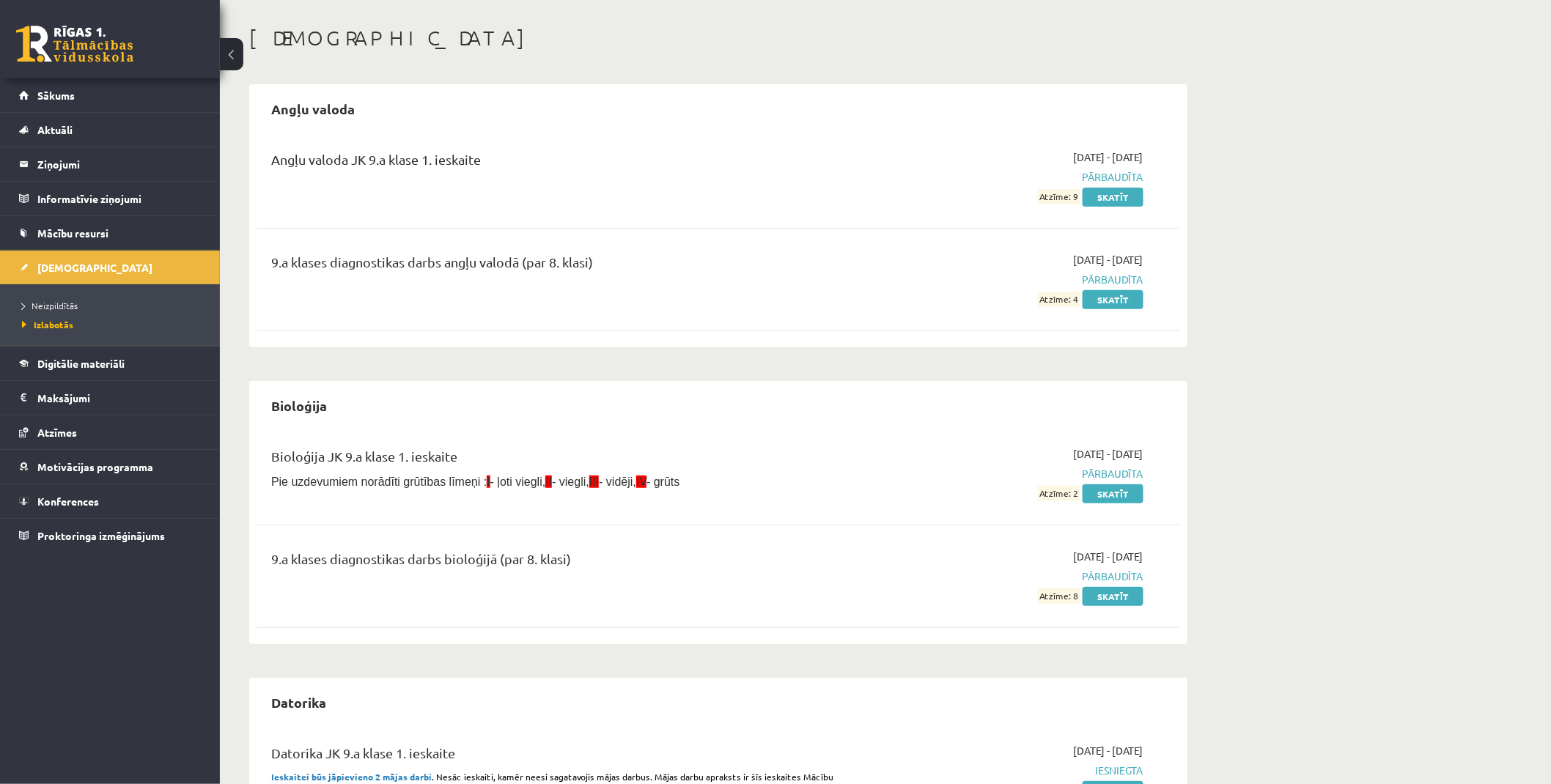
scroll to position [0, 0]
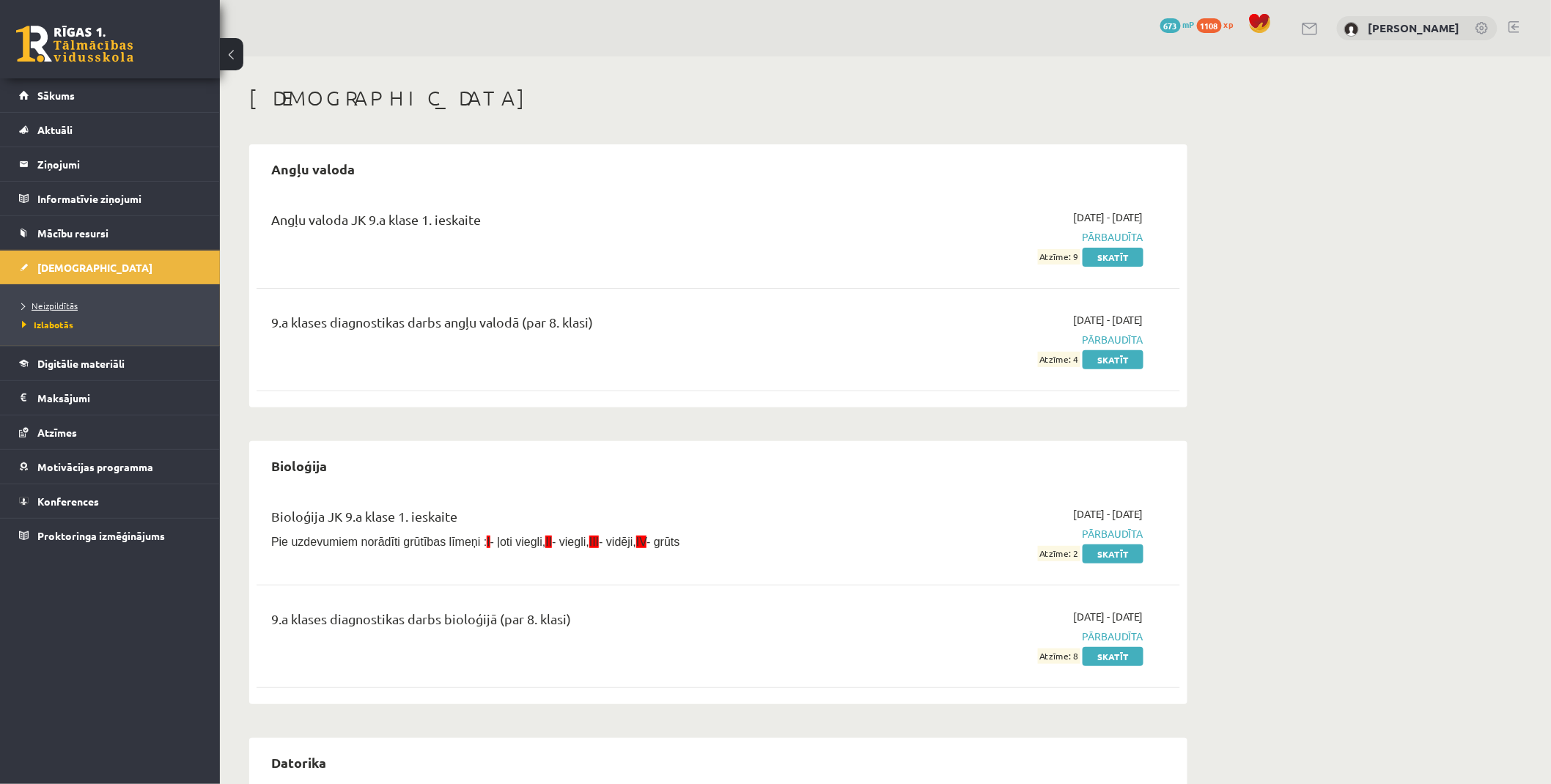
click at [54, 303] on span "Neizpildītās" at bounding box center [50, 305] width 56 height 11
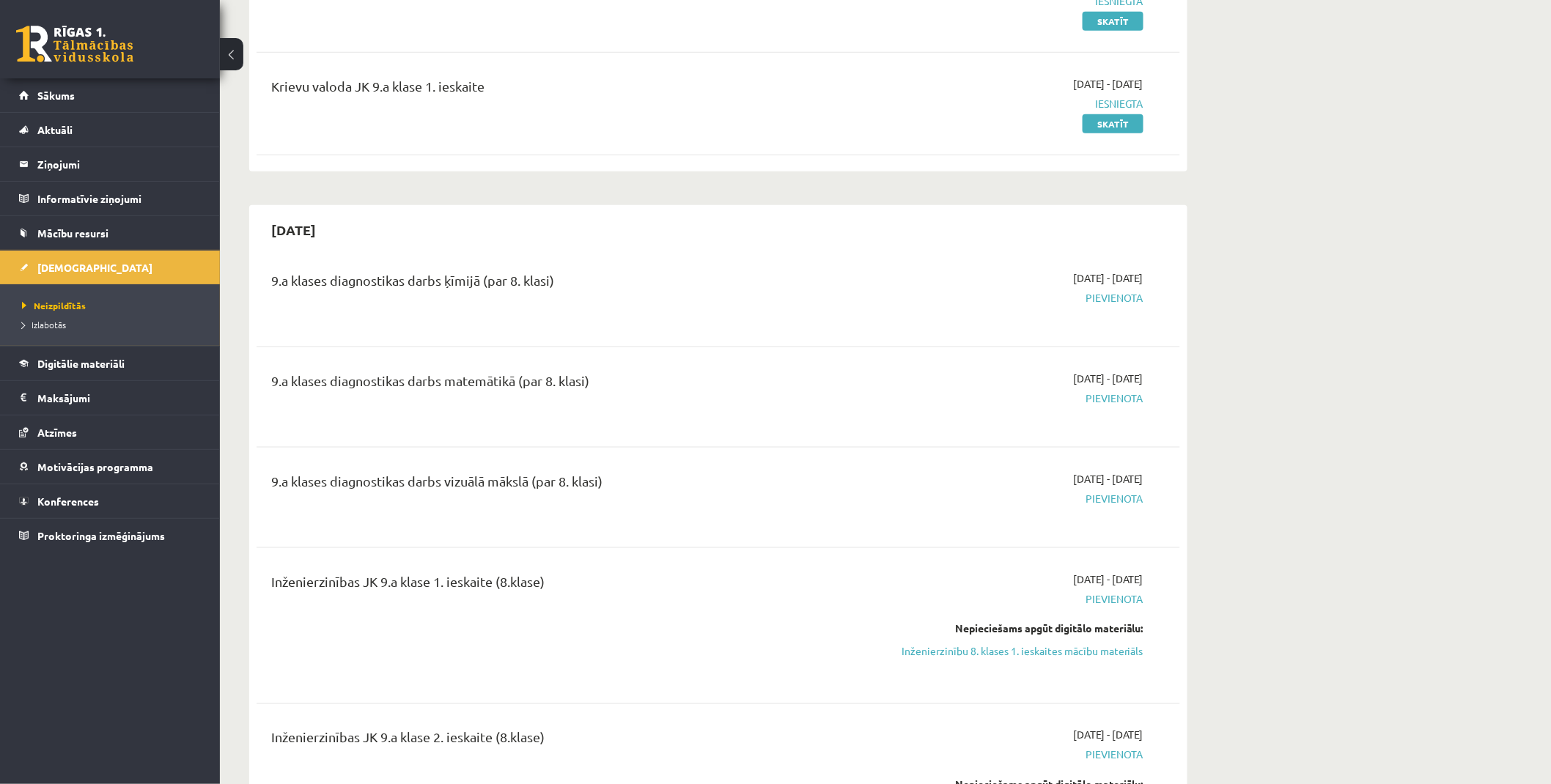
scroll to position [569, 0]
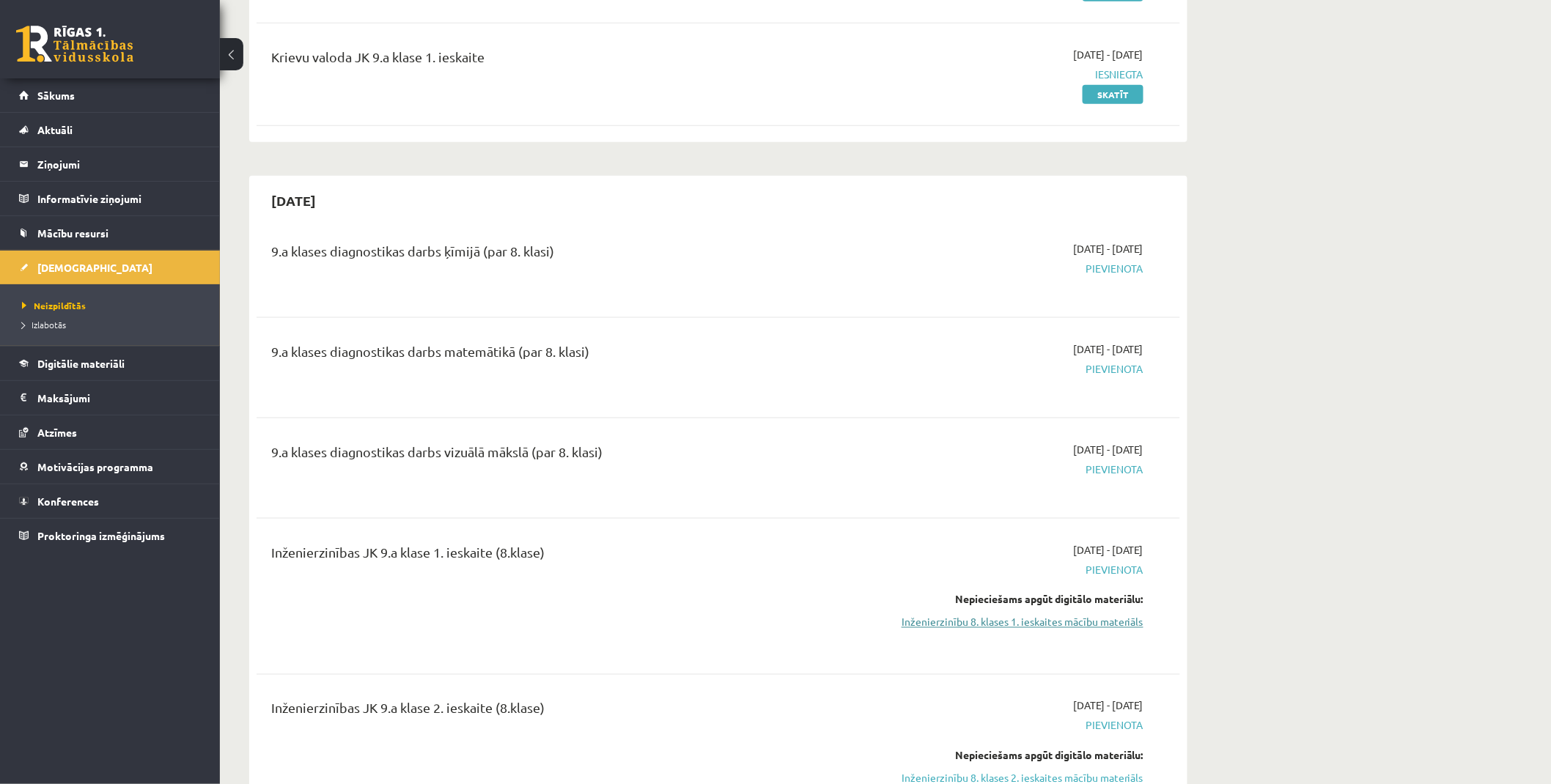
click at [1033, 623] on link "Inženierzinību 8. klases 1. ieskaites mācību materiāls" at bounding box center [1005, 623] width 276 height 16
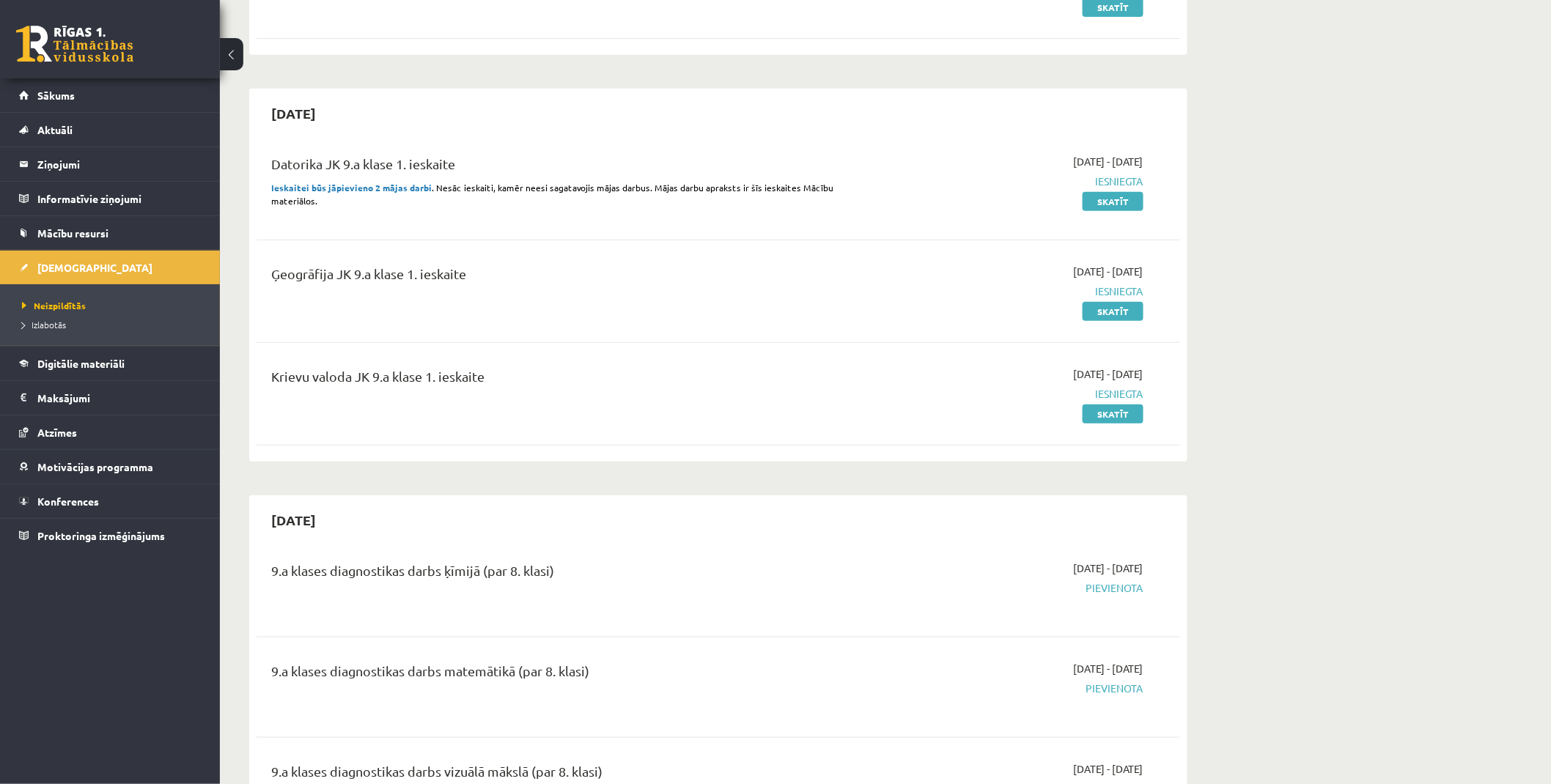
scroll to position [244, 0]
